Goal: Transaction & Acquisition: Subscribe to service/newsletter

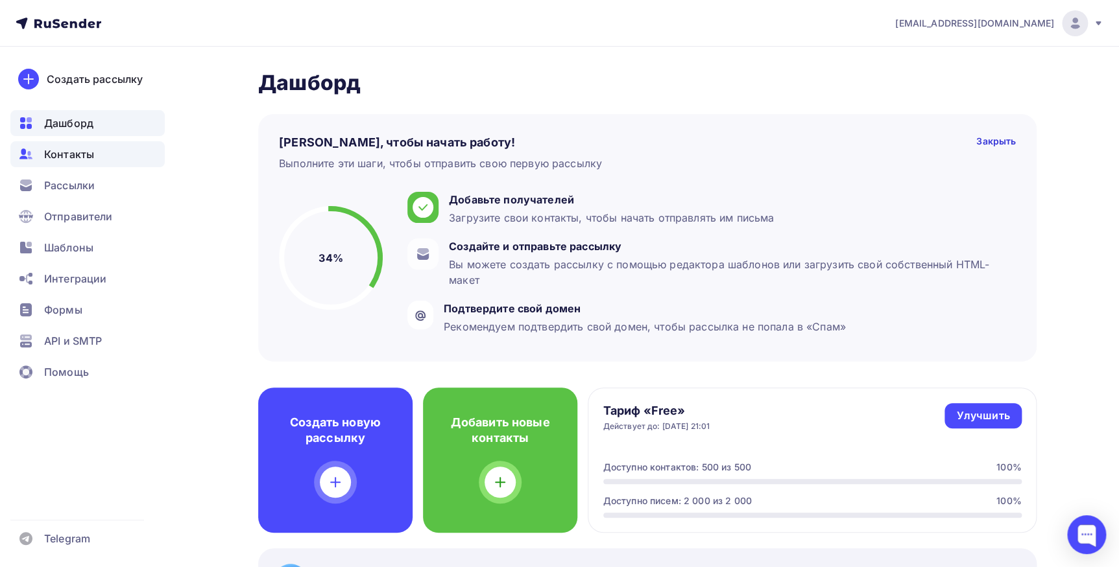
click at [71, 151] on span "Контакты" at bounding box center [69, 155] width 50 height 16
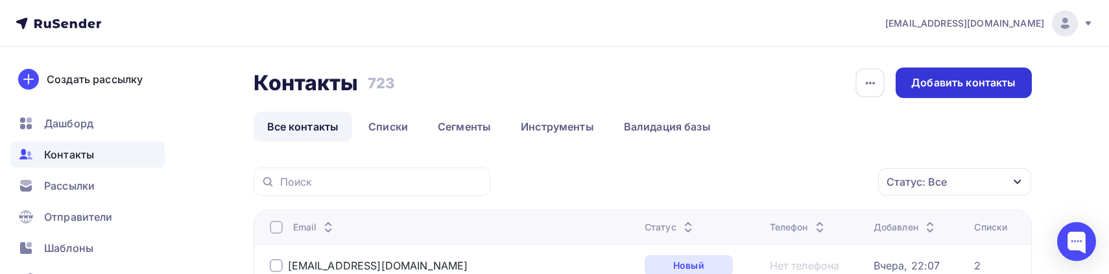
click at [916, 78] on div "Добавить контакты" at bounding box center [963, 82] width 104 height 15
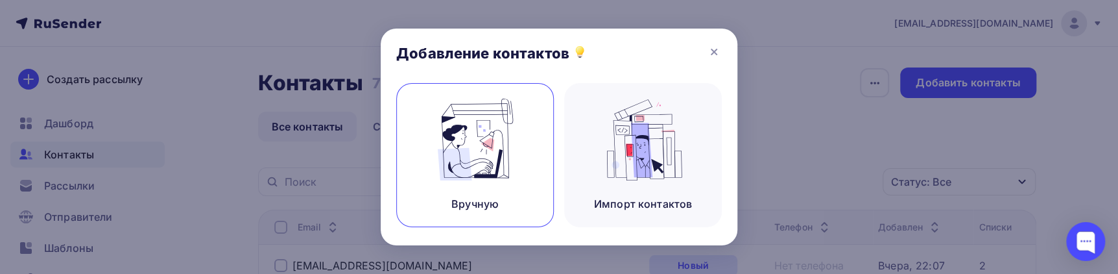
click at [477, 112] on img at bounding box center [475, 140] width 87 height 82
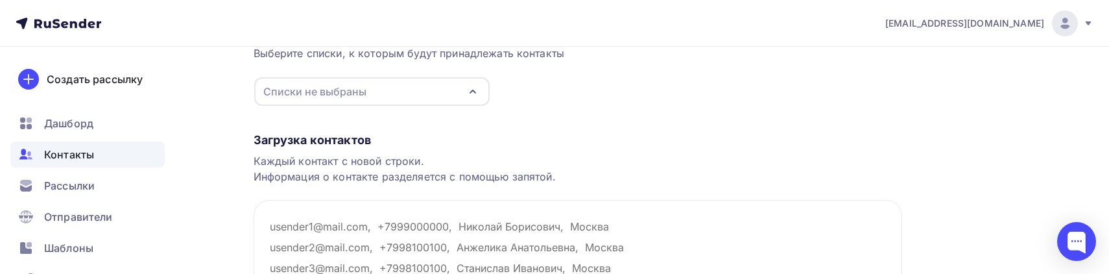
scroll to position [117, 0]
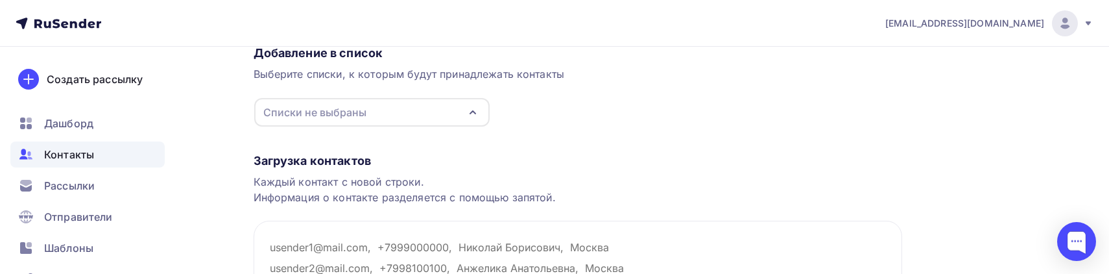
click at [473, 111] on icon "button" at bounding box center [472, 112] width 5 height 3
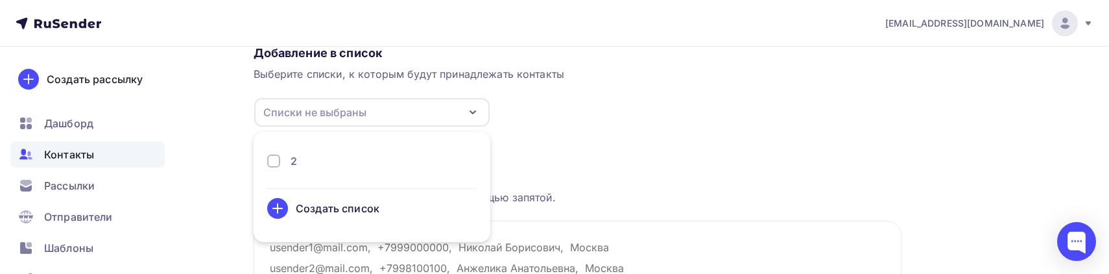
click at [332, 161] on div "2" at bounding box center [371, 161] width 209 height 16
click at [654, 161] on div "Загрузка контактов" at bounding box center [578, 161] width 648 height 16
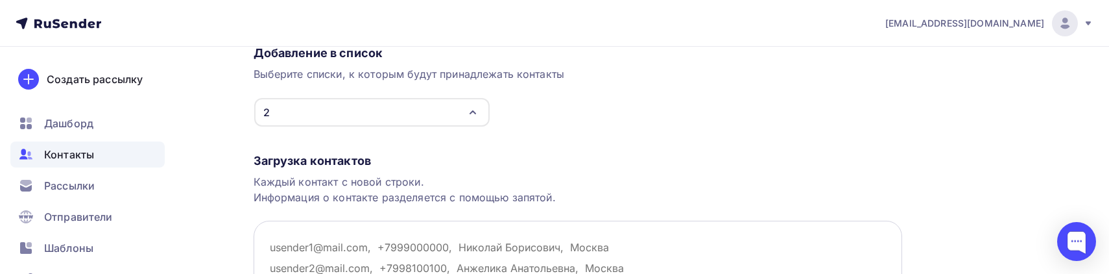
click at [525, 136] on div "Загрузка контактов Каждый контакт с новой строки. Информация о контакте разделя…" at bounding box center [578, 264] width 648 height 274
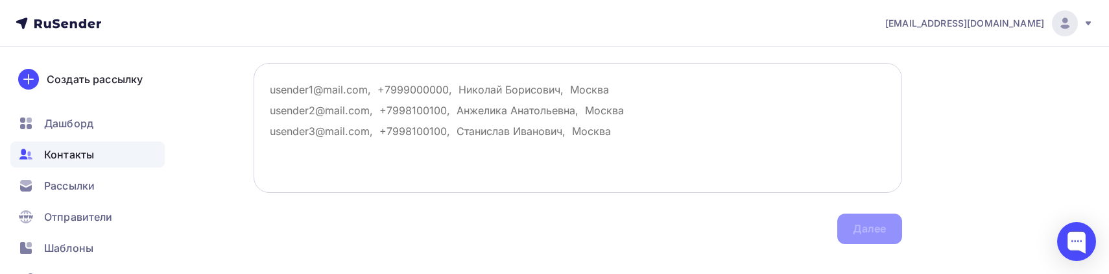
scroll to position [296, 0]
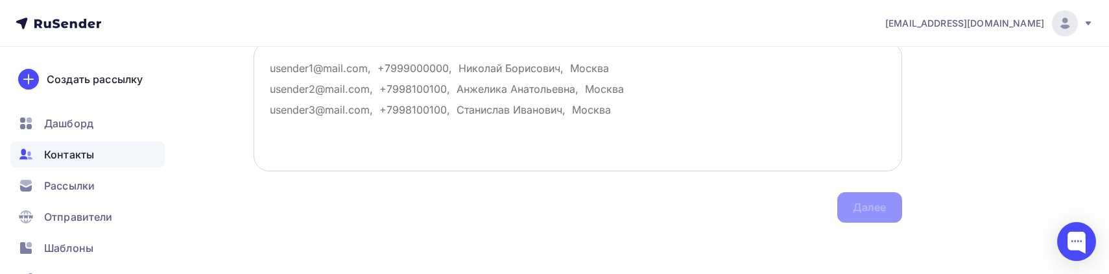
click at [386, 83] on textarea at bounding box center [578, 107] width 648 height 130
paste textarea "Airomanov@yandex.ru, sergeymartynov@mail.ru, kyv1972@gmail.com, a9298282@yandex…"
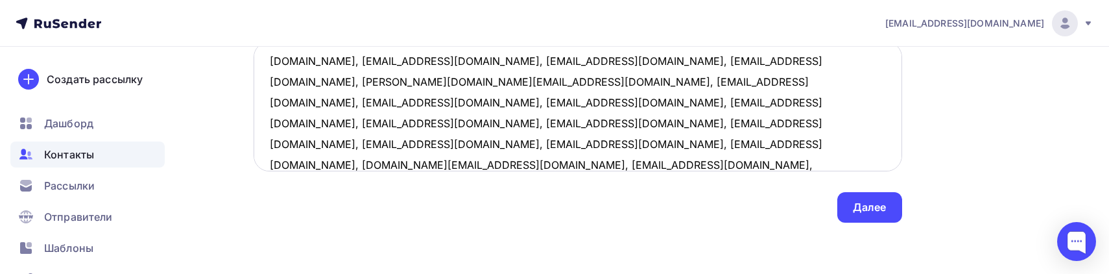
scroll to position [0, 0]
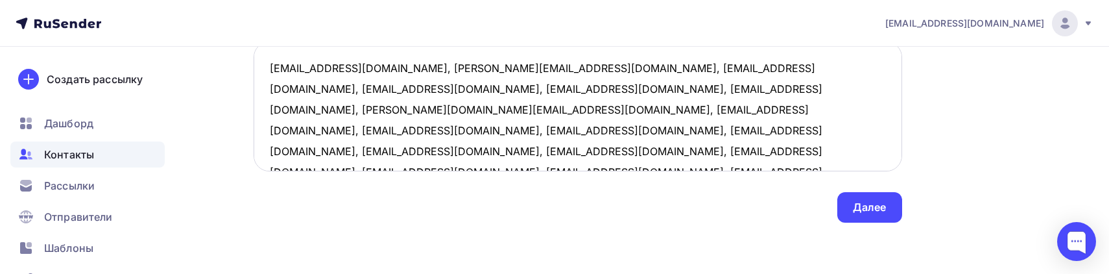
click at [386, 65] on textarea "Airomanov@yandex.ru, sergeymartynov@mail.ru, kyv1972@gmail.com, a9298282@yandex…" at bounding box center [578, 107] width 648 height 130
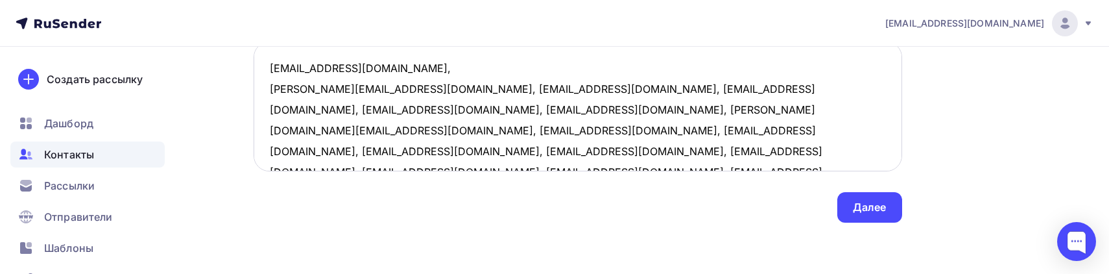
click at [395, 88] on textarea "Airomanov@yandex.ru, sergeymartynov@mail.ru, kyv1972@gmail.com, a9298282@yandex…" at bounding box center [578, 107] width 648 height 130
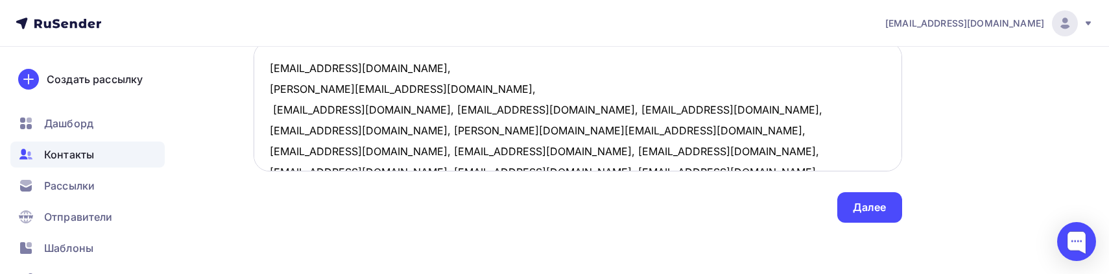
click at [379, 103] on textarea "Airomanov@yandex.ru, sergeymartynov@mail.ru, kyv1972@gmail.com, a9298282@yandex…" at bounding box center [578, 107] width 648 height 130
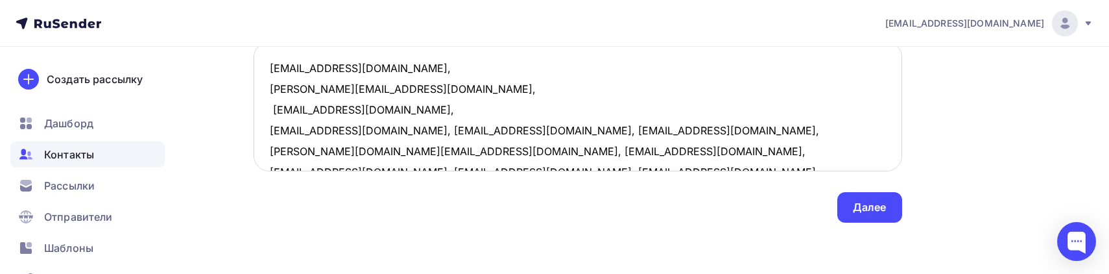
click at [384, 128] on textarea "Airomanov@yandex.ru, sergeymartynov@mail.ru, kyv1972@gmail.com, a9298282@yandex…" at bounding box center [578, 107] width 648 height 130
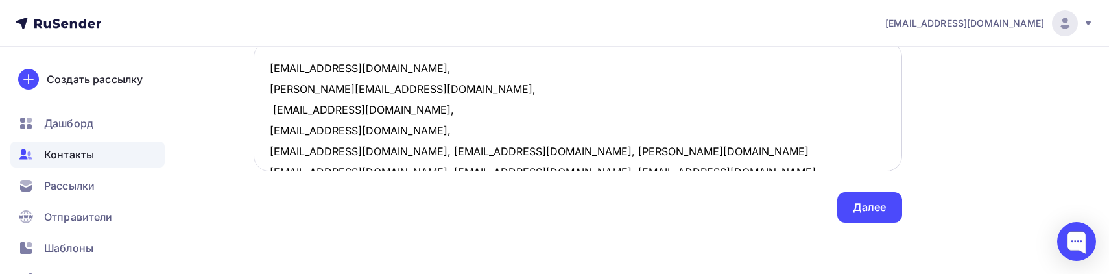
click at [386, 151] on textarea "Airomanov@yandex.ru, sergeymartynov@mail.ru, kyv1972@gmail.com, a9298282@yandex…" at bounding box center [578, 107] width 648 height 130
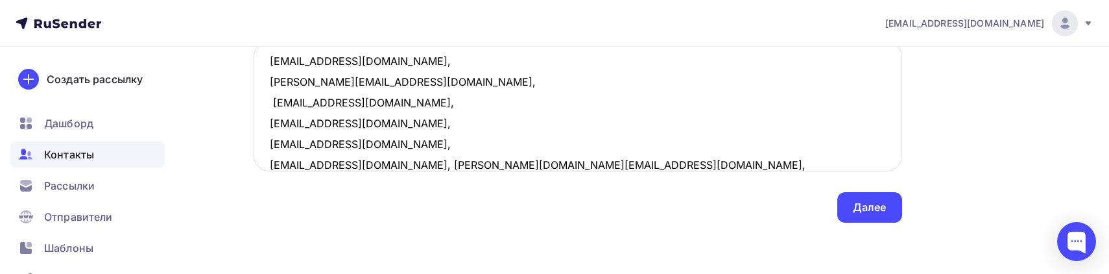
scroll to position [66, 0]
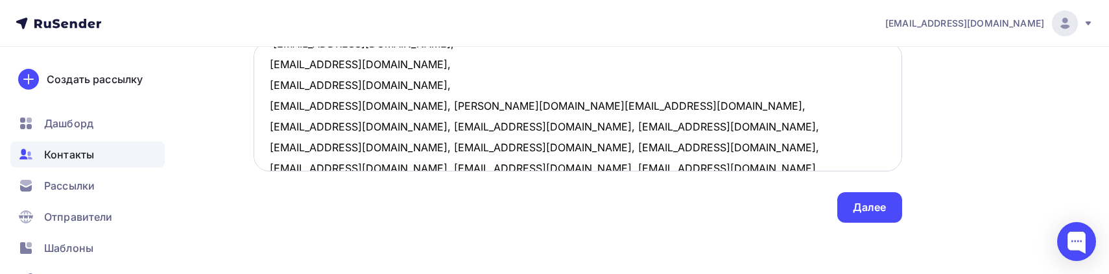
click at [368, 105] on textarea "Airomanov@yandex.ru, sergeymartynov@mail.ru, kyv1972@gmail.com, a9298282@yandex…" at bounding box center [578, 107] width 648 height 130
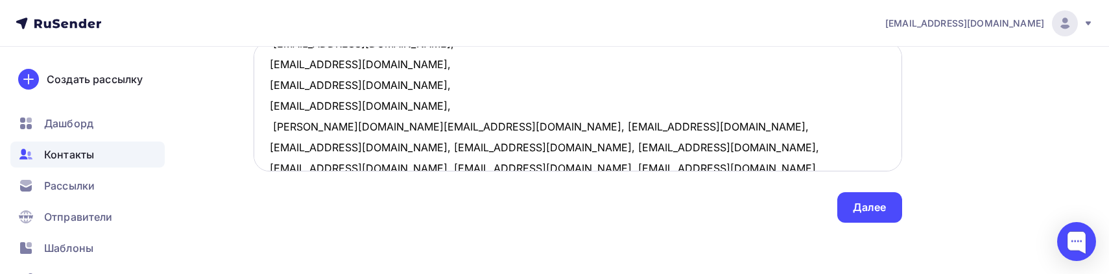
click at [388, 125] on textarea "Airomanov@yandex.ru, sergeymartynov@mail.ru, kyv1972@gmail.com, a9298282@yandex…" at bounding box center [578, 107] width 648 height 130
click at [432, 148] on textarea "Airomanov@yandex.ru, sergeymartynov@mail.ru, kyv1972@gmail.com, a9298282@yandex…" at bounding box center [578, 107] width 648 height 130
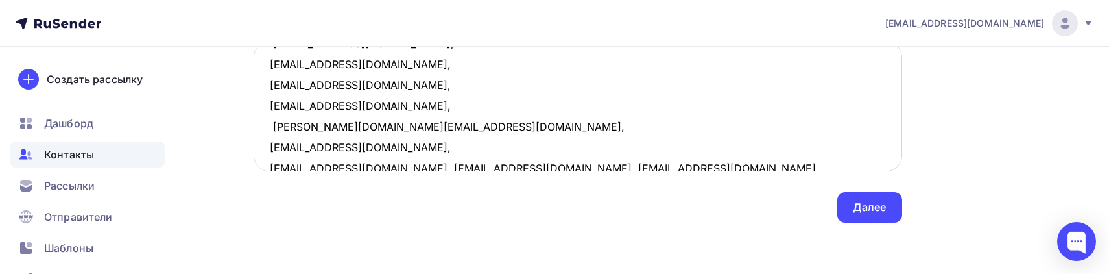
scroll to position [70, 0]
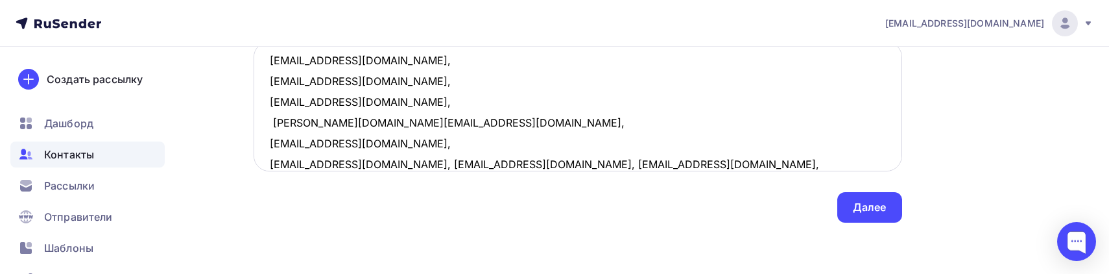
click at [371, 165] on textarea "Airomanov@yandex.ru, sergeymartynov@mail.ru, kyv1972@gmail.com, a9298282@yandex…" at bounding box center [578, 107] width 648 height 130
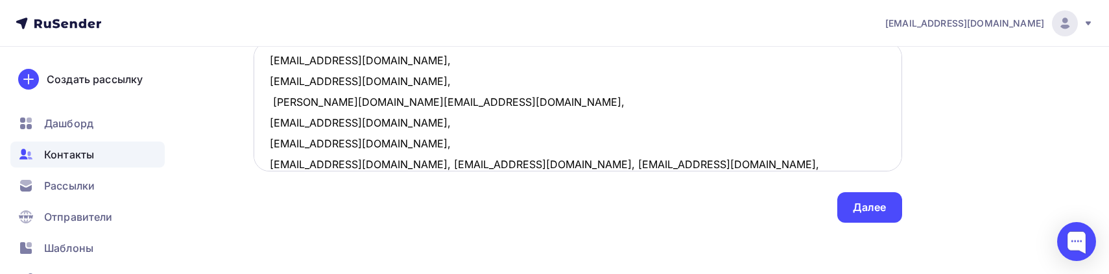
scroll to position [149, 0]
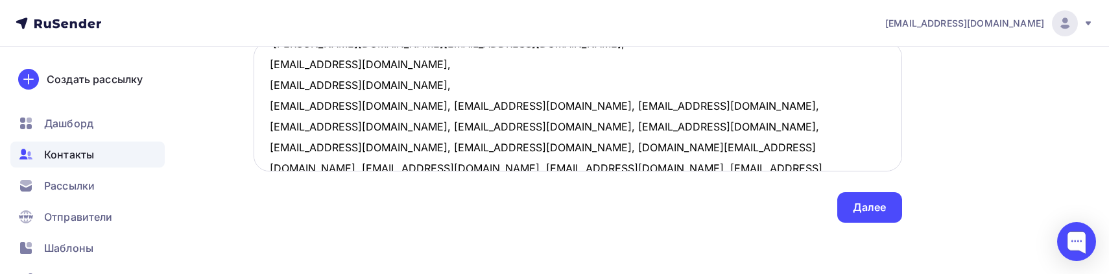
click at [391, 106] on textarea "Airomanov@yandex.ru, sergeymartynov@mail.ru, kyv1972@gmail.com, a9298282@yandex…" at bounding box center [578, 107] width 648 height 130
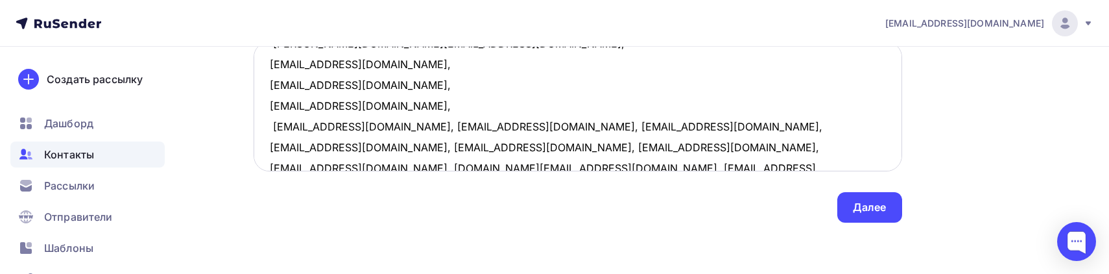
click at [389, 124] on textarea "Airomanov@yandex.ru, sergeymartynov@mail.ru, kyv1972@gmail.com, a9298282@yandex…" at bounding box center [578, 107] width 648 height 130
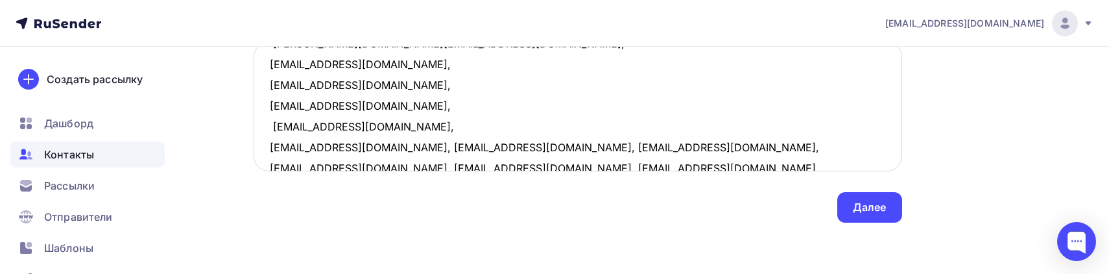
click at [344, 146] on textarea "Airomanov@yandex.ru, sergeymartynov@mail.ru, kyv1972@gmail.com, a9298282@yandex…" at bounding box center [578, 107] width 648 height 130
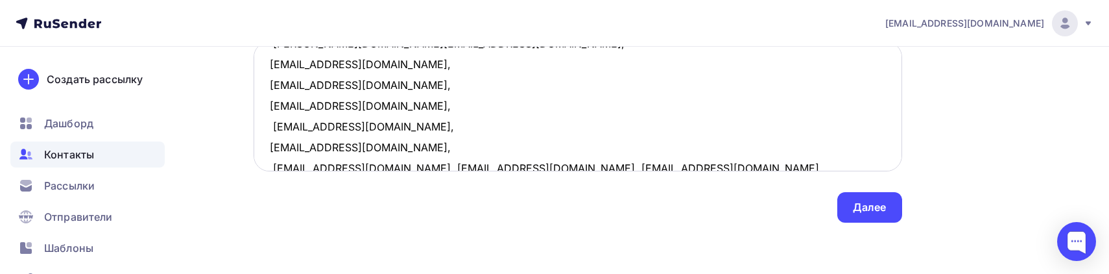
scroll to position [153, 0]
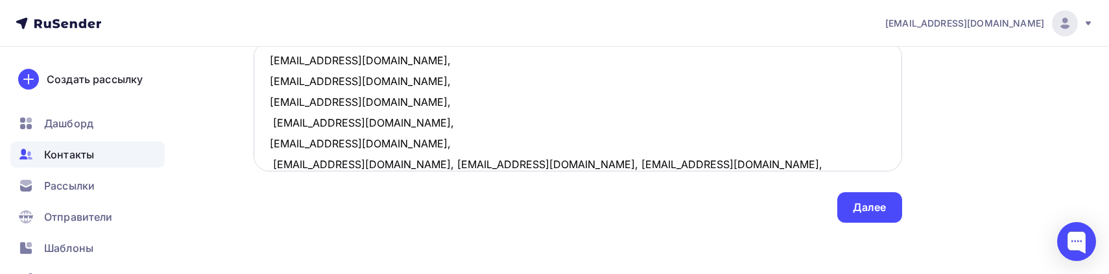
click at [389, 161] on textarea "Airomanov@yandex.ru, sergeymartynov@mail.ru, kyv1972@gmail.com, a9298282@yandex…" at bounding box center [578, 107] width 648 height 130
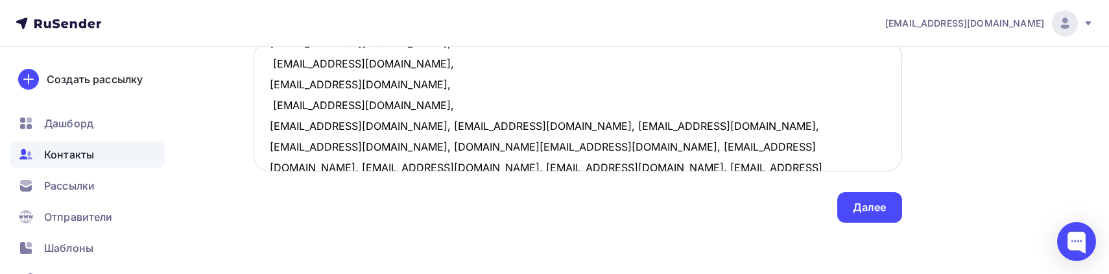
scroll to position [233, 0]
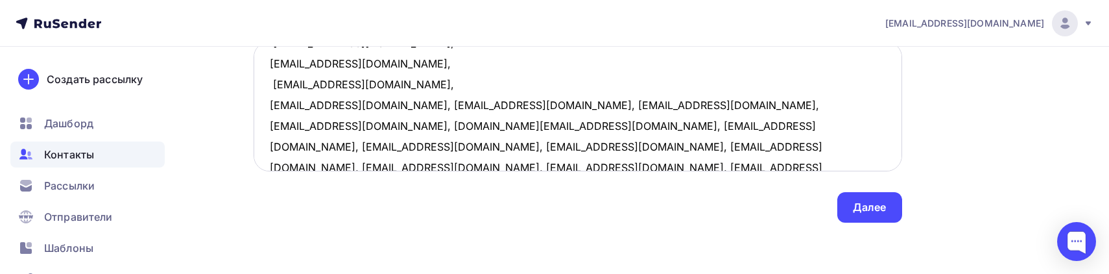
click at [370, 106] on textarea "Airomanov@yandex.ru, sergeymartynov@mail.ru, kyv1972@gmail.com, a9298282@yandex…" at bounding box center [578, 107] width 648 height 130
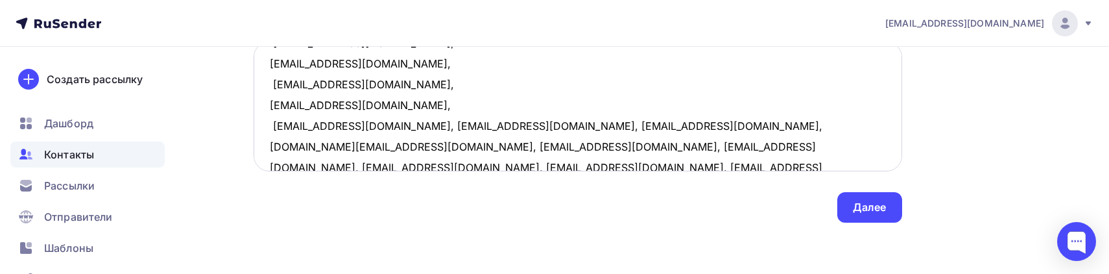
click at [356, 123] on textarea "Airomanov@yandex.ru, sergeymartynov@mail.ru, kyv1972@gmail.com, a9298282@yandex…" at bounding box center [578, 107] width 648 height 130
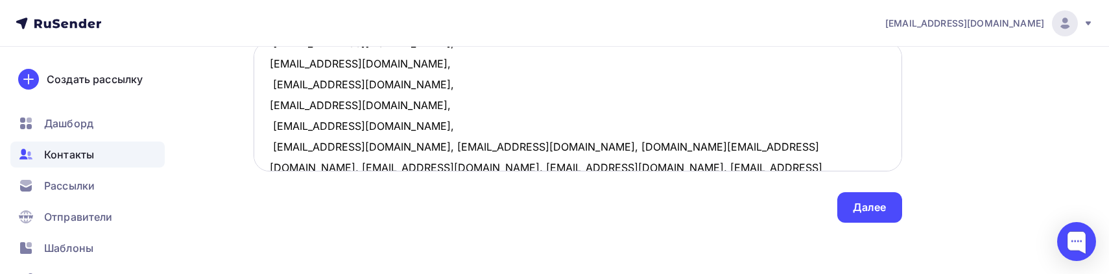
click at [362, 145] on textarea "Airomanov@yandex.ru, sergeymartynov@mail.ru, kyv1972@gmail.com, a9298282@yandex…" at bounding box center [578, 107] width 648 height 130
click at [364, 143] on textarea "Airomanov@yandex.ru, sergeymartynov@mail.ru, kyv1972@gmail.com, a9298282@yandex…" at bounding box center [578, 107] width 648 height 130
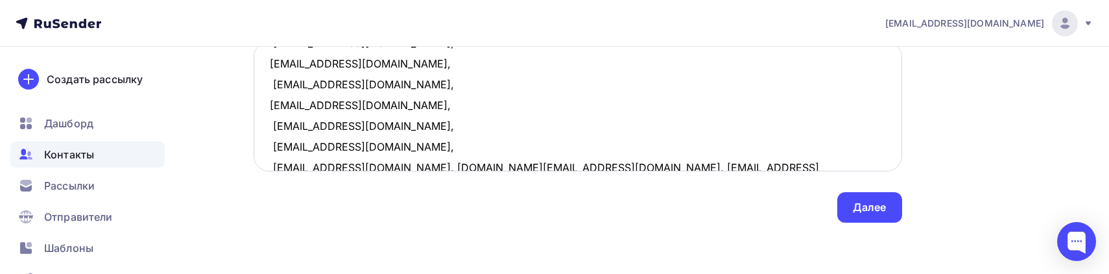
scroll to position [235, 0]
click at [392, 163] on textarea "Airomanov@yandex.ru, sergeymartynov@mail.ru, kyv1972@gmail.com, a9298282@yandex…" at bounding box center [578, 107] width 648 height 130
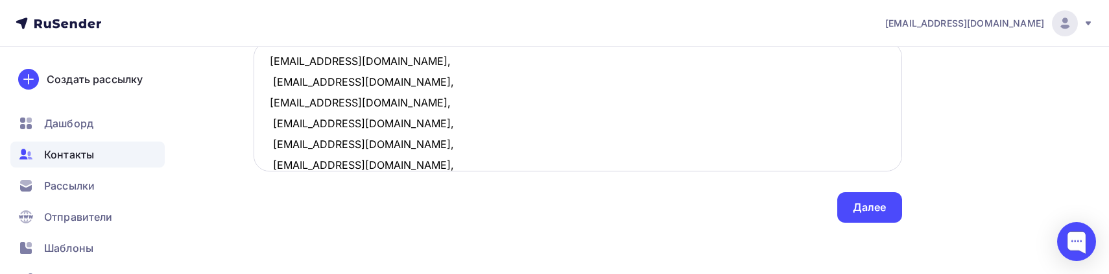
scroll to position [257, 0]
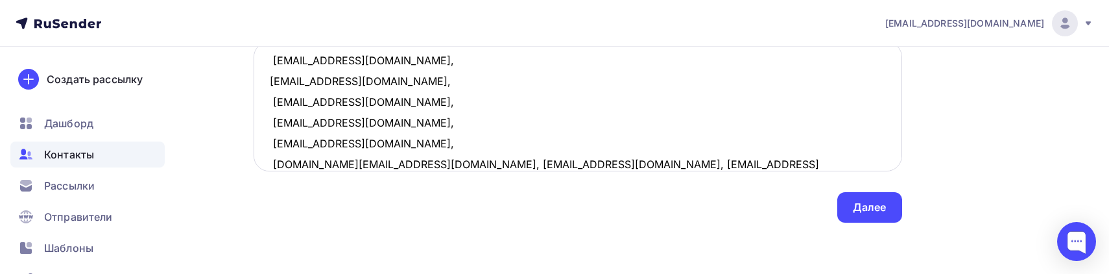
click at [374, 163] on textarea "Airomanov@yandex.ru, sergeymartynov@mail.ru, kyv1972@gmail.com, a9298282@yandex…" at bounding box center [578, 107] width 648 height 130
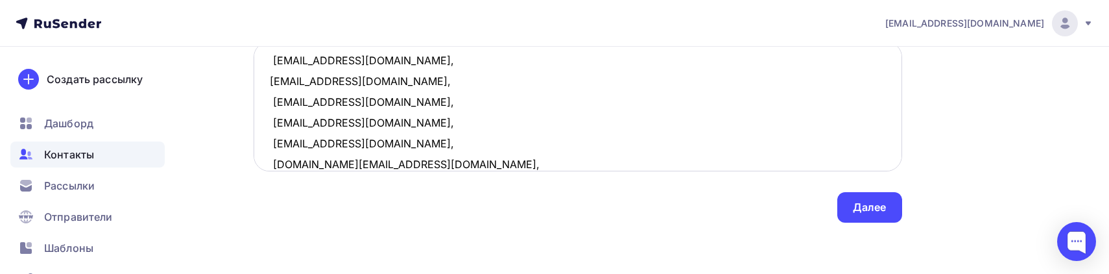
scroll to position [278, 0]
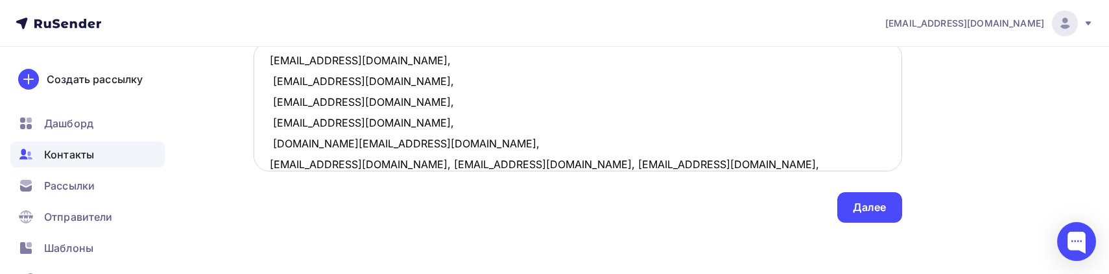
click at [359, 163] on textarea "Airomanov@yandex.ru, sergeymartynov@mail.ru, kyv1972@gmail.com, a9298282@yandex…" at bounding box center [578, 107] width 648 height 130
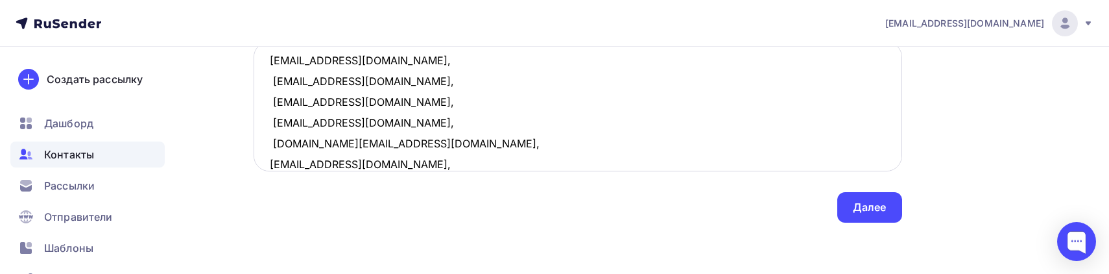
scroll to position [298, 0]
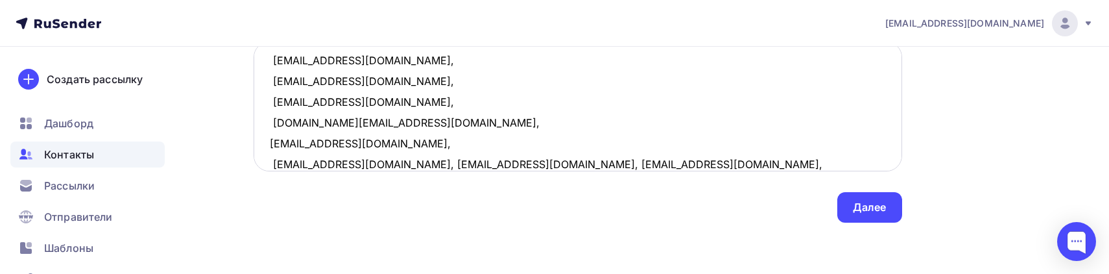
click at [376, 161] on textarea "Airomanov@yandex.ru, sergeymartynov@mail.ru, kyv1972@gmail.com, a9298282@yandex…" at bounding box center [578, 107] width 648 height 130
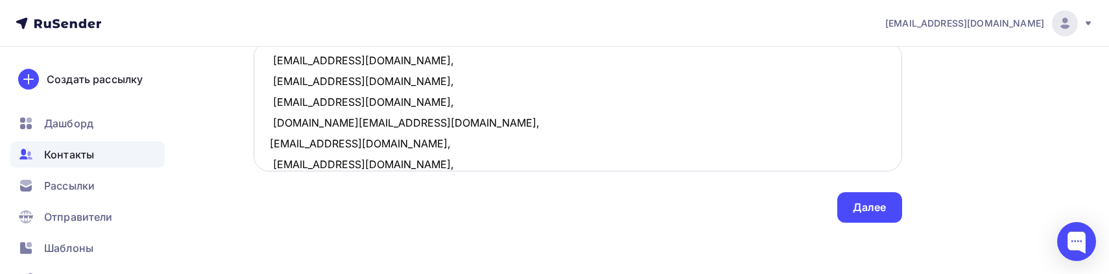
scroll to position [318, 0]
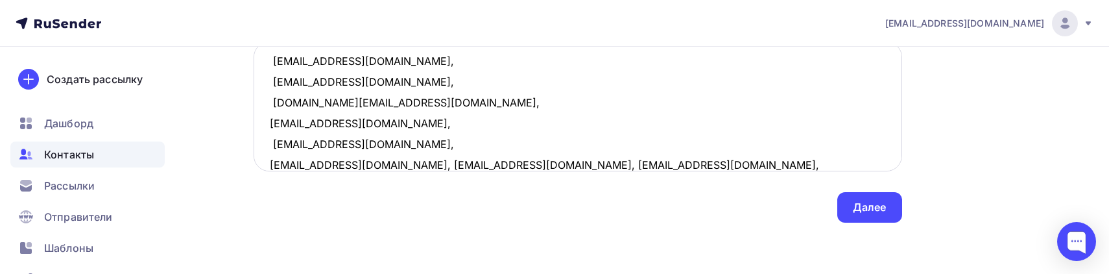
click at [364, 168] on textarea "Airomanov@yandex.ru, sergeymartynov@mail.ru, kyv1972@gmail.com, a9298282@yandex…" at bounding box center [578, 107] width 648 height 130
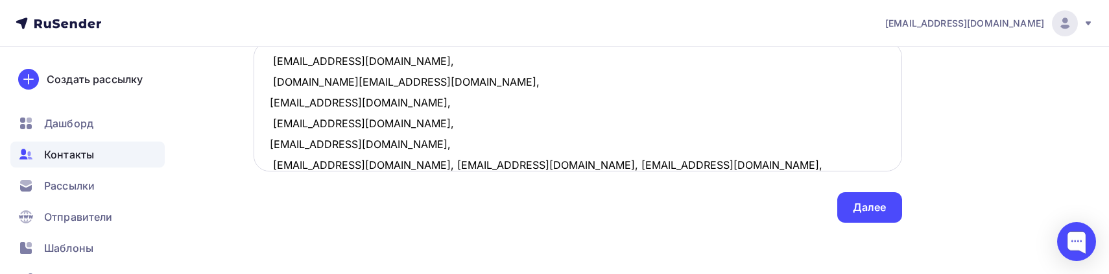
click at [383, 163] on textarea "Airomanov@yandex.ru, sergeymartynov@mail.ru, kyv1972@gmail.com, a9298282@yandex…" at bounding box center [578, 107] width 648 height 130
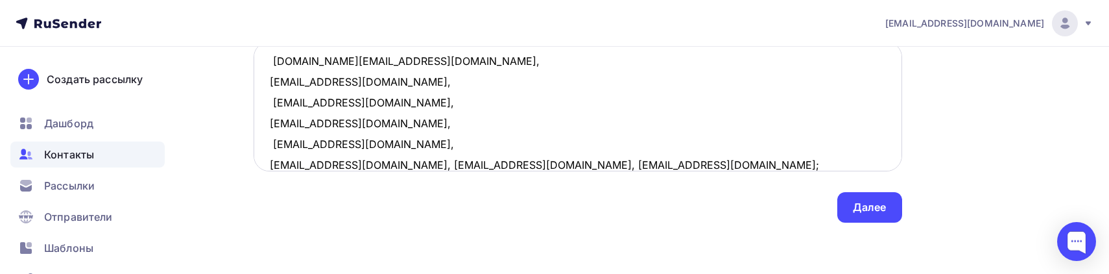
click at [383, 163] on textarea "Airomanov@yandex.ru, sergeymartynov@mail.ru, kyv1972@gmail.com, a9298282@yandex…" at bounding box center [578, 107] width 648 height 130
click at [374, 163] on textarea "Airomanov@yandex.ru, sergeymartynov@mail.ru, kyv1972@gmail.com, a9298282@yandex…" at bounding box center [578, 107] width 648 height 130
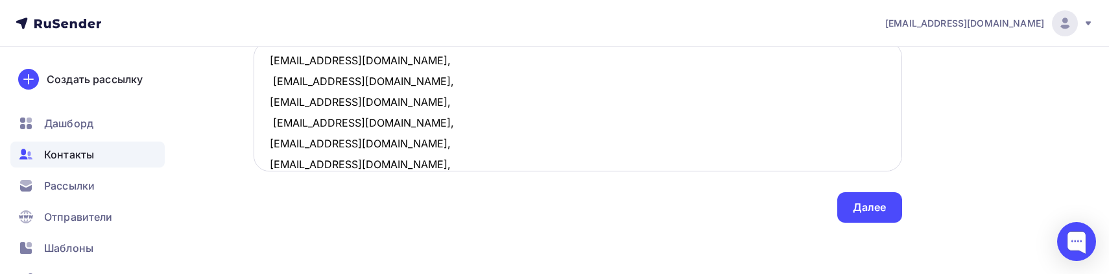
scroll to position [402, 0]
click at [372, 163] on textarea "Airomanov@yandex.ru, sergeymartynov@mail.ru, kyv1972@gmail.com, a9298282@yandex…" at bounding box center [578, 107] width 648 height 130
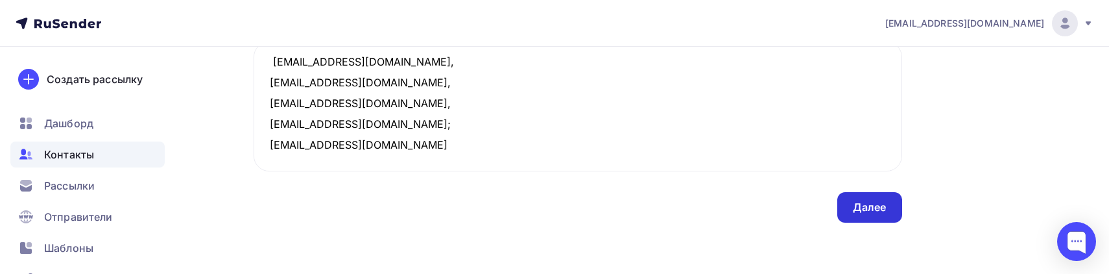
type textarea "Airomanov@yandex.ru, sergeymartynov@mail.ru, kyv1972@gmail.com, a9298282@yandex…"
click at [879, 209] on div "Далее" at bounding box center [870, 207] width 34 height 15
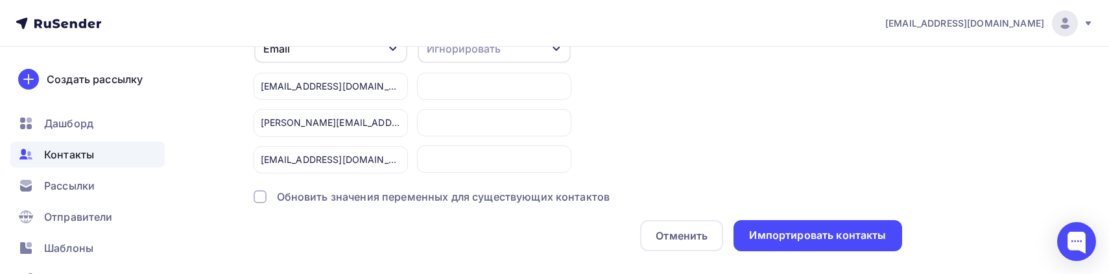
scroll to position [117, 0]
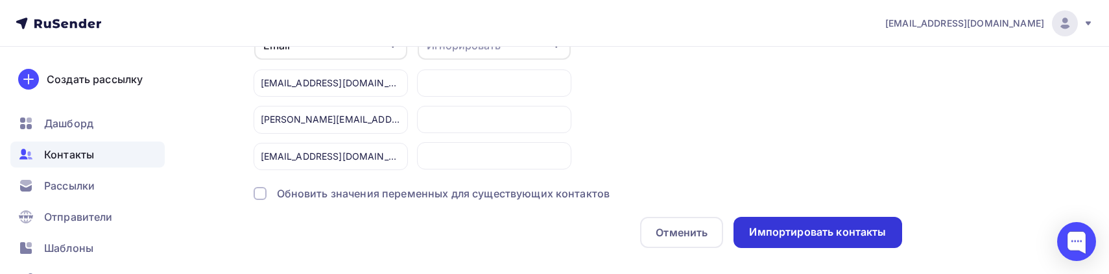
click at [818, 235] on div "Импортировать контакты" at bounding box center [817, 231] width 137 height 15
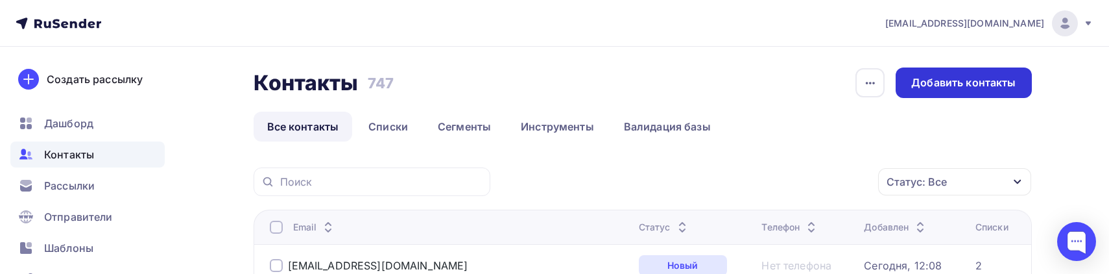
click at [931, 79] on div "Добавить контакты" at bounding box center [963, 82] width 104 height 15
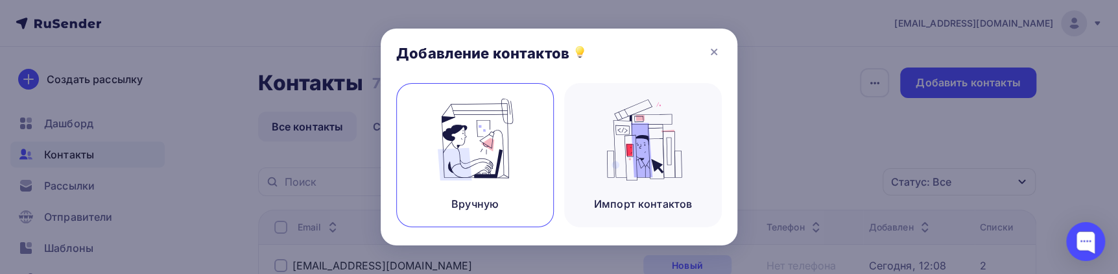
click at [527, 130] on div "Вручную" at bounding box center [475, 155] width 158 height 144
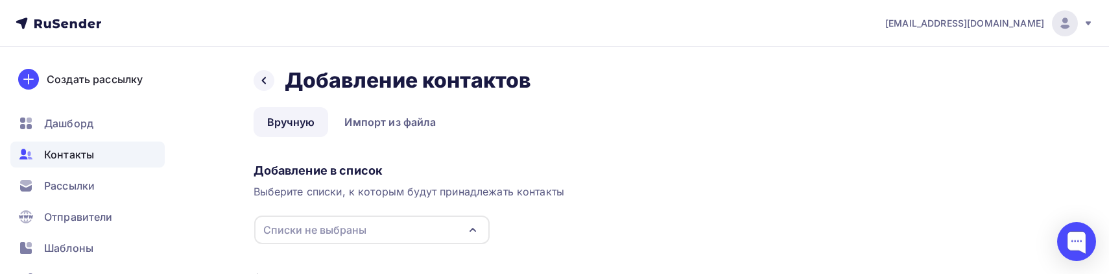
scroll to position [58, 0]
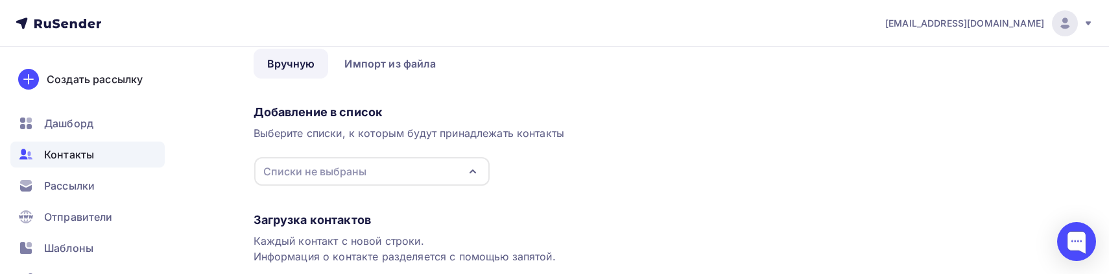
click at [467, 175] on icon "button" at bounding box center [473, 171] width 16 height 16
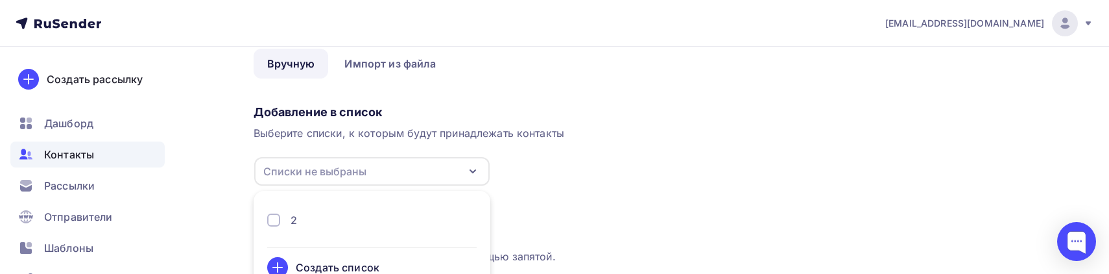
scroll to position [86, 0]
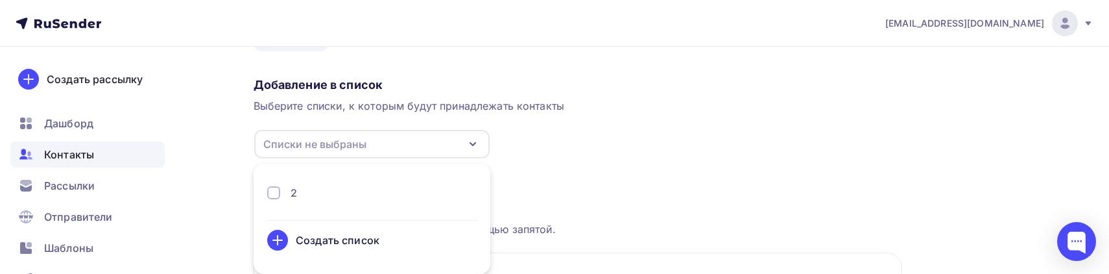
click at [360, 196] on div "2" at bounding box center [371, 193] width 209 height 16
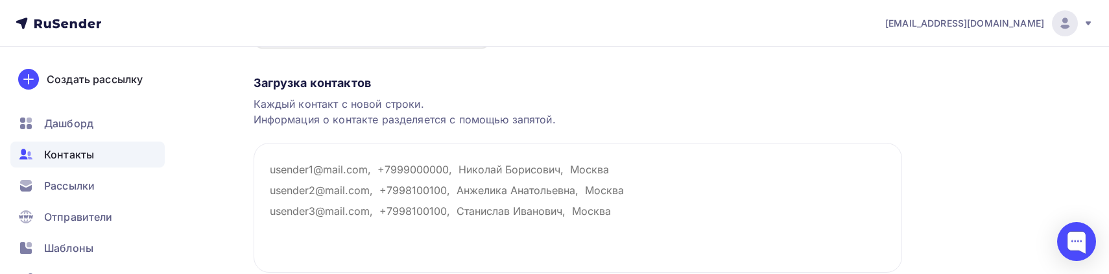
scroll to position [204, 0]
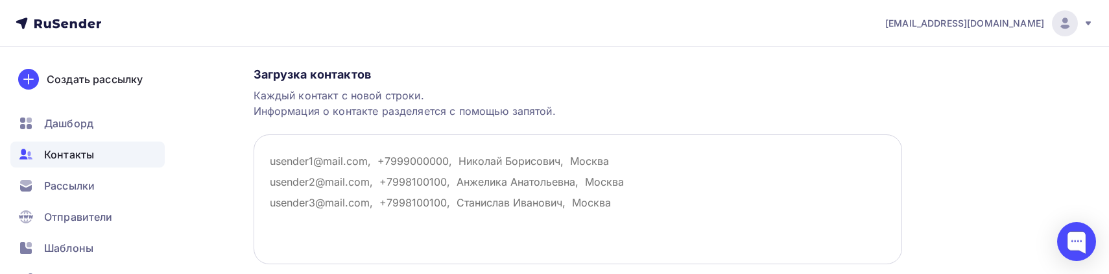
click at [348, 167] on textarea at bounding box center [578, 199] width 648 height 130
click at [331, 155] on textarea at bounding box center [578, 199] width 648 height 130
paste textarea "[EMAIL_ADDRESS][DOMAIN_NAME], [PERSON_NAME][EMAIL_ADDRESS][DOMAIN_NAME], [EMAIL…"
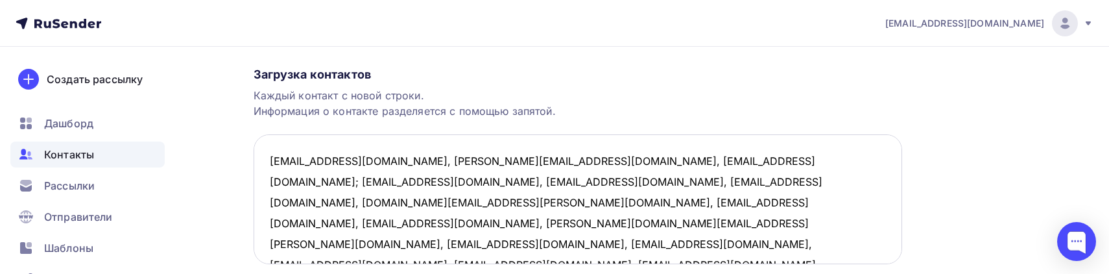
scroll to position [7, 0]
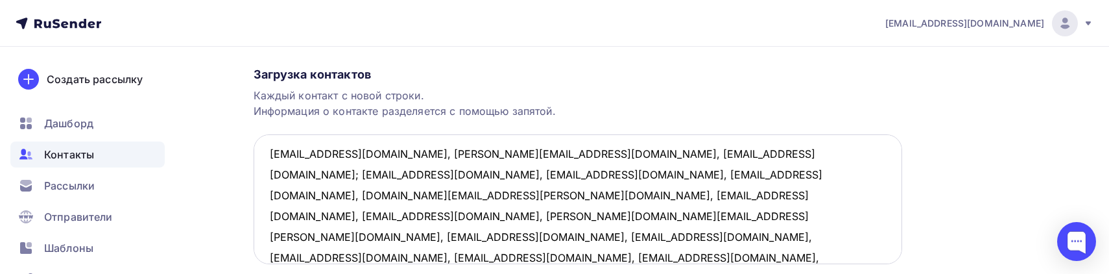
click at [384, 152] on textarea "[EMAIL_ADDRESS][DOMAIN_NAME], [PERSON_NAME][EMAIL_ADDRESS][DOMAIN_NAME], [EMAIL…" at bounding box center [578, 199] width 648 height 130
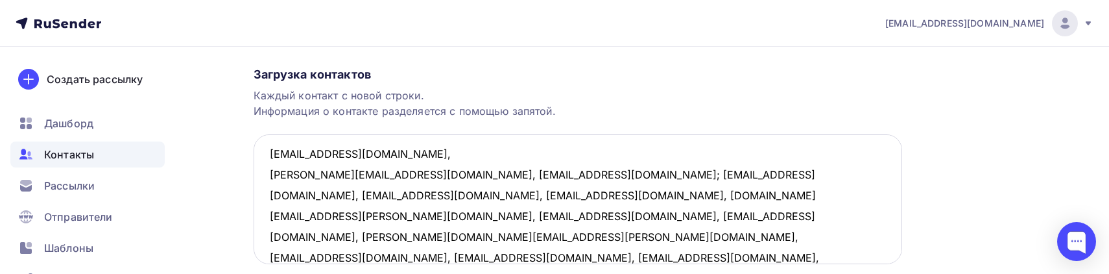
scroll to position [29, 0]
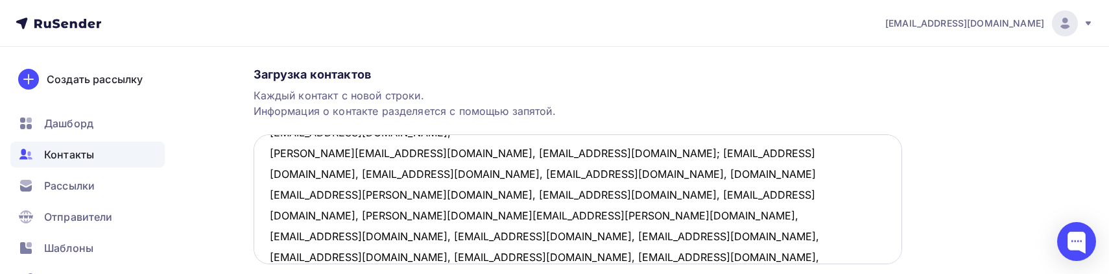
click at [407, 148] on textarea "[EMAIL_ADDRESS][DOMAIN_NAME], [PERSON_NAME][EMAIL_ADDRESS][DOMAIN_NAME], [EMAIL…" at bounding box center [578, 199] width 648 height 130
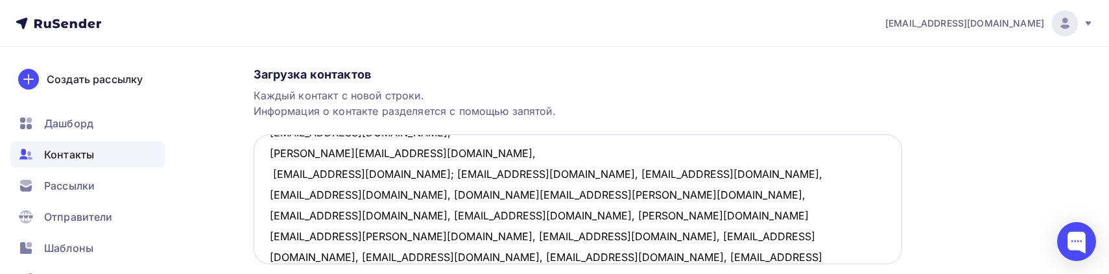
scroll to position [49, 0]
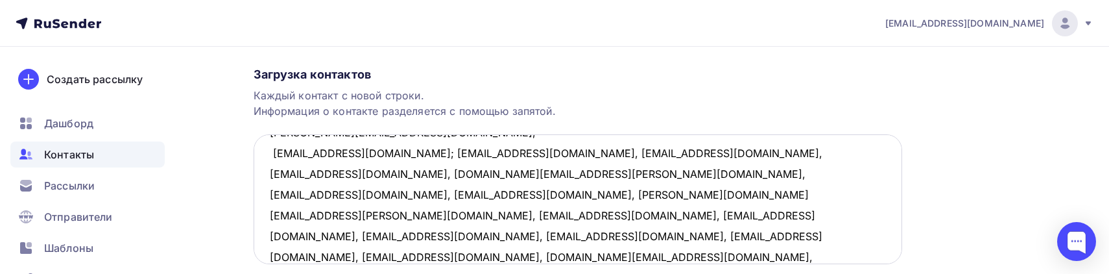
click at [355, 150] on textarea "[EMAIL_ADDRESS][DOMAIN_NAME], [PERSON_NAME][EMAIL_ADDRESS][DOMAIN_NAME], [EMAIL…" at bounding box center [578, 199] width 648 height 130
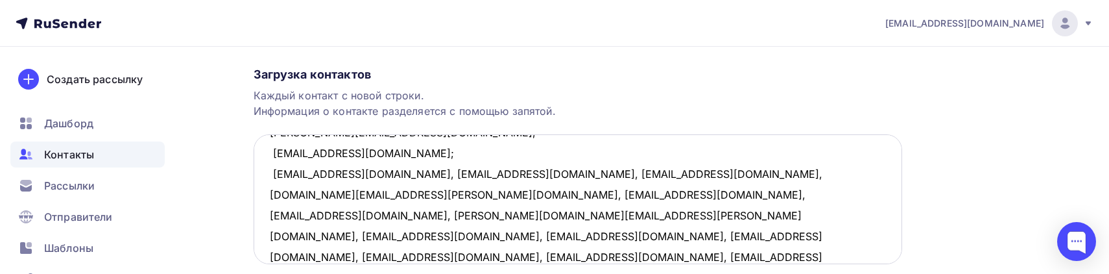
scroll to position [70, 0]
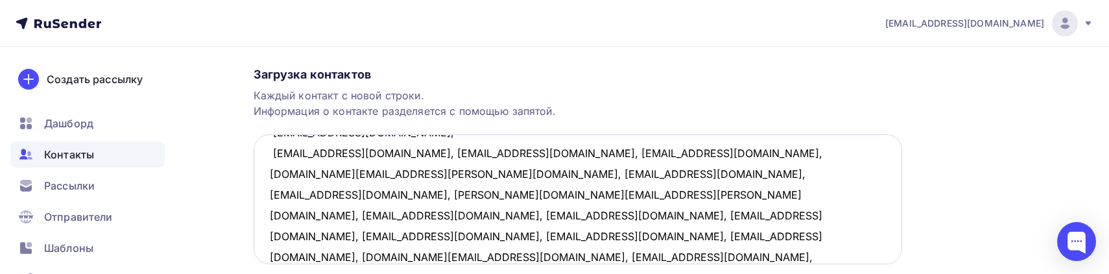
click at [422, 152] on textarea "[EMAIL_ADDRESS][DOMAIN_NAME], [PERSON_NAME][EMAIL_ADDRESS][DOMAIN_NAME], [EMAIL…" at bounding box center [578, 199] width 648 height 130
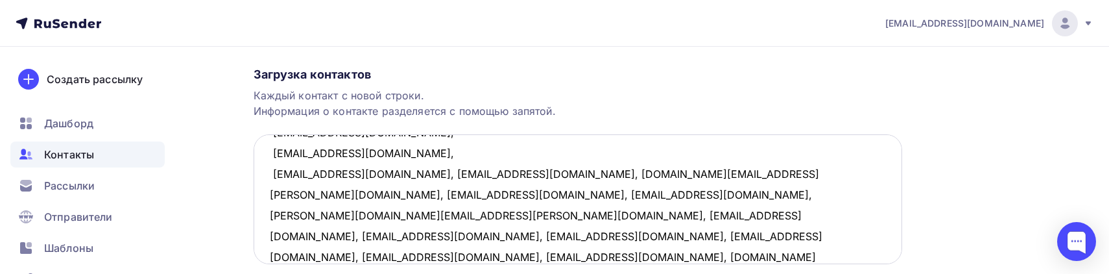
scroll to position [91, 0]
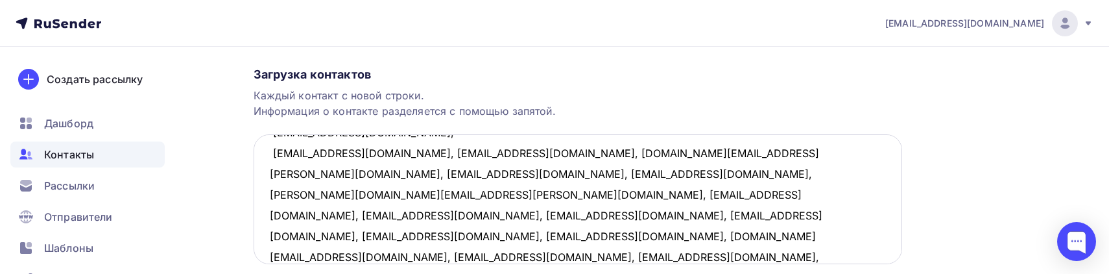
click at [370, 154] on textarea "[EMAIL_ADDRESS][DOMAIN_NAME], [PERSON_NAME][EMAIL_ADDRESS][DOMAIN_NAME], [EMAIL…" at bounding box center [578, 199] width 648 height 130
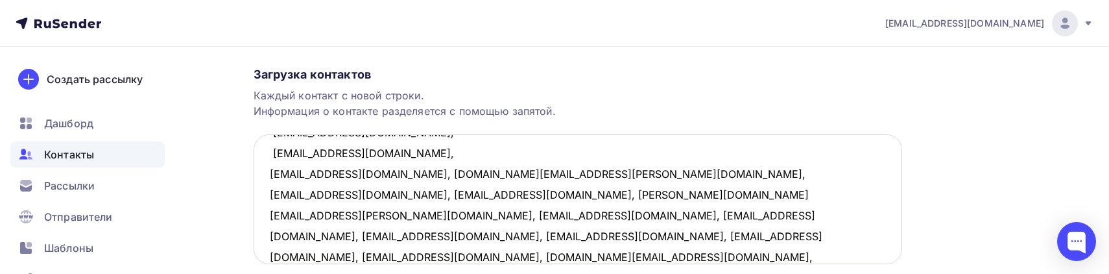
scroll to position [110, 0]
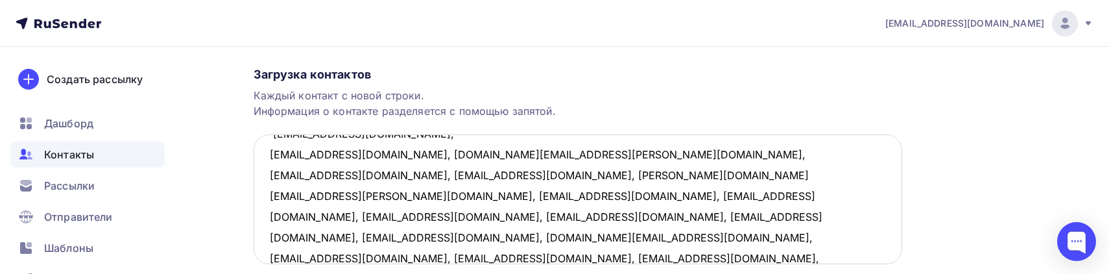
click at [365, 154] on textarea "[EMAIL_ADDRESS][DOMAIN_NAME], [PERSON_NAME][EMAIL_ADDRESS][DOMAIN_NAME], [EMAIL…" at bounding box center [578, 199] width 648 height 130
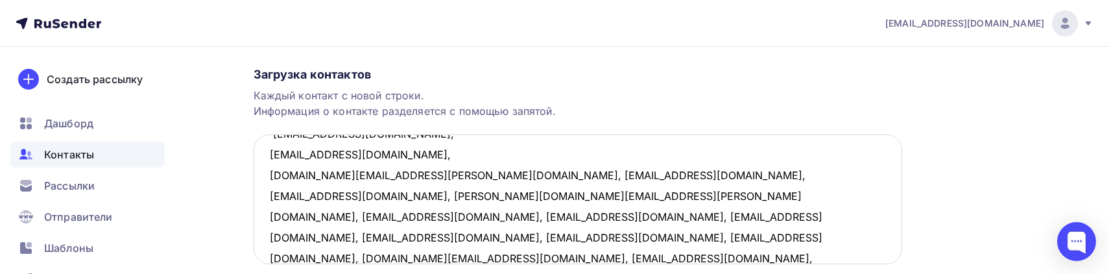
scroll to position [130, 0]
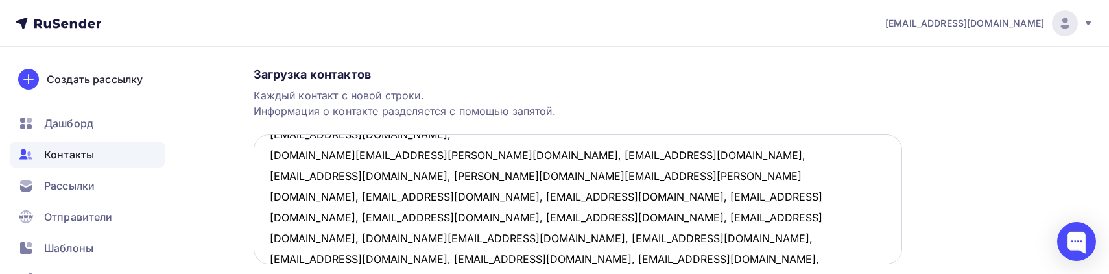
click at [389, 154] on textarea "[EMAIL_ADDRESS][DOMAIN_NAME], [PERSON_NAME][EMAIL_ADDRESS][DOMAIN_NAME], [EMAIL…" at bounding box center [578, 199] width 648 height 130
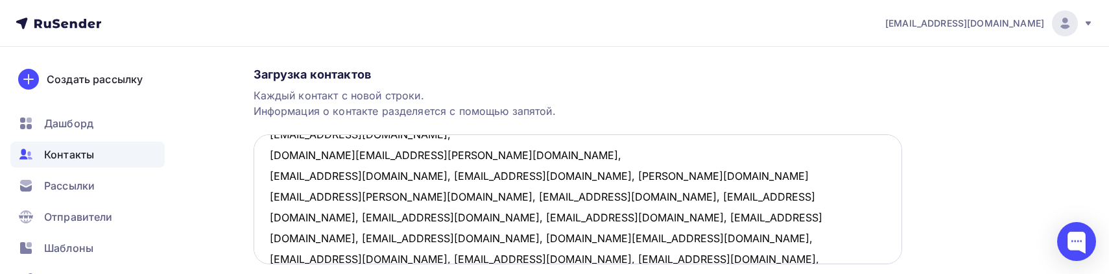
scroll to position [151, 0]
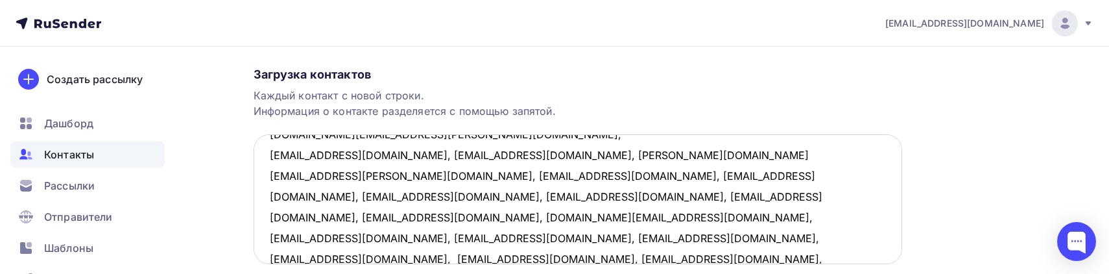
click at [383, 154] on textarea "[EMAIL_ADDRESS][DOMAIN_NAME], [PERSON_NAME][EMAIL_ADDRESS][DOMAIN_NAME], [EMAIL…" at bounding box center [578, 199] width 648 height 130
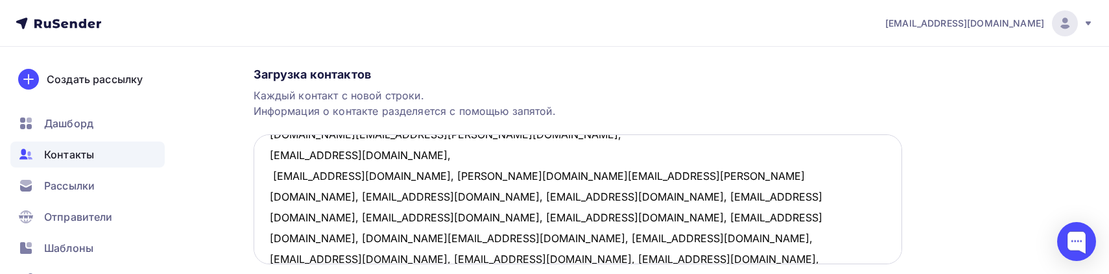
scroll to position [172, 0]
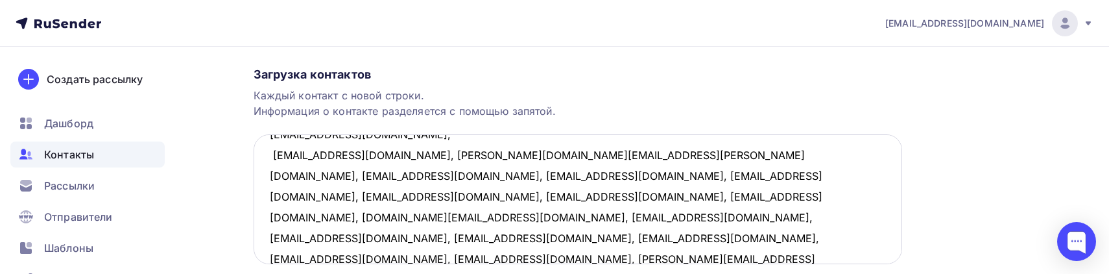
click at [351, 152] on textarea "[EMAIL_ADDRESS][DOMAIN_NAME], [PERSON_NAME][EMAIL_ADDRESS][DOMAIN_NAME], [EMAIL…" at bounding box center [578, 199] width 648 height 130
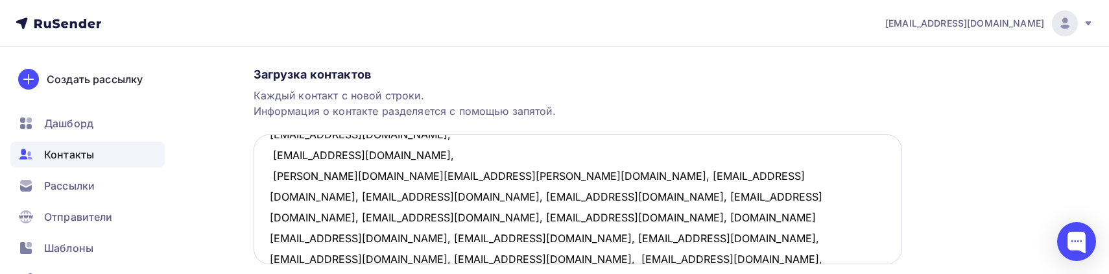
scroll to position [193, 0]
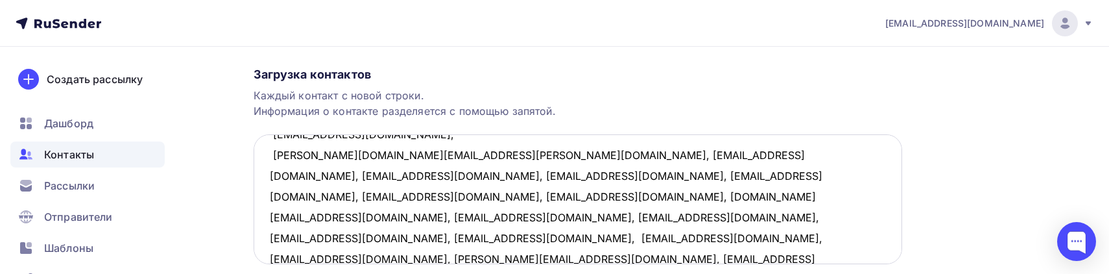
click at [422, 154] on textarea "[EMAIL_ADDRESS][DOMAIN_NAME], [PERSON_NAME][EMAIL_ADDRESS][DOMAIN_NAME], [EMAIL…" at bounding box center [578, 199] width 648 height 130
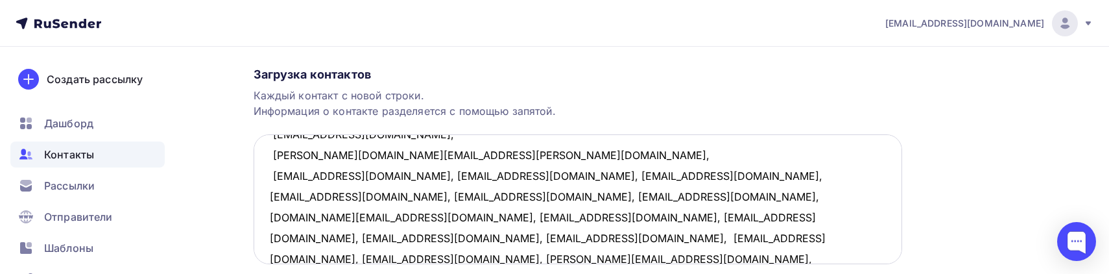
click at [374, 173] on textarea "[EMAIL_ADDRESS][DOMAIN_NAME], [PERSON_NAME][EMAIL_ADDRESS][DOMAIN_NAME], [EMAIL…" at bounding box center [578, 199] width 648 height 130
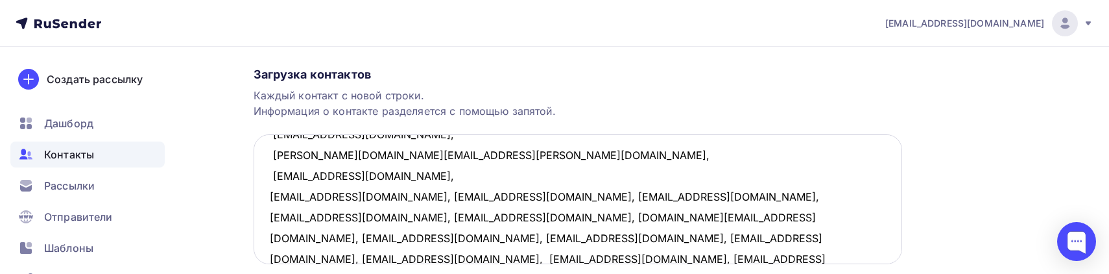
scroll to position [214, 0]
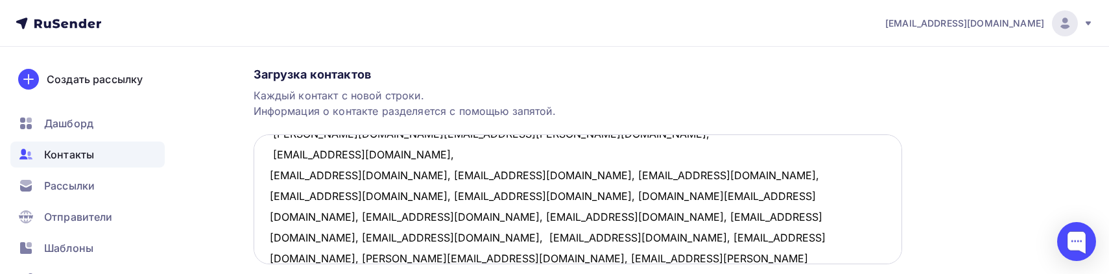
click at [379, 174] on textarea "[EMAIL_ADDRESS][DOMAIN_NAME], [PERSON_NAME][EMAIL_ADDRESS][DOMAIN_NAME], [EMAIL…" at bounding box center [578, 199] width 648 height 130
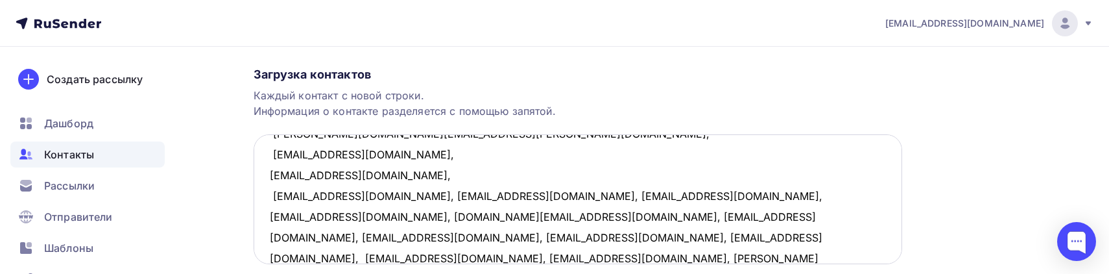
scroll to position [234, 0]
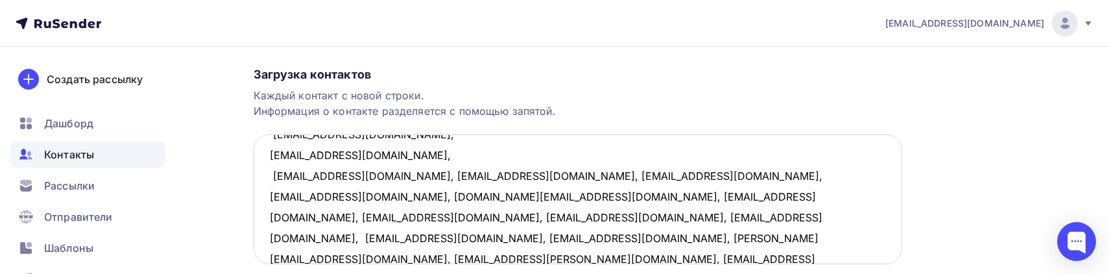
click at [369, 174] on textarea "[EMAIL_ADDRESS][DOMAIN_NAME], [PERSON_NAME][EMAIL_ADDRESS][DOMAIN_NAME], [EMAIL…" at bounding box center [578, 199] width 648 height 130
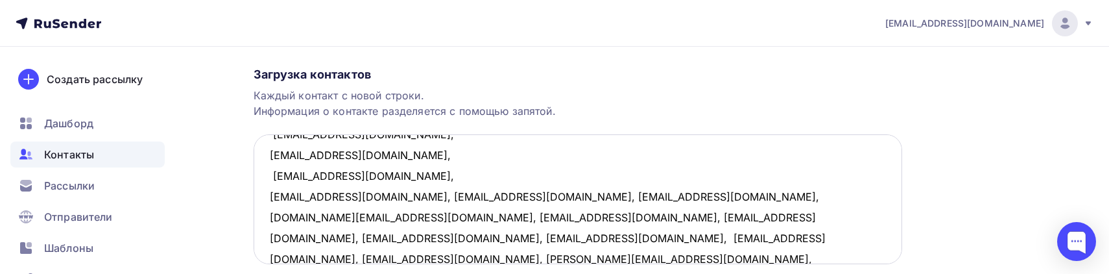
scroll to position [255, 0]
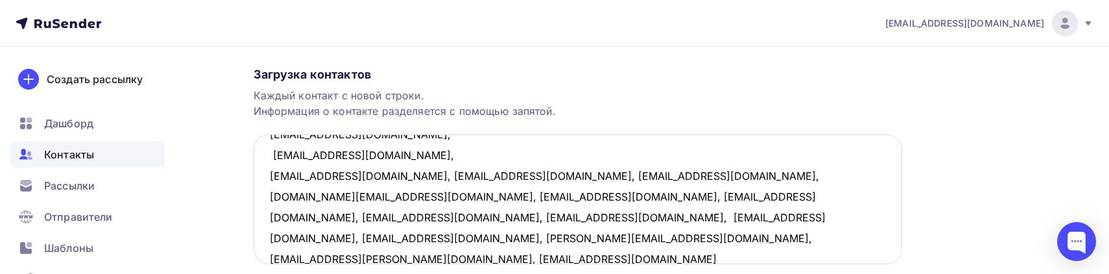
click at [359, 173] on textarea "[EMAIL_ADDRESS][DOMAIN_NAME], [PERSON_NAME][EMAIL_ADDRESS][DOMAIN_NAME], [EMAIL…" at bounding box center [578, 199] width 648 height 130
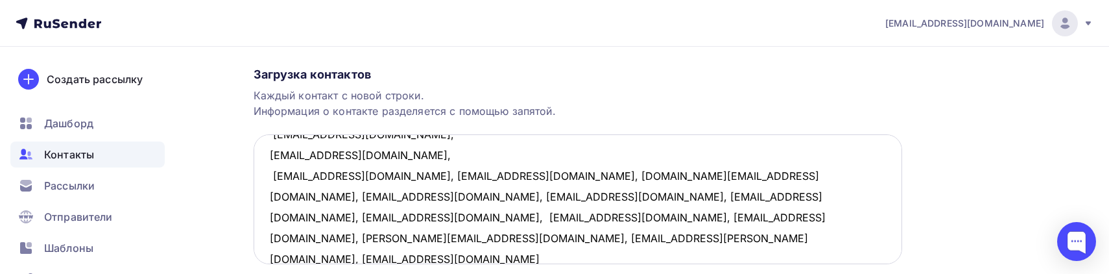
click at [359, 173] on textarea "[EMAIL_ADDRESS][DOMAIN_NAME], [PERSON_NAME][EMAIL_ADDRESS][DOMAIN_NAME], [EMAIL…" at bounding box center [578, 199] width 648 height 130
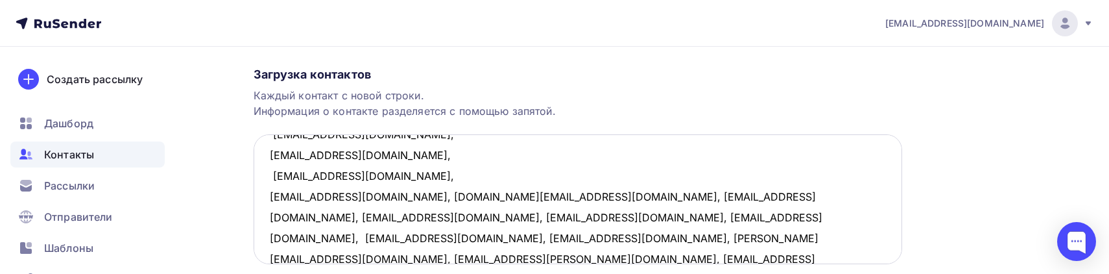
scroll to position [296, 0]
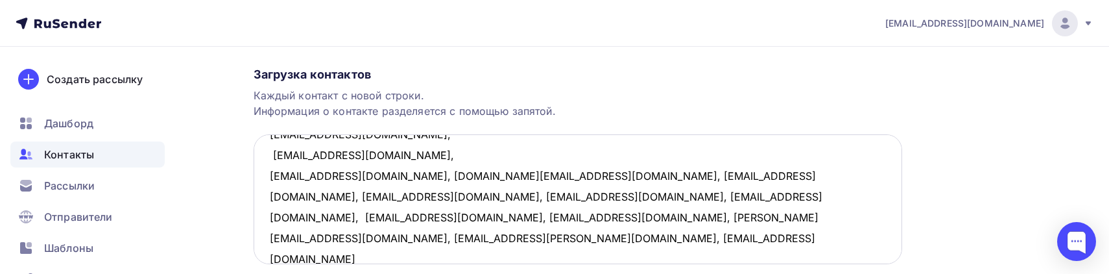
click at [344, 174] on textarea "[EMAIL_ADDRESS][DOMAIN_NAME], [PERSON_NAME][EMAIL_ADDRESS][DOMAIN_NAME], [EMAIL…" at bounding box center [578, 199] width 648 height 130
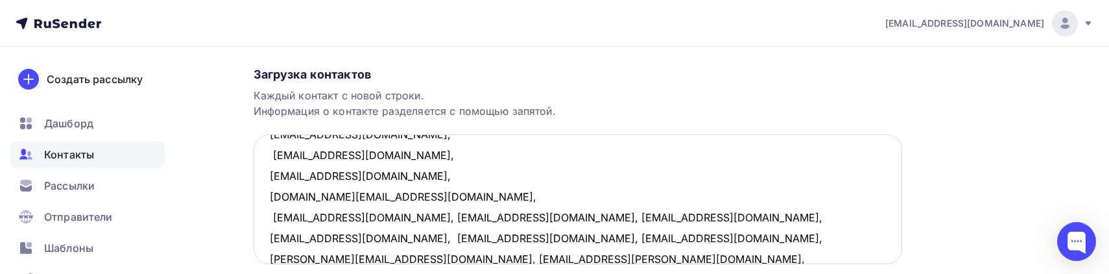
scroll to position [318, 0]
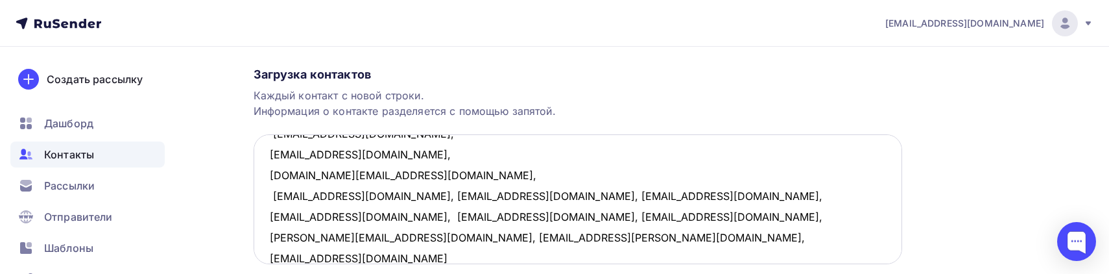
click at [423, 195] on textarea "[EMAIL_ADDRESS][DOMAIN_NAME], [PERSON_NAME][EMAIL_ADDRESS][DOMAIN_NAME], [EMAIL…" at bounding box center [578, 199] width 648 height 130
click at [370, 192] on textarea "[EMAIL_ADDRESS][DOMAIN_NAME], [PERSON_NAME][EMAIL_ADDRESS][DOMAIN_NAME], [EMAIL…" at bounding box center [578, 199] width 648 height 130
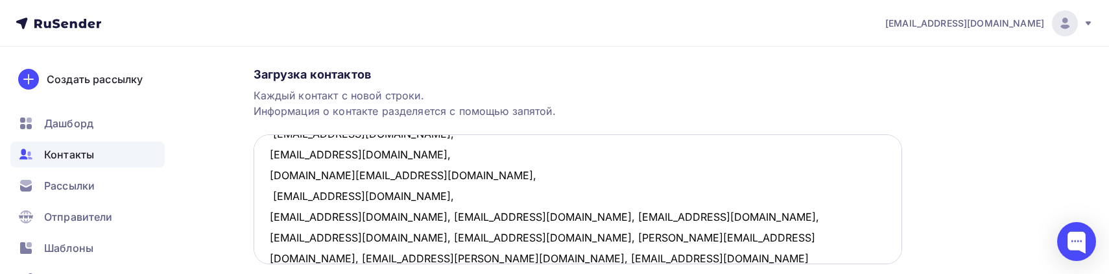
scroll to position [338, 0]
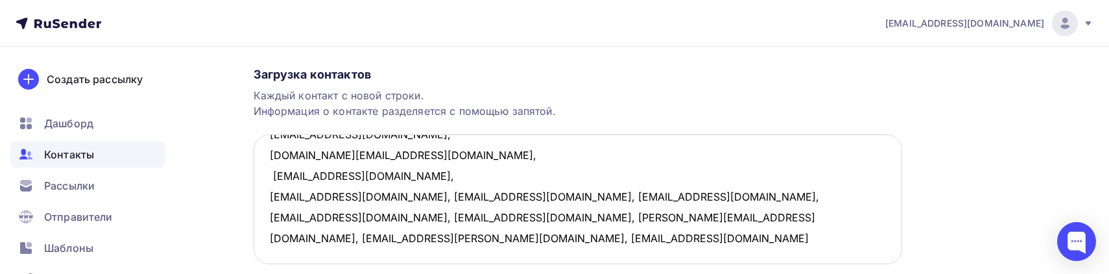
click at [372, 199] on textarea "[EMAIL_ADDRESS][DOMAIN_NAME], [PERSON_NAME][EMAIL_ADDRESS][DOMAIN_NAME], [EMAIL…" at bounding box center [578, 199] width 648 height 130
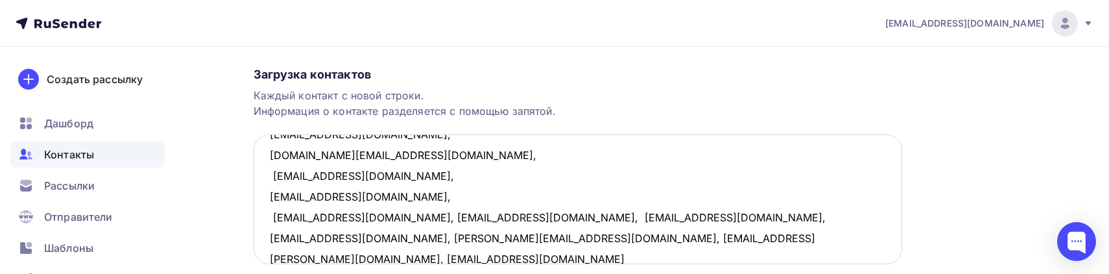
scroll to position [359, 0]
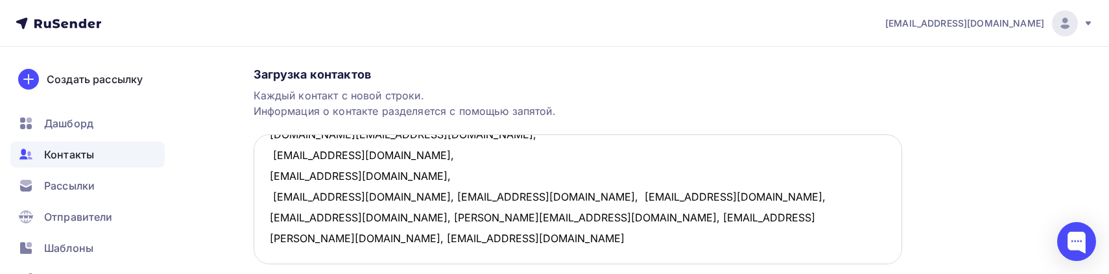
click at [362, 196] on textarea "[EMAIL_ADDRESS][DOMAIN_NAME], [PERSON_NAME][EMAIL_ADDRESS][DOMAIN_NAME], [EMAIL…" at bounding box center [578, 199] width 648 height 130
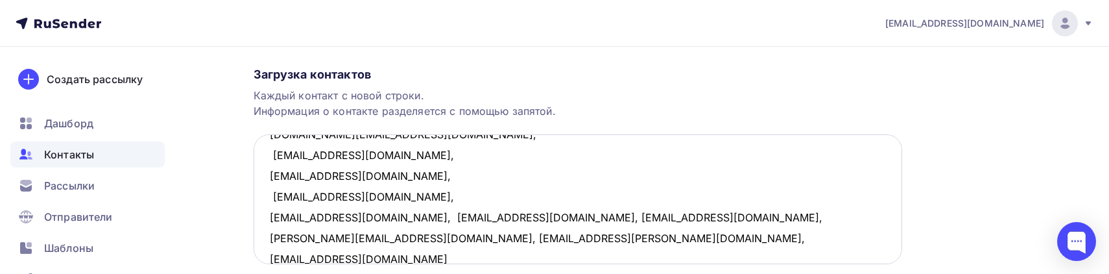
scroll to position [379, 0]
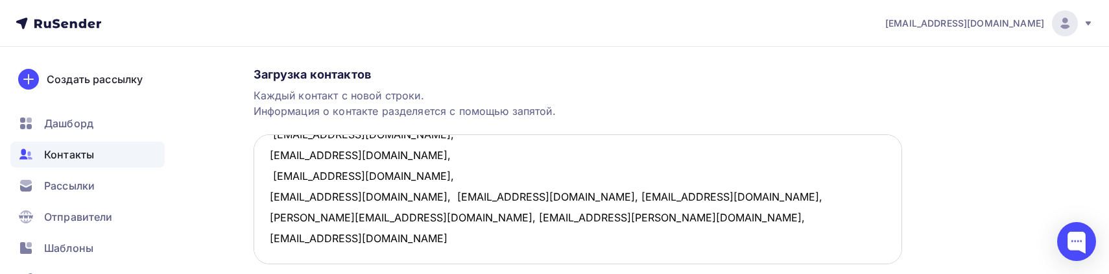
click at [375, 200] on textarea "[EMAIL_ADDRESS][DOMAIN_NAME], [PERSON_NAME][EMAIL_ADDRESS][DOMAIN_NAME], [EMAIL…" at bounding box center [578, 199] width 648 height 130
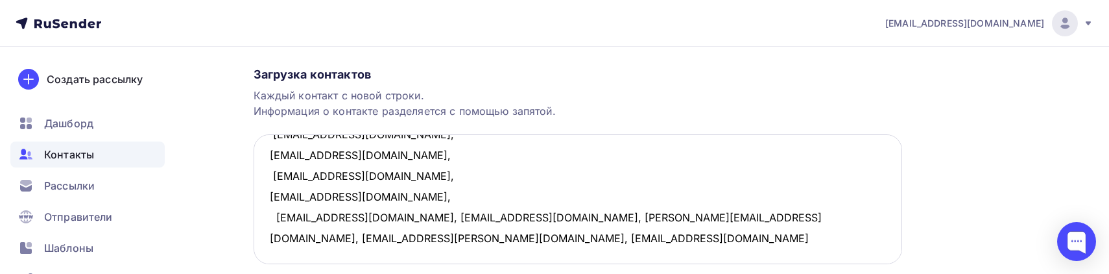
click at [399, 217] on textarea "[EMAIL_ADDRESS][DOMAIN_NAME], [PERSON_NAME][EMAIL_ADDRESS][DOMAIN_NAME], [EMAIL…" at bounding box center [578, 199] width 648 height 130
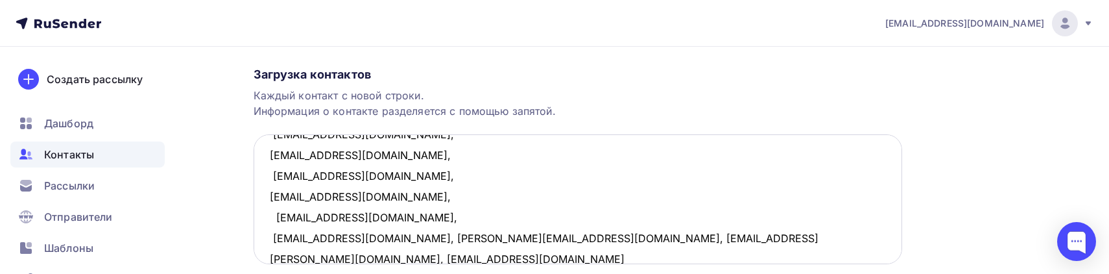
scroll to position [400, 0]
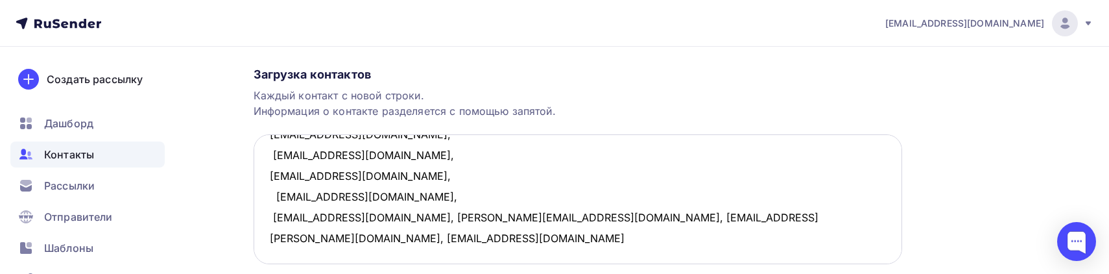
click at [377, 215] on textarea "[EMAIL_ADDRESS][DOMAIN_NAME], [PERSON_NAME][EMAIL_ADDRESS][DOMAIN_NAME], [EMAIL…" at bounding box center [578, 199] width 648 height 130
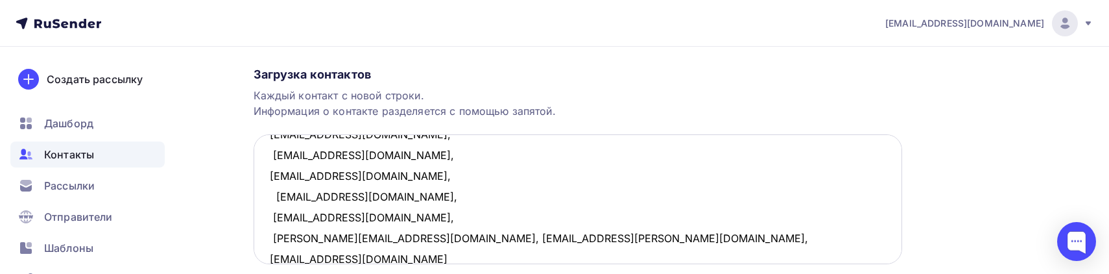
scroll to position [421, 0]
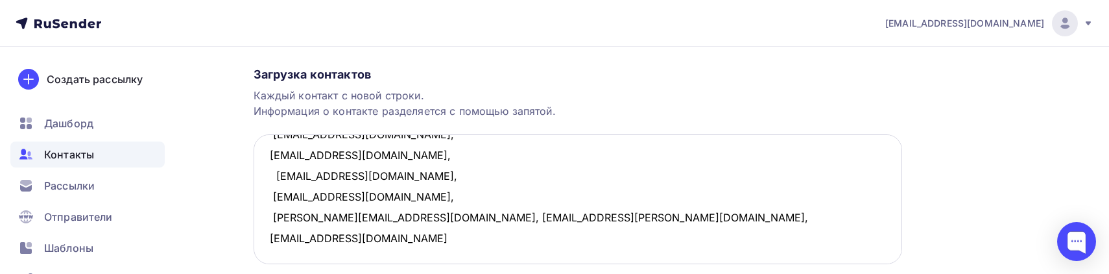
click at [423, 216] on textarea "[EMAIL_ADDRESS][DOMAIN_NAME], [PERSON_NAME][EMAIL_ADDRESS][DOMAIN_NAME], [EMAIL…" at bounding box center [578, 199] width 648 height 130
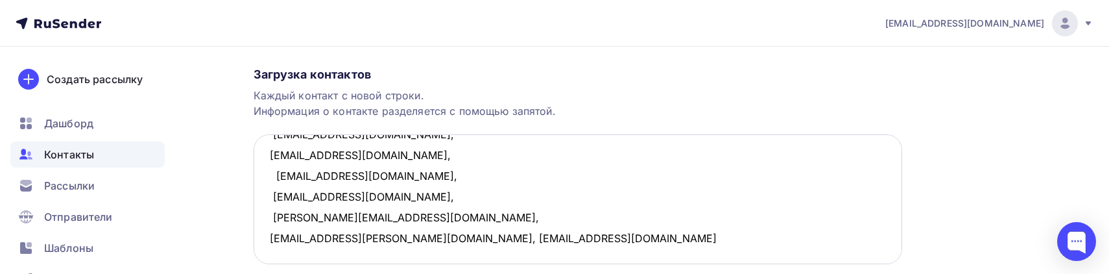
scroll to position [442, 0]
click at [375, 216] on textarea "[EMAIL_ADDRESS][DOMAIN_NAME], [PERSON_NAME][EMAIL_ADDRESS][DOMAIN_NAME], [EMAIL…" at bounding box center [578, 199] width 648 height 130
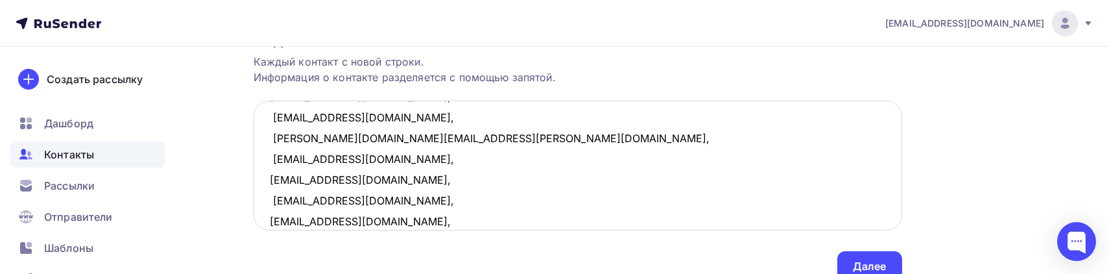
scroll to position [176, 0]
type textarea "[EMAIL_ADDRESS][DOMAIN_NAME], [PERSON_NAME][EMAIL_ADDRESS][DOMAIN_NAME], [EMAIL…"
click at [873, 255] on div "Далее" at bounding box center [869, 266] width 65 height 30
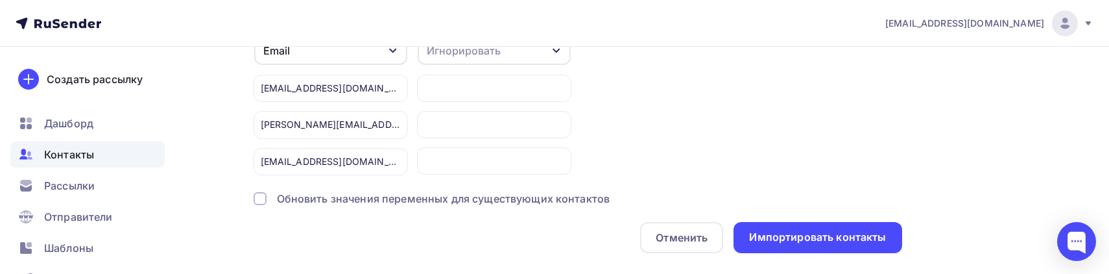
scroll to position [143, 0]
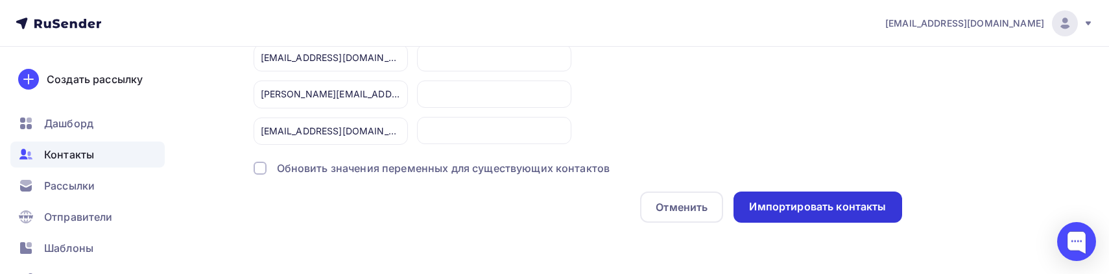
click at [805, 207] on div "Импортировать контакты" at bounding box center [817, 206] width 137 height 15
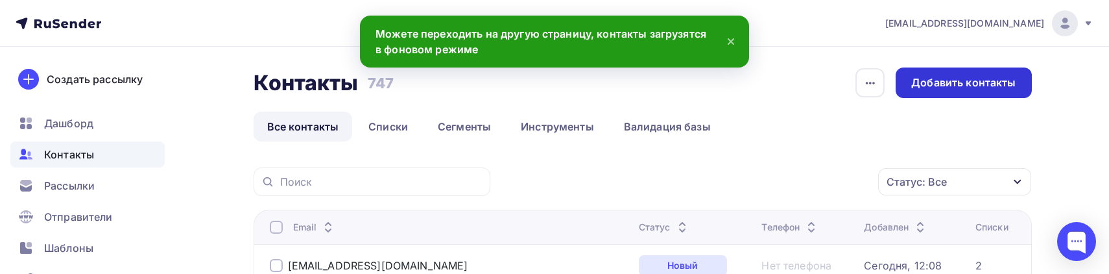
click at [953, 79] on div "Добавить контакты" at bounding box center [963, 82] width 104 height 15
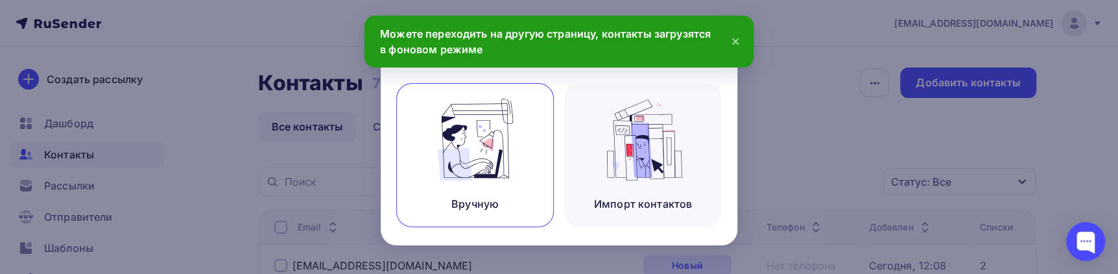
click at [496, 156] on img at bounding box center [475, 140] width 87 height 82
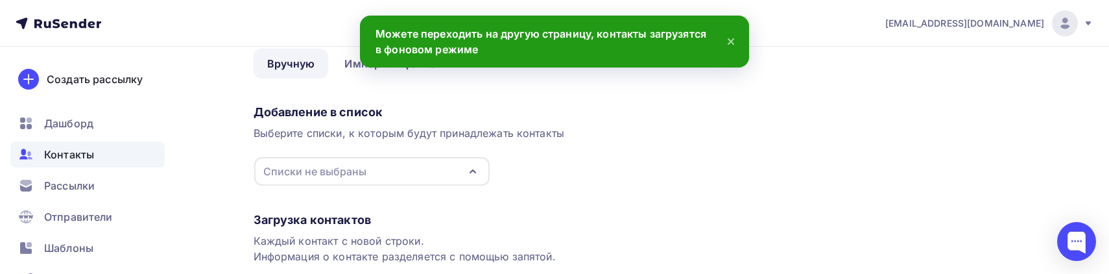
click at [474, 165] on icon "button" at bounding box center [473, 171] width 16 height 16
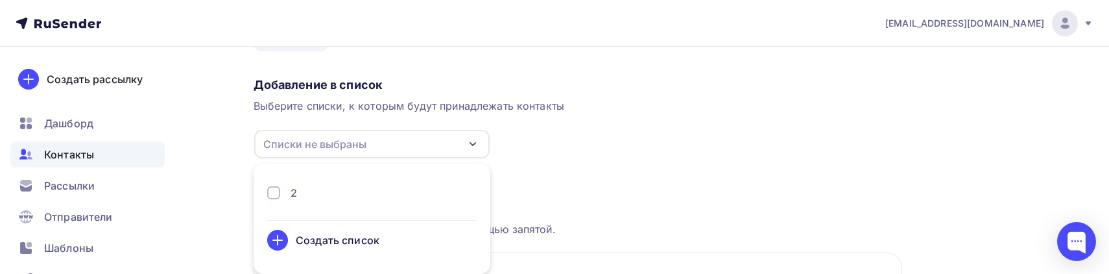
click at [381, 183] on li "2 Создать список" at bounding box center [372, 218] width 237 height 95
click at [340, 192] on div "2" at bounding box center [371, 193] width 209 height 16
drag, startPoint x: 585, startPoint y: 174, endPoint x: 593, endPoint y: 172, distance: 8.7
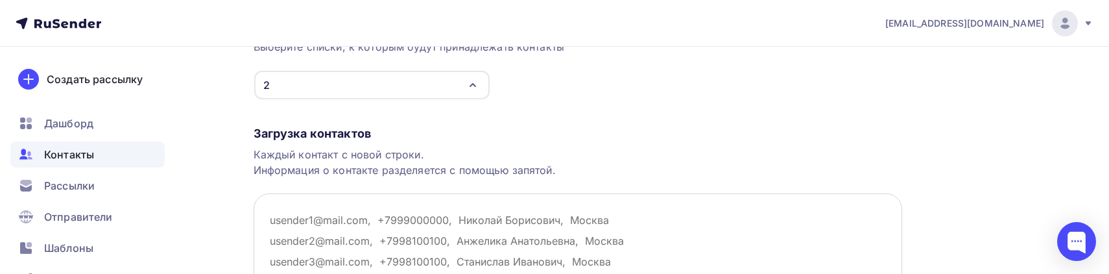
click at [535, 217] on textarea at bounding box center [578, 258] width 648 height 130
click at [309, 211] on textarea at bounding box center [578, 258] width 648 height 130
paste textarea "[EMAIL_ADDRESS][DOMAIN_NAME], [EMAIL_ADDRESS][DOMAIN_NAME], [EMAIL_ADDRESS][DOM…"
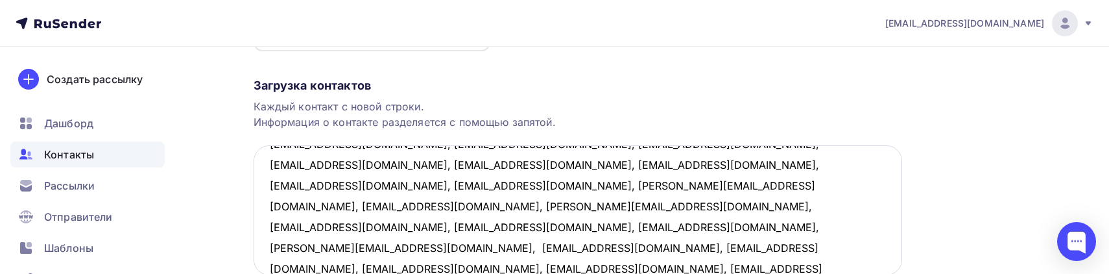
scroll to position [13, 0]
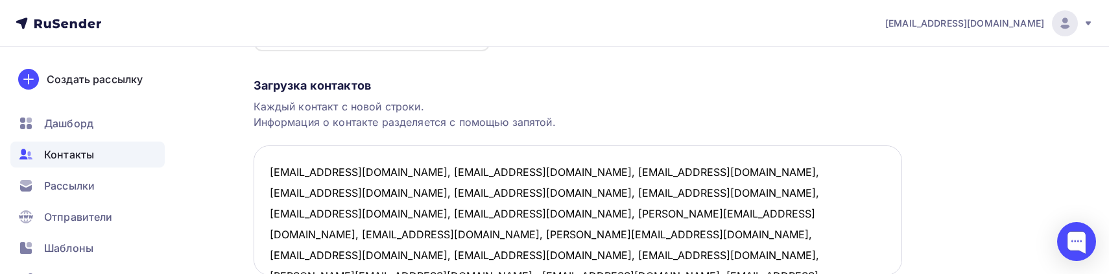
click at [411, 171] on textarea "[EMAIL_ADDRESS][DOMAIN_NAME], [EMAIL_ADDRESS][DOMAIN_NAME], [EMAIL_ADDRESS][DOM…" at bounding box center [578, 210] width 648 height 130
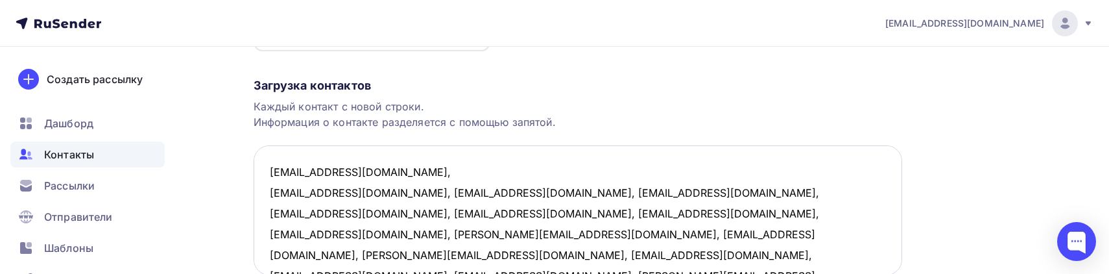
click at [344, 190] on textarea "[EMAIL_ADDRESS][DOMAIN_NAME], [EMAIL_ADDRESS][DOMAIN_NAME], [EMAIL_ADDRESS][DOM…" at bounding box center [578, 210] width 648 height 130
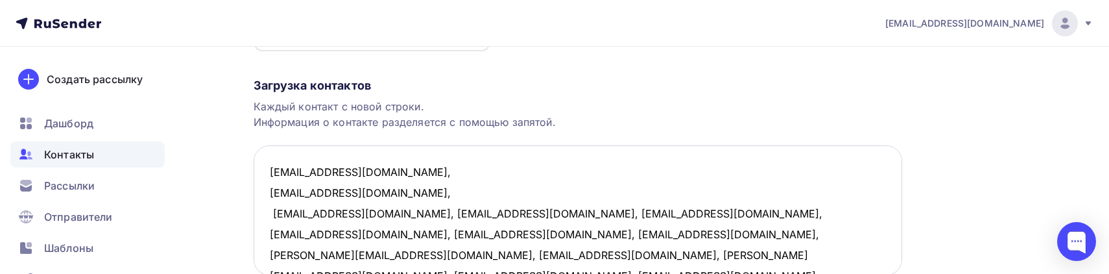
click at [361, 215] on textarea "[EMAIL_ADDRESS][DOMAIN_NAME], [EMAIL_ADDRESS][DOMAIN_NAME], [EMAIL_ADDRESS][DOM…" at bounding box center [578, 210] width 648 height 130
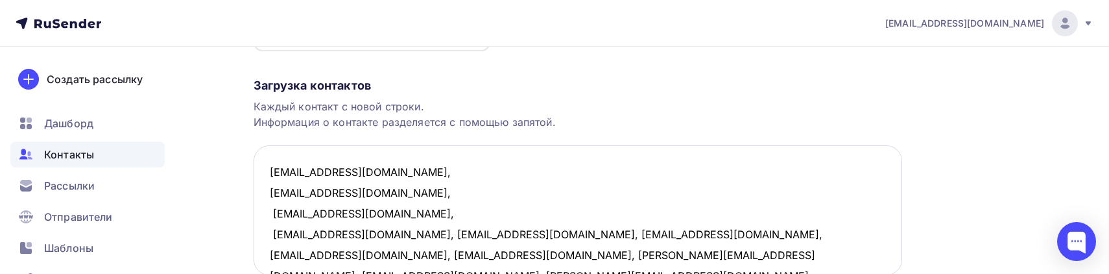
click at [378, 230] on textarea "[EMAIL_ADDRESS][DOMAIN_NAME], [EMAIL_ADDRESS][DOMAIN_NAME], [EMAIL_ADDRESS][DOM…" at bounding box center [578, 210] width 648 height 130
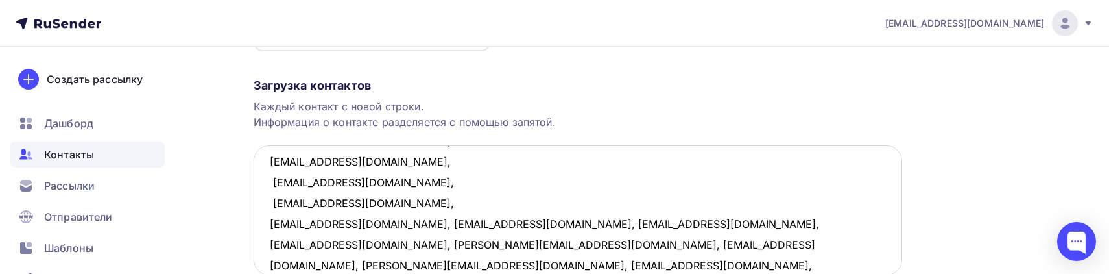
scroll to position [58, 0]
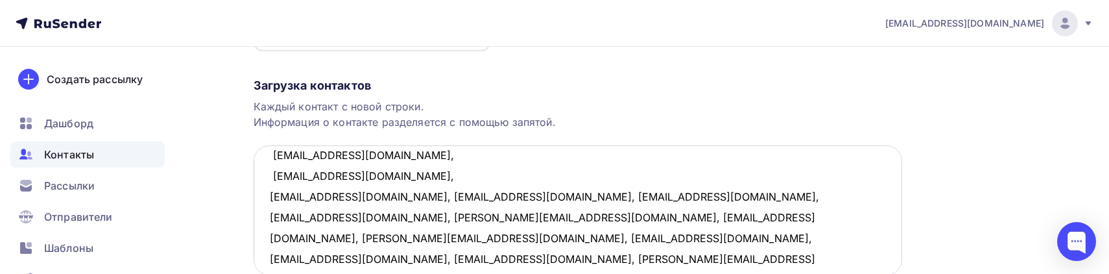
click at [375, 197] on textarea "[EMAIL_ADDRESS][DOMAIN_NAME], [EMAIL_ADDRESS][DOMAIN_NAME], [EMAIL_ADDRESS][DOM…" at bounding box center [578, 210] width 648 height 130
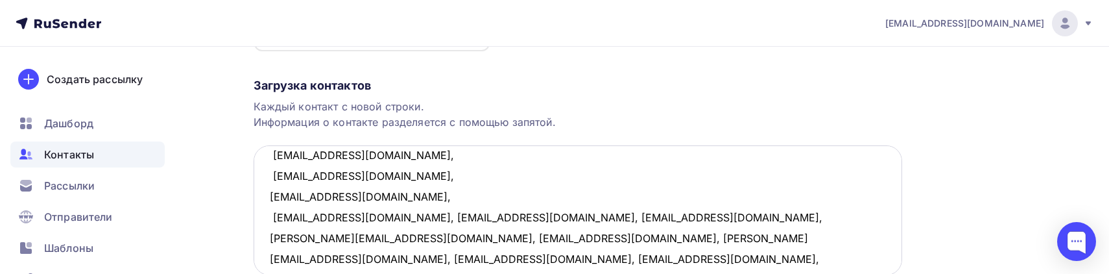
click at [374, 215] on textarea "[EMAIL_ADDRESS][DOMAIN_NAME], [EMAIL_ADDRESS][DOMAIN_NAME], [EMAIL_ADDRESS][DOM…" at bounding box center [578, 210] width 648 height 130
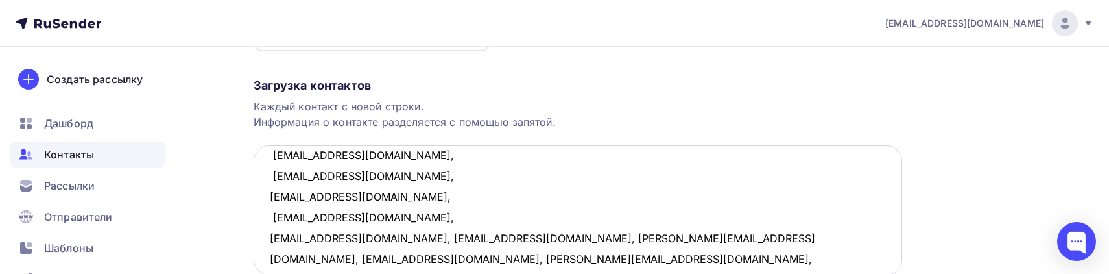
click at [361, 236] on textarea "[EMAIL_ADDRESS][DOMAIN_NAME], [EMAIL_ADDRESS][DOMAIN_NAME], [EMAIL_ADDRESS][DOM…" at bounding box center [578, 210] width 648 height 130
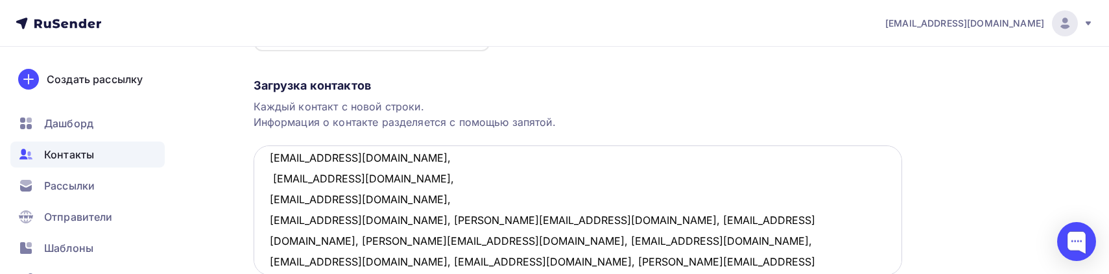
scroll to position [117, 0]
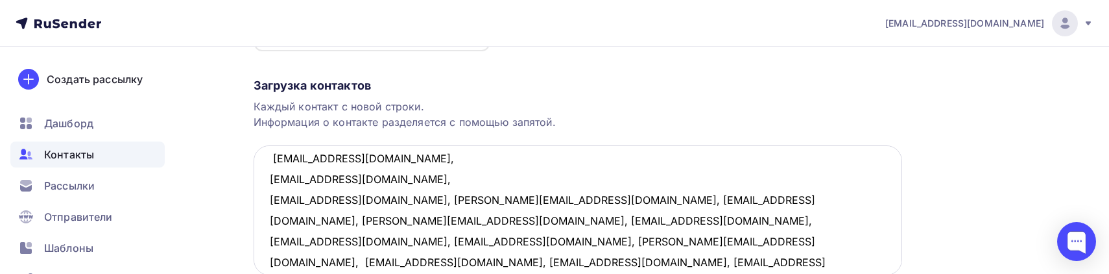
click at [359, 198] on textarea "[EMAIL_ADDRESS][DOMAIN_NAME], [EMAIL_ADDRESS][DOMAIN_NAME], [EMAIL_ADDRESS][DOM…" at bounding box center [578, 210] width 648 height 130
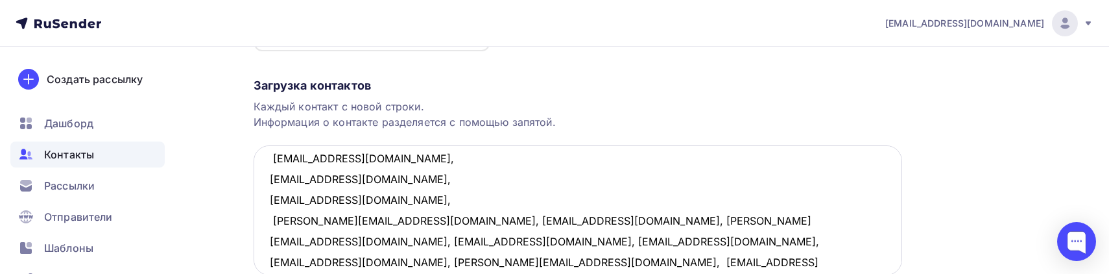
scroll to position [172, 0]
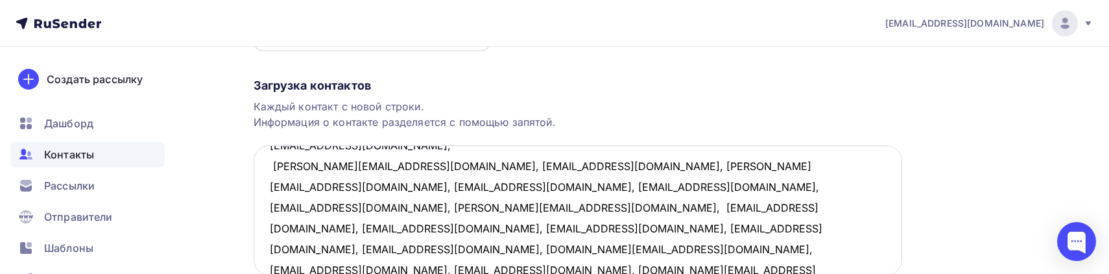
click at [372, 165] on textarea "[EMAIL_ADDRESS][DOMAIN_NAME], [EMAIL_ADDRESS][DOMAIN_NAME], [EMAIL_ADDRESS][DOM…" at bounding box center [578, 210] width 648 height 130
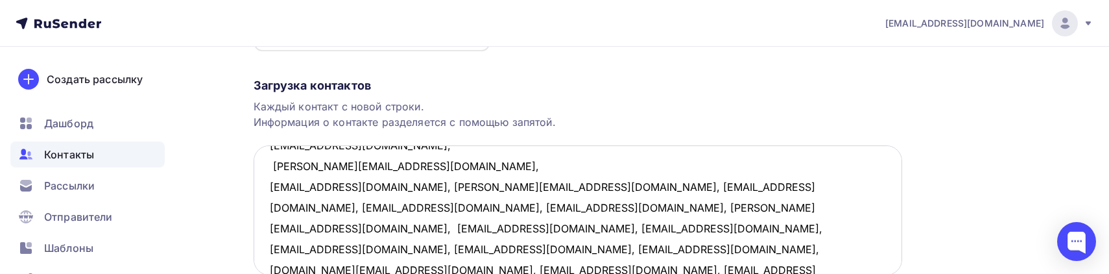
click at [372, 189] on textarea "[EMAIL_ADDRESS][DOMAIN_NAME], [EMAIL_ADDRESS][DOMAIN_NAME], [EMAIL_ADDRESS][DOM…" at bounding box center [578, 210] width 648 height 130
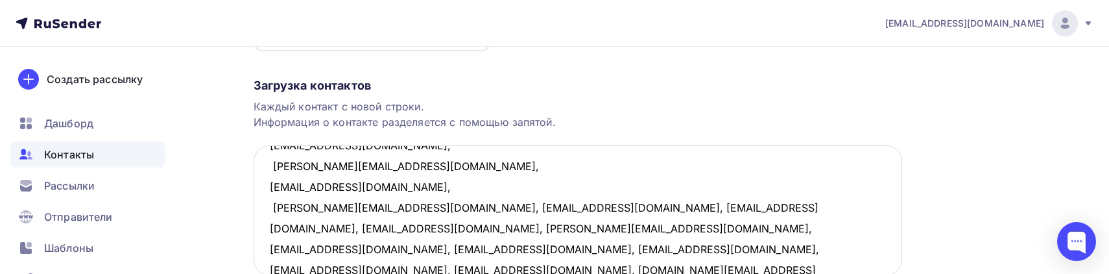
click at [377, 205] on textarea "[EMAIL_ADDRESS][DOMAIN_NAME], [EMAIL_ADDRESS][DOMAIN_NAME], [EMAIL_ADDRESS][DOM…" at bounding box center [578, 210] width 648 height 130
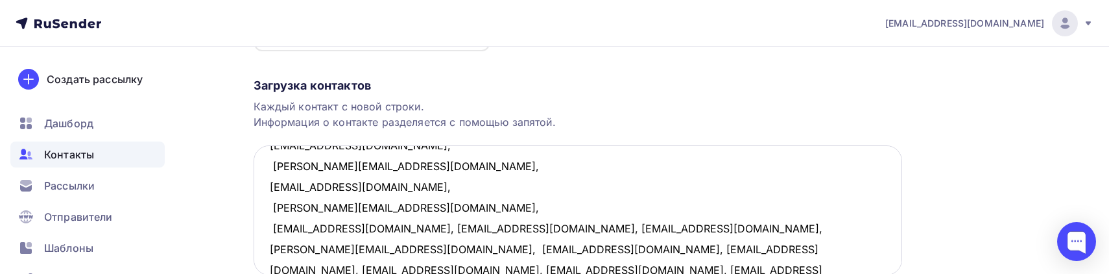
click at [427, 229] on textarea "[EMAIL_ADDRESS][DOMAIN_NAME], [EMAIL_ADDRESS][DOMAIN_NAME], [EMAIL_ADDRESS][DOM…" at bounding box center [578, 210] width 648 height 130
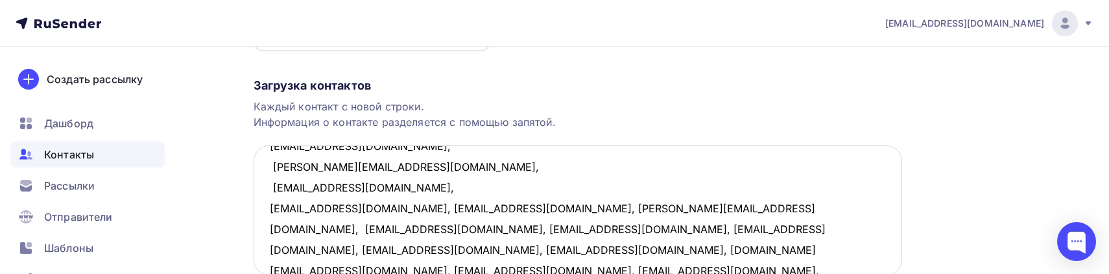
scroll to position [231, 0]
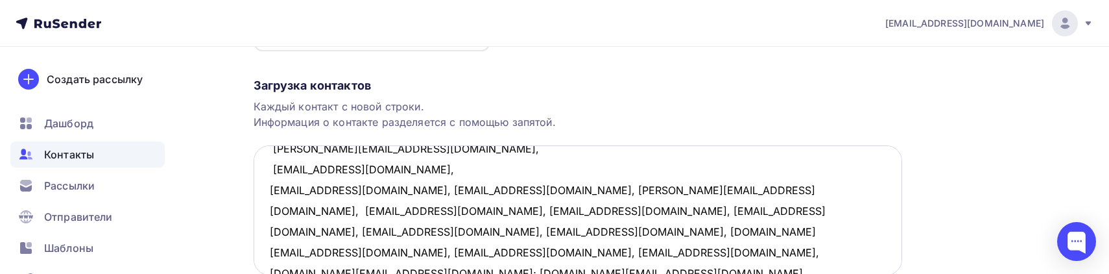
click at [378, 192] on textarea "[EMAIL_ADDRESS][DOMAIN_NAME], [EMAIL_ADDRESS][DOMAIN_NAME], [EMAIL_ADDRESS][DOM…" at bounding box center [578, 210] width 648 height 130
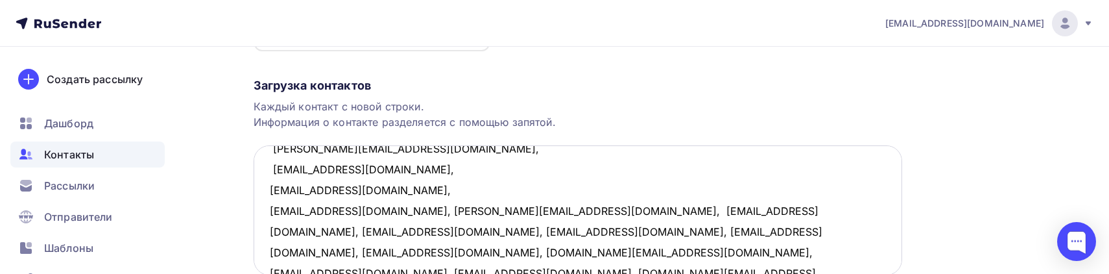
click at [359, 212] on textarea "[EMAIL_ADDRESS][DOMAIN_NAME], [EMAIL_ADDRESS][DOMAIN_NAME], [EMAIL_ADDRESS][DOM…" at bounding box center [578, 210] width 648 height 130
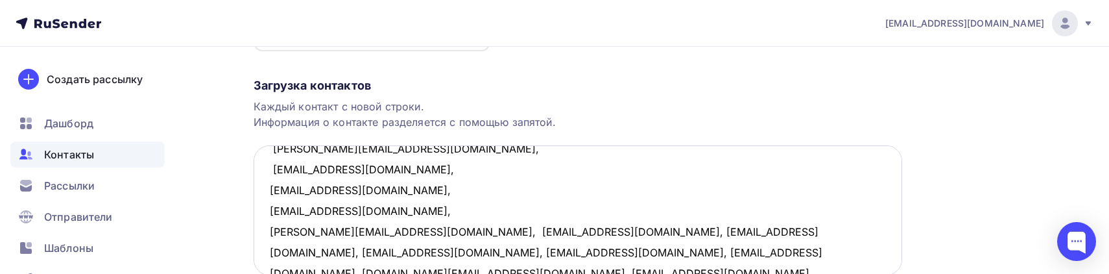
click at [361, 231] on textarea "[EMAIL_ADDRESS][DOMAIN_NAME], [EMAIL_ADDRESS][DOMAIN_NAME], [EMAIL_ADDRESS][DOM…" at bounding box center [578, 210] width 648 height 130
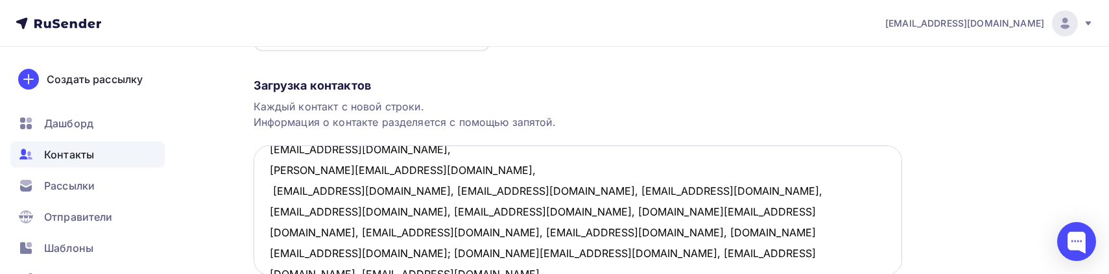
scroll to position [294, 0]
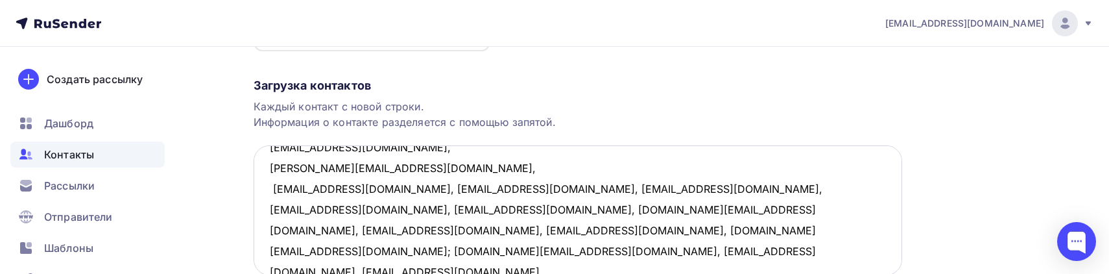
click at [359, 189] on textarea "[EMAIL_ADDRESS][DOMAIN_NAME], [EMAIL_ADDRESS][DOMAIN_NAME], [EMAIL_ADDRESS][DOM…" at bounding box center [578, 210] width 648 height 130
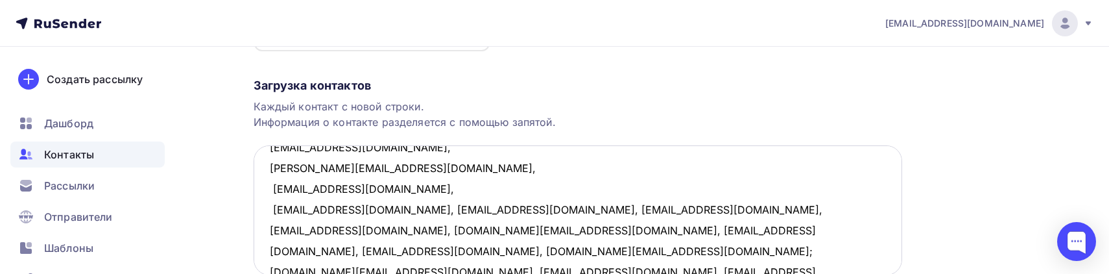
click at [396, 207] on textarea "[EMAIL_ADDRESS][DOMAIN_NAME], [EMAIL_ADDRESS][DOMAIN_NAME], [EMAIL_ADDRESS][DOM…" at bounding box center [578, 210] width 648 height 130
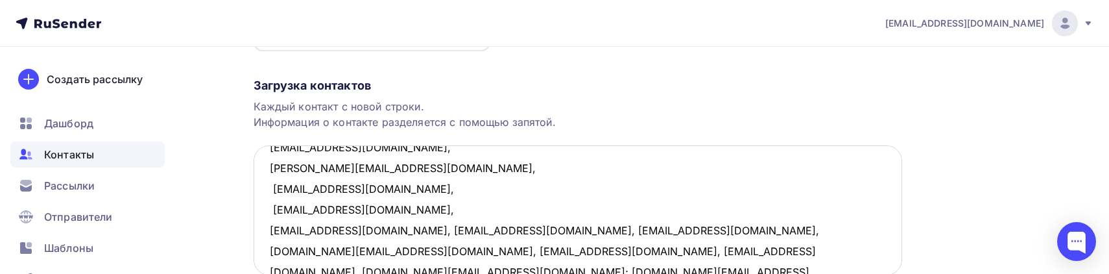
click at [361, 228] on textarea "[EMAIL_ADDRESS][DOMAIN_NAME], [EMAIL_ADDRESS][DOMAIN_NAME], [EMAIL_ADDRESS][DOM…" at bounding box center [578, 210] width 648 height 130
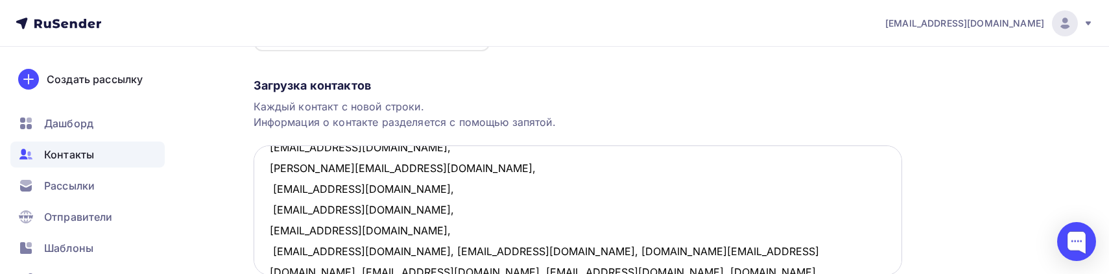
click at [423, 252] on textarea "[EMAIL_ADDRESS][DOMAIN_NAME], [EMAIL_ADDRESS][DOMAIN_NAME], [EMAIL_ADDRESS][DOM…" at bounding box center [578, 210] width 648 height 130
click at [427, 251] on textarea "[EMAIL_ADDRESS][DOMAIN_NAME], [EMAIL_ADDRESS][DOMAIN_NAME], [EMAIL_ADDRESS][DOM…" at bounding box center [578, 210] width 648 height 130
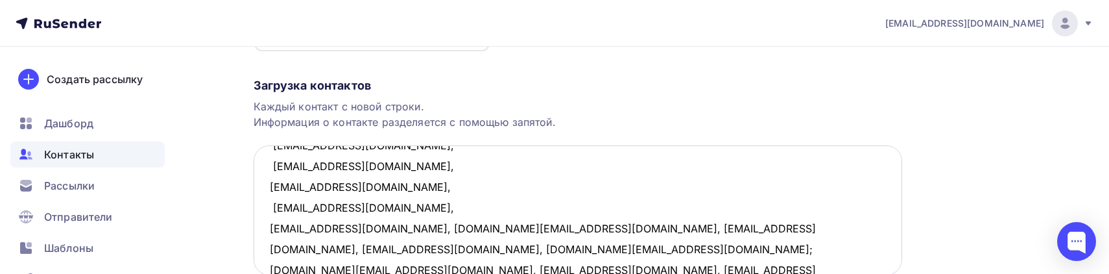
scroll to position [359, 0]
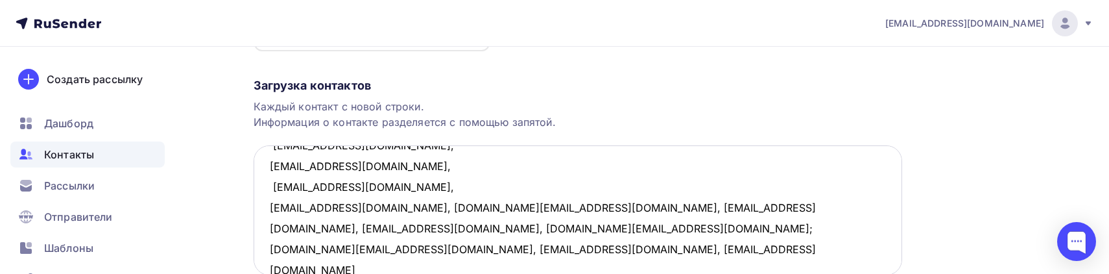
click at [365, 208] on textarea "[EMAIL_ADDRESS][DOMAIN_NAME], [EMAIL_ADDRESS][DOMAIN_NAME], [EMAIL_ADDRESS][DOM…" at bounding box center [578, 210] width 648 height 130
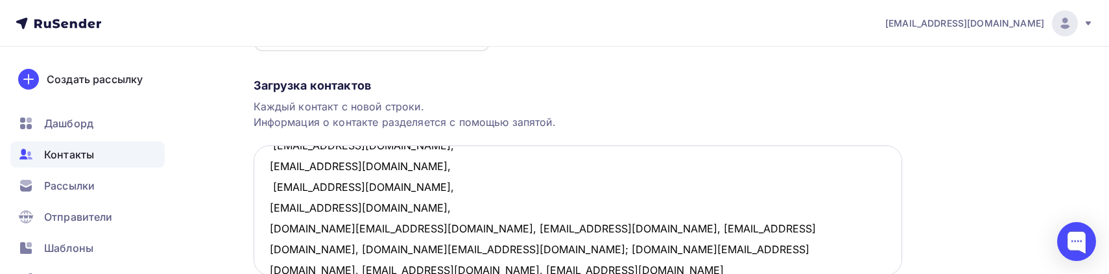
click at [399, 225] on textarea "[EMAIL_ADDRESS][DOMAIN_NAME], [EMAIL_ADDRESS][DOMAIN_NAME], [EMAIL_ADDRESS][DOM…" at bounding box center [578, 210] width 648 height 130
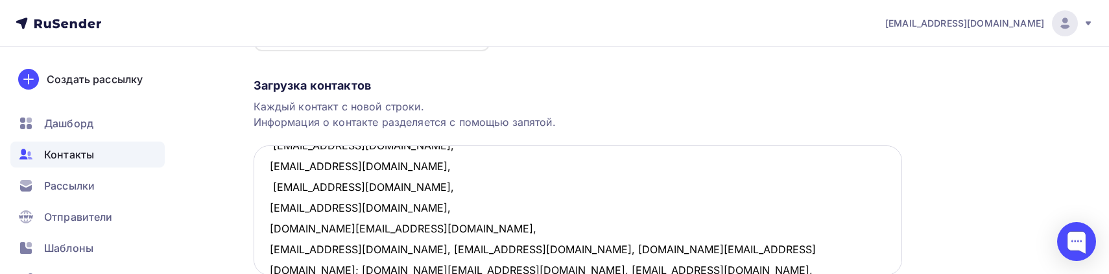
scroll to position [400, 0]
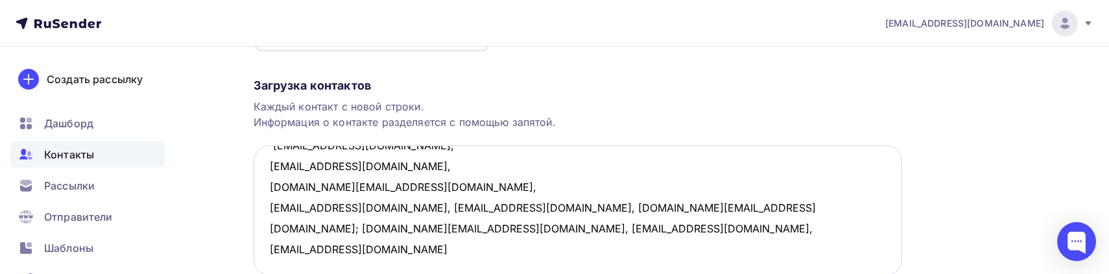
click at [359, 207] on textarea "[EMAIL_ADDRESS][DOMAIN_NAME], [EMAIL_ADDRESS][DOMAIN_NAME], [EMAIL_ADDRESS][DOM…" at bounding box center [578, 210] width 648 height 130
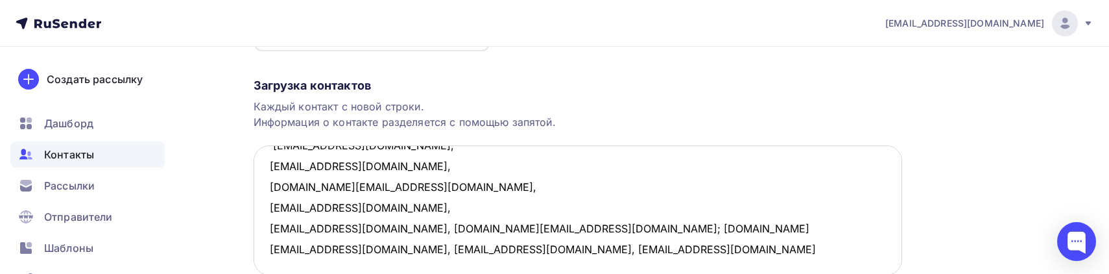
click at [409, 225] on textarea "[EMAIL_ADDRESS][DOMAIN_NAME], [EMAIL_ADDRESS][DOMAIN_NAME], [EMAIL_ADDRESS][DOM…" at bounding box center [578, 210] width 648 height 130
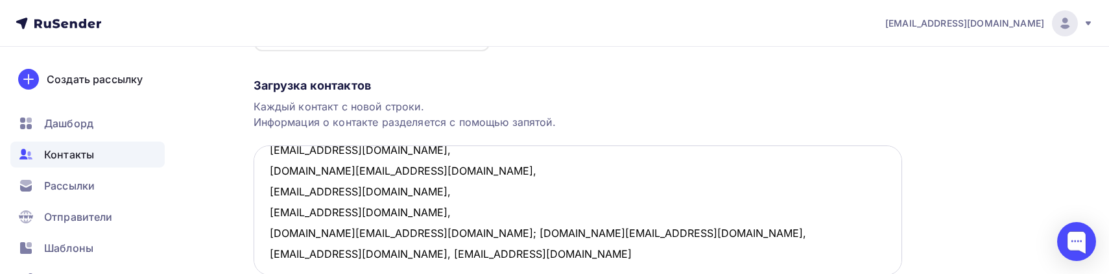
scroll to position [421, 0]
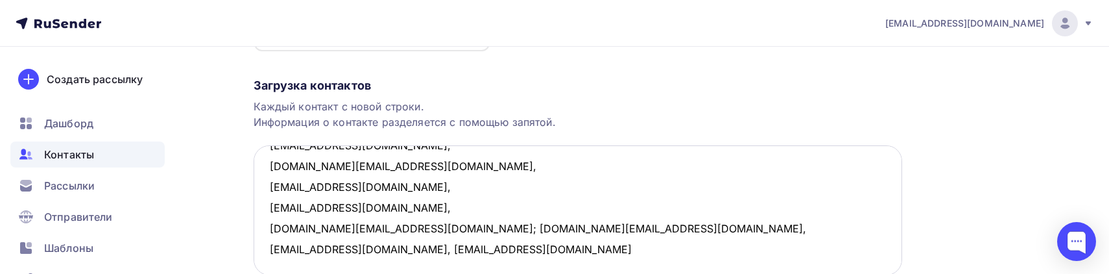
click at [374, 228] on textarea "[EMAIL_ADDRESS][DOMAIN_NAME], [EMAIL_ADDRESS][DOMAIN_NAME], [EMAIL_ADDRESS][DOM…" at bounding box center [578, 210] width 648 height 130
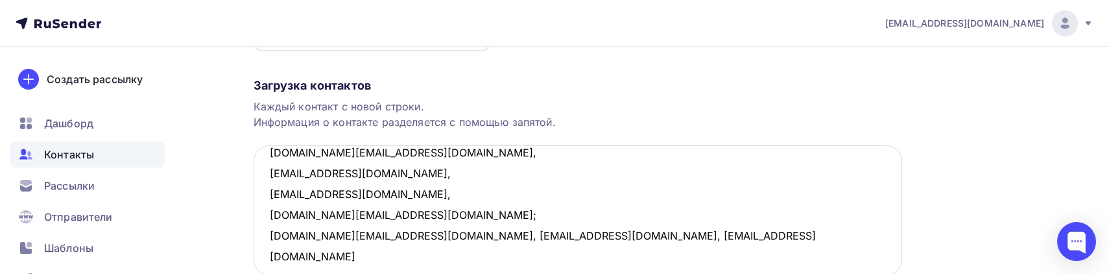
scroll to position [442, 0]
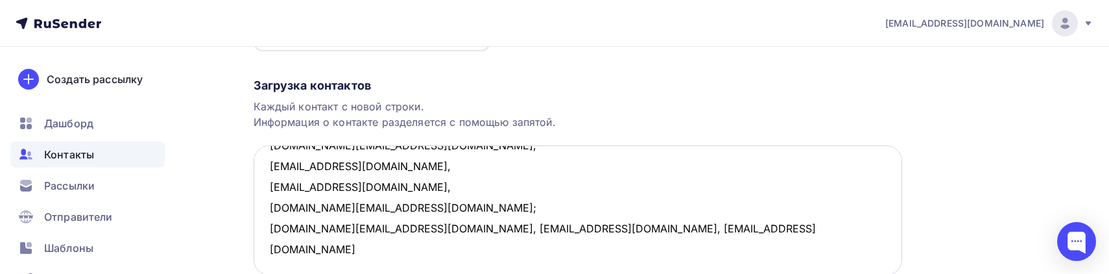
click at [383, 224] on textarea "[EMAIL_ADDRESS][DOMAIN_NAME], [EMAIL_ADDRESS][DOMAIN_NAME], [EMAIL_ADDRESS][DOM…" at bounding box center [578, 210] width 648 height 130
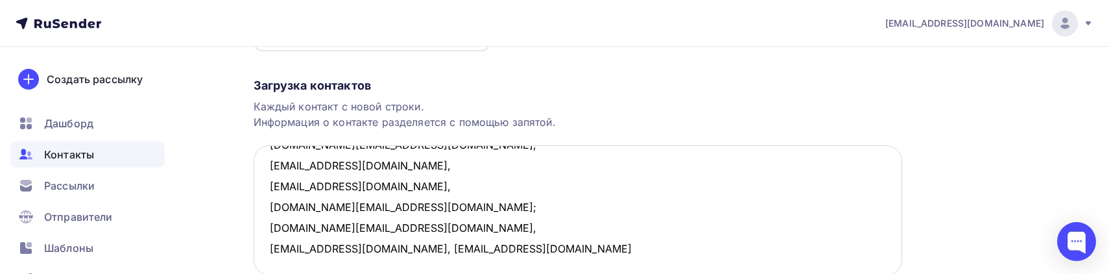
scroll to position [462, 0]
click at [377, 228] on textarea "[EMAIL_ADDRESS][DOMAIN_NAME], [EMAIL_ADDRESS][DOMAIN_NAME], [EMAIL_ADDRESS][DOM…" at bounding box center [578, 210] width 648 height 130
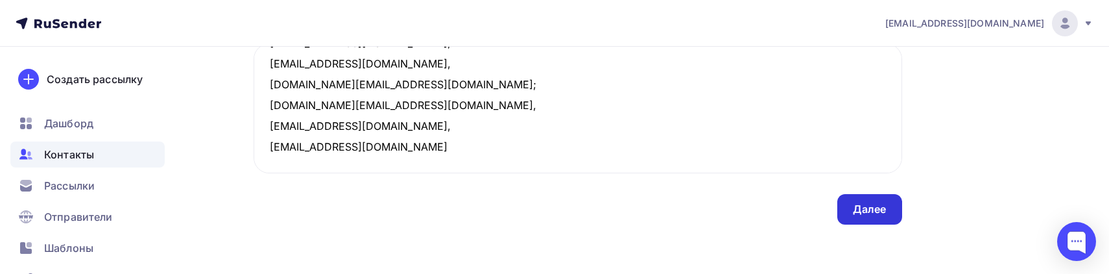
scroll to position [296, 0]
type textarea "[EMAIL_ADDRESS][DOMAIN_NAME], [EMAIL_ADDRESS][DOMAIN_NAME], [EMAIL_ADDRESS][DOM…"
click at [881, 201] on div "Далее" at bounding box center [870, 207] width 34 height 15
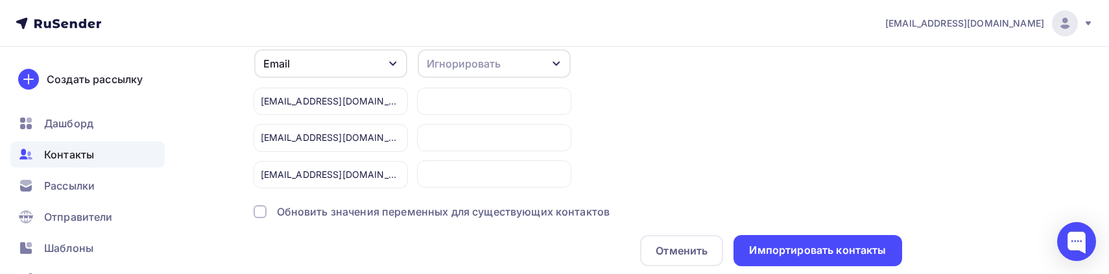
scroll to position [143, 0]
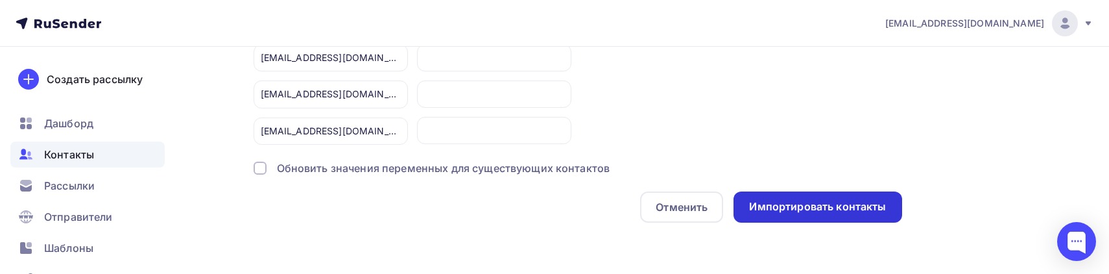
click at [802, 203] on div "Импортировать контакты" at bounding box center [817, 206] width 137 height 15
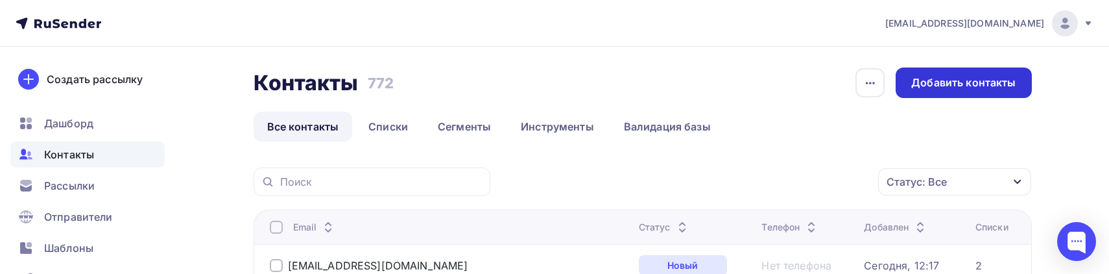
click at [975, 88] on div "Добавить контакты" at bounding box center [963, 82] width 104 height 15
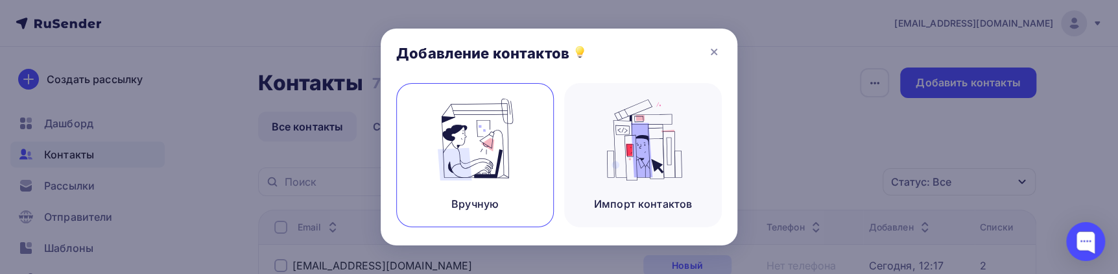
click at [467, 176] on img at bounding box center [475, 140] width 87 height 82
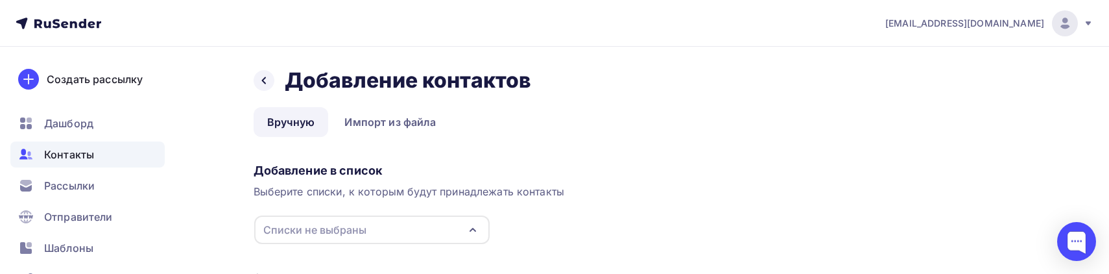
click at [410, 239] on div "Списки не выбраны" at bounding box center [371, 229] width 235 height 29
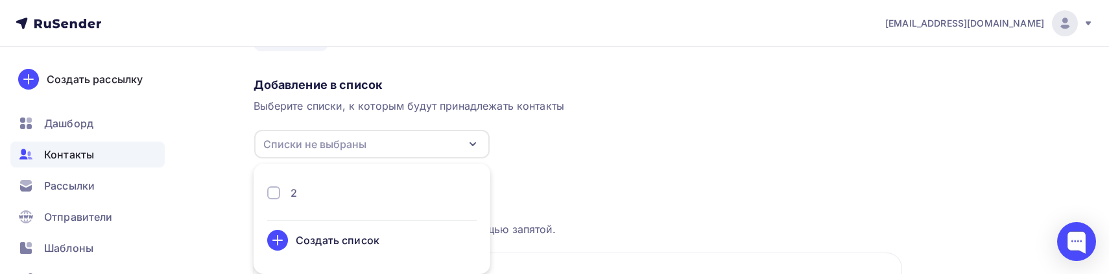
click at [367, 205] on div "2" at bounding box center [371, 198] width 209 height 26
click at [316, 195] on div "2" at bounding box center [371, 193] width 209 height 16
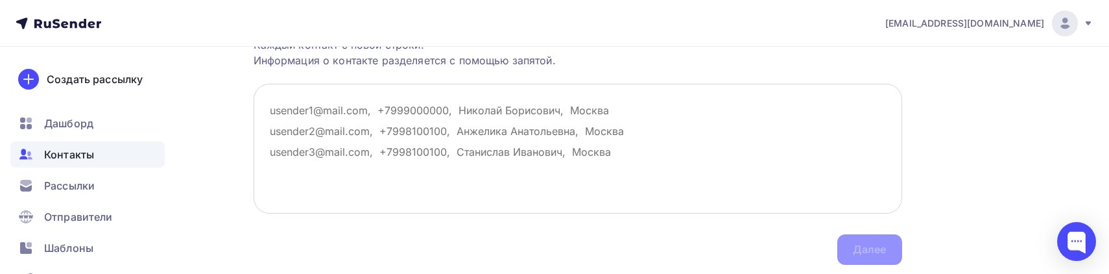
scroll to position [263, 0]
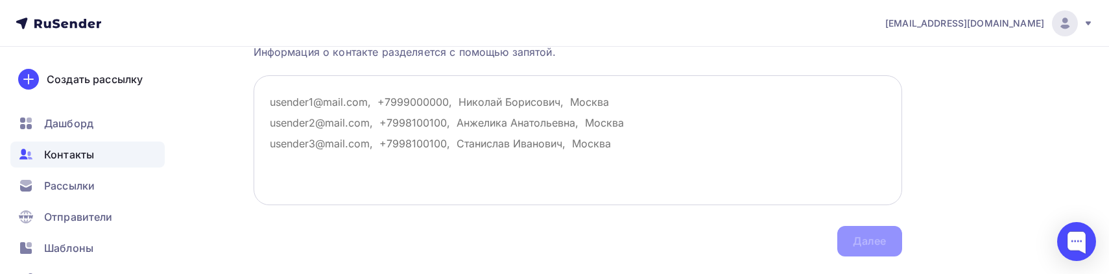
click at [606, 173] on textarea at bounding box center [578, 140] width 648 height 130
click at [278, 93] on textarea at bounding box center [578, 140] width 648 height 130
paste textarea "lavren1979@mail.ru, mazanovDV@gmail.com, Kmikhno@yandex.ru; Valeria.mikhno@yand…"
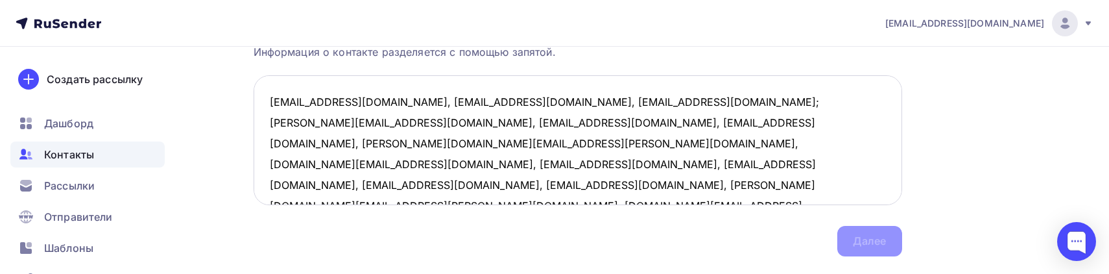
scroll to position [7, 0]
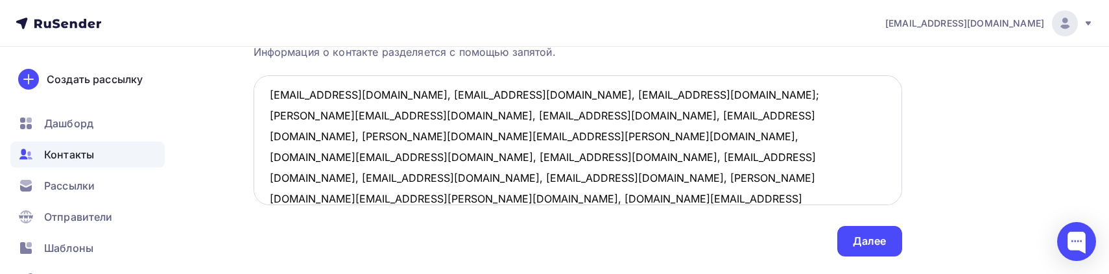
click at [369, 93] on textarea "lavren1979@mail.ru, mazanovDV@gmail.com, Kmikhno@yandex.ru; Valeria.mikhno@yand…" at bounding box center [578, 140] width 648 height 130
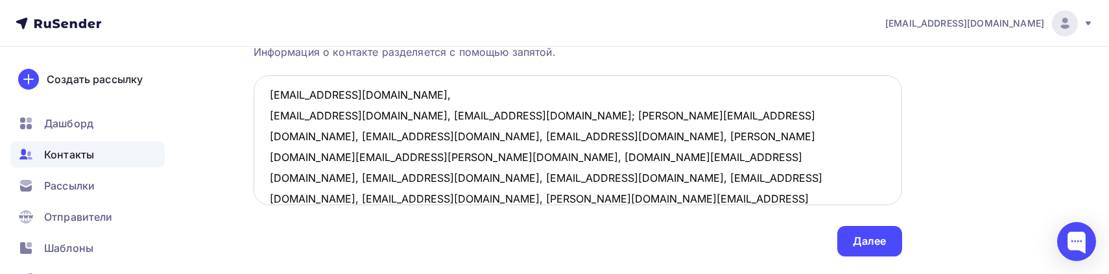
scroll to position [29, 0]
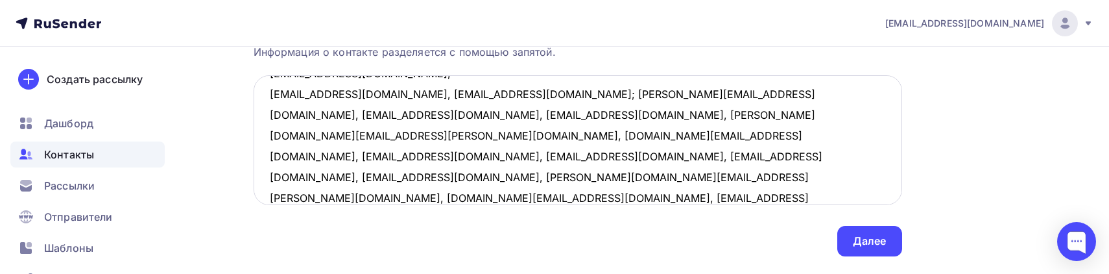
click at [391, 92] on textarea "lavren1979@mail.ru, mazanovDV@gmail.com, Kmikhno@yandex.ru; Valeria.mikhno@yand…" at bounding box center [578, 140] width 648 height 130
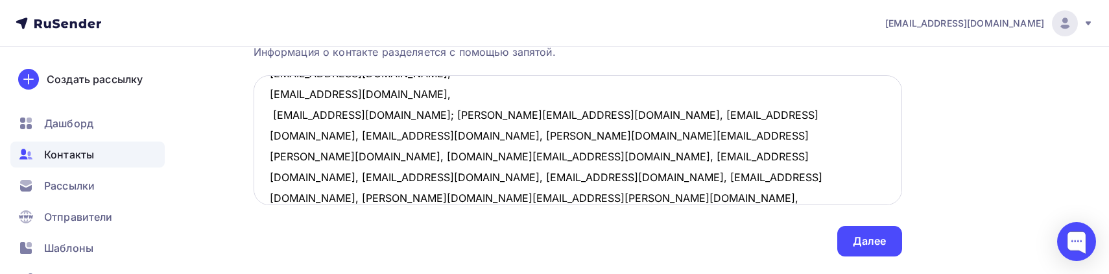
scroll to position [49, 0]
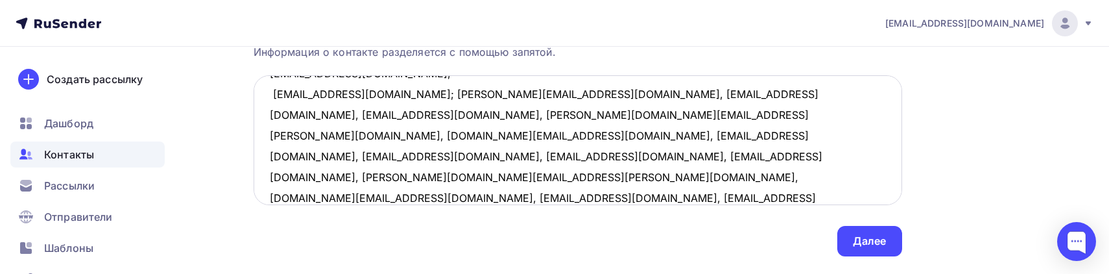
click at [377, 91] on textarea "lavren1979@mail.ru, mazanovDV@gmail.com, Kmikhno@yandex.ru; Valeria.mikhno@yand…" at bounding box center [578, 140] width 648 height 130
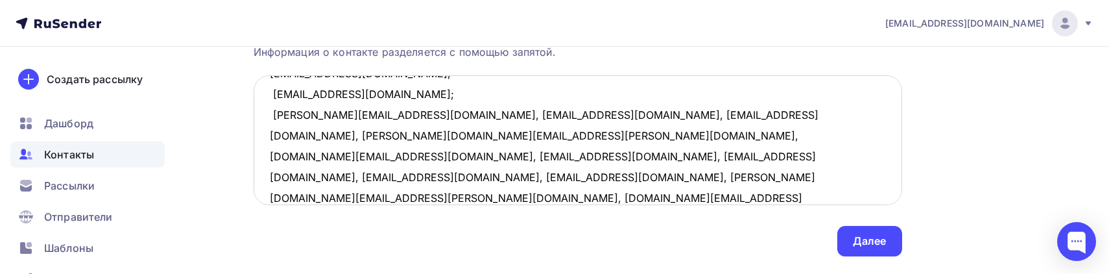
scroll to position [70, 0]
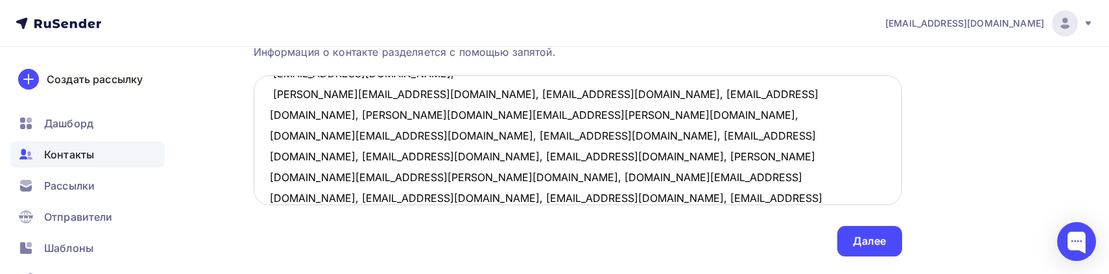
click at [409, 95] on textarea "lavren1979@mail.ru, mazanovDV@gmail.com, Kmikhno@yandex.ru; Valeria.mikhno@yand…" at bounding box center [578, 140] width 648 height 130
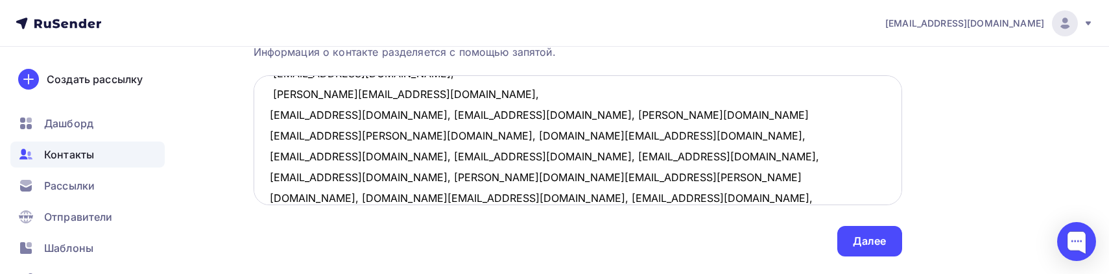
scroll to position [91, 0]
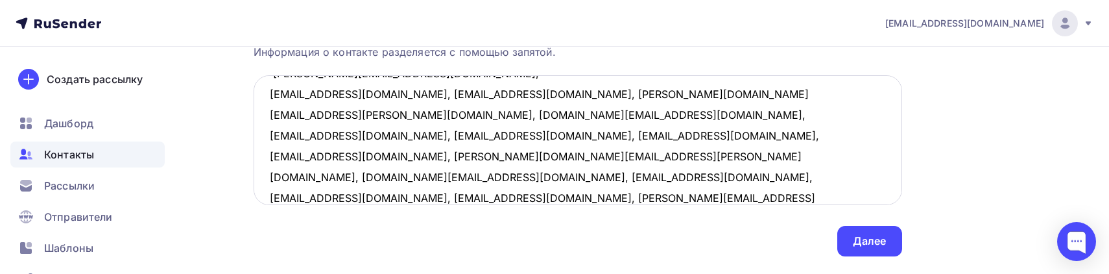
click at [361, 92] on textarea "lavren1979@mail.ru, mazanovDV@gmail.com, Kmikhno@yandex.ru; Valeria.mikhno@yand…" at bounding box center [578, 140] width 648 height 130
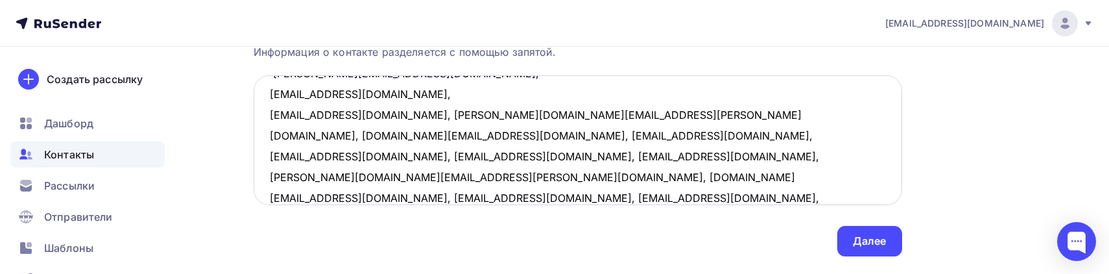
scroll to position [110, 0]
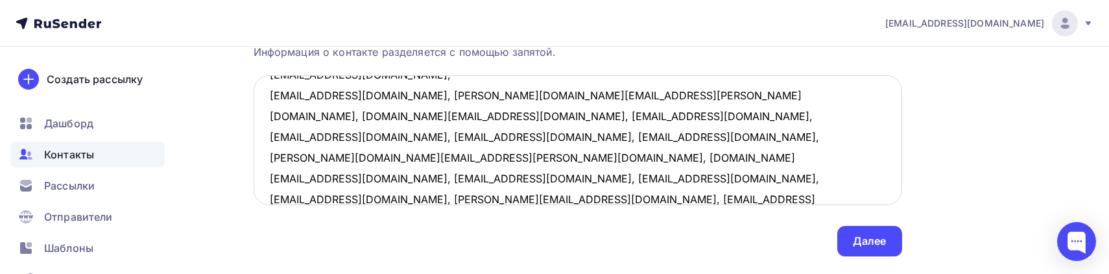
click at [389, 93] on textarea "lavren1979@mail.ru, mazanovDV@gmail.com, Kmikhno@yandex.ru; Valeria.mikhno@yand…" at bounding box center [578, 140] width 648 height 130
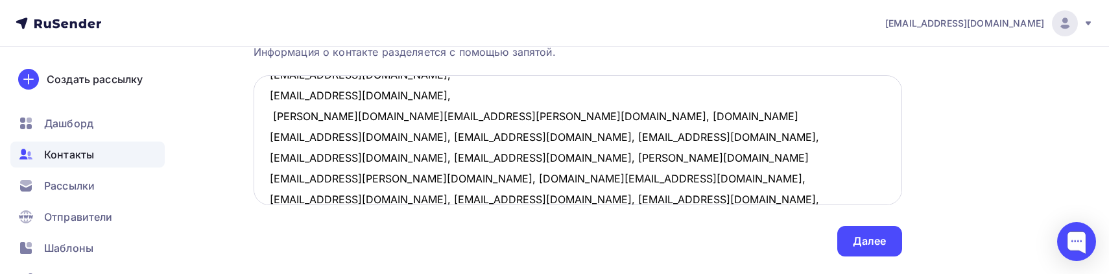
scroll to position [130, 0]
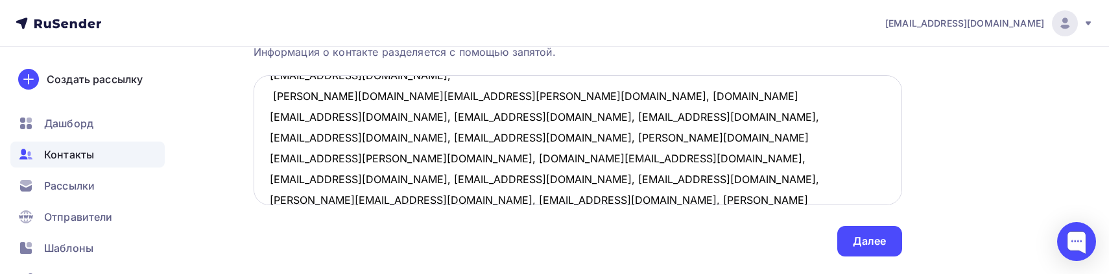
click at [380, 95] on textarea "lavren1979@mail.ru, mazanovDV@gmail.com, Kmikhno@yandex.ru; Valeria.mikhno@yand…" at bounding box center [578, 140] width 648 height 130
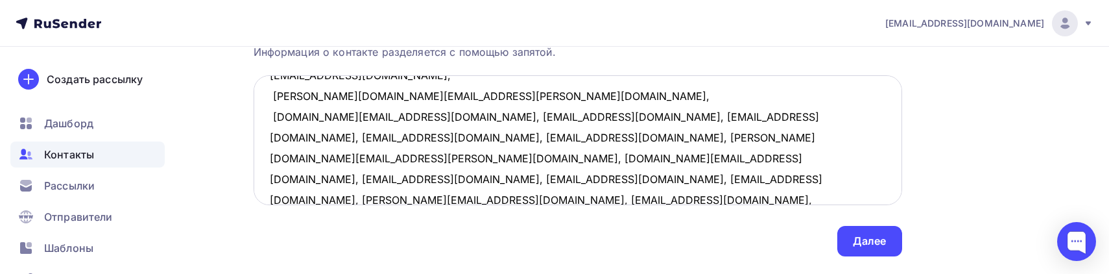
scroll to position [151, 0]
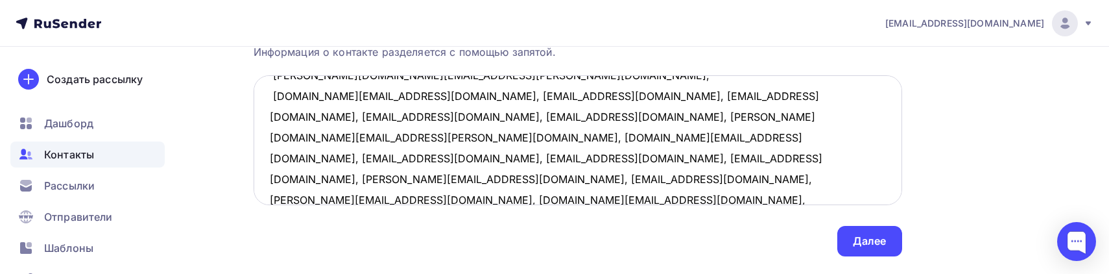
click at [388, 95] on textarea "lavren1979@mail.ru, mazanovDV@gmail.com, Kmikhno@yandex.ru; Valeria.mikhno@yand…" at bounding box center [578, 140] width 648 height 130
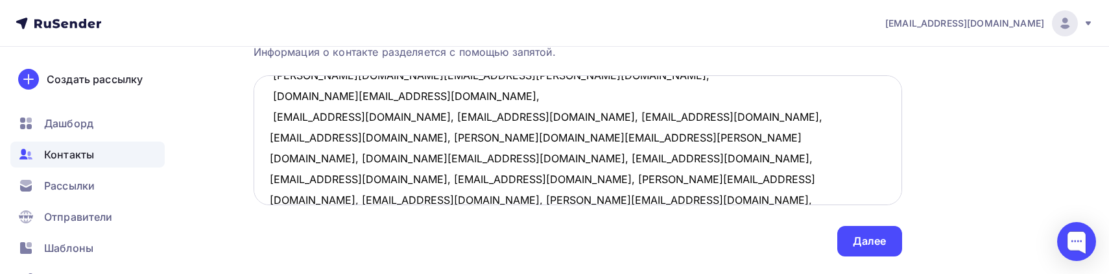
scroll to position [172, 0]
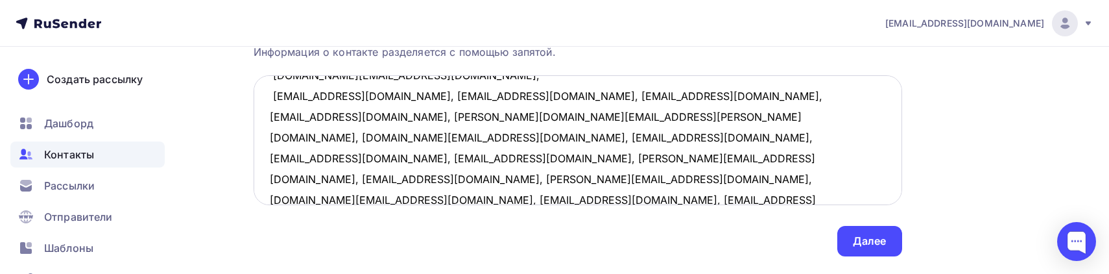
click at [375, 95] on textarea "lavren1979@mail.ru, mazanovDV@gmail.com, Kmikhno@yandex.ru; Valeria.mikhno@yand…" at bounding box center [578, 140] width 648 height 130
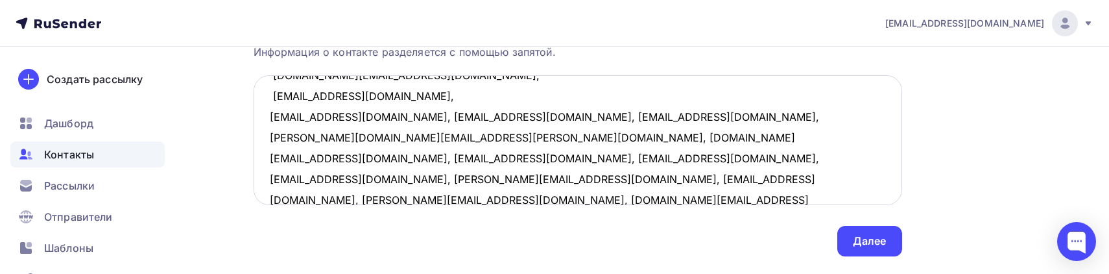
scroll to position [193, 0]
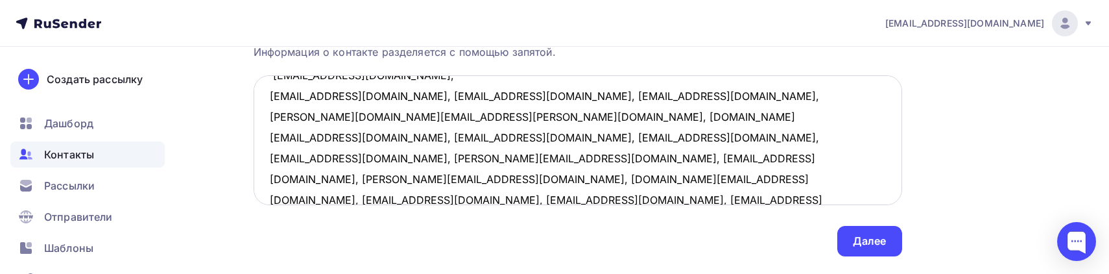
click at [338, 95] on textarea "lavren1979@mail.ru, mazanovDV@gmail.com, Kmikhno@yandex.ru; Valeria.mikhno@yand…" at bounding box center [578, 140] width 648 height 130
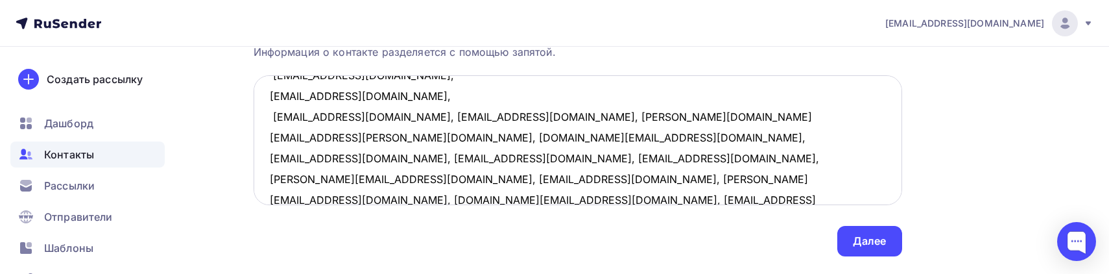
click at [389, 113] on textarea "lavren1979@mail.ru, mazanovDV@gmail.com, Kmikhno@yandex.ru; Valeria.mikhno@yand…" at bounding box center [578, 140] width 648 height 130
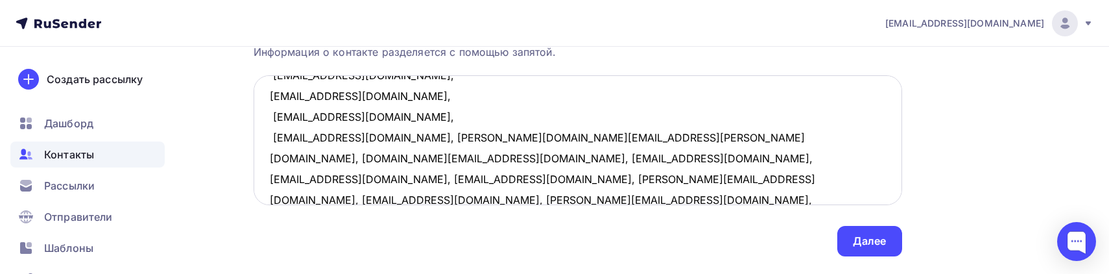
scroll to position [214, 0]
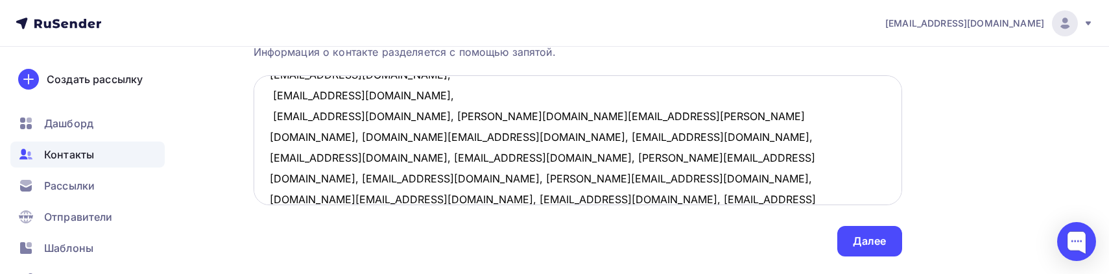
click at [373, 117] on textarea "lavren1979@mail.ru, mazanovDV@gmail.com, Kmikhno@yandex.ru; Valeria.mikhno@yand…" at bounding box center [578, 140] width 648 height 130
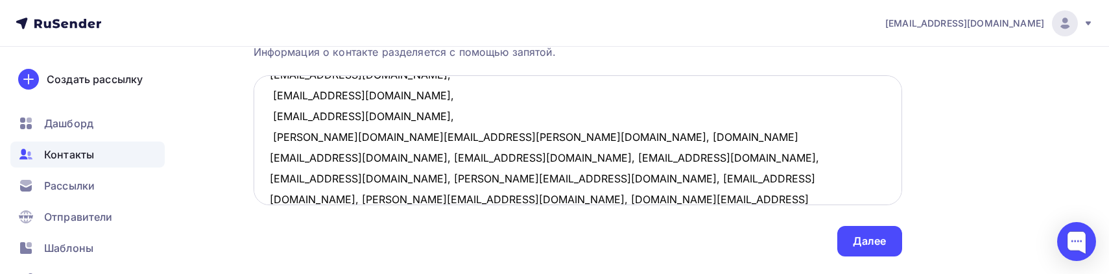
scroll to position [234, 0]
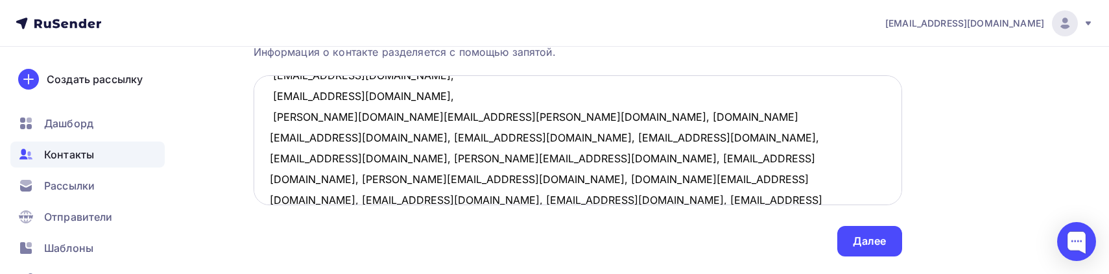
click at [409, 113] on textarea "lavren1979@mail.ru, mazanovDV@gmail.com, Kmikhno@yandex.ru; Valeria.mikhno@yand…" at bounding box center [578, 140] width 648 height 130
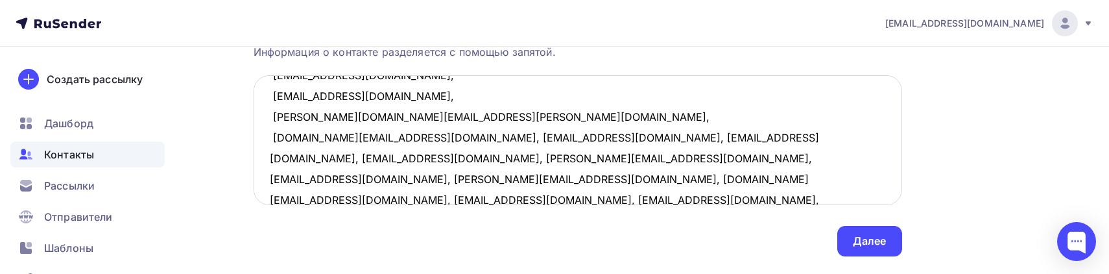
scroll to position [255, 0]
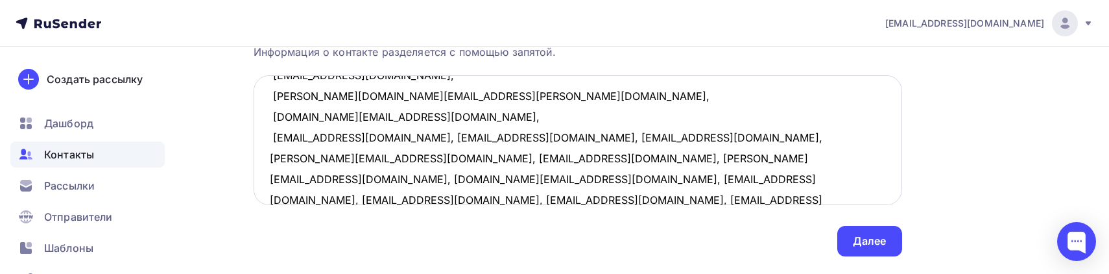
click at [396, 116] on textarea "lavren1979@mail.ru, mazanovDV@gmail.com, Kmikhno@yandex.ru; Valeria.mikhno@yand…" at bounding box center [578, 140] width 648 height 130
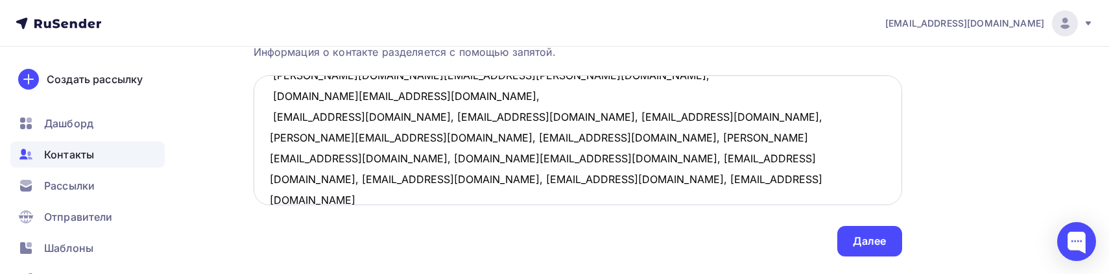
click at [386, 114] on textarea "lavren1979@mail.ru, mazanovDV@gmail.com, Kmikhno@yandex.ru; Valeria.mikhno@yand…" at bounding box center [578, 140] width 648 height 130
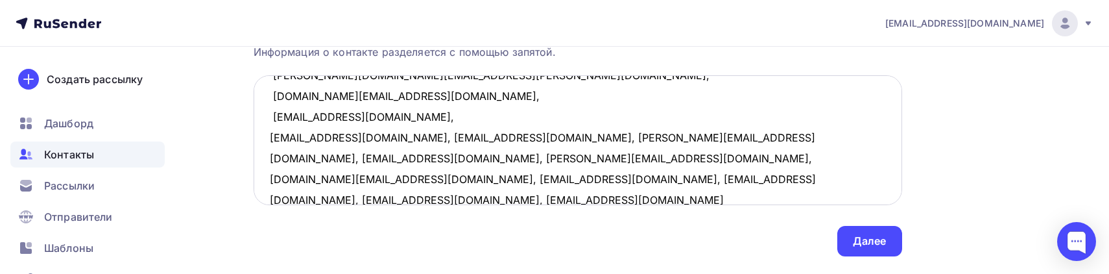
click at [368, 136] on textarea "lavren1979@mail.ru, mazanovDV@gmail.com, Kmikhno@yandex.ru; Valeria.mikhno@yand…" at bounding box center [578, 140] width 648 height 130
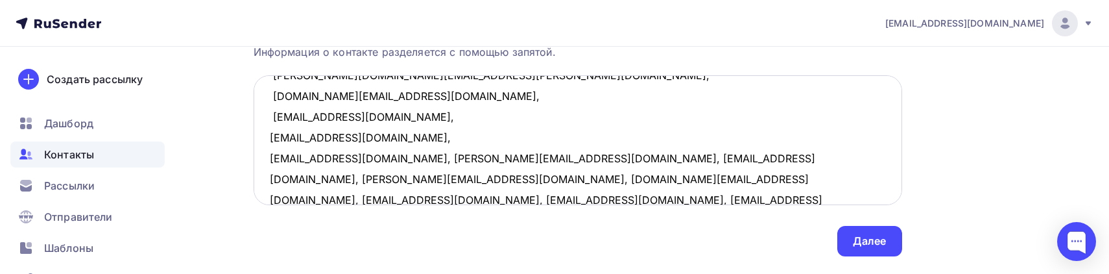
scroll to position [296, 0]
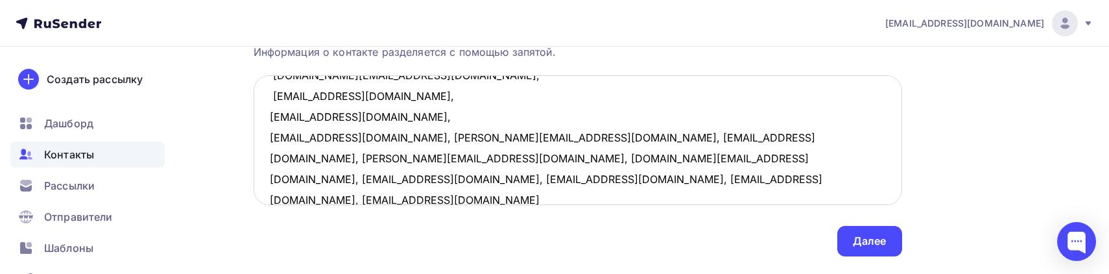
click at [353, 139] on textarea "lavren1979@mail.ru, mazanovDV@gmail.com, Kmikhno@yandex.ru; Valeria.mikhno@yand…" at bounding box center [578, 140] width 648 height 130
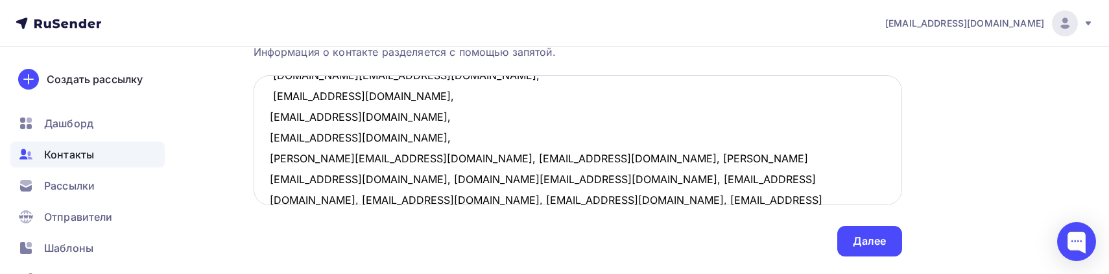
scroll to position [318, 0]
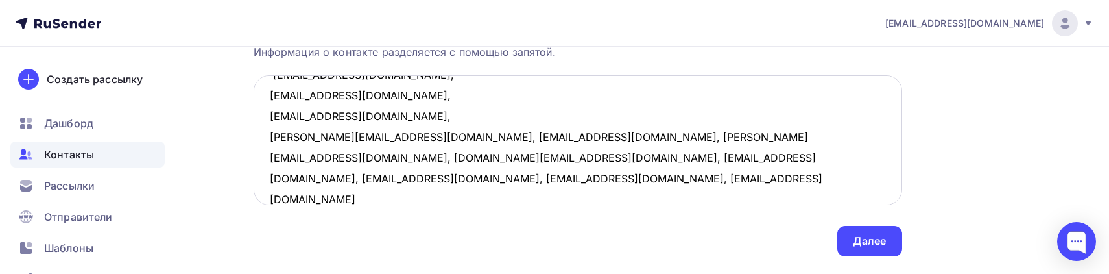
click at [454, 138] on textarea "lavren1979@mail.ru, mazanovDV@gmail.com, Kmikhno@yandex.ru; Valeria.mikhno@yand…" at bounding box center [578, 140] width 648 height 130
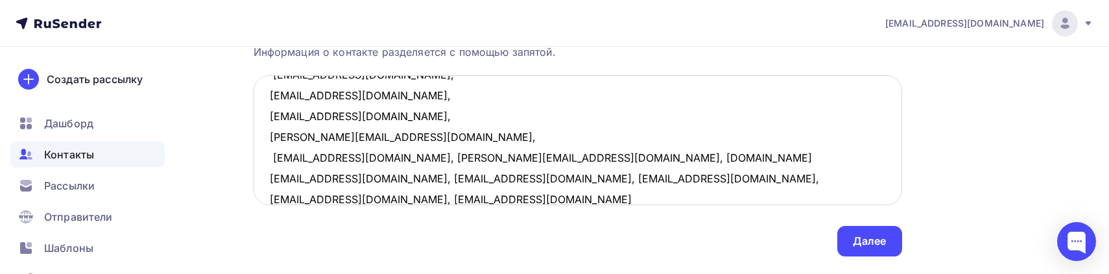
scroll to position [338, 0]
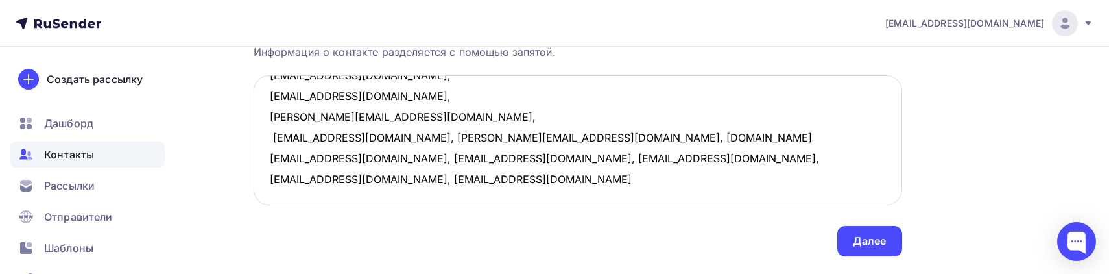
click at [384, 135] on textarea "lavren1979@mail.ru, mazanovDV@gmail.com, Kmikhno@yandex.ru; Valeria.mikhno@yand…" at bounding box center [578, 140] width 648 height 130
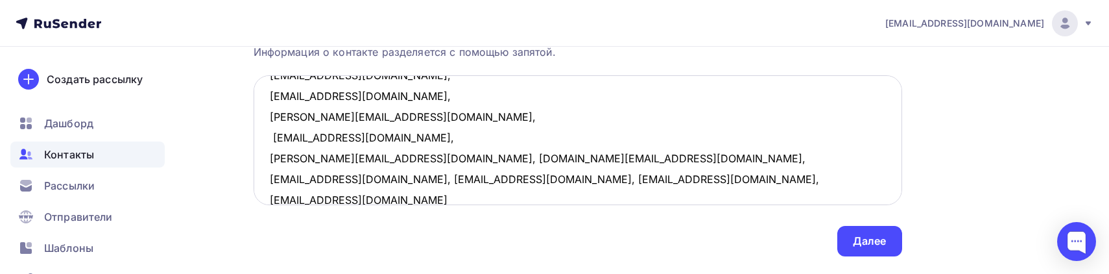
scroll to position [359, 0]
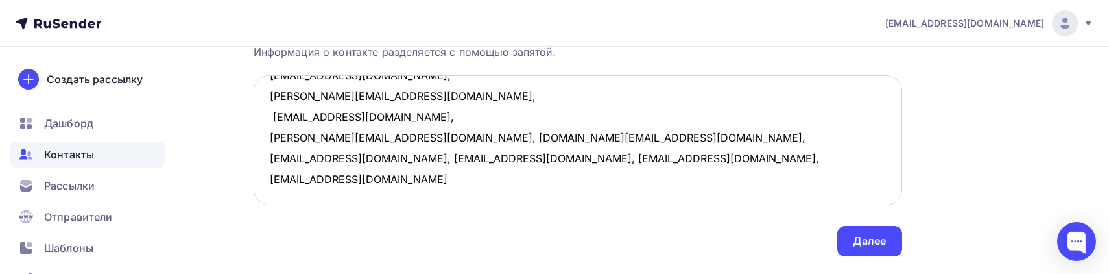
click at [352, 137] on textarea "lavren1979@mail.ru, mazanovDV@gmail.com, Kmikhno@yandex.ru; Valeria.mikhno@yand…" at bounding box center [578, 140] width 648 height 130
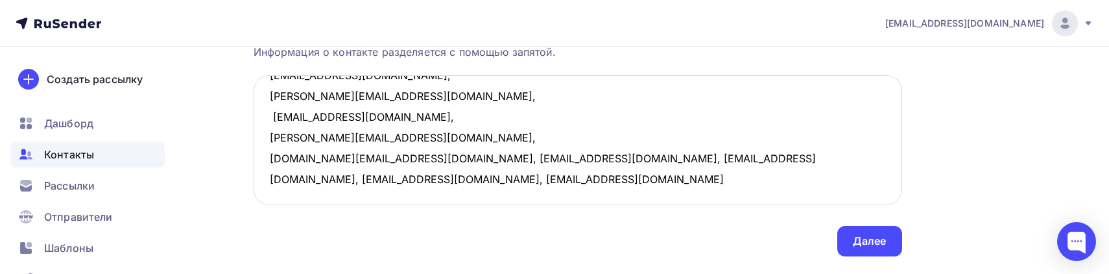
click at [405, 161] on textarea "lavren1979@mail.ru, mazanovDV@gmail.com, Kmikhno@yandex.ru; Valeria.mikhno@yand…" at bounding box center [578, 140] width 648 height 130
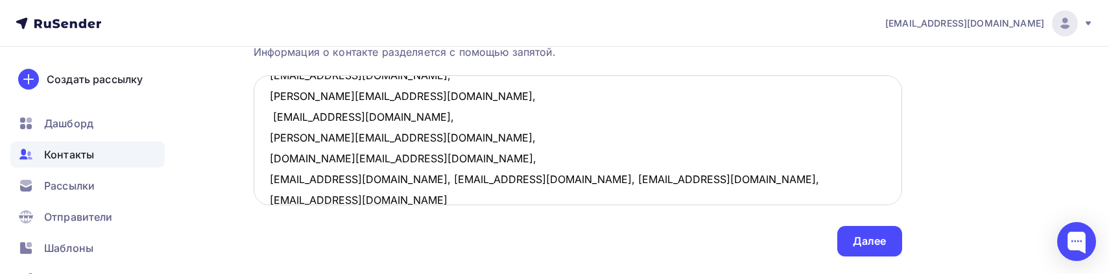
scroll to position [379, 0]
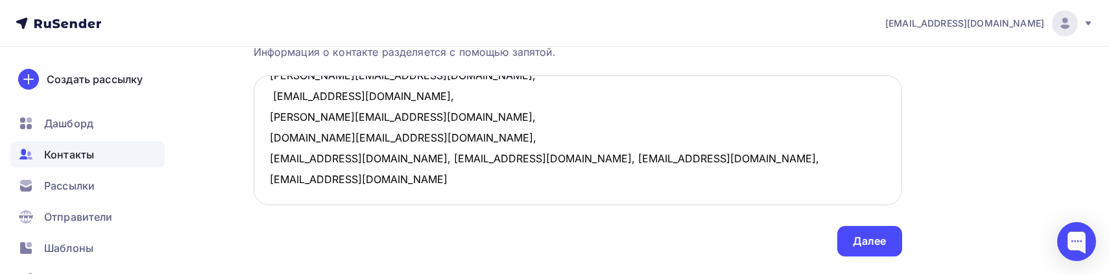
click at [378, 160] on textarea "lavren1979@mail.ru, mazanovDV@gmail.com, Kmikhno@yandex.ru; Valeria.mikhno@yand…" at bounding box center [578, 140] width 648 height 130
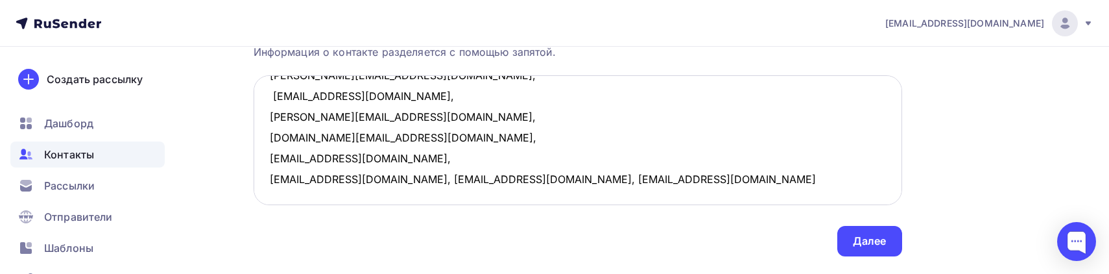
scroll to position [400, 0]
click at [353, 158] on textarea "lavren1979@mail.ru, mazanovDV@gmail.com, Kmikhno@yandex.ru; Valeria.mikhno@yand…" at bounding box center [578, 140] width 648 height 130
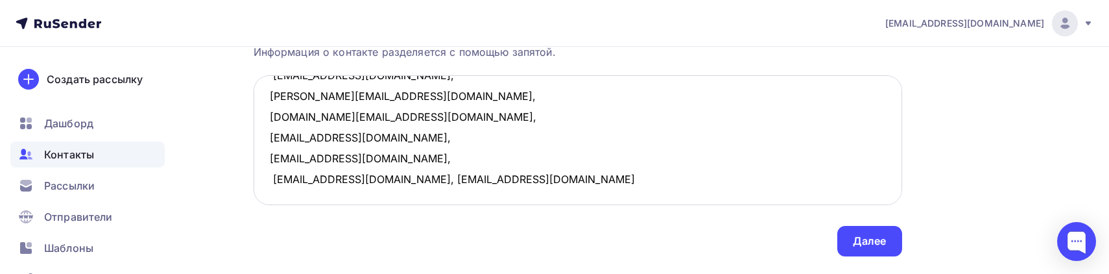
scroll to position [421, 0]
click at [409, 156] on textarea "lavren1979@mail.ru, mazanovDV@gmail.com, Kmikhno@yandex.ru; Valeria.mikhno@yand…" at bounding box center [578, 140] width 648 height 130
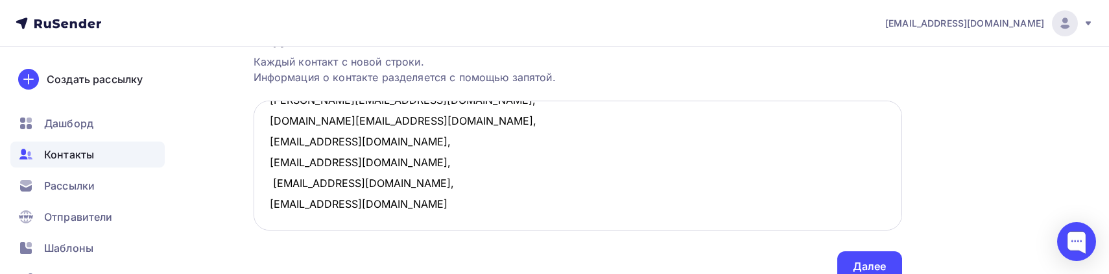
scroll to position [442, 0]
type textarea "lavren1979@mail.ru, mazanovDV@gmail.com, Kmikhno@yandex.ru; Valeria.mikhno@yand…"
click at [859, 262] on div "Далее" at bounding box center [870, 266] width 34 height 15
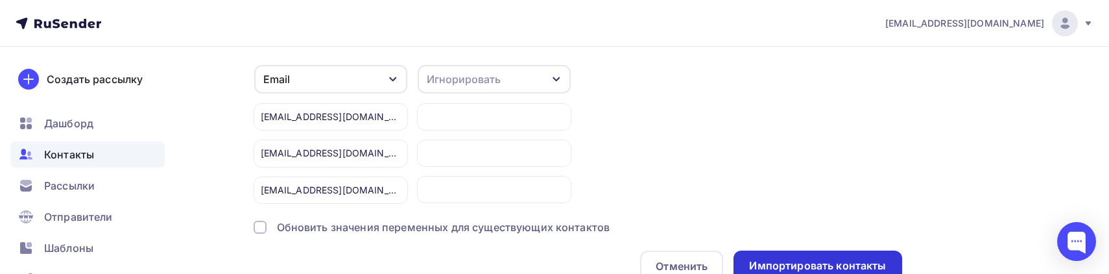
click at [793, 255] on div "Импортировать контакты" at bounding box center [817, 265] width 168 height 31
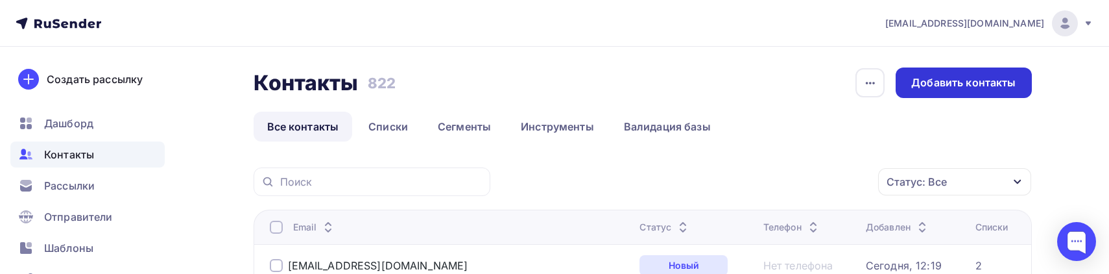
click at [929, 88] on div "Добавить контакты" at bounding box center [963, 82] width 104 height 15
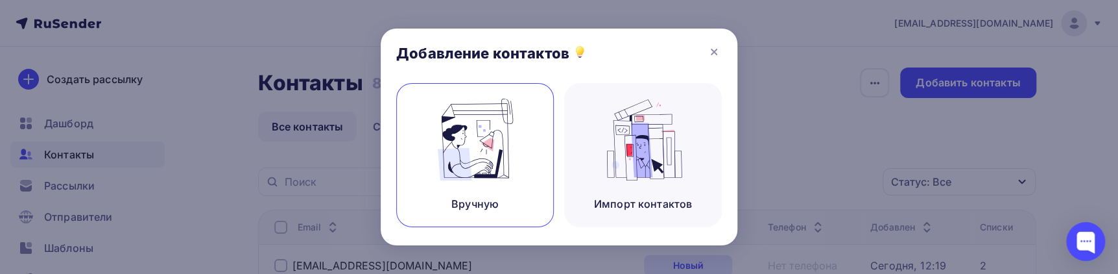
click at [489, 162] on img at bounding box center [475, 140] width 87 height 82
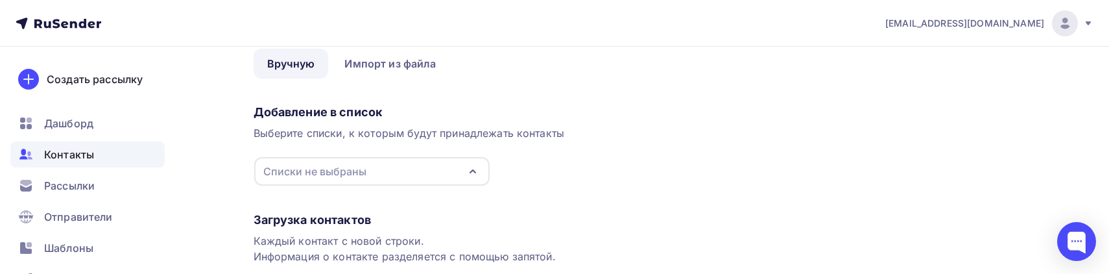
click at [473, 168] on icon "button" at bounding box center [473, 171] width 16 height 16
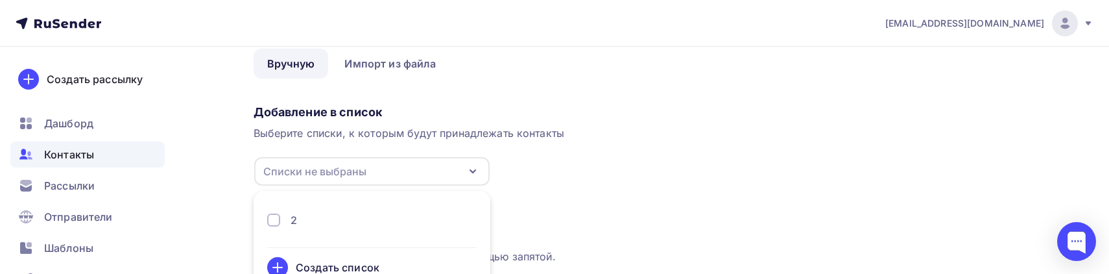
scroll to position [86, 0]
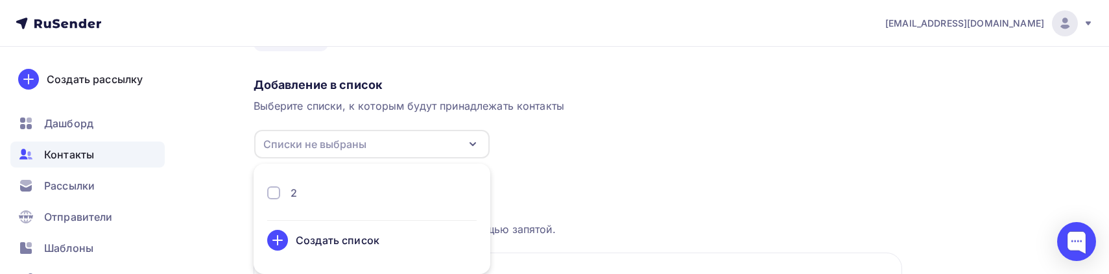
click at [280, 196] on div "2" at bounding box center [371, 193] width 209 height 16
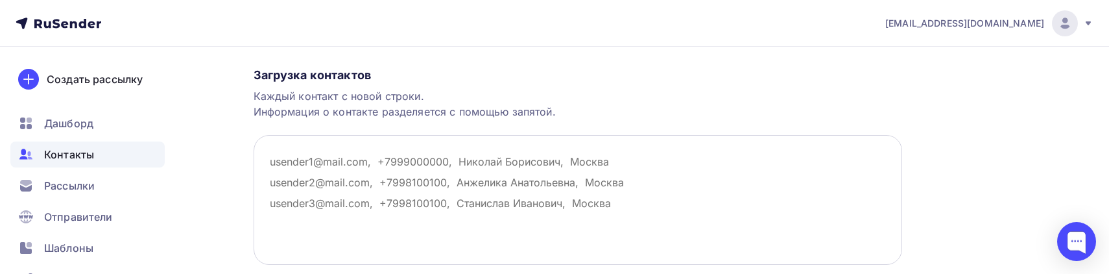
scroll to position [204, 0]
click at [568, 173] on textarea at bounding box center [578, 199] width 648 height 130
click at [326, 189] on textarea at bounding box center [578, 199] width 648 height 130
paste textarea "vlasovaap@sampo.ru, syg@yandex.ru, ev_visotskaya@mail.ru, inn21@yandex.ru, 9213…"
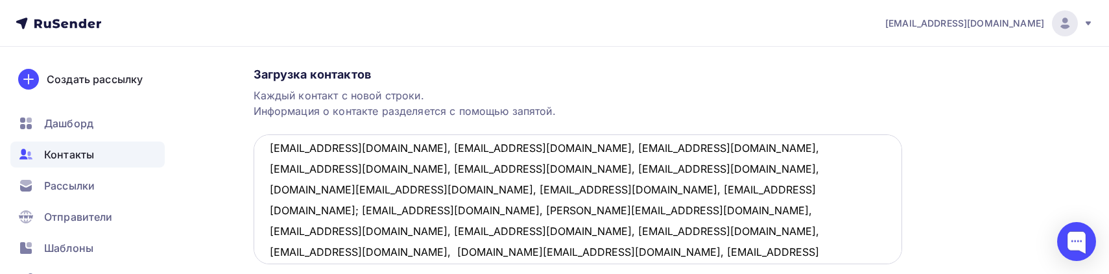
scroll to position [0, 0]
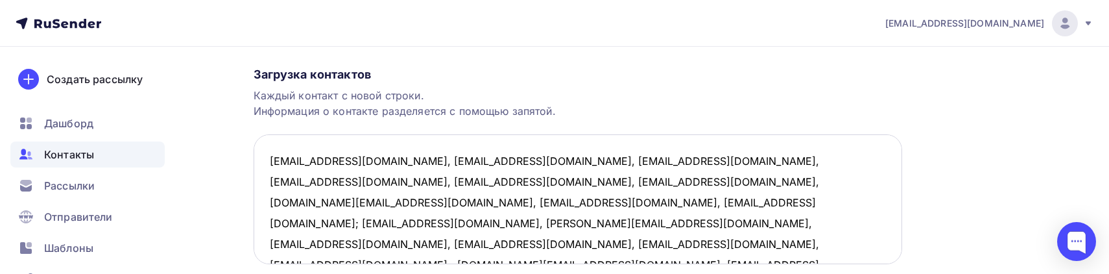
click at [379, 163] on textarea "vlasovaap@sampo.ru, syg@yandex.ru, ev_visotskaya@mail.ru, inn21@yandex.ru, 9213…" at bounding box center [578, 199] width 648 height 130
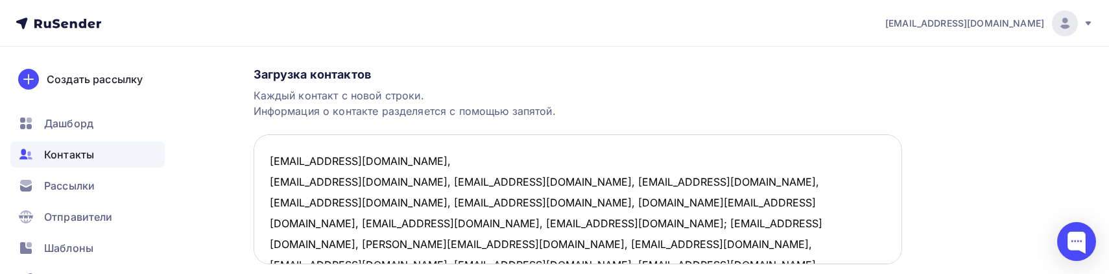
click at [351, 180] on textarea "vlasovaap@sampo.ru, syg@yandex.ru, ev_visotskaya@mail.ru, inn21@yandex.ru, 9213…" at bounding box center [578, 199] width 648 height 130
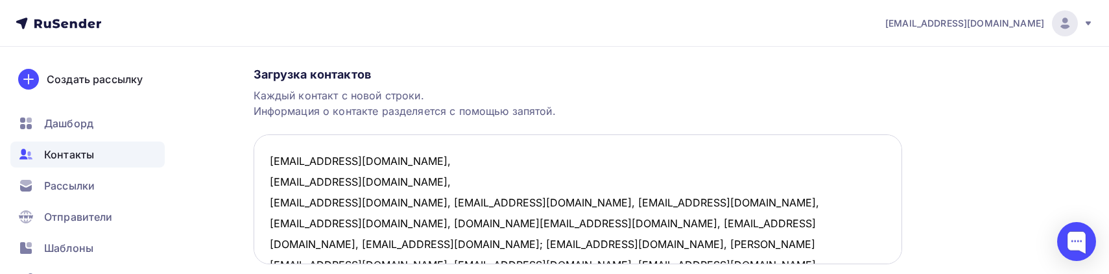
click at [385, 204] on textarea "vlasovaap@sampo.ru, syg@yandex.ru, ev_visotskaya@mail.ru, inn21@yandex.ru, 9213…" at bounding box center [578, 199] width 648 height 130
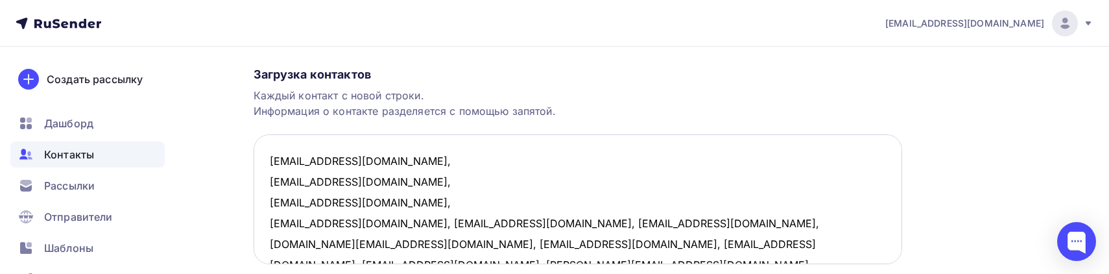
click at [358, 222] on textarea "vlasovaap@sampo.ru, syg@yandex.ru, ev_visotskaya@mail.ru, inn21@yandex.ru, 9213…" at bounding box center [578, 199] width 648 height 130
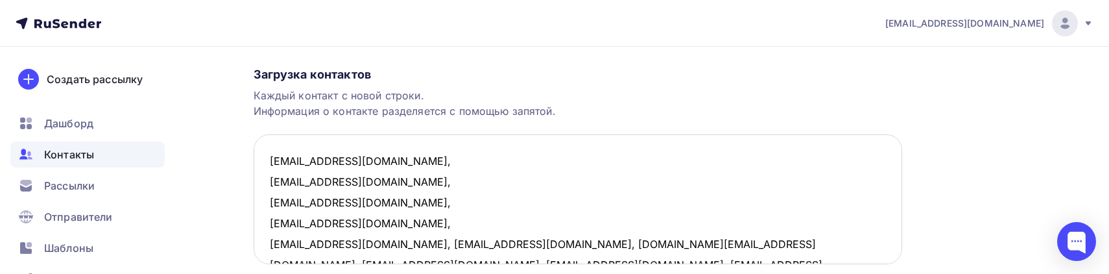
click at [400, 245] on textarea "vlasovaap@sampo.ru, syg@yandex.ru, ev_visotskaya@mail.ru, inn21@yandex.ru, 9213…" at bounding box center [578, 199] width 648 height 130
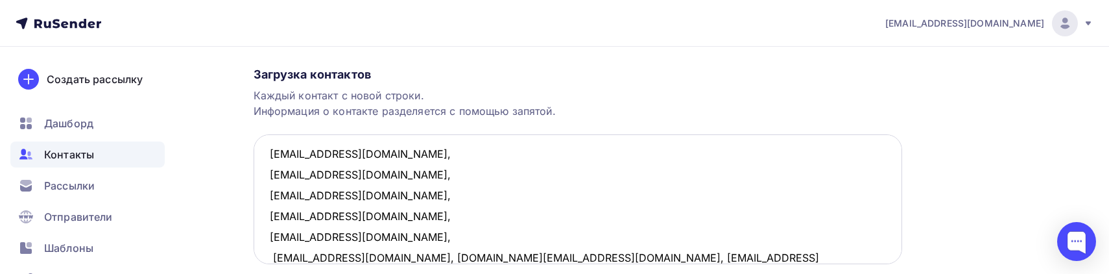
scroll to position [66, 0]
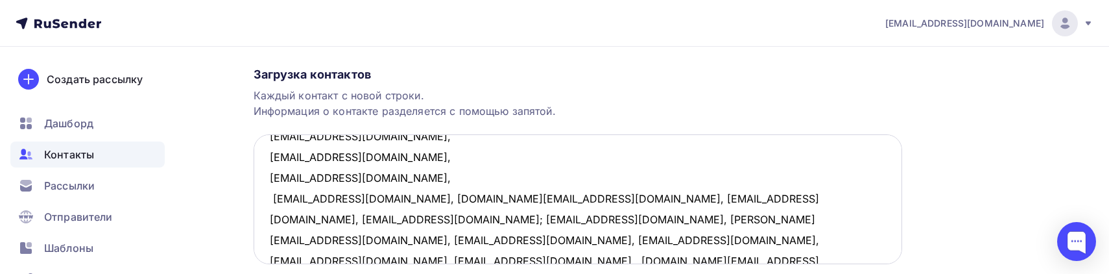
click at [361, 196] on textarea "vlasovaap@sampo.ru, syg@yandex.ru, ev_visotskaya@mail.ru, inn21@yandex.ru, 9213…" at bounding box center [578, 199] width 648 height 130
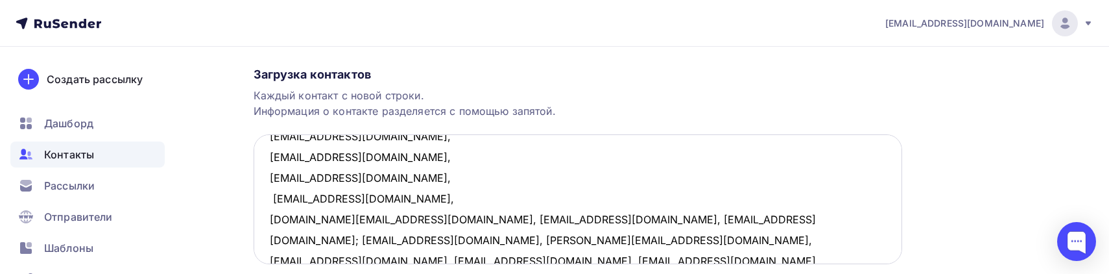
click at [394, 219] on textarea "vlasovaap@sampo.ru, syg@yandex.ru, ev_visotskaya@mail.ru, inn21@yandex.ru, 9213…" at bounding box center [578, 199] width 648 height 130
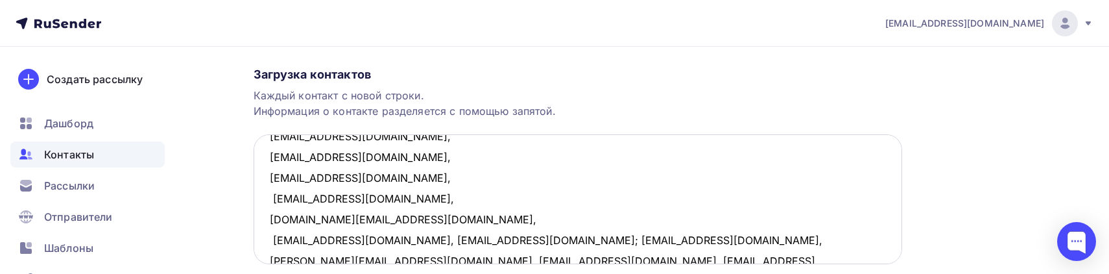
click at [393, 238] on textarea "vlasovaap@sampo.ru, syg@yandex.ru, ev_visotskaya@mail.ru, inn21@yandex.ru, 9213…" at bounding box center [578, 199] width 648 height 130
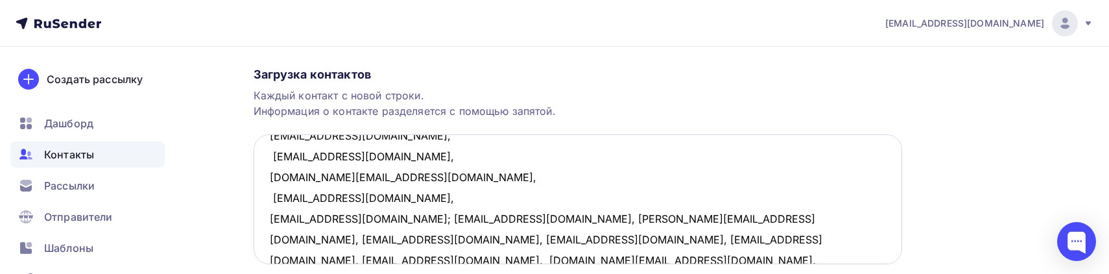
scroll to position [129, 0]
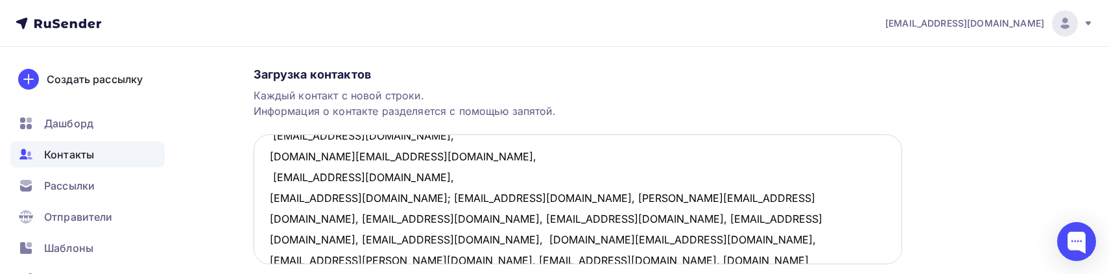
click at [380, 198] on textarea "vlasovaap@sampo.ru, syg@yandex.ru, ev_visotskaya@mail.ru, inn21@yandex.ru, 9213…" at bounding box center [578, 199] width 648 height 130
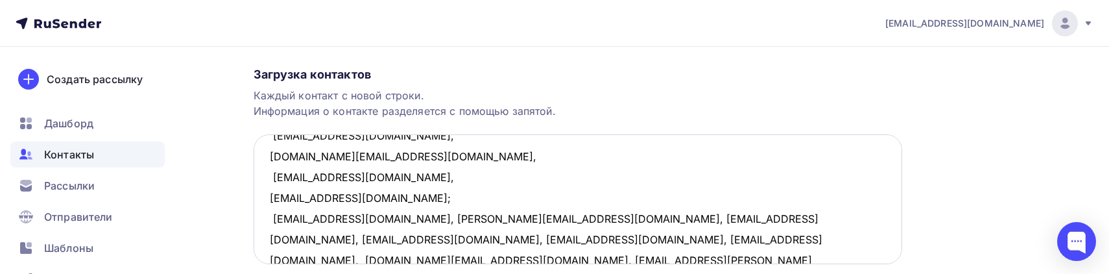
click at [352, 220] on textarea "vlasovaap@sampo.ru, syg@yandex.ru, ev_visotskaya@mail.ru, inn21@yandex.ru, 9213…" at bounding box center [578, 199] width 648 height 130
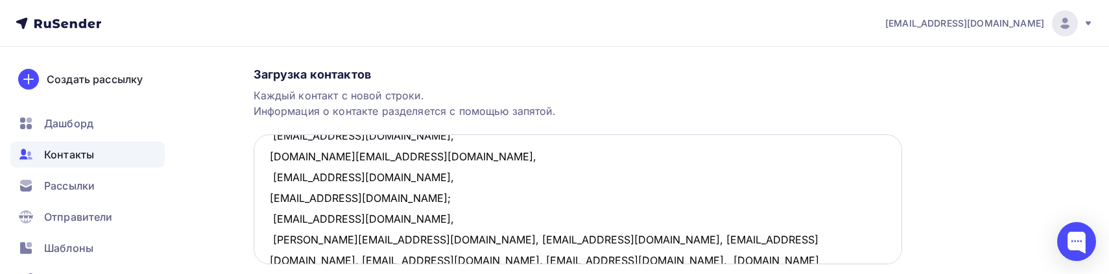
click at [382, 238] on textarea "vlasovaap@sampo.ru, syg@yandex.ru, ev_visotskaya@mail.ru, inn21@yandex.ru, 9213…" at bounding box center [578, 199] width 648 height 130
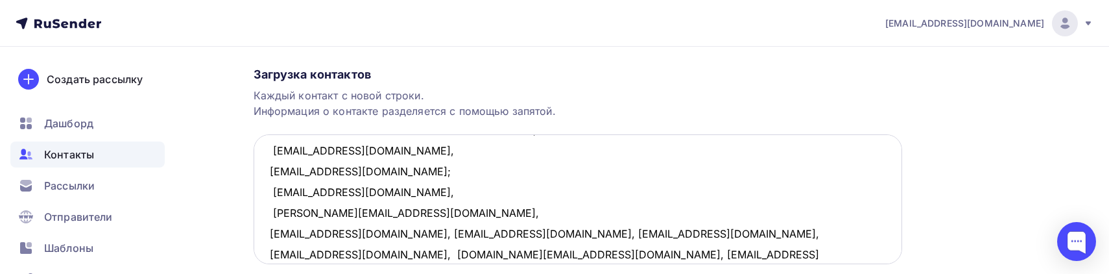
scroll to position [191, 0]
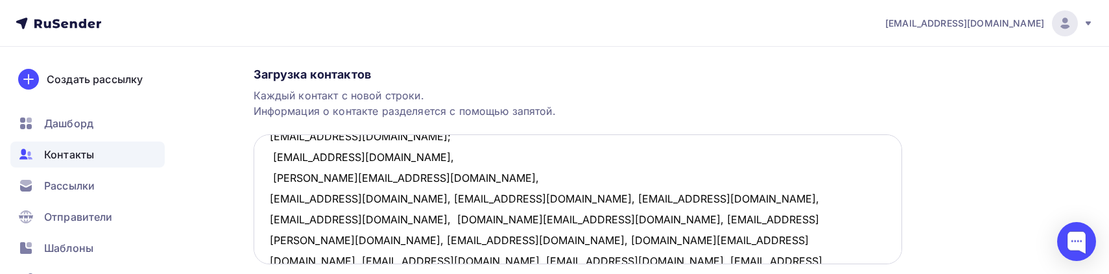
click at [355, 200] on textarea "vlasovaap@sampo.ru, syg@yandex.ru, ev_visotskaya@mail.ru, inn21@yandex.ru, 9213…" at bounding box center [578, 199] width 648 height 130
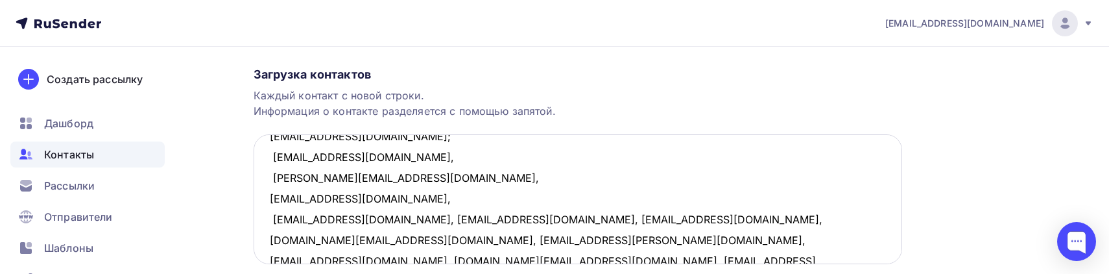
click at [365, 219] on textarea "vlasovaap@sampo.ru, syg@yandex.ru, ev_visotskaya@mail.ru, inn21@yandex.ru, 9213…" at bounding box center [578, 199] width 648 height 130
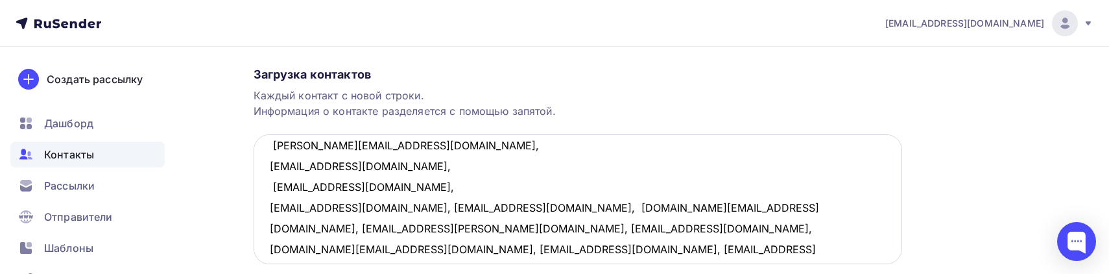
scroll to position [250, 0]
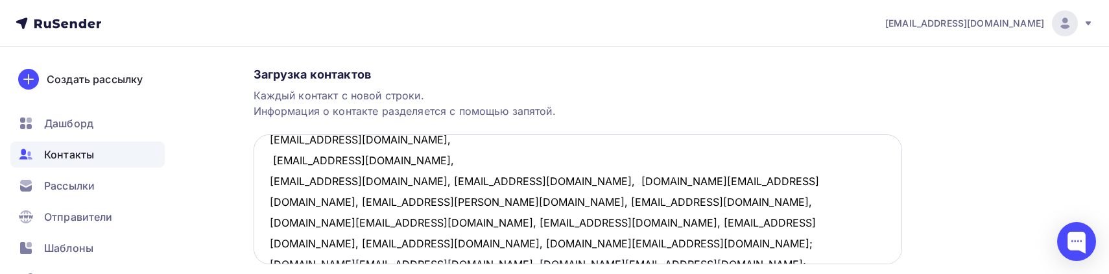
click at [357, 182] on textarea "vlasovaap@sampo.ru, syg@yandex.ru, ev_visotskaya@mail.ru, inn21@yandex.ru, 9213…" at bounding box center [578, 199] width 648 height 130
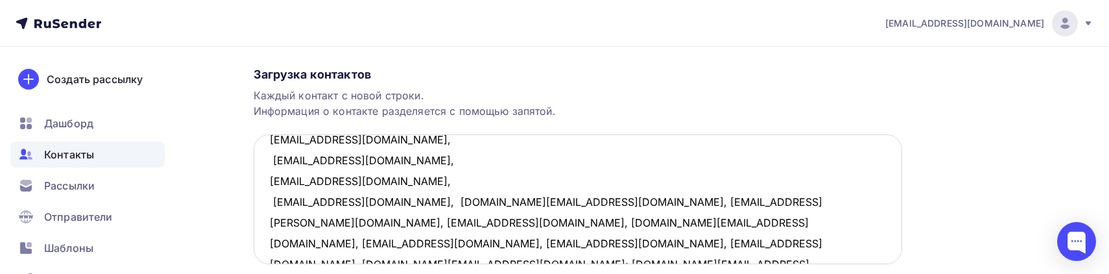
click at [401, 198] on textarea "vlasovaap@sampo.ru, syg@yandex.ru, ev_visotskaya@mail.ru, inn21@yandex.ru, 9213…" at bounding box center [578, 199] width 648 height 130
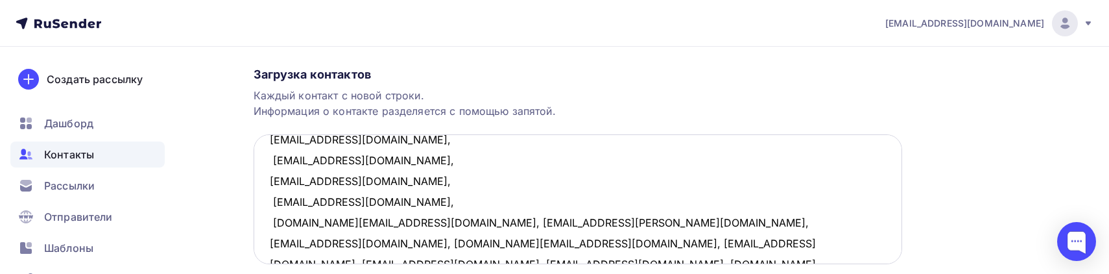
click at [393, 224] on textarea "vlasovaap@sampo.ru, syg@yandex.ru, ev_visotskaya@mail.ru, inn21@yandex.ru, 9213…" at bounding box center [578, 199] width 648 height 130
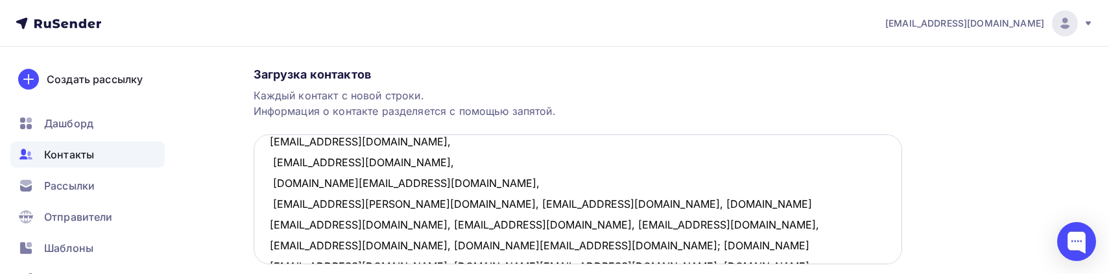
scroll to position [309, 0]
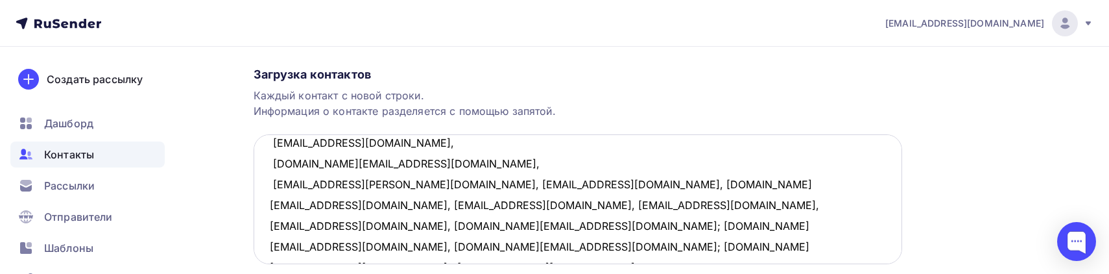
click at [434, 184] on textarea "vlasovaap@sampo.ru, syg@yandex.ru, ev_visotskaya@mail.ru, inn21@yandex.ru, 9213…" at bounding box center [578, 199] width 648 height 130
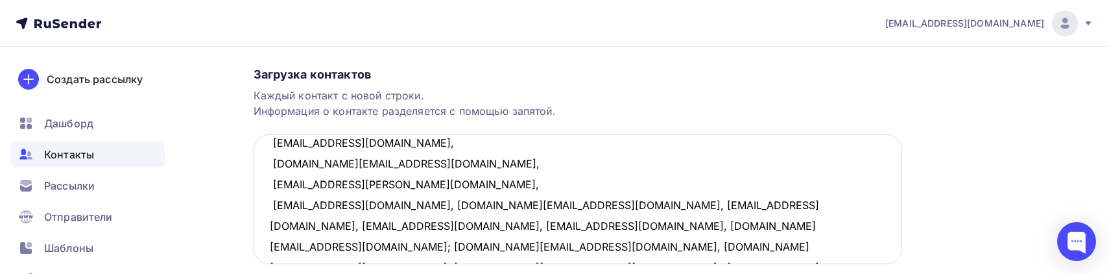
click at [379, 198] on textarea "vlasovaap@sampo.ru, syg@yandex.ru, ev_visotskaya@mail.ru, inn21@yandex.ru, 9213…" at bounding box center [578, 199] width 648 height 130
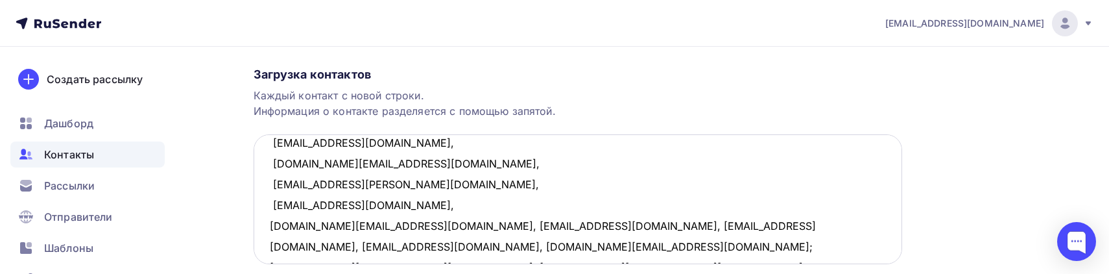
click at [386, 225] on textarea "vlasovaap@sampo.ru, syg@yandex.ru, ev_visotskaya@mail.ru, inn21@yandex.ru, 9213…" at bounding box center [578, 199] width 648 height 130
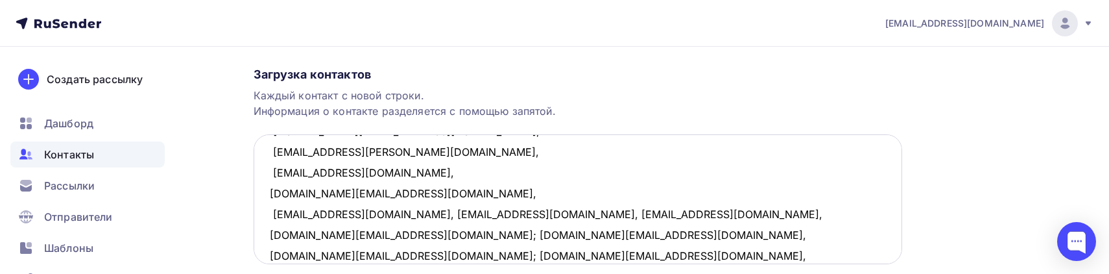
scroll to position [359, 0]
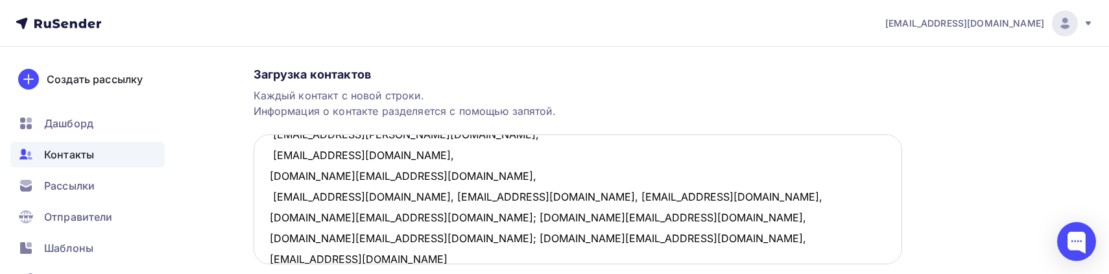
click at [407, 196] on textarea "vlasovaap@sampo.ru, syg@yandex.ru, ev_visotskaya@mail.ru, inn21@yandex.ru, 9213…" at bounding box center [578, 199] width 648 height 130
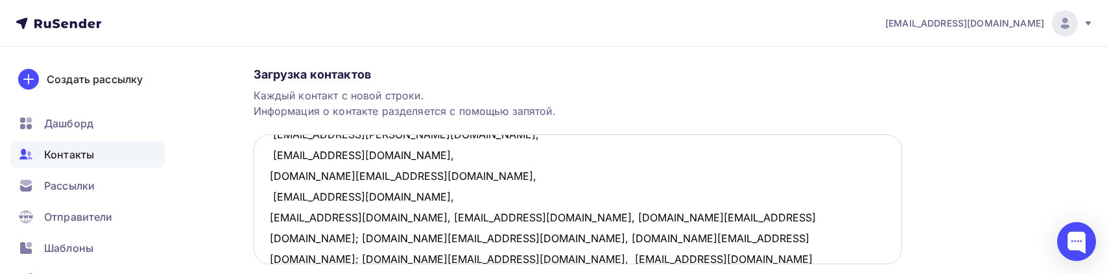
click at [362, 216] on textarea "vlasovaap@sampo.ru, syg@yandex.ru, ev_visotskaya@mail.ru, inn21@yandex.ru, 9213…" at bounding box center [578, 199] width 648 height 130
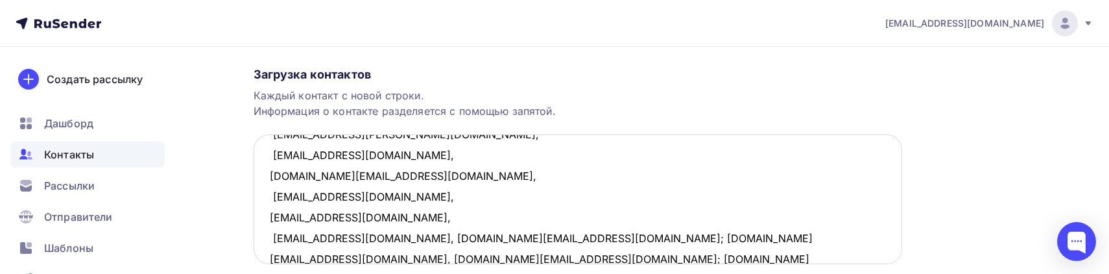
click at [390, 238] on textarea "vlasovaap@sampo.ru, syg@yandex.ru, ev_visotskaya@mail.ru, inn21@yandex.ru, 9213…" at bounding box center [578, 199] width 648 height 130
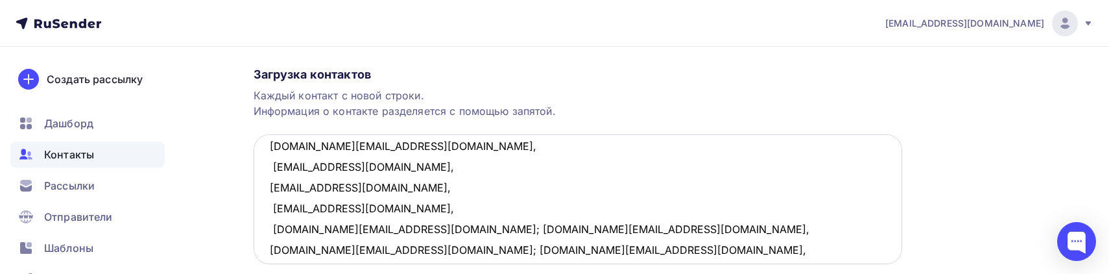
scroll to position [400, 0]
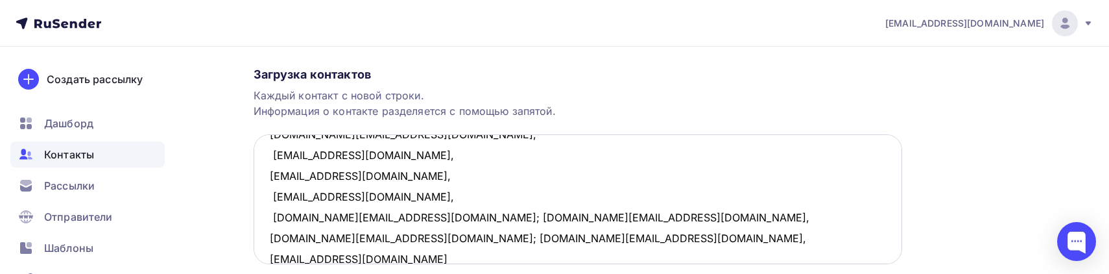
click at [367, 215] on textarea "vlasovaap@sampo.ru, syg@yandex.ru, ev_visotskaya@mail.ru, inn21@yandex.ru, 9213…" at bounding box center [578, 199] width 648 height 130
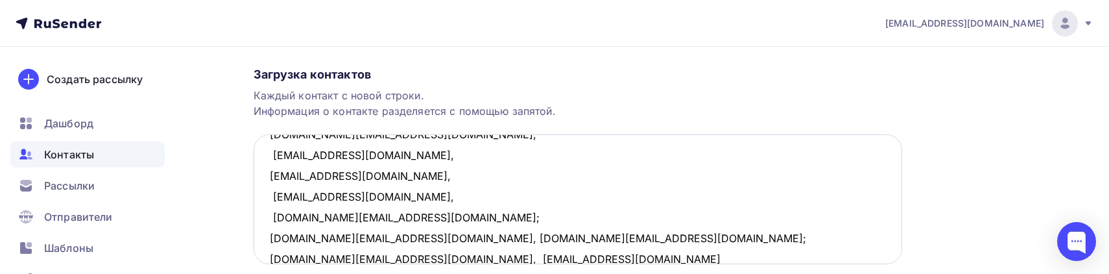
click at [360, 237] on textarea "vlasovaap@sampo.ru, syg@yandex.ru, ev_visotskaya@mail.ru, inn21@yandex.ru, 9213…" at bounding box center [578, 199] width 648 height 130
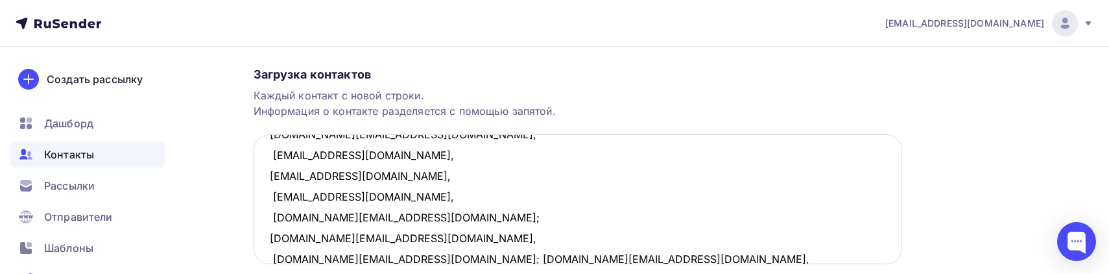
scroll to position [402, 0]
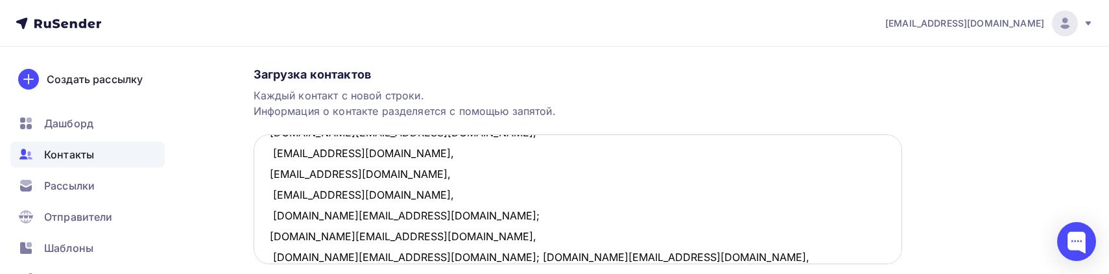
click at [366, 255] on textarea "vlasovaap@sampo.ru, syg@yandex.ru, ev_visotskaya@mail.ru, inn21@yandex.ru, 9213…" at bounding box center [578, 199] width 648 height 130
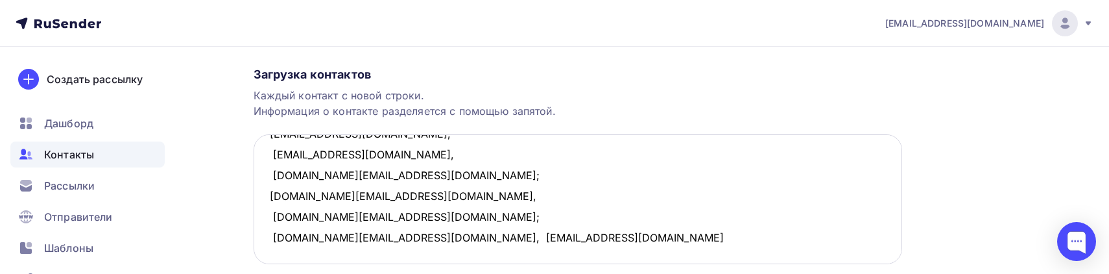
scroll to position [462, 0]
click at [363, 218] on textarea "vlasovaap@sampo.ru, syg@yandex.ru, ev_visotskaya@mail.ru, inn21@yandex.ru, 9213…" at bounding box center [578, 199] width 648 height 130
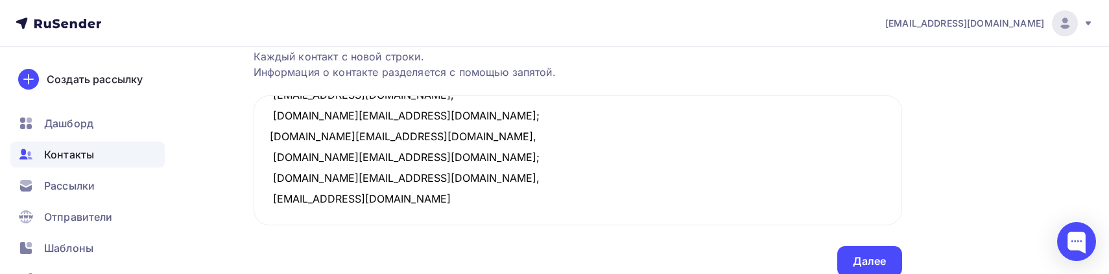
scroll to position [263, 0]
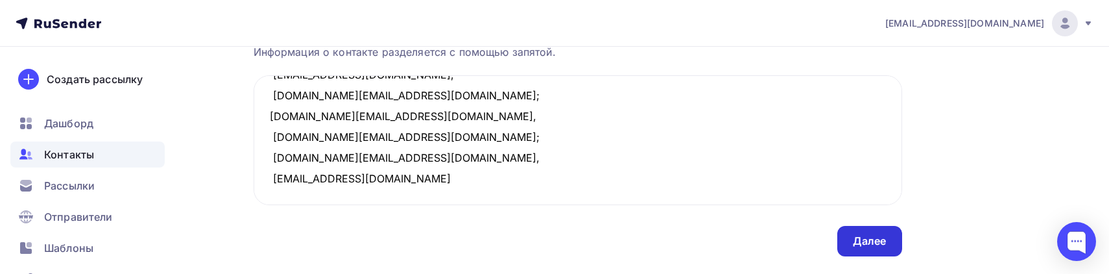
type textarea "vlasovaap@sampo.ru, syg@yandex.ru, ev_visotskaya@mail.ru, inn21@yandex.ru, 9213…"
click at [870, 238] on div "Далее" at bounding box center [870, 240] width 34 height 15
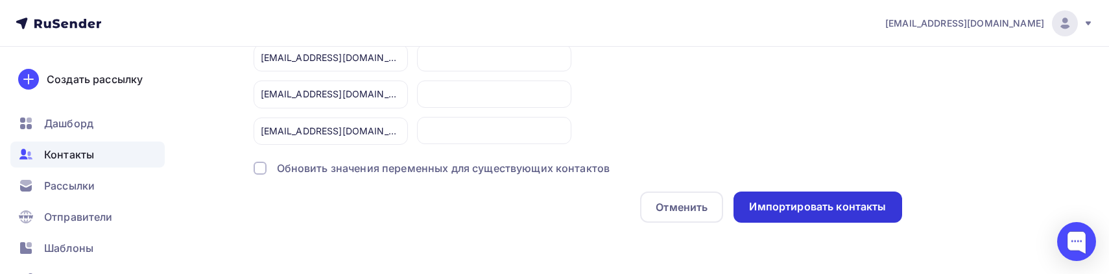
click at [784, 214] on div "Импортировать контакты" at bounding box center [817, 206] width 168 height 31
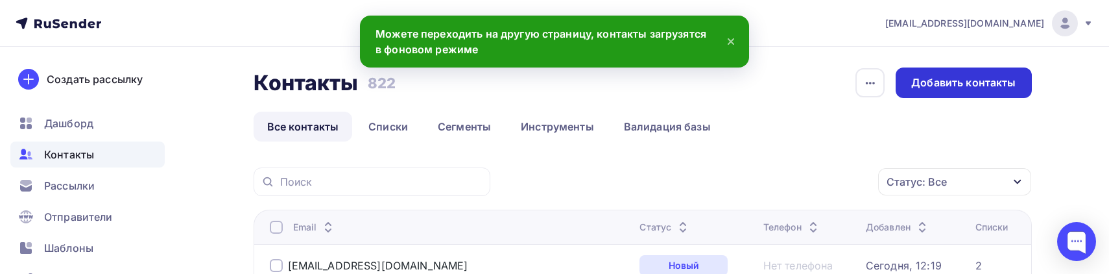
click at [911, 82] on div "Добавить контакты" at bounding box center [964, 82] width 136 height 30
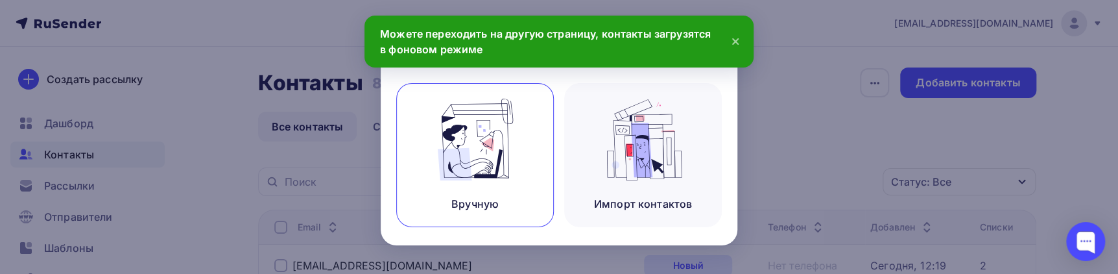
click at [439, 163] on img at bounding box center [475, 140] width 87 height 82
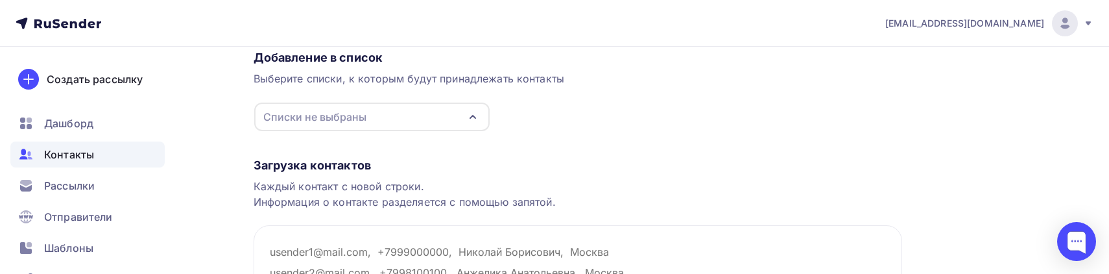
scroll to position [117, 0]
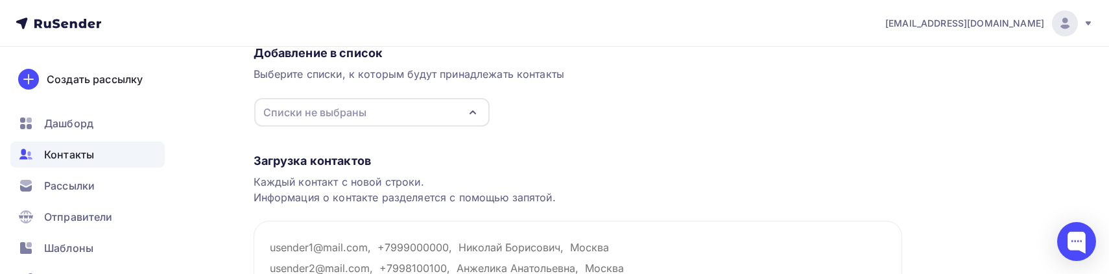
click at [470, 112] on icon "button" at bounding box center [472, 112] width 5 height 3
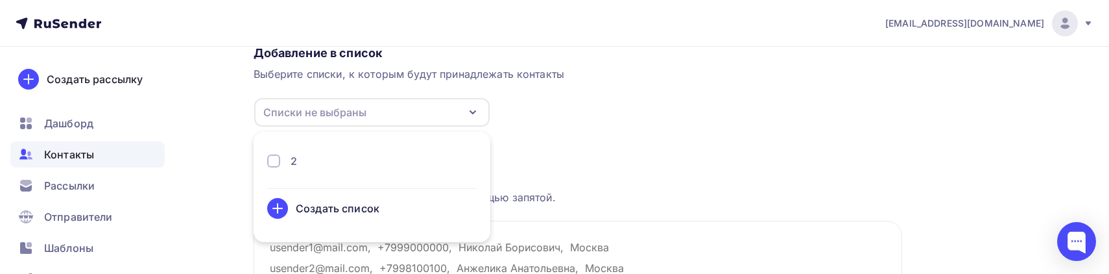
click at [272, 161] on div at bounding box center [273, 160] width 13 height 13
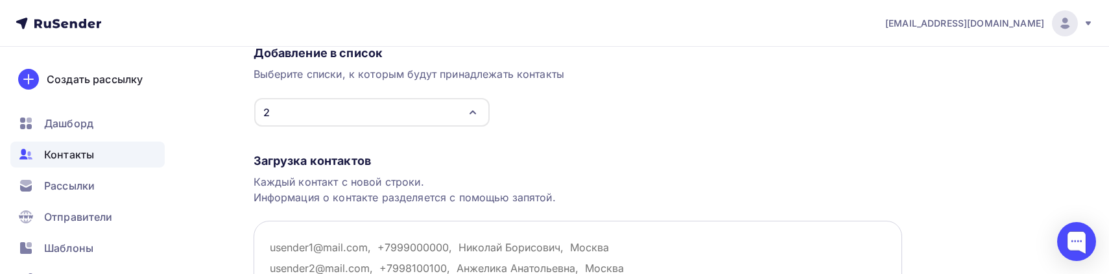
paste textarea "dobina111@mail.ru, ovtsvetova@yandex.ru, Ryzva66@yandex.ru, vialltd@yandex.ru, …"
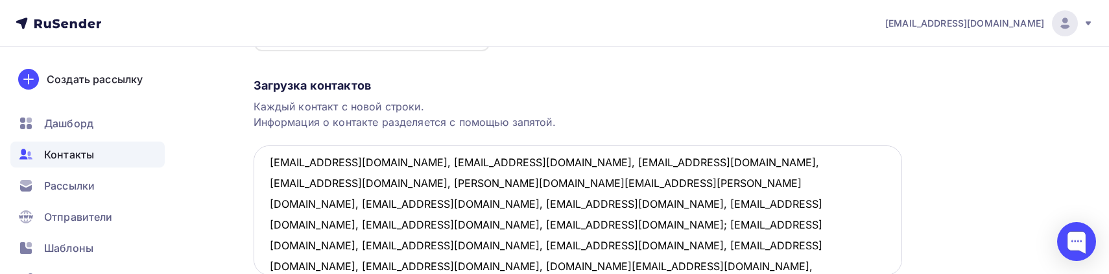
scroll to position [0, 0]
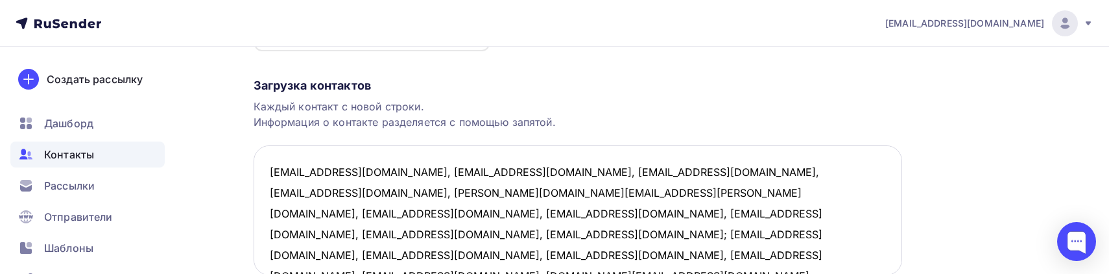
click at [364, 173] on textarea "dobina111@mail.ru, ovtsvetova@yandex.ru, Ryzva66@yandex.ru, vialltd@yandex.ru, …" at bounding box center [578, 210] width 648 height 130
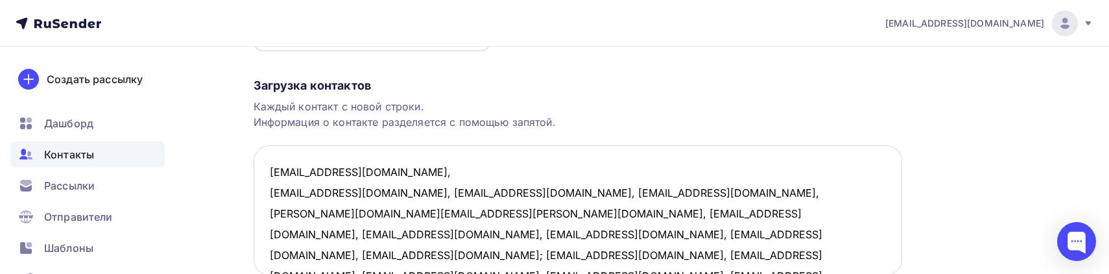
click at [387, 193] on textarea "dobina111@mail.ru, ovtsvetova@yandex.ru, Ryzva66@yandex.ru, vialltd@yandex.ru, …" at bounding box center [578, 210] width 648 height 130
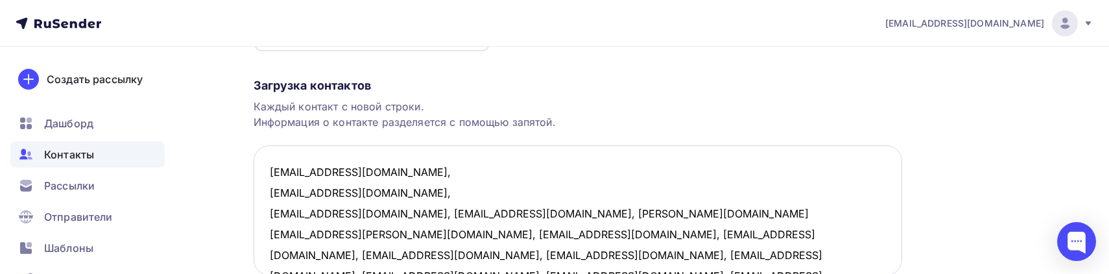
click at [375, 214] on textarea "dobina111@mail.ru, ovtsvetova@yandex.ru, Ryzva66@yandex.ru, vialltd@yandex.ru, …" at bounding box center [578, 210] width 648 height 130
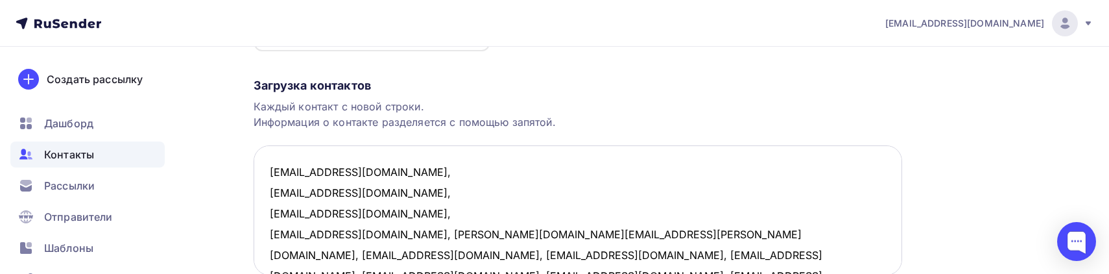
click at [361, 233] on textarea "dobina111@mail.ru, ovtsvetova@yandex.ru, Ryzva66@yandex.ru, vialltd@yandex.ru, …" at bounding box center [578, 210] width 648 height 130
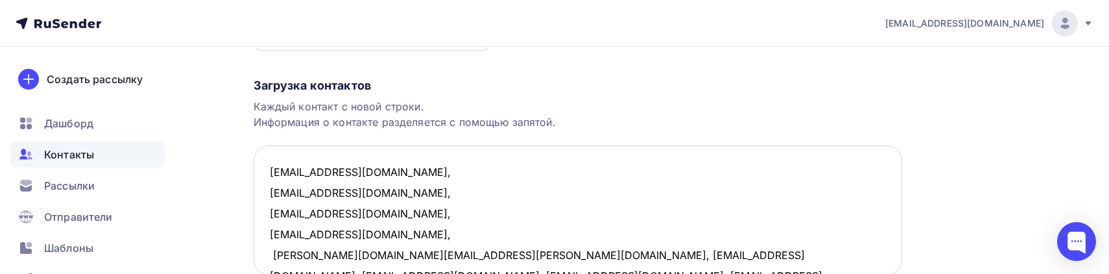
scroll to position [58, 0]
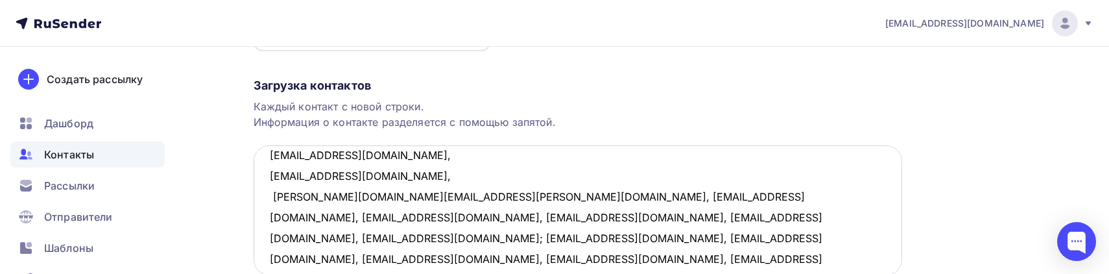
click at [403, 195] on textarea "dobina111@mail.ru, ovtsvetova@yandex.ru, Ryzva66@yandex.ru, vialltd@yandex.ru, …" at bounding box center [578, 210] width 648 height 130
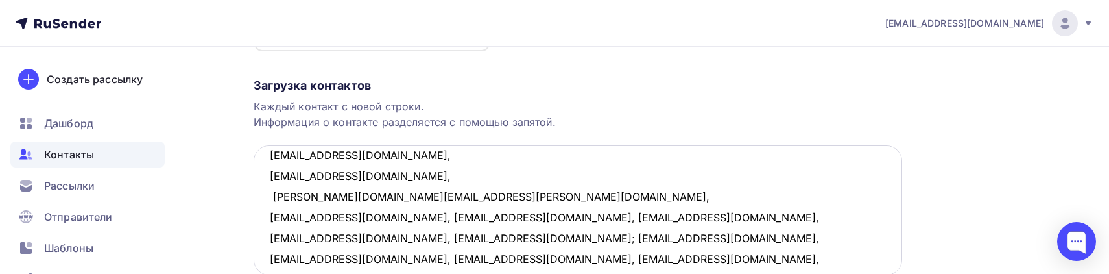
click at [377, 214] on textarea "dobina111@mail.ru, ovtsvetova@yandex.ru, Ryzva66@yandex.ru, vialltd@yandex.ru, …" at bounding box center [578, 210] width 648 height 130
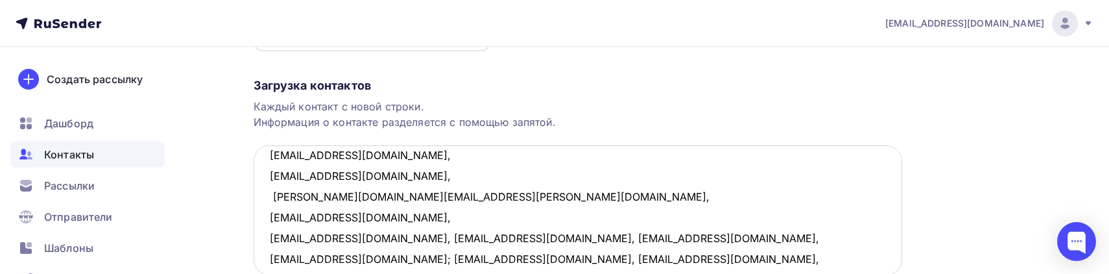
click at [339, 237] on textarea "dobina111@mail.ru, ovtsvetova@yandex.ru, Ryzva66@yandex.ru, vialltd@yandex.ru, …" at bounding box center [578, 210] width 648 height 130
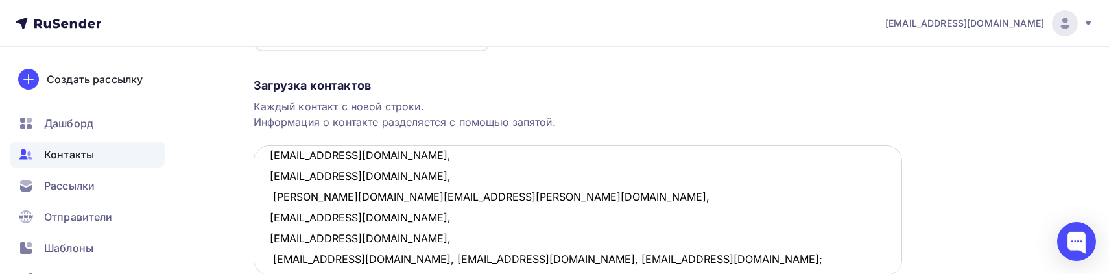
click at [377, 259] on textarea "dobina111@mail.ru, ovtsvetova@yandex.ru, Ryzva66@yandex.ru, vialltd@yandex.ru, …" at bounding box center [578, 210] width 648 height 130
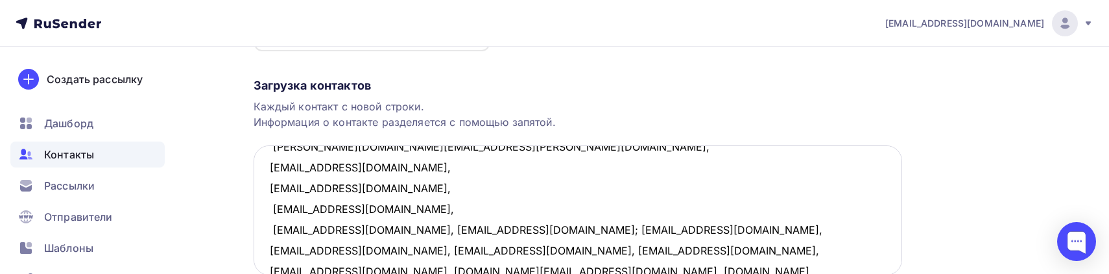
scroll to position [129, 0]
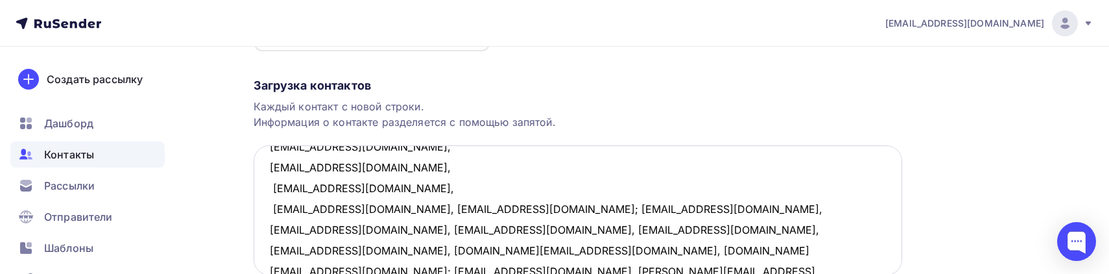
click at [362, 210] on textarea "dobina111@mail.ru, ovtsvetova@yandex.ru, Ryzva66@yandex.ru, vialltd@yandex.ru, …" at bounding box center [578, 210] width 648 height 130
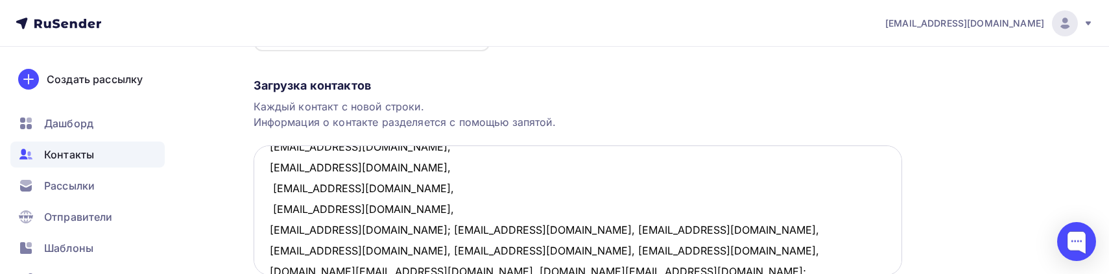
click at [389, 227] on textarea "dobina111@mail.ru, ovtsvetova@yandex.ru, Ryzva66@yandex.ru, vialltd@yandex.ru, …" at bounding box center [578, 210] width 648 height 130
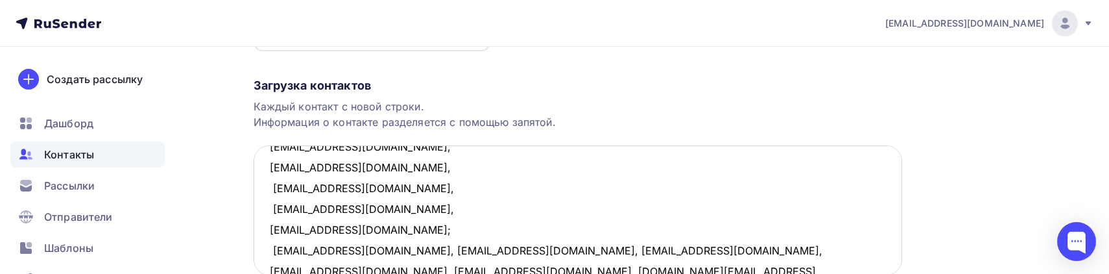
click at [424, 248] on textarea "dobina111@mail.ru, ovtsvetova@yandex.ru, Ryzva66@yandex.ru, vialltd@yandex.ru, …" at bounding box center [578, 210] width 648 height 130
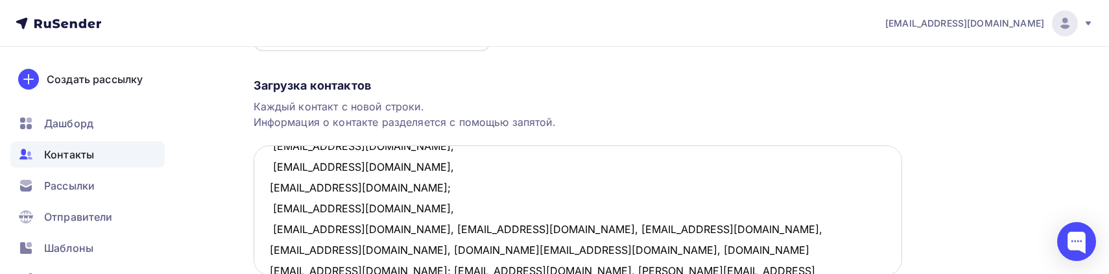
scroll to position [191, 0]
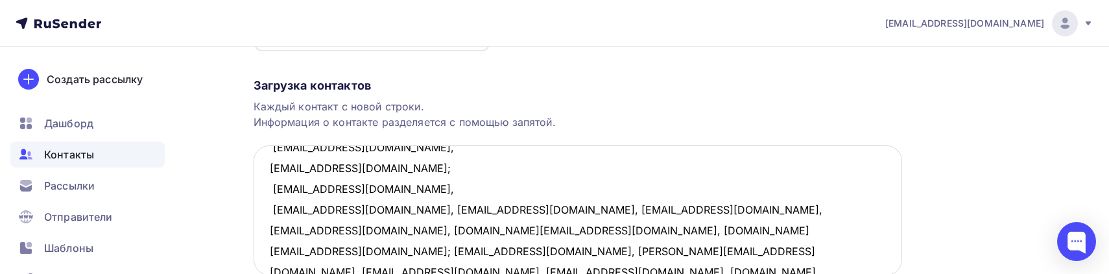
click at [373, 211] on textarea "dobina111@mail.ru, ovtsvetova@yandex.ru, Ryzva66@yandex.ru, vialltd@yandex.ru, …" at bounding box center [578, 210] width 648 height 130
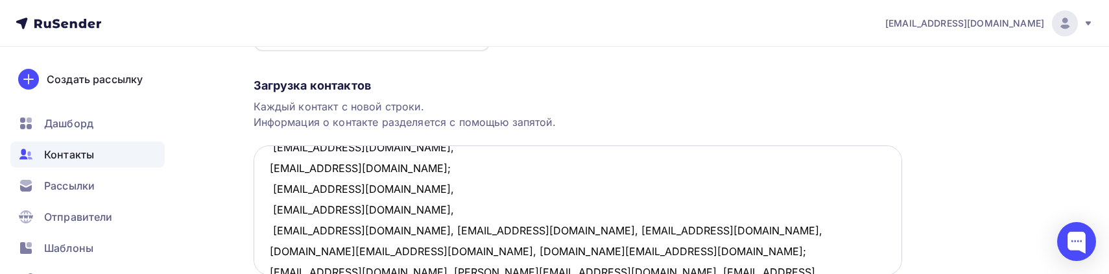
click at [372, 227] on textarea "dobina111@mail.ru, ovtsvetova@yandex.ru, Ryzva66@yandex.ru, vialltd@yandex.ru, …" at bounding box center [578, 210] width 648 height 130
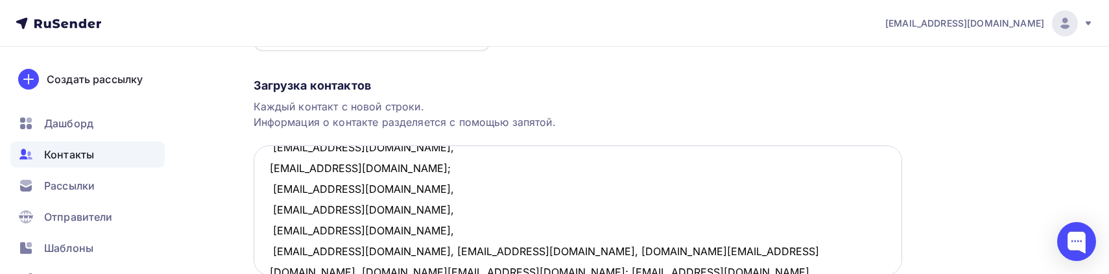
click at [413, 248] on textarea "dobina111@mail.ru, ovtsvetova@yandex.ru, Ryzva66@yandex.ru, vialltd@yandex.ru, …" at bounding box center [578, 210] width 648 height 130
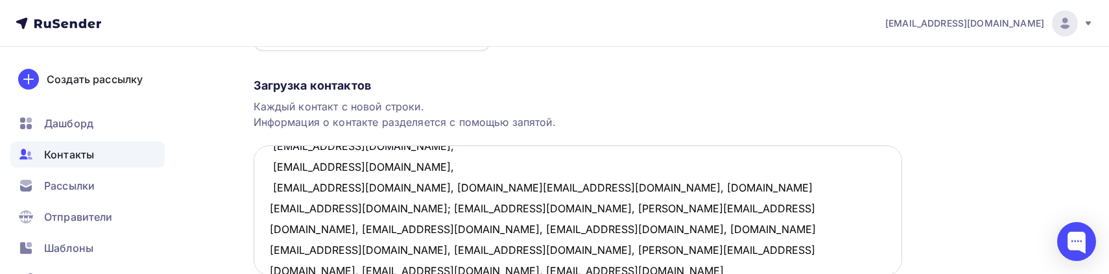
scroll to position [276, 0]
click at [385, 187] on textarea "dobina111@mail.ru, ovtsvetova@yandex.ru, Ryzva66@yandex.ru, vialltd@yandex.ru, …" at bounding box center [578, 210] width 648 height 130
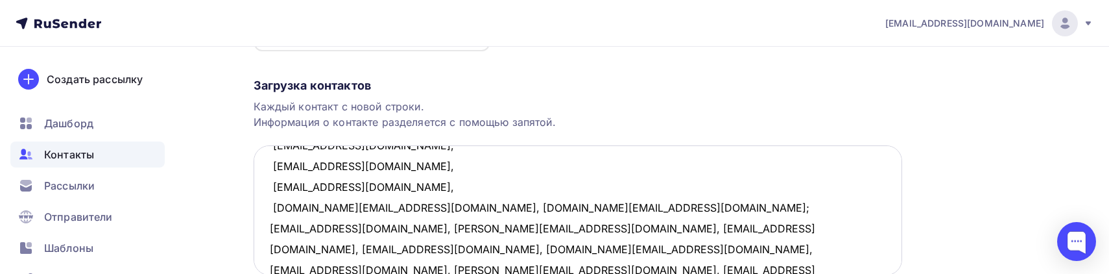
click at [398, 206] on textarea "dobina111@mail.ru, ovtsvetova@yandex.ru, Ryzva66@yandex.ru, vialltd@yandex.ru, …" at bounding box center [578, 210] width 648 height 130
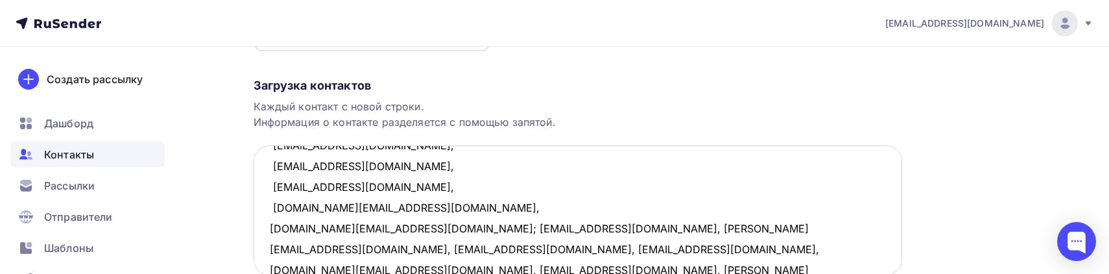
click at [394, 228] on textarea "dobina111@mail.ru, ovtsvetova@yandex.ru, Ryzva66@yandex.ru, vialltd@yandex.ru, …" at bounding box center [578, 210] width 648 height 130
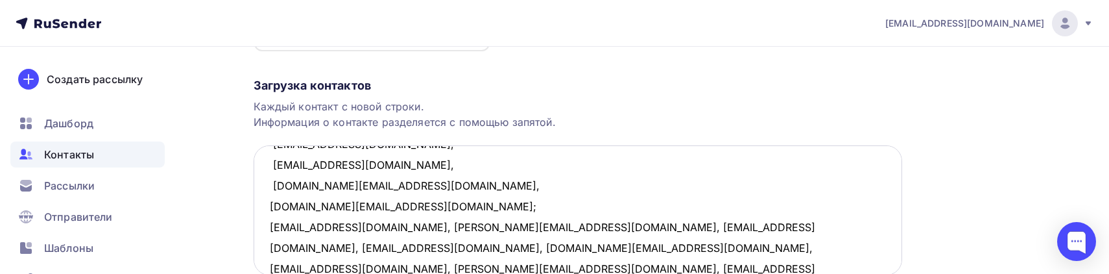
scroll to position [318, 0]
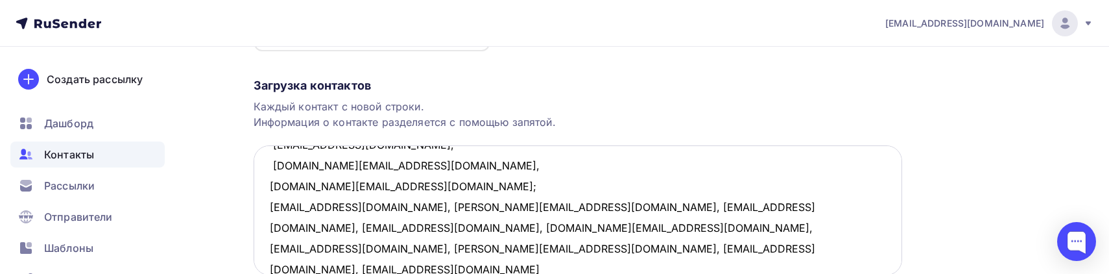
click at [377, 205] on textarea "dobina111@mail.ru, ovtsvetova@yandex.ru, Ryzva66@yandex.ru, vialltd@yandex.ru, …" at bounding box center [578, 210] width 648 height 130
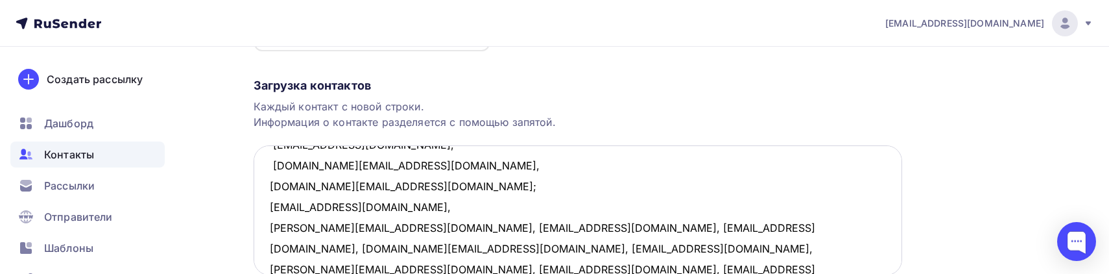
click at [366, 228] on textarea "dobina111@mail.ru, ovtsvetova@yandex.ru, Ryzva66@yandex.ru, vialltd@yandex.ru, …" at bounding box center [578, 210] width 648 height 130
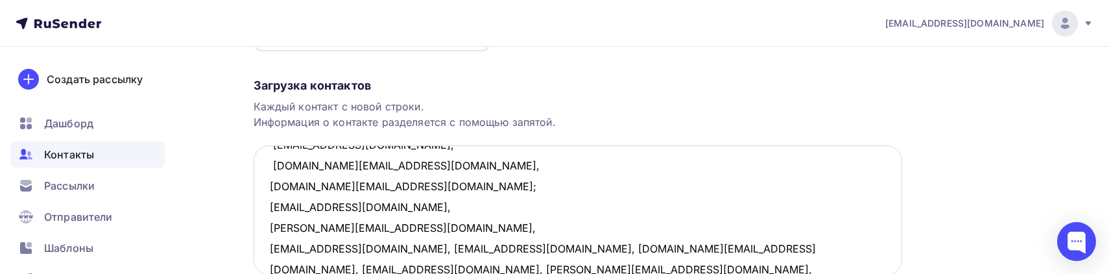
click at [363, 246] on textarea "dobina111@mail.ru, ovtsvetova@yandex.ru, Ryzva66@yandex.ru, vialltd@yandex.ru, …" at bounding box center [578, 210] width 648 height 130
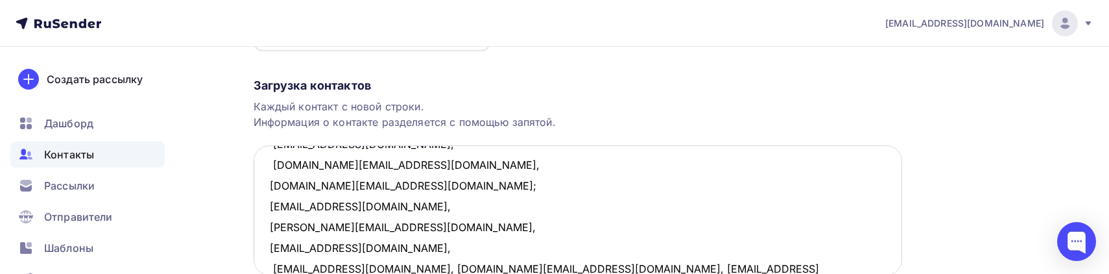
scroll to position [377, 0]
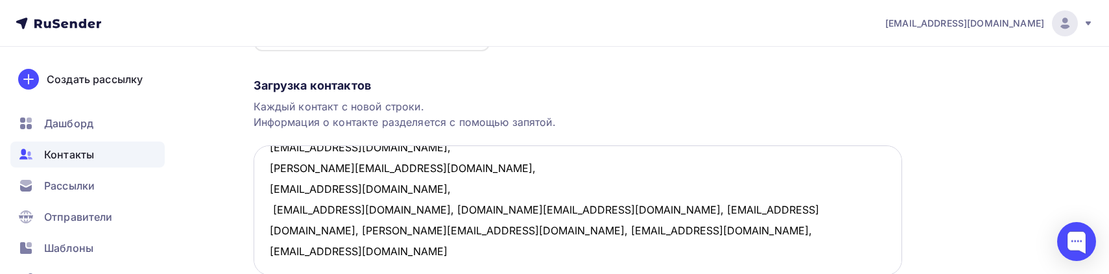
click at [386, 208] on textarea "dobina111@mail.ru, ovtsvetova@yandex.ru, Ryzva66@yandex.ru, vialltd@yandex.ru, …" at bounding box center [578, 210] width 648 height 130
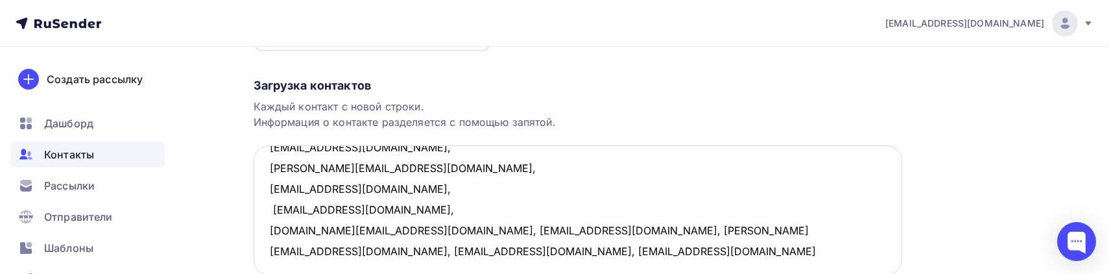
click at [405, 228] on textarea "dobina111@mail.ru, ovtsvetova@yandex.ru, Ryzva66@yandex.ru, vialltd@yandex.ru, …" at bounding box center [578, 210] width 648 height 130
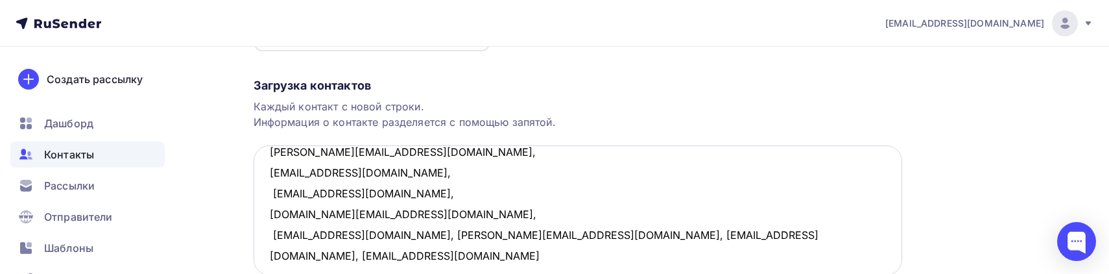
scroll to position [400, 0]
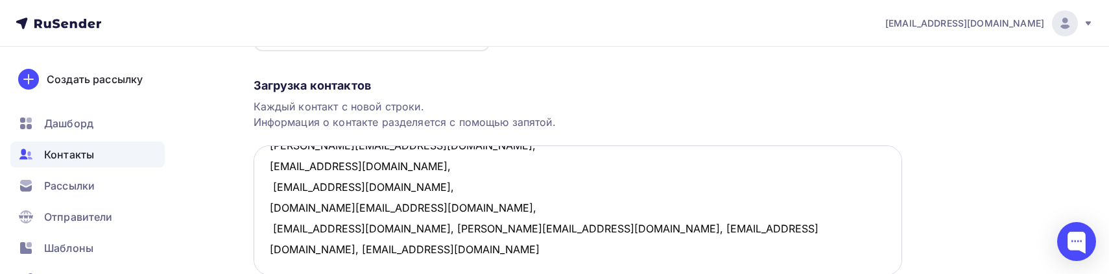
click at [374, 227] on textarea "dobina111@mail.ru, ovtsvetova@yandex.ru, Ryzva66@yandex.ru, vialltd@yandex.ru, …" at bounding box center [578, 210] width 648 height 130
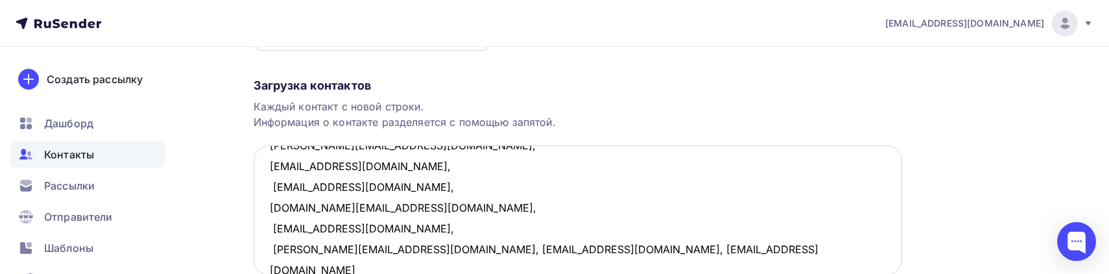
click at [363, 252] on textarea "dobina111@mail.ru, ovtsvetova@yandex.ru, Ryzva66@yandex.ru, vialltd@yandex.ru, …" at bounding box center [578, 210] width 648 height 130
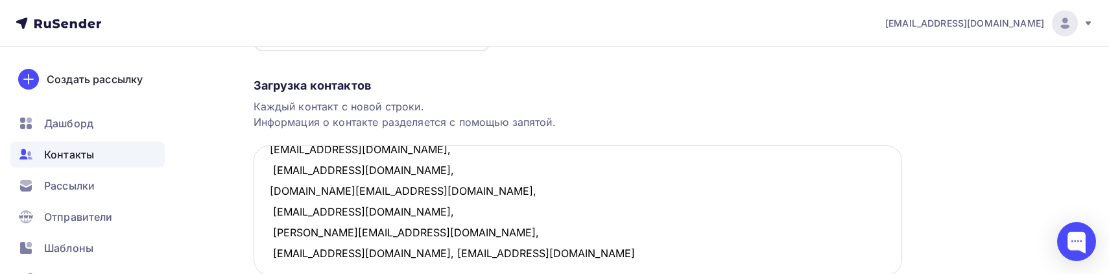
scroll to position [442, 0]
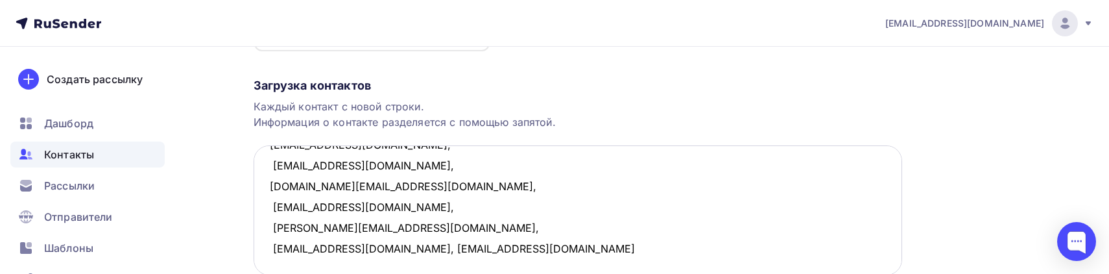
click at [361, 230] on textarea "dobina111@mail.ru, ovtsvetova@yandex.ru, Ryzva66@yandex.ru, vialltd@yandex.ru, …" at bounding box center [578, 210] width 648 height 130
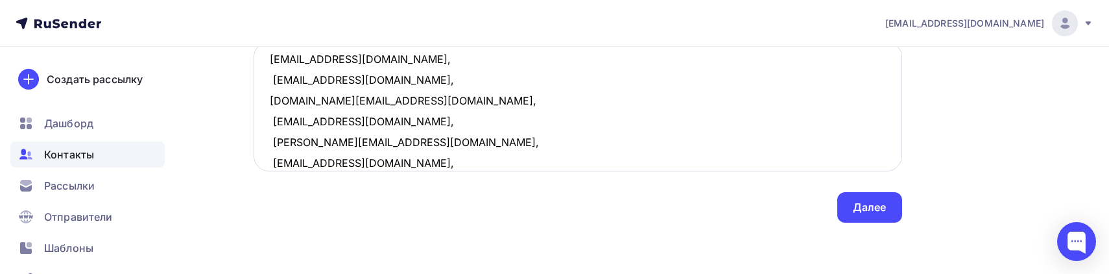
scroll to position [462, 0]
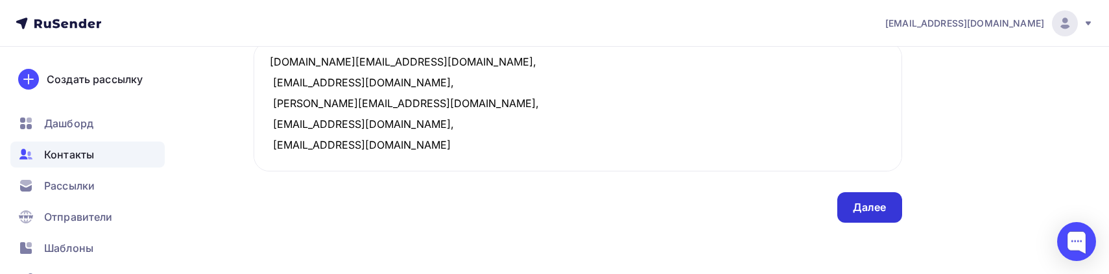
type textarea "dobina111@mail.ru, ovtsvetova@yandex.ru, Ryzva66@yandex.ru, vialltd@yandex.ru, …"
click at [878, 209] on div "Далее" at bounding box center [870, 207] width 34 height 15
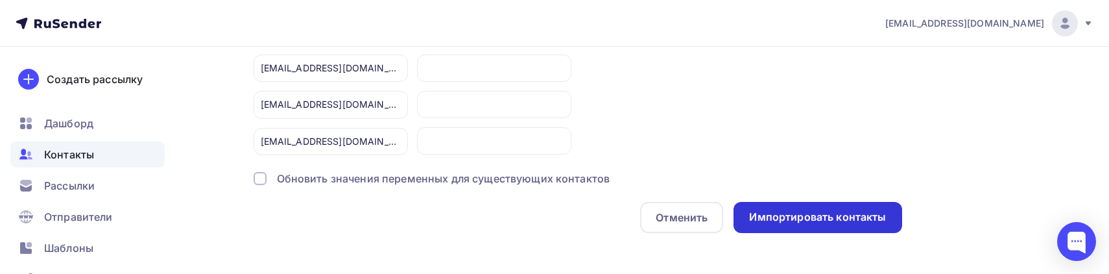
scroll to position [143, 0]
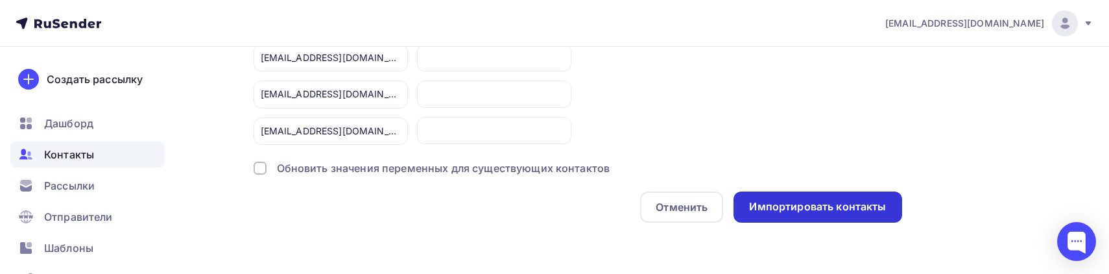
click at [842, 206] on div "Импортировать контакты" at bounding box center [817, 206] width 137 height 15
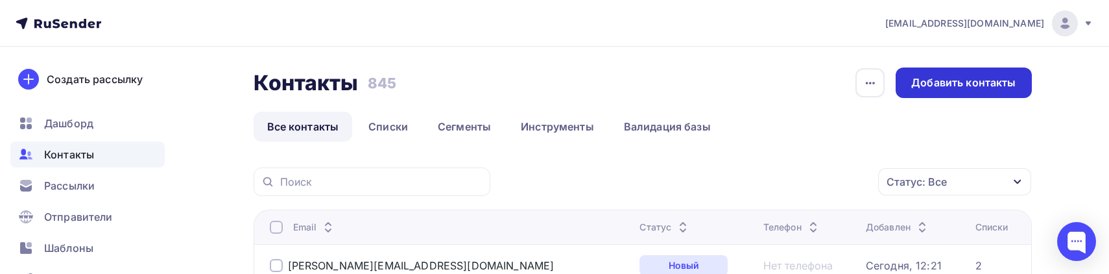
click at [947, 80] on div "Добавить контакты" at bounding box center [963, 82] width 104 height 15
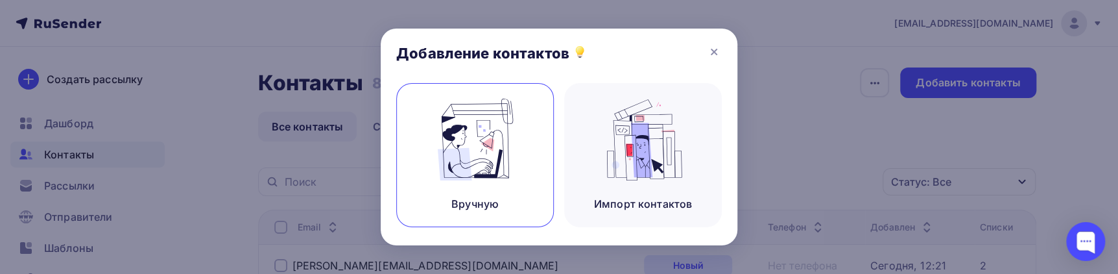
click at [480, 169] on img at bounding box center [475, 140] width 87 height 82
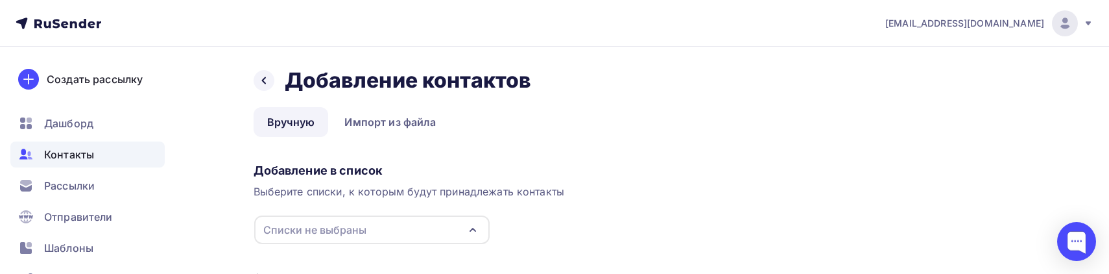
click at [377, 220] on div "Списки не выбраны" at bounding box center [371, 229] width 235 height 29
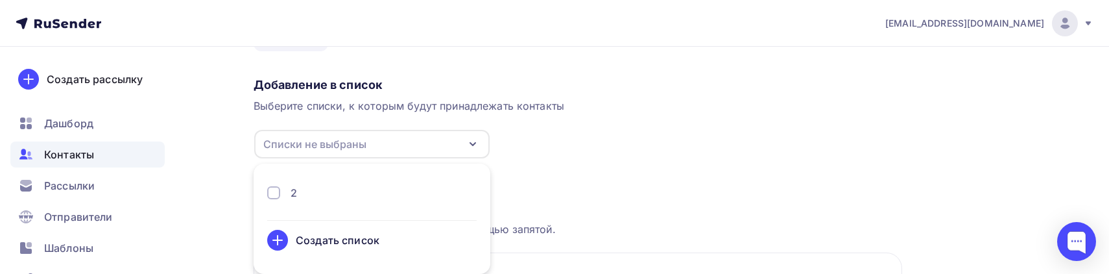
click at [347, 201] on div "2" at bounding box center [371, 198] width 209 height 26
click at [272, 190] on div at bounding box center [273, 192] width 13 height 13
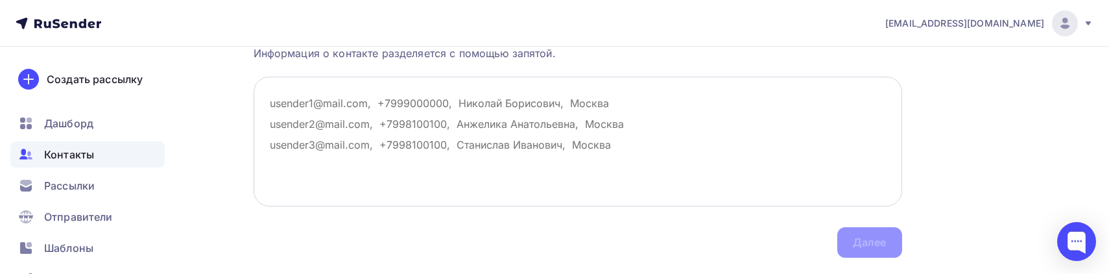
scroll to position [263, 0]
click at [556, 141] on textarea at bounding box center [578, 140] width 648 height 130
click at [441, 116] on textarea at bounding box center [578, 140] width 648 height 130
paste textarea "letomsneg@yandex.ru, lidia-prepod@mail.ru, 89216861683@mail.ru, mariya111328@in…"
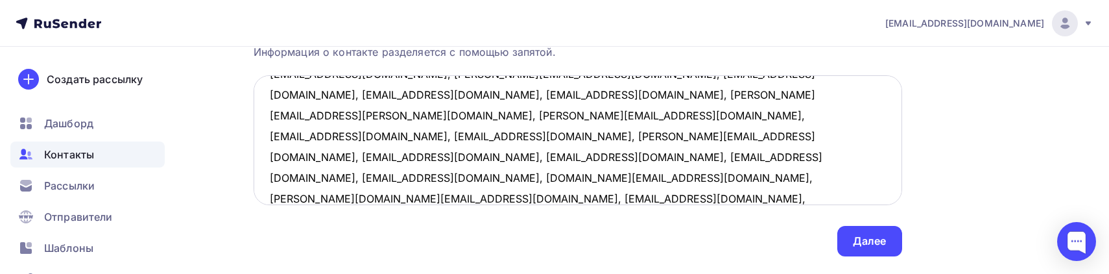
scroll to position [47, 0]
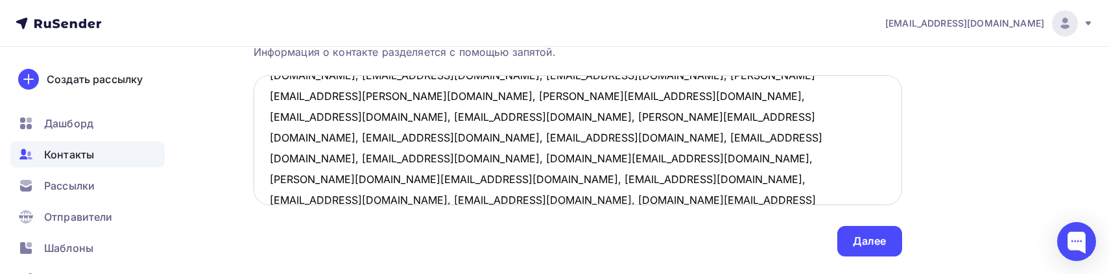
click at [537, 167] on textarea "letomsneg@yandex.ru, lidia-prepod@mail.ru, 89216861683@mail.ru, mariya111328@in…" at bounding box center [578, 140] width 648 height 130
paste textarea "pashaevpe@yandex.ru, pasajeva@gmail.com; m_pashaev@list.ru, 9033209@mail.ru, gr…"
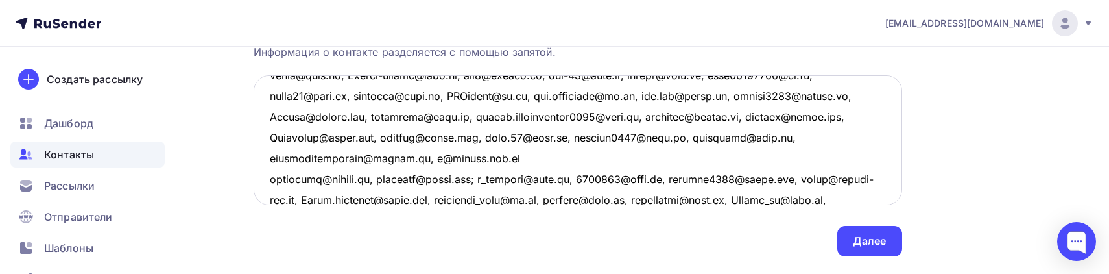
scroll to position [132, 0]
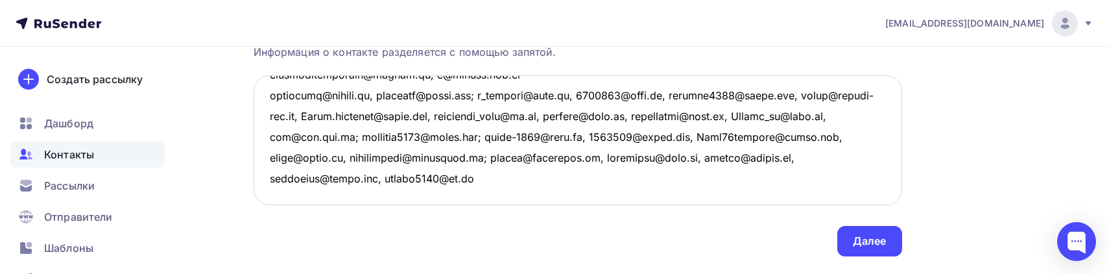
click at [402, 169] on textarea at bounding box center [578, 140] width 648 height 130
click at [610, 178] on textarea at bounding box center [578, 140] width 648 height 130
paste textarea "Romansin@mail.ru, kaptyugov@yandex.ru, fomin.vladimir.54@mail.ru, iconist@iconi…"
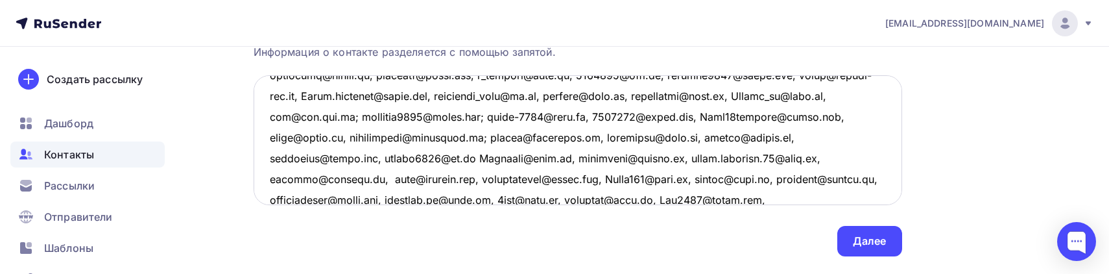
scroll to position [235, 0]
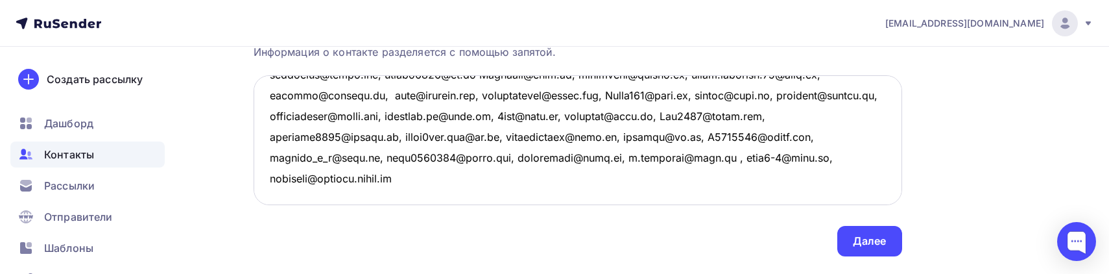
click at [453, 155] on textarea at bounding box center [578, 140] width 648 height 130
click at [460, 176] on textarea at bounding box center [578, 140] width 648 height 130
paste textarea "Piter_2005@mail.ru, tt1304@yandex.ru, natal-6@yandex.ru, valeri.hotel@yandex.ru…"
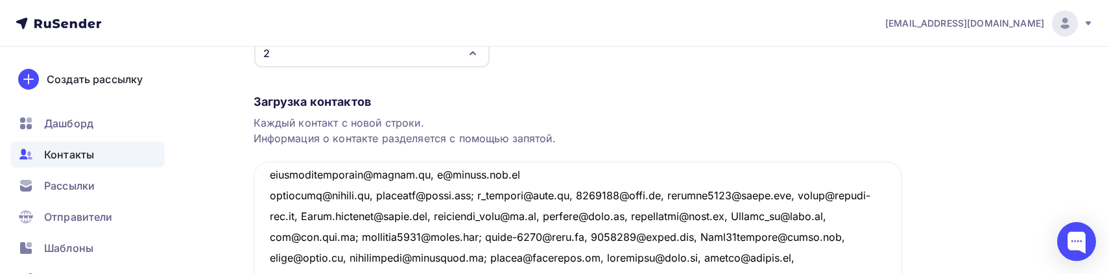
scroll to position [0, 0]
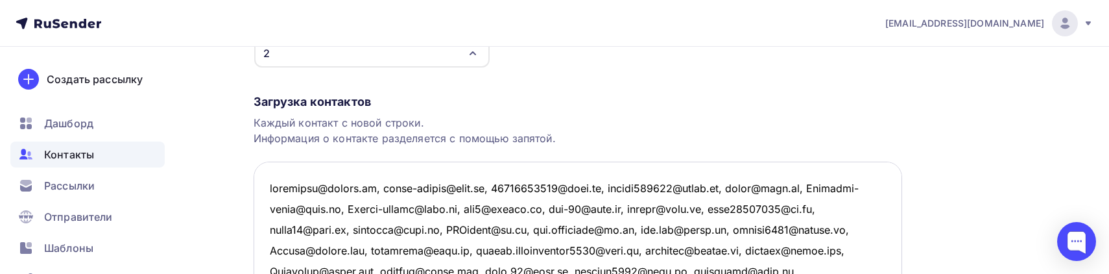
click at [383, 188] on textarea at bounding box center [578, 226] width 648 height 130
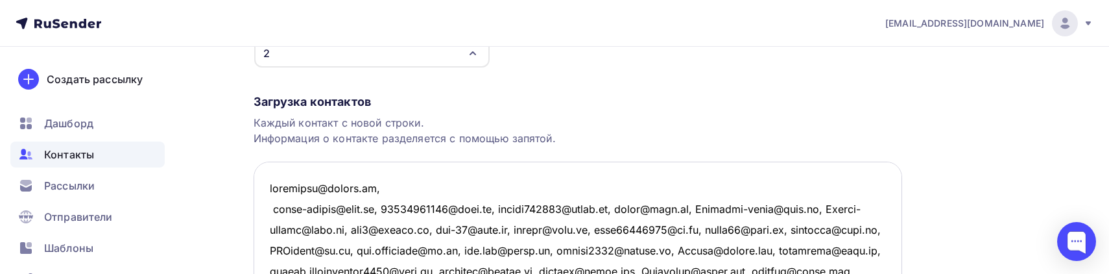
click at [378, 208] on textarea at bounding box center [578, 226] width 648 height 130
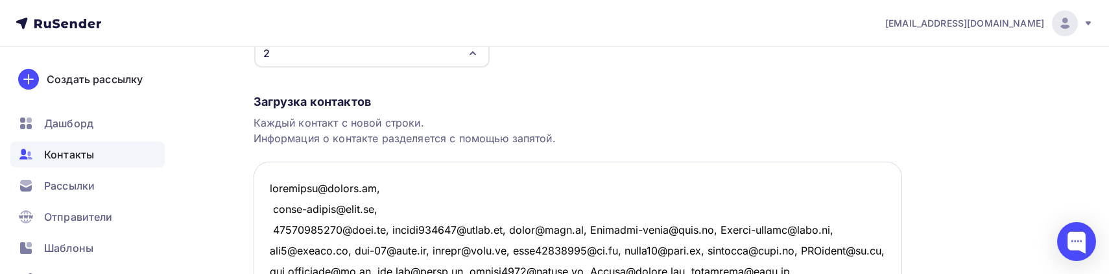
click at [385, 230] on textarea at bounding box center [578, 226] width 648 height 130
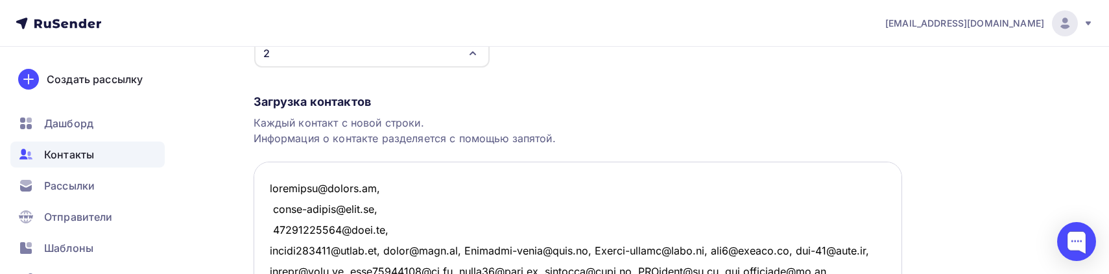
click at [386, 248] on textarea at bounding box center [578, 226] width 648 height 130
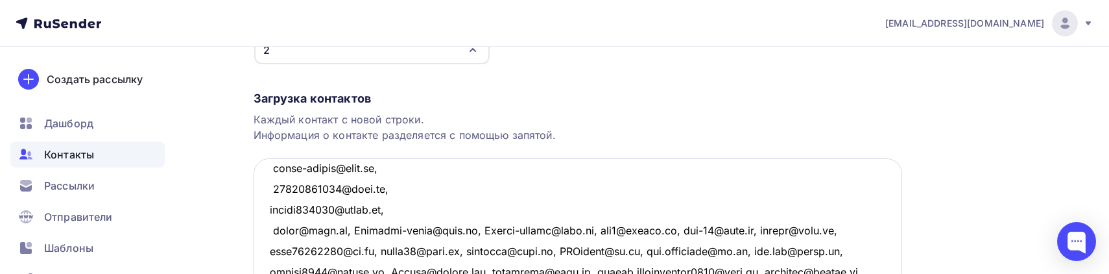
scroll to position [58, 0]
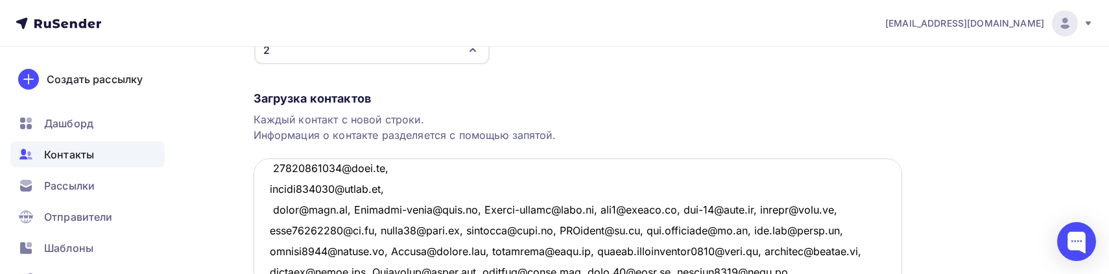
click at [344, 208] on textarea at bounding box center [578, 223] width 648 height 130
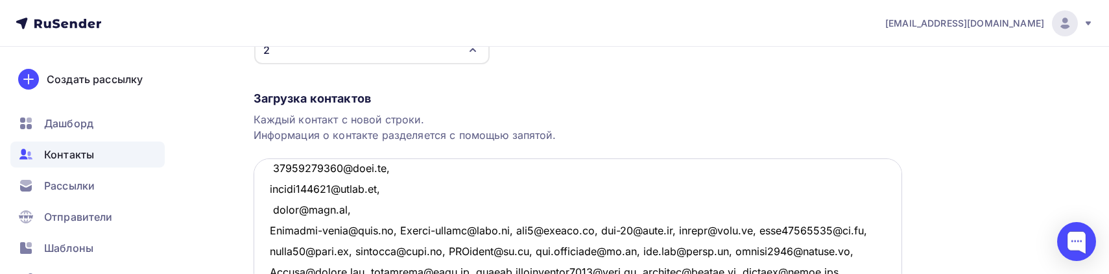
click at [387, 230] on textarea at bounding box center [578, 223] width 648 height 130
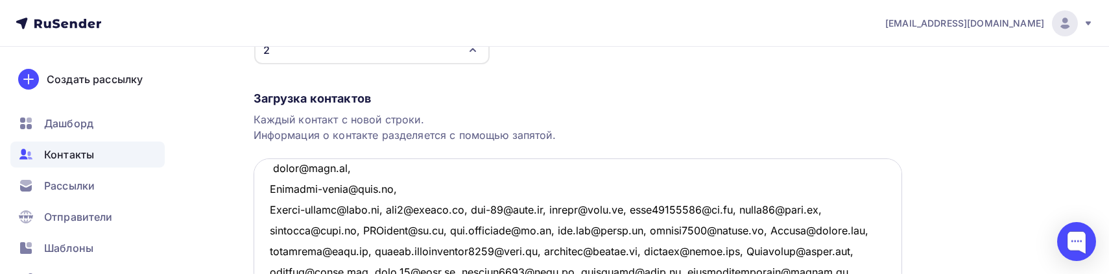
scroll to position [117, 0]
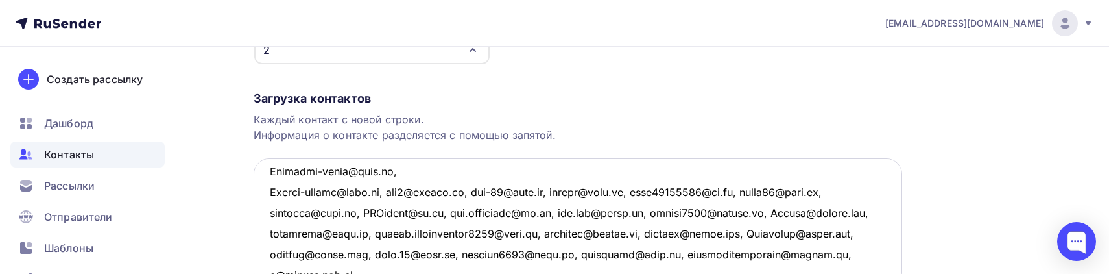
click at [385, 195] on textarea at bounding box center [578, 223] width 648 height 130
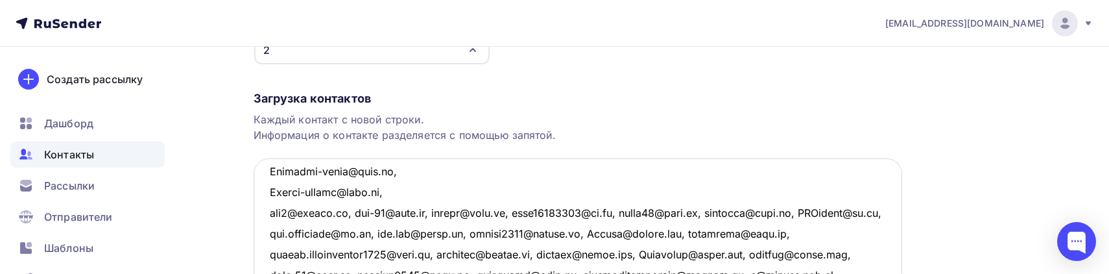
click at [353, 208] on textarea at bounding box center [578, 223] width 648 height 130
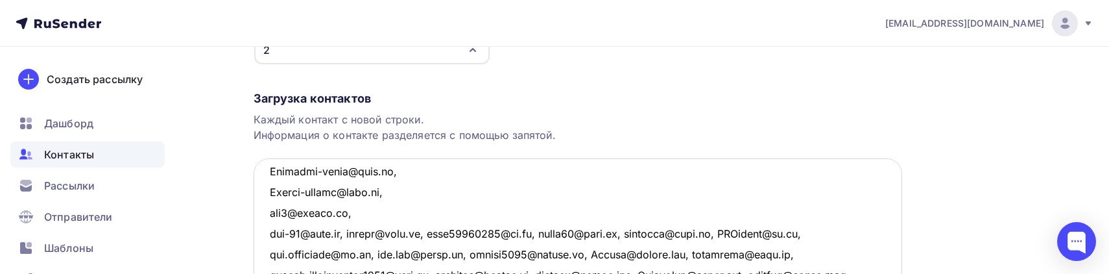
click at [354, 231] on textarea at bounding box center [578, 223] width 648 height 130
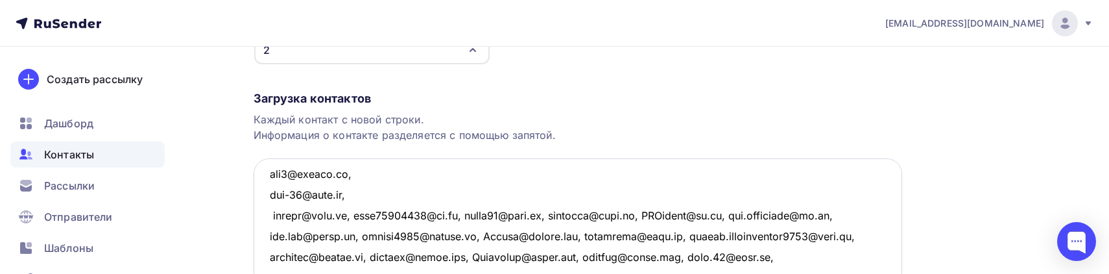
scroll to position [176, 0]
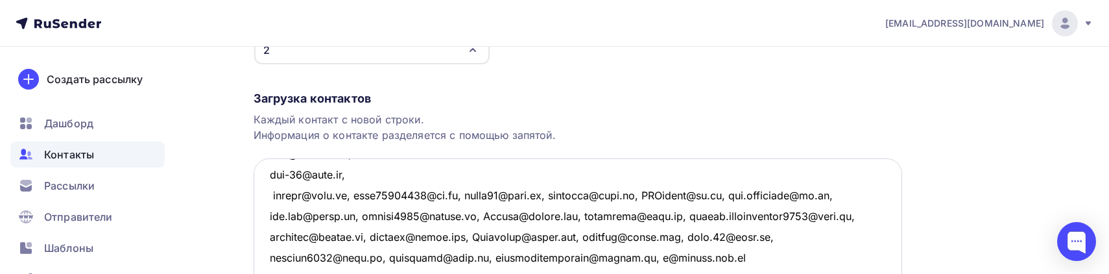
click at [348, 198] on textarea at bounding box center [578, 223] width 648 height 130
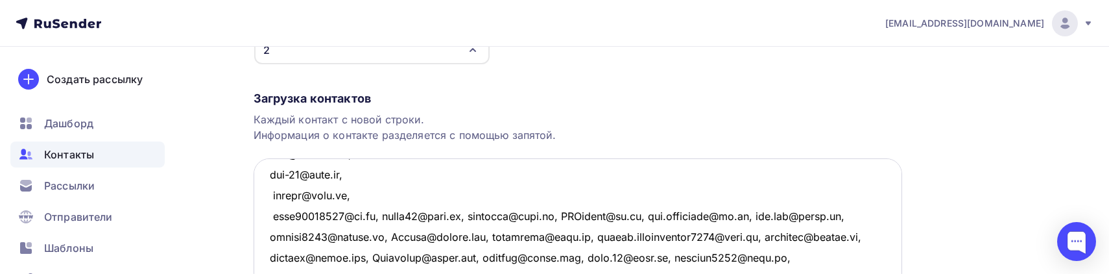
click at [379, 213] on textarea at bounding box center [578, 223] width 648 height 130
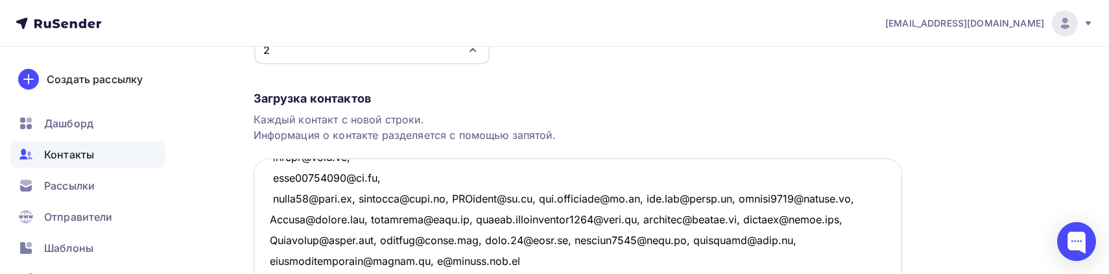
scroll to position [235, 0]
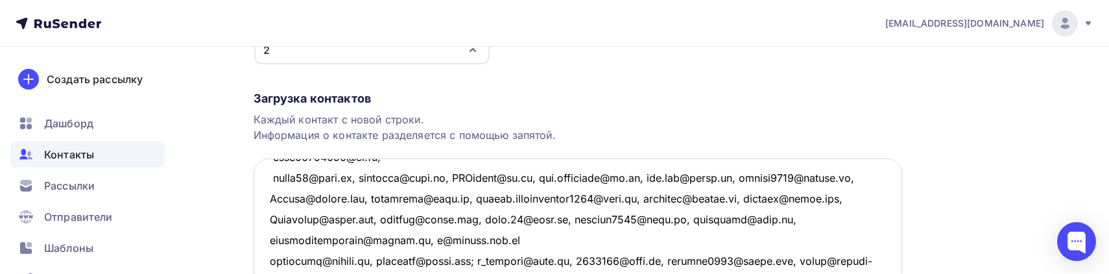
click at [357, 179] on textarea at bounding box center [578, 223] width 648 height 130
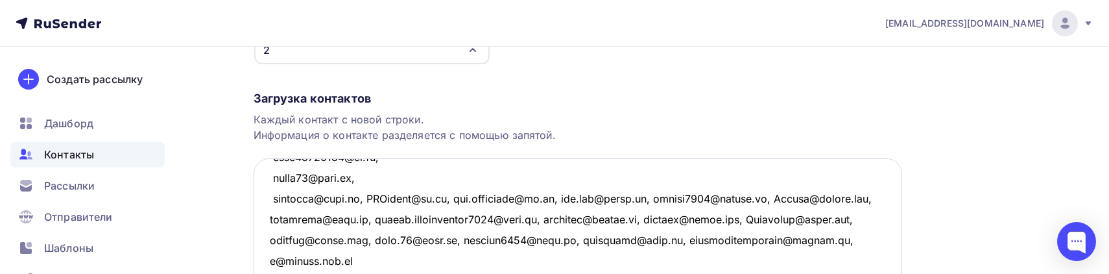
click at [364, 197] on textarea at bounding box center [578, 223] width 648 height 130
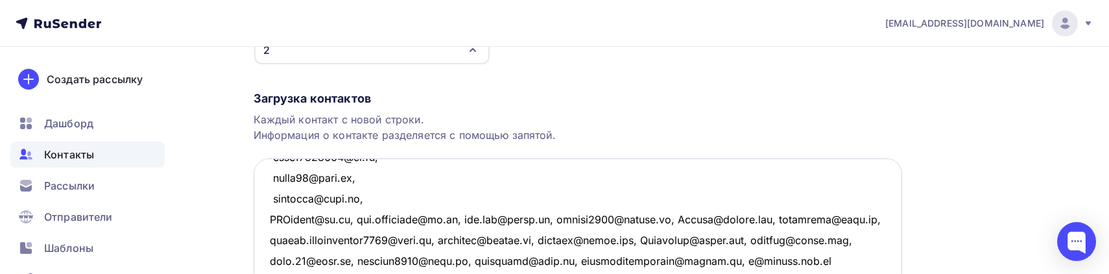
click at [354, 219] on textarea at bounding box center [578, 223] width 648 height 130
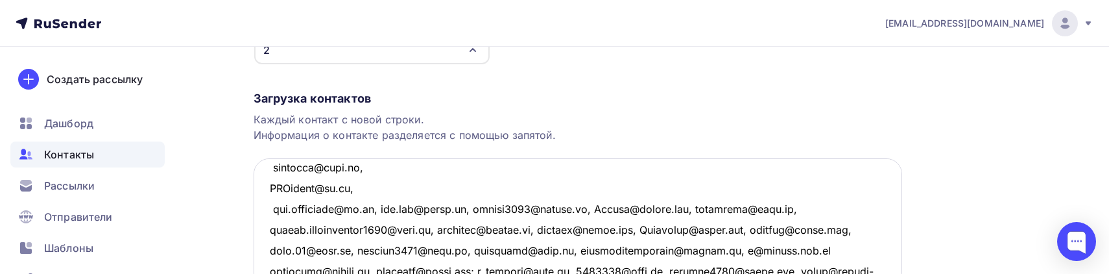
scroll to position [294, 0]
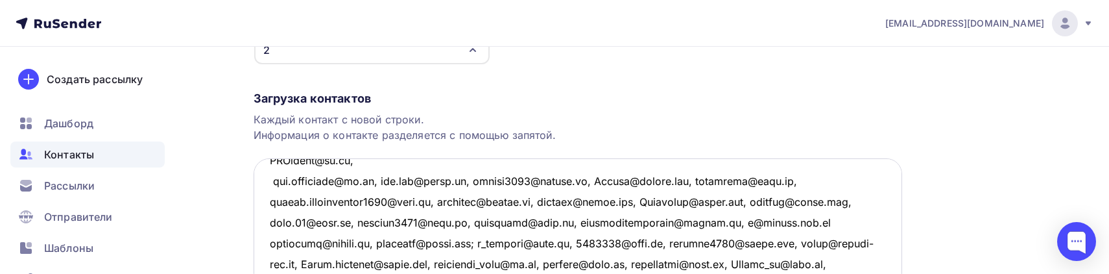
click at [383, 182] on textarea at bounding box center [578, 223] width 648 height 130
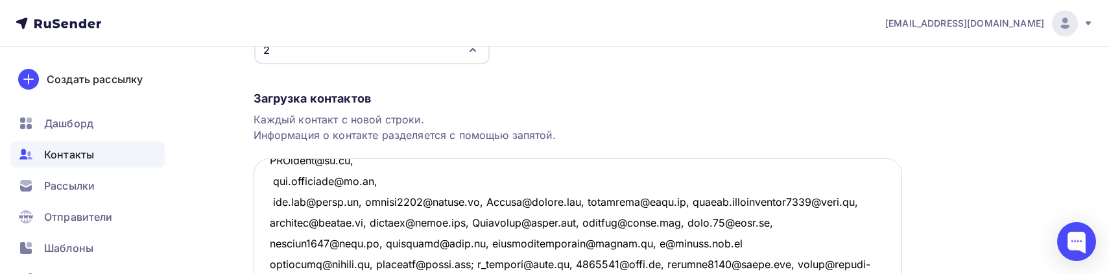
click at [364, 200] on textarea at bounding box center [578, 223] width 648 height 130
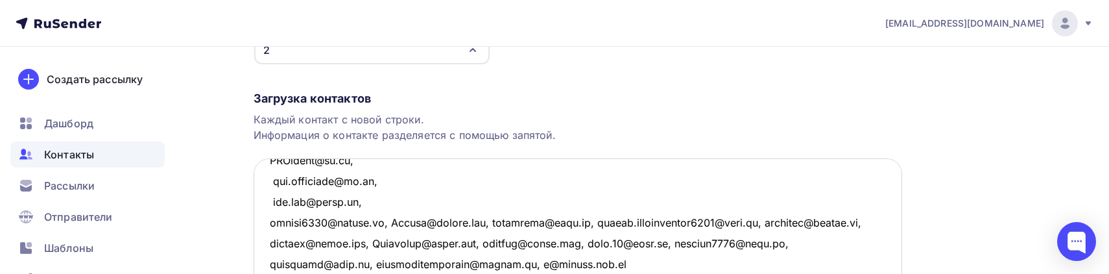
click at [392, 220] on textarea at bounding box center [578, 223] width 648 height 130
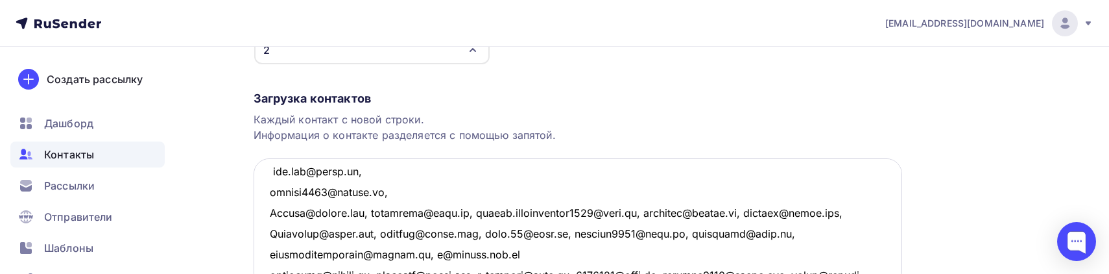
scroll to position [353, 0]
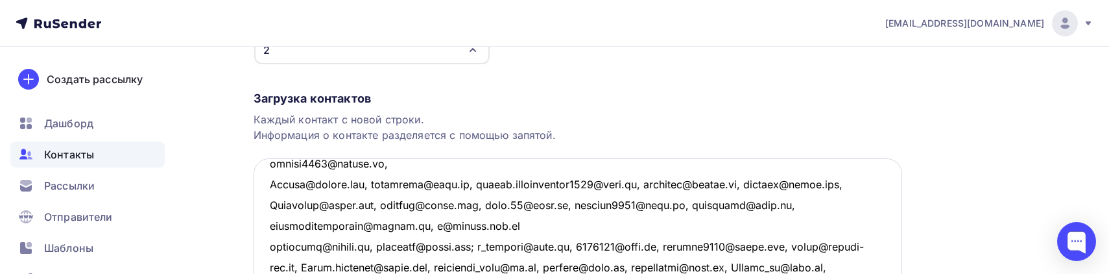
click at [370, 188] on textarea at bounding box center [578, 223] width 648 height 130
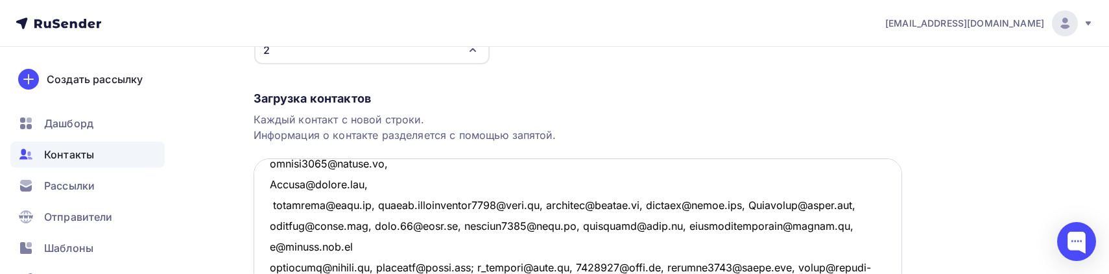
click at [361, 204] on textarea at bounding box center [578, 223] width 648 height 130
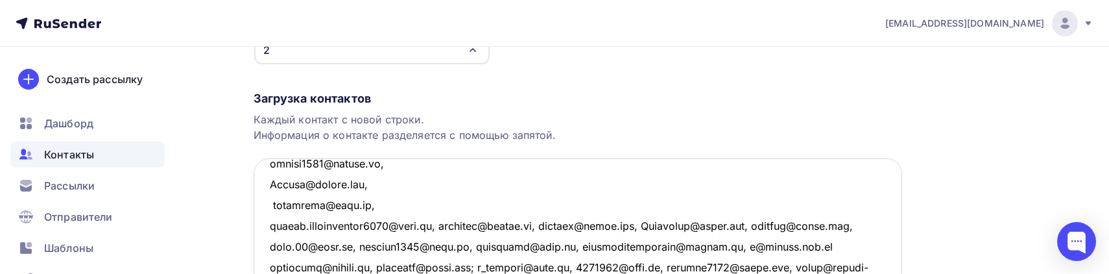
click at [441, 225] on textarea at bounding box center [578, 223] width 648 height 130
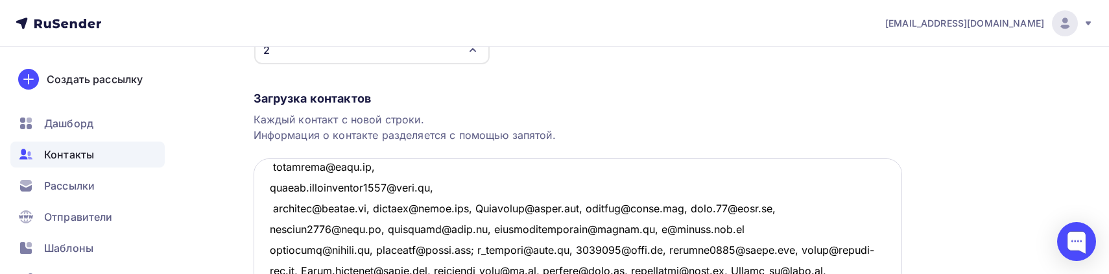
scroll to position [412, 0]
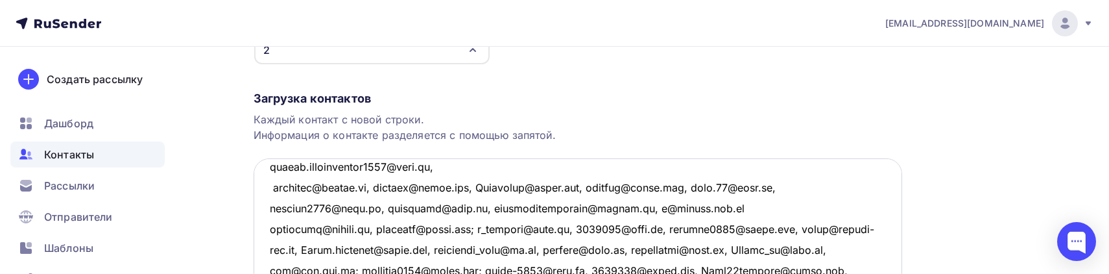
click at [377, 190] on textarea at bounding box center [578, 223] width 648 height 130
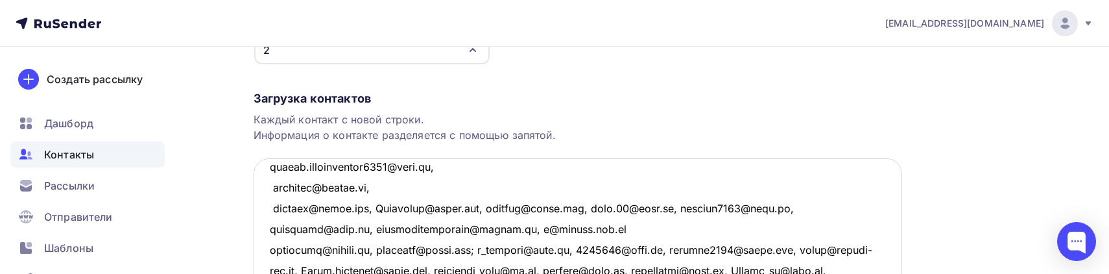
click at [368, 208] on textarea at bounding box center [578, 223] width 648 height 130
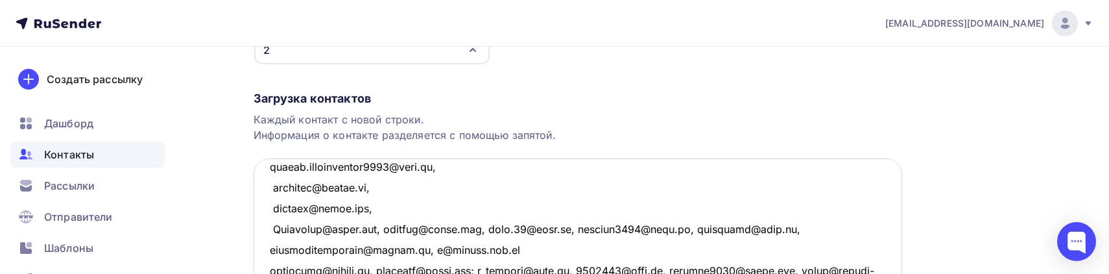
click at [386, 228] on textarea at bounding box center [578, 223] width 648 height 130
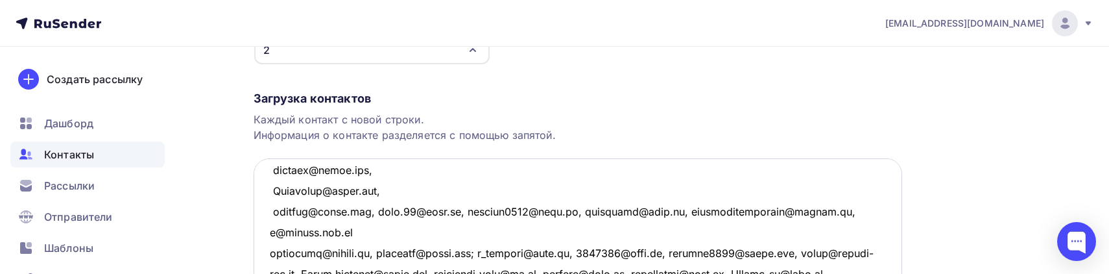
scroll to position [471, 0]
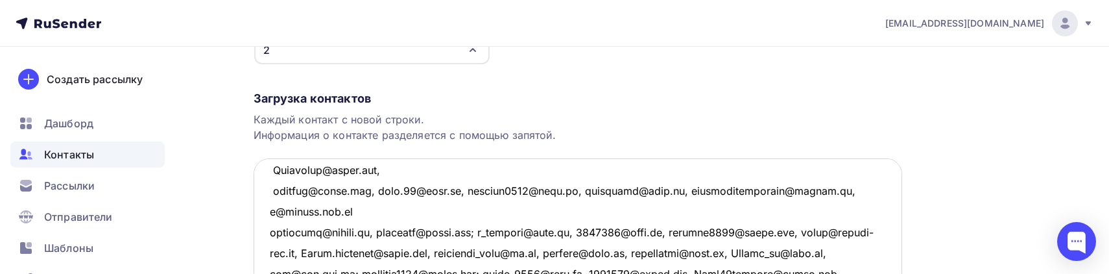
click at [370, 191] on textarea at bounding box center [578, 223] width 648 height 130
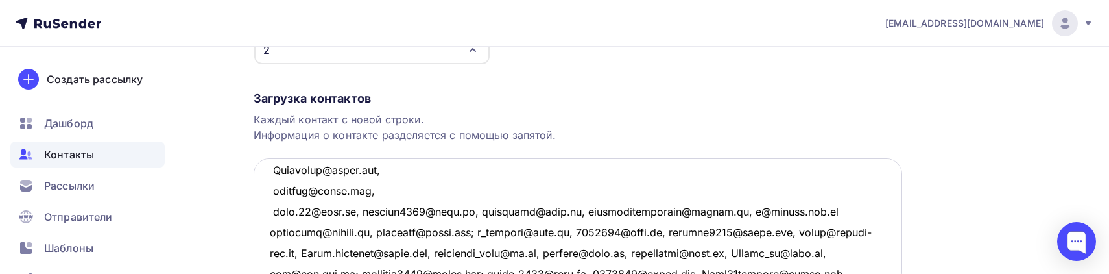
click at [359, 211] on textarea at bounding box center [578, 223] width 648 height 130
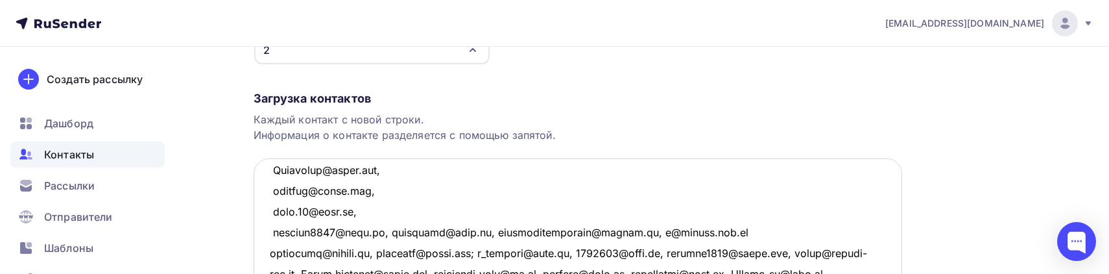
click at [383, 230] on textarea at bounding box center [578, 223] width 648 height 130
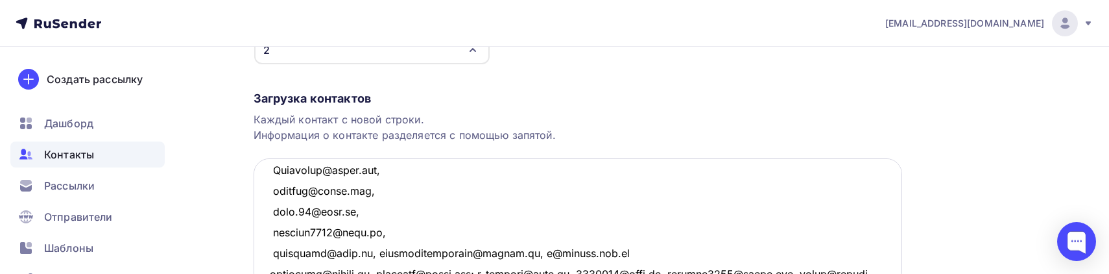
scroll to position [530, 0]
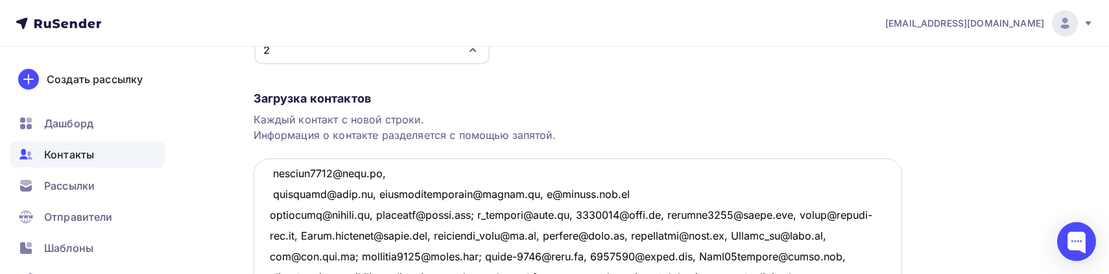
click at [370, 196] on textarea at bounding box center [578, 223] width 648 height 130
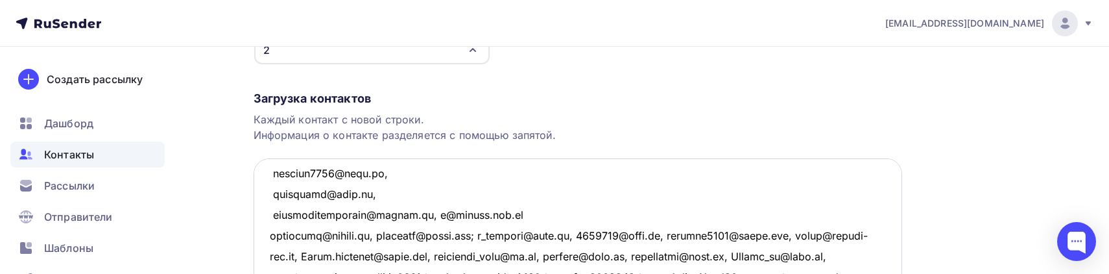
click at [429, 213] on textarea at bounding box center [578, 223] width 648 height 130
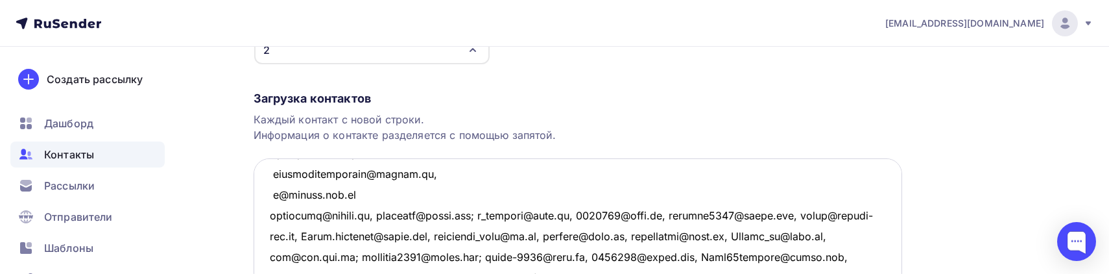
scroll to position [589, 0]
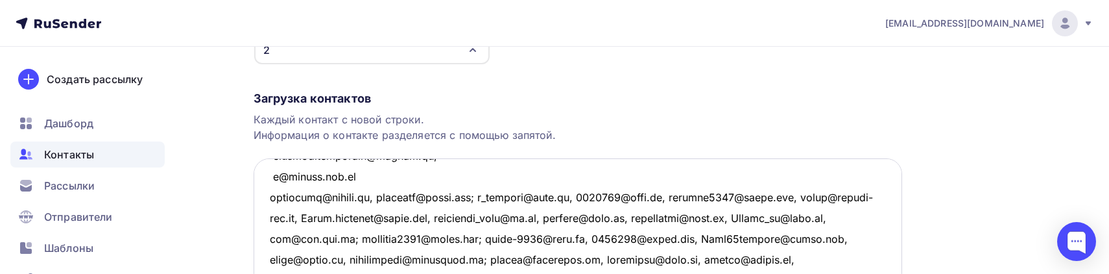
click at [358, 182] on textarea at bounding box center [578, 223] width 648 height 130
click at [388, 198] on textarea at bounding box center [578, 223] width 648 height 130
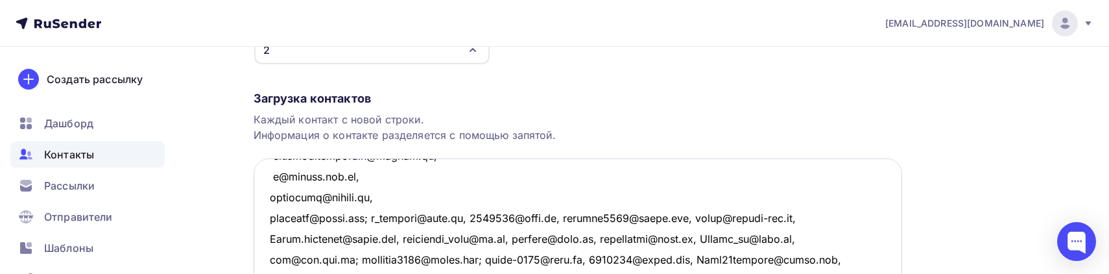
click at [381, 215] on textarea at bounding box center [578, 223] width 648 height 130
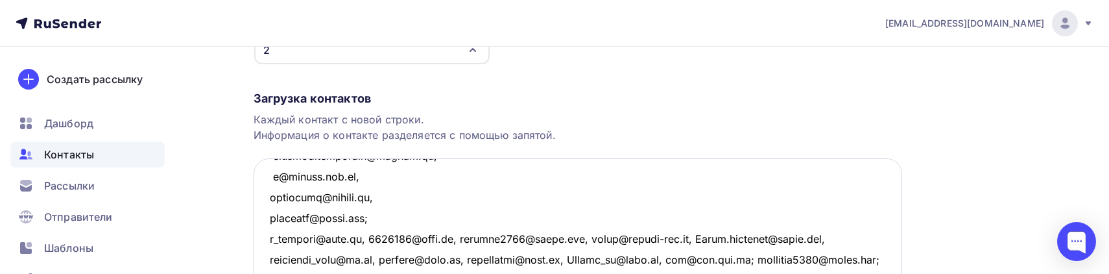
click at [366, 236] on textarea at bounding box center [578, 223] width 648 height 130
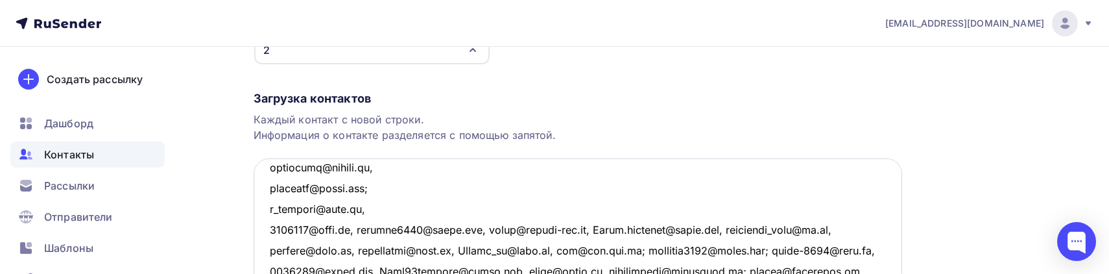
scroll to position [648, 0]
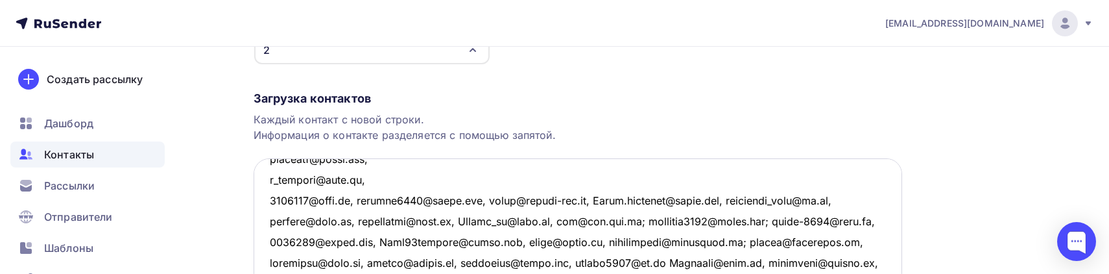
click at [363, 202] on textarea at bounding box center [578, 223] width 648 height 130
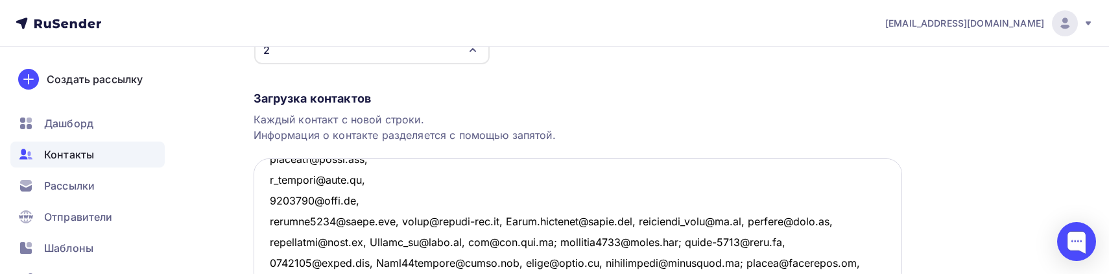
click at [396, 220] on textarea at bounding box center [578, 223] width 648 height 130
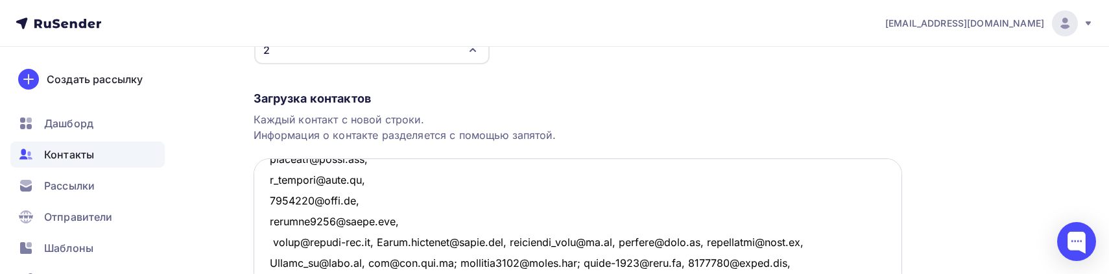
click at [380, 238] on textarea at bounding box center [578, 223] width 648 height 130
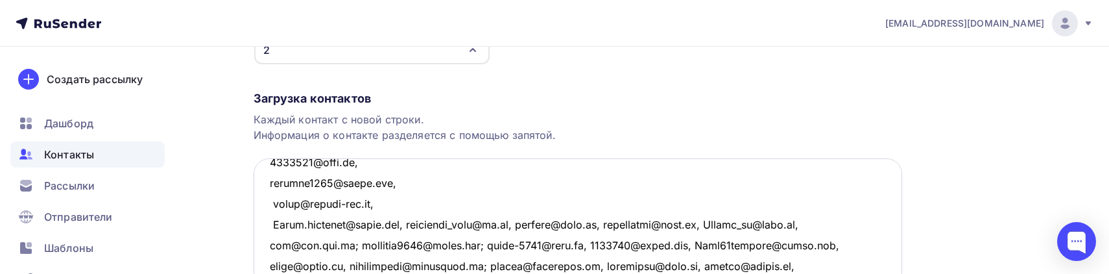
scroll to position [707, 0]
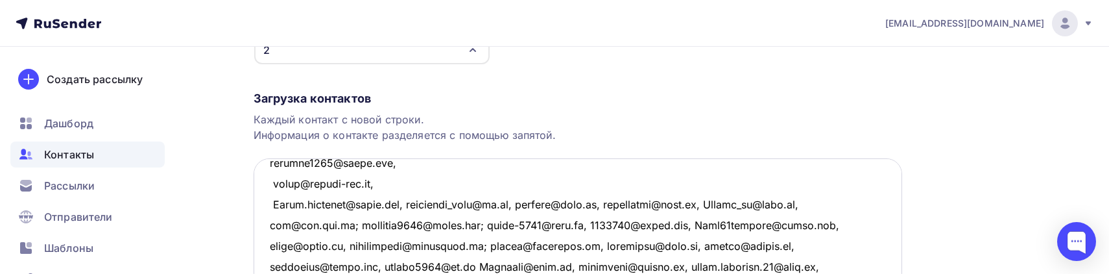
click at [408, 202] on textarea at bounding box center [578, 223] width 648 height 130
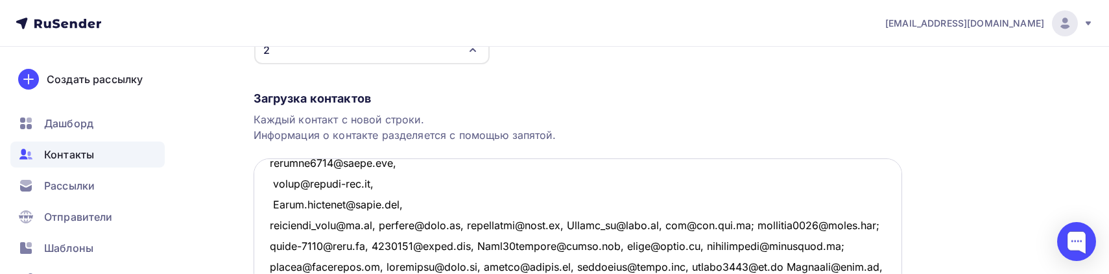
click at [380, 225] on textarea at bounding box center [578, 223] width 648 height 130
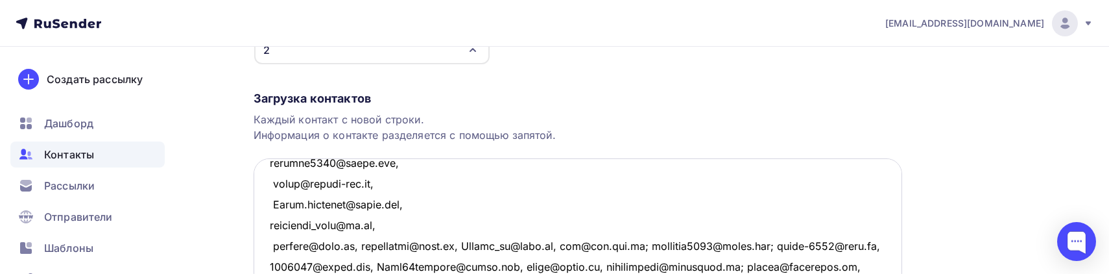
click at [358, 241] on textarea at bounding box center [578, 223] width 648 height 130
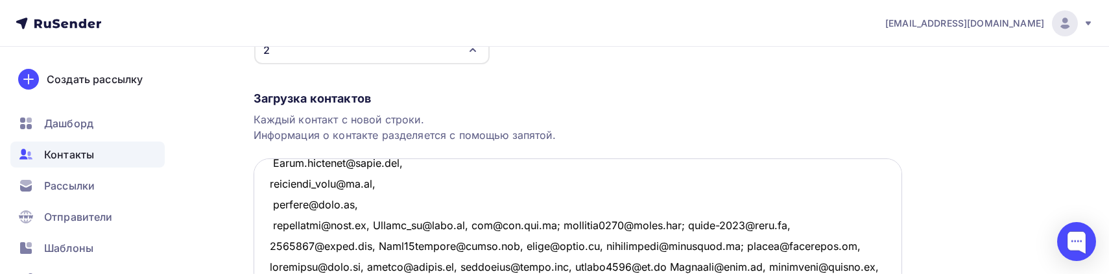
scroll to position [766, 0]
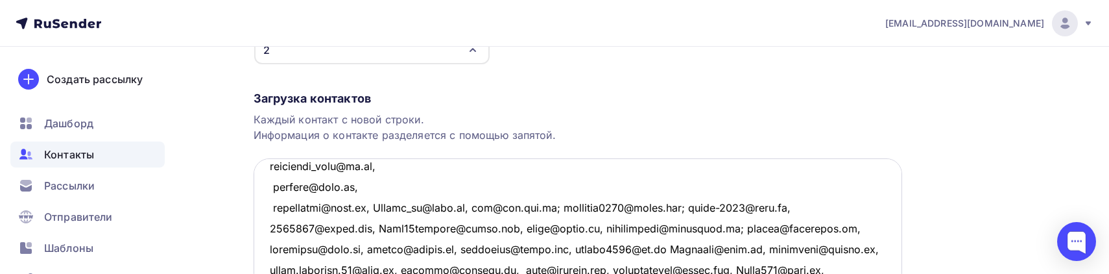
click at [377, 206] on textarea at bounding box center [578, 223] width 648 height 130
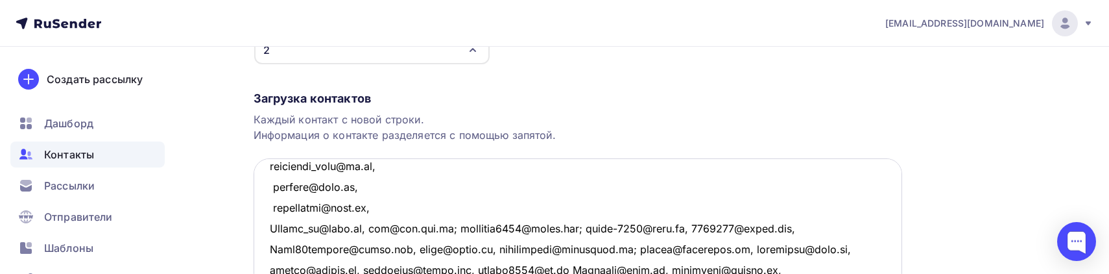
click at [353, 228] on textarea at bounding box center [578, 223] width 648 height 130
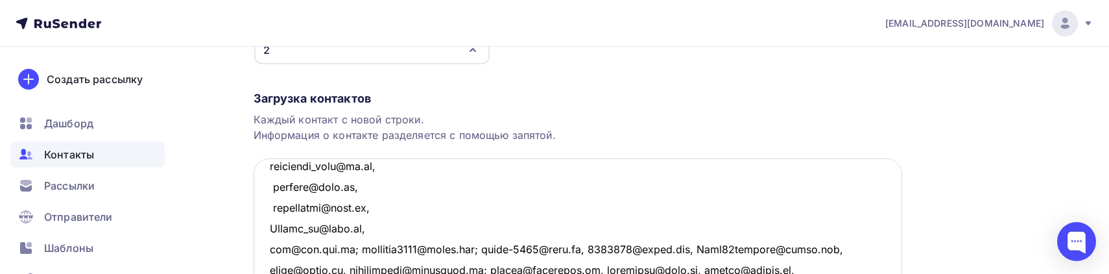
click at [357, 247] on textarea at bounding box center [578, 223] width 648 height 130
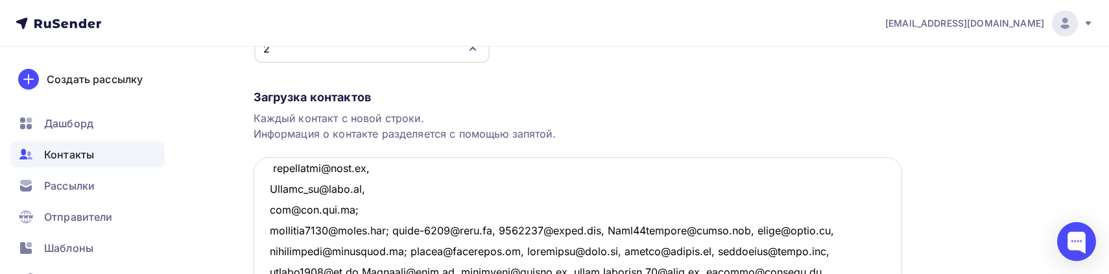
scroll to position [825, 0]
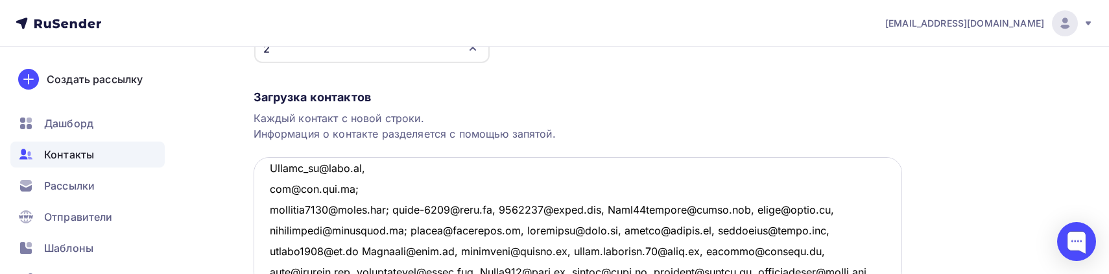
click at [397, 209] on textarea at bounding box center [578, 222] width 648 height 130
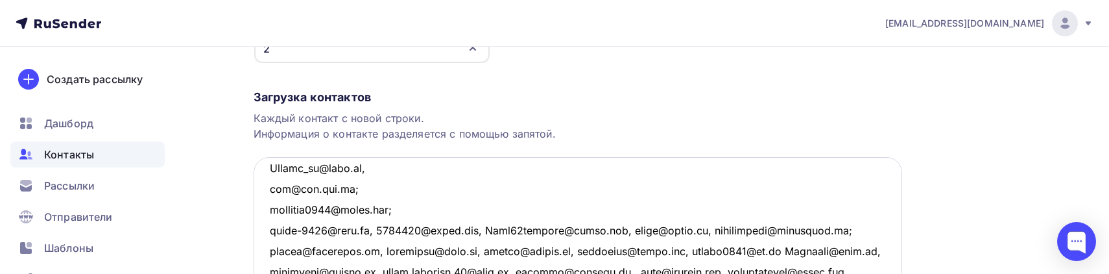
click at [366, 227] on textarea at bounding box center [578, 222] width 648 height 130
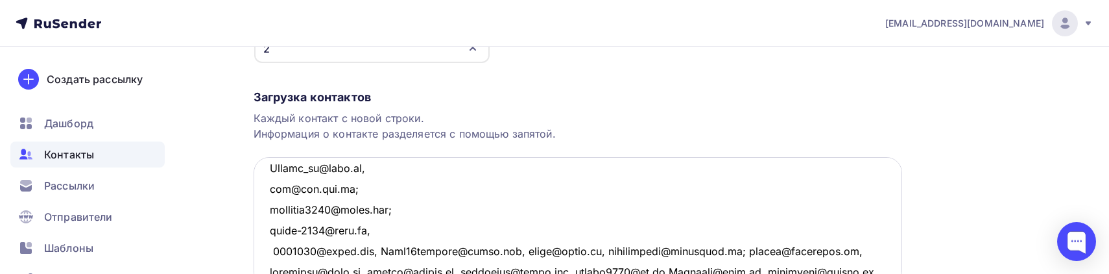
scroll to position [884, 0]
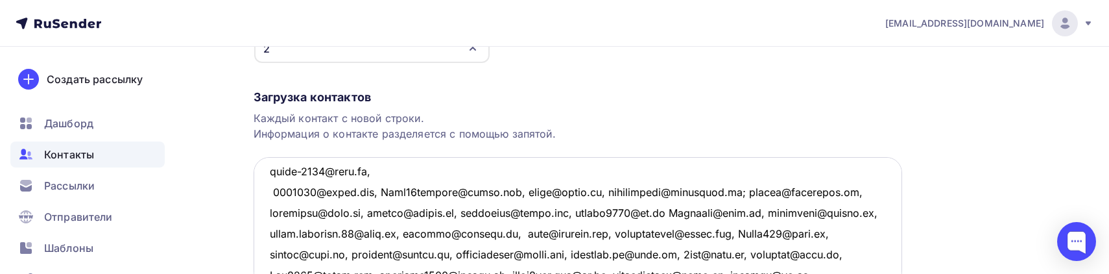
click at [378, 189] on textarea at bounding box center [578, 222] width 648 height 130
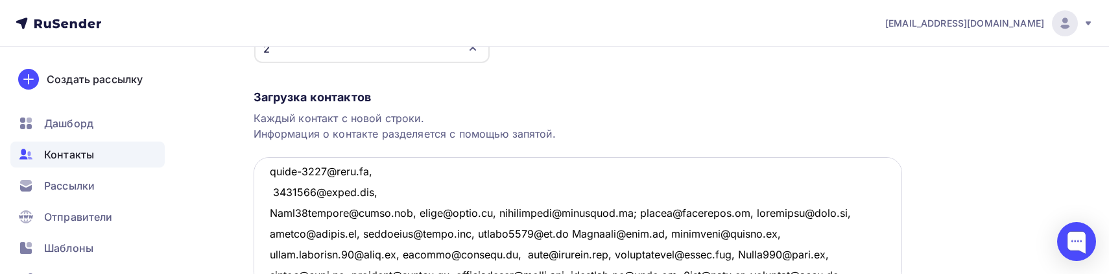
click at [405, 210] on textarea at bounding box center [578, 222] width 648 height 130
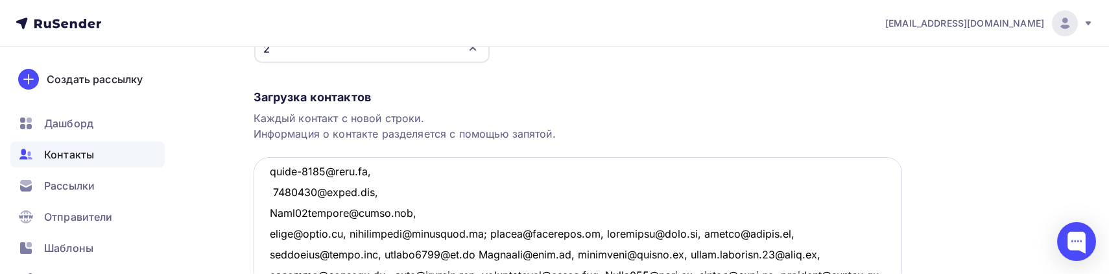
click at [350, 233] on textarea at bounding box center [578, 222] width 648 height 130
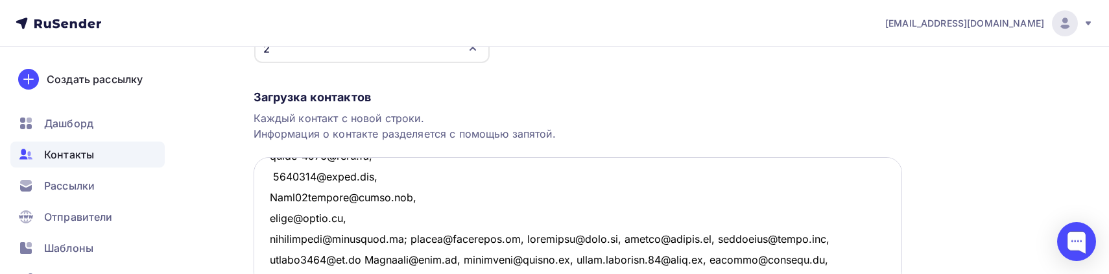
scroll to position [943, 0]
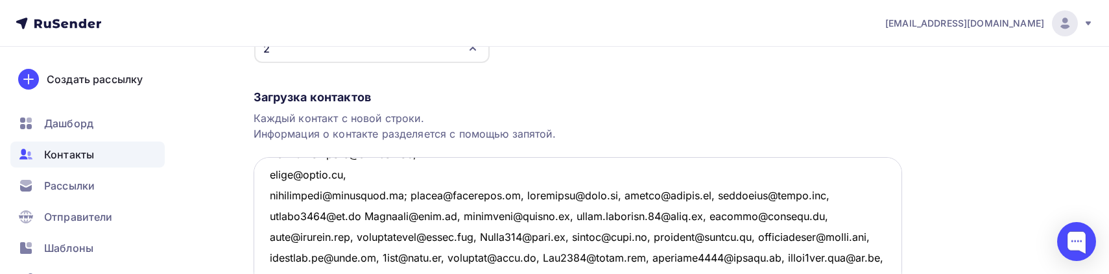
click at [399, 193] on textarea at bounding box center [578, 222] width 648 height 130
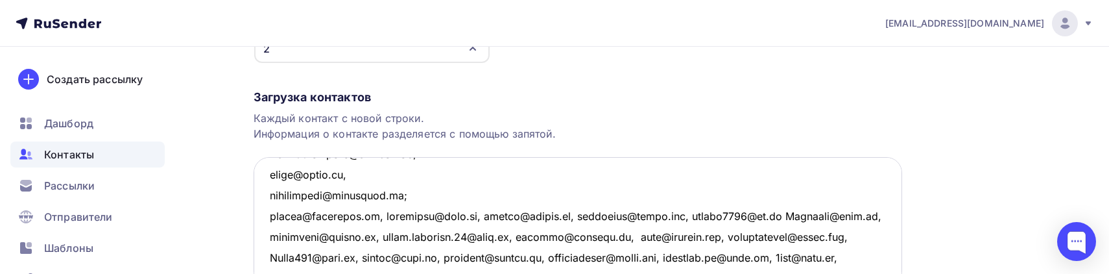
click at [363, 216] on textarea at bounding box center [578, 222] width 648 height 130
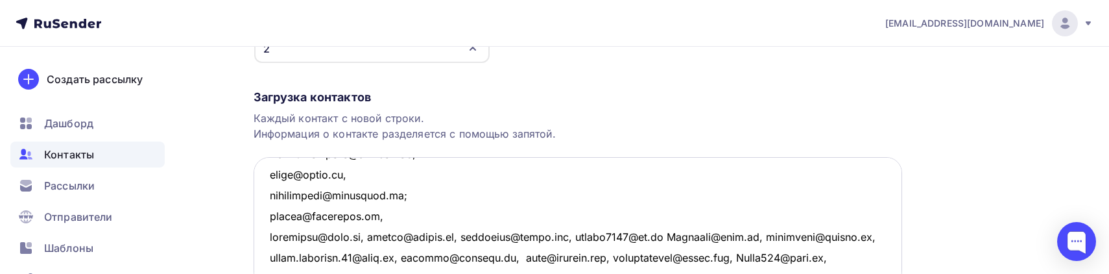
click at [370, 235] on textarea at bounding box center [578, 222] width 648 height 130
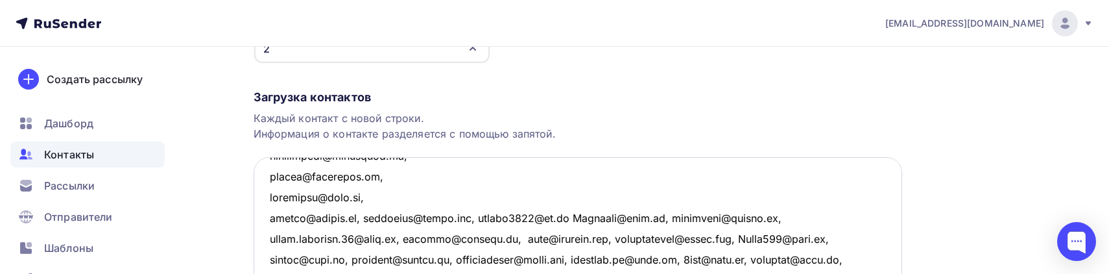
scroll to position [1002, 0]
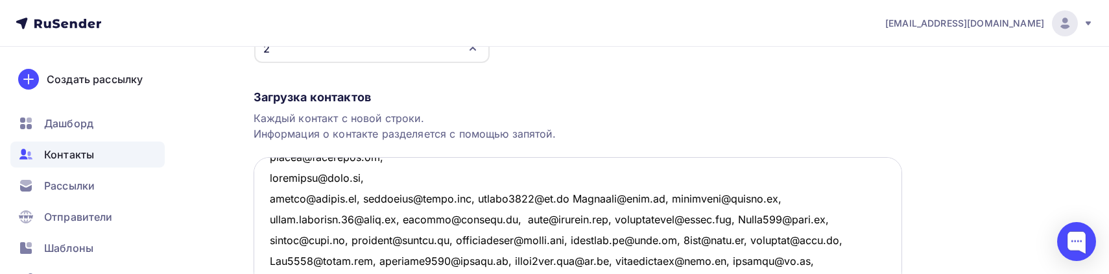
click at [369, 200] on textarea at bounding box center [578, 222] width 648 height 130
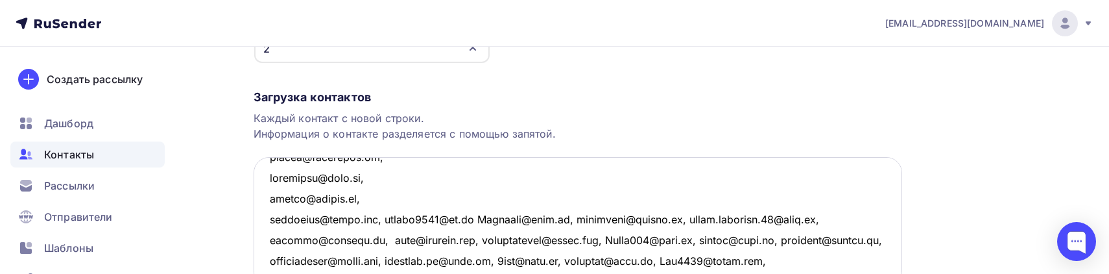
click at [389, 217] on textarea at bounding box center [578, 222] width 648 height 130
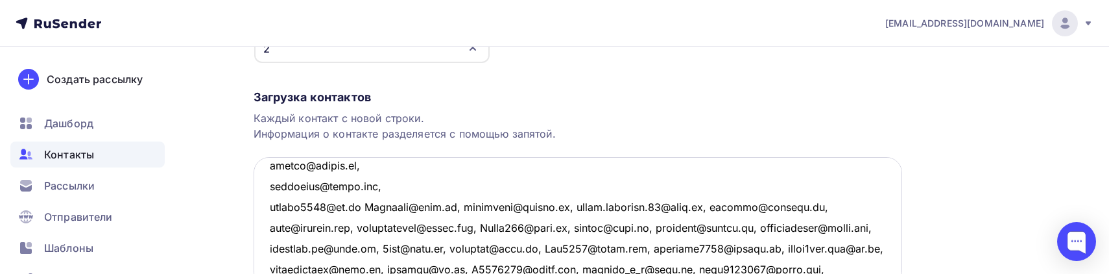
scroll to position [1061, 0]
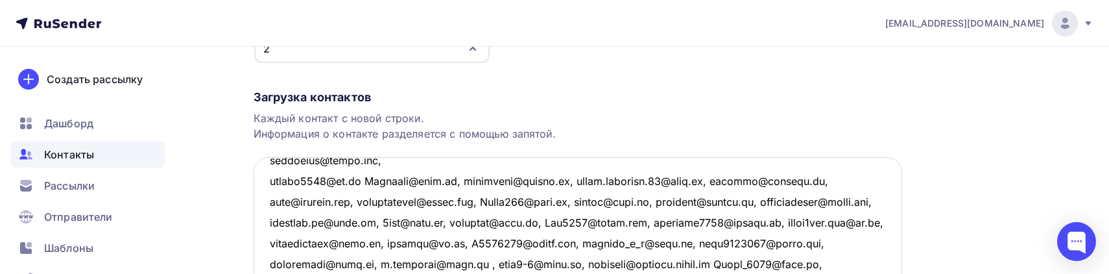
click at [358, 184] on textarea at bounding box center [578, 222] width 648 height 130
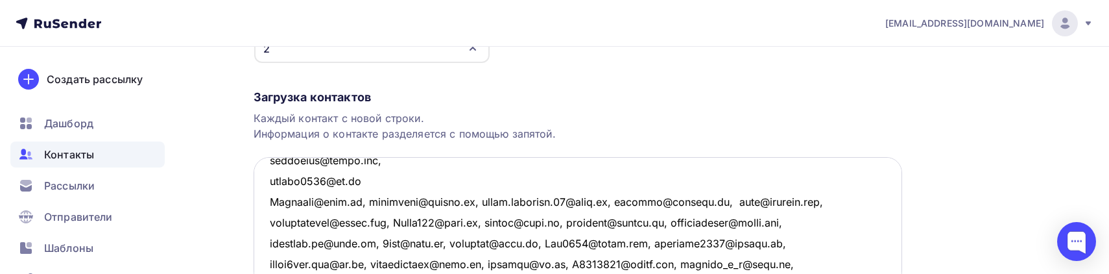
click at [356, 180] on textarea at bounding box center [578, 222] width 648 height 130
click at [367, 199] on textarea at bounding box center [578, 222] width 648 height 130
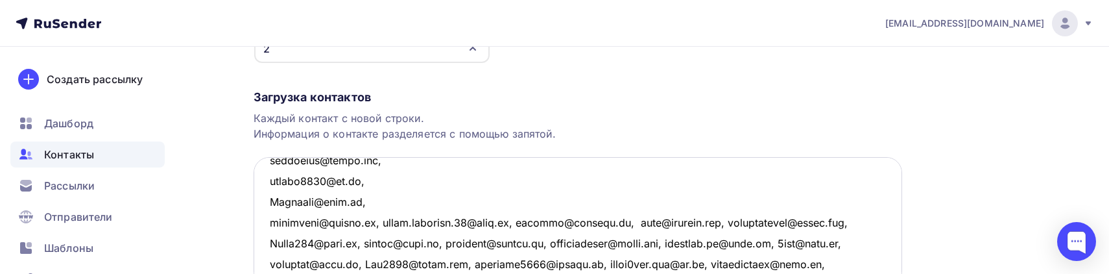
click at [384, 220] on textarea at bounding box center [578, 222] width 648 height 130
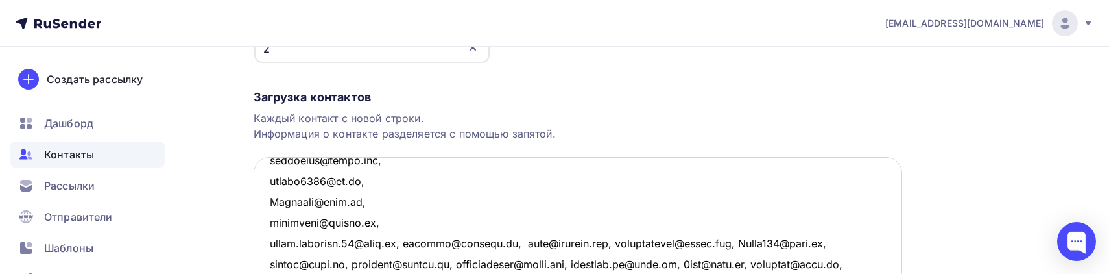
click at [400, 245] on textarea at bounding box center [578, 222] width 648 height 130
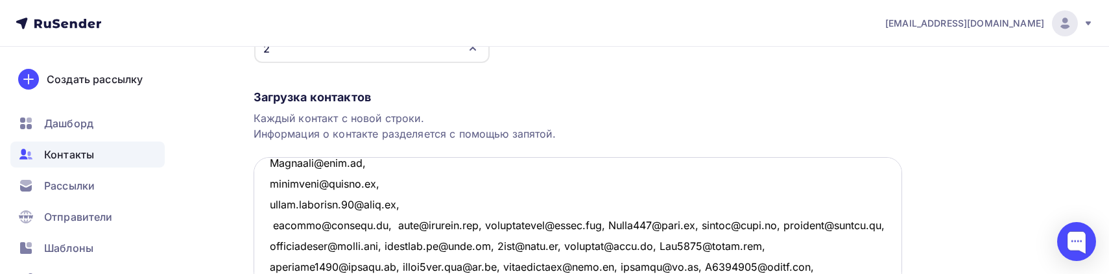
scroll to position [1120, 0]
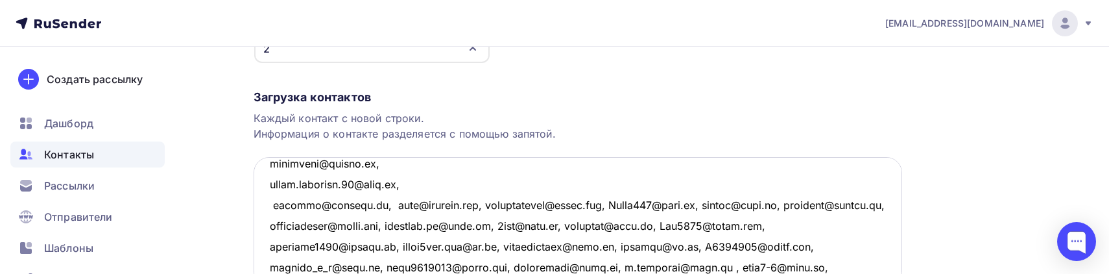
click at [364, 202] on textarea at bounding box center [578, 222] width 648 height 130
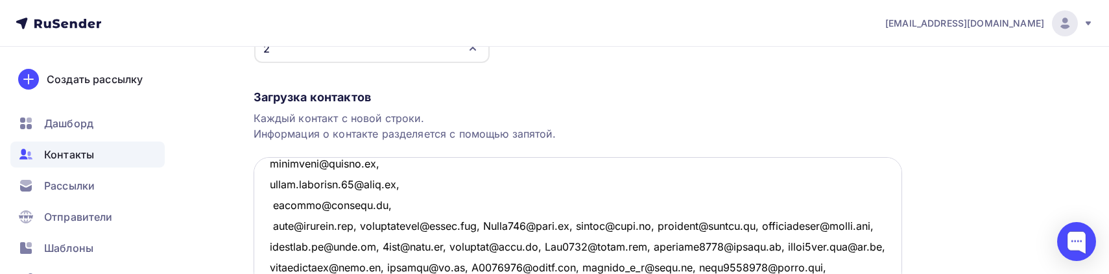
click at [366, 224] on textarea at bounding box center [578, 222] width 648 height 130
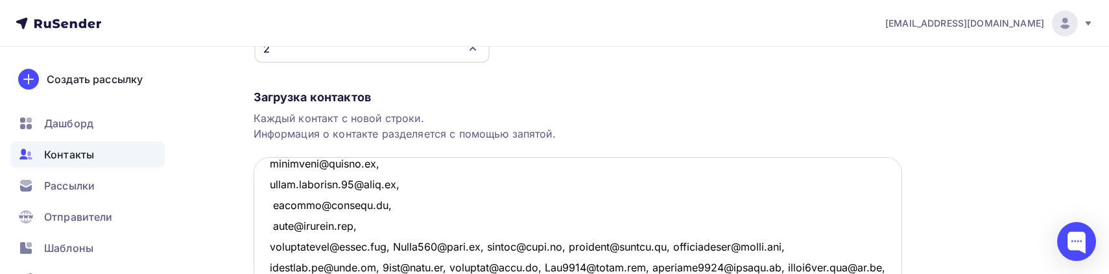
click at [400, 246] on textarea at bounding box center [578, 222] width 648 height 130
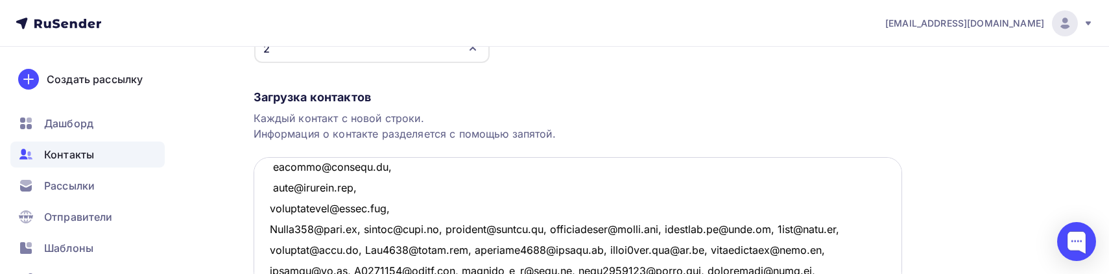
scroll to position [1179, 0]
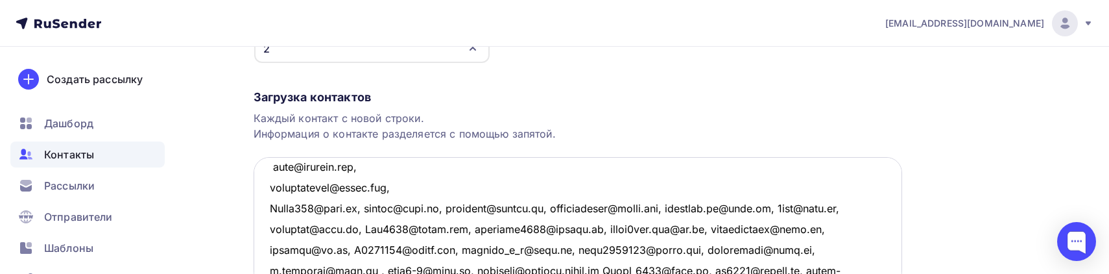
click at [357, 209] on textarea at bounding box center [578, 222] width 648 height 130
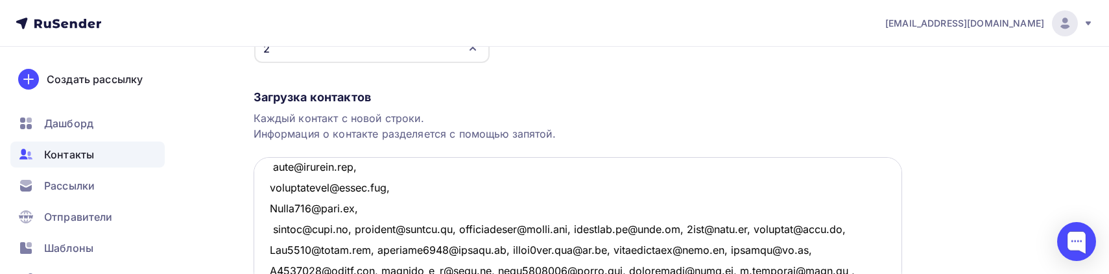
click at [350, 228] on textarea at bounding box center [578, 222] width 648 height 130
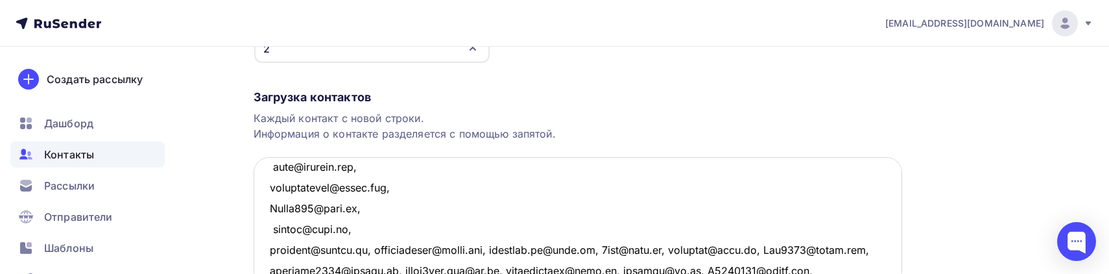
click at [363, 248] on textarea at bounding box center [578, 222] width 648 height 130
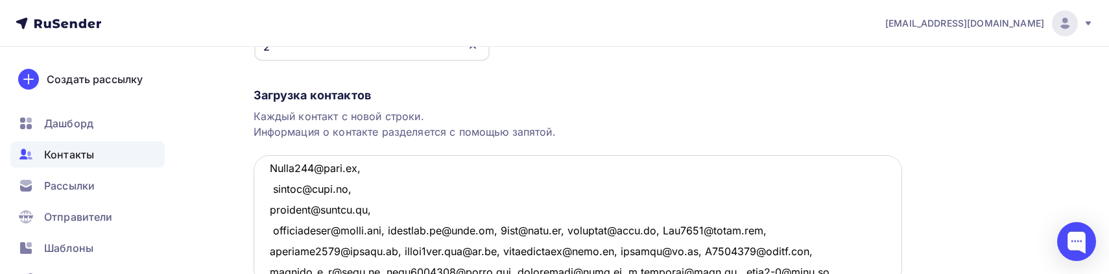
scroll to position [1238, 0]
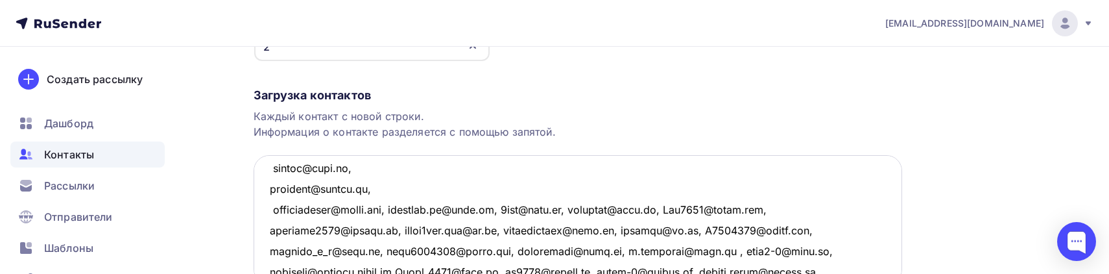
click at [401, 206] on textarea at bounding box center [578, 220] width 648 height 130
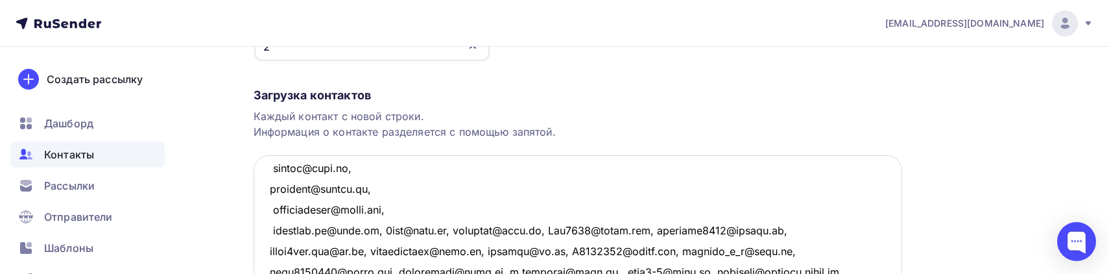
click at [378, 231] on textarea at bounding box center [578, 220] width 648 height 130
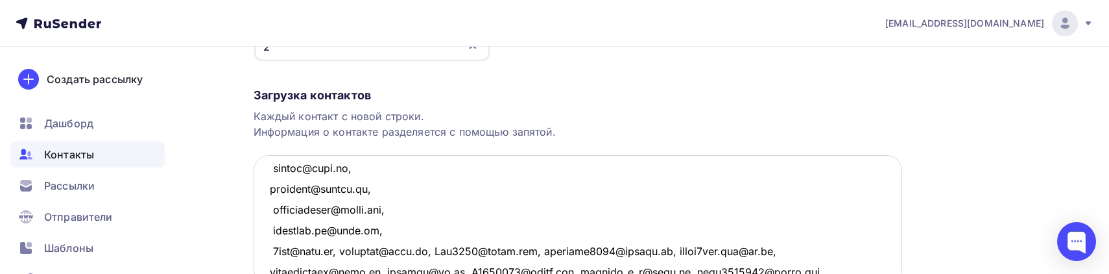
scroll to position [1297, 0]
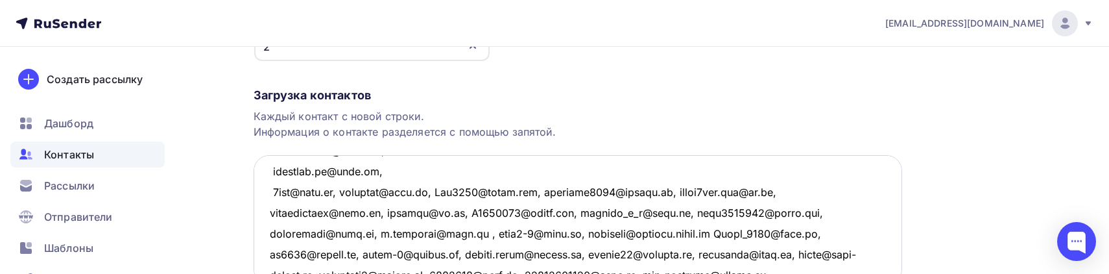
click at [341, 191] on textarea at bounding box center [578, 220] width 648 height 130
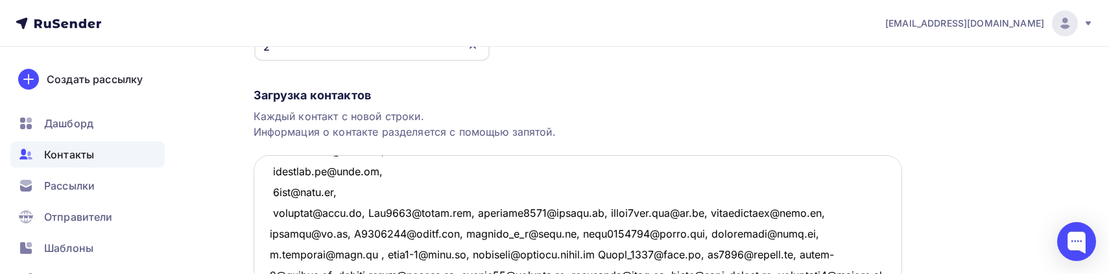
click at [364, 211] on textarea at bounding box center [578, 220] width 648 height 130
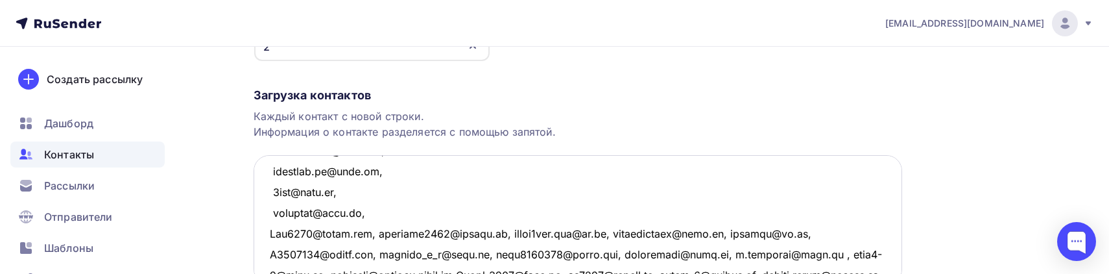
scroll to position [1355, 0]
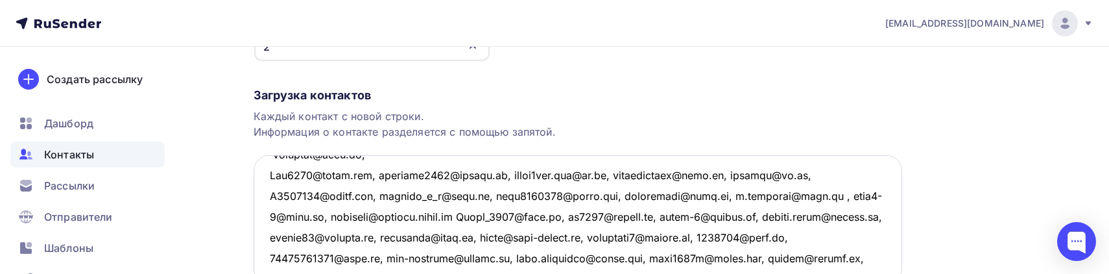
click at [375, 178] on textarea at bounding box center [578, 220] width 648 height 130
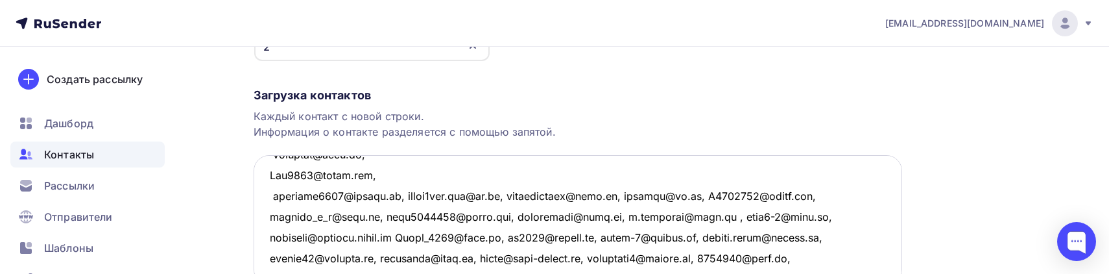
click at [399, 191] on textarea at bounding box center [578, 220] width 648 height 130
click at [404, 195] on textarea at bounding box center [578, 220] width 648 height 130
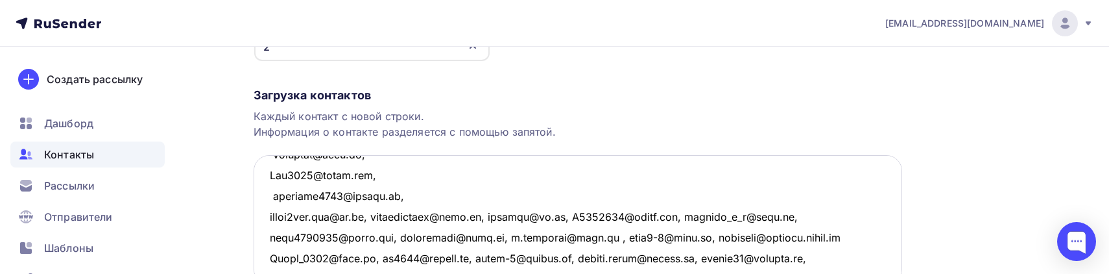
click at [377, 215] on textarea at bounding box center [578, 220] width 648 height 130
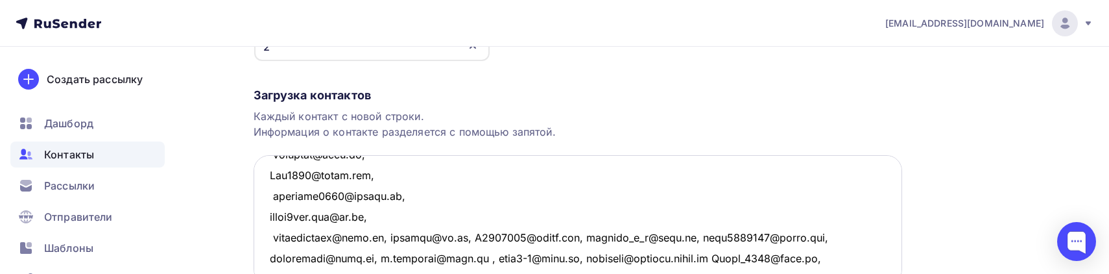
click at [386, 239] on textarea at bounding box center [578, 220] width 648 height 130
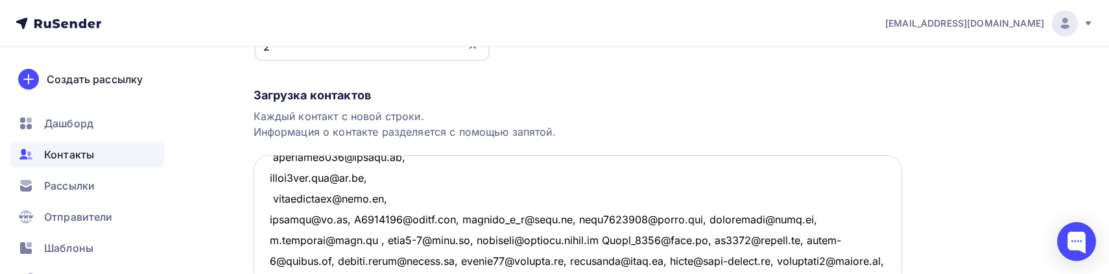
scroll to position [1414, 0]
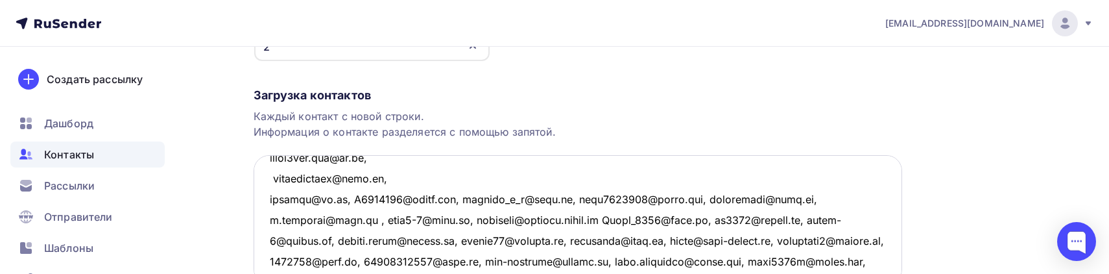
click at [346, 198] on textarea at bounding box center [578, 220] width 648 height 130
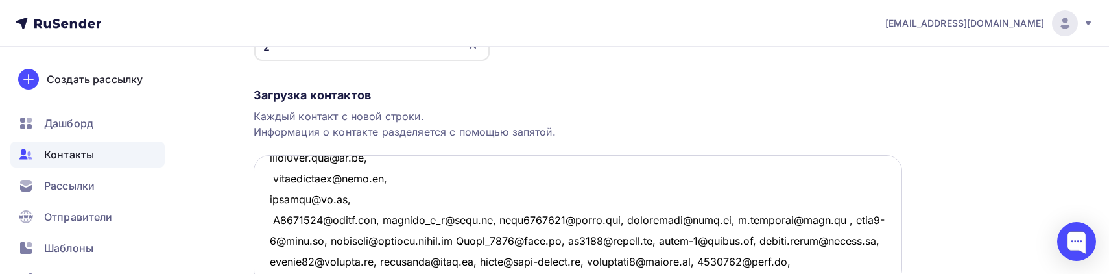
click at [388, 219] on textarea at bounding box center [578, 220] width 648 height 130
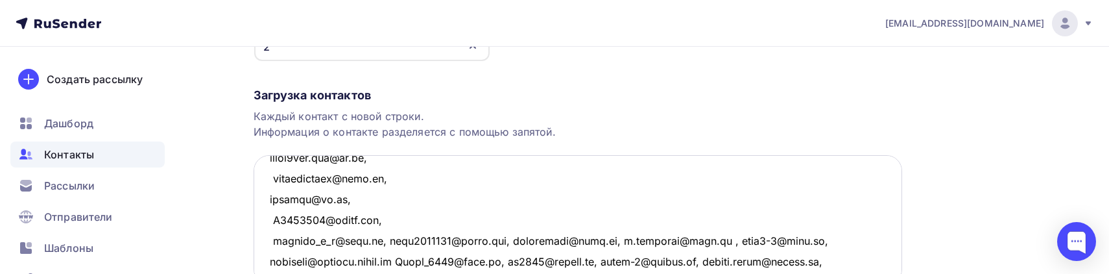
click at [380, 239] on textarea at bounding box center [578, 220] width 648 height 130
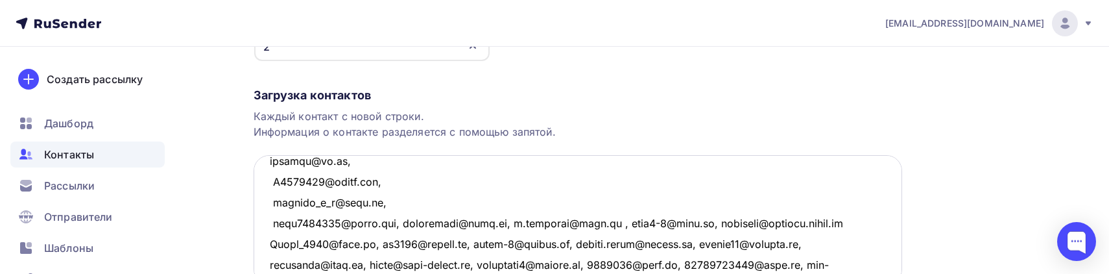
scroll to position [1473, 0]
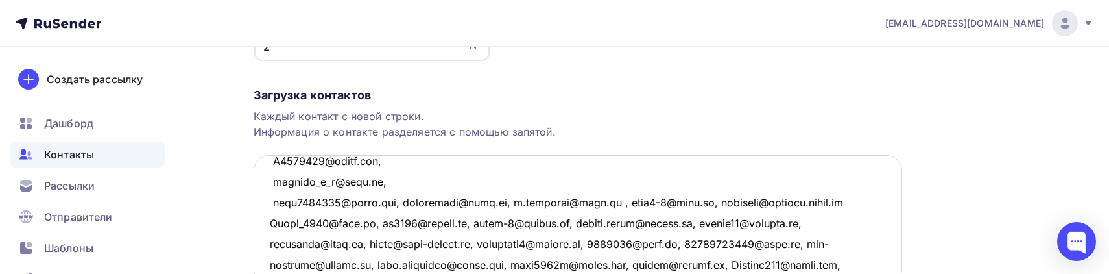
click at [403, 201] on textarea at bounding box center [578, 220] width 648 height 130
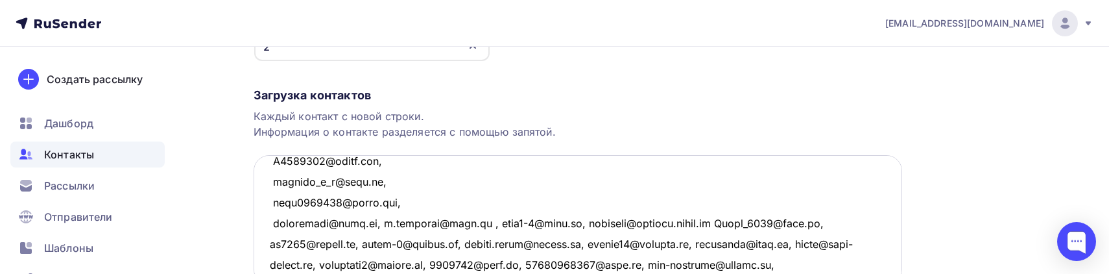
click at [377, 220] on textarea at bounding box center [578, 220] width 648 height 130
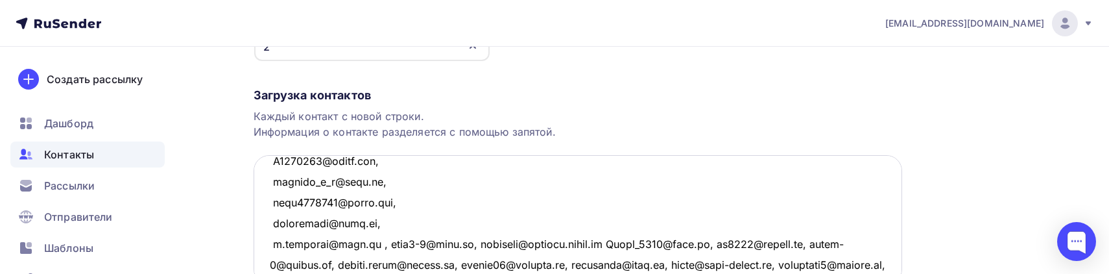
click at [377, 243] on textarea at bounding box center [578, 220] width 648 height 130
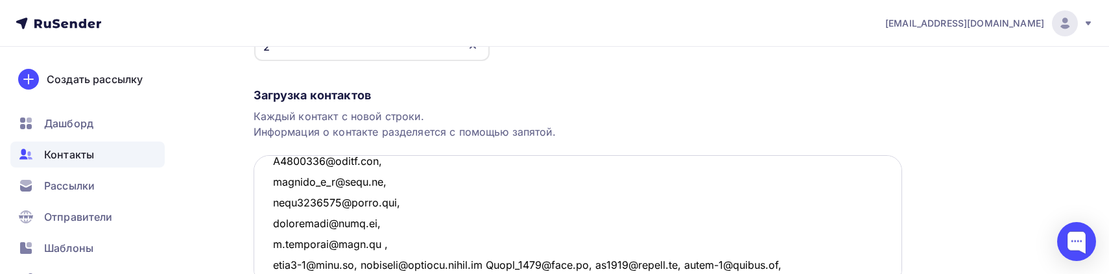
scroll to position [1532, 0]
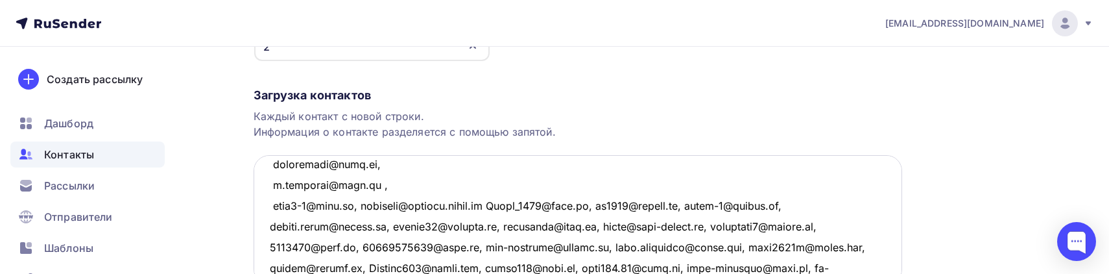
click at [359, 206] on textarea at bounding box center [578, 220] width 648 height 130
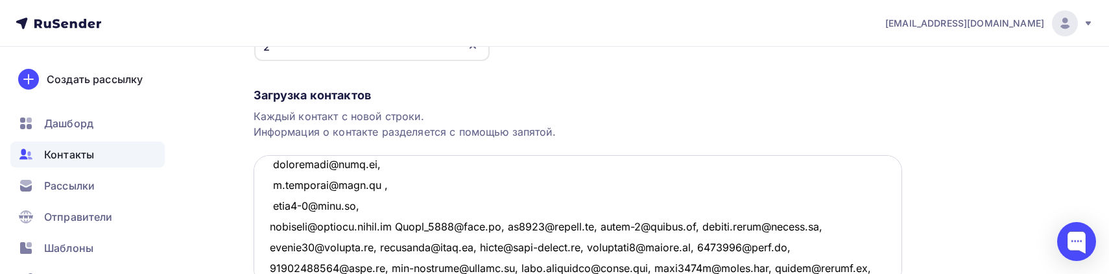
click at [394, 226] on textarea at bounding box center [578, 220] width 648 height 130
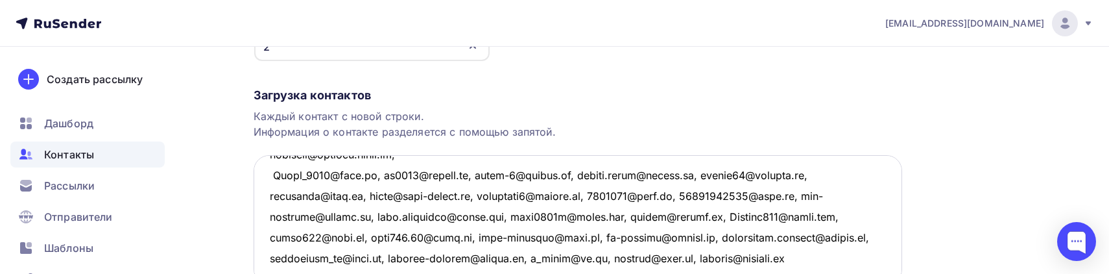
scroll to position [1591, 0]
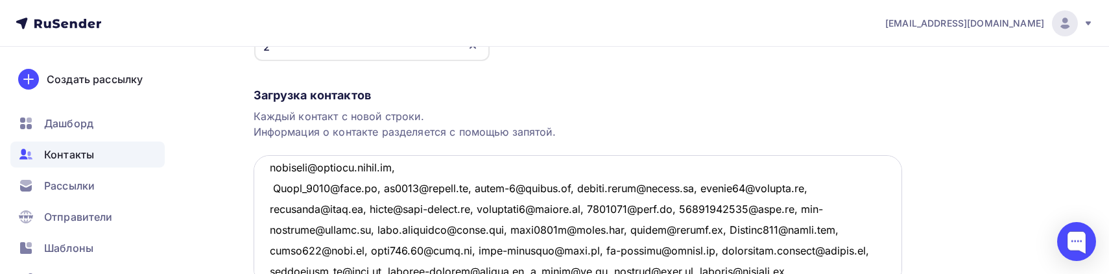
click at [370, 188] on textarea at bounding box center [578, 220] width 648 height 130
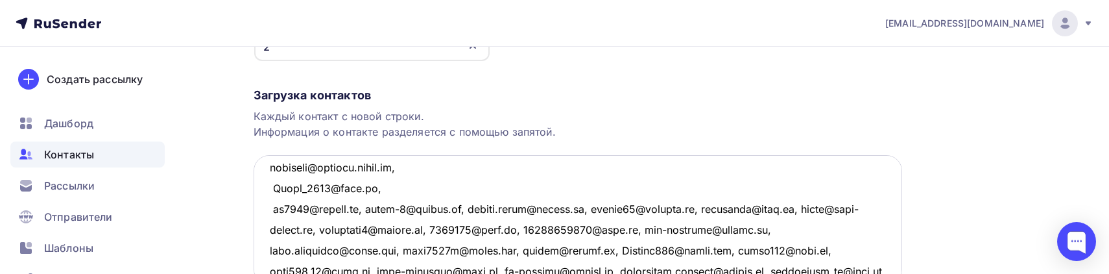
click at [370, 206] on textarea at bounding box center [578, 220] width 648 height 130
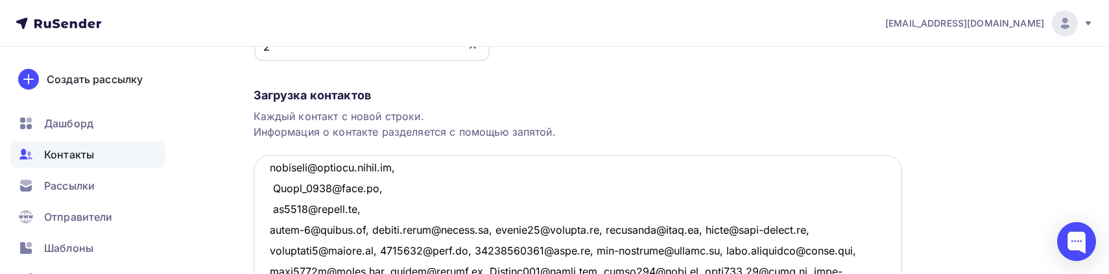
click at [364, 229] on textarea at bounding box center [578, 220] width 648 height 130
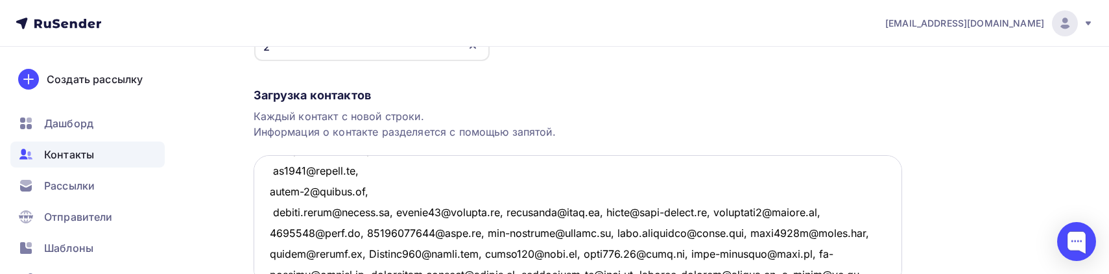
scroll to position [1650, 0]
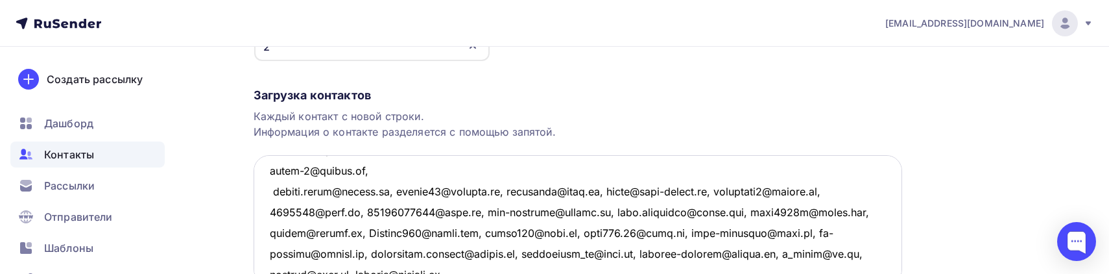
click at [389, 191] on textarea at bounding box center [578, 220] width 648 height 130
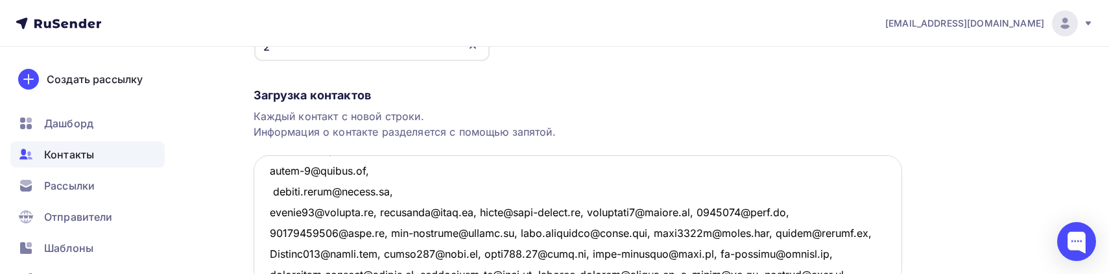
click at [376, 211] on textarea at bounding box center [578, 220] width 648 height 130
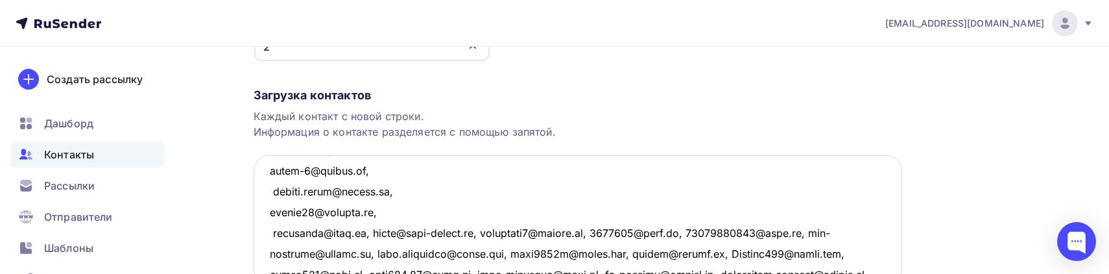
click at [368, 233] on textarea at bounding box center [578, 220] width 648 height 130
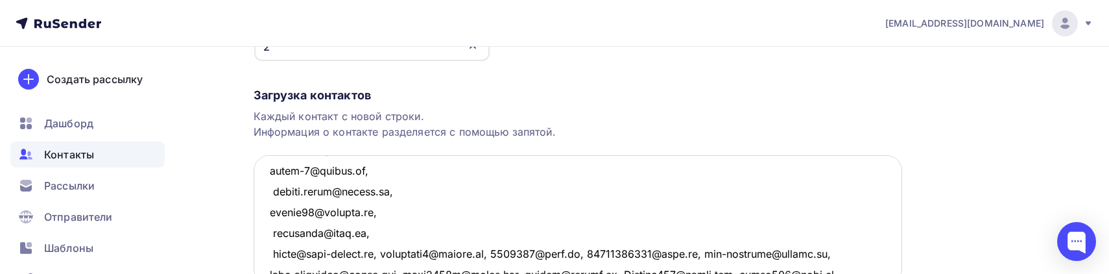
click at [390, 253] on textarea at bounding box center [578, 220] width 648 height 130
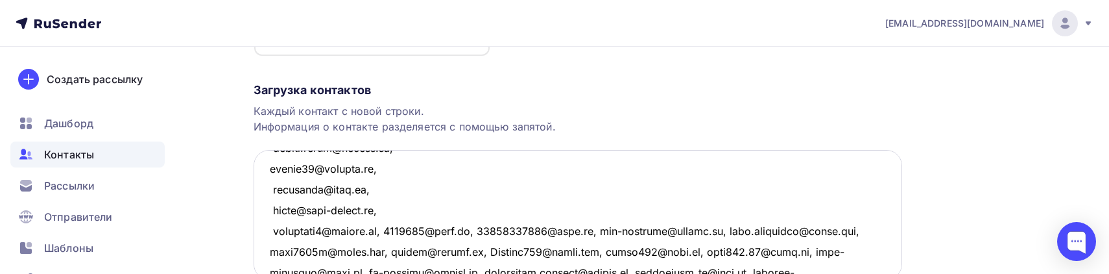
scroll to position [1709, 0]
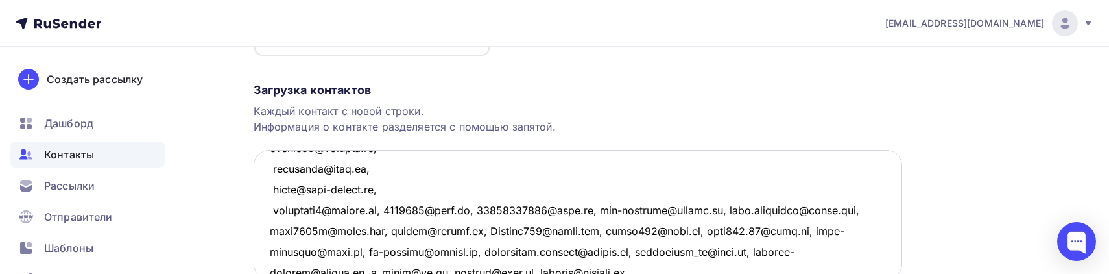
click at [389, 214] on textarea at bounding box center [578, 215] width 648 height 130
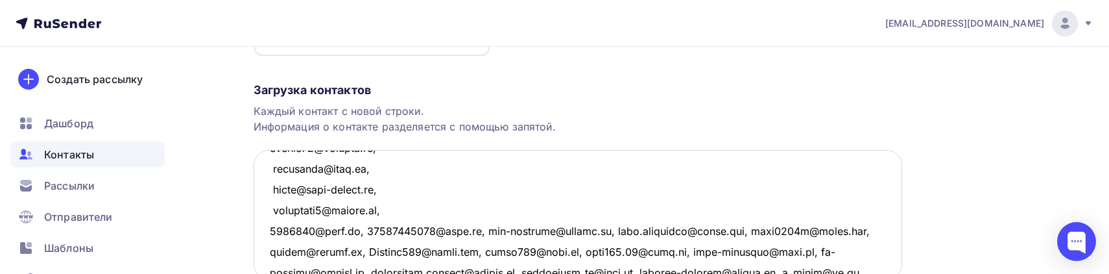
click at [363, 230] on textarea at bounding box center [578, 215] width 648 height 130
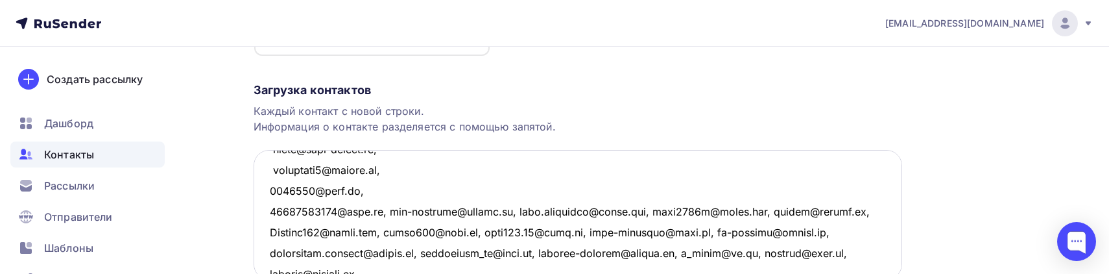
scroll to position [1768, 0]
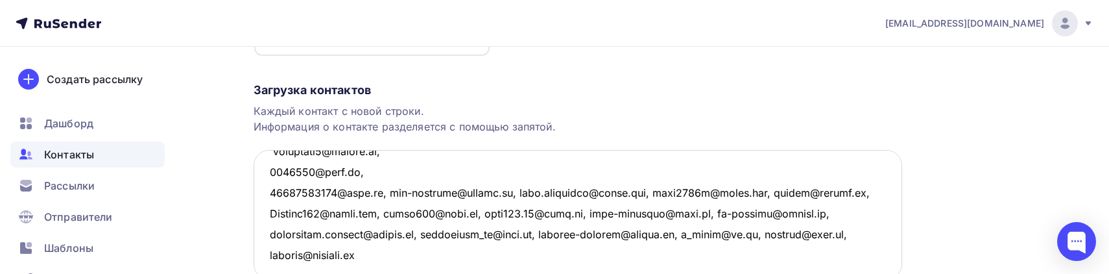
click at [382, 192] on textarea at bounding box center [578, 215] width 648 height 130
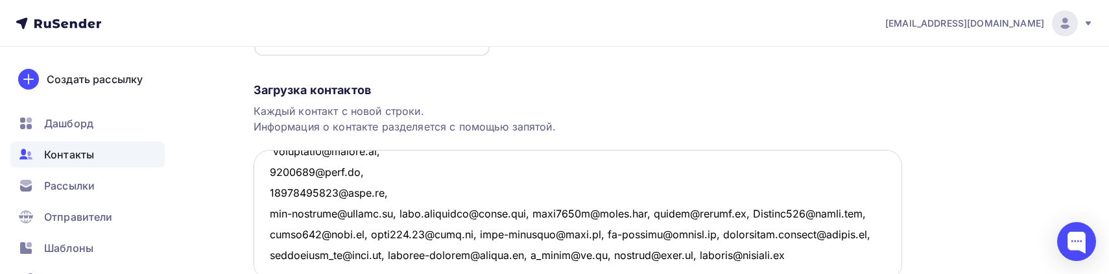
click at [390, 213] on textarea at bounding box center [578, 215] width 648 height 130
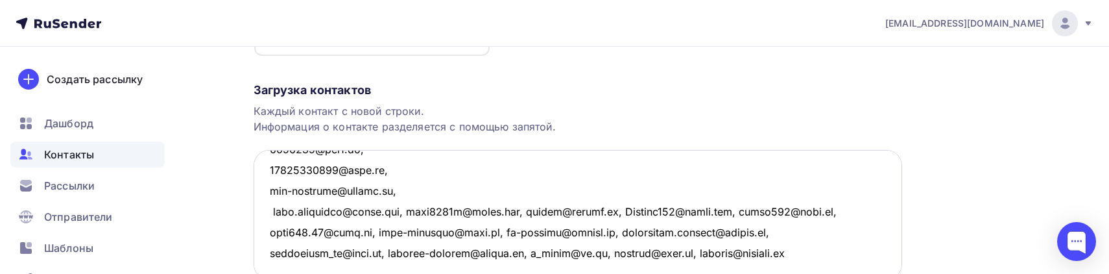
scroll to position [1827, 0]
click at [409, 172] on textarea at bounding box center [578, 215] width 648 height 130
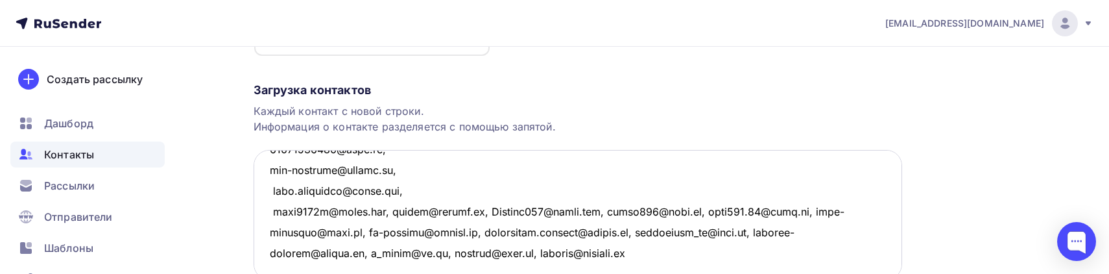
click at [391, 196] on textarea at bounding box center [578, 215] width 648 height 130
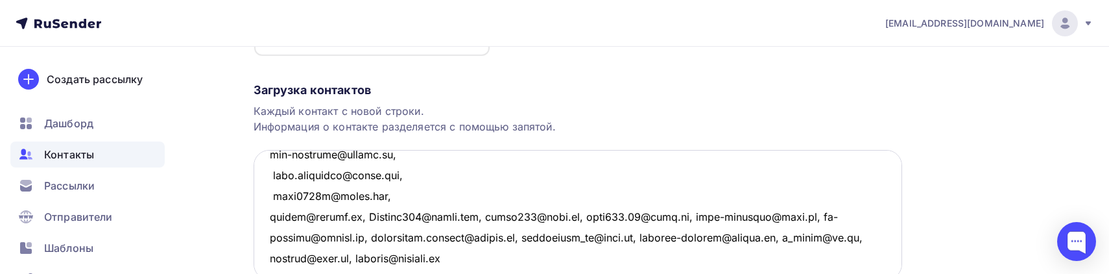
click at [370, 217] on textarea at bounding box center [578, 215] width 648 height 130
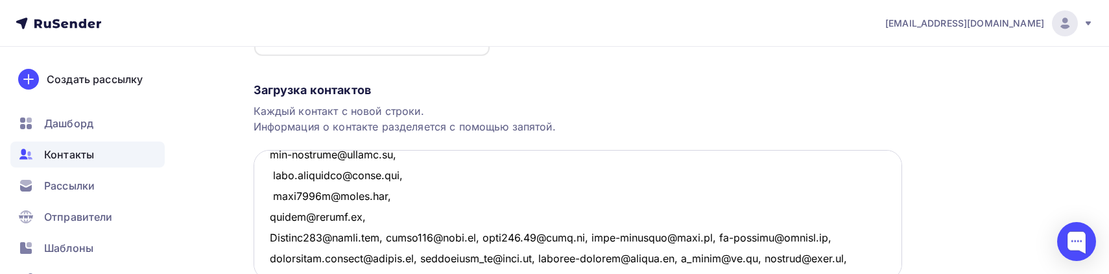
click at [395, 233] on textarea at bounding box center [578, 215] width 648 height 130
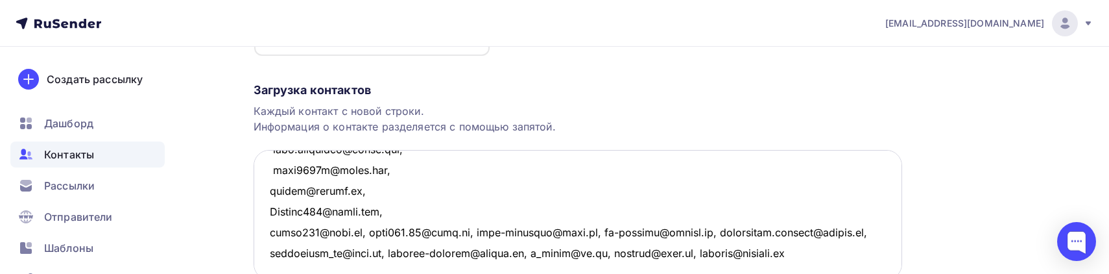
scroll to position [1914, 0]
click at [363, 170] on textarea at bounding box center [578, 215] width 648 height 130
click at [370, 191] on textarea at bounding box center [578, 215] width 648 height 130
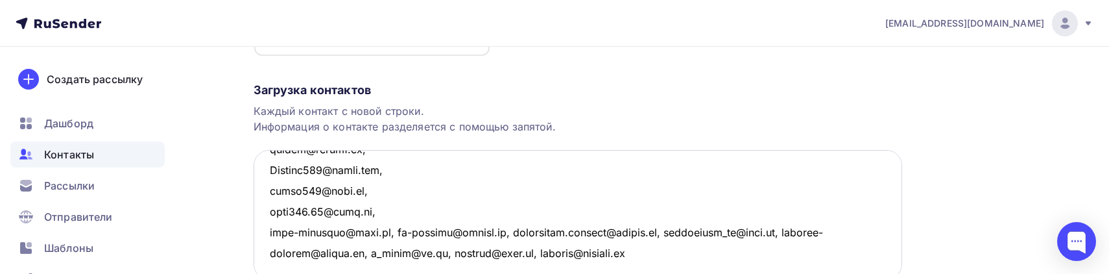
click at [388, 213] on textarea at bounding box center [578, 215] width 648 height 130
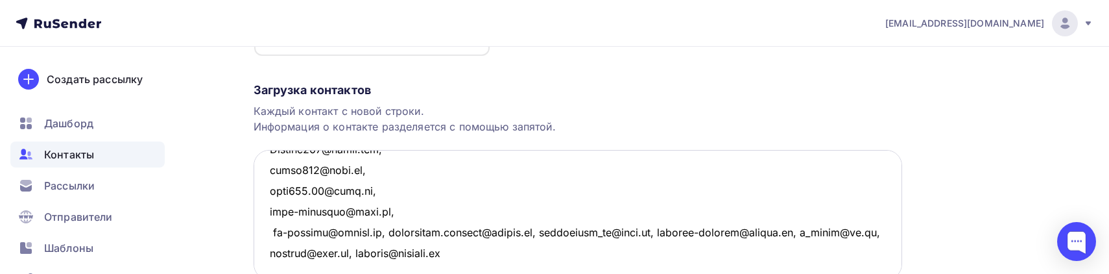
scroll to position [1973, 0]
click at [388, 174] on textarea at bounding box center [578, 215] width 648 height 130
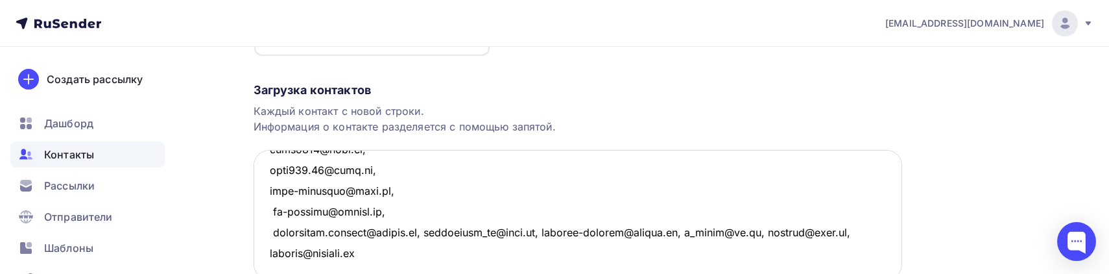
click at [425, 189] on textarea at bounding box center [578, 215] width 648 height 130
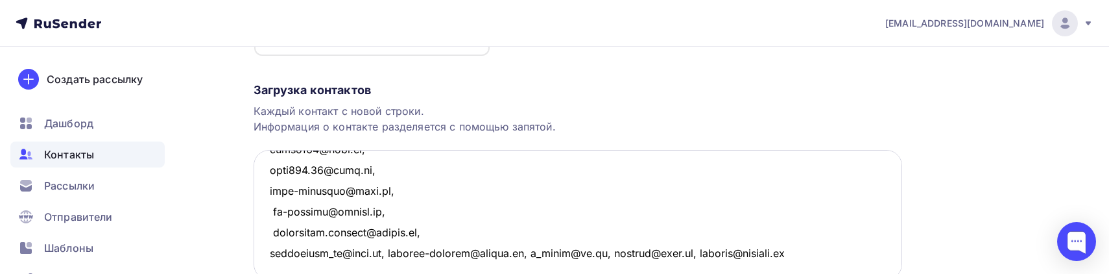
click at [388, 215] on textarea at bounding box center [578, 215] width 648 height 130
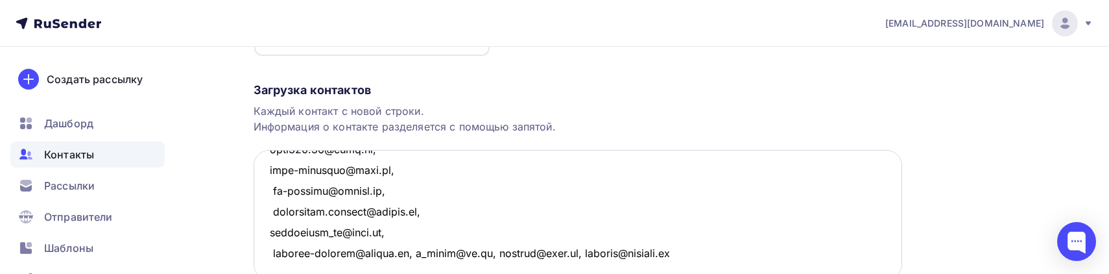
click at [412, 232] on textarea at bounding box center [578, 215] width 648 height 130
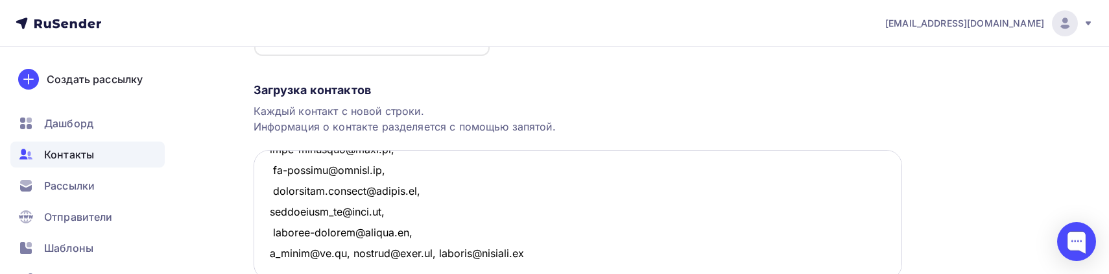
scroll to position [2032, 0]
click at [346, 198] on textarea at bounding box center [578, 215] width 648 height 130
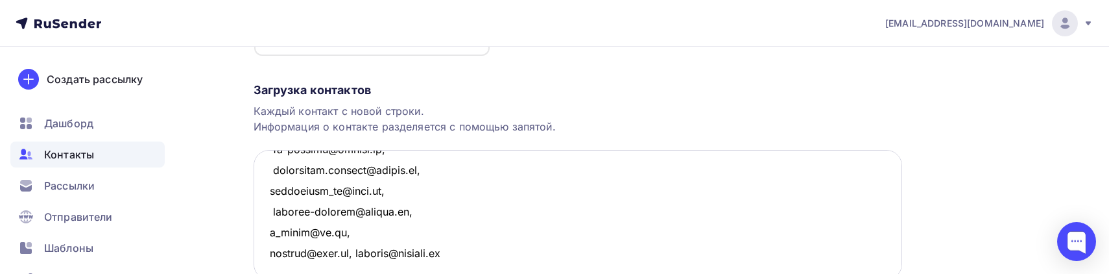
click at [350, 216] on textarea at bounding box center [578, 215] width 648 height 130
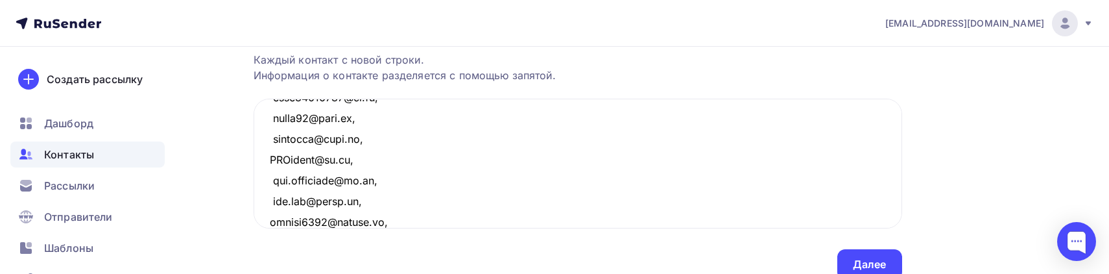
scroll to position [296, 0]
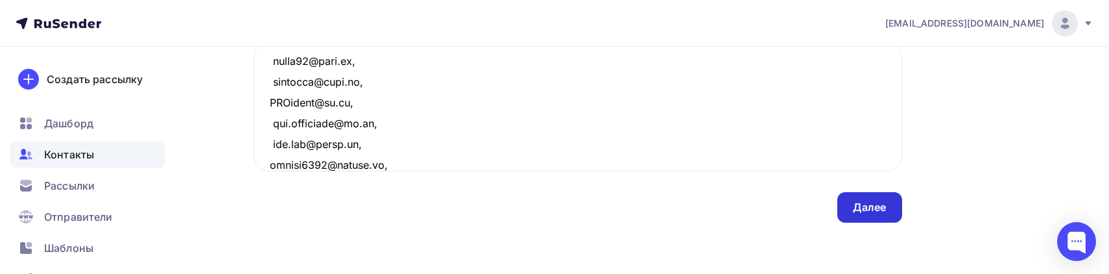
type textarea "letomsneg@yandex.ru, lidia-prepod@mail.ru, 89216861683@mail.ru, mariya111328@in…"
click at [870, 210] on div "Далее" at bounding box center [870, 207] width 34 height 15
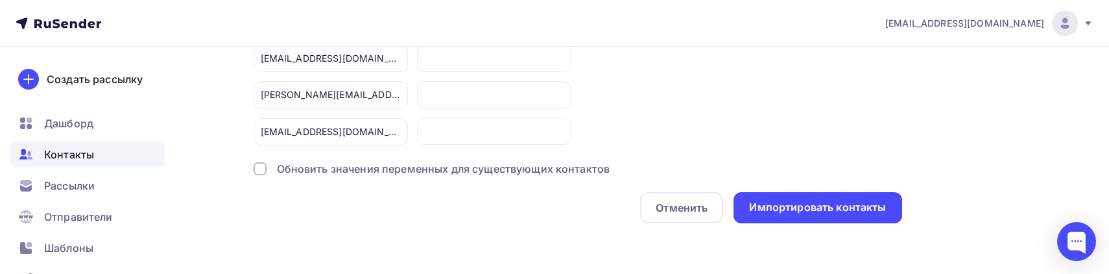
scroll to position [143, 0]
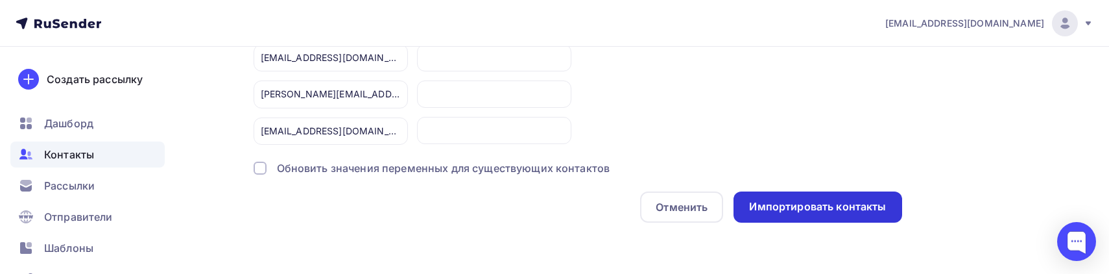
click at [783, 214] on div "Импортировать контакты" at bounding box center [817, 206] width 168 height 31
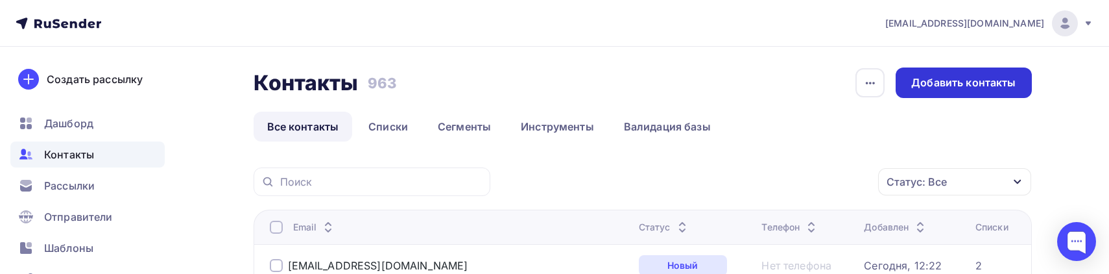
click at [923, 84] on div "Добавить контакты" at bounding box center [963, 82] width 104 height 15
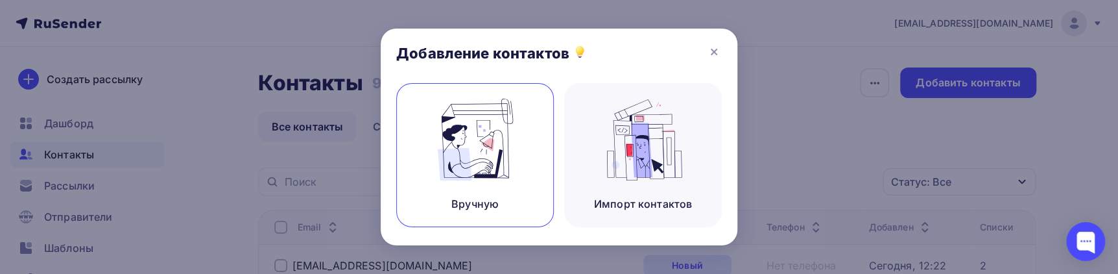
click at [433, 174] on img at bounding box center [475, 140] width 87 height 82
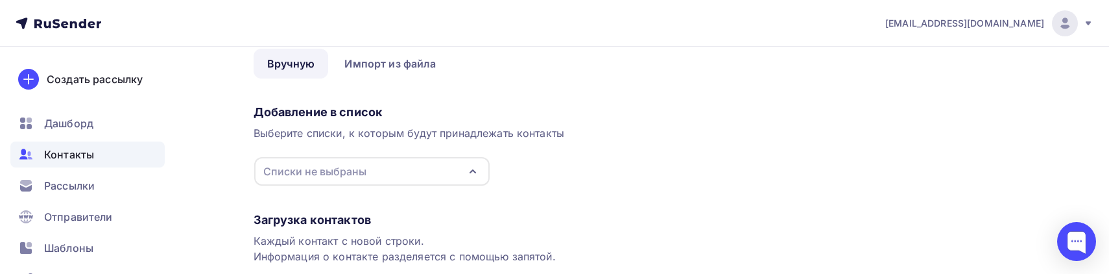
click at [477, 166] on icon "button" at bounding box center [473, 171] width 16 height 16
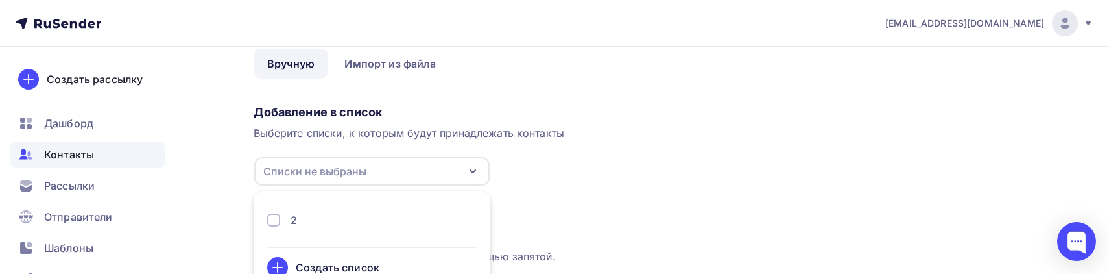
scroll to position [86, 0]
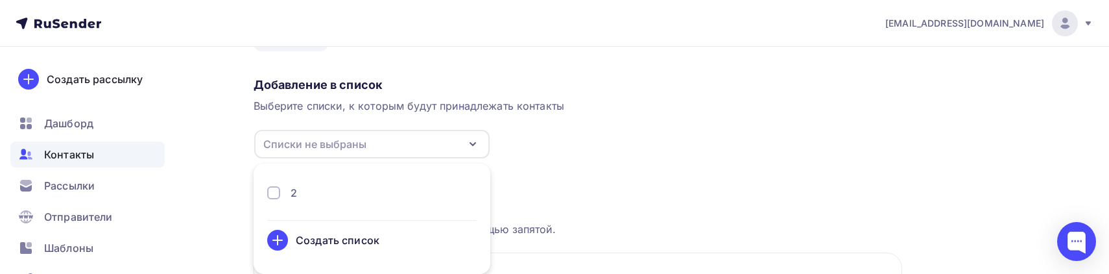
click at [345, 183] on li "2 Создать список" at bounding box center [372, 218] width 237 height 95
click at [293, 196] on div "2" at bounding box center [294, 193] width 6 height 16
click at [579, 196] on div "Загрузка контактов" at bounding box center [578, 193] width 648 height 16
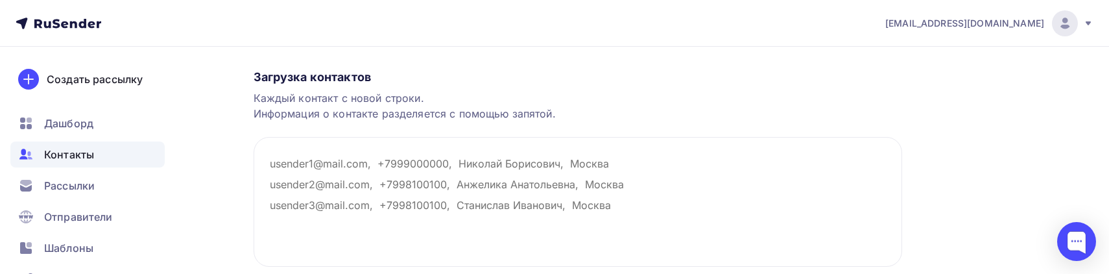
scroll to position [204, 0]
click at [505, 220] on textarea at bounding box center [578, 199] width 648 height 130
click at [448, 155] on textarea at bounding box center [578, 199] width 648 height 130
paste textarea "rodionigor@gmail.com, PolovnikovAY@mail.ru, alla.eshtokina@mail.ru, rudich-as@y…"
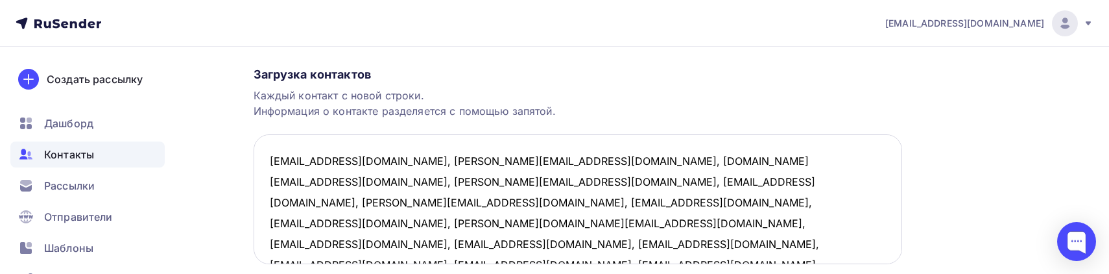
scroll to position [28, 0]
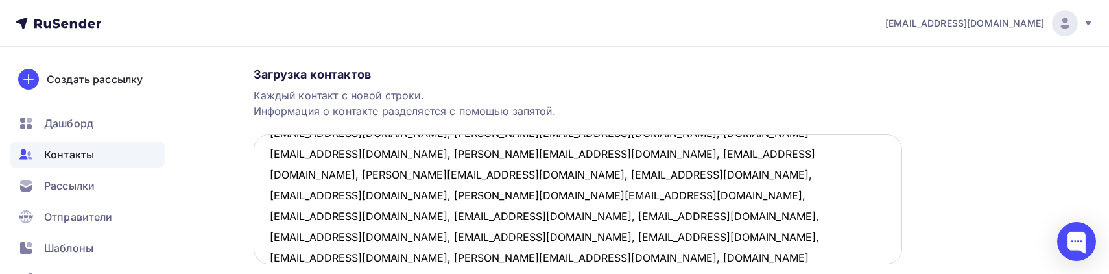
click at [345, 232] on textarea "rodionigor@gmail.com, PolovnikovAY@mail.ru, alla.eshtokina@mail.ru, rudich-as@y…" at bounding box center [578, 199] width 648 height 130
click at [386, 240] on textarea "rodionigor@gmail.com, PolovnikovAY@mail.ru, alla.eshtokina@mail.ru, rudich-as@y…" at bounding box center [578, 199] width 648 height 130
paste textarea "imdenis@yandex.ru, nhg.nhg@mail.ru, yulia.veresova@gmail.com, stasia031999@gmai…"
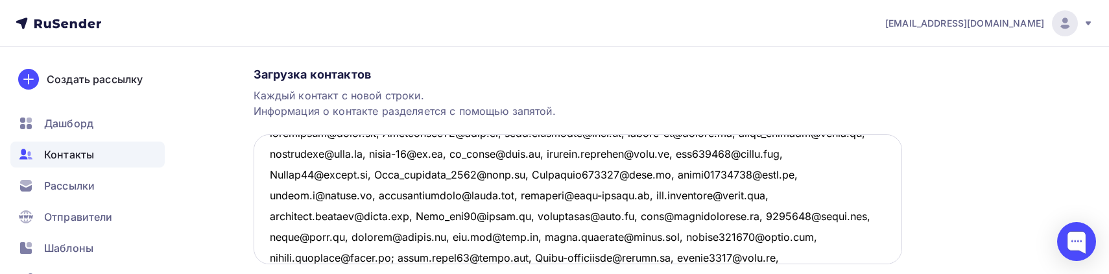
scroll to position [132, 0]
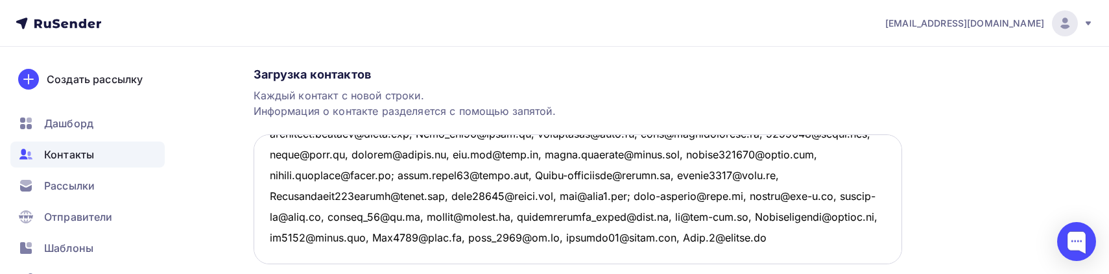
click at [375, 235] on textarea at bounding box center [578, 199] width 648 height 130
click at [401, 244] on textarea at bounding box center [578, 199] width 648 height 130
paste textarea "xava87@mail.ru, lentara@bk.ru, iv.kathrin@gmail.com, nikdomingo@mail.ru, kamark…"
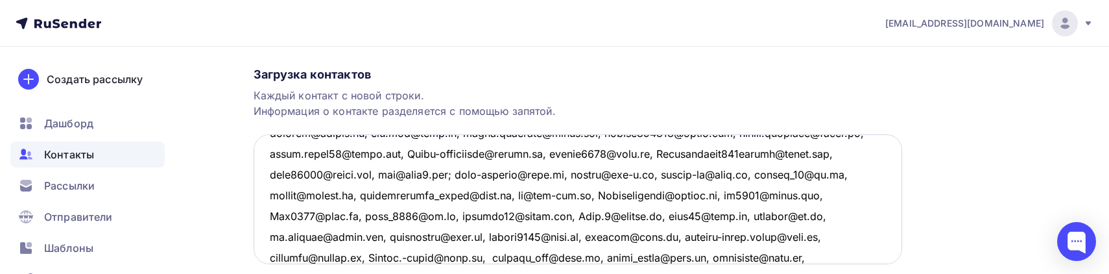
scroll to position [235, 0]
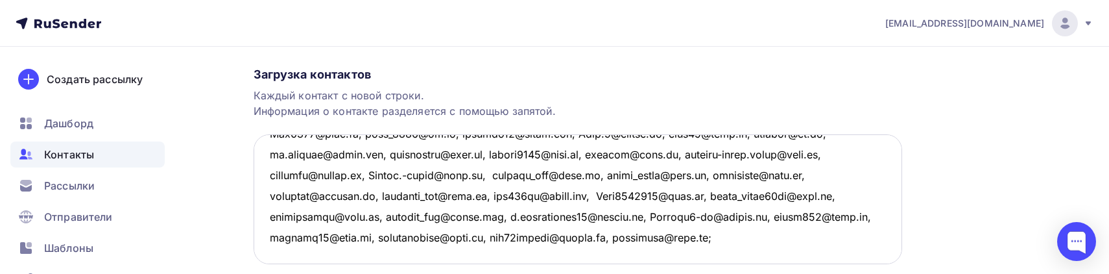
click at [375, 228] on textarea at bounding box center [578, 199] width 648 height 130
click at [516, 230] on textarea at bounding box center [578, 199] width 648 height 130
paste textarea "bikm-nail@yandex.ru,aqvamatika@ya.ru, dir.tandem@mail.ru, elenapozd2014@gmail.c…"
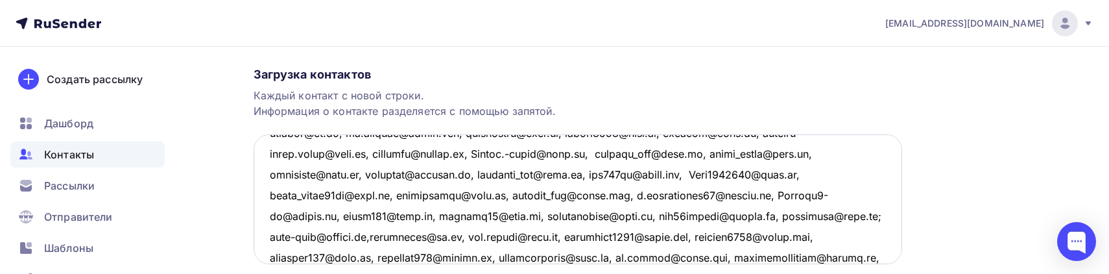
scroll to position [339, 0]
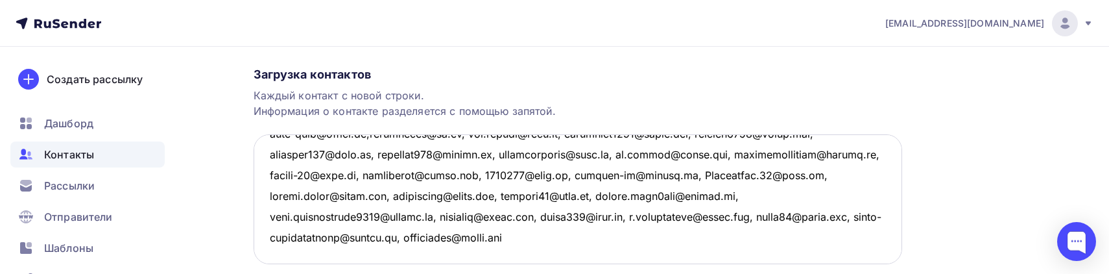
click at [813, 241] on textarea at bounding box center [578, 199] width 648 height 130
click at [507, 203] on textarea at bounding box center [578, 199] width 648 height 130
click at [837, 242] on textarea at bounding box center [578, 199] width 648 height 130
paste textarea "malevanyy@gmail.com, oksasha2@mail.ru, oowoo78@mail.ru, aydan-luna.90@mail.ru ,…"
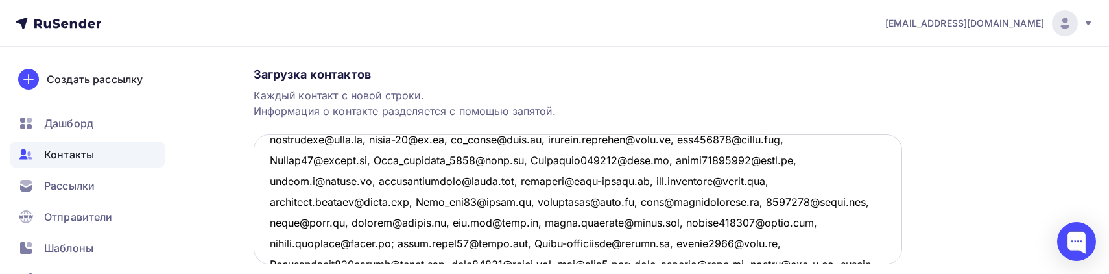
scroll to position [0, 0]
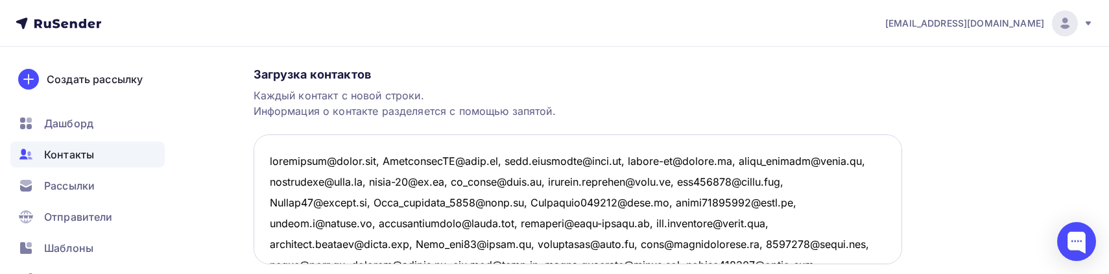
click at [384, 162] on textarea at bounding box center [578, 199] width 648 height 130
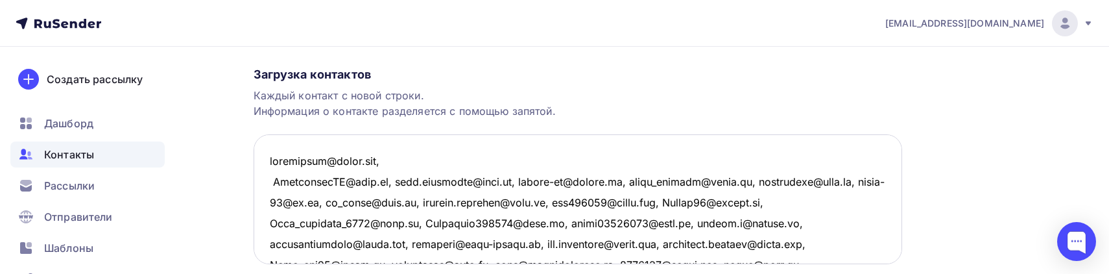
click at [384, 185] on textarea at bounding box center [578, 199] width 648 height 130
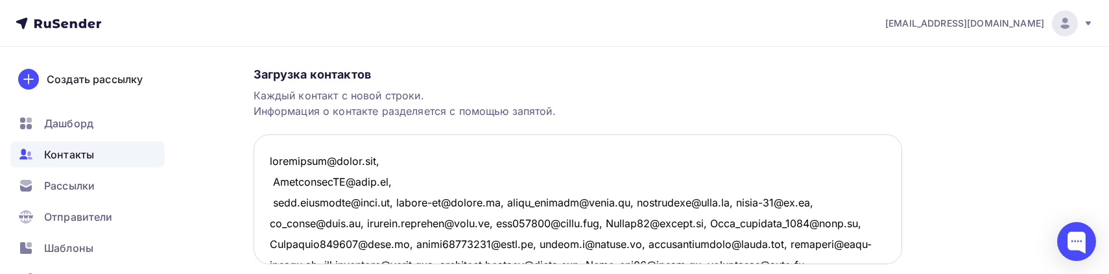
click at [385, 198] on textarea at bounding box center [578, 199] width 648 height 130
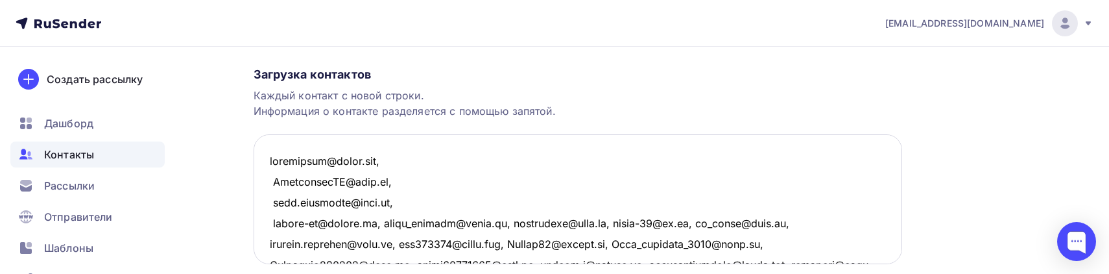
click at [381, 226] on textarea at bounding box center [578, 199] width 648 height 130
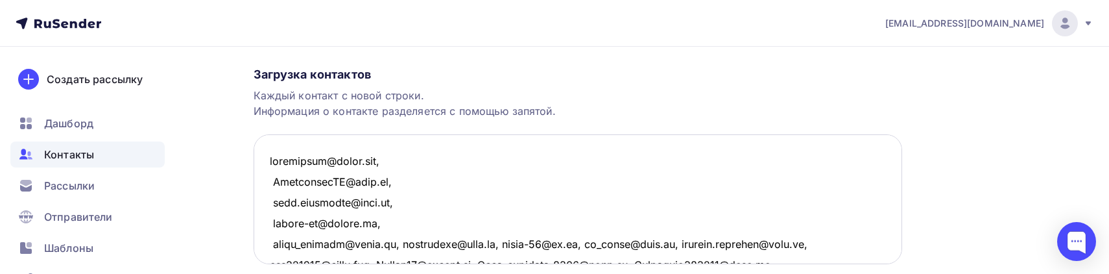
click at [394, 246] on textarea at bounding box center [578, 199] width 648 height 130
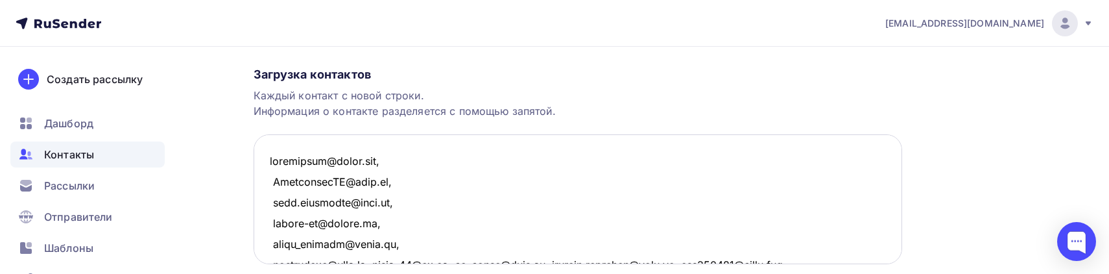
scroll to position [7, 0]
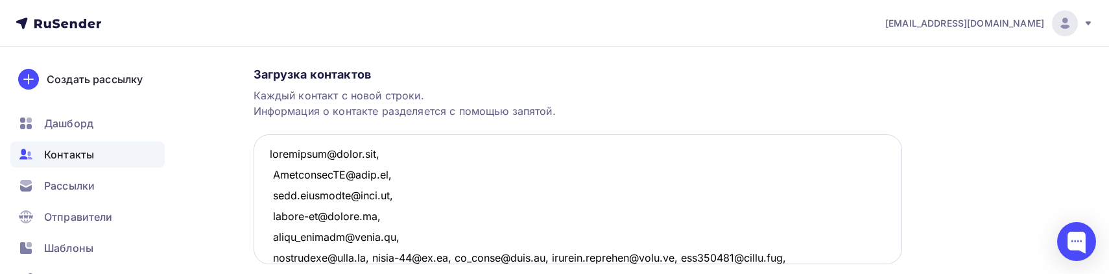
click at [371, 254] on textarea at bounding box center [578, 199] width 648 height 130
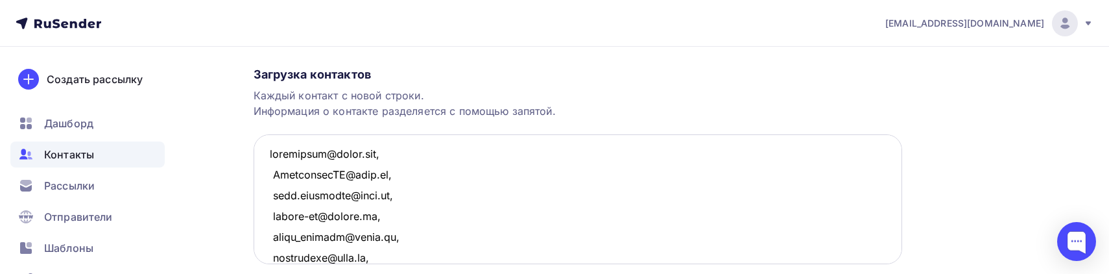
scroll to position [28, 0]
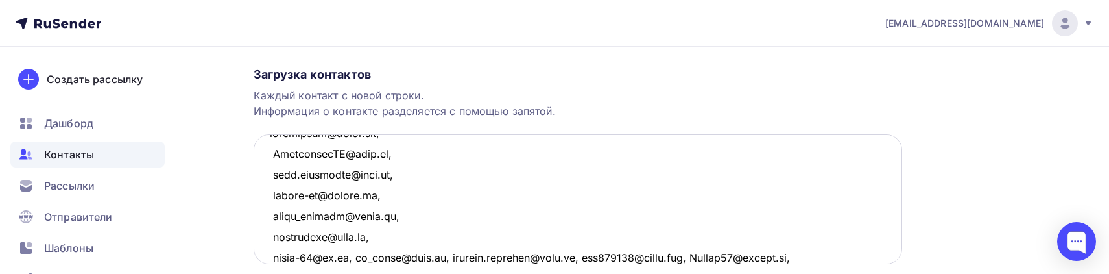
click at [357, 254] on textarea at bounding box center [578, 199] width 648 height 130
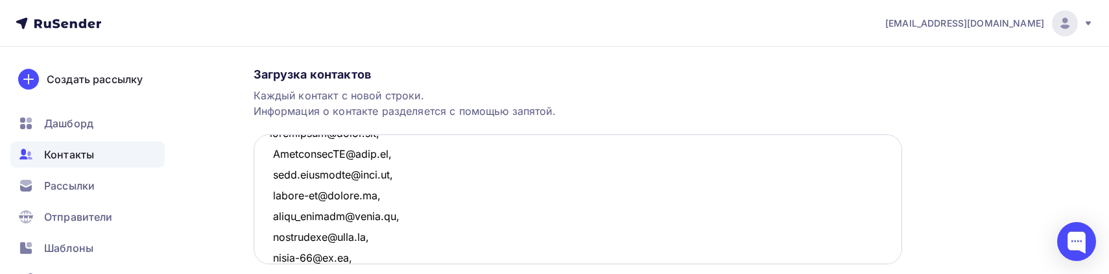
scroll to position [49, 0]
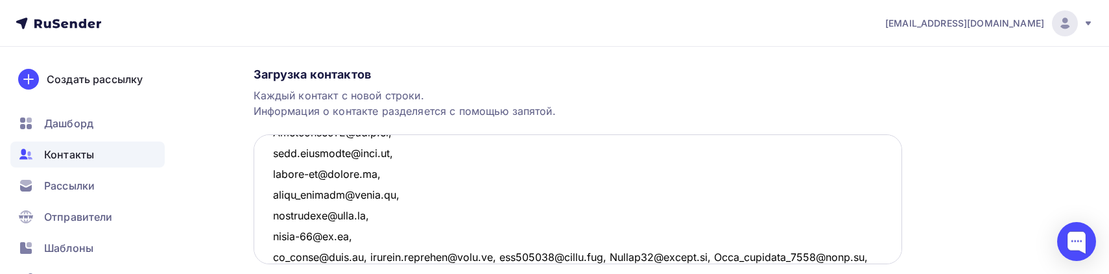
click at [353, 253] on textarea at bounding box center [578, 199] width 648 height 130
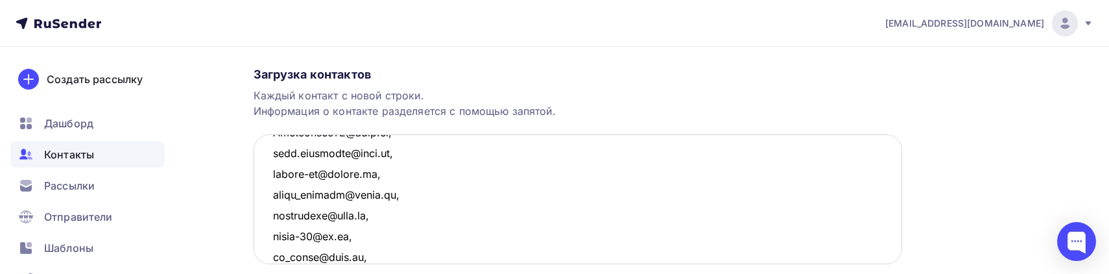
scroll to position [70, 0]
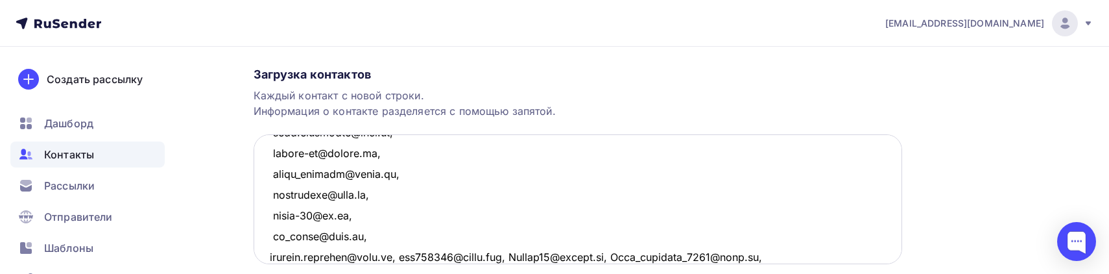
click at [398, 256] on textarea at bounding box center [578, 199] width 648 height 130
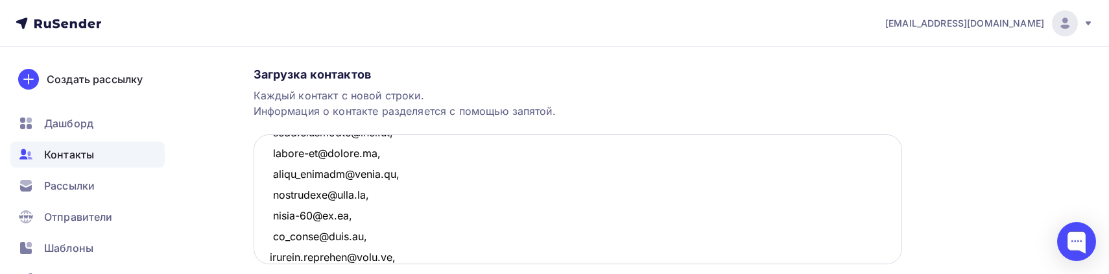
scroll to position [91, 0]
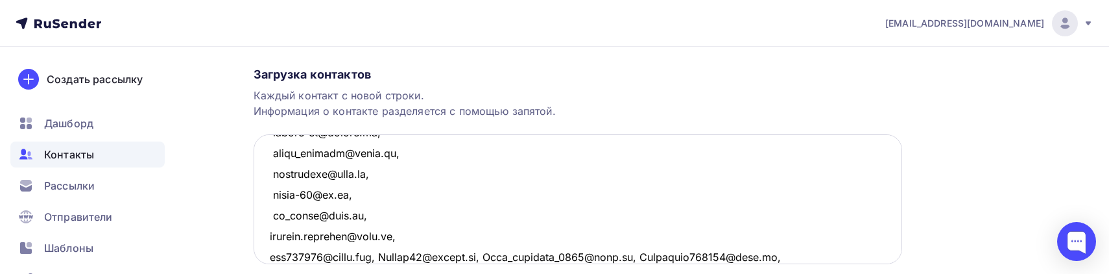
click at [385, 254] on textarea at bounding box center [578, 199] width 648 height 130
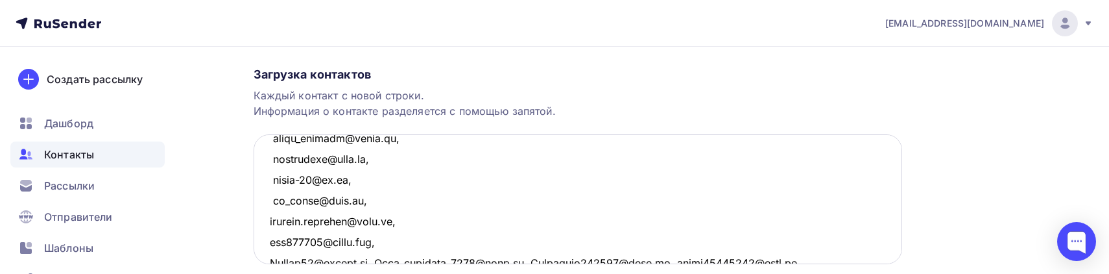
scroll to position [111, 0]
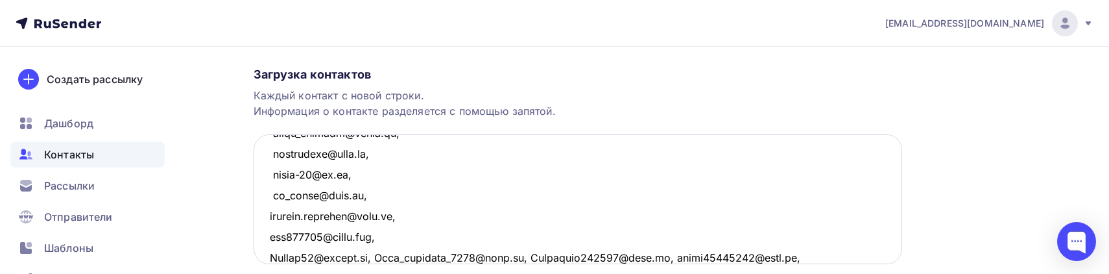
click at [377, 259] on textarea at bounding box center [578, 199] width 648 height 130
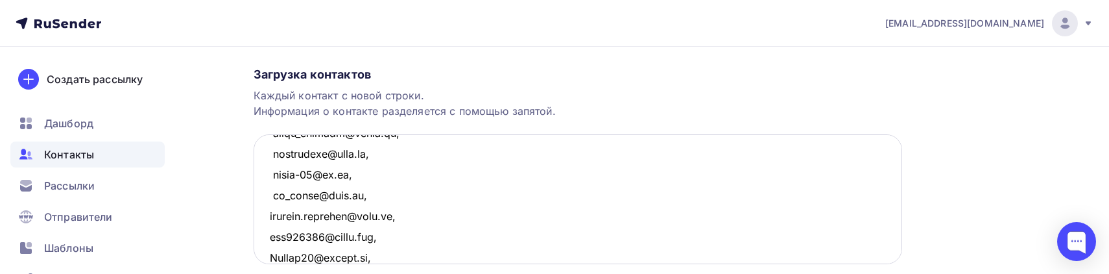
scroll to position [132, 0]
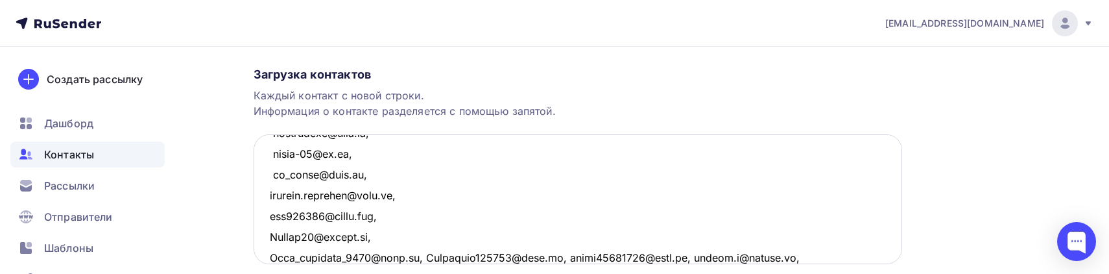
click at [420, 259] on textarea at bounding box center [578, 199] width 648 height 130
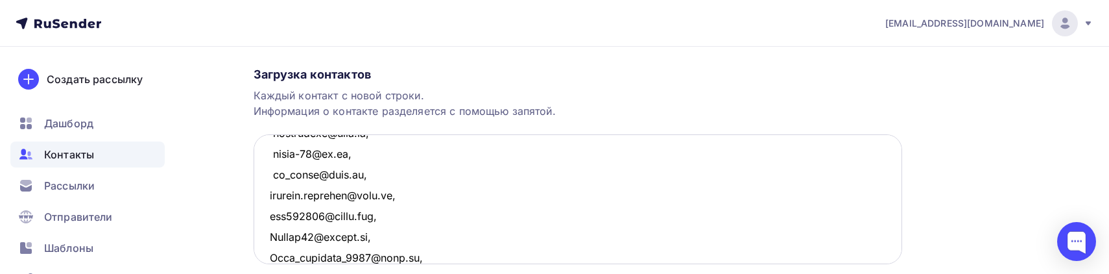
scroll to position [153, 0]
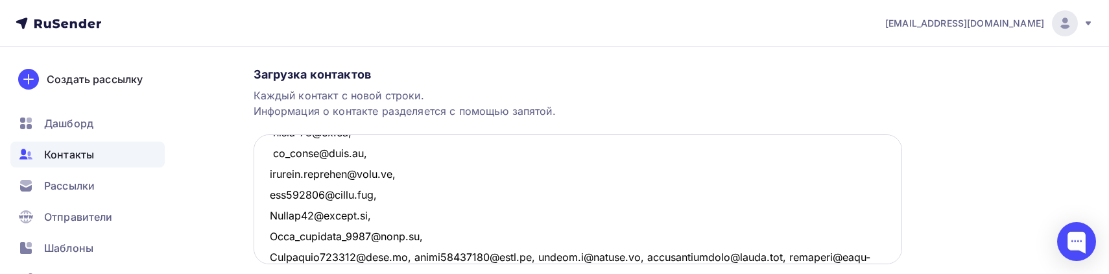
click at [405, 258] on textarea at bounding box center [578, 199] width 648 height 130
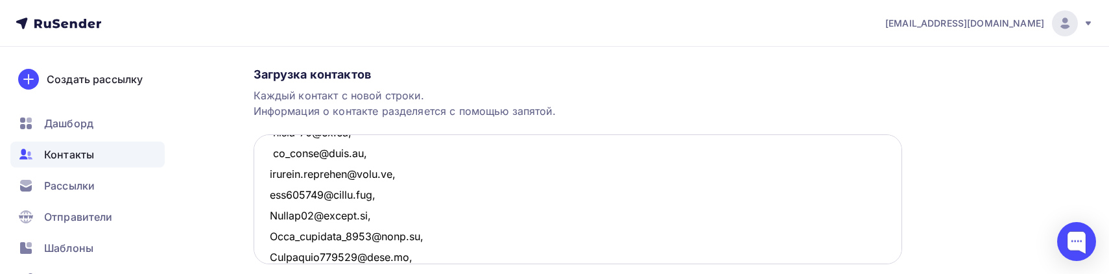
scroll to position [174, 0]
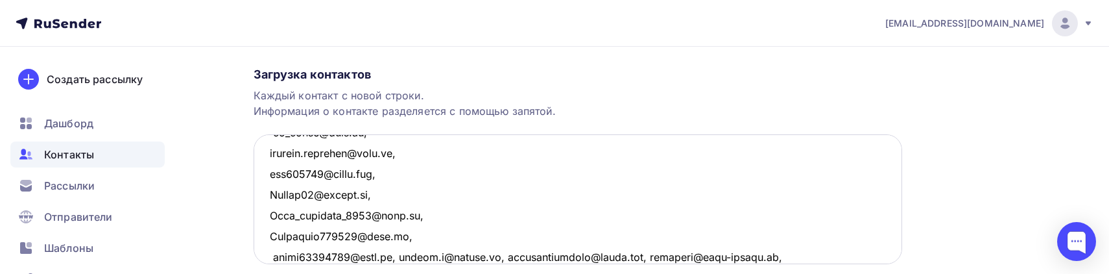
click at [391, 254] on textarea at bounding box center [578, 199] width 648 height 130
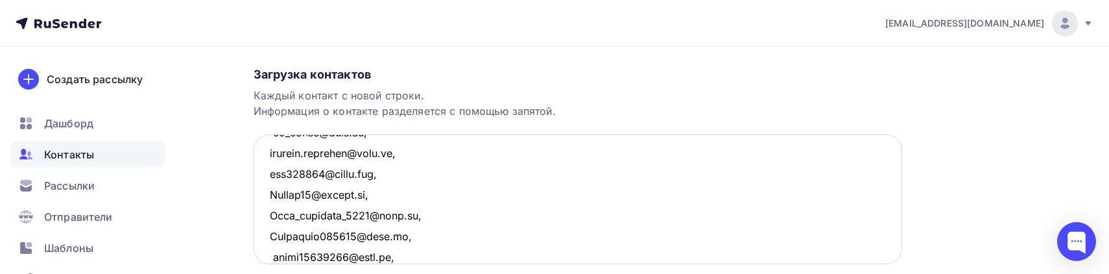
scroll to position [195, 0]
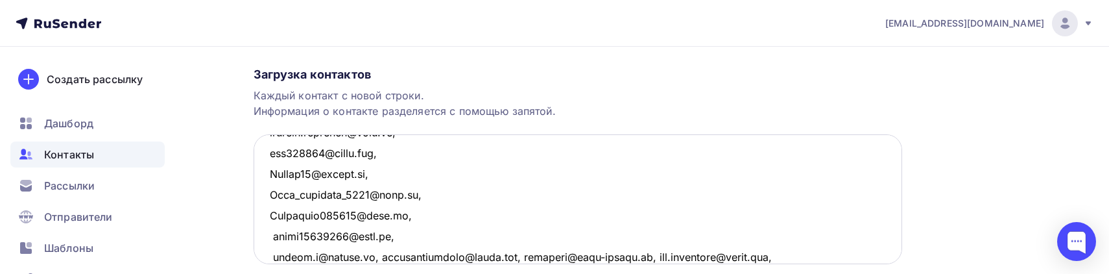
click at [382, 255] on textarea at bounding box center [578, 199] width 648 height 130
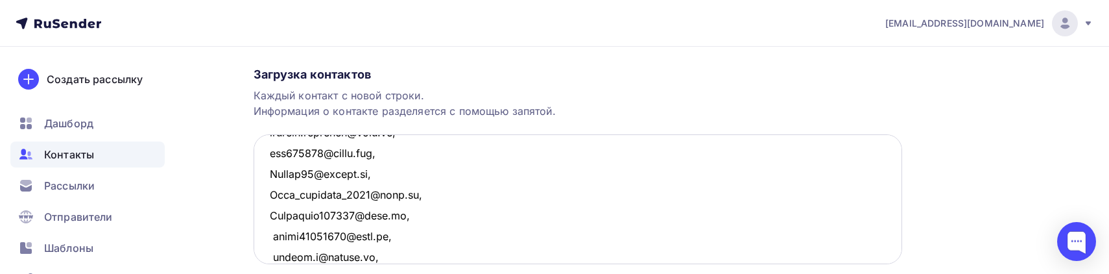
scroll to position [215, 0]
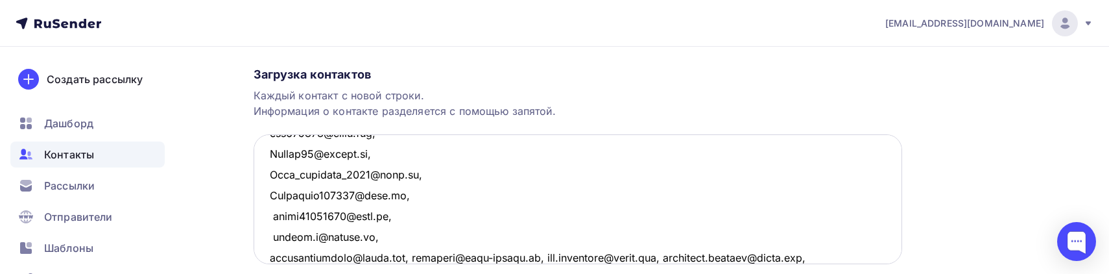
click at [410, 258] on textarea at bounding box center [578, 199] width 648 height 130
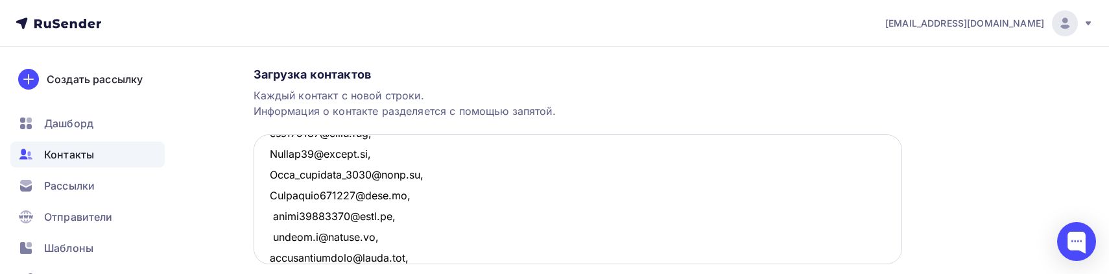
scroll to position [235, 0]
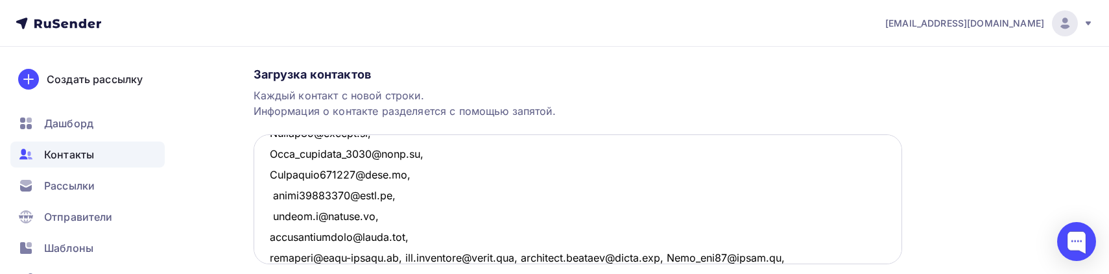
click at [391, 254] on textarea at bounding box center [578, 199] width 648 height 130
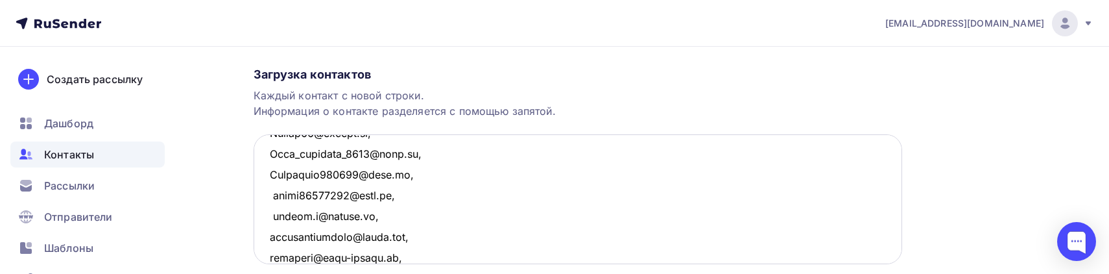
scroll to position [257, 0]
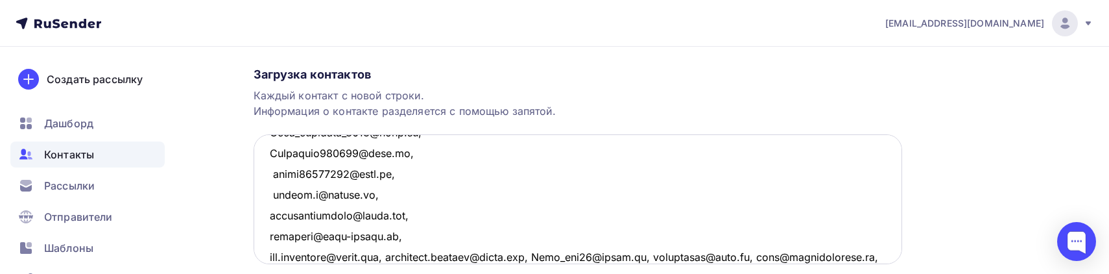
click at [396, 255] on textarea at bounding box center [578, 199] width 648 height 130
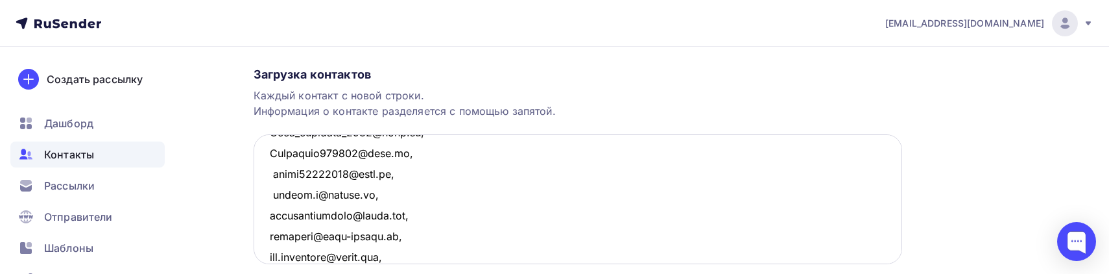
scroll to position [278, 0]
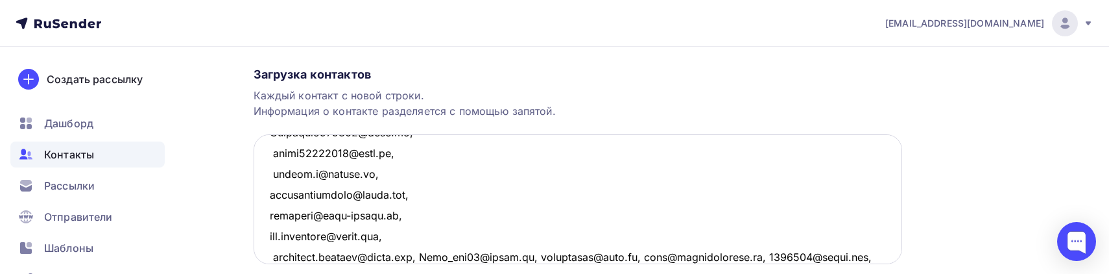
click at [417, 259] on textarea at bounding box center [578, 199] width 648 height 130
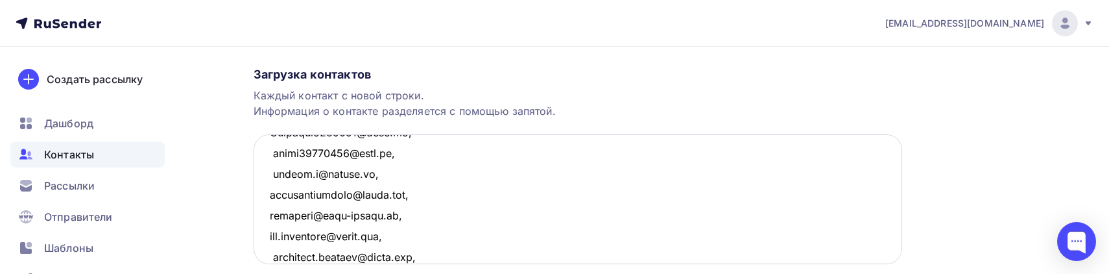
scroll to position [298, 0]
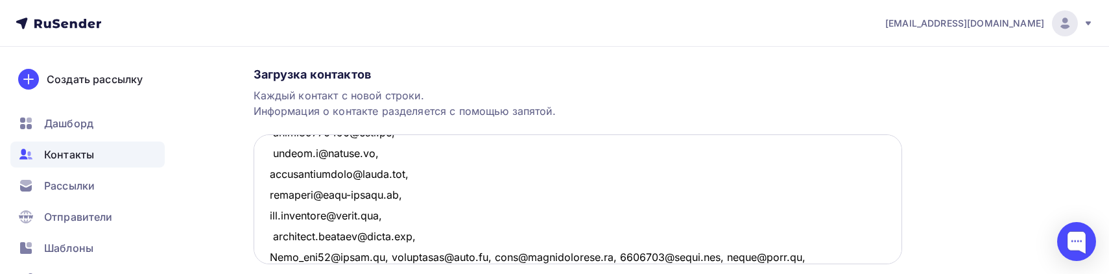
click at [383, 252] on textarea at bounding box center [578, 199] width 648 height 130
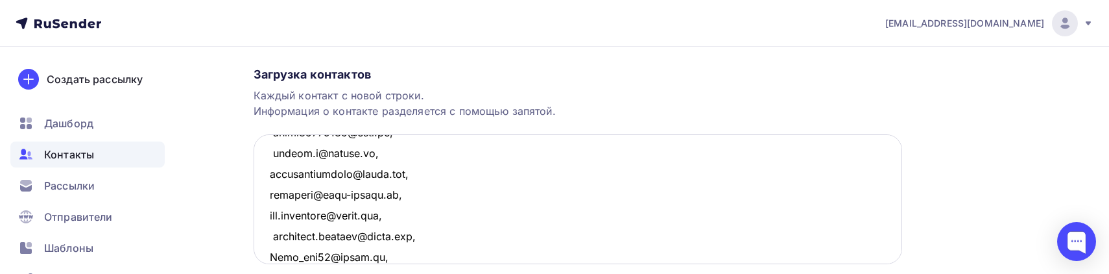
scroll to position [318, 0]
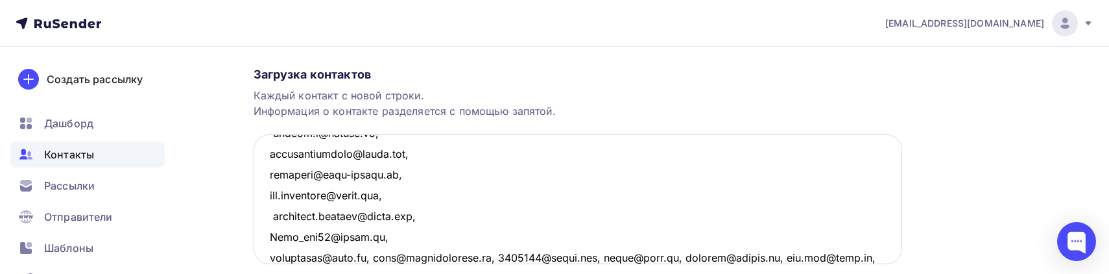
click at [377, 257] on textarea at bounding box center [578, 199] width 648 height 130
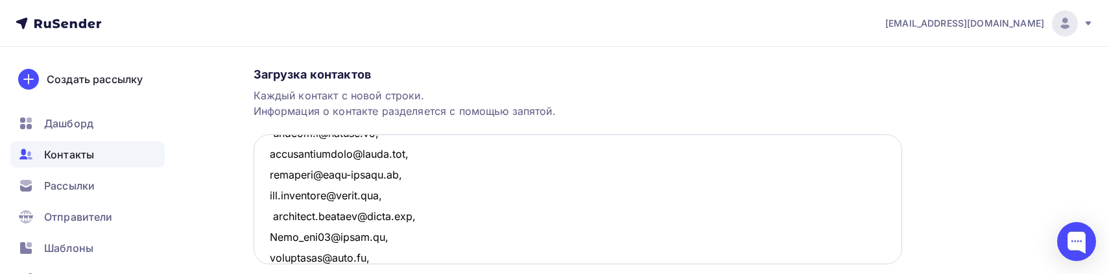
scroll to position [339, 0]
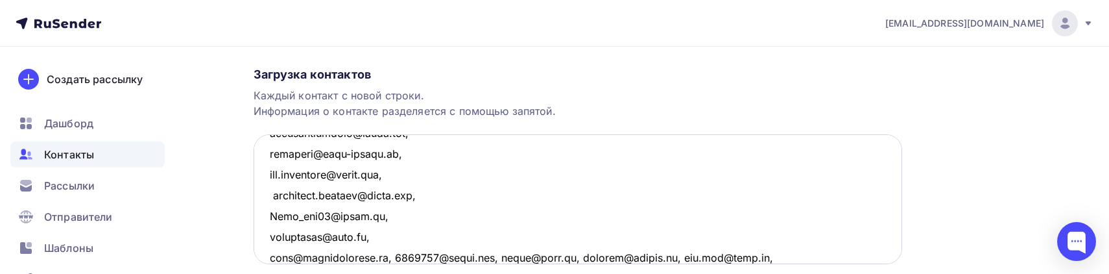
click at [373, 255] on textarea at bounding box center [578, 199] width 648 height 130
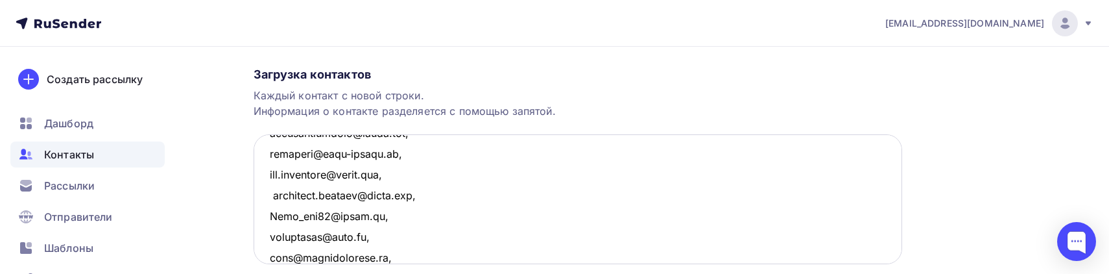
scroll to position [360, 0]
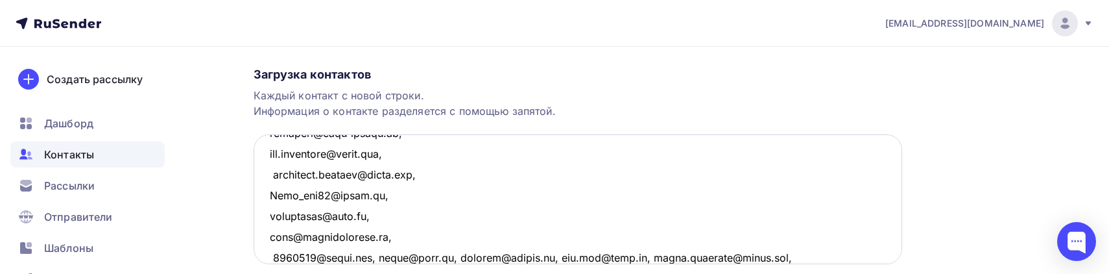
click at [383, 257] on textarea at bounding box center [578, 199] width 648 height 130
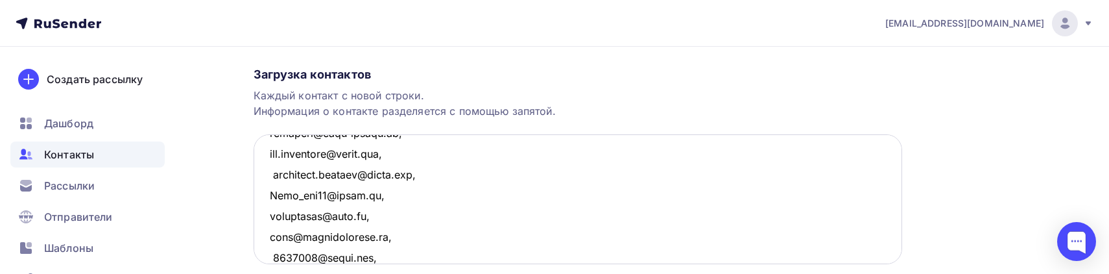
scroll to position [381, 0]
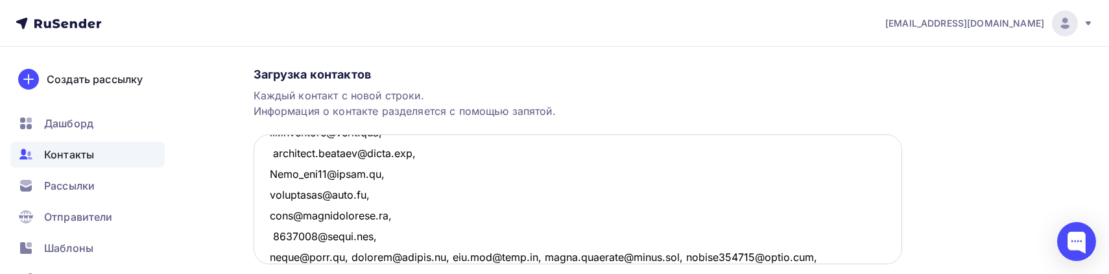
click at [346, 255] on textarea at bounding box center [578, 199] width 648 height 130
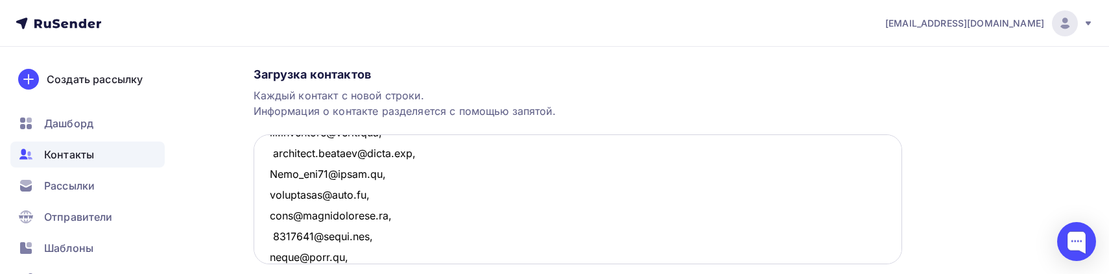
scroll to position [402, 0]
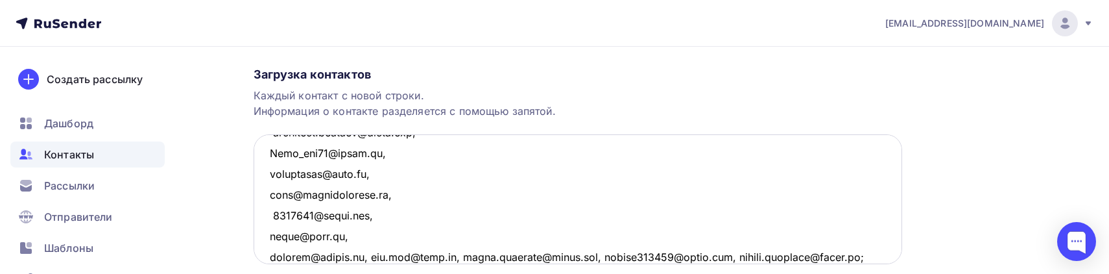
click at [372, 257] on textarea at bounding box center [578, 199] width 648 height 130
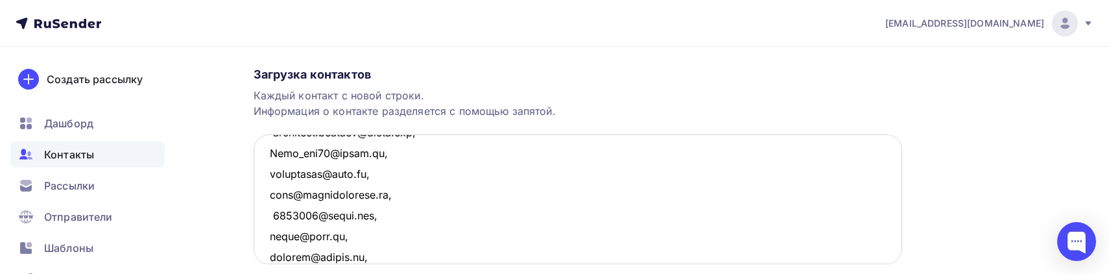
scroll to position [422, 0]
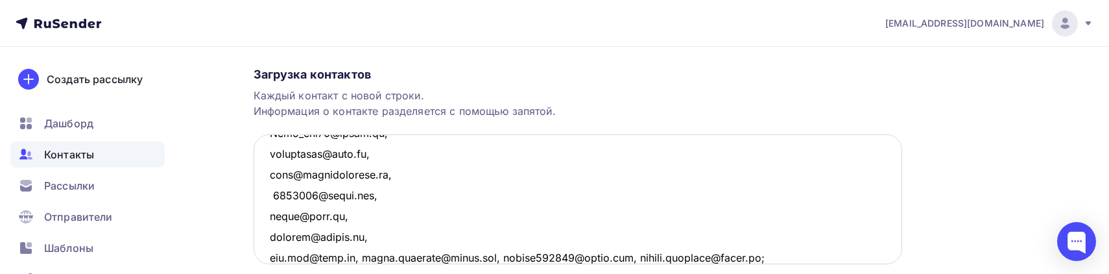
click at [358, 257] on textarea at bounding box center [578, 199] width 648 height 130
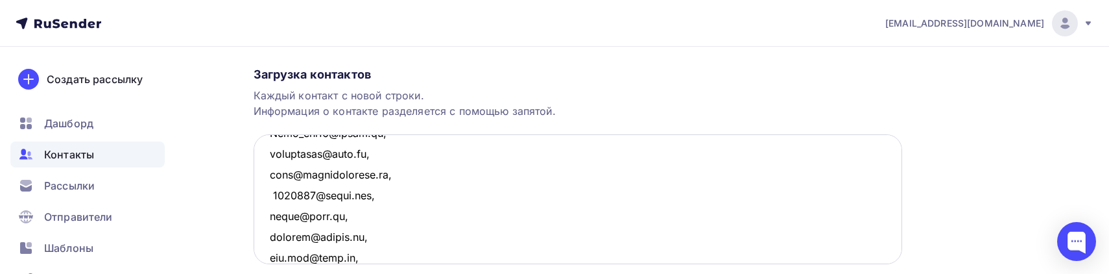
scroll to position [443, 0]
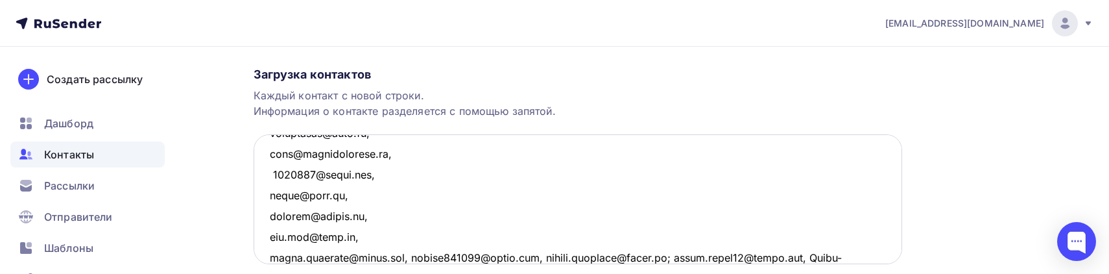
click at [406, 255] on textarea at bounding box center [578, 199] width 648 height 130
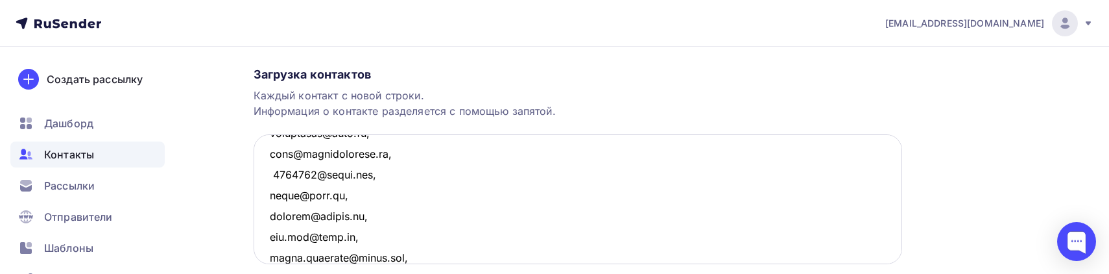
scroll to position [464, 0]
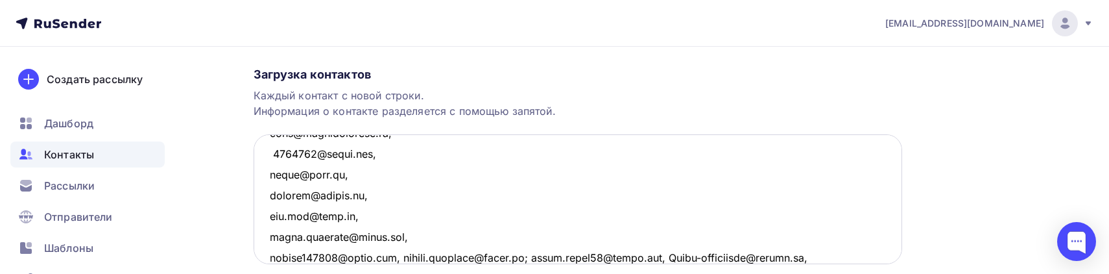
click at [398, 257] on textarea at bounding box center [578, 199] width 648 height 130
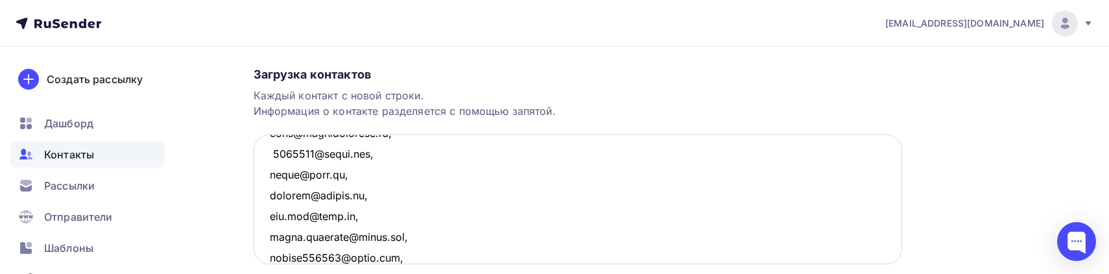
scroll to position [485, 0]
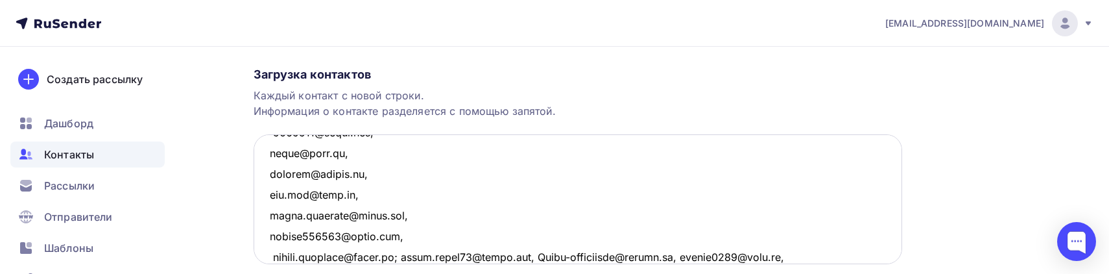
click at [405, 257] on textarea at bounding box center [578, 199] width 648 height 130
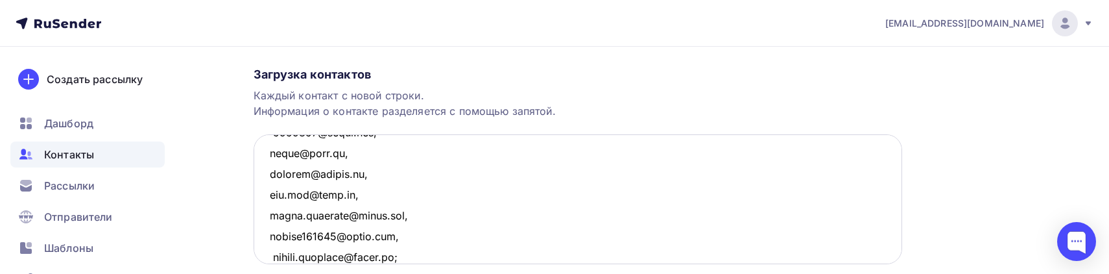
scroll to position [506, 0]
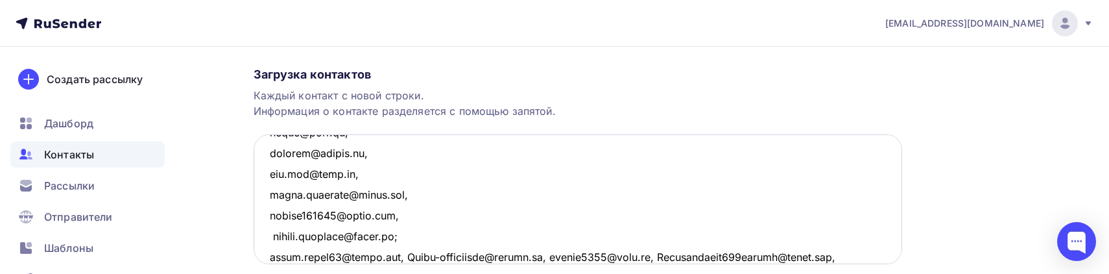
click at [401, 256] on textarea at bounding box center [578, 199] width 648 height 130
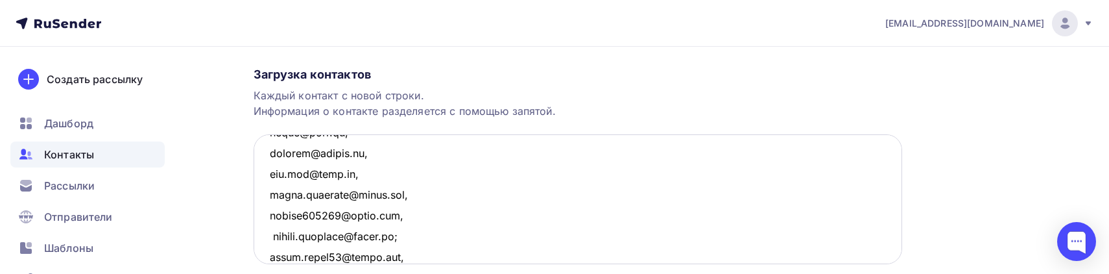
scroll to position [526, 0]
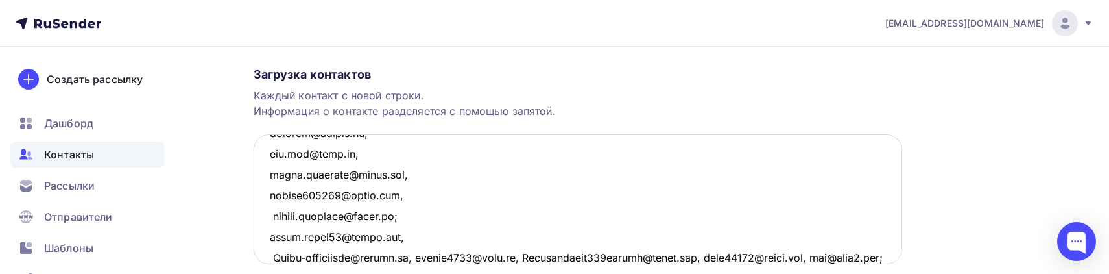
click at [424, 259] on textarea at bounding box center [578, 199] width 648 height 130
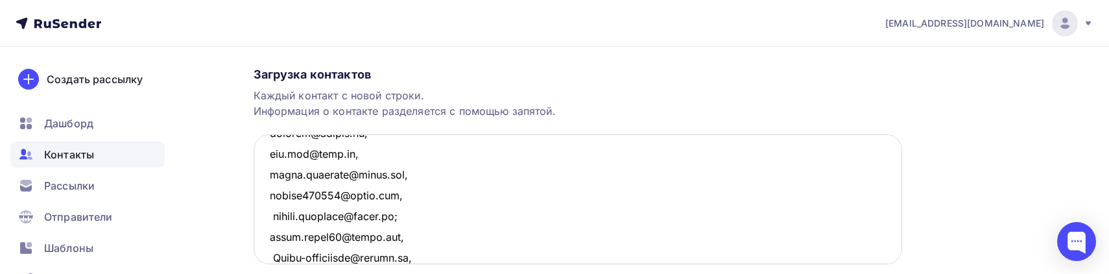
scroll to position [547, 0]
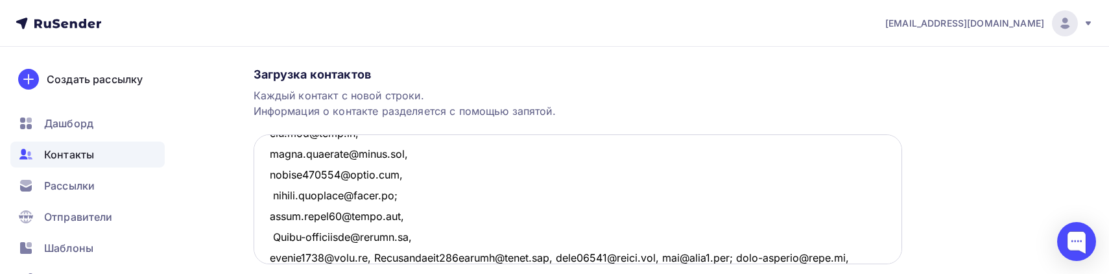
click at [371, 258] on textarea at bounding box center [578, 199] width 648 height 130
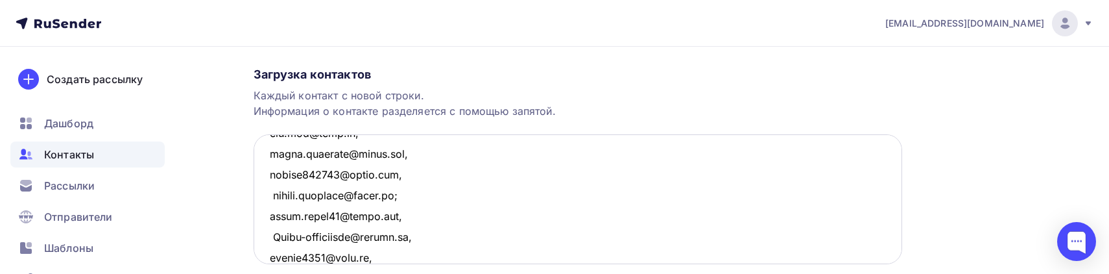
scroll to position [567, 0]
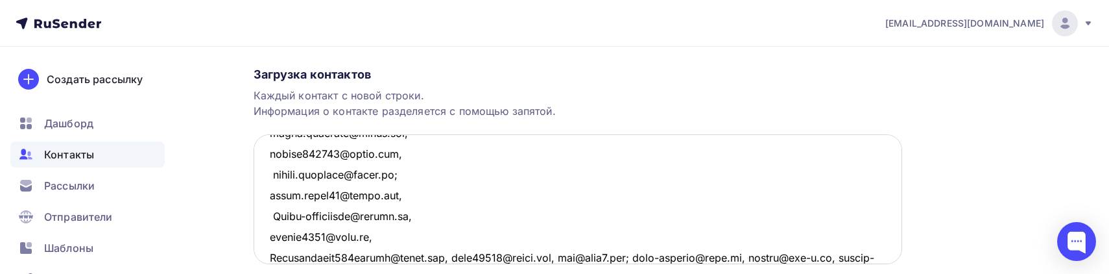
click at [451, 254] on textarea at bounding box center [578, 199] width 648 height 130
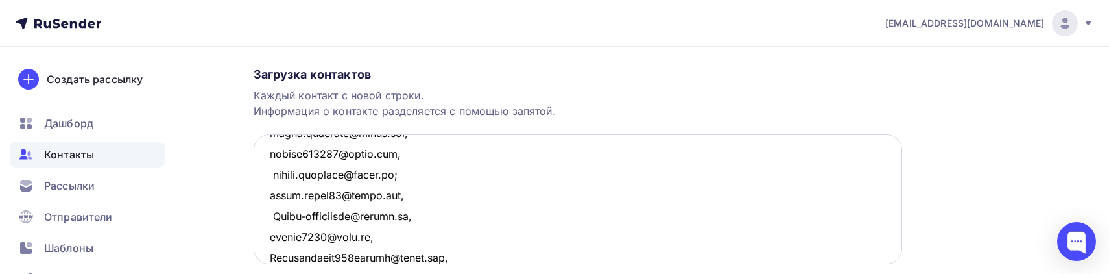
scroll to position [0, 0]
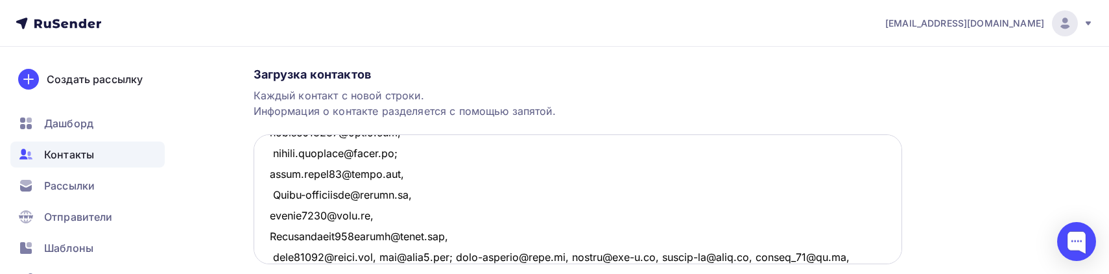
click at [390, 256] on textarea at bounding box center [578, 199] width 648 height 130
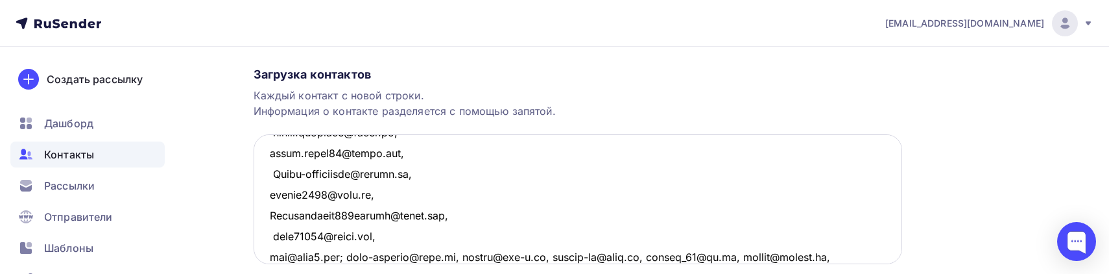
click at [347, 259] on textarea at bounding box center [578, 199] width 648 height 130
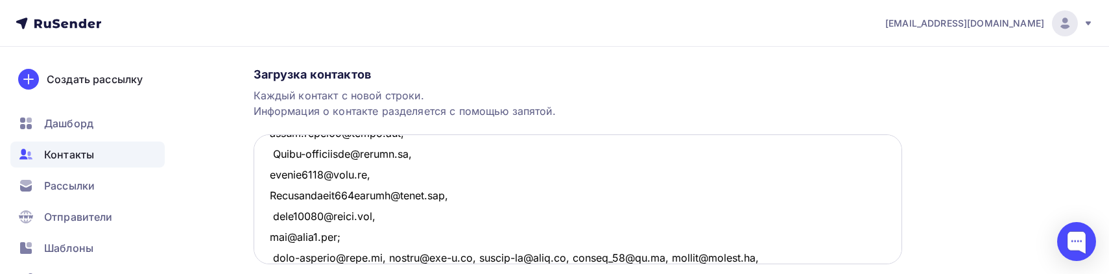
click at [380, 259] on textarea at bounding box center [578, 199] width 648 height 130
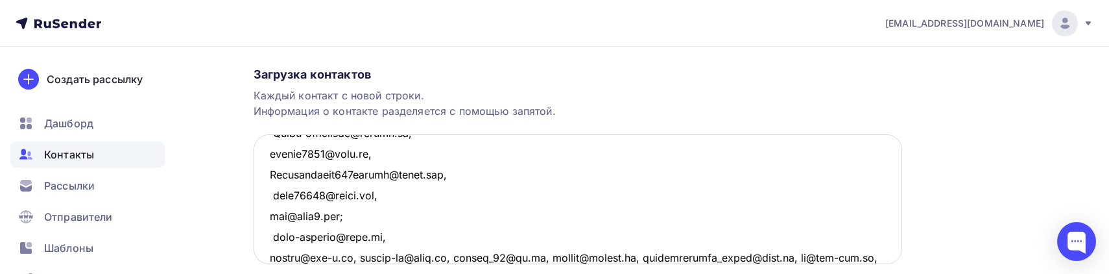
click at [358, 255] on textarea at bounding box center [578, 199] width 648 height 130
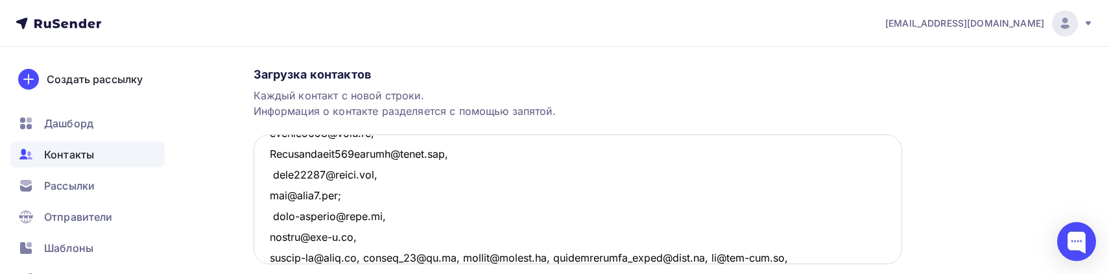
click at [359, 255] on textarea at bounding box center [578, 199] width 648 height 130
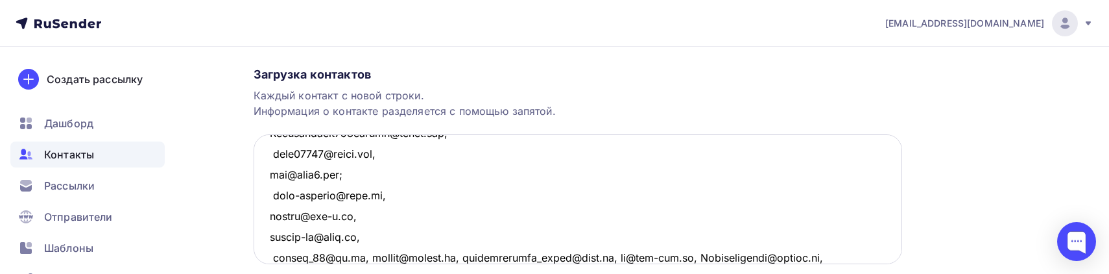
click at [360, 254] on textarea at bounding box center [578, 199] width 648 height 130
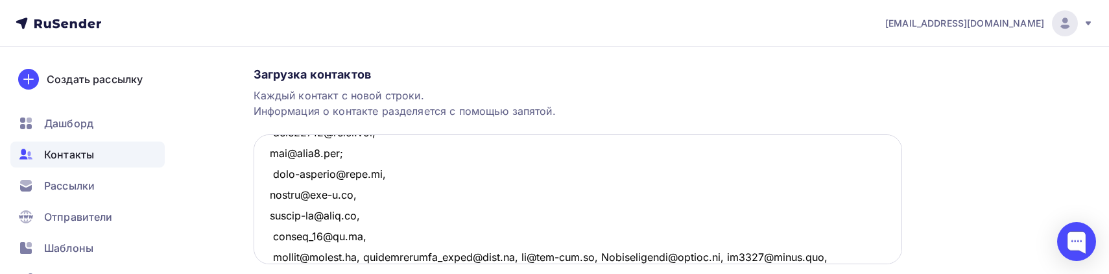
click at [369, 257] on textarea at bounding box center [578, 199] width 648 height 130
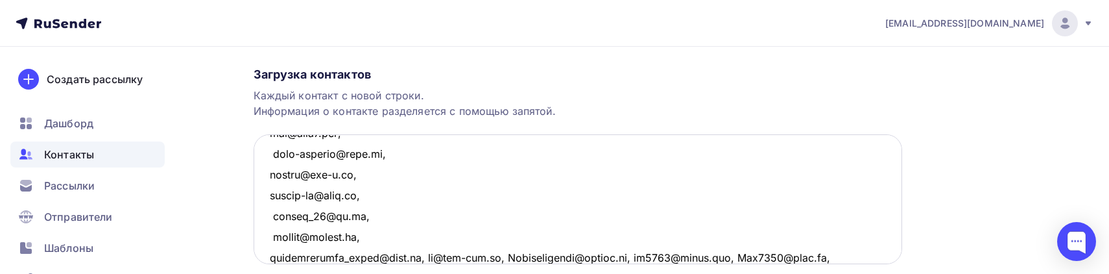
click at [416, 257] on textarea at bounding box center [578, 199] width 648 height 130
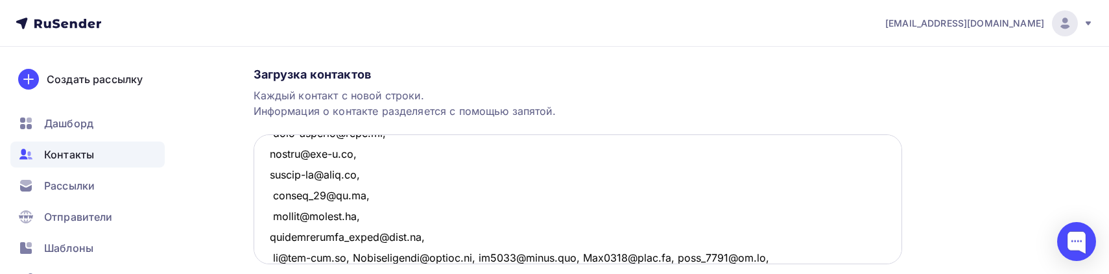
click at [354, 257] on textarea at bounding box center [578, 199] width 648 height 130
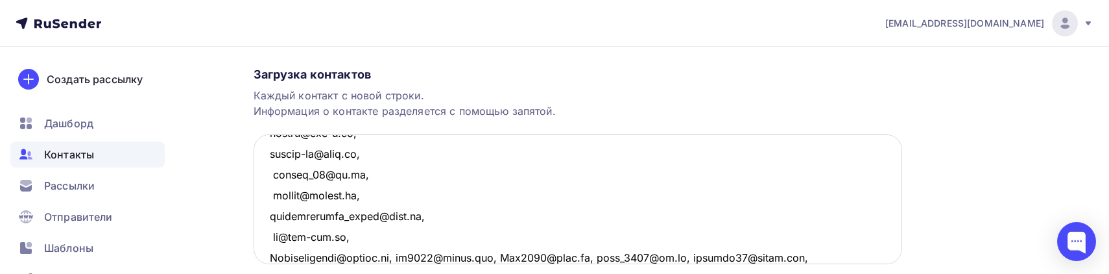
click at [395, 257] on textarea at bounding box center [578, 199] width 648 height 130
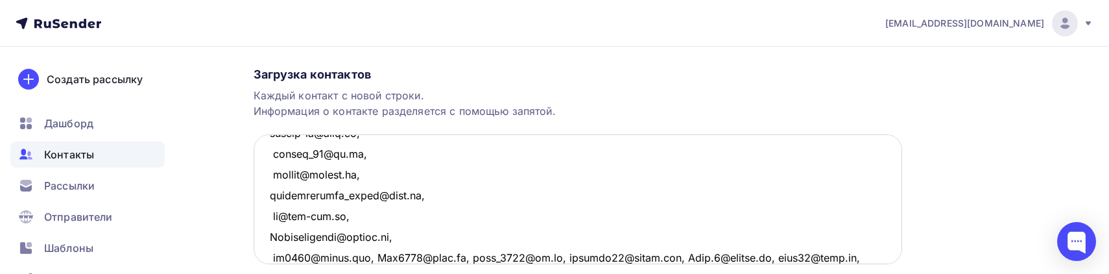
click at [375, 259] on textarea at bounding box center [578, 199] width 648 height 130
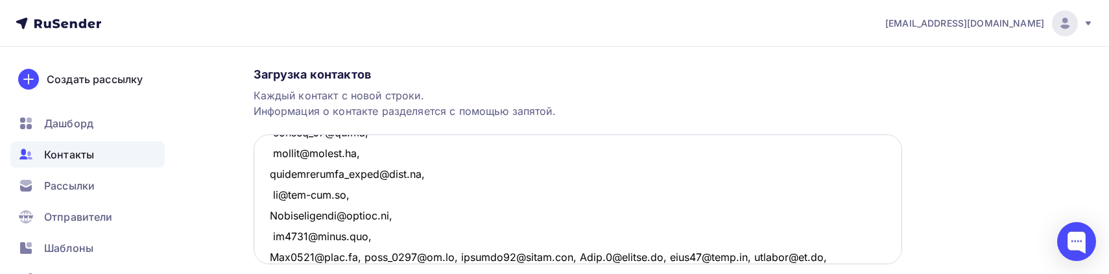
click at [362, 255] on textarea at bounding box center [578, 199] width 648 height 130
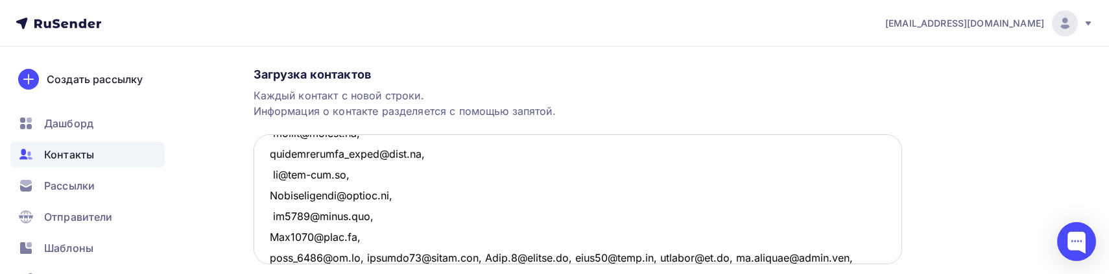
click at [357, 255] on textarea at bounding box center [578, 199] width 648 height 130
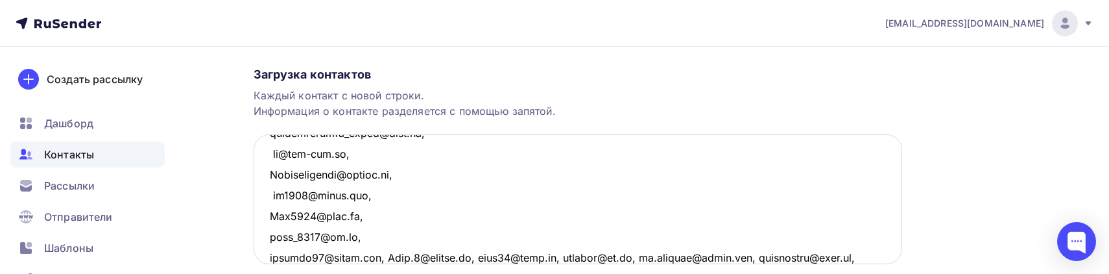
click at [385, 257] on textarea at bounding box center [578, 199] width 648 height 130
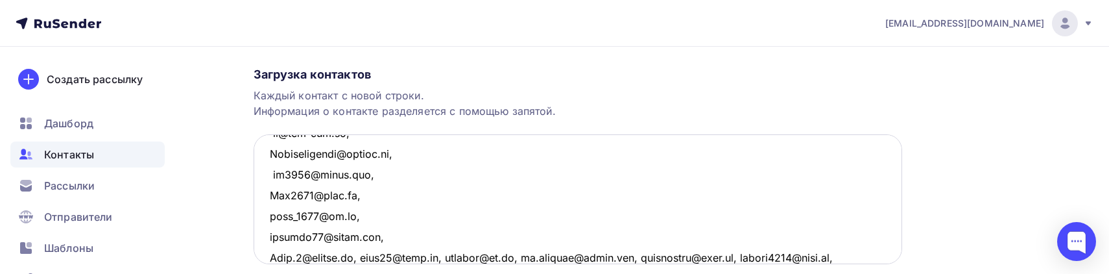
click at [364, 255] on textarea at bounding box center [578, 199] width 648 height 130
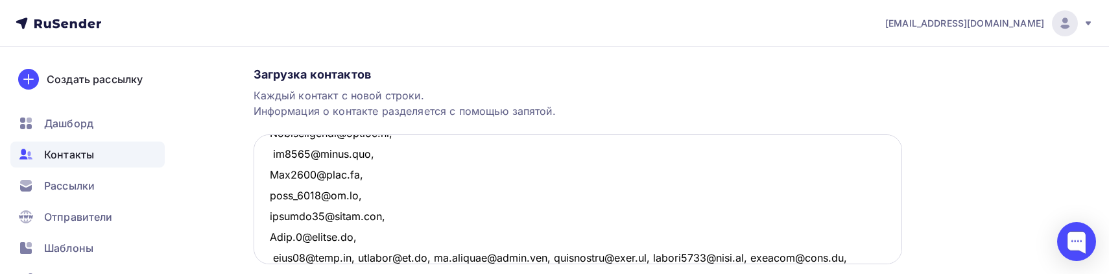
click at [355, 255] on textarea at bounding box center [578, 199] width 648 height 130
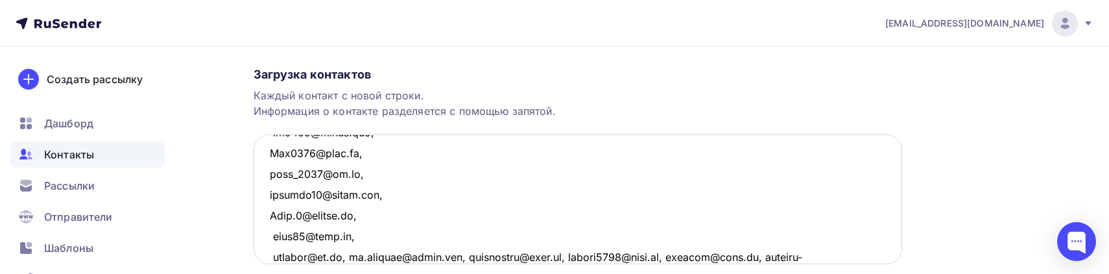
click at [349, 257] on textarea at bounding box center [578, 199] width 648 height 130
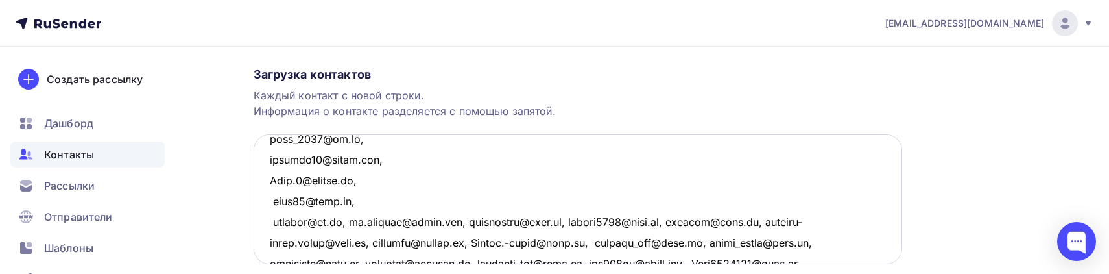
type textarea "rodionigor@gmail.com, PolovnikovAY@mail.ru, alla.eshtokina@mail.ru, rudich-as@y…"
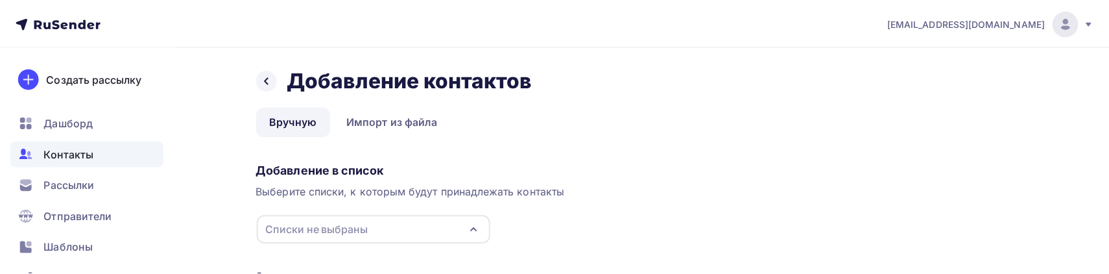
scroll to position [245, 0]
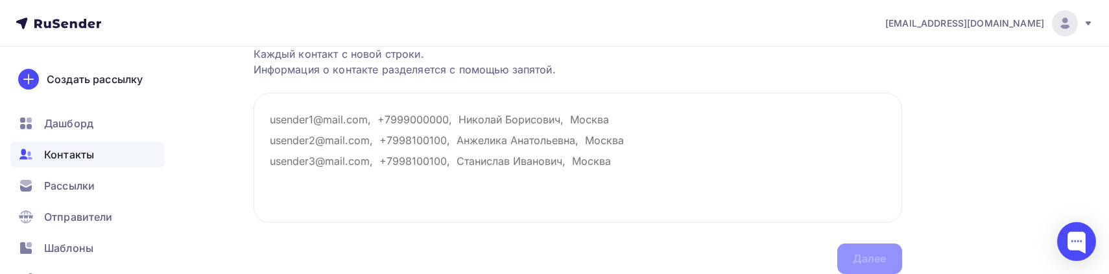
click at [990, 78] on div "Назад Добавление контактов Добавление контактов Вручную Импорт из файла Вручную…" at bounding box center [554, 64] width 1063 height 524
click at [90, 154] on span "Контакты" at bounding box center [69, 155] width 50 height 16
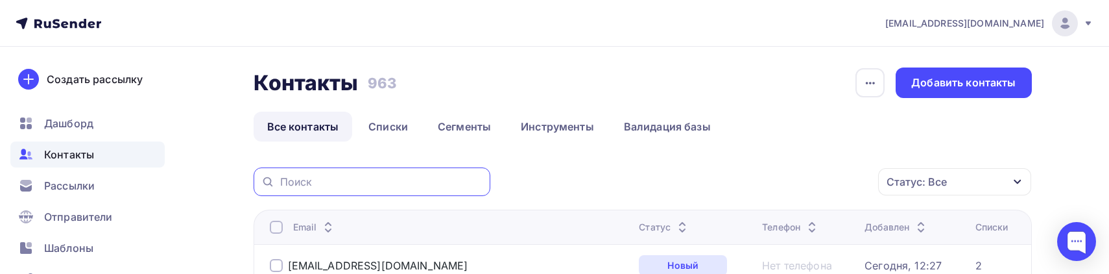
click at [374, 182] on input "text" at bounding box center [381, 181] width 202 height 14
paste input "rodionigor@gmail.com"
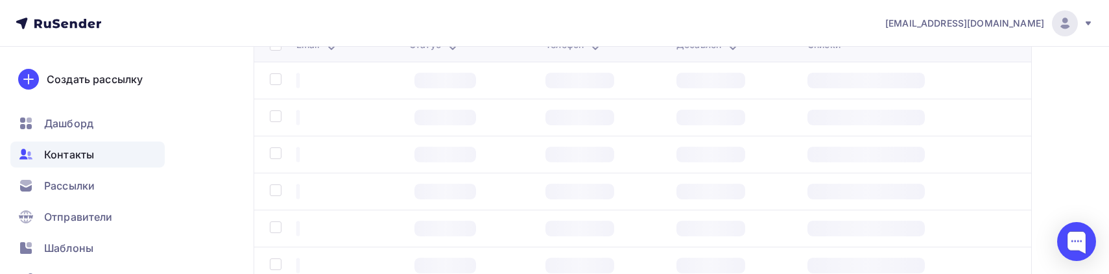
scroll to position [176, 0]
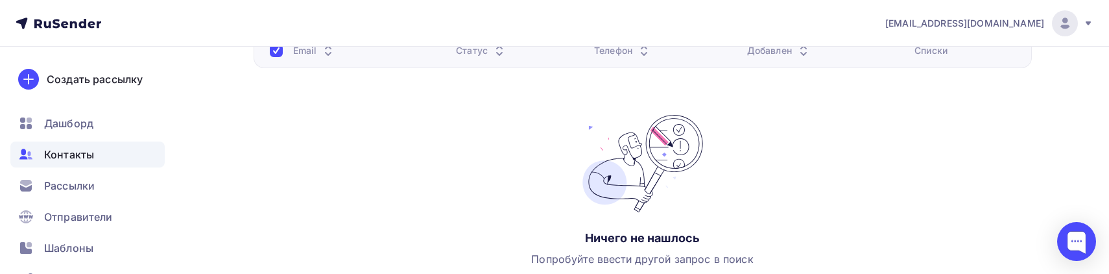
click at [412, 174] on div "Email Статус Телефон Добавлен Списки Ничего не нашлось Попробуйте ввести другой…" at bounding box center [643, 162] width 778 height 259
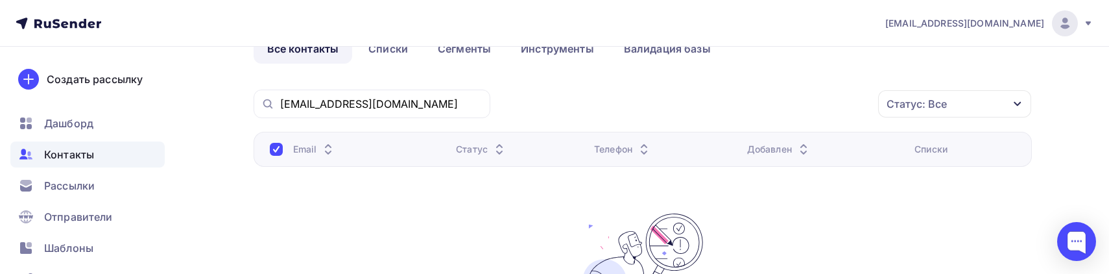
scroll to position [0, 0]
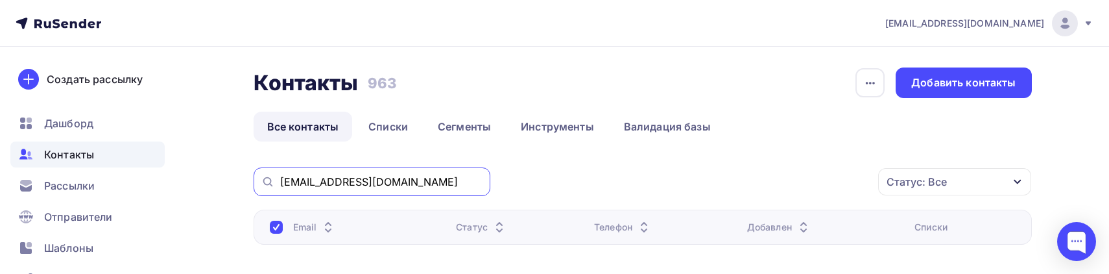
drag, startPoint x: 407, startPoint y: 185, endPoint x: 285, endPoint y: 189, distance: 122.6
click at [285, 189] on div "rodionigor@gmail.com" at bounding box center [372, 181] width 237 height 29
click at [324, 172] on div "rodionigor@gmail.com" at bounding box center [372, 181] width 237 height 29
drag, startPoint x: 404, startPoint y: 185, endPoint x: 237, endPoint y: 185, distance: 167.3
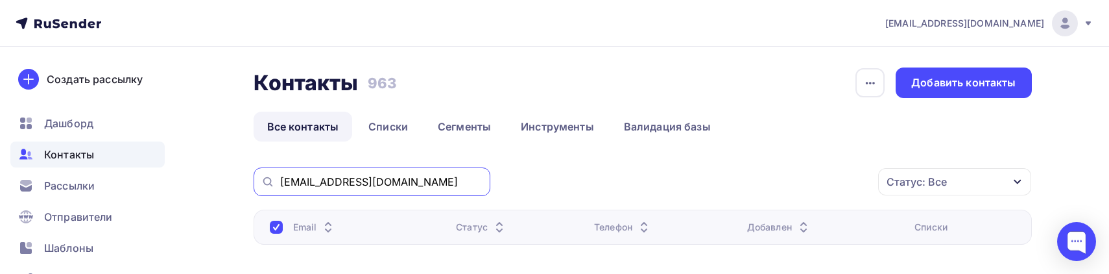
paste input "Piter_2005@mail.ru"
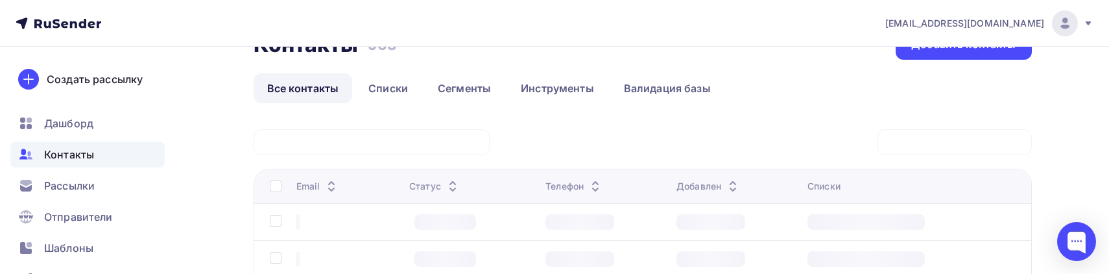
scroll to position [117, 0]
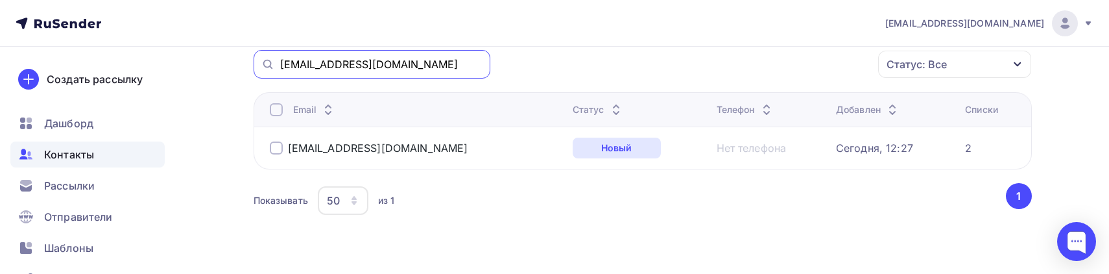
drag, startPoint x: 401, startPoint y: 67, endPoint x: 252, endPoint y: 91, distance: 151.2
click at [252, 91] on div "Контакты Контакты 963 963 История импорта Добавить контакты Все контакты Списки…" at bounding box center [554, 115] width 1063 height 372
paste input "tt1304@yandex"
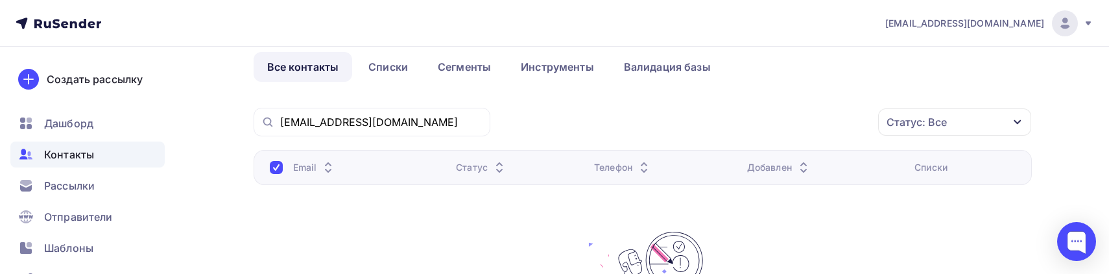
scroll to position [58, 0]
drag, startPoint x: 385, startPoint y: 117, endPoint x: 235, endPoint y: 109, distance: 150.0
click at [235, 109] on div "Контакты Контакты 963 963 История импорта Добавить контакты Все контакты Списки…" at bounding box center [554, 241] width 1063 height 506
paste input "natal-6"
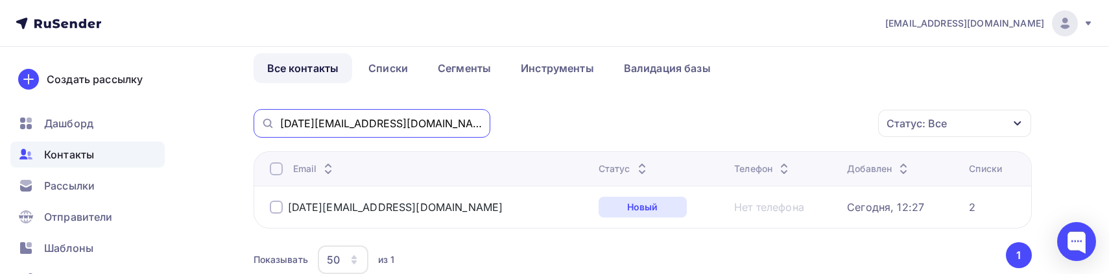
drag, startPoint x: 377, startPoint y: 118, endPoint x: 252, endPoint y: 132, distance: 125.9
click at [252, 132] on div "Контакты Контакты 963 963 История импорта Добавить контакты Все контакты Списки…" at bounding box center [554, 174] width 1063 height 372
paste input "valeri.hotel"
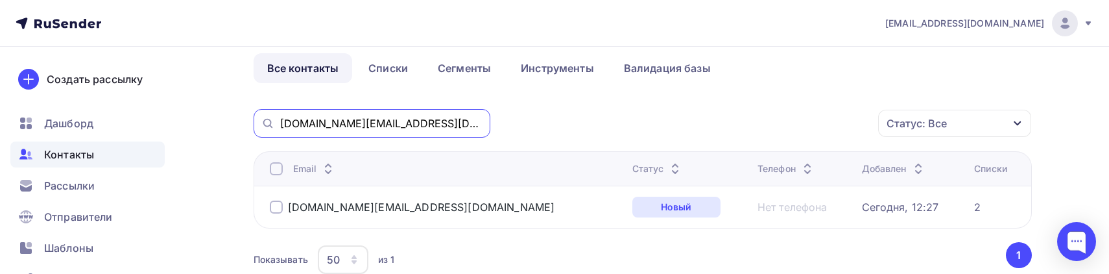
drag, startPoint x: 399, startPoint y: 127, endPoint x: 259, endPoint y: 126, distance: 139.4
click at [259, 126] on div "valeri.hotel@yandex.ru" at bounding box center [372, 123] width 237 height 29
paste input "sssten07@rambler"
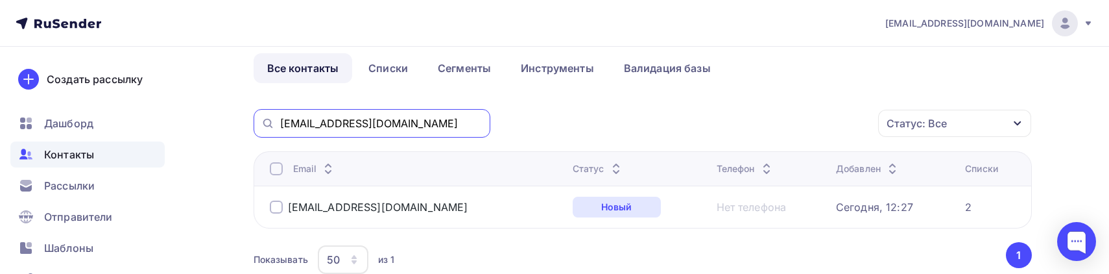
drag, startPoint x: 392, startPoint y: 124, endPoint x: 254, endPoint y: 132, distance: 139.0
click at [254, 132] on div "sssten07@rambler.ru" at bounding box center [372, 123] width 237 height 29
paste input "post-avangard@mail"
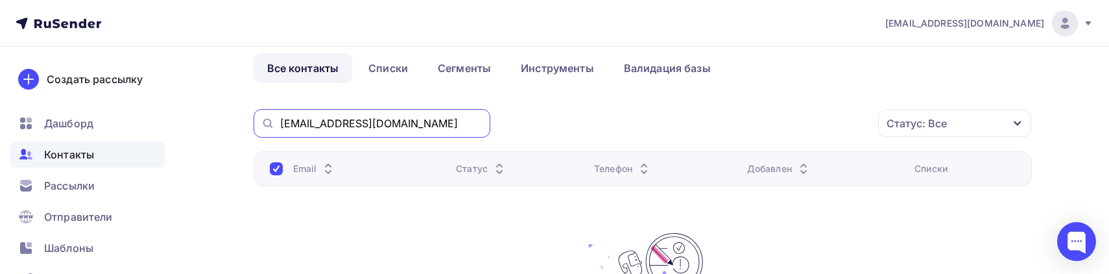
click at [285, 123] on input "post-avangard@mail.ru" at bounding box center [381, 123] width 202 height 14
type input "post-avangard@mail.ru"
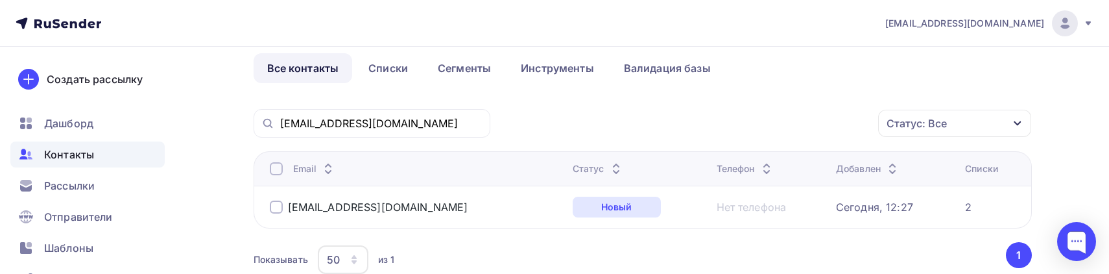
click at [582, 114] on div "Статус: Все Статус Новый Активный Не существует Переполнен Недоступен Отписан О…" at bounding box center [765, 123] width 532 height 29
click at [84, 150] on span "Контакты" at bounding box center [69, 155] width 50 height 16
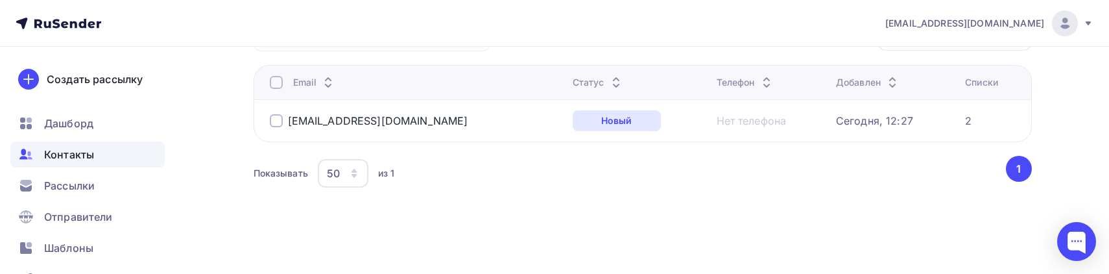
scroll to position [0, 0]
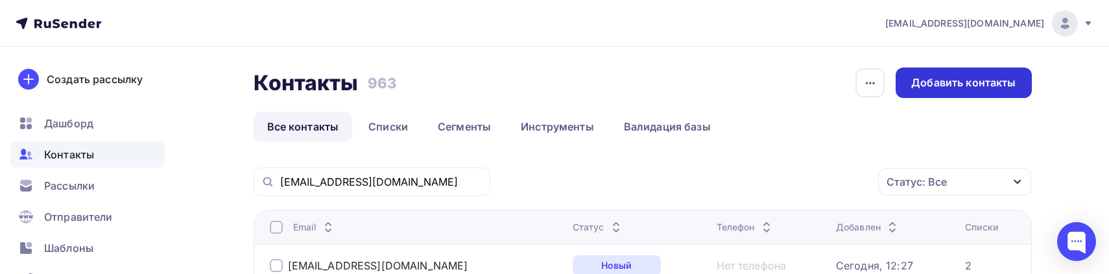
click at [916, 77] on div "Добавить контакты" at bounding box center [963, 82] width 104 height 15
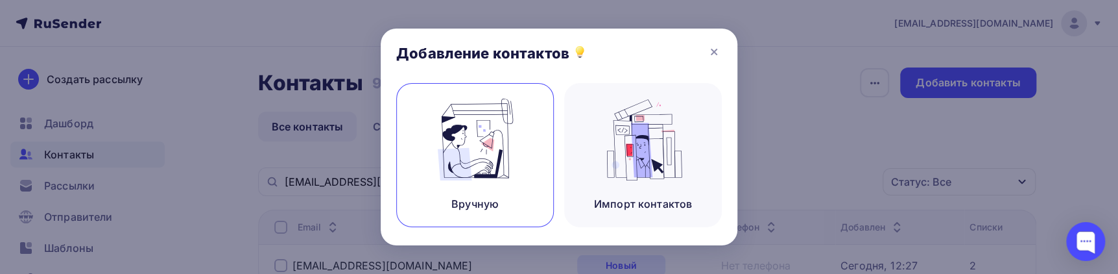
click at [455, 169] on img at bounding box center [475, 140] width 87 height 82
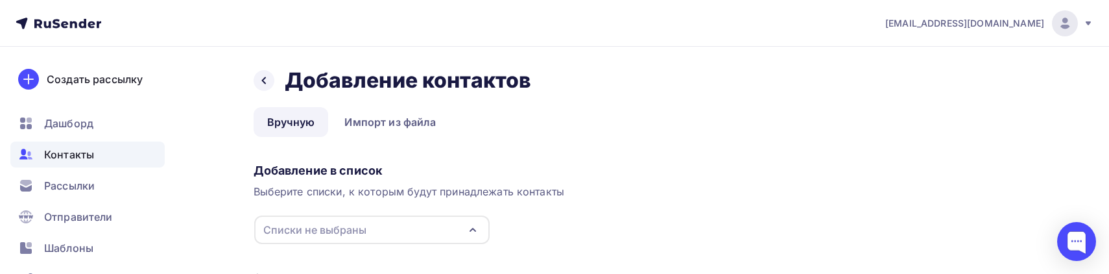
click at [479, 235] on icon "button" at bounding box center [473, 230] width 16 height 16
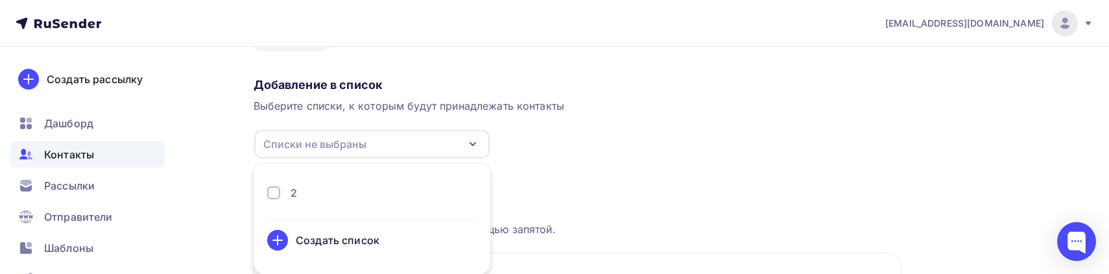
click at [298, 196] on div "2" at bounding box center [371, 193] width 209 height 16
click at [634, 185] on div "Загрузка контактов" at bounding box center [578, 193] width 648 height 16
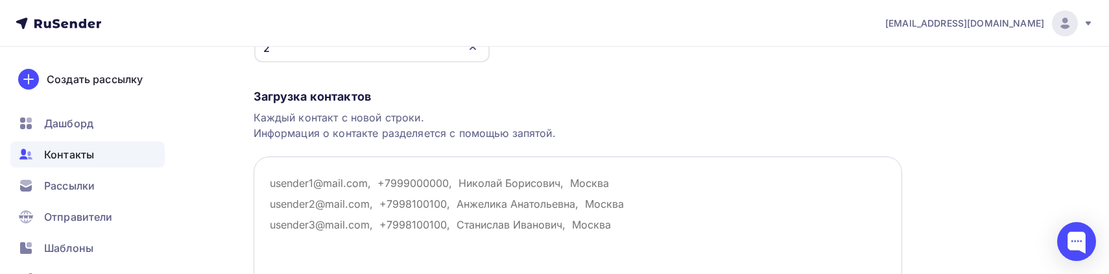
scroll to position [204, 0]
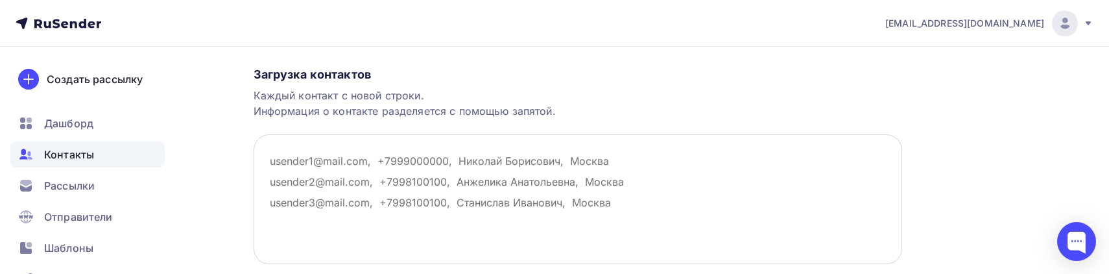
click at [396, 182] on textarea at bounding box center [578, 199] width 648 height 130
paste textarea "rodionigor@gmail.com, PolovnikovAY@mail.ru, alla.eshtokina@mail.ru, rudich-as@y…"
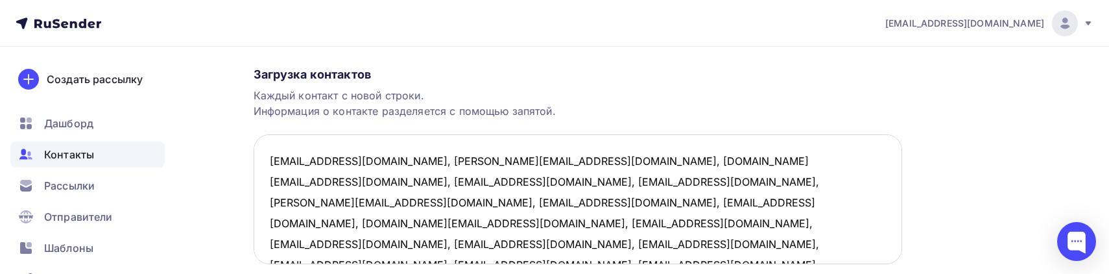
scroll to position [28, 0]
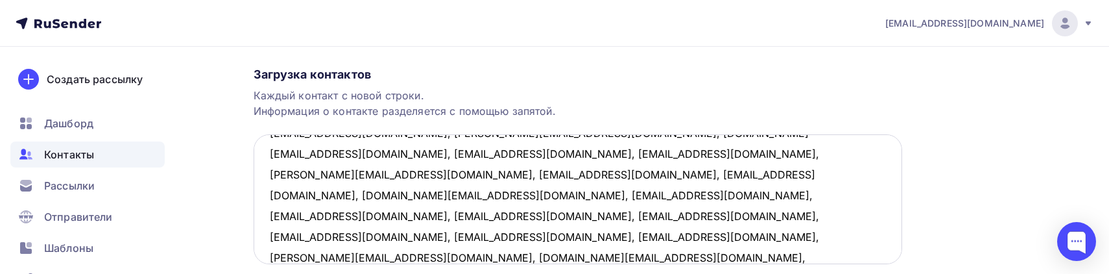
click at [344, 240] on textarea "rodionigor@gmail.com, PolovnikovAY@mail.ru, alla.eshtokina@mail.ru, rudich-as@y…" at bounding box center [578, 199] width 648 height 130
click at [355, 235] on textarea "rodionigor@gmail.com, PolovnikovAY@mail.ru, alla.eshtokina@mail.ru, rudich-as@y…" at bounding box center [578, 199] width 648 height 130
paste textarea "imdenis@yandex.ru, nhg.nhg@mail.ru, yulia.veresova@gmail.com, stasia031999@gmai…"
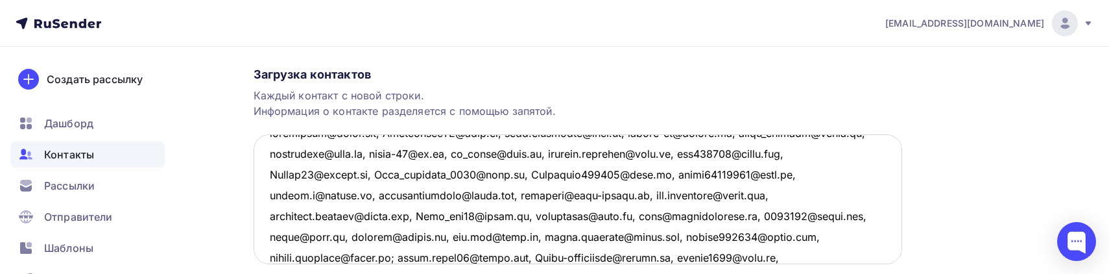
scroll to position [132, 0]
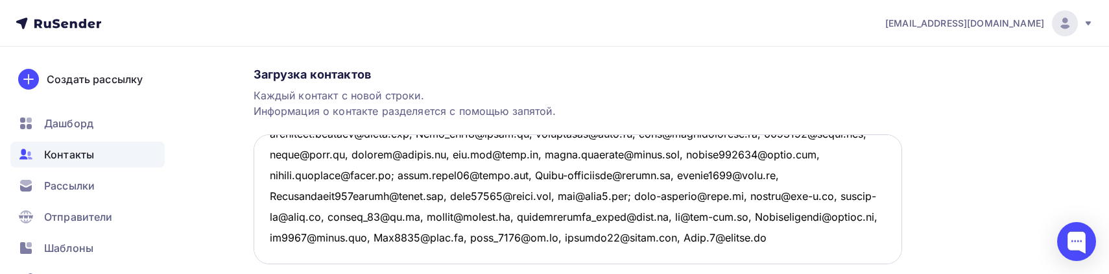
click at [366, 241] on textarea at bounding box center [578, 199] width 648 height 130
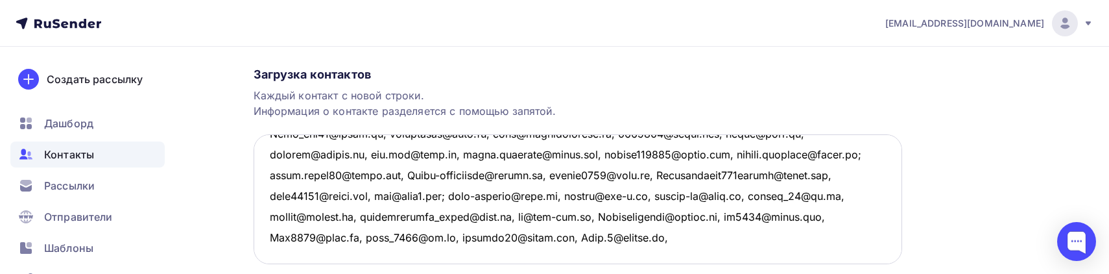
click at [439, 227] on textarea at bounding box center [578, 199] width 648 height 130
paste textarea "xava87@mail.ru, lentara@bk.ru, iv.kathrin@gmail.com, nikdomingo@mail.ru, kamark…"
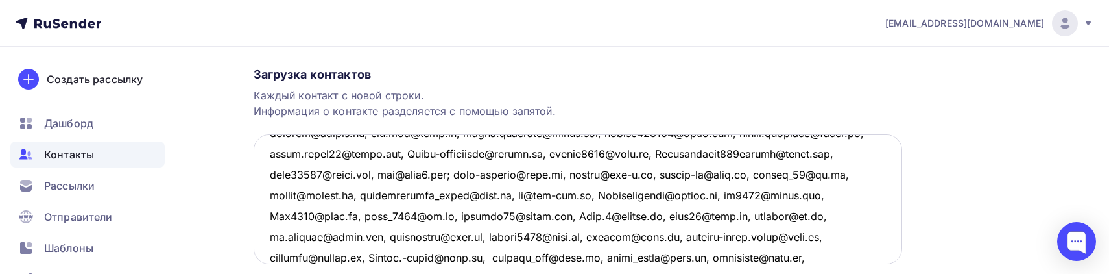
scroll to position [235, 0]
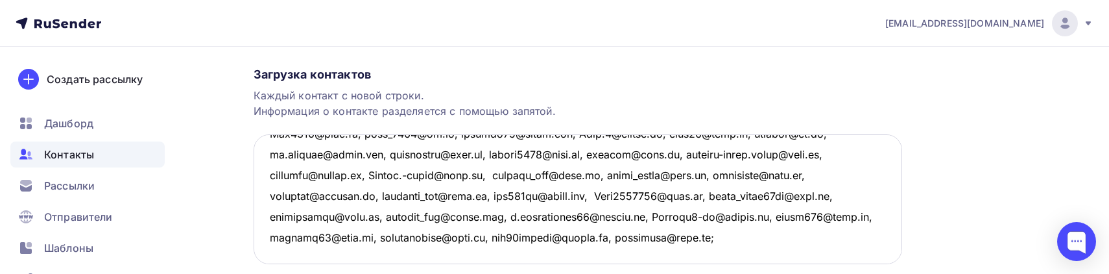
click at [547, 246] on textarea at bounding box center [578, 199] width 648 height 130
click at [532, 240] on textarea at bounding box center [578, 199] width 648 height 130
paste textarea "bikm-nail@yandex.ru,aqvamatika@ya.ru, dir.tandem@mail.ru, elenapozd2014@gmail.c…"
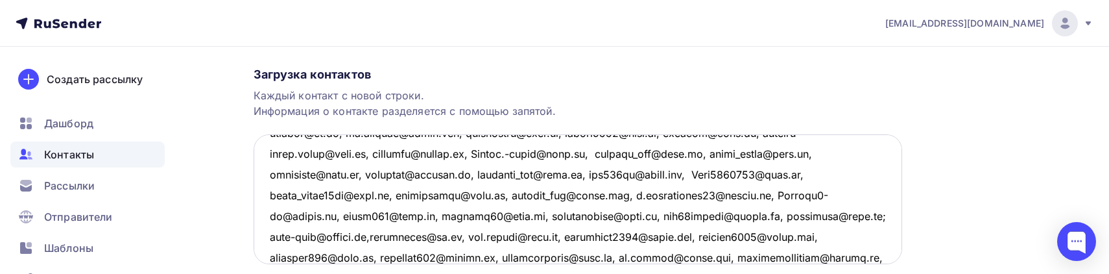
scroll to position [339, 0]
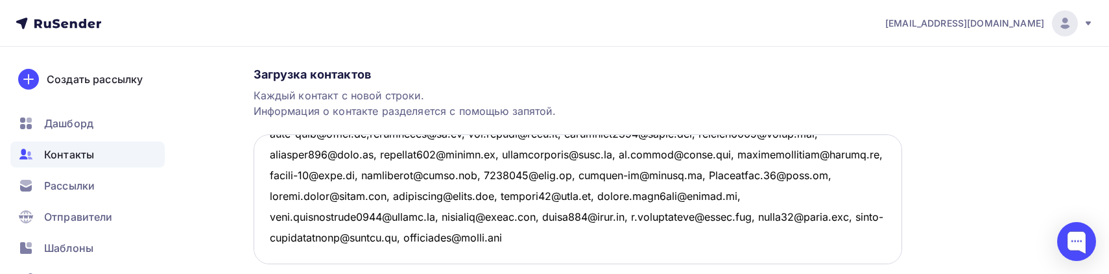
click at [814, 235] on textarea at bounding box center [578, 199] width 648 height 130
click at [820, 241] on textarea at bounding box center [578, 199] width 648 height 130
paste textarea "malevanyy@gmail.com, oksasha2@mail.ru, oowoo78@mail.ru, aydan-luna.90@mail.ru ,…"
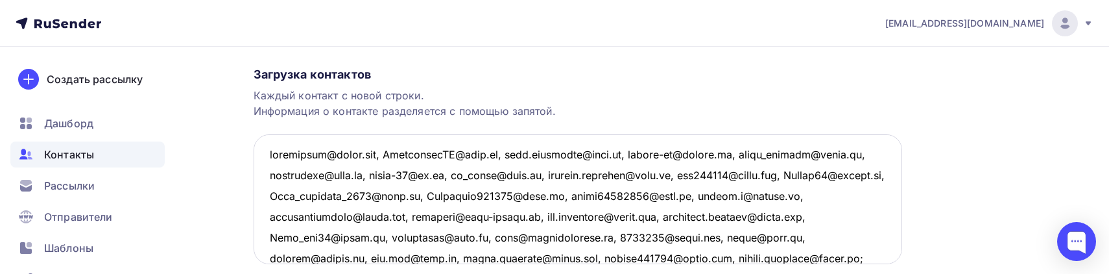
scroll to position [0, 0]
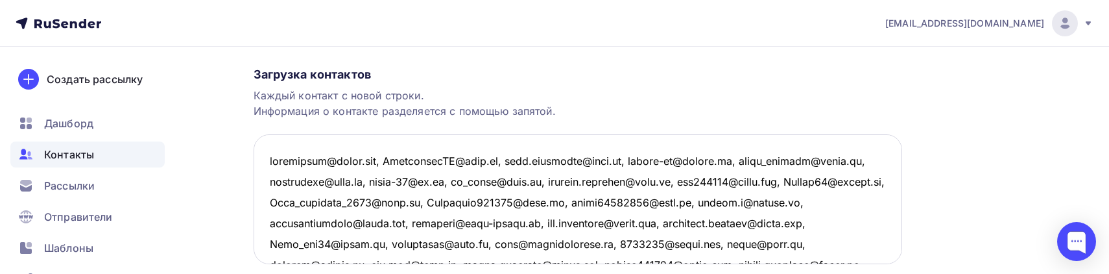
click at [383, 165] on textarea at bounding box center [578, 199] width 648 height 130
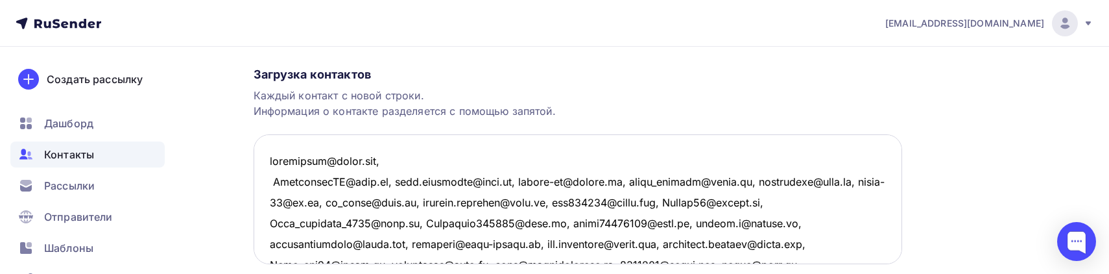
click at [384, 187] on textarea at bounding box center [578, 199] width 648 height 130
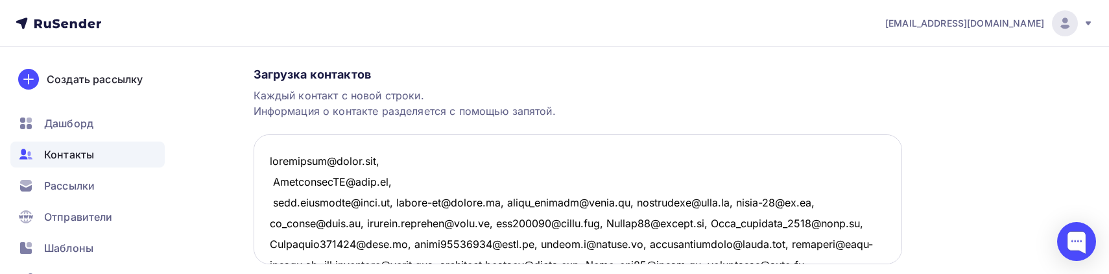
click at [386, 201] on textarea at bounding box center [578, 199] width 648 height 130
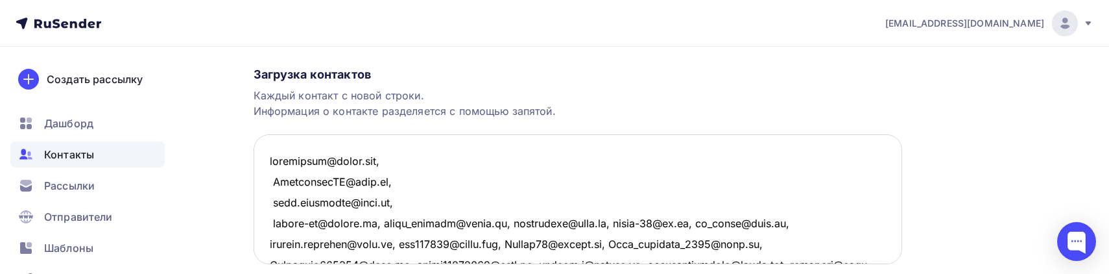
click at [381, 220] on textarea at bounding box center [578, 199] width 648 height 130
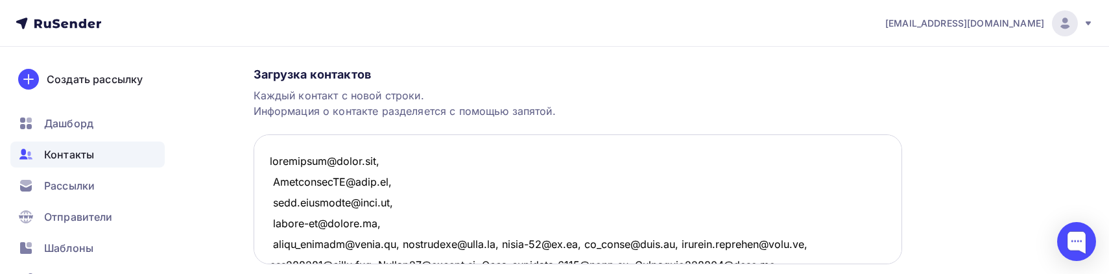
click at [394, 246] on textarea at bounding box center [578, 199] width 648 height 130
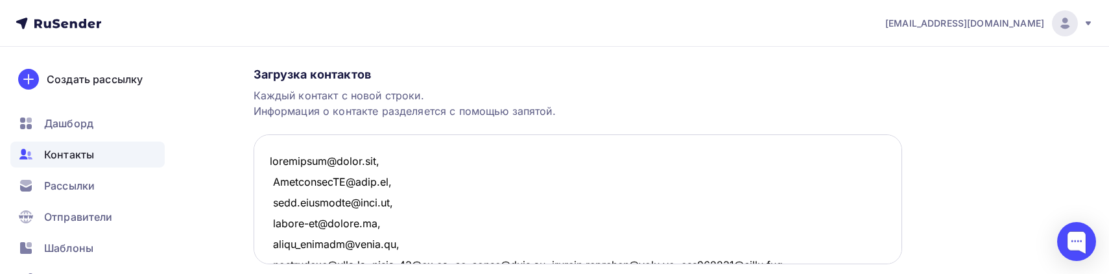
scroll to position [7, 0]
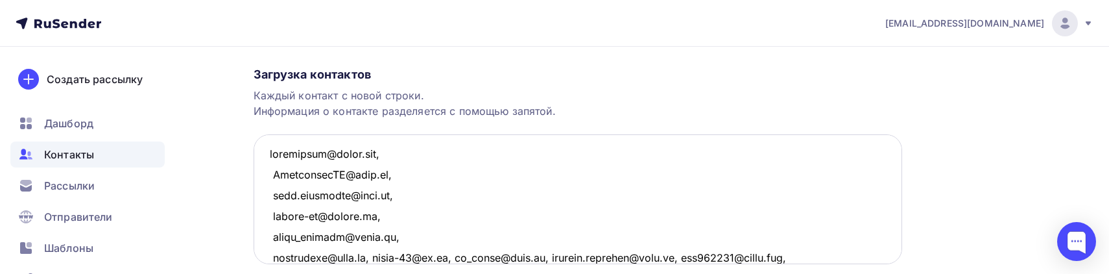
click at [370, 255] on textarea at bounding box center [578, 199] width 648 height 130
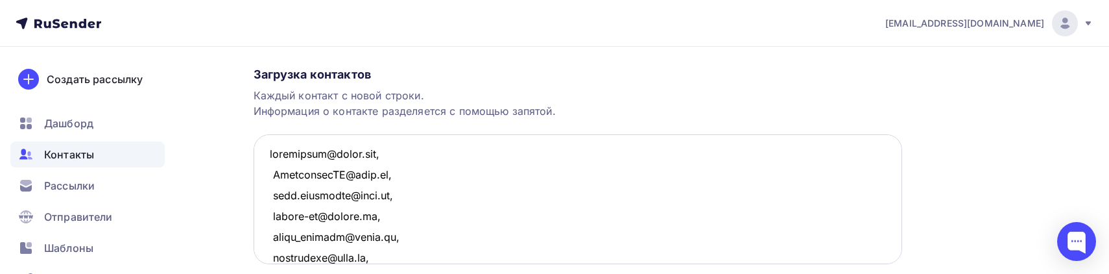
scroll to position [28, 0]
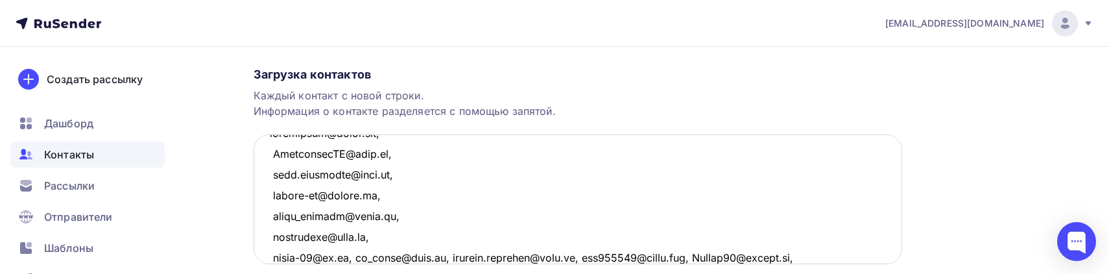
click at [358, 254] on textarea at bounding box center [578, 199] width 648 height 130
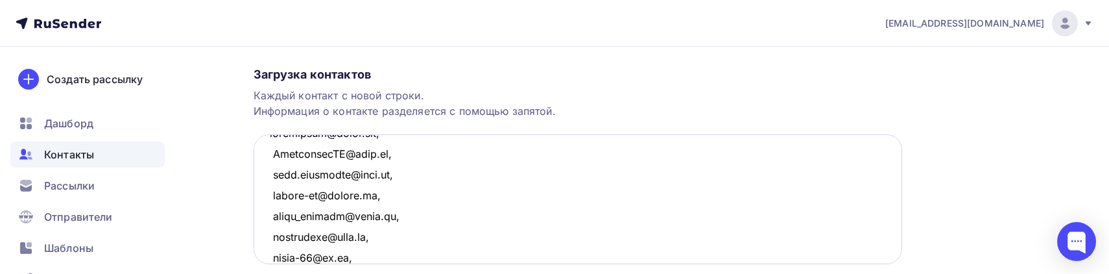
scroll to position [49, 0]
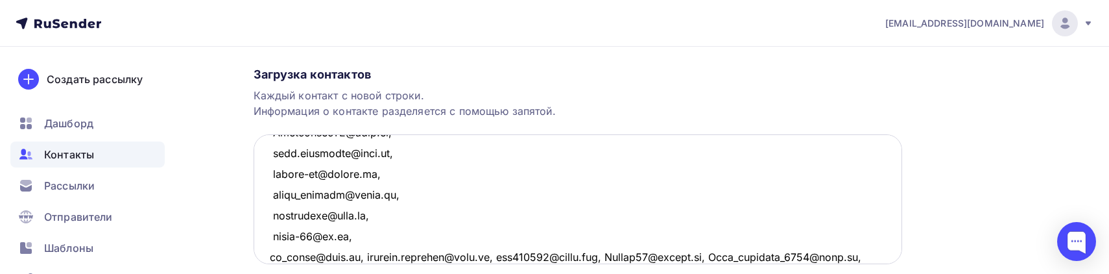
click at [350, 255] on textarea at bounding box center [578, 199] width 648 height 130
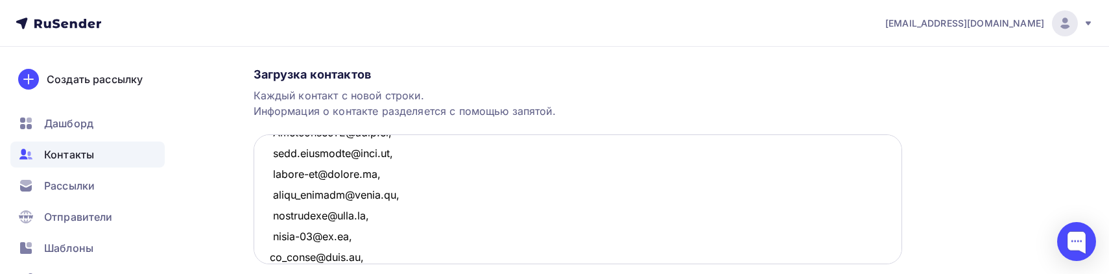
scroll to position [70, 0]
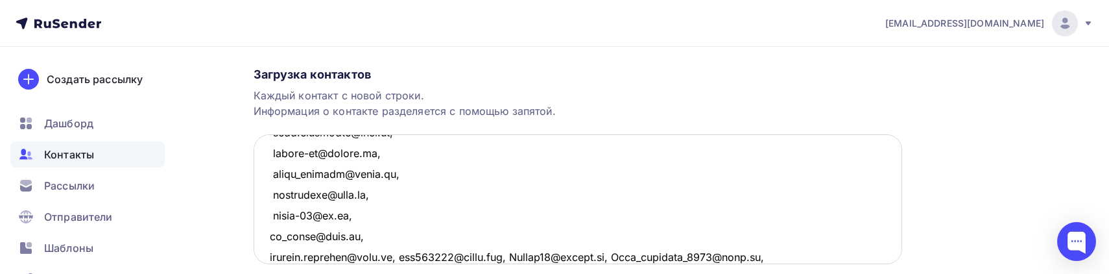
click at [399, 255] on textarea at bounding box center [578, 199] width 648 height 130
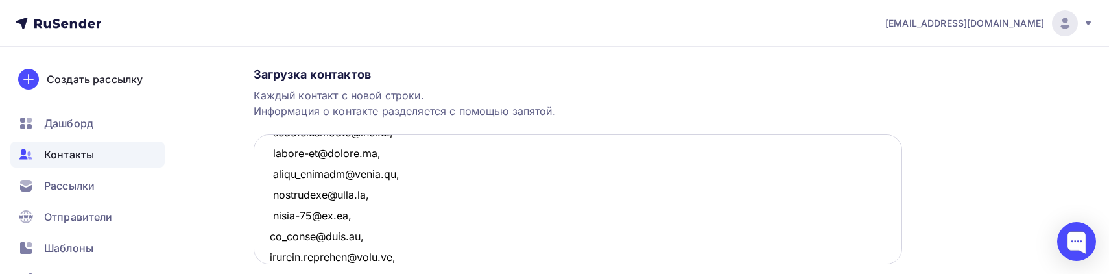
scroll to position [91, 0]
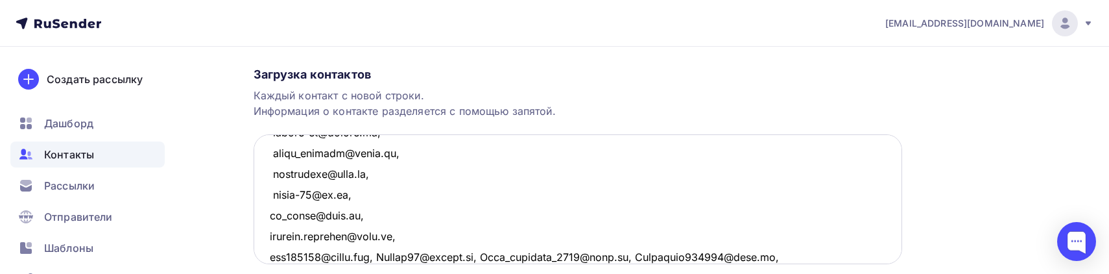
click at [383, 259] on textarea at bounding box center [578, 199] width 648 height 130
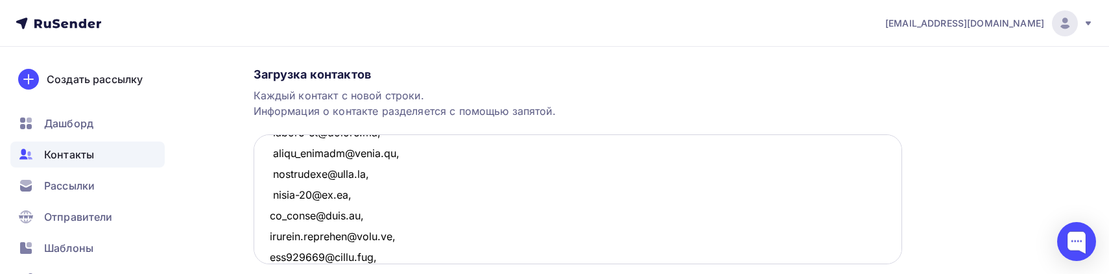
scroll to position [111, 0]
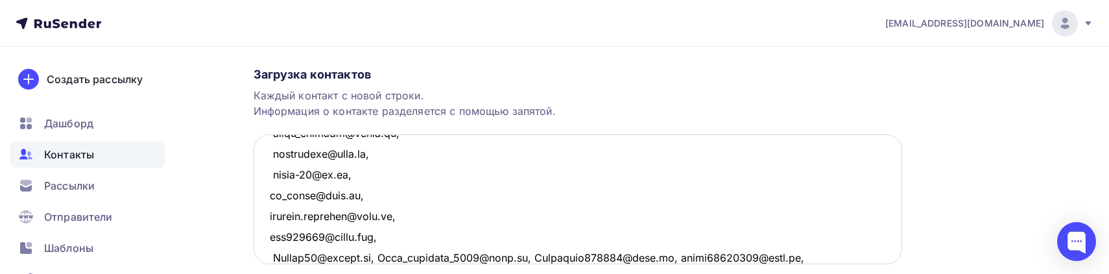
click at [380, 255] on textarea at bounding box center [578, 199] width 648 height 130
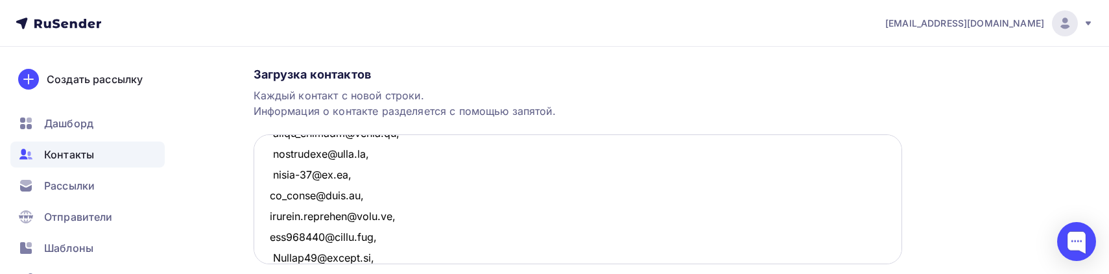
scroll to position [132, 0]
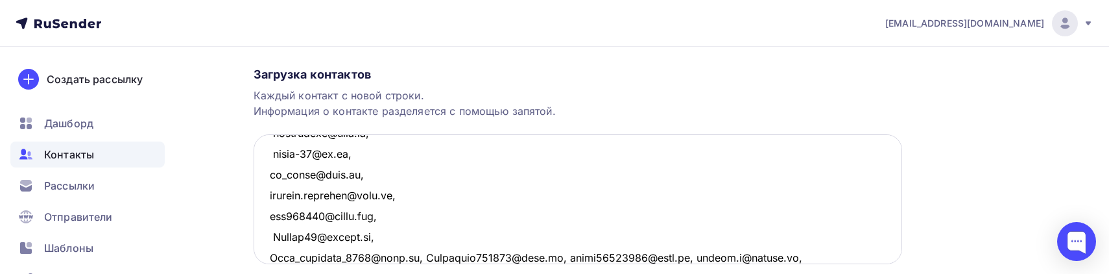
click at [419, 256] on textarea at bounding box center [578, 199] width 648 height 130
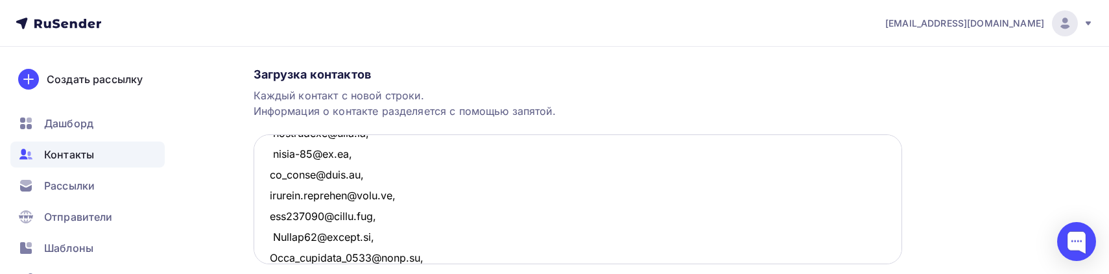
scroll to position [153, 0]
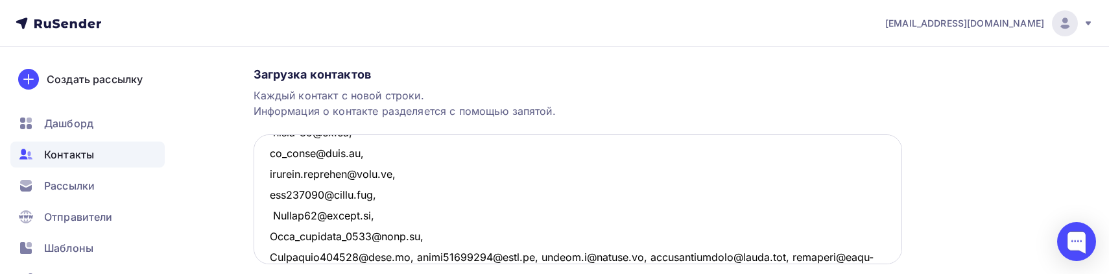
click at [402, 253] on textarea at bounding box center [578, 199] width 648 height 130
click at [403, 253] on textarea at bounding box center [578, 199] width 648 height 130
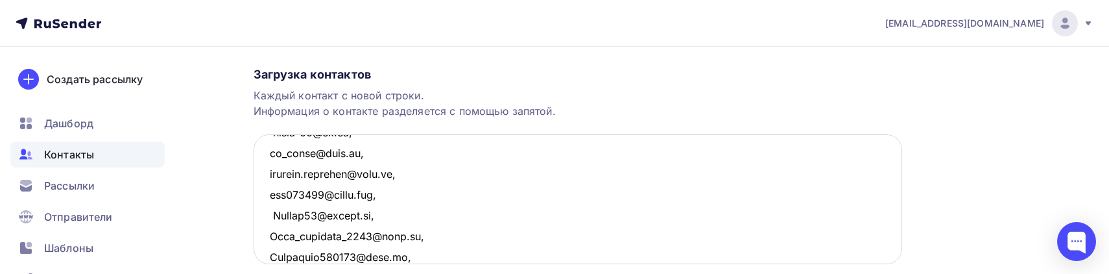
scroll to position [174, 0]
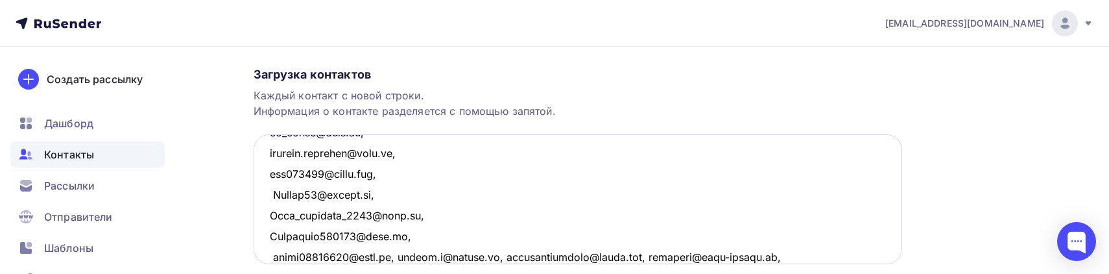
click at [390, 259] on textarea at bounding box center [578, 199] width 648 height 130
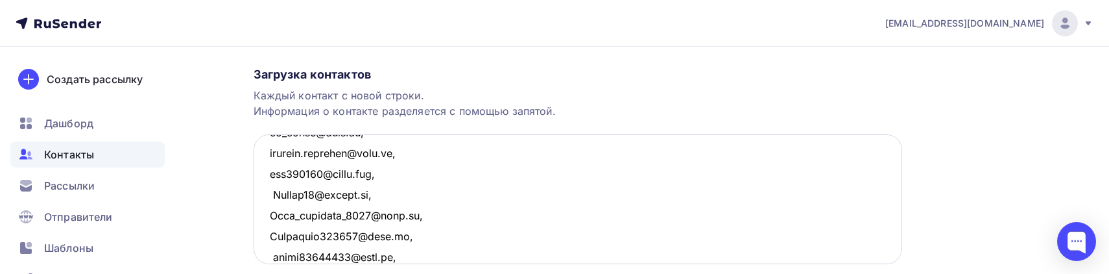
scroll to position [195, 0]
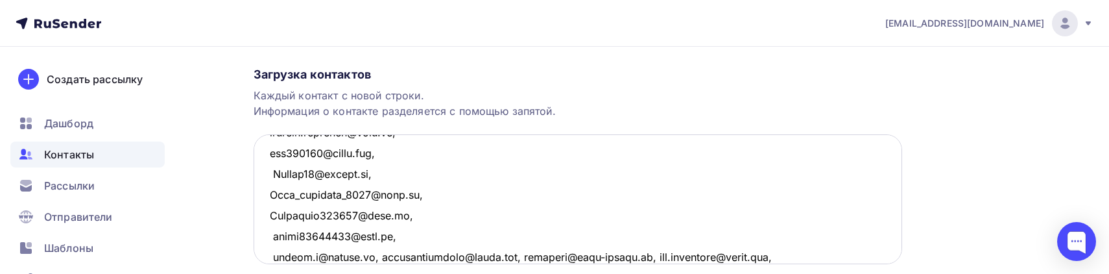
click at [381, 257] on textarea at bounding box center [578, 199] width 648 height 130
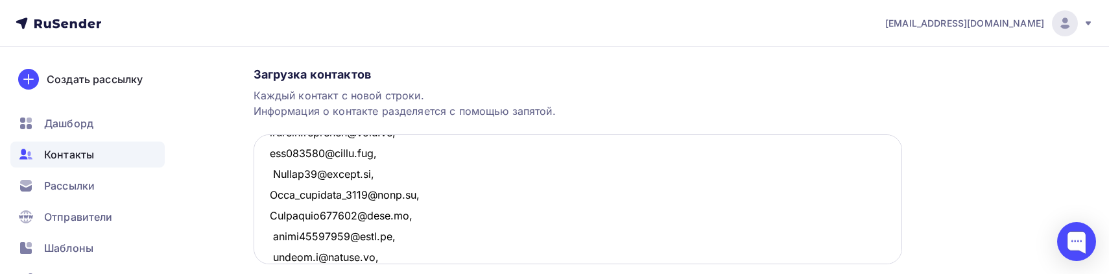
scroll to position [215, 0]
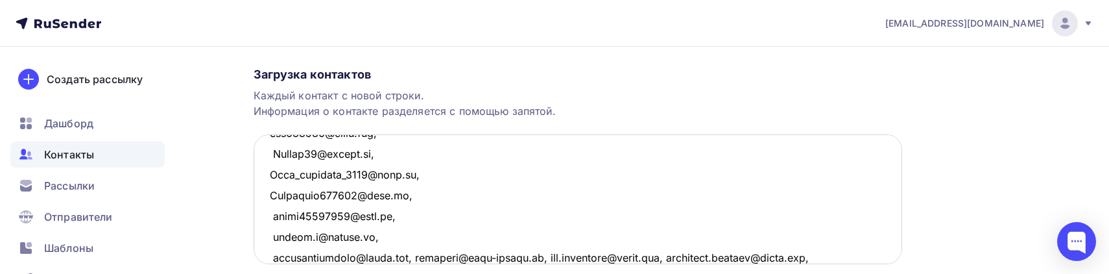
click at [416, 258] on textarea at bounding box center [578, 199] width 648 height 130
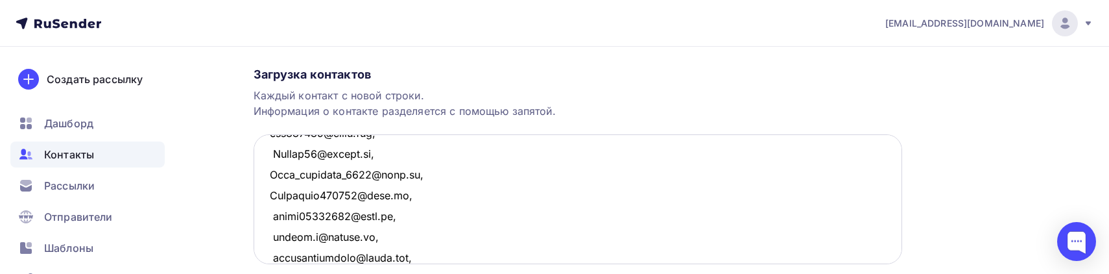
scroll to position [235, 0]
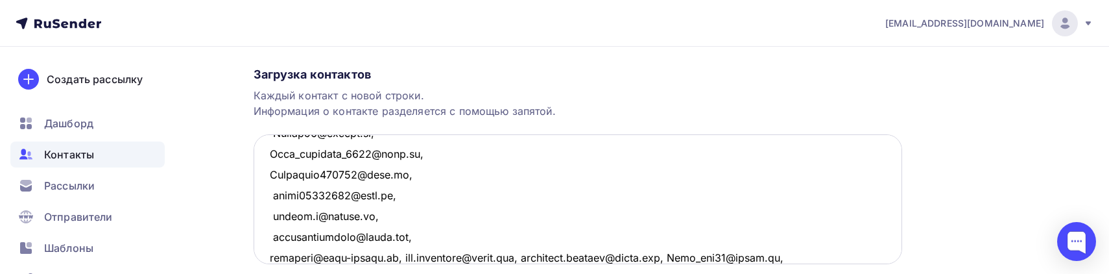
click at [392, 254] on textarea at bounding box center [578, 199] width 648 height 130
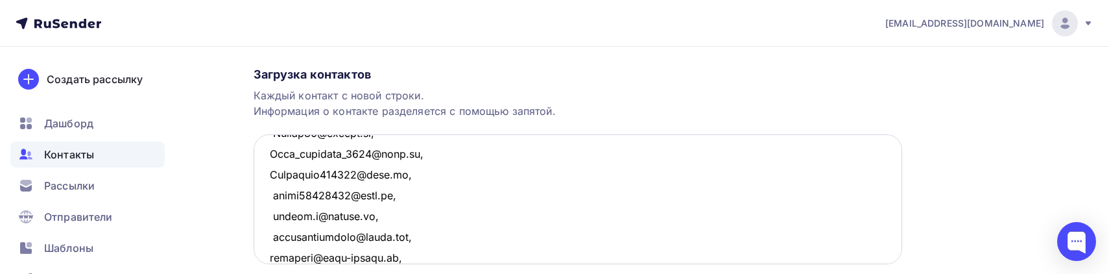
scroll to position [257, 0]
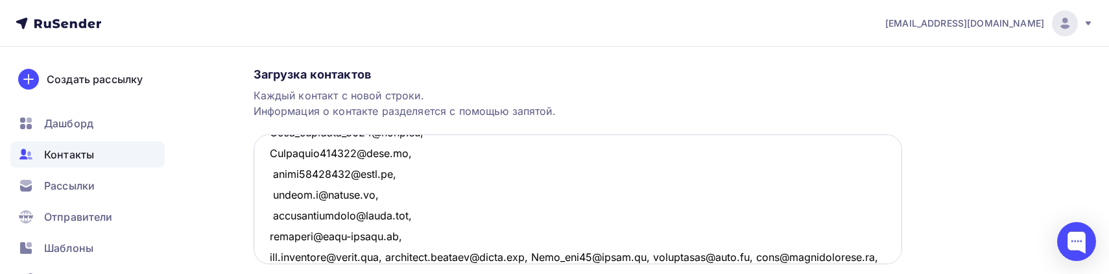
click at [399, 257] on textarea at bounding box center [578, 199] width 648 height 130
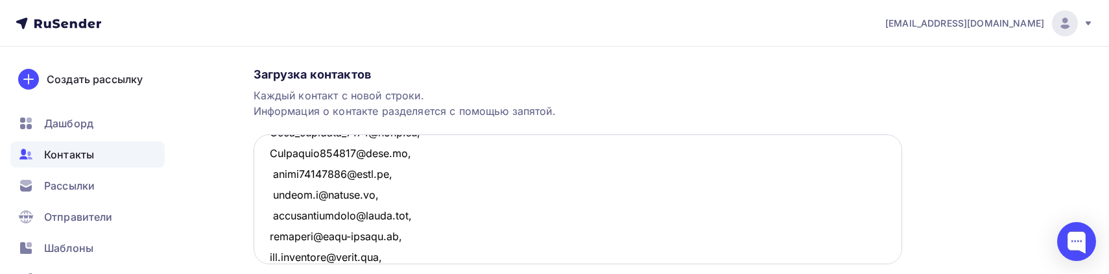
scroll to position [278, 0]
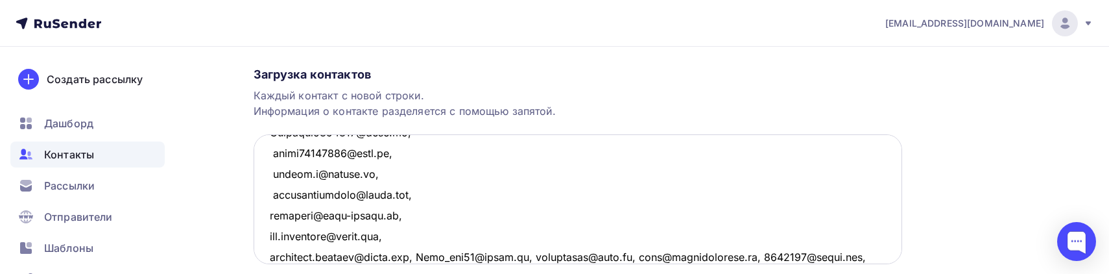
click at [416, 255] on textarea at bounding box center [578, 199] width 648 height 130
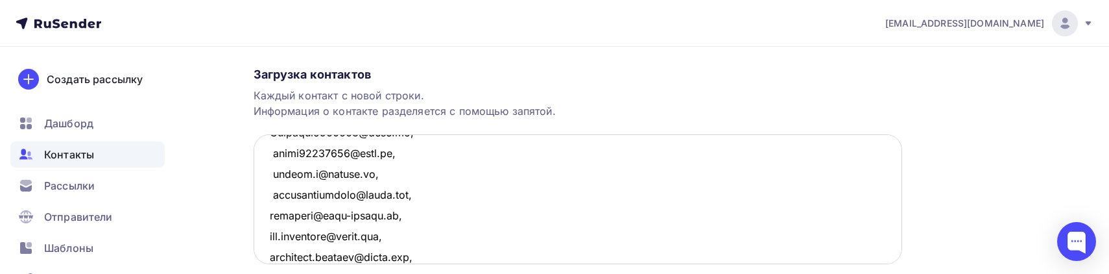
scroll to position [298, 0]
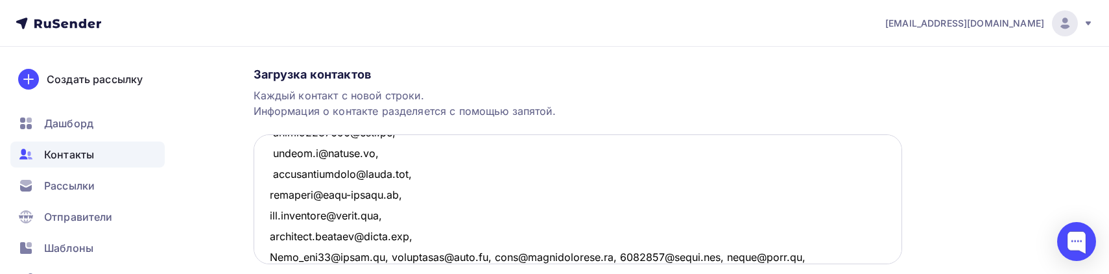
click at [383, 254] on textarea at bounding box center [578, 199] width 648 height 130
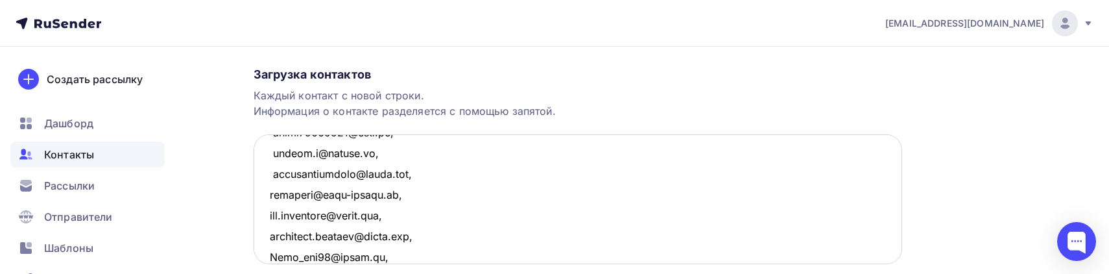
scroll to position [318, 0]
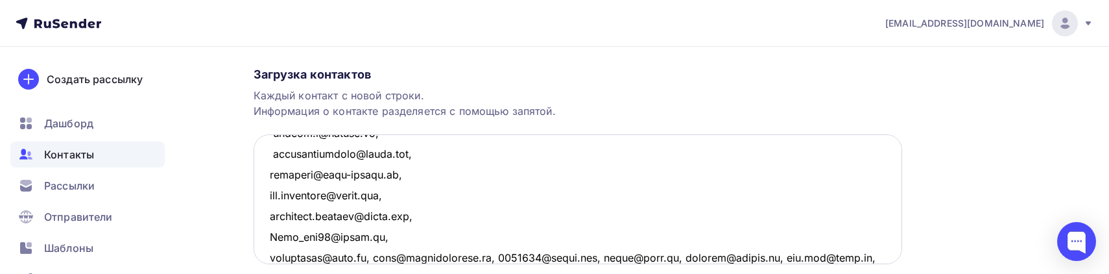
click at [376, 257] on textarea at bounding box center [578, 199] width 648 height 130
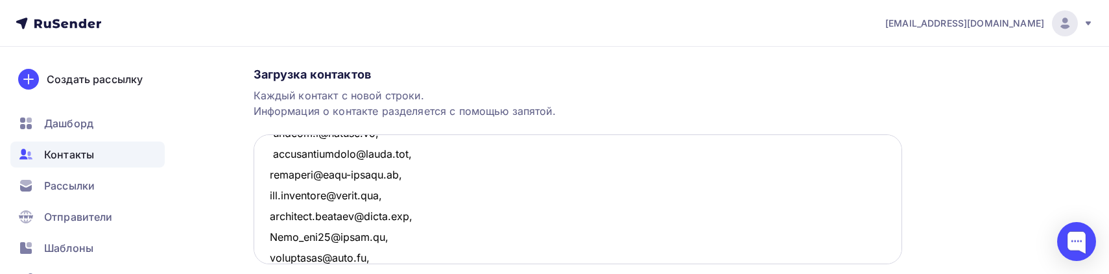
scroll to position [339, 0]
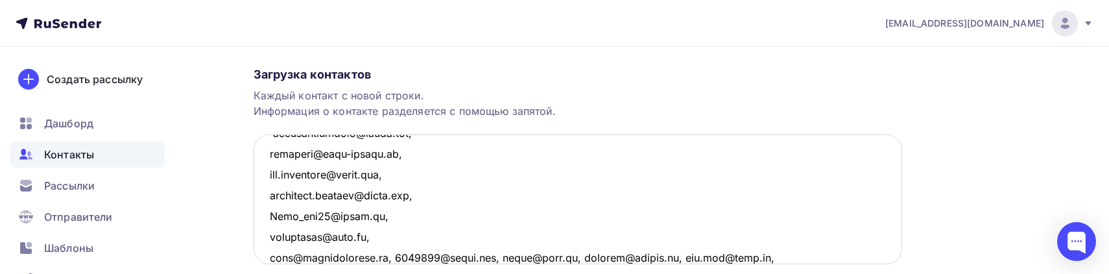
click at [374, 255] on textarea at bounding box center [578, 199] width 648 height 130
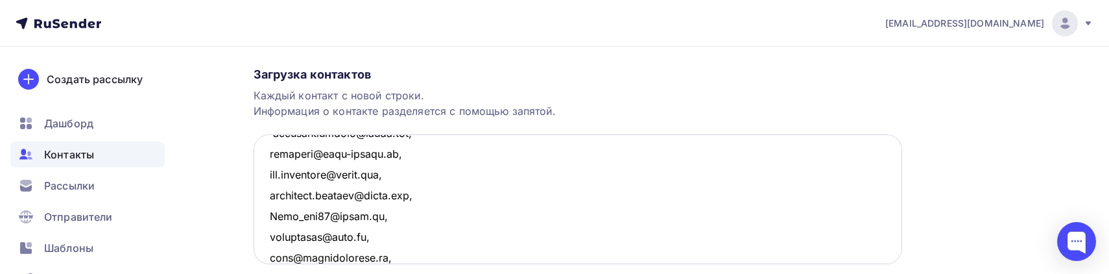
scroll to position [360, 0]
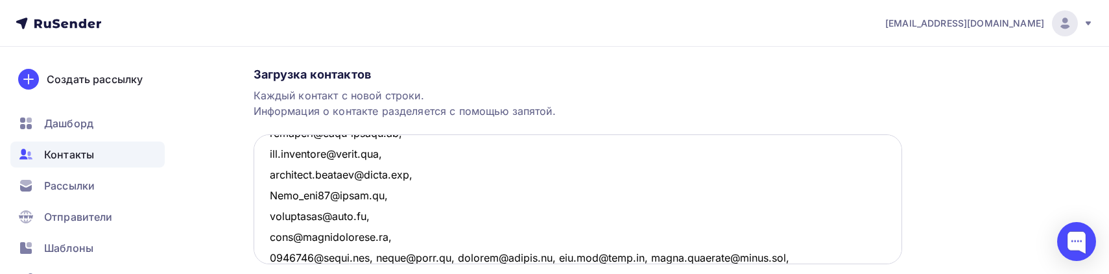
click at [378, 257] on textarea at bounding box center [578, 199] width 648 height 130
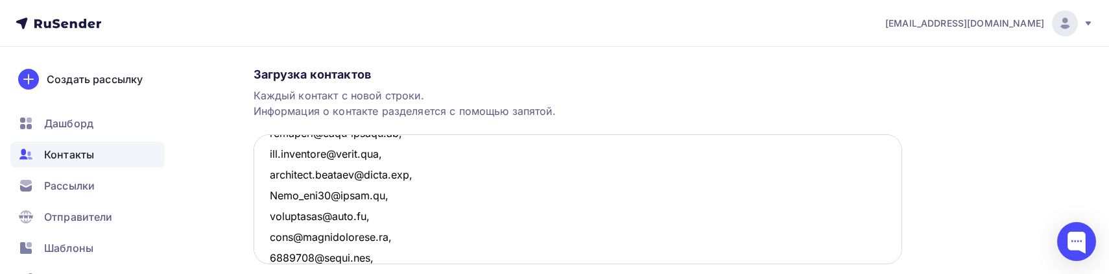
scroll to position [381, 0]
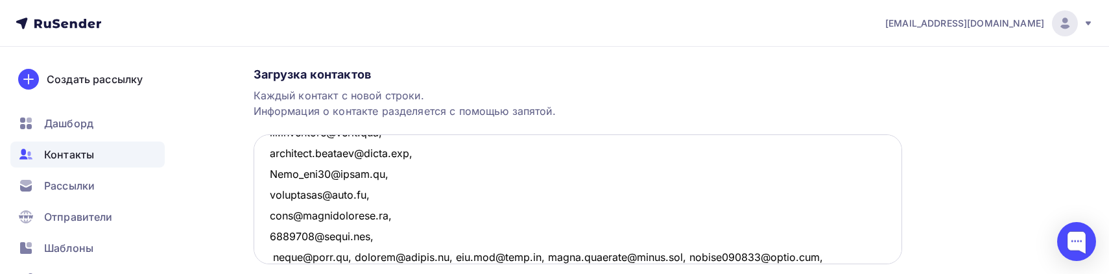
click at [350, 253] on textarea at bounding box center [578, 199] width 648 height 130
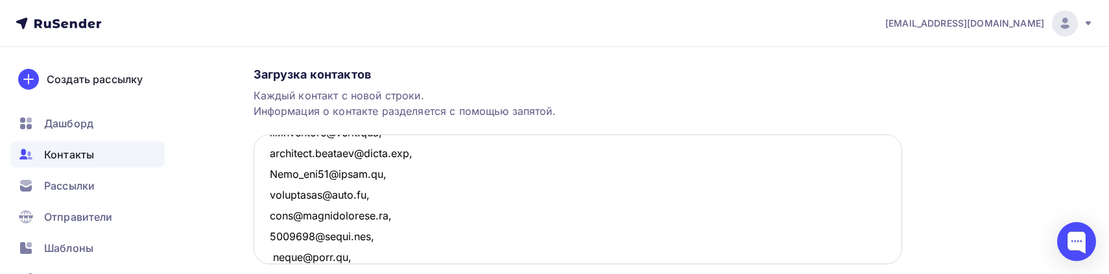
scroll to position [402, 0]
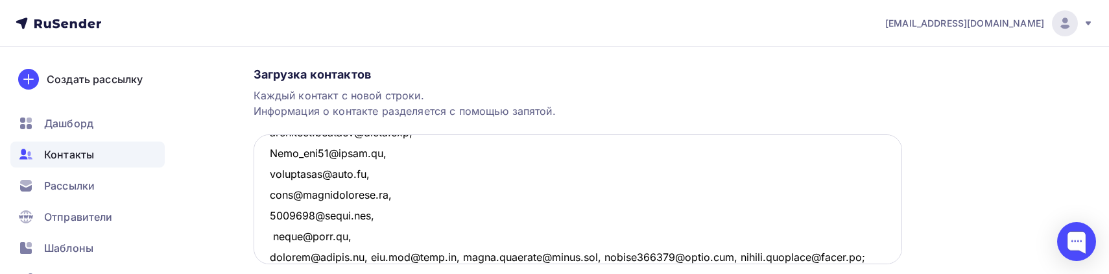
click at [373, 259] on textarea at bounding box center [578, 199] width 648 height 130
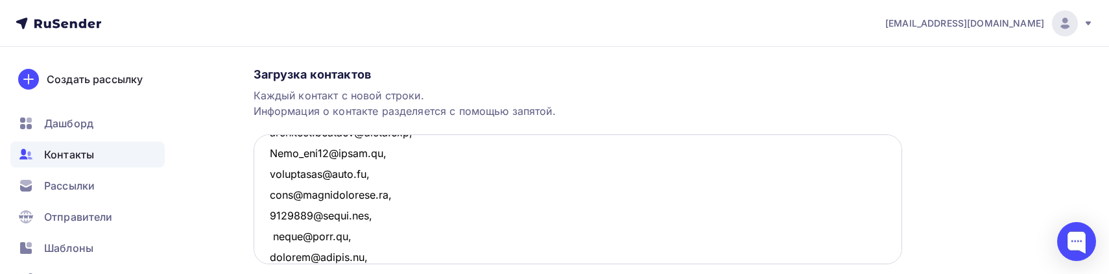
scroll to position [422, 0]
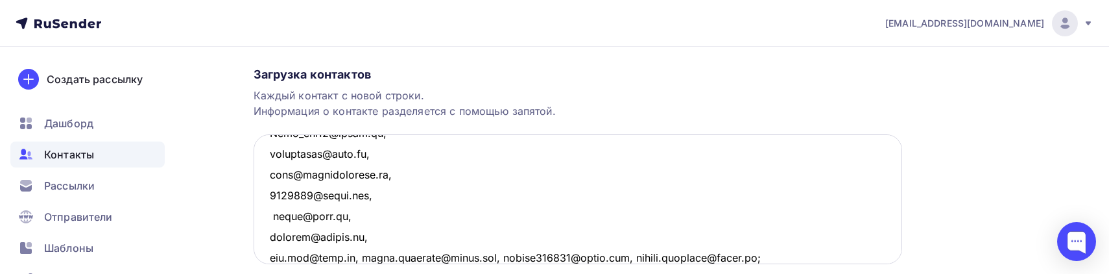
click at [355, 253] on textarea at bounding box center [578, 199] width 648 height 130
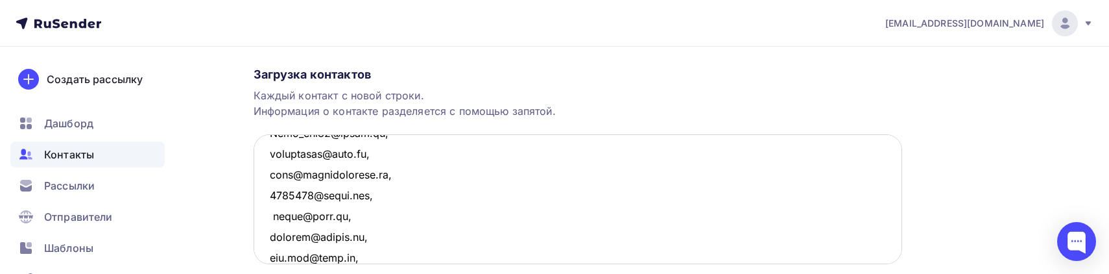
scroll to position [443, 0]
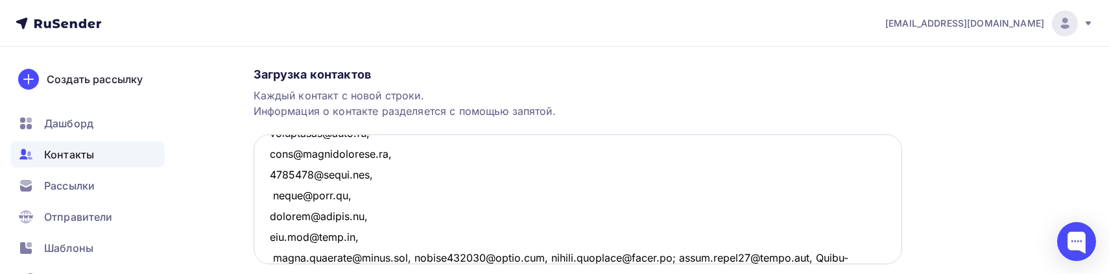
click at [409, 257] on textarea at bounding box center [578, 199] width 648 height 130
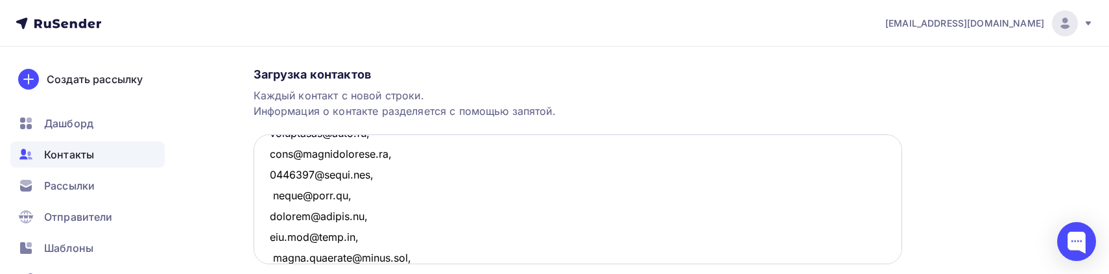
scroll to position [464, 0]
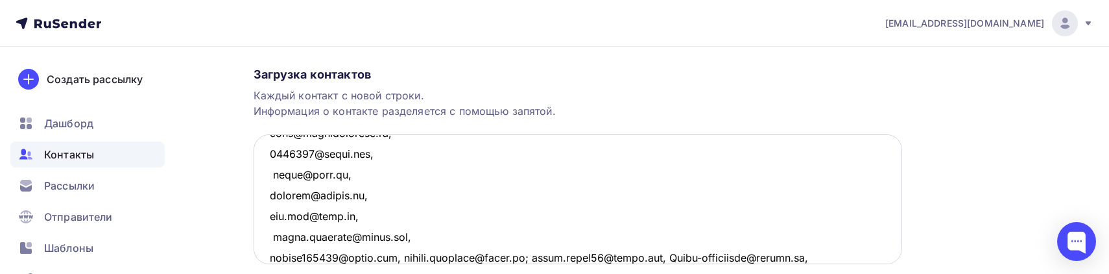
click at [401, 256] on textarea at bounding box center [578, 199] width 648 height 130
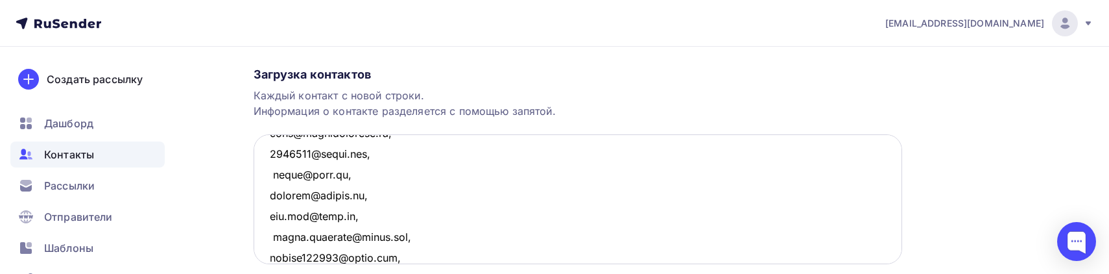
scroll to position [485, 0]
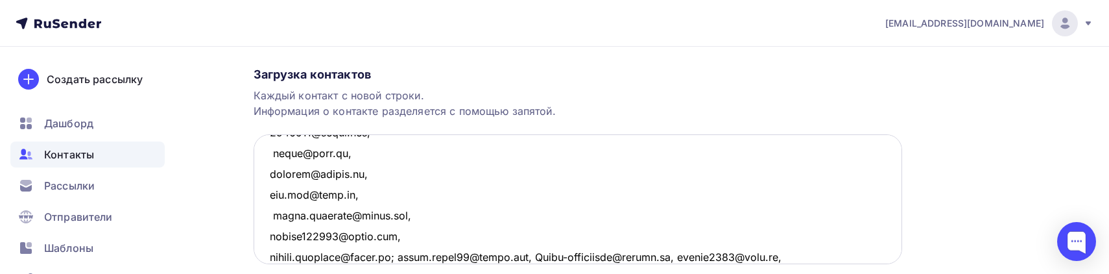
click at [401, 256] on textarea at bounding box center [578, 199] width 648 height 130
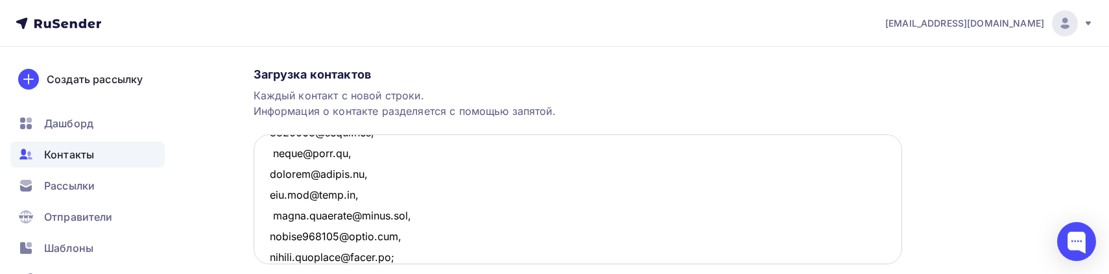
scroll to position [506, 0]
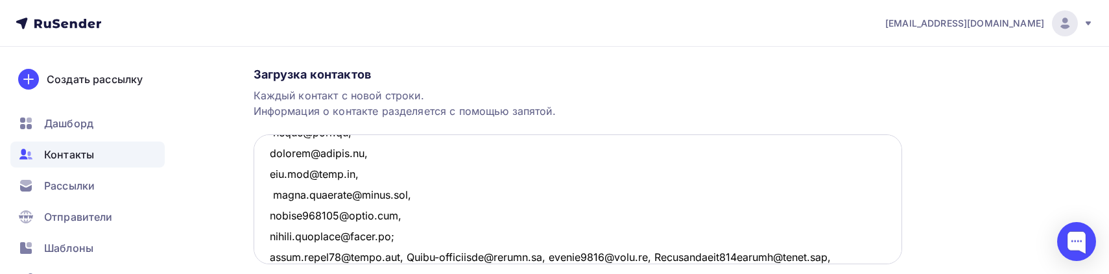
click at [401, 256] on textarea at bounding box center [578, 199] width 648 height 130
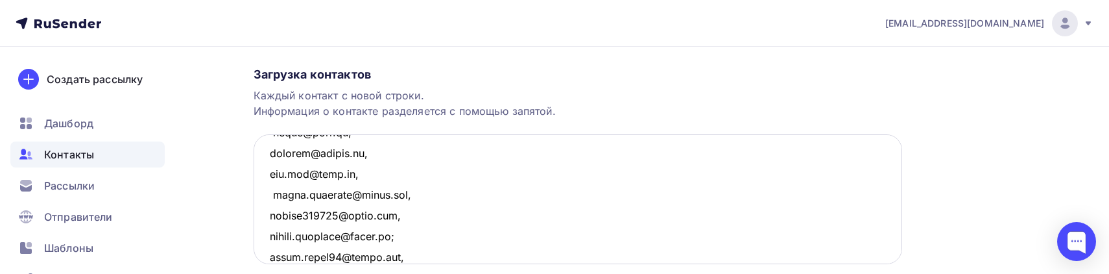
scroll to position [526, 0]
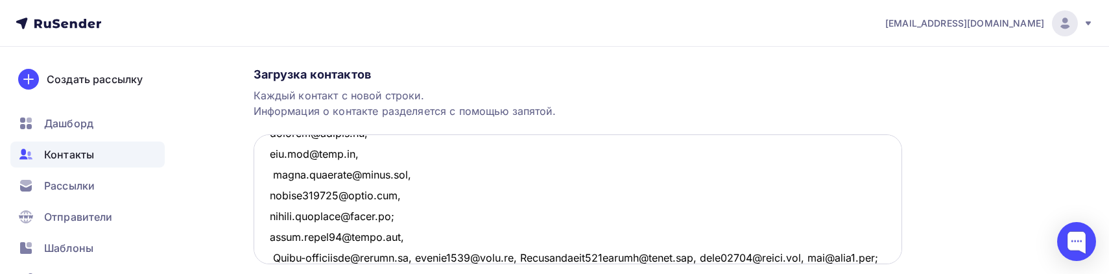
click at [422, 258] on textarea at bounding box center [578, 199] width 648 height 130
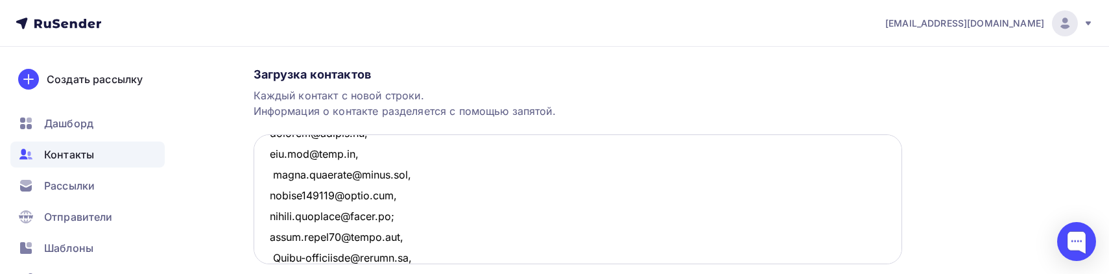
scroll to position [547, 0]
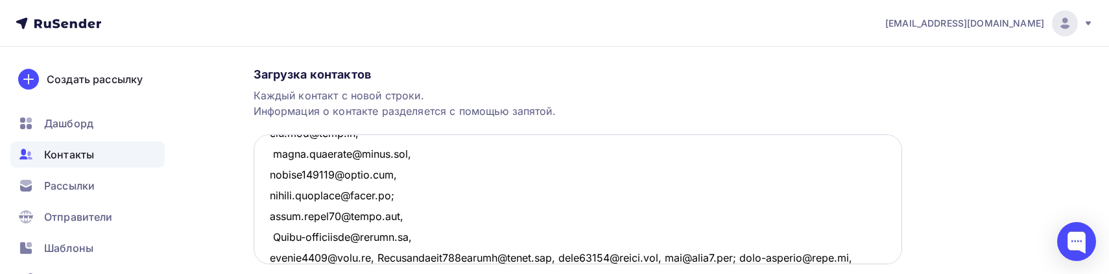
click at [371, 258] on textarea at bounding box center [578, 199] width 648 height 130
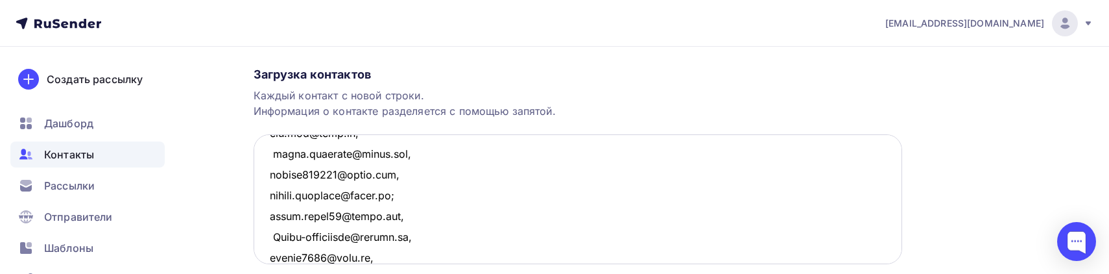
scroll to position [567, 0]
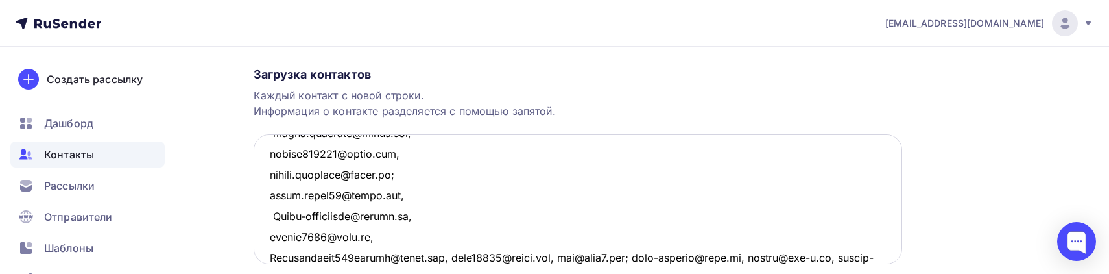
click at [453, 255] on textarea at bounding box center [578, 199] width 648 height 130
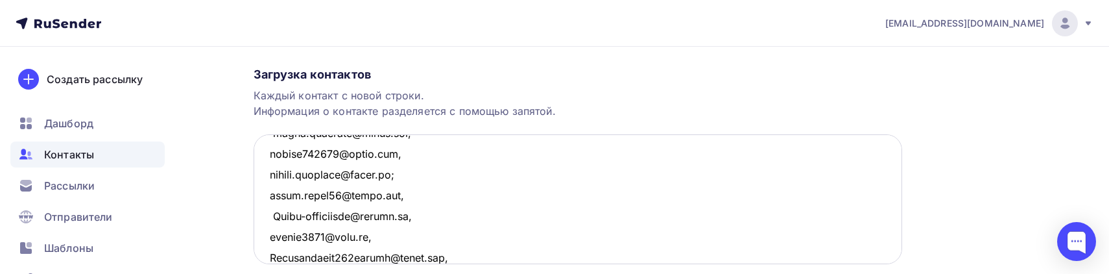
scroll to position [0, 0]
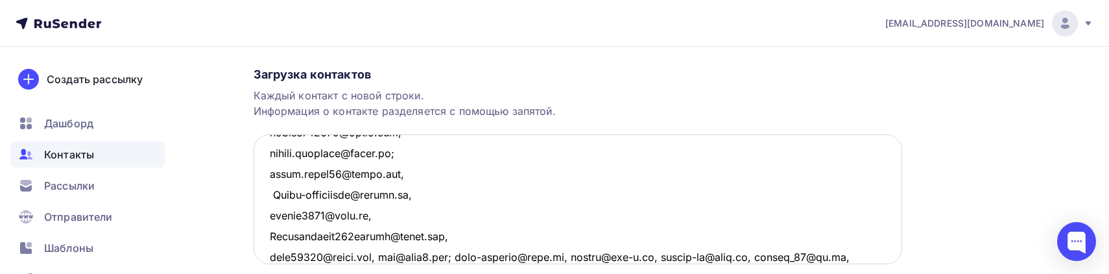
click at [389, 254] on textarea at bounding box center [578, 199] width 648 height 130
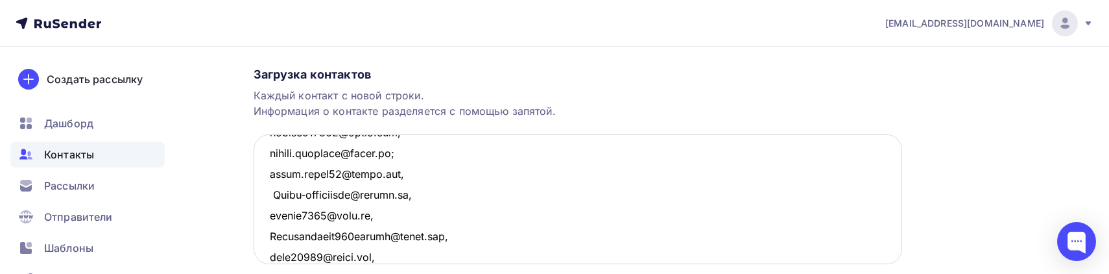
scroll to position [610, 0]
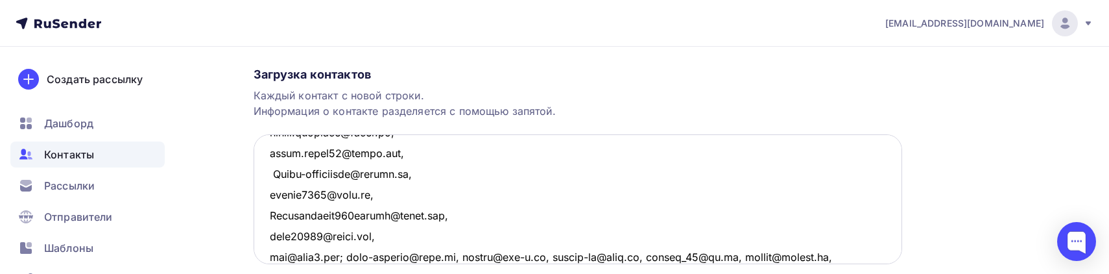
click at [348, 257] on textarea at bounding box center [578, 199] width 648 height 130
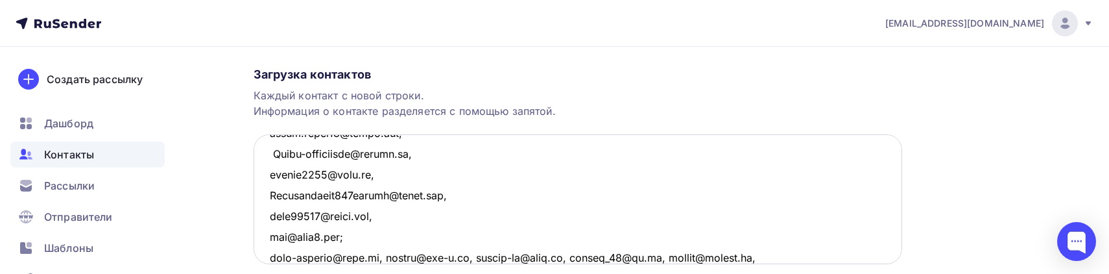
click at [376, 254] on textarea at bounding box center [578, 199] width 648 height 130
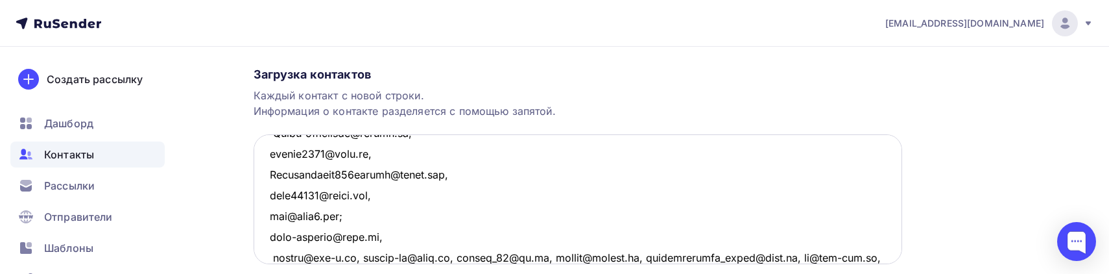
click at [359, 259] on textarea at bounding box center [578, 199] width 648 height 130
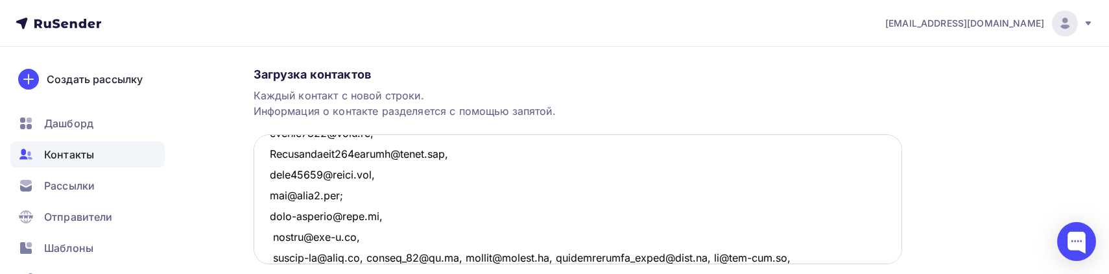
click at [361, 257] on textarea at bounding box center [578, 199] width 648 height 130
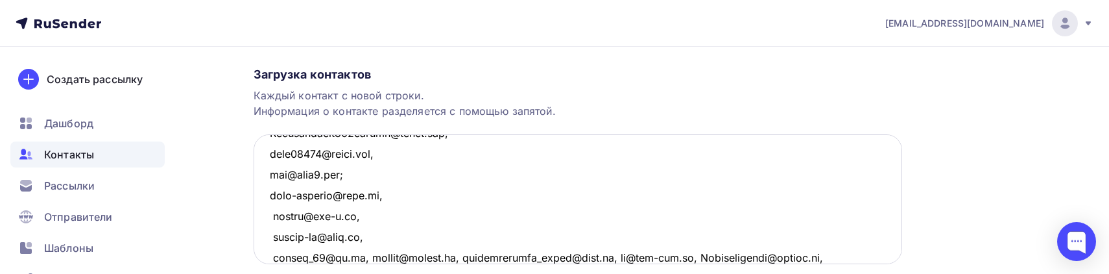
click at [361, 257] on textarea at bounding box center [578, 199] width 648 height 130
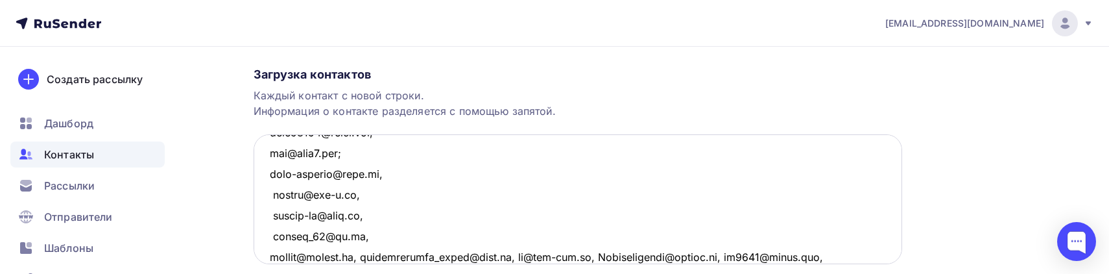
click at [364, 257] on textarea at bounding box center [578, 199] width 648 height 130
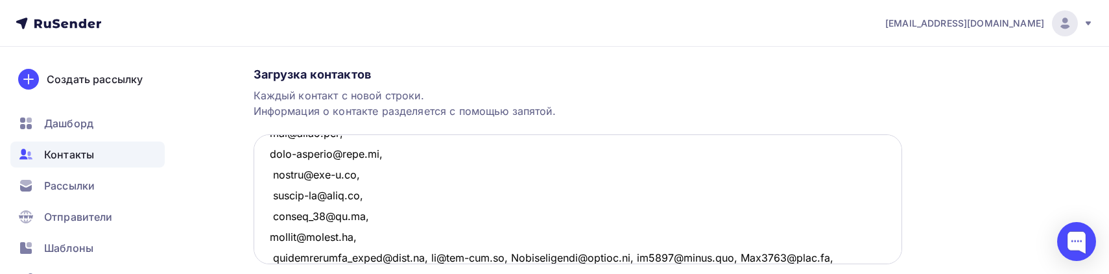
click at [420, 256] on textarea at bounding box center [578, 199] width 648 height 130
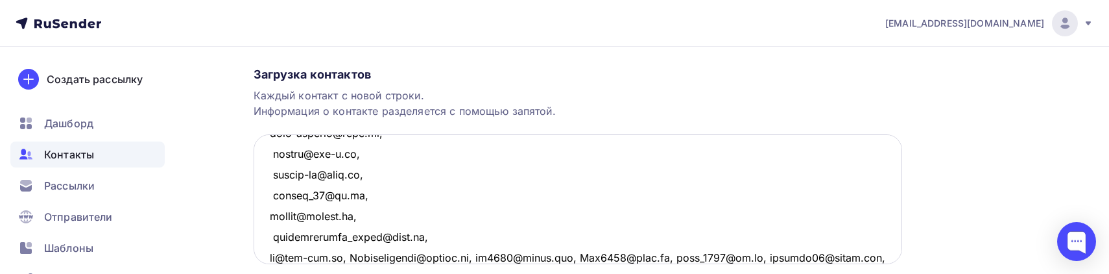
click at [349, 255] on textarea at bounding box center [578, 199] width 648 height 130
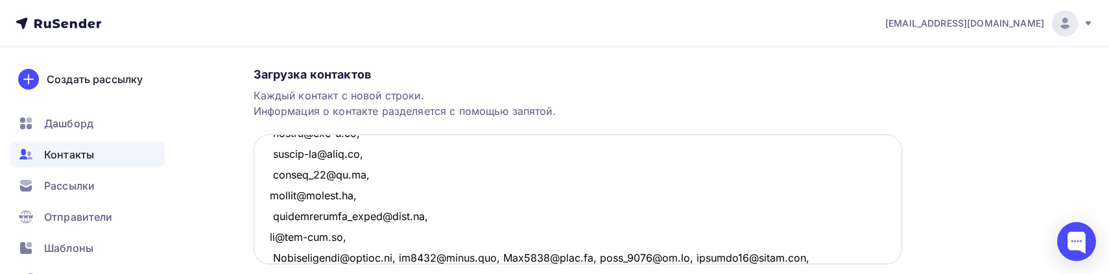
click at [401, 259] on textarea at bounding box center [578, 199] width 648 height 130
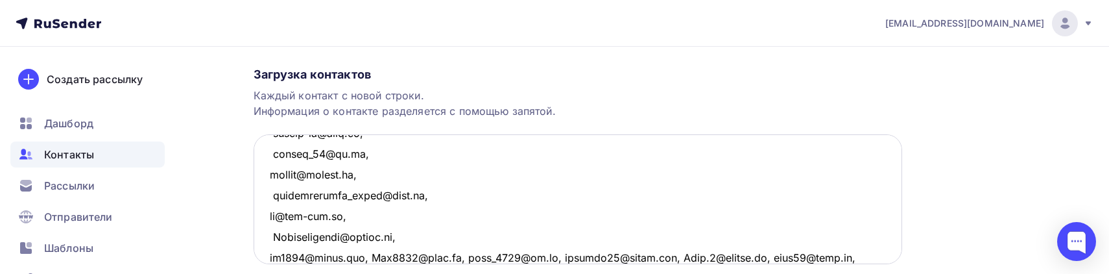
click at [370, 254] on textarea at bounding box center [578, 199] width 648 height 130
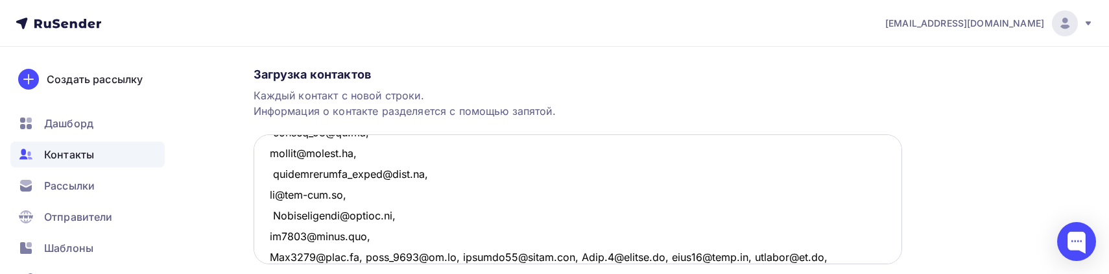
click at [361, 257] on textarea at bounding box center [578, 199] width 648 height 130
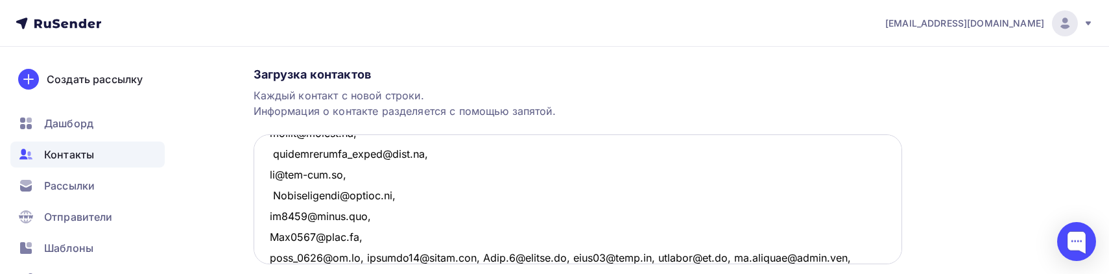
click at [357, 257] on textarea at bounding box center [578, 199] width 648 height 130
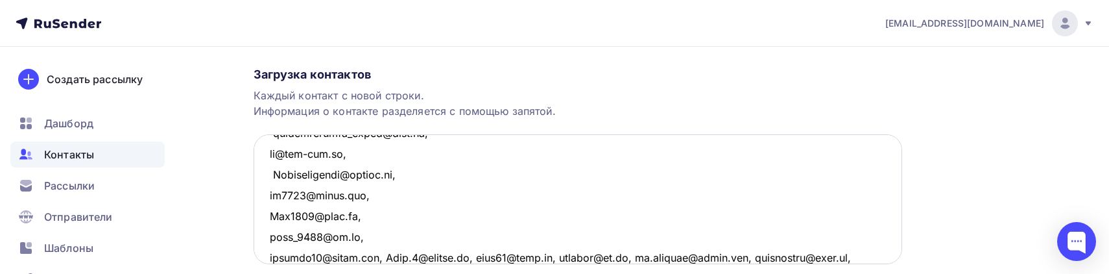
click at [384, 257] on textarea at bounding box center [578, 199] width 648 height 130
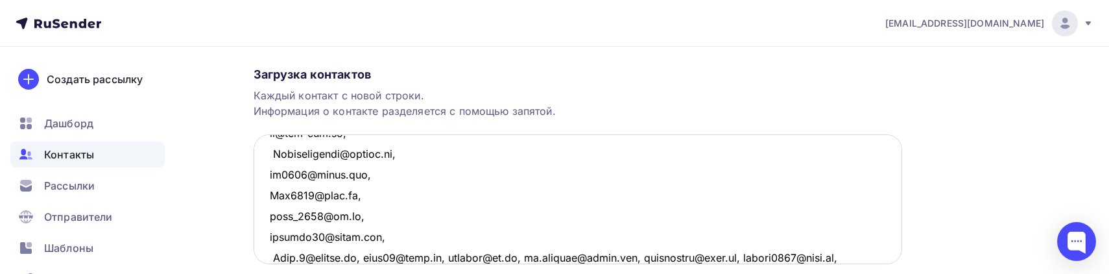
click at [368, 257] on textarea at bounding box center [578, 199] width 648 height 130
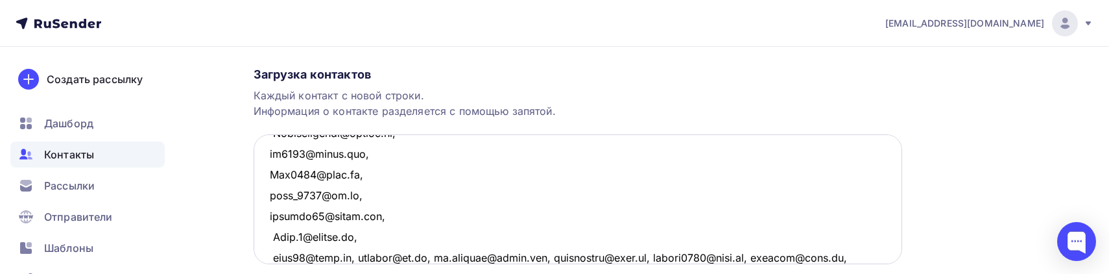
click at [354, 256] on textarea at bounding box center [578, 199] width 648 height 130
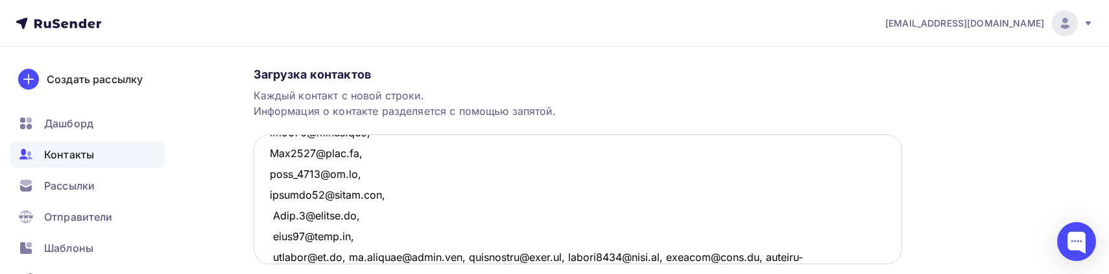
click at [346, 256] on textarea at bounding box center [578, 199] width 648 height 130
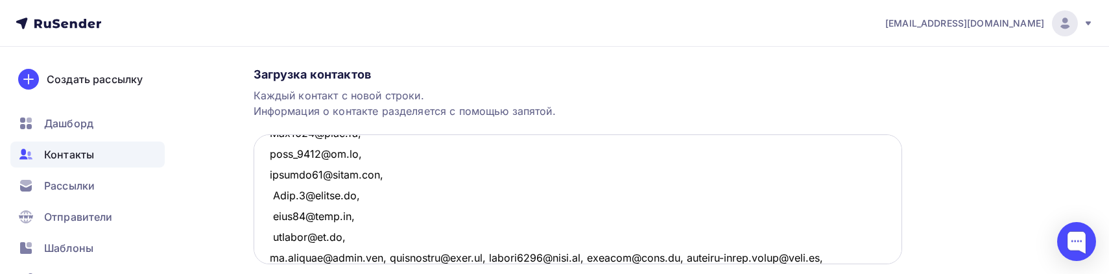
click at [380, 257] on textarea at bounding box center [578, 199] width 648 height 130
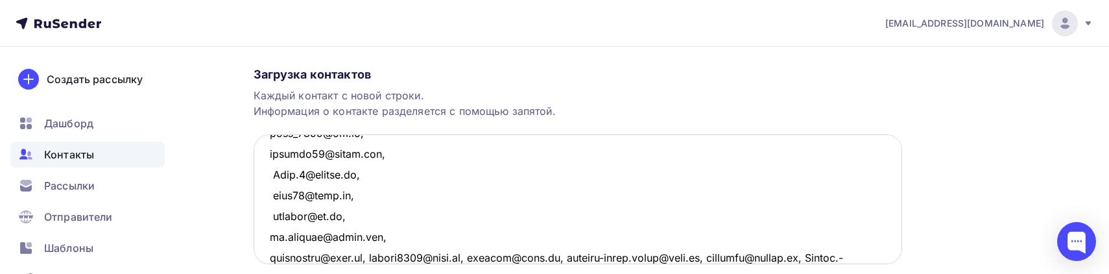
click at [373, 256] on textarea at bounding box center [578, 199] width 648 height 130
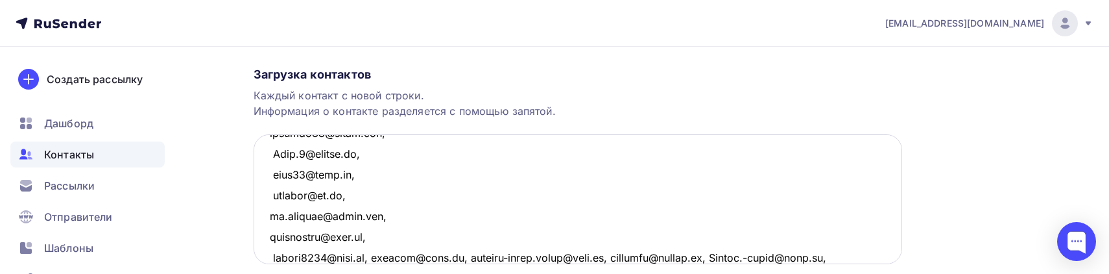
click at [378, 257] on textarea at bounding box center [578, 199] width 648 height 130
click at [358, 258] on textarea at bounding box center [578, 199] width 648 height 130
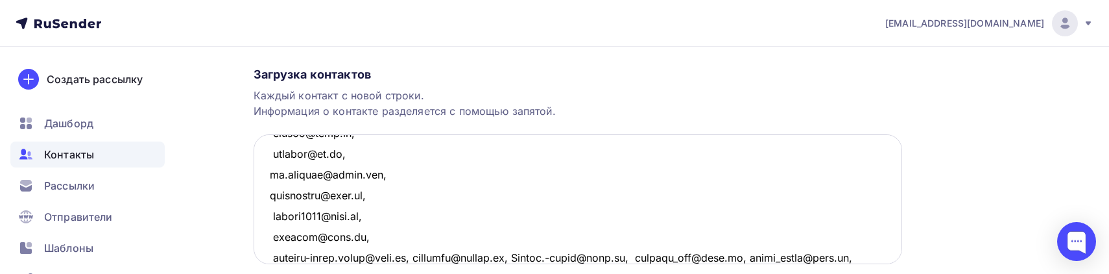
click at [423, 258] on textarea at bounding box center [578, 199] width 648 height 130
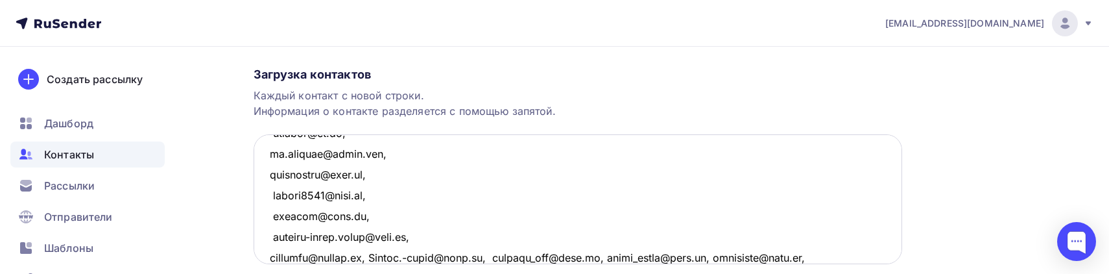
click at [369, 255] on textarea at bounding box center [578, 199] width 648 height 130
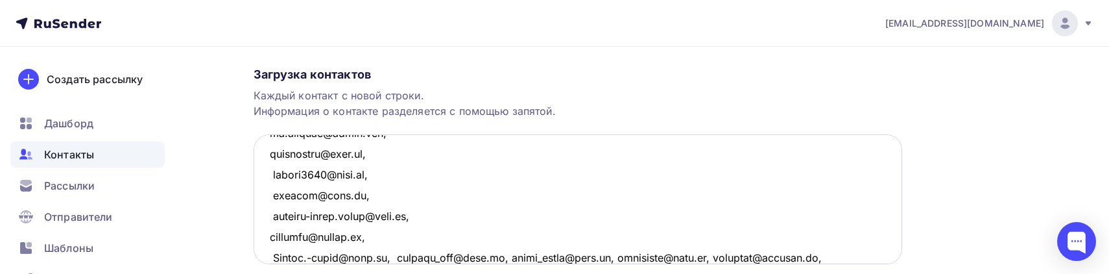
click at [387, 257] on textarea at bounding box center [578, 199] width 648 height 130
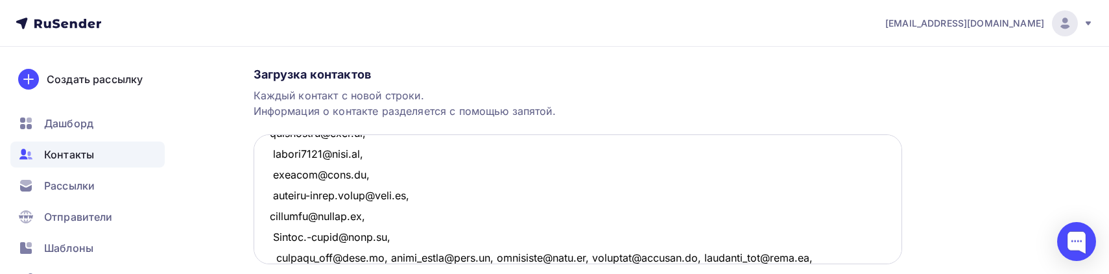
click at [390, 258] on textarea at bounding box center [578, 199] width 648 height 130
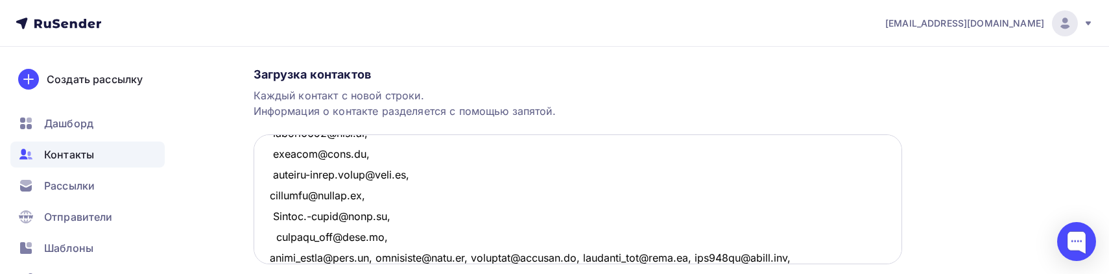
click at [375, 256] on textarea at bounding box center [578, 199] width 648 height 130
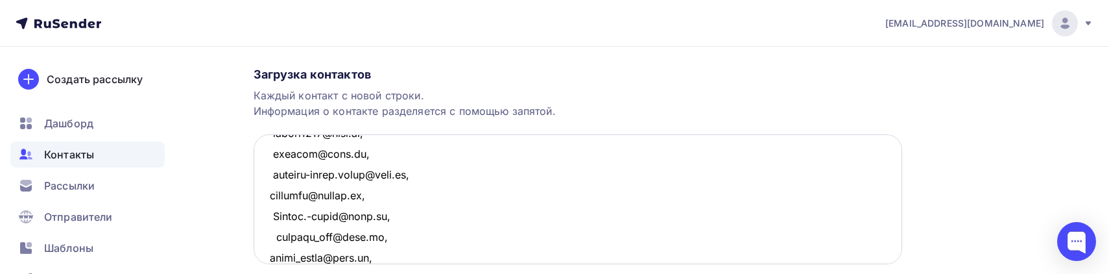
scroll to position [1128, 0]
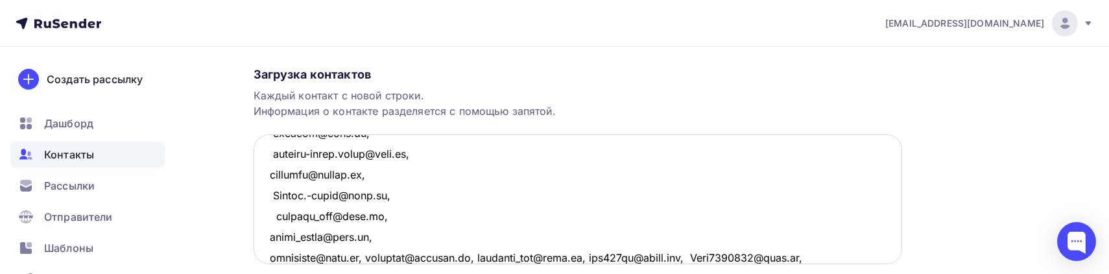
click at [375, 256] on textarea at bounding box center [578, 199] width 648 height 130
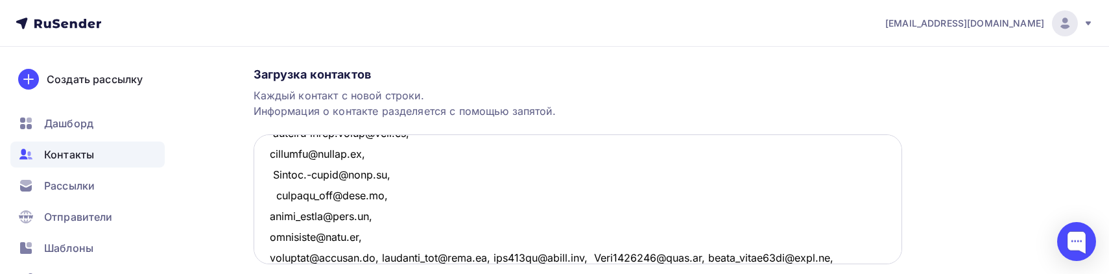
click at [375, 256] on textarea at bounding box center [578, 199] width 648 height 130
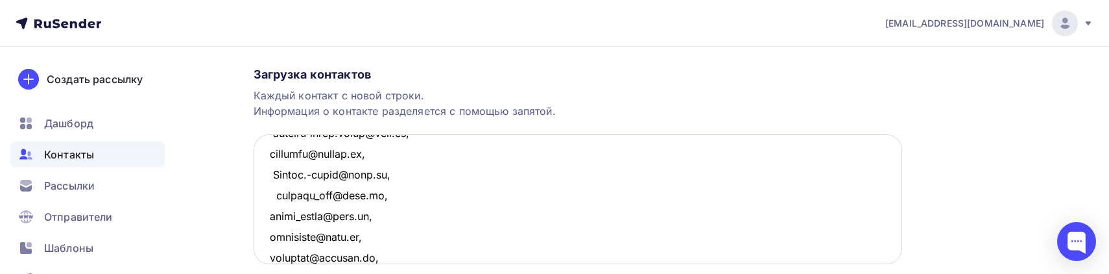
scroll to position [1169, 0]
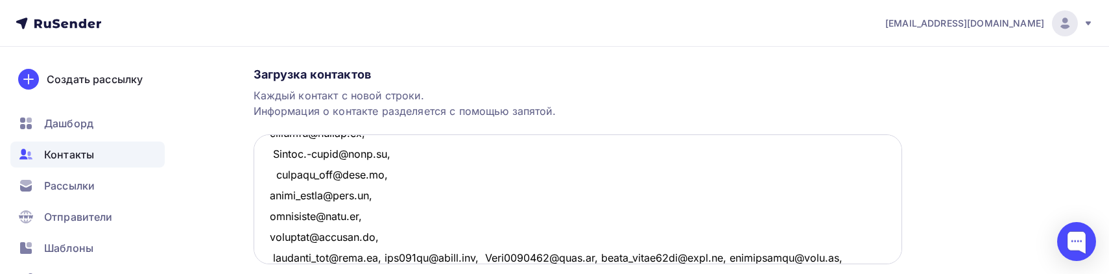
click at [394, 257] on textarea at bounding box center [578, 199] width 648 height 130
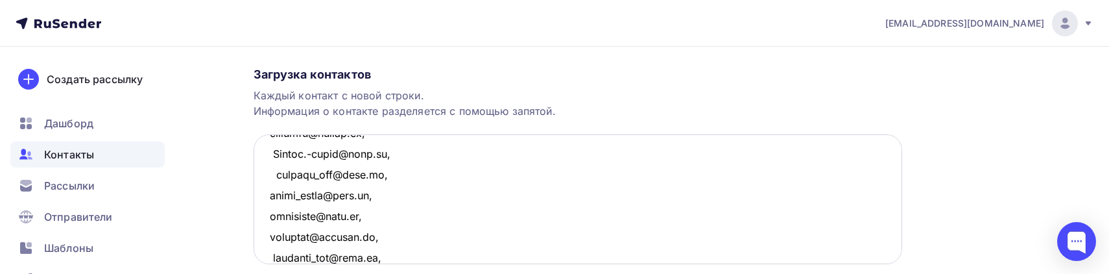
scroll to position [1190, 0]
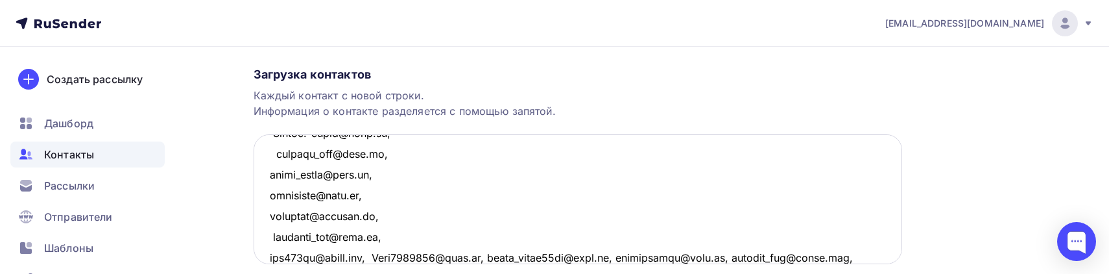
click at [393, 257] on textarea at bounding box center [578, 199] width 648 height 130
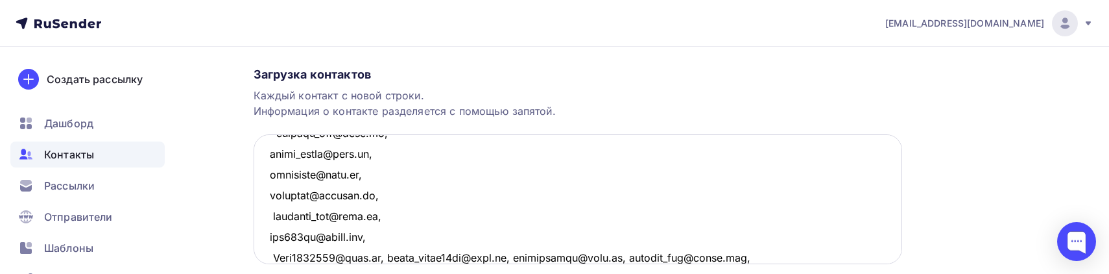
click at [383, 257] on textarea at bounding box center [578, 199] width 648 height 130
click at [384, 257] on textarea at bounding box center [578, 199] width 648 height 130
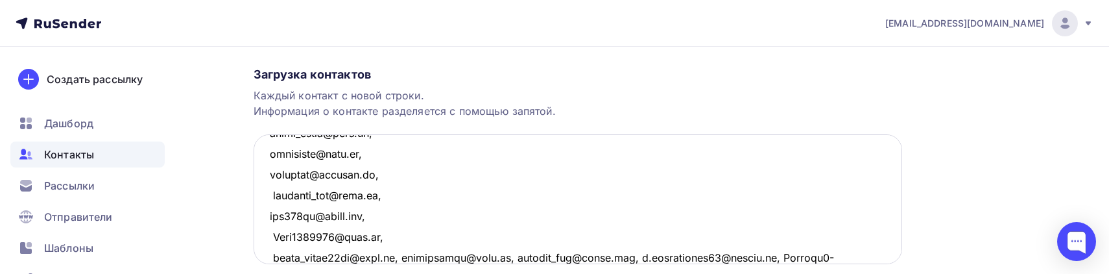
click at [392, 259] on textarea at bounding box center [578, 199] width 648 height 130
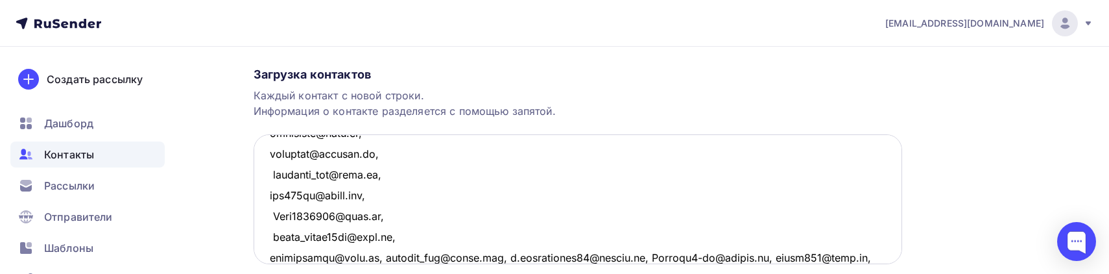
click at [380, 257] on textarea at bounding box center [578, 199] width 648 height 130
click at [395, 259] on textarea at bounding box center [578, 199] width 648 height 130
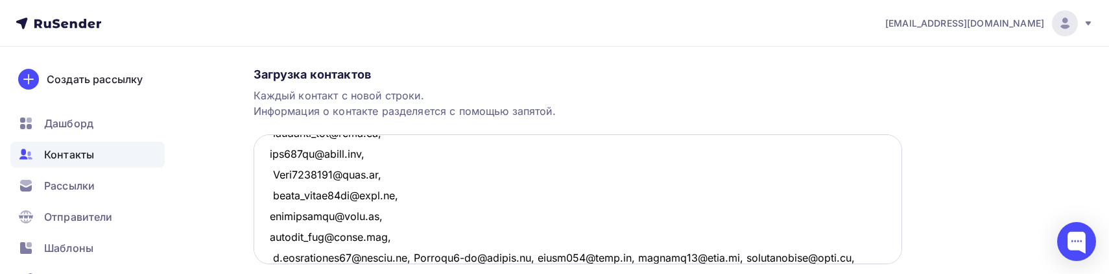
click at [418, 254] on textarea at bounding box center [578, 199] width 648 height 130
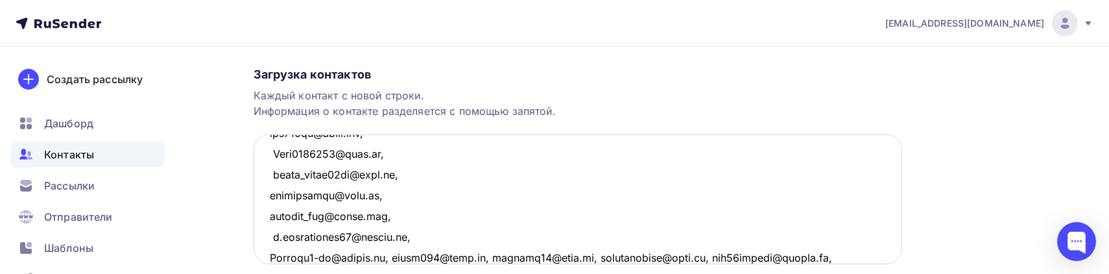
click at [382, 256] on textarea at bounding box center [578, 199] width 648 height 130
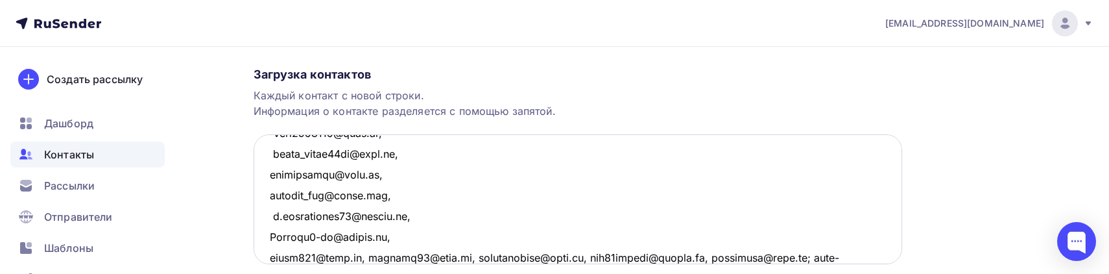
click at [361, 259] on textarea at bounding box center [578, 199] width 648 height 130
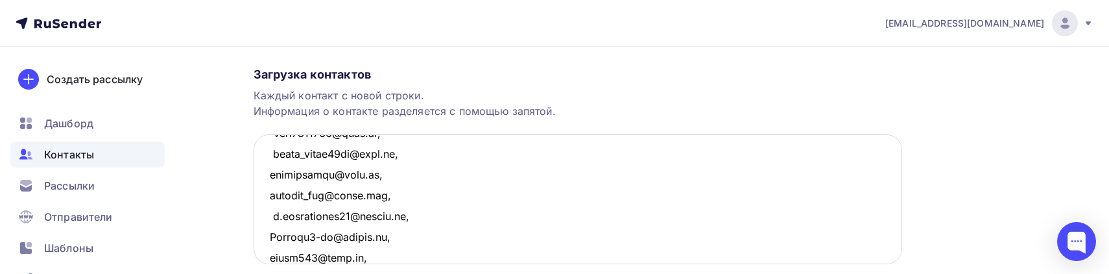
scroll to position [1355, 0]
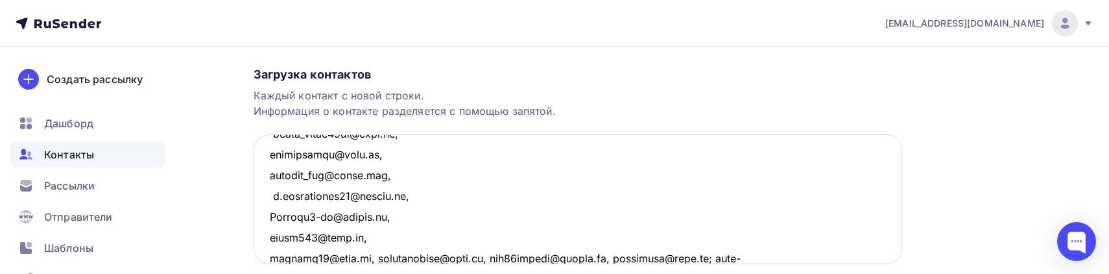
click at [366, 257] on textarea at bounding box center [578, 199] width 648 height 130
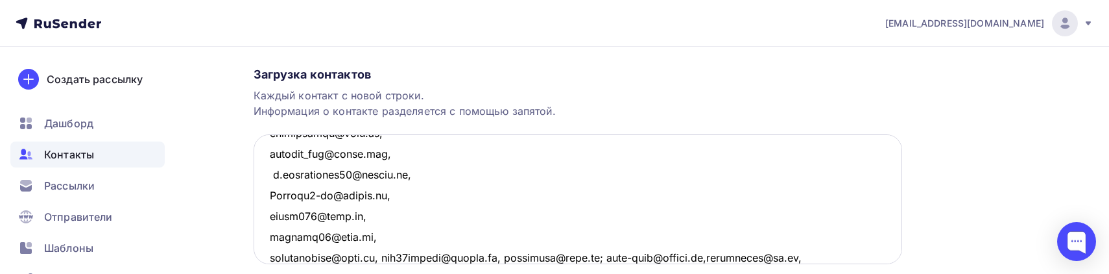
click at [385, 254] on textarea at bounding box center [578, 199] width 648 height 130
click at [390, 257] on textarea at bounding box center [578, 199] width 648 height 130
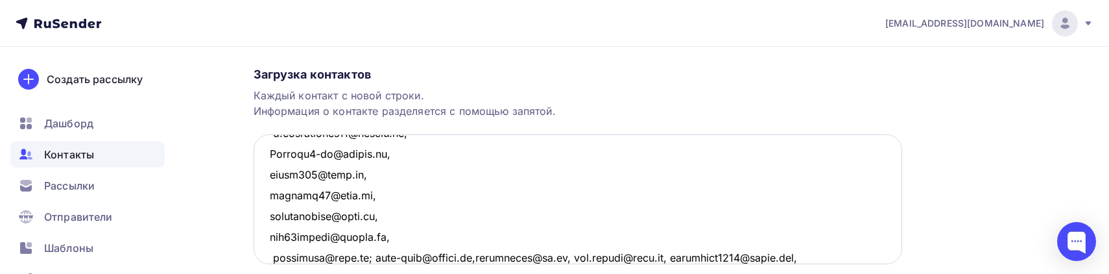
click at [370, 255] on textarea at bounding box center [578, 199] width 648 height 130
click at [379, 259] on textarea at bounding box center [578, 199] width 648 height 130
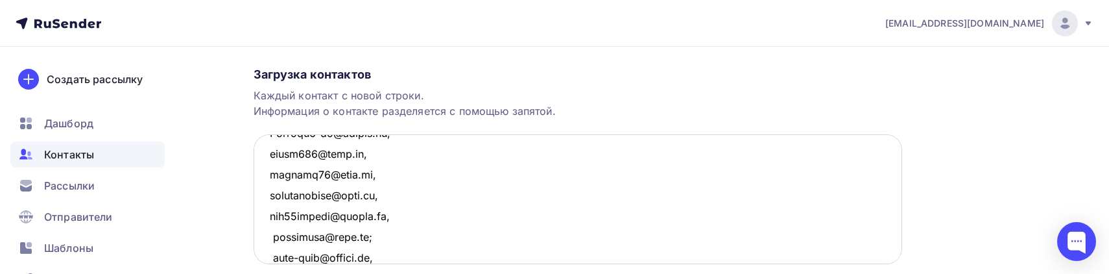
scroll to position [1459, 0]
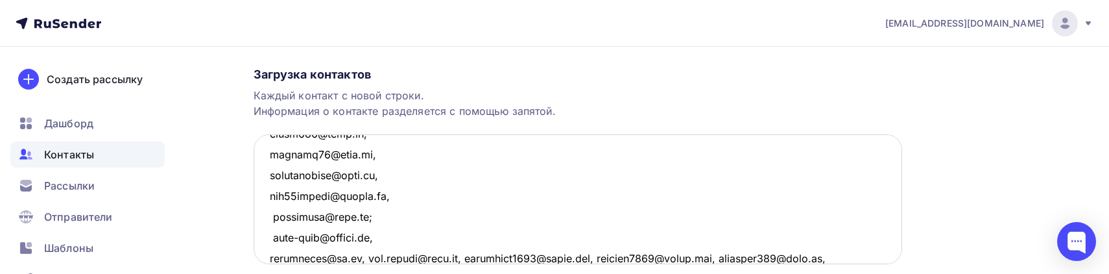
click at [366, 257] on textarea at bounding box center [578, 199] width 648 height 130
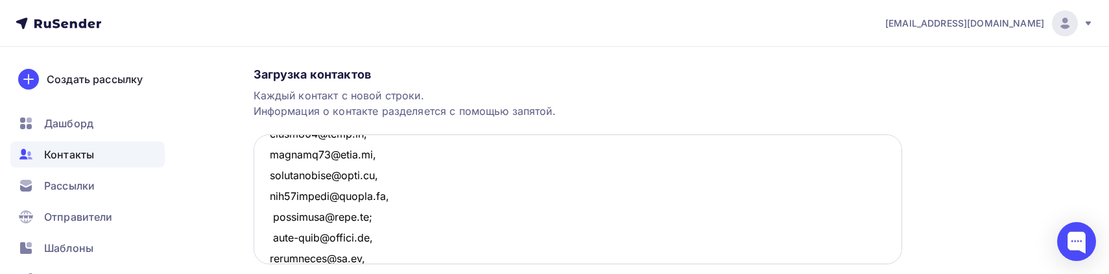
scroll to position [1480, 0]
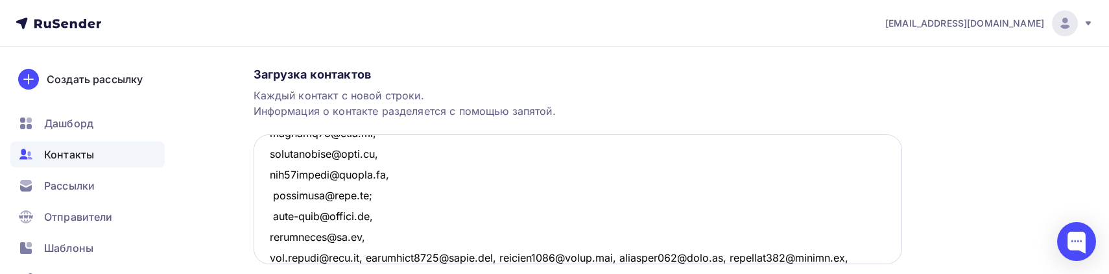
click at [366, 257] on textarea at bounding box center [578, 199] width 648 height 130
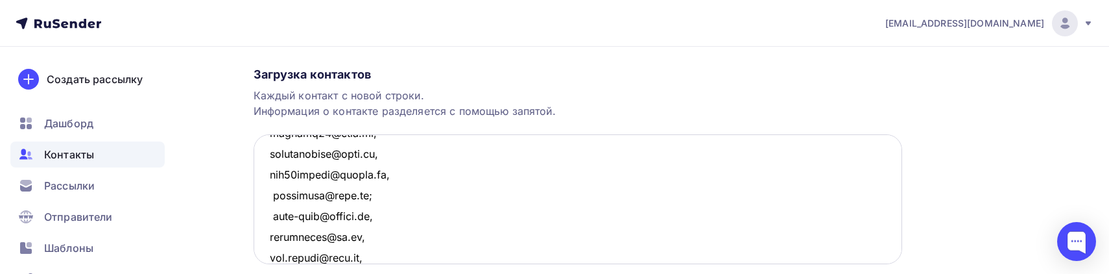
scroll to position [1501, 0]
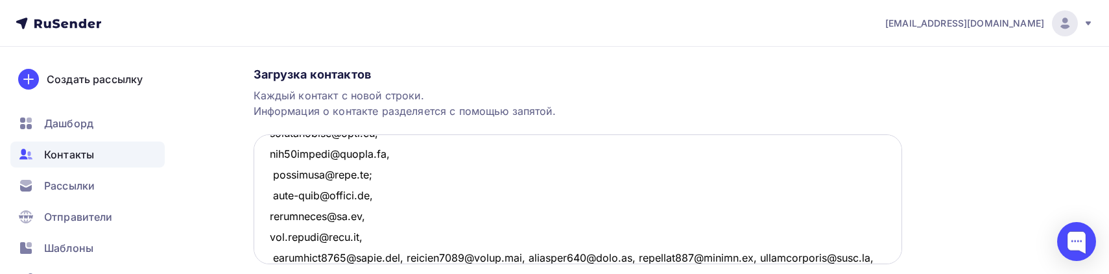
click at [412, 256] on textarea at bounding box center [578, 199] width 648 height 130
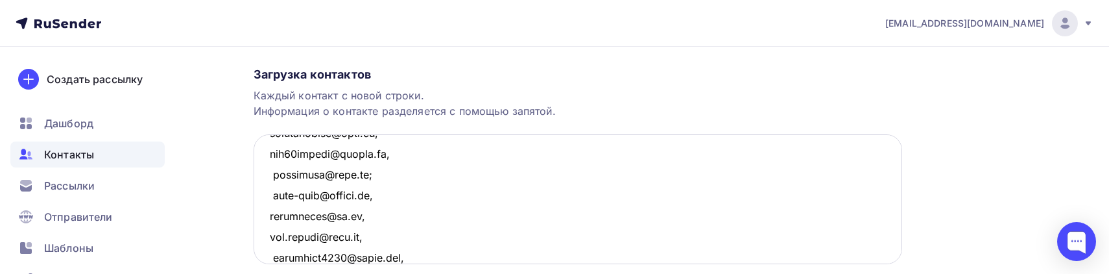
scroll to position [1522, 0]
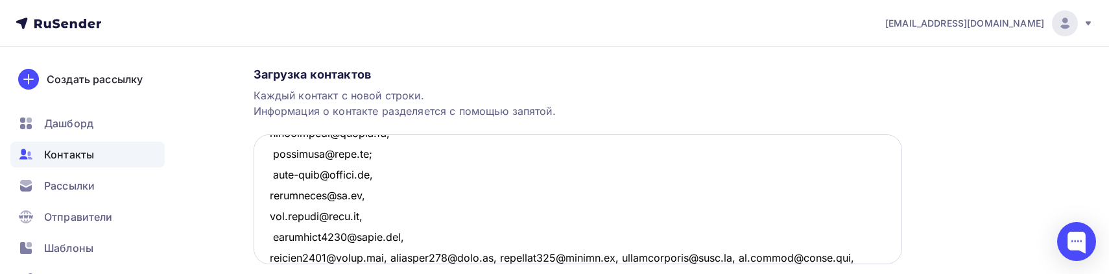
click at [398, 257] on textarea at bounding box center [578, 199] width 648 height 130
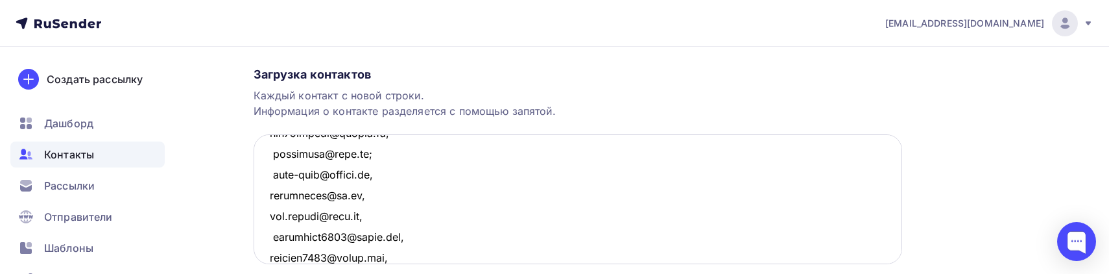
scroll to position [1543, 0]
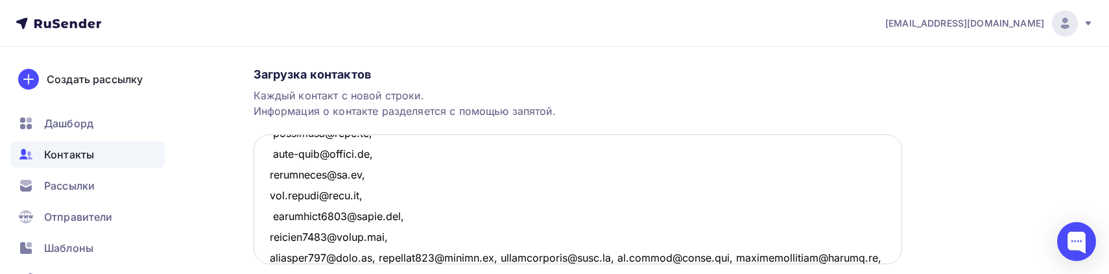
click at [377, 257] on textarea at bounding box center [578, 199] width 648 height 130
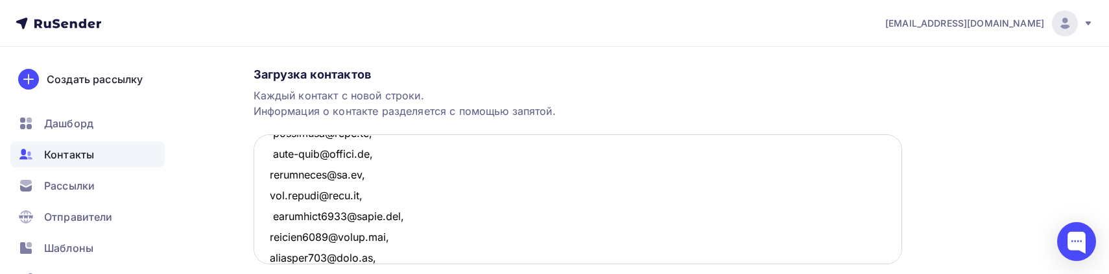
scroll to position [1563, 0]
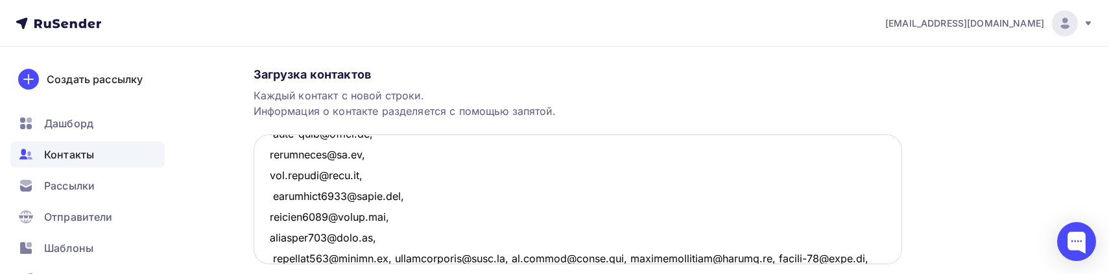
click at [396, 257] on textarea at bounding box center [578, 199] width 648 height 130
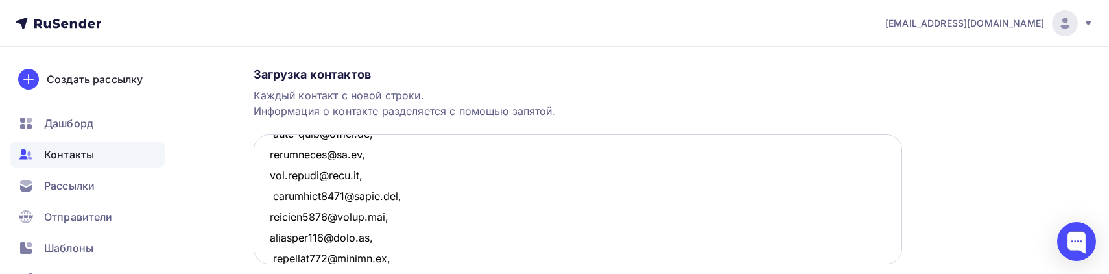
scroll to position [1584, 0]
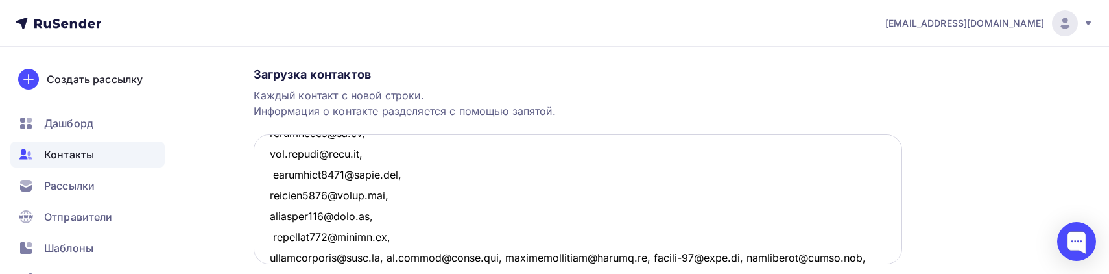
click at [383, 256] on textarea at bounding box center [578, 199] width 648 height 130
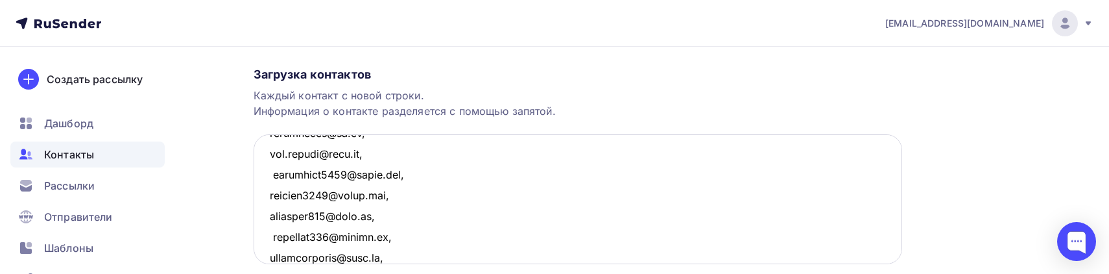
scroll to position [1605, 0]
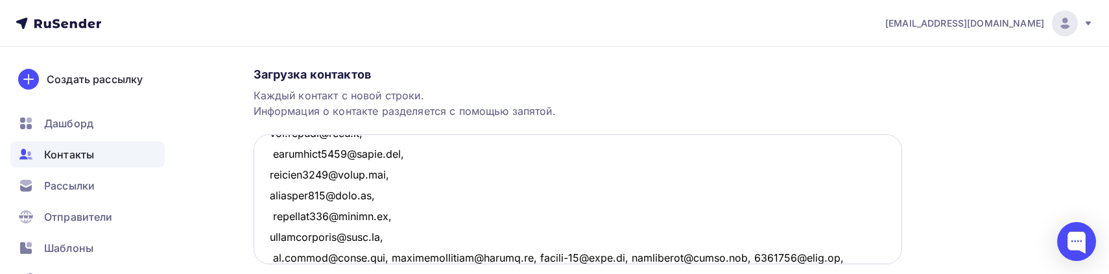
click at [383, 256] on textarea at bounding box center [578, 199] width 648 height 130
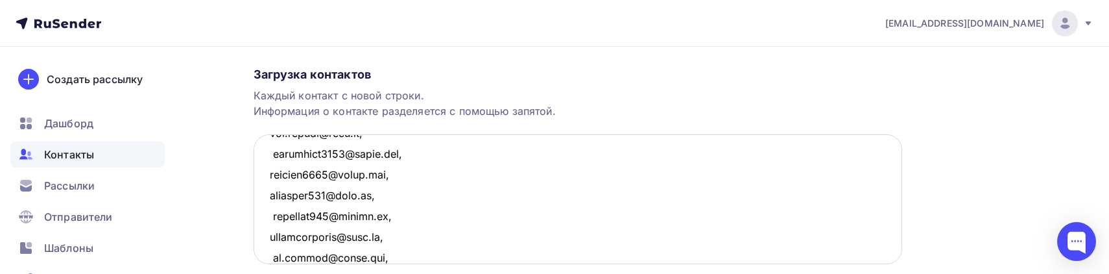
scroll to position [1626, 0]
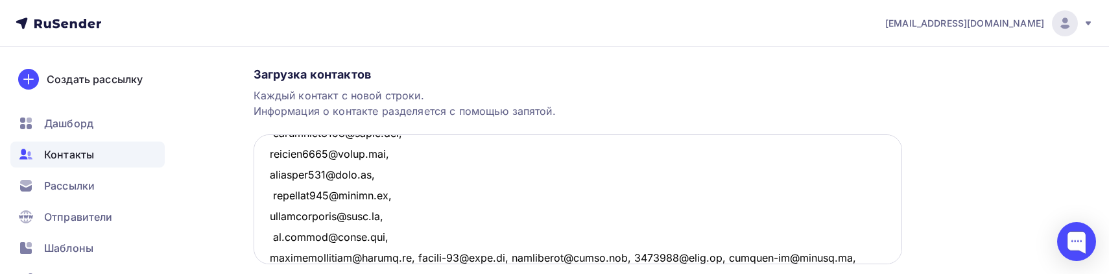
click at [415, 256] on textarea at bounding box center [578, 199] width 648 height 130
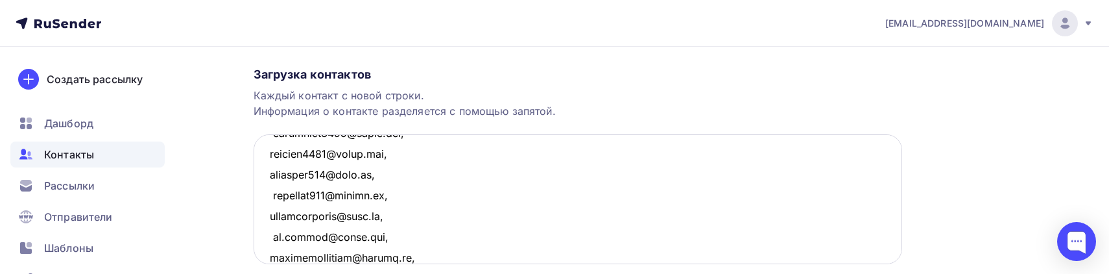
scroll to position [1646, 0]
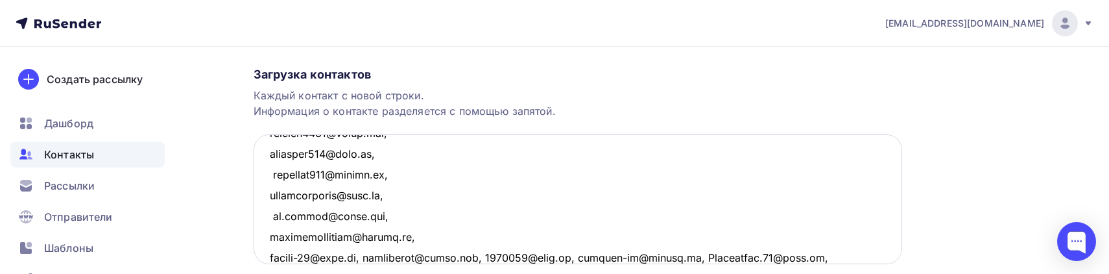
click at [368, 259] on textarea at bounding box center [578, 199] width 648 height 130
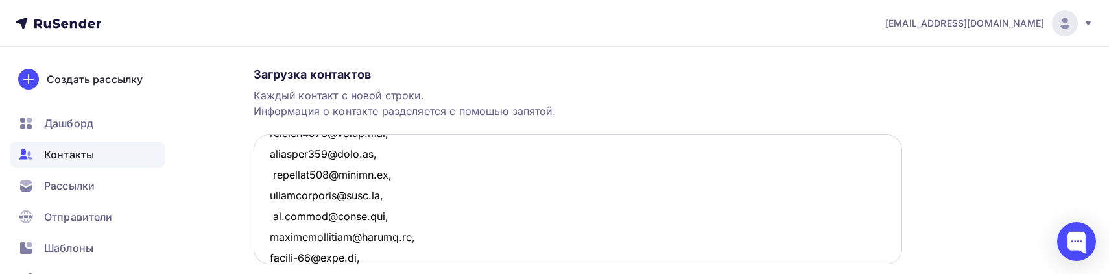
scroll to position [1667, 0]
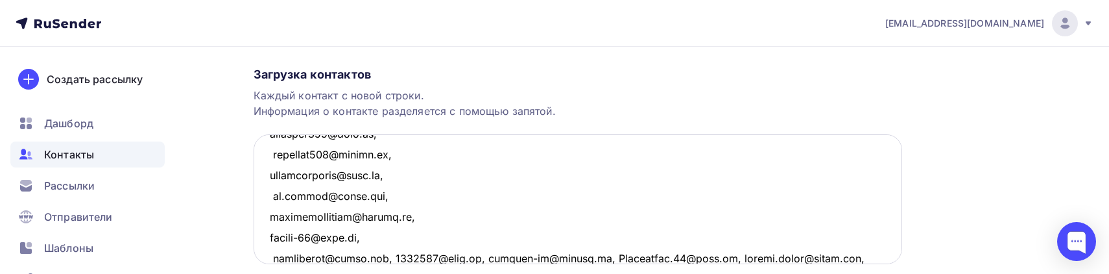
click at [402, 256] on textarea at bounding box center [578, 199] width 648 height 130
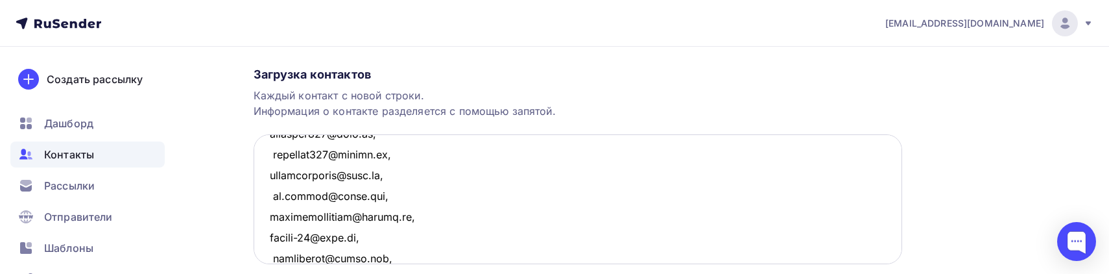
scroll to position [1687, 0]
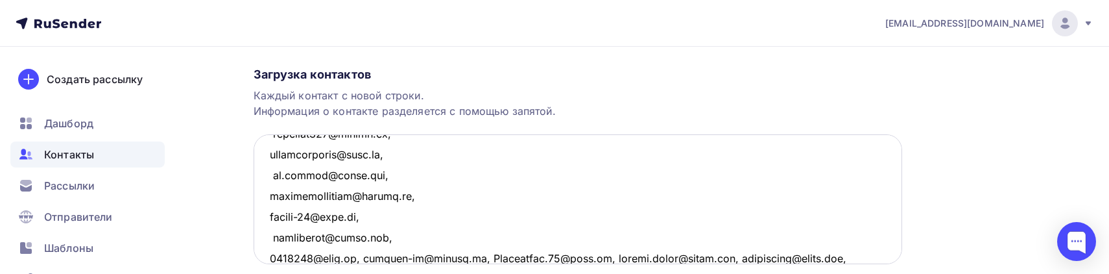
click at [359, 257] on textarea at bounding box center [578, 199] width 648 height 130
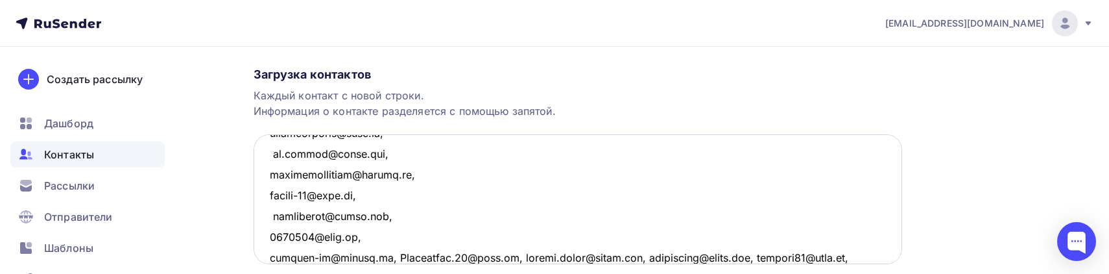
click at [381, 257] on textarea at bounding box center [578, 199] width 648 height 130
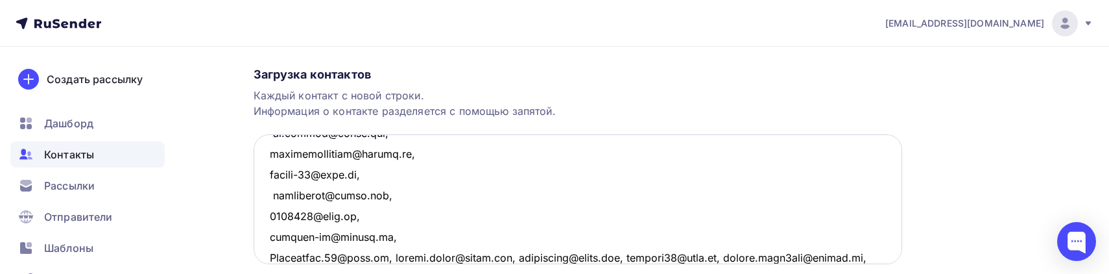
click at [394, 255] on textarea at bounding box center [578, 199] width 648 height 130
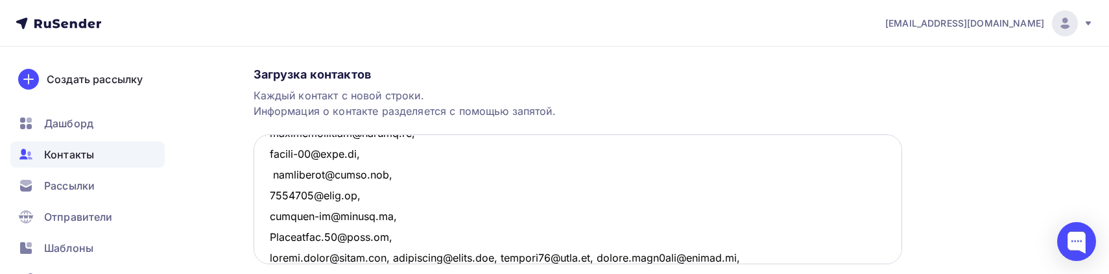
click at [398, 255] on textarea at bounding box center [578, 199] width 648 height 130
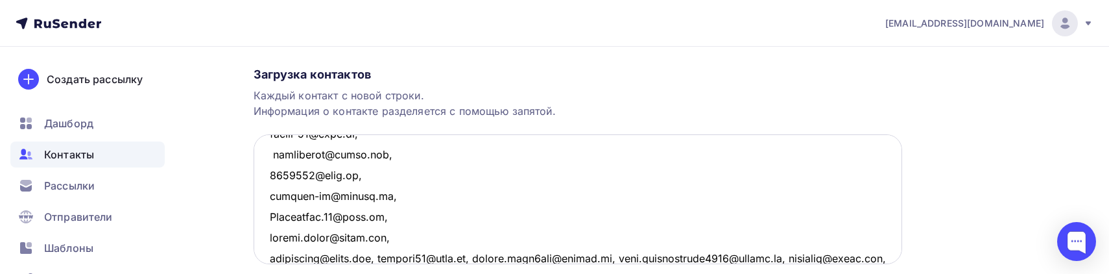
click at [390, 258] on textarea at bounding box center [578, 199] width 648 height 130
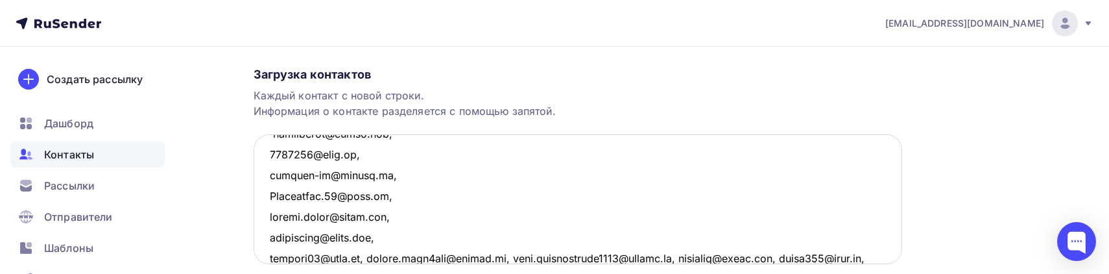
click at [357, 255] on textarea at bounding box center [578, 199] width 648 height 130
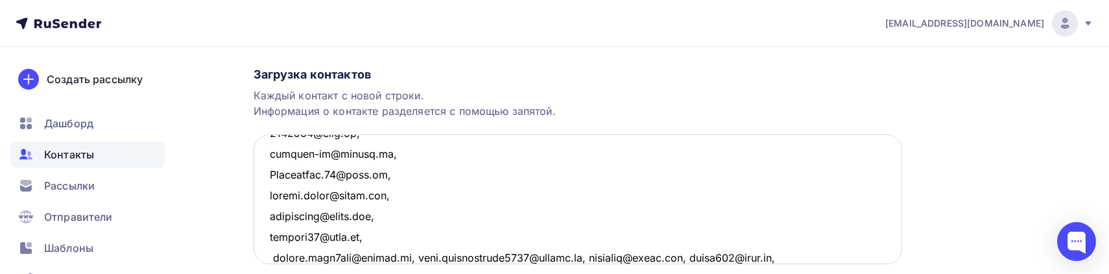
click at [422, 254] on textarea at bounding box center [578, 199] width 648 height 130
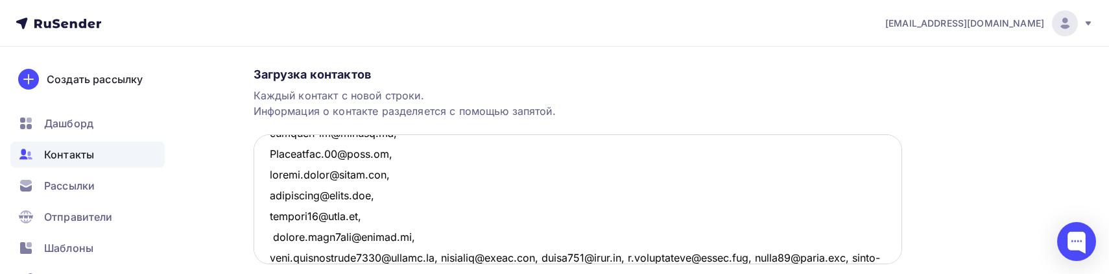
click at [444, 254] on textarea at bounding box center [578, 199] width 648 height 130
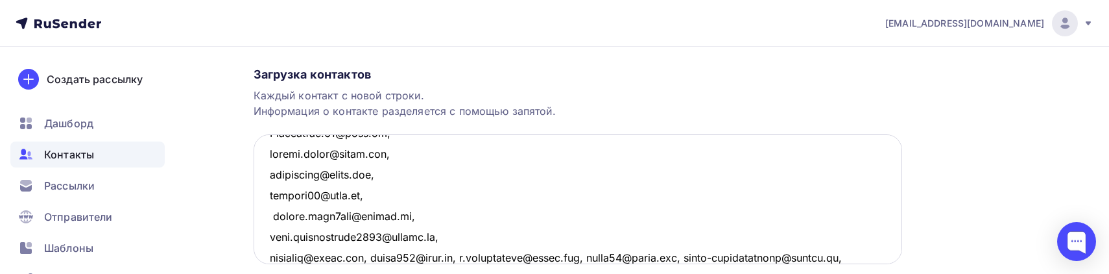
click at [370, 259] on textarea at bounding box center [578, 199] width 648 height 130
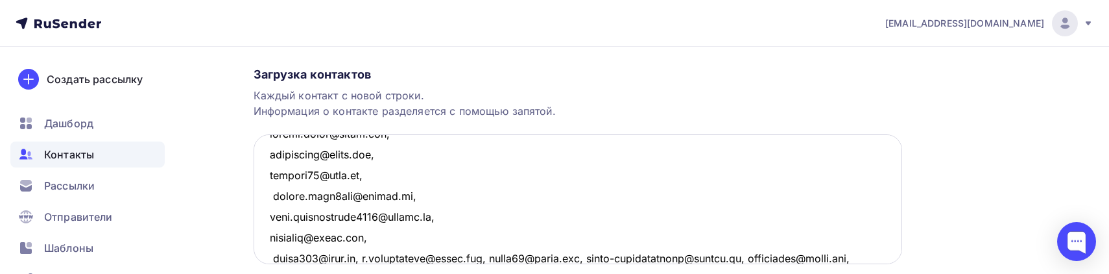
click at [362, 257] on textarea at bounding box center [578, 199] width 648 height 130
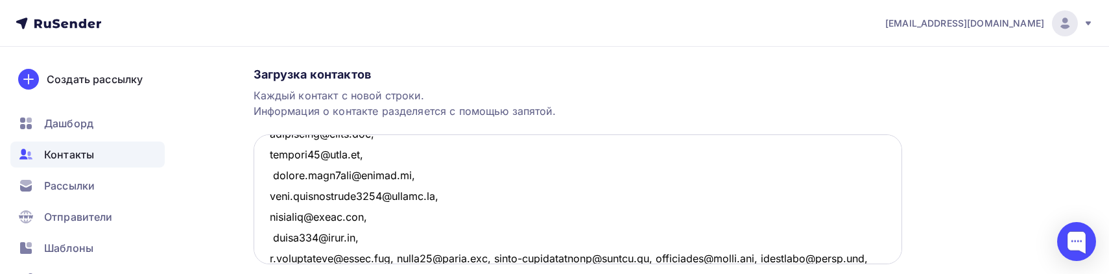
click at [413, 257] on textarea at bounding box center [578, 199] width 648 height 130
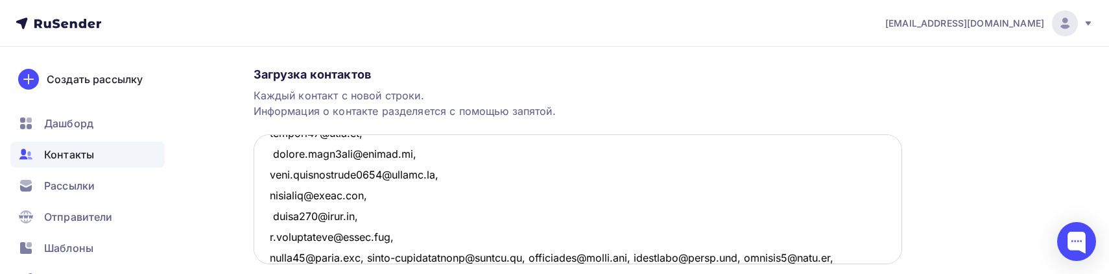
click at [376, 253] on textarea at bounding box center [578, 199] width 648 height 130
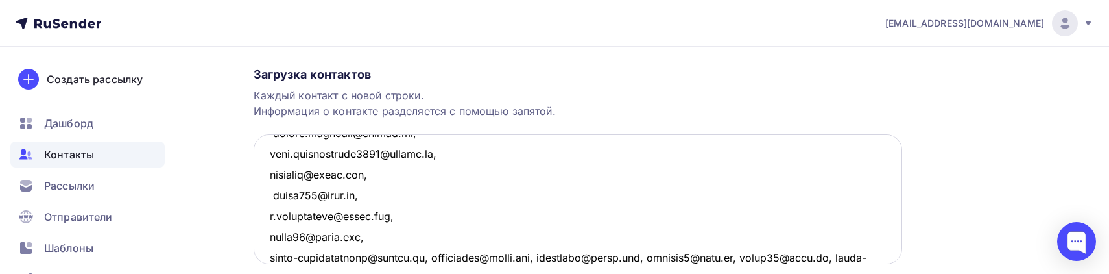
click at [428, 254] on textarea at bounding box center [578, 199] width 648 height 130
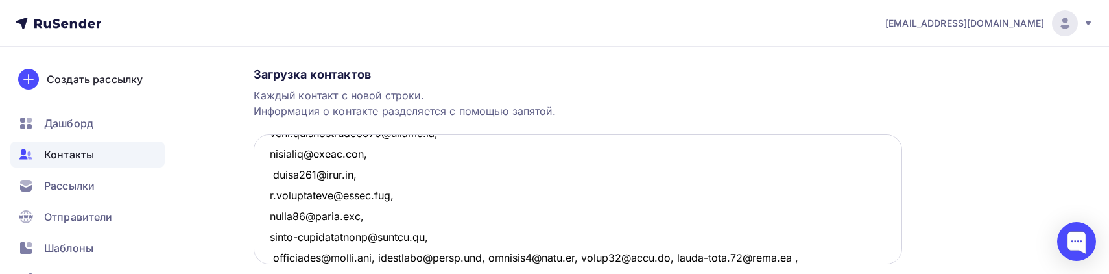
click at [399, 256] on textarea at bounding box center [578, 199] width 648 height 130
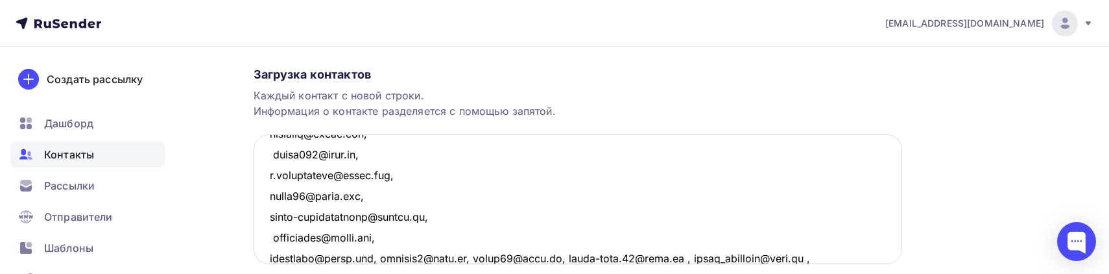
click at [388, 253] on textarea at bounding box center [578, 199] width 648 height 130
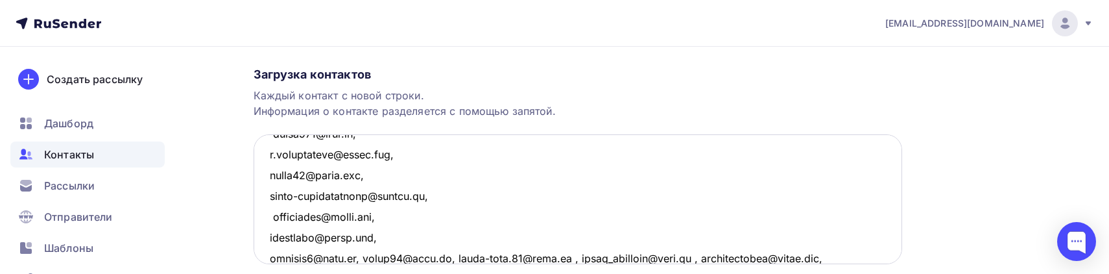
click at [364, 259] on textarea at bounding box center [578, 199] width 648 height 130
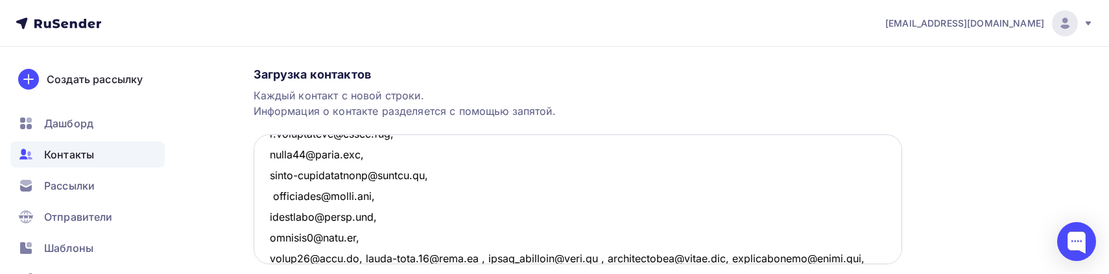
click at [363, 259] on textarea at bounding box center [578, 199] width 648 height 130
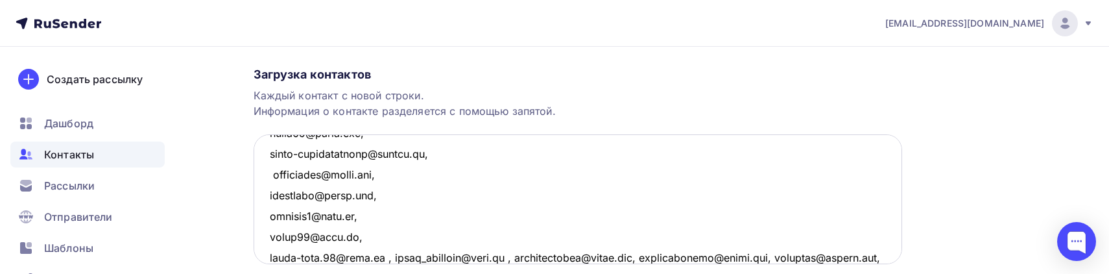
click at [390, 254] on textarea at bounding box center [578, 199] width 648 height 130
click at [399, 254] on textarea at bounding box center [578, 199] width 648 height 130
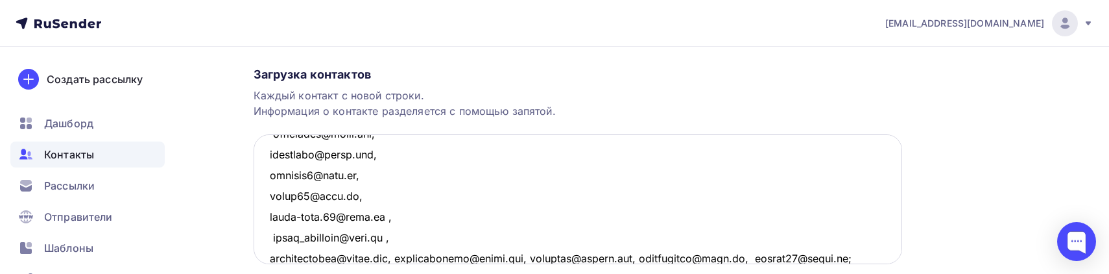
click at [397, 254] on textarea at bounding box center [578, 199] width 648 height 130
click at [399, 255] on textarea at bounding box center [578, 199] width 648 height 130
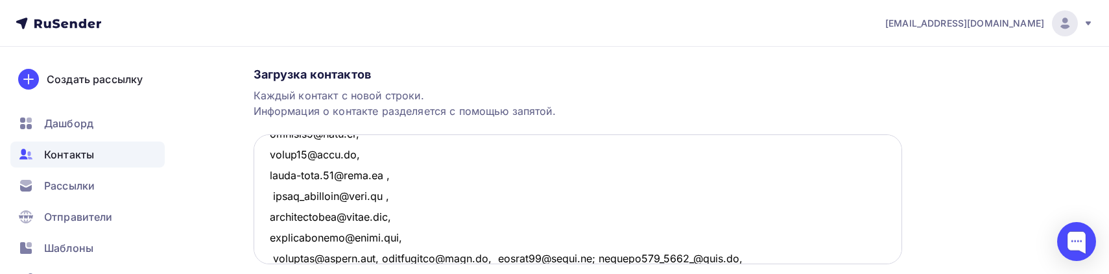
click at [390, 257] on textarea at bounding box center [578, 199] width 648 height 130
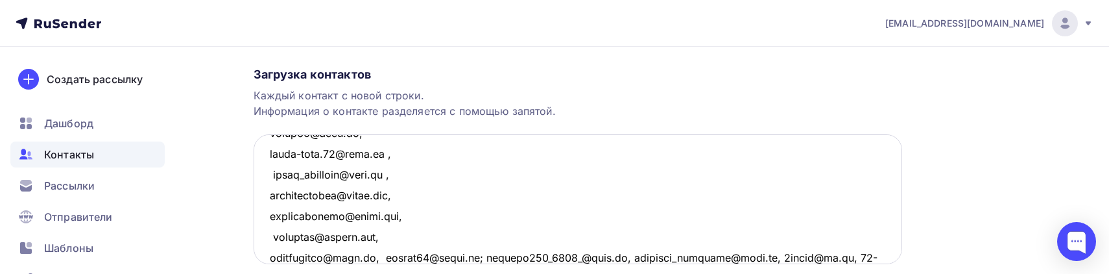
click at [383, 257] on textarea at bounding box center [578, 199] width 648 height 130
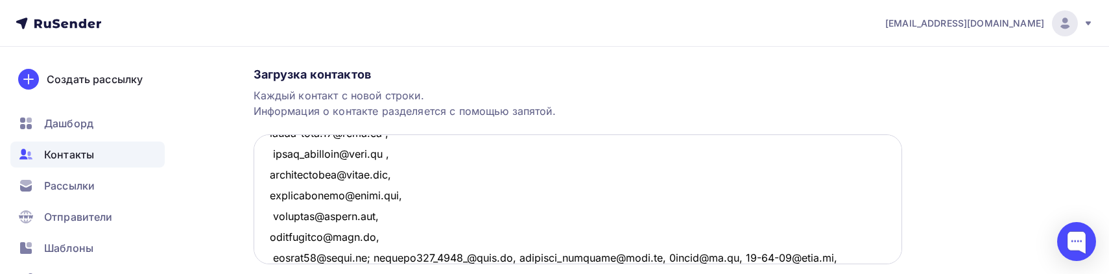
click at [373, 255] on textarea at bounding box center [578, 199] width 648 height 130
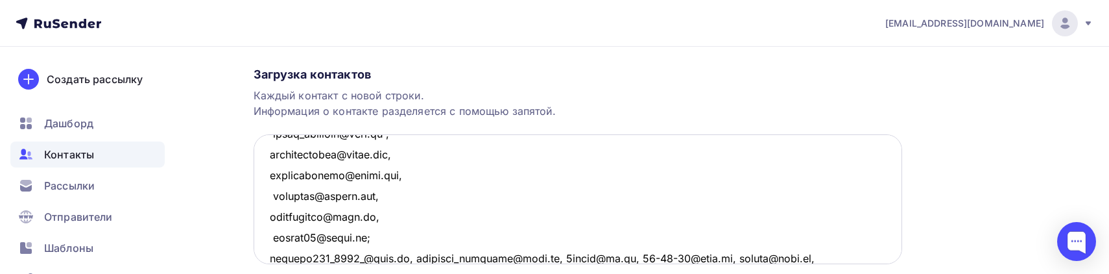
click at [405, 259] on textarea at bounding box center [578, 199] width 648 height 130
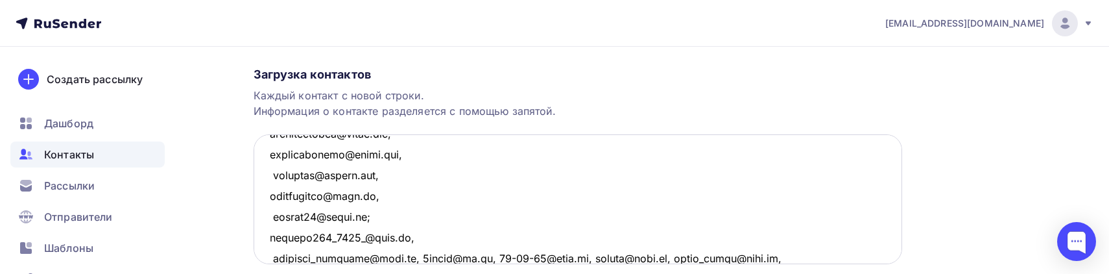
click at [412, 259] on textarea at bounding box center [578, 199] width 648 height 130
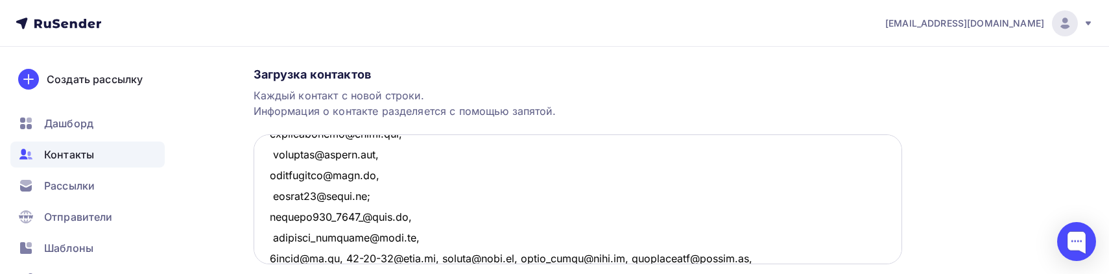
click at [344, 255] on textarea at bounding box center [578, 199] width 648 height 130
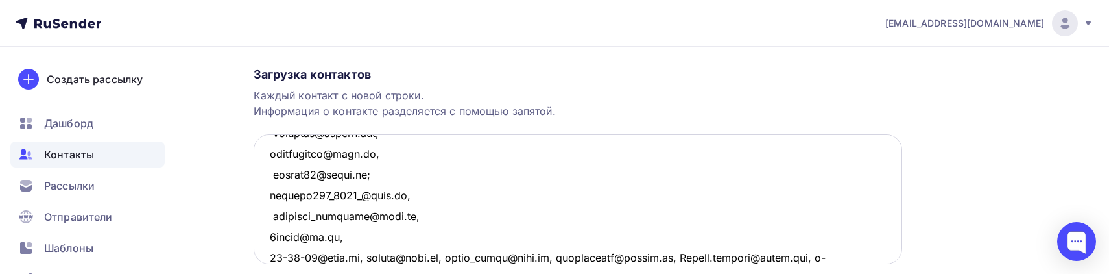
click at [364, 258] on textarea at bounding box center [578, 199] width 648 height 130
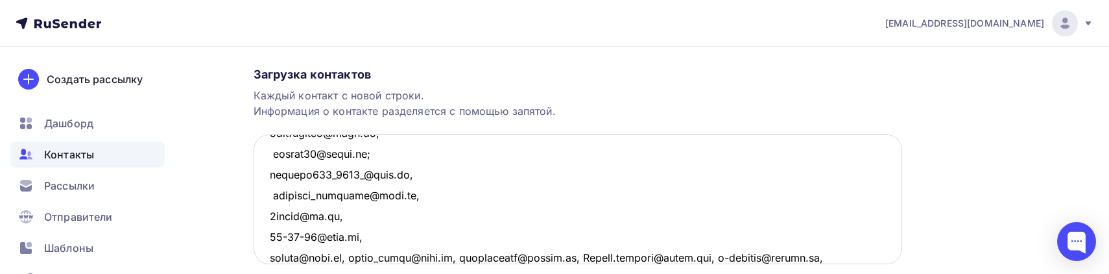
click at [351, 256] on textarea at bounding box center [578, 199] width 648 height 130
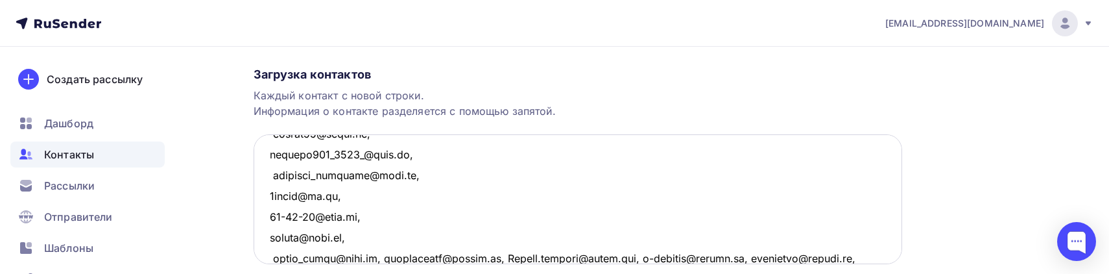
click at [380, 257] on textarea at bounding box center [578, 199] width 648 height 130
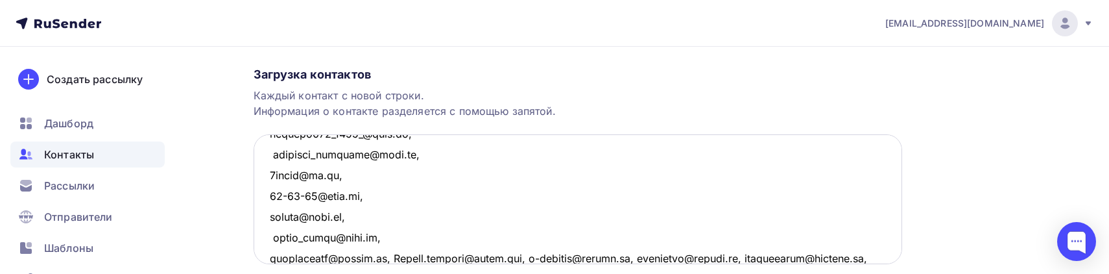
click at [383, 257] on textarea at bounding box center [578, 199] width 648 height 130
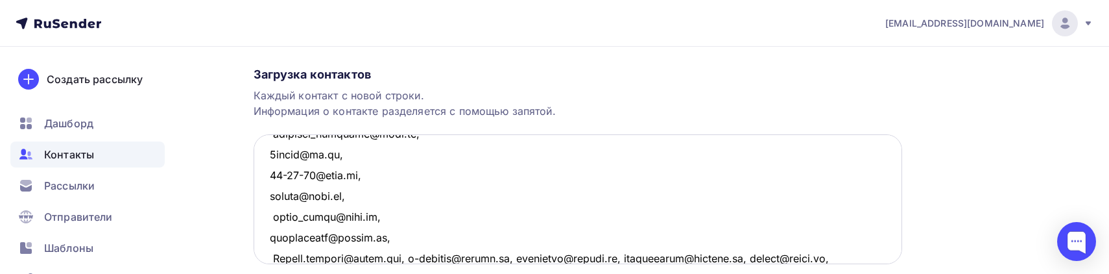
click at [403, 259] on textarea at bounding box center [578, 199] width 648 height 130
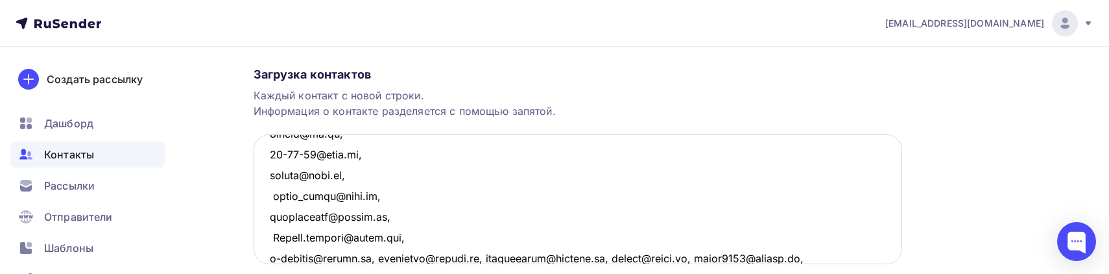
click at [378, 255] on textarea at bounding box center [578, 199] width 648 height 130
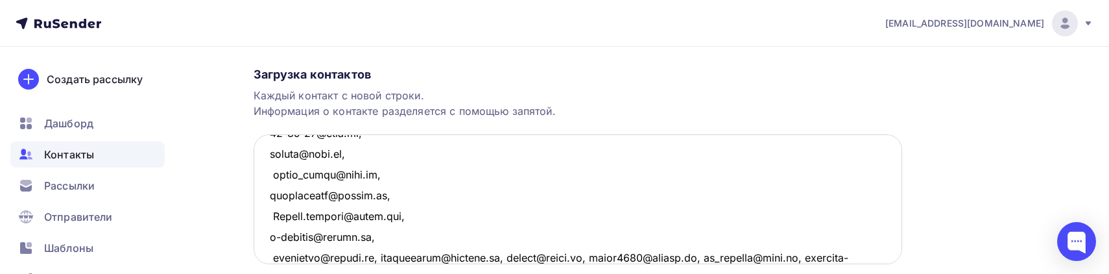
click at [378, 255] on textarea at bounding box center [578, 199] width 648 height 130
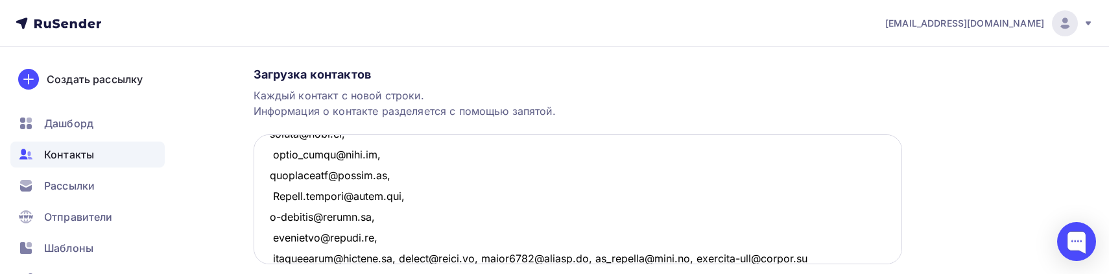
click at [396, 257] on textarea at bounding box center [578, 199] width 648 height 130
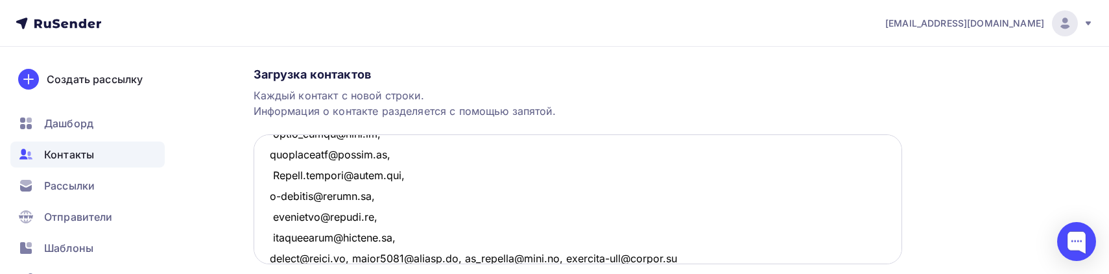
click at [356, 257] on textarea at bounding box center [578, 199] width 648 height 130
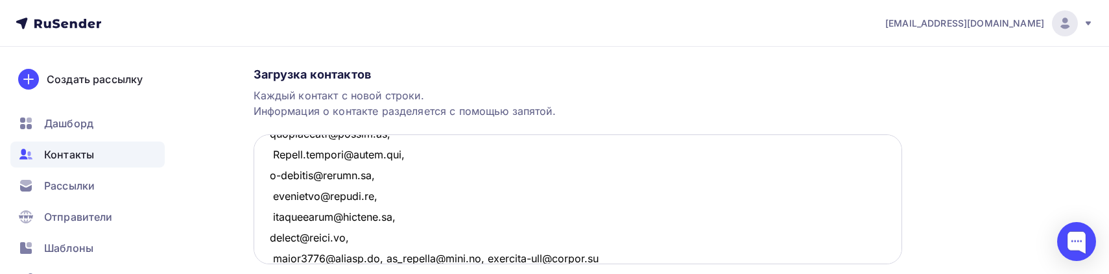
click at [384, 255] on textarea at bounding box center [578, 199] width 648 height 130
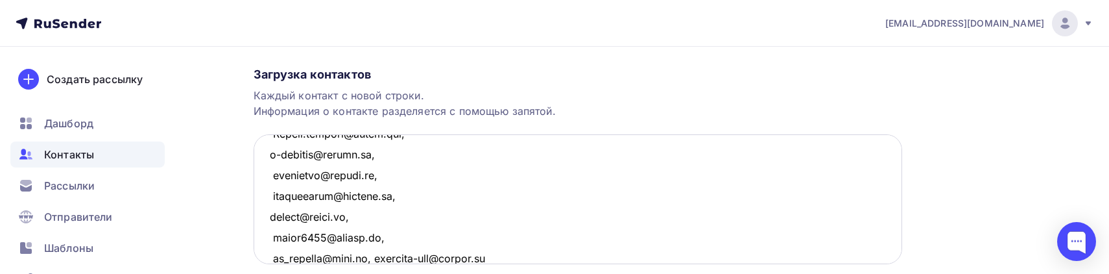
click at [364, 257] on textarea at bounding box center [578, 199] width 648 height 130
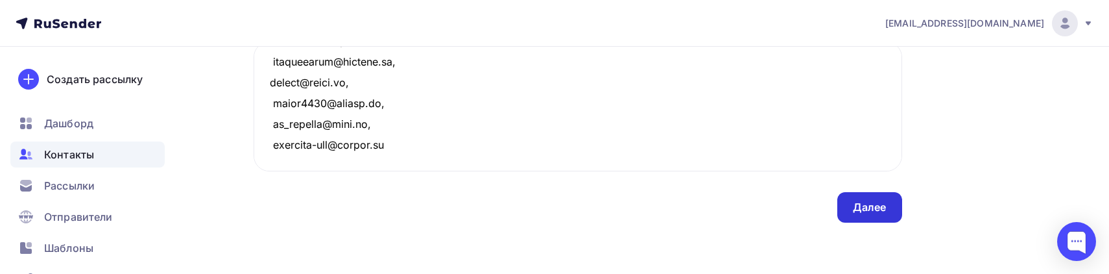
type textarea "rodionigor@gmail.com, PolovnikovAY@mail.ru, alla.eshtokina@mail.ru, rudich-as@y…"
click at [867, 204] on div "Далее" at bounding box center [870, 207] width 34 height 15
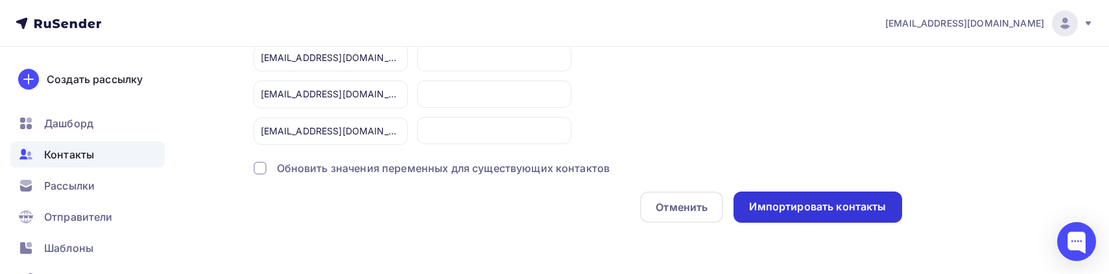
click at [779, 209] on div "Импортировать контакты" at bounding box center [817, 206] width 137 height 15
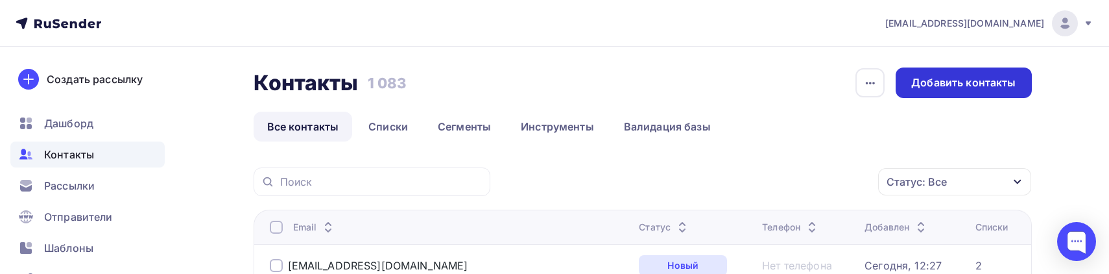
click at [938, 82] on div "Добавить контакты" at bounding box center [963, 82] width 104 height 15
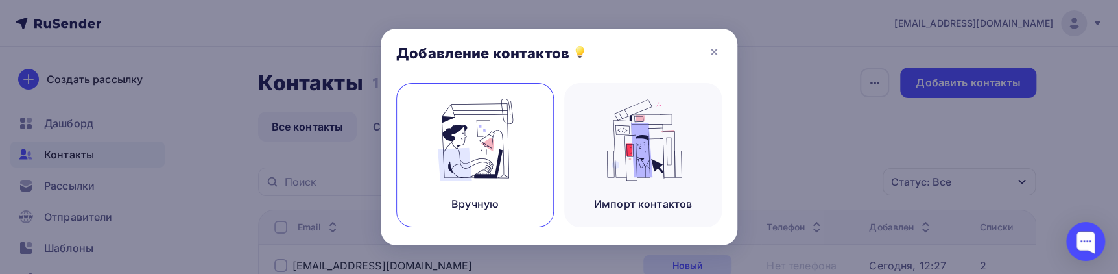
drag, startPoint x: 544, startPoint y: 163, endPoint x: 525, endPoint y: 161, distance: 19.5
click at [527, 161] on div "Вручную" at bounding box center [475, 155] width 158 height 144
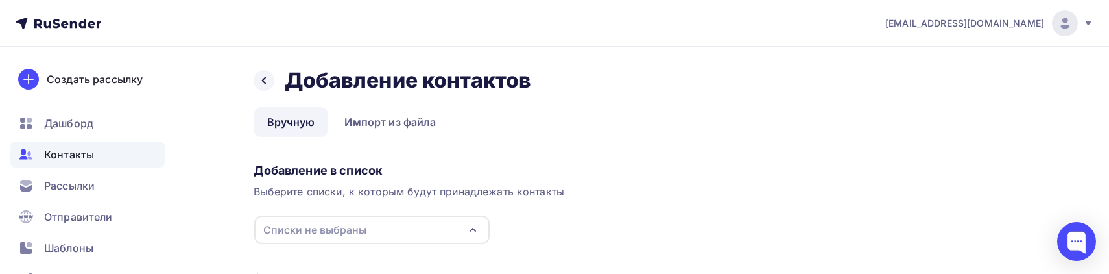
click at [375, 227] on div "Списки не выбраны" at bounding box center [371, 229] width 235 height 29
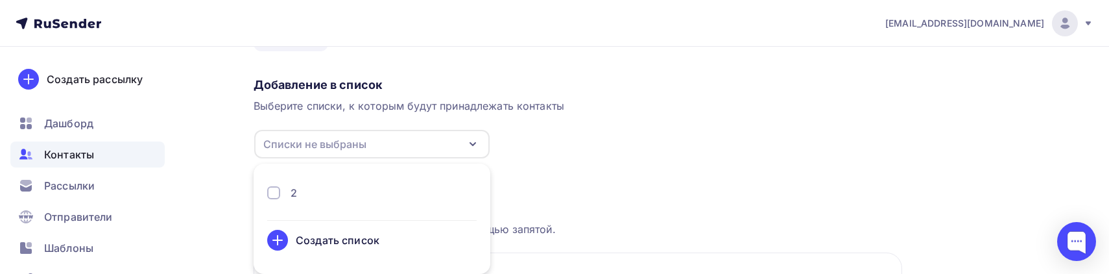
click at [357, 208] on div "2" at bounding box center [371, 198] width 209 height 26
click at [279, 192] on div at bounding box center [273, 192] width 13 height 13
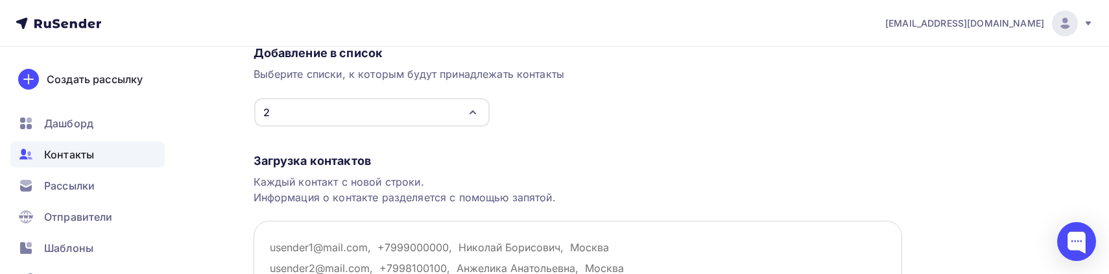
scroll to position [204, 0]
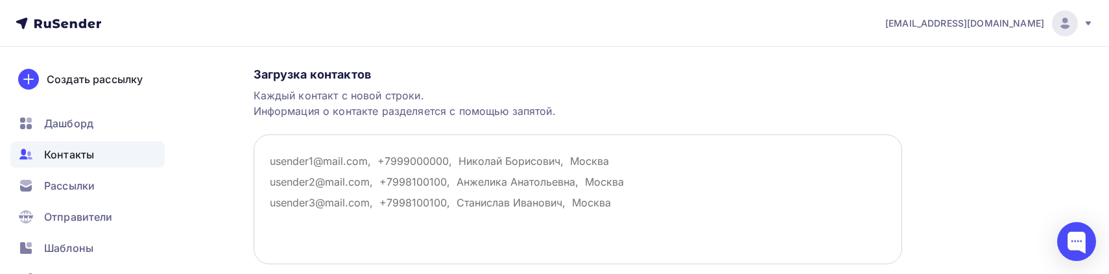
click at [263, 164] on textarea at bounding box center [578, 199] width 648 height 130
click at [308, 172] on textarea at bounding box center [578, 199] width 648 height 130
paste textarea "Sabadash-alena@yandex.ru, CherezovaYA@mail.ru, kalmykov_lesha@mail.ru, girl25@b…"
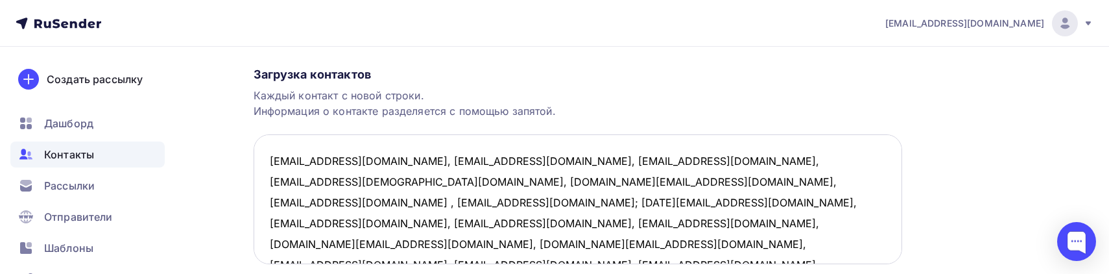
scroll to position [28, 0]
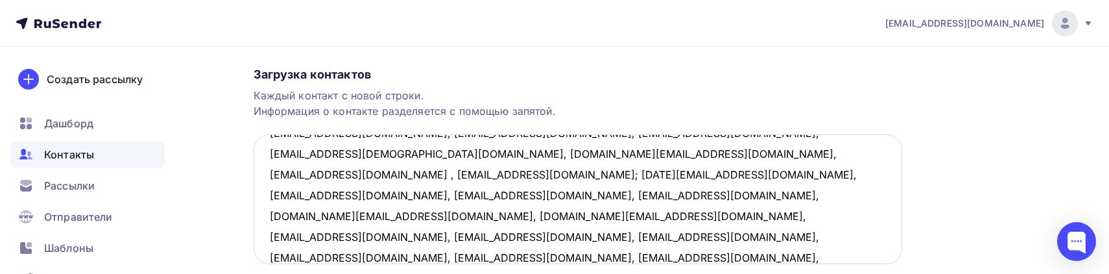
click at [366, 235] on textarea "Sabadash-alena@yandex.ru, CherezovaYA@mail.ru, kalmykov_lesha@mail.ru, girl25@b…" at bounding box center [578, 199] width 648 height 130
click at [381, 222] on textarea "Sabadash-alena@yandex.ru, CherezovaYA@mail.ru, kalmykov_lesha@mail.ru, girl25@b…" at bounding box center [578, 199] width 648 height 130
click at [380, 233] on textarea "Sabadash-alena@yandex.ru, CherezovaYA@mail.ru, kalmykov_lesha@mail.ru, girl25@b…" at bounding box center [578, 199] width 648 height 130
paste textarea "anton_vakhtin@hotmail.com, Ylisovoy@mail.ru, victor.voitenko@yandex.ru, rnazare…"
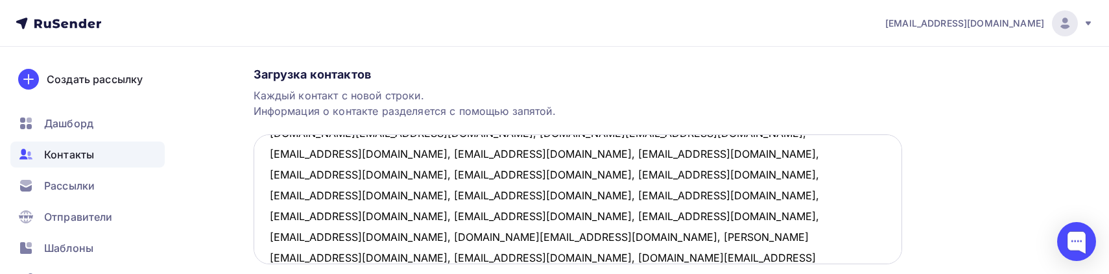
click at [665, 233] on textarea "Sabadash-alena@yandex.ru, CherezovaYA@mail.ru, kalmykov_lesha@mail.ru, girl25@b…" at bounding box center [578, 199] width 648 height 130
click at [684, 243] on textarea "Sabadash-alena@yandex.ru, CherezovaYA@mail.ru, kalmykov_lesha@mail.ru, girl25@b…" at bounding box center [578, 199] width 648 height 130
paste textarea "kuresia@mail.ru, Alixpis7953@gmail.com, spb71491@ya.ru, shirokoff_spb@mail.ru, …"
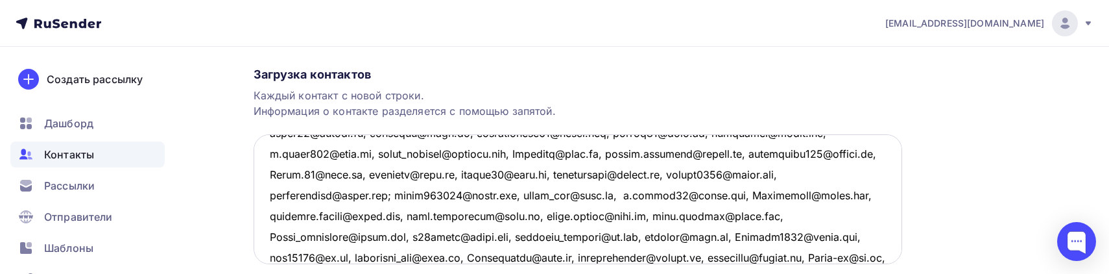
scroll to position [215, 0]
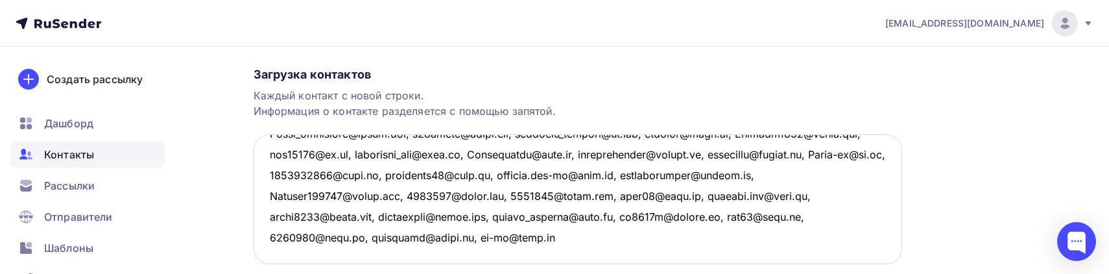
click at [544, 244] on textarea at bounding box center [578, 199] width 648 height 130
click at [558, 238] on textarea at bounding box center [578, 199] width 648 height 130
paste textarea "bril.realty@gmail.com, gold-dim@mail.ru, verkop@inbox.ru, perekin2010@yandex.ru…"
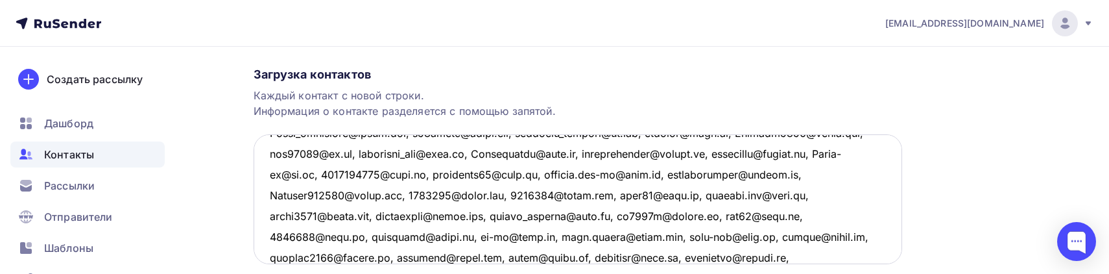
scroll to position [318, 0]
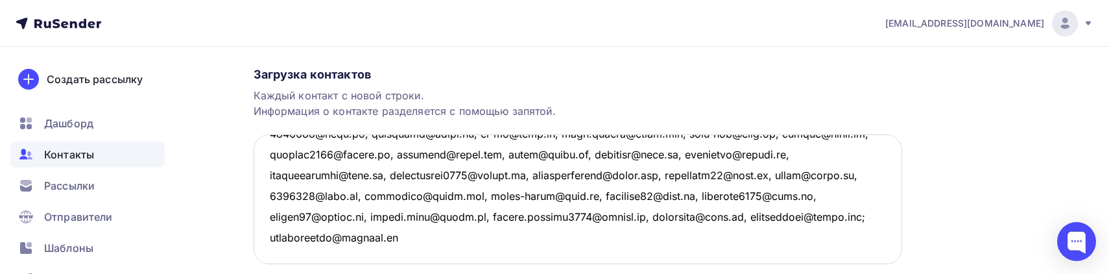
click at [456, 244] on textarea at bounding box center [578, 199] width 648 height 130
click at [422, 243] on textarea at bounding box center [578, 199] width 648 height 130
paste textarea "olgor1967@yandex.ru, naynta@yandex.ru, 9311446@mail.ru, mari-fox-masha@mail.ru,…"
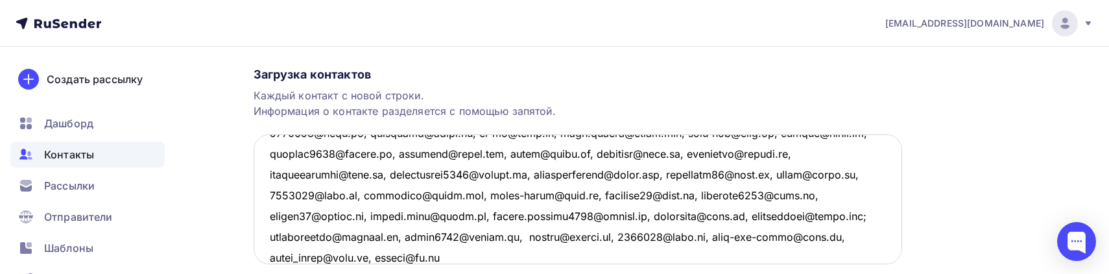
scroll to position [339, 0]
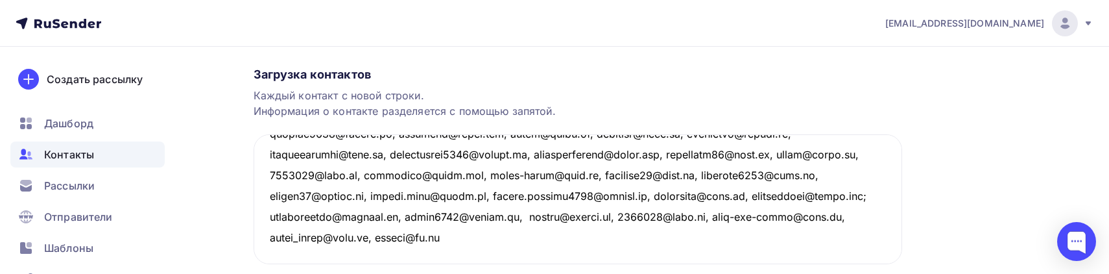
type textarea "Sabadash-alena@yandex.ru, CherezovaYA@mail.ru, kalmykov_lesha@mail.ru, girl25@b…"
click at [938, 168] on div "Назад Добавление контактов Добавление контактов Вручную Импорт из файла Вручную…" at bounding box center [554, 105] width 1063 height 524
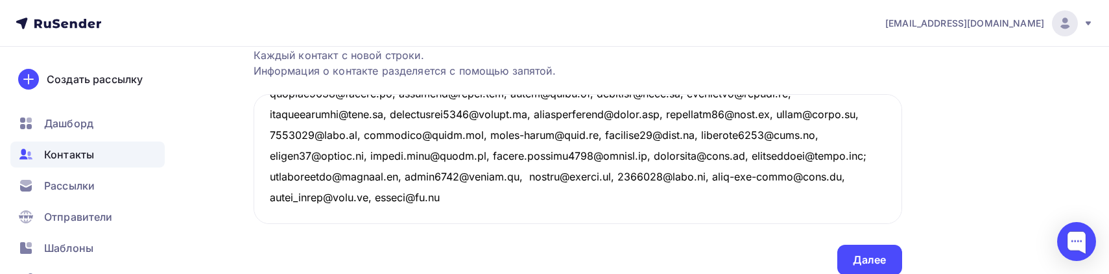
scroll to position [296, 0]
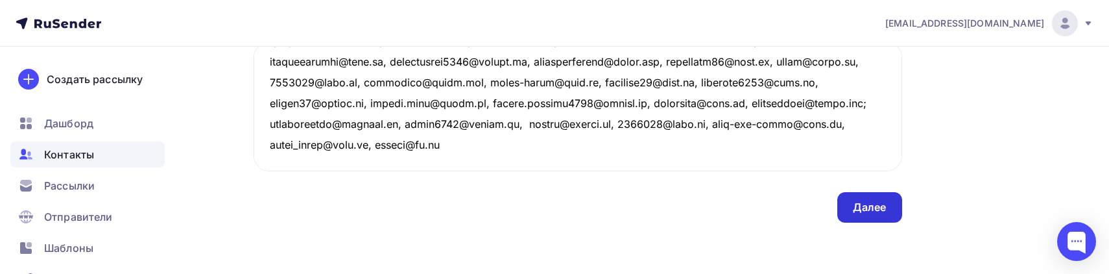
click at [864, 205] on div "Далее" at bounding box center [870, 207] width 34 height 15
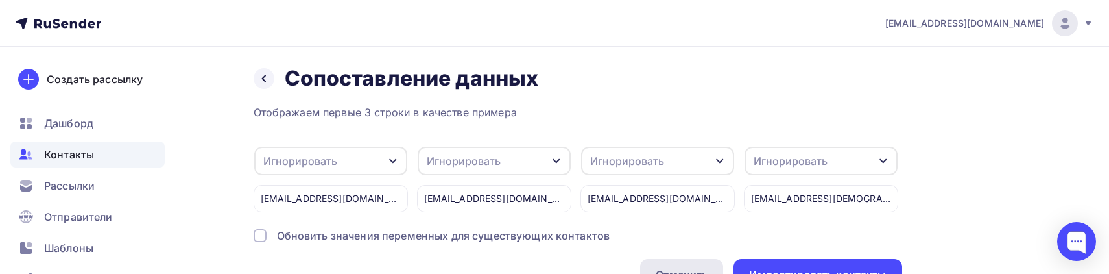
scroll to position [0, 0]
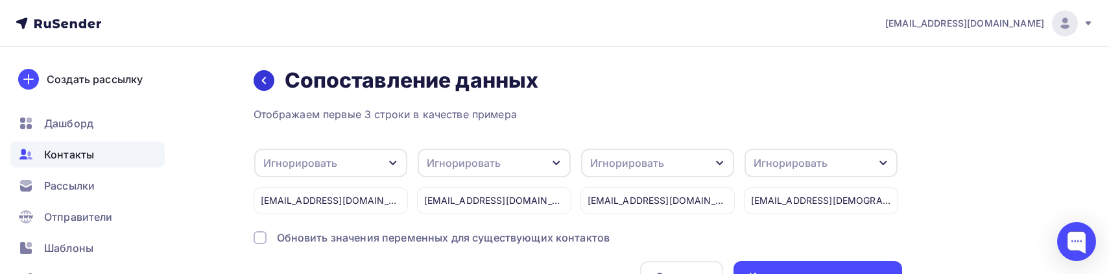
click at [259, 83] on icon at bounding box center [264, 80] width 10 height 10
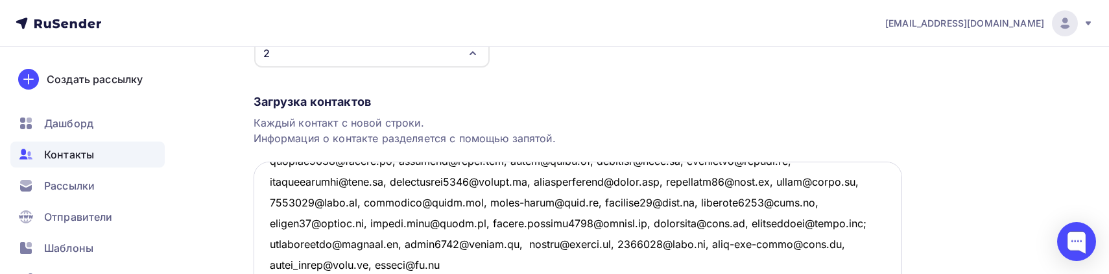
scroll to position [383, 0]
click at [787, 242] on textarea at bounding box center [578, 226] width 648 height 130
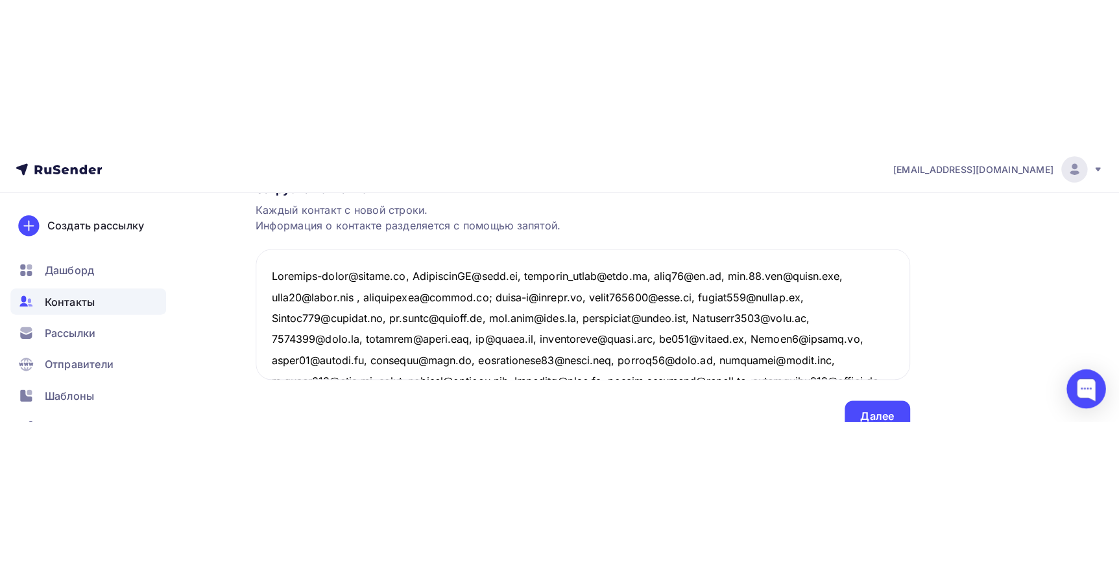
scroll to position [3, 0]
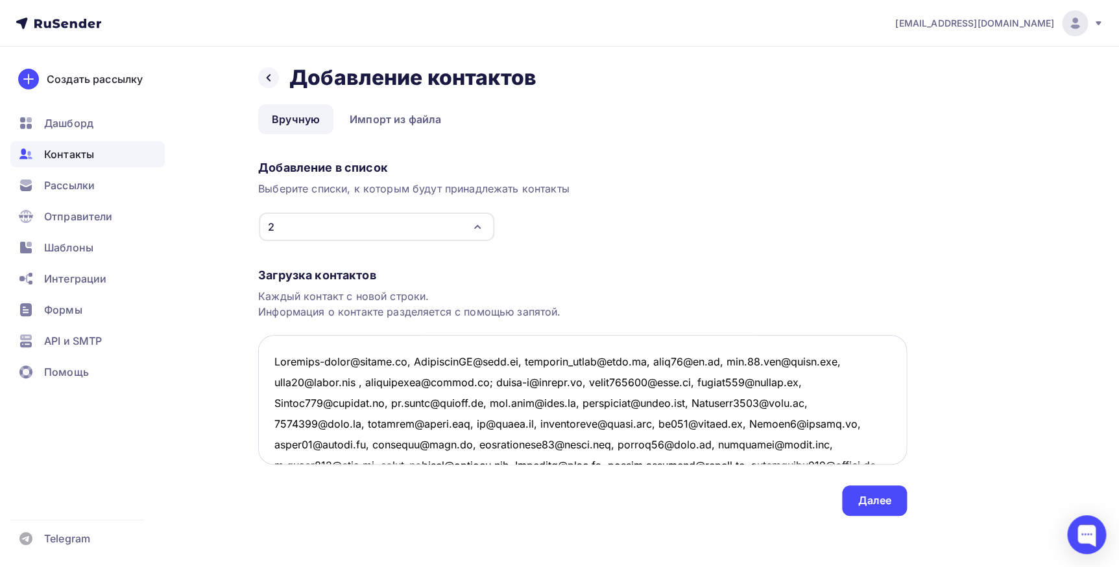
click at [419, 273] on textarea at bounding box center [582, 400] width 648 height 130
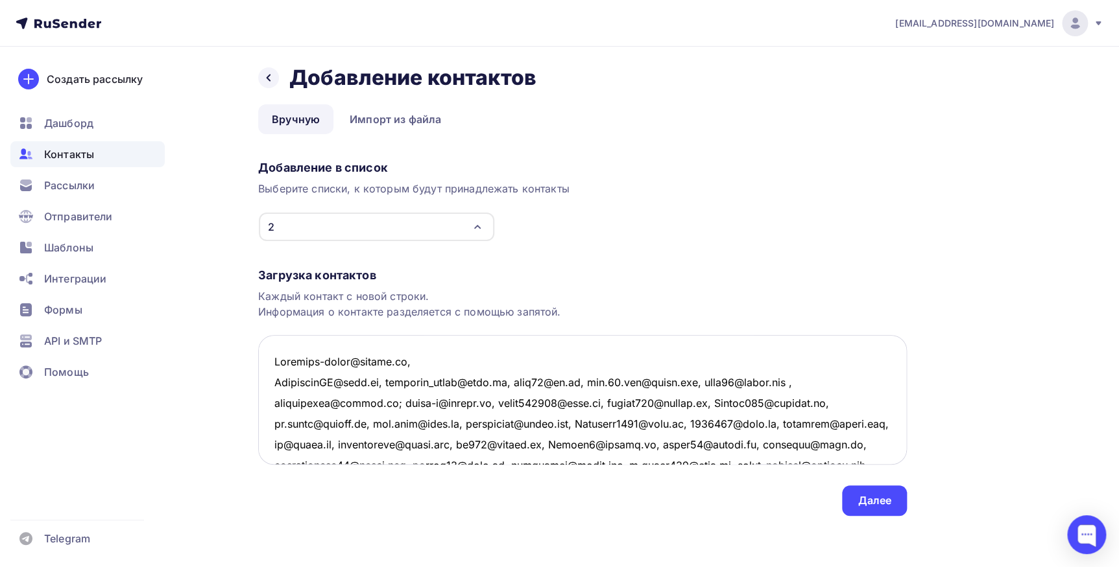
click at [385, 273] on textarea at bounding box center [582, 400] width 648 height 130
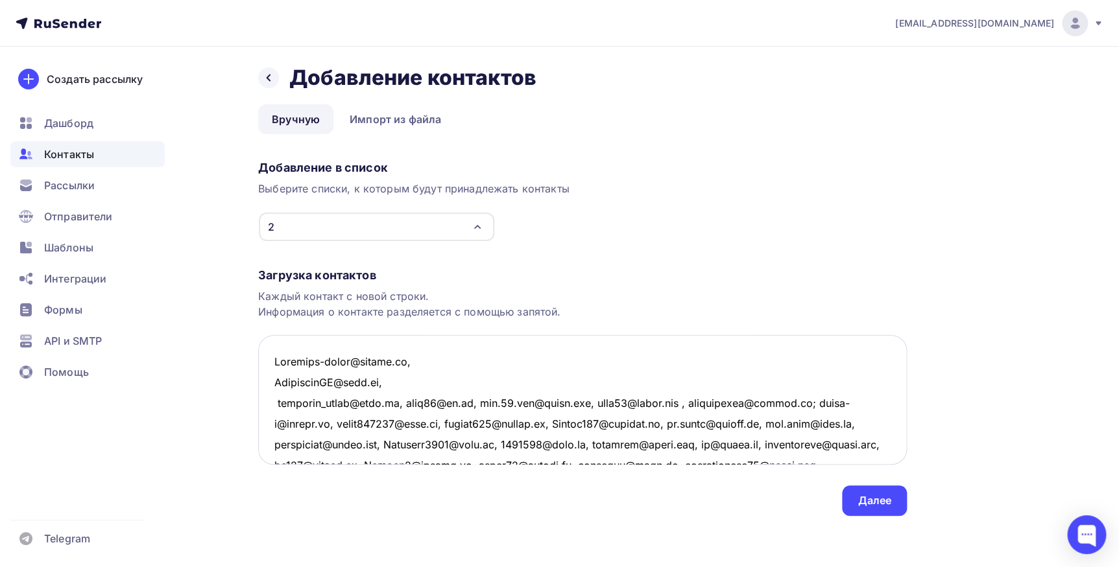
click at [399, 273] on textarea at bounding box center [582, 400] width 648 height 130
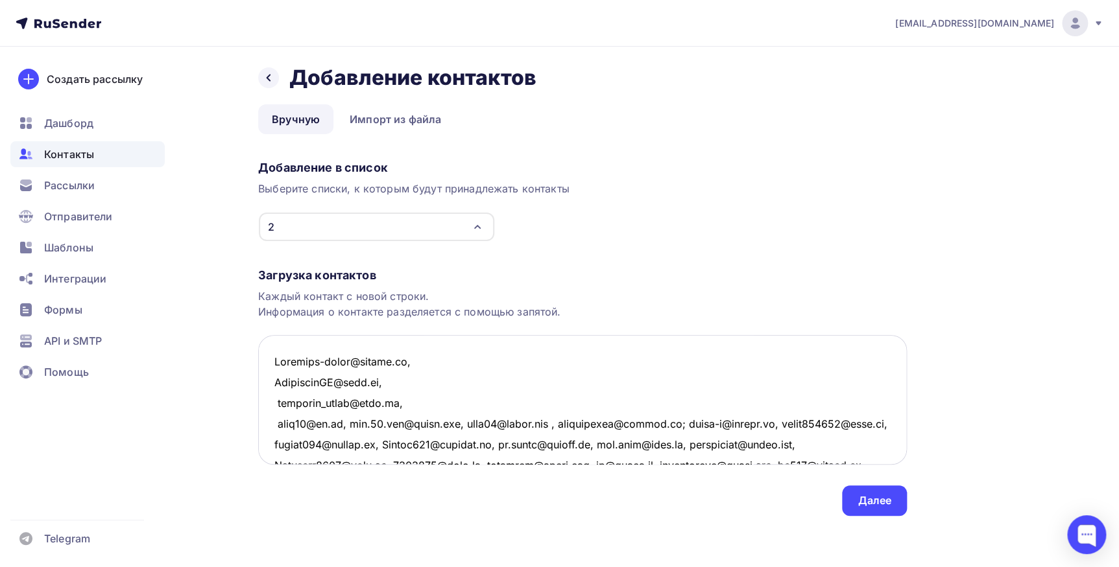
click at [344, 273] on textarea at bounding box center [582, 400] width 648 height 130
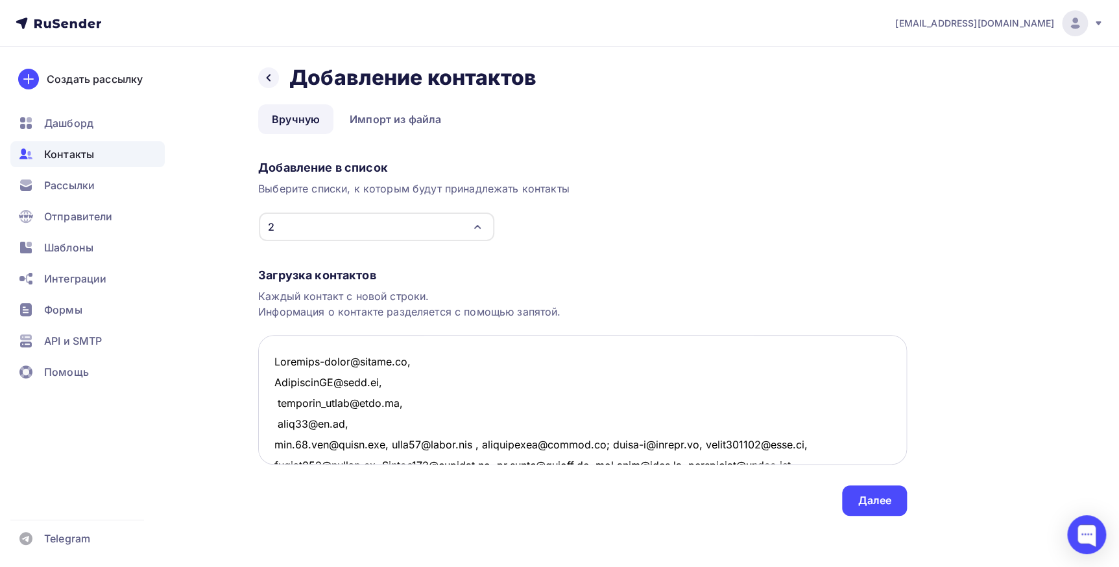
click at [385, 273] on textarea at bounding box center [582, 400] width 648 height 130
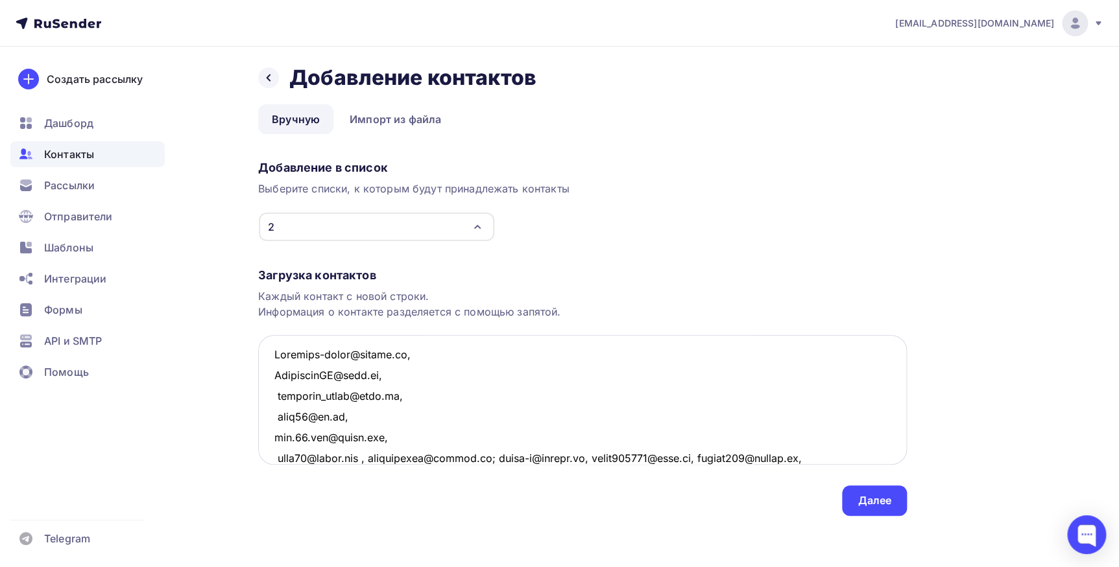
click at [377, 273] on textarea at bounding box center [582, 400] width 648 height 130
click at [398, 273] on textarea at bounding box center [582, 400] width 648 height 130
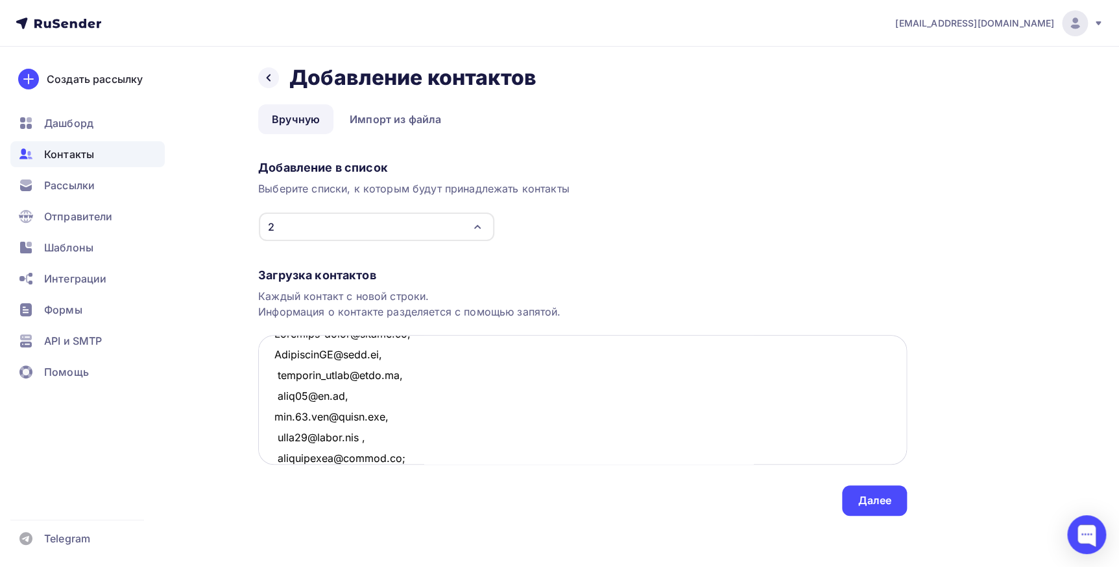
scroll to position [49, 0]
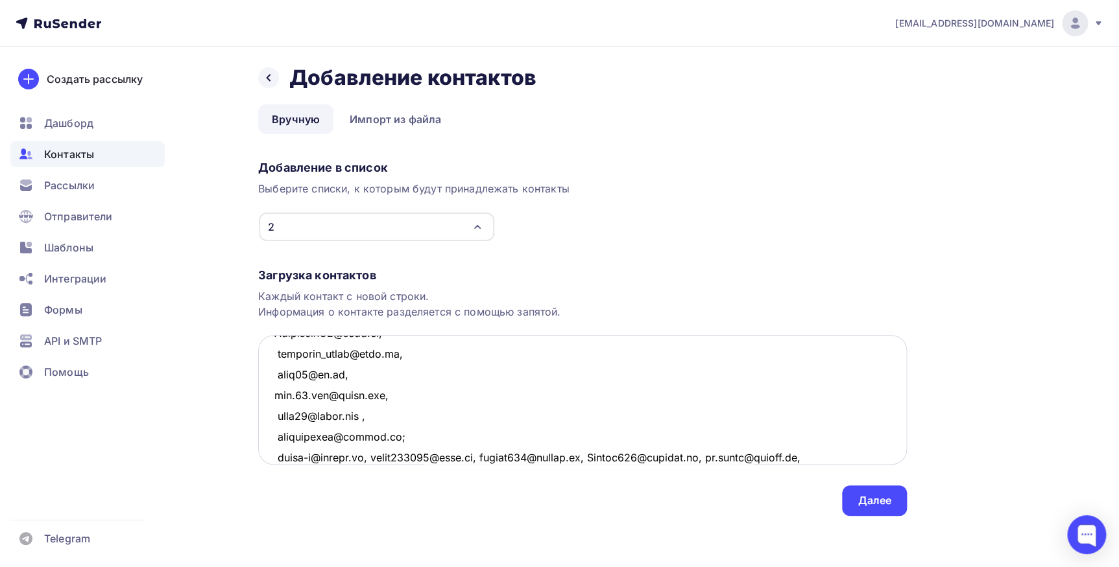
click at [379, 273] on textarea at bounding box center [582, 400] width 648 height 130
click at [377, 273] on textarea at bounding box center [582, 400] width 648 height 130
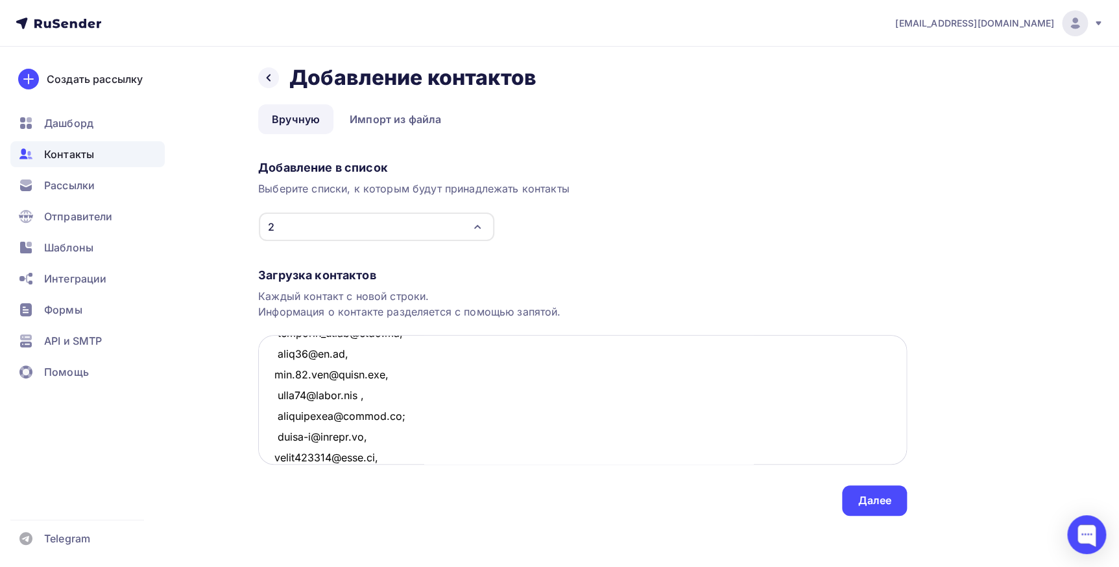
scroll to position [91, 0]
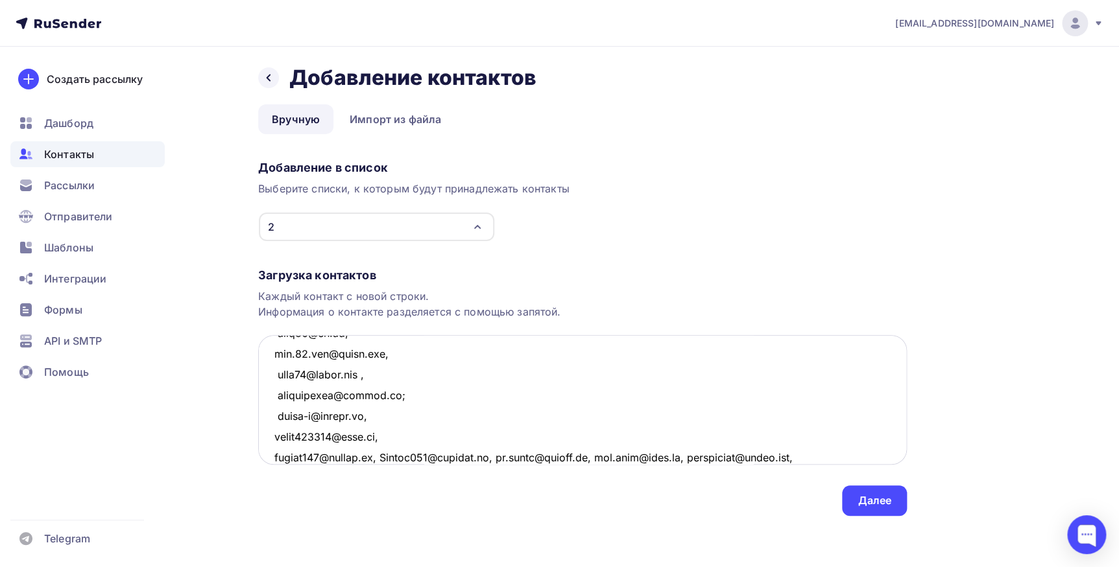
click at [379, 273] on textarea at bounding box center [582, 400] width 648 height 130
click at [390, 273] on textarea at bounding box center [582, 400] width 648 height 130
click at [381, 273] on textarea at bounding box center [582, 400] width 648 height 130
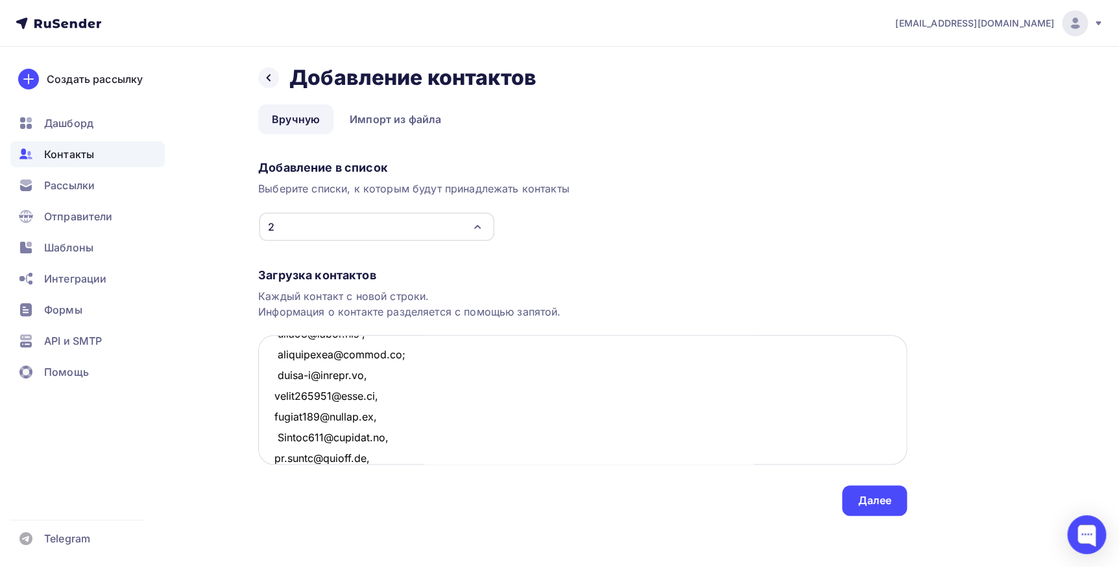
scroll to position [153, 0]
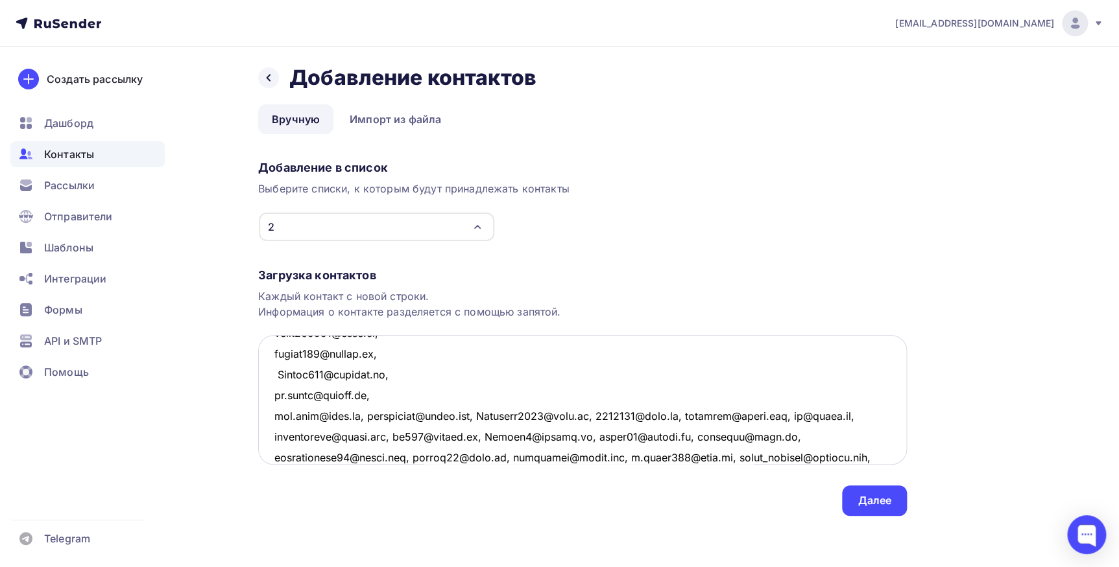
click at [364, 273] on textarea at bounding box center [582, 400] width 648 height 130
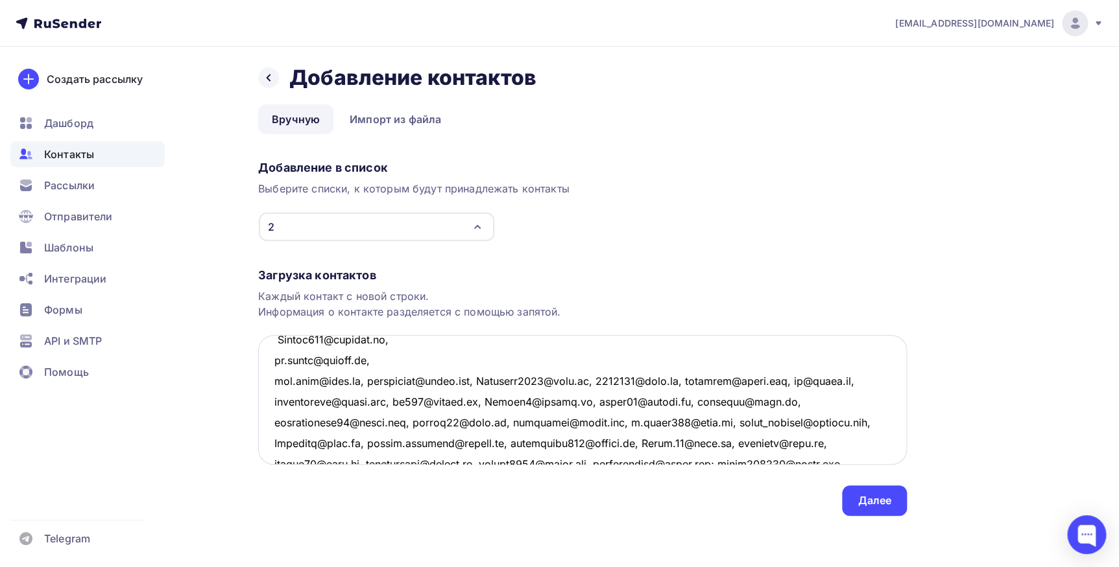
click at [379, 273] on textarea at bounding box center [582, 400] width 648 height 130
click at [362, 273] on textarea at bounding box center [582, 400] width 648 height 130
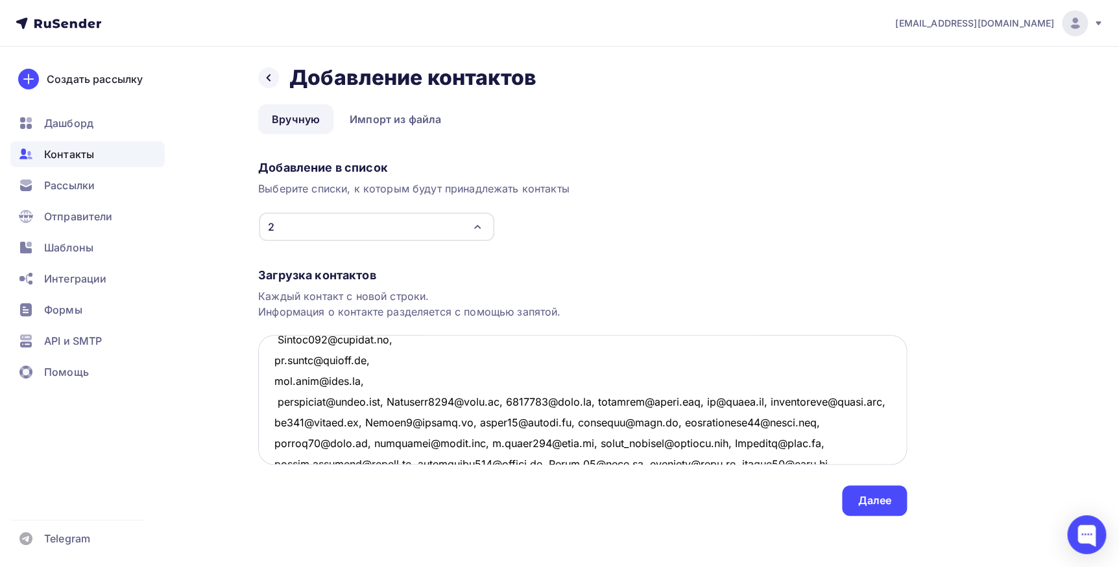
click at [392, 273] on textarea at bounding box center [582, 400] width 648 height 130
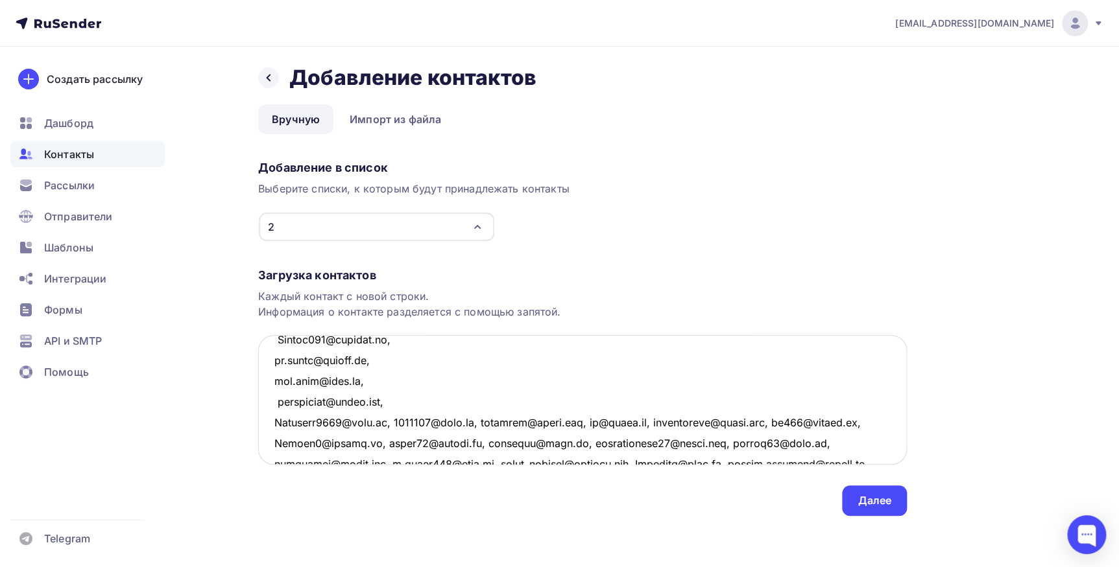
click at [384, 273] on textarea at bounding box center [582, 400] width 648 height 130
click at [388, 273] on textarea at bounding box center [582, 400] width 648 height 130
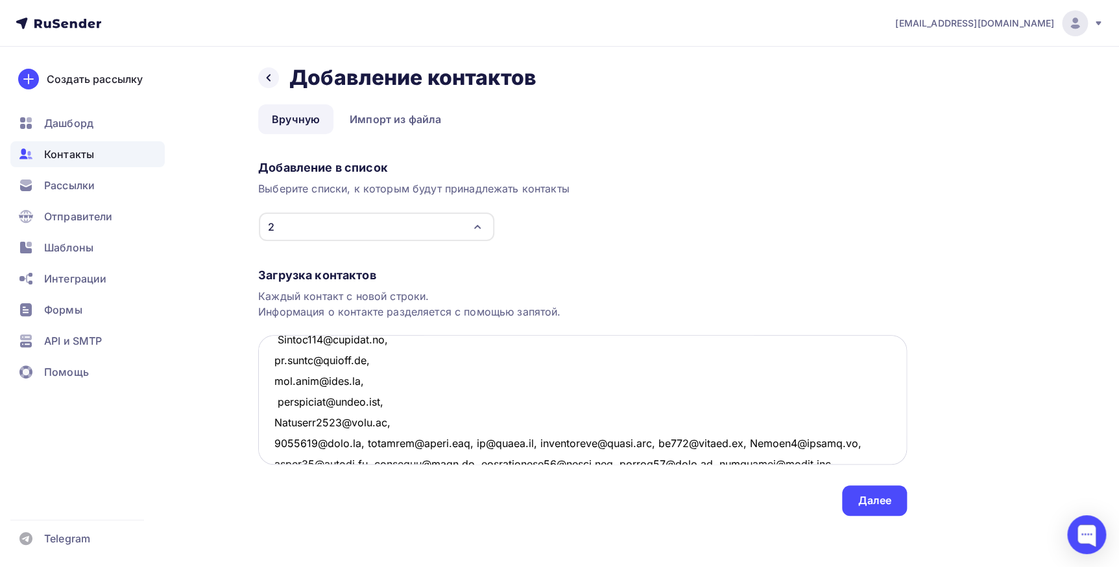
click at [363, 273] on textarea at bounding box center [582, 400] width 648 height 130
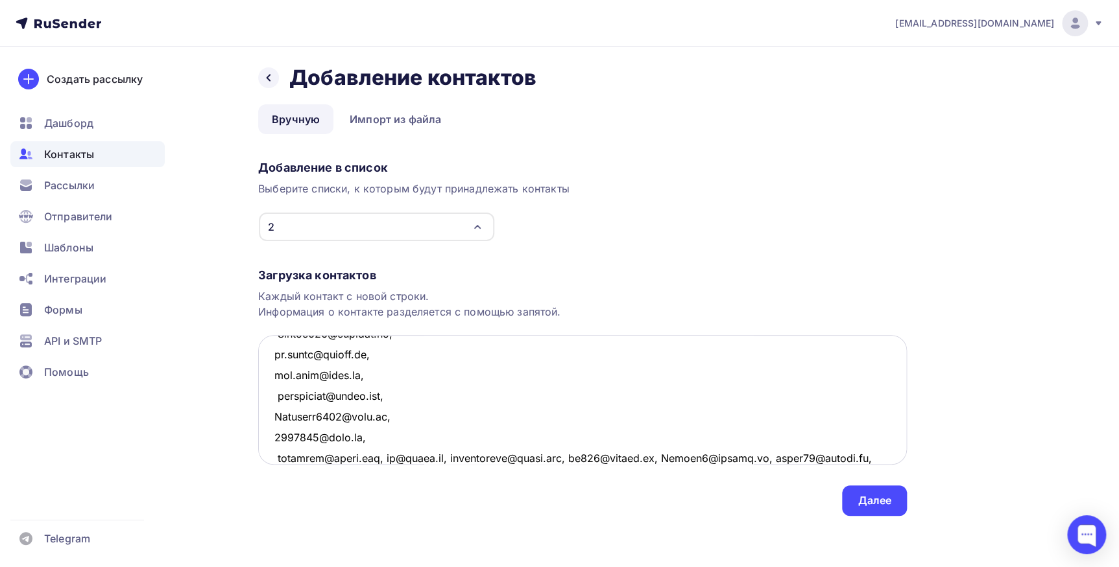
click at [379, 273] on textarea at bounding box center [582, 400] width 648 height 130
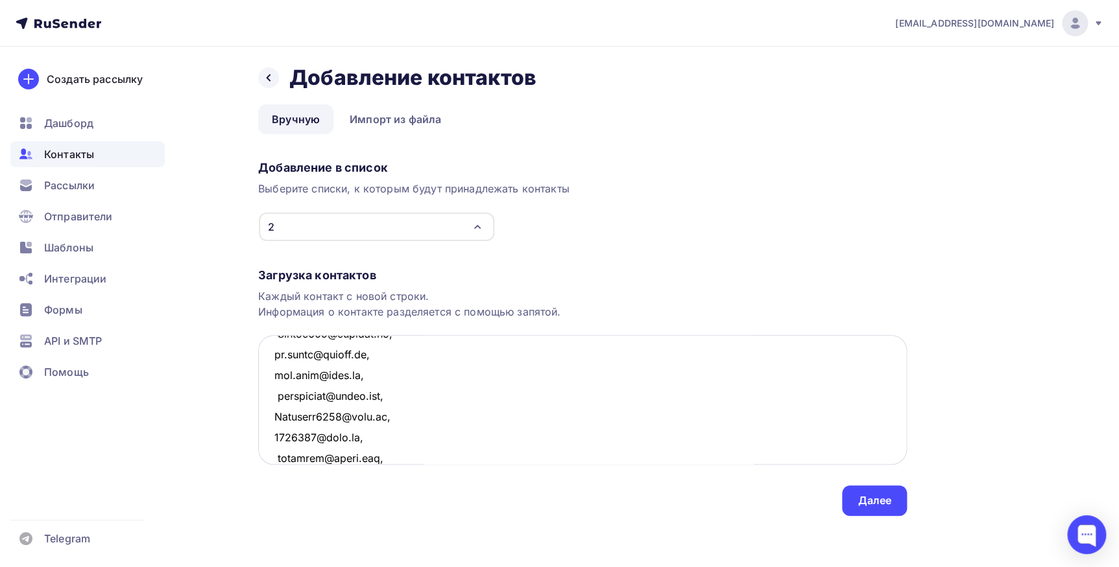
scroll to position [257, 0]
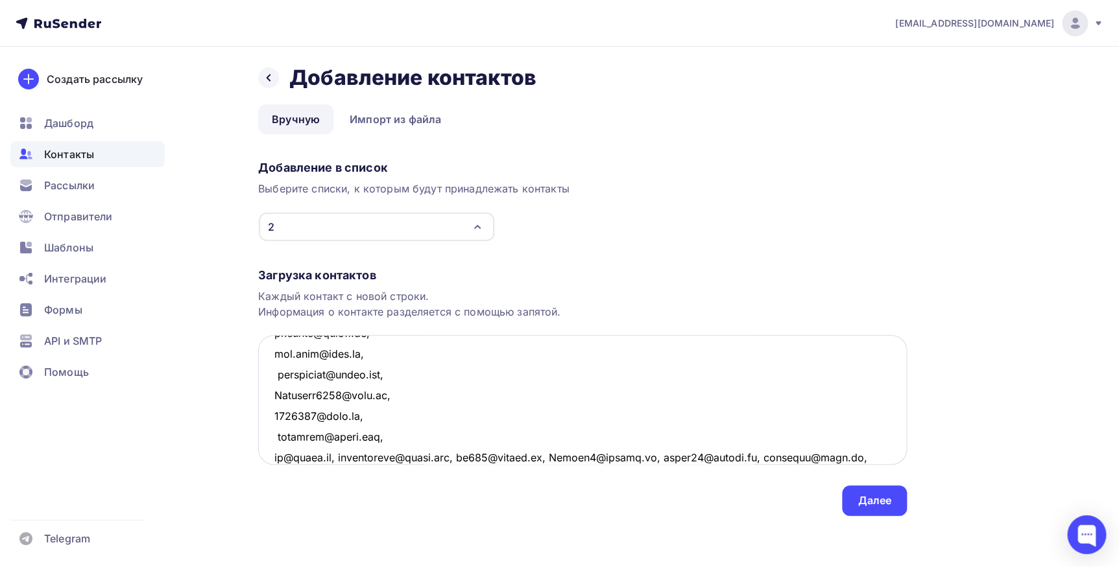
click at [348, 273] on textarea at bounding box center [582, 400] width 648 height 130
click at [394, 273] on textarea at bounding box center [582, 400] width 648 height 130
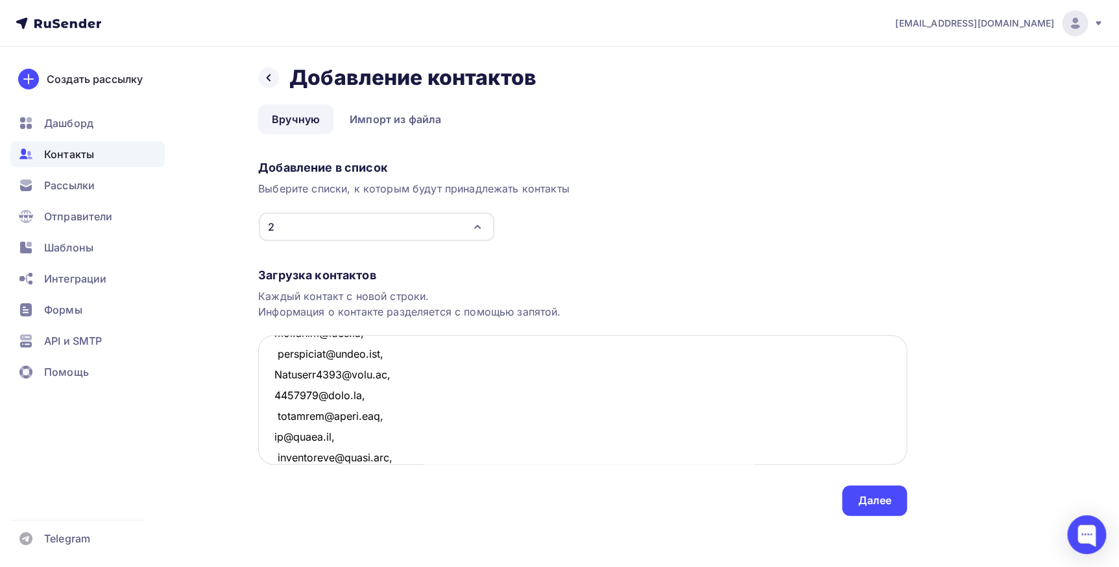
scroll to position [298, 0]
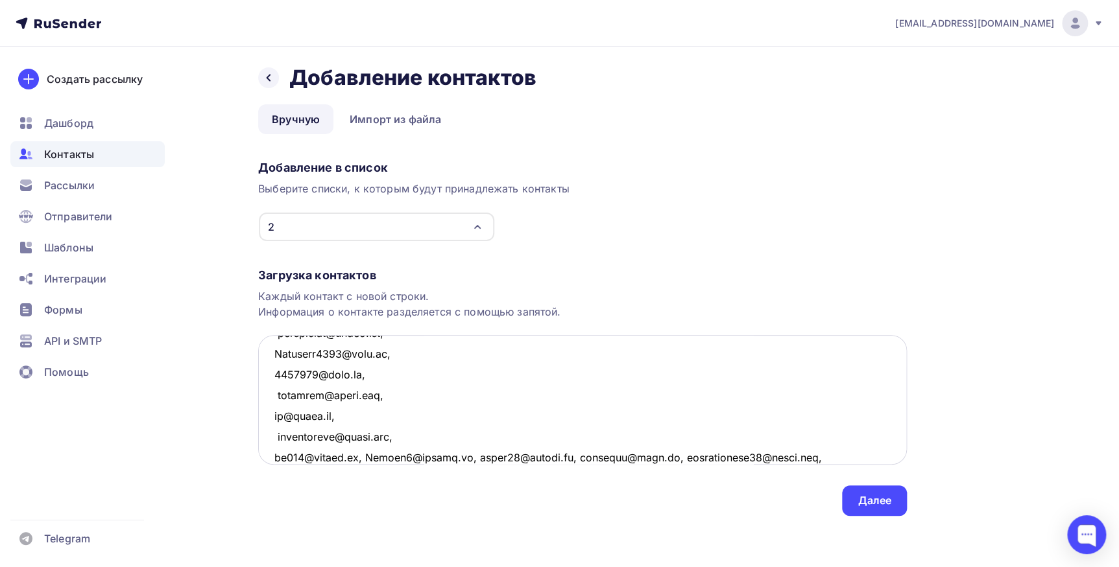
click at [371, 273] on textarea at bounding box center [582, 400] width 648 height 130
click at [373, 273] on textarea at bounding box center [582, 400] width 648 height 130
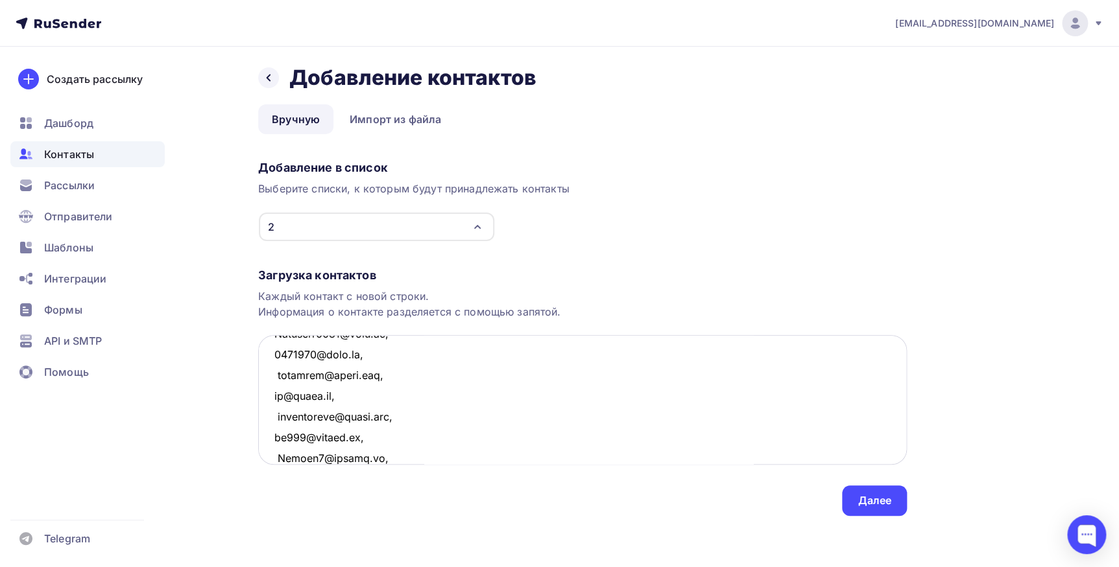
scroll to position [339, 0]
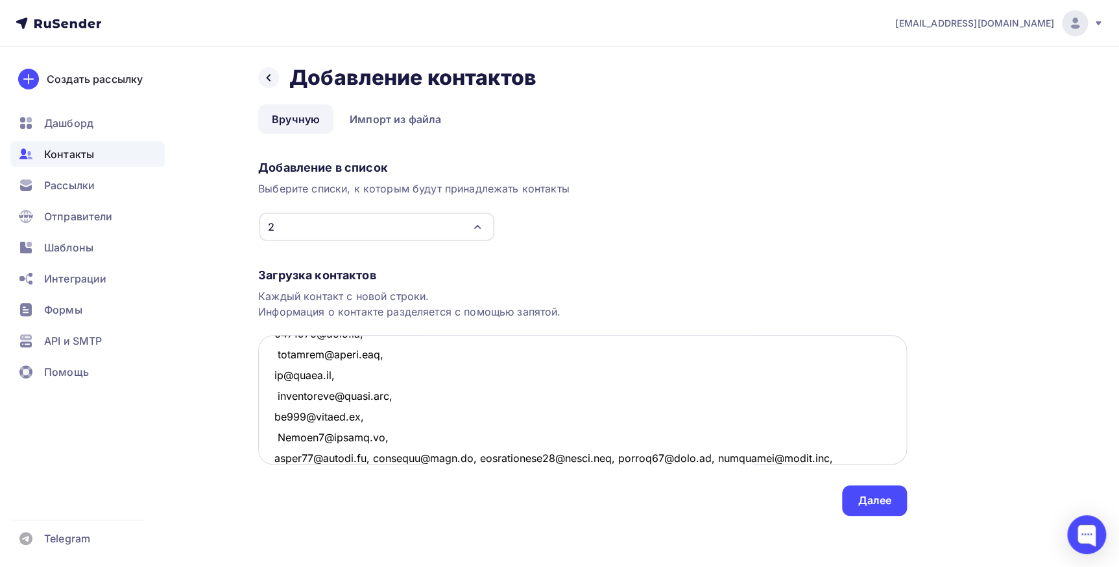
click at [378, 273] on textarea at bounding box center [582, 400] width 648 height 130
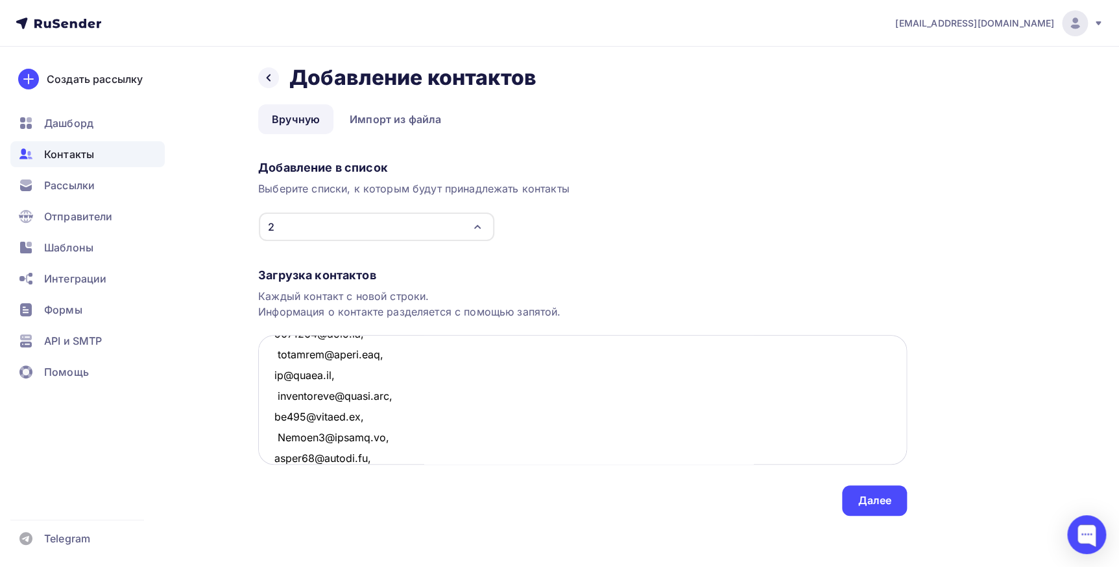
scroll to position [360, 0]
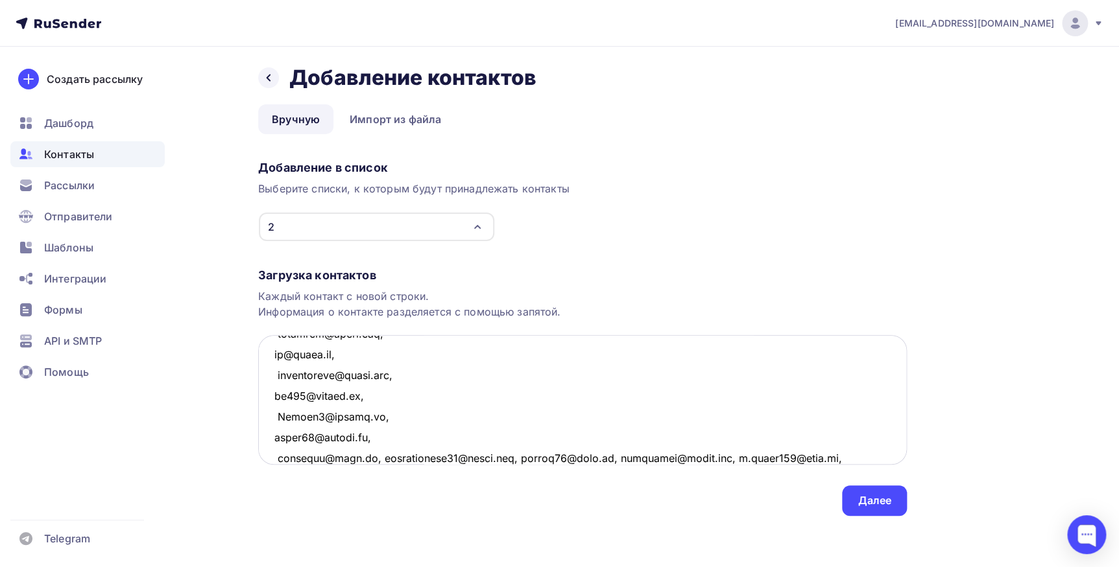
click at [377, 273] on textarea at bounding box center [582, 400] width 648 height 130
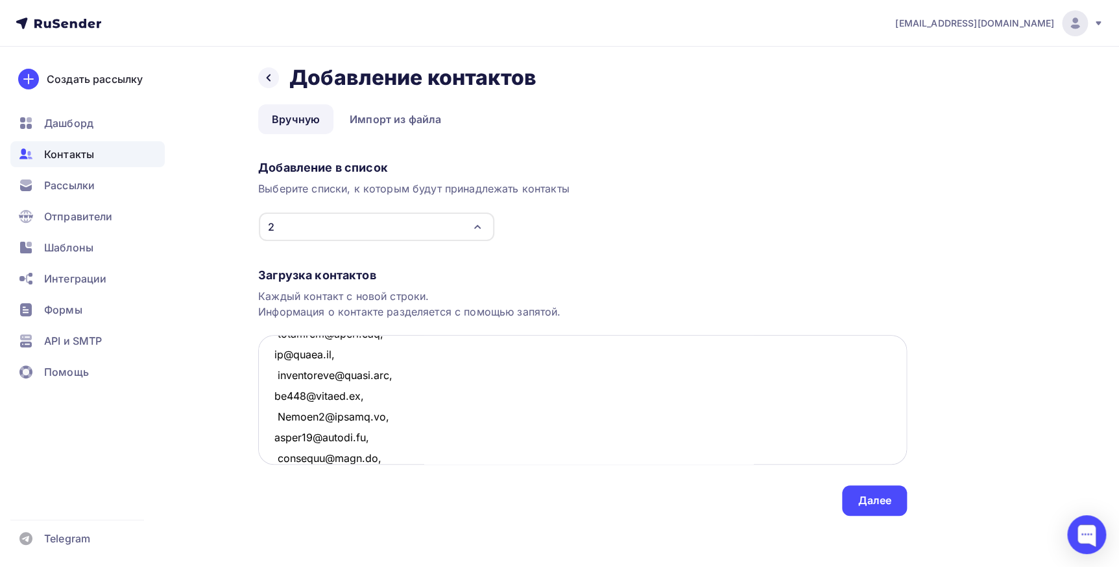
scroll to position [381, 0]
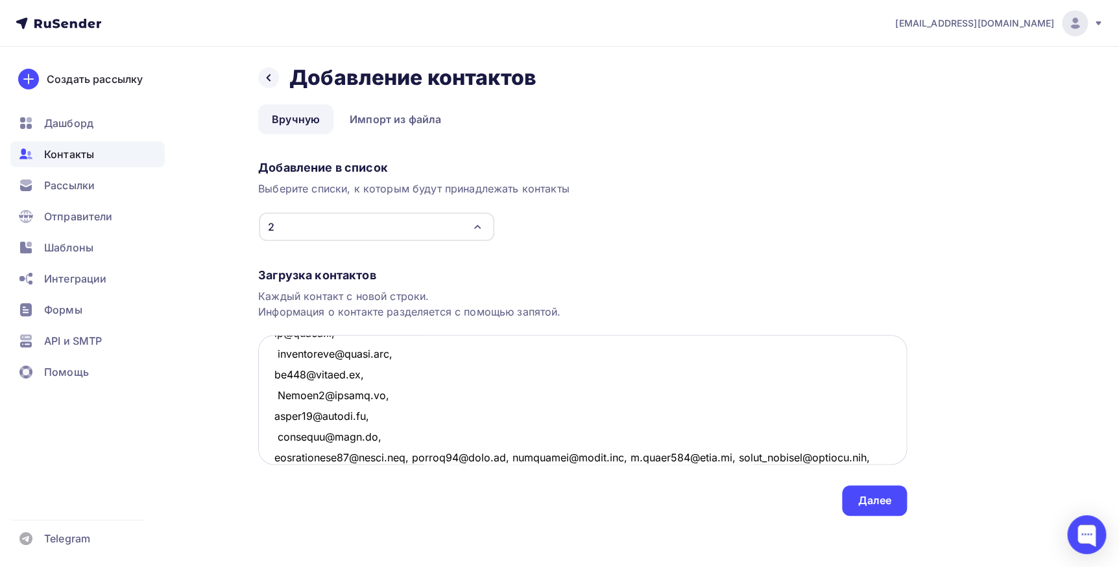
click at [419, 273] on textarea at bounding box center [582, 400] width 648 height 130
click at [363, 273] on textarea at bounding box center [582, 400] width 648 height 130
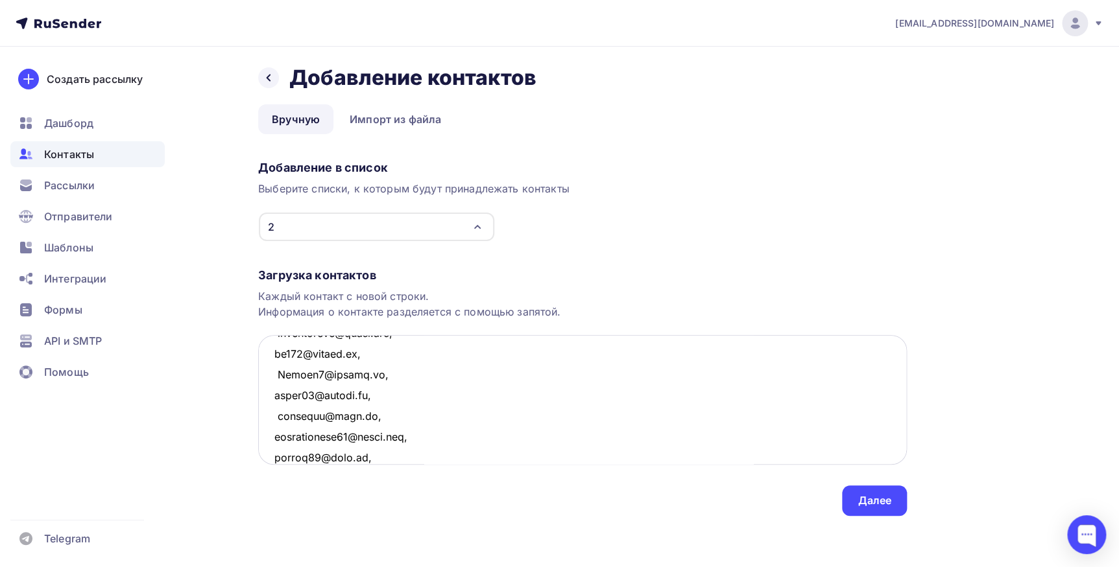
scroll to position [422, 0]
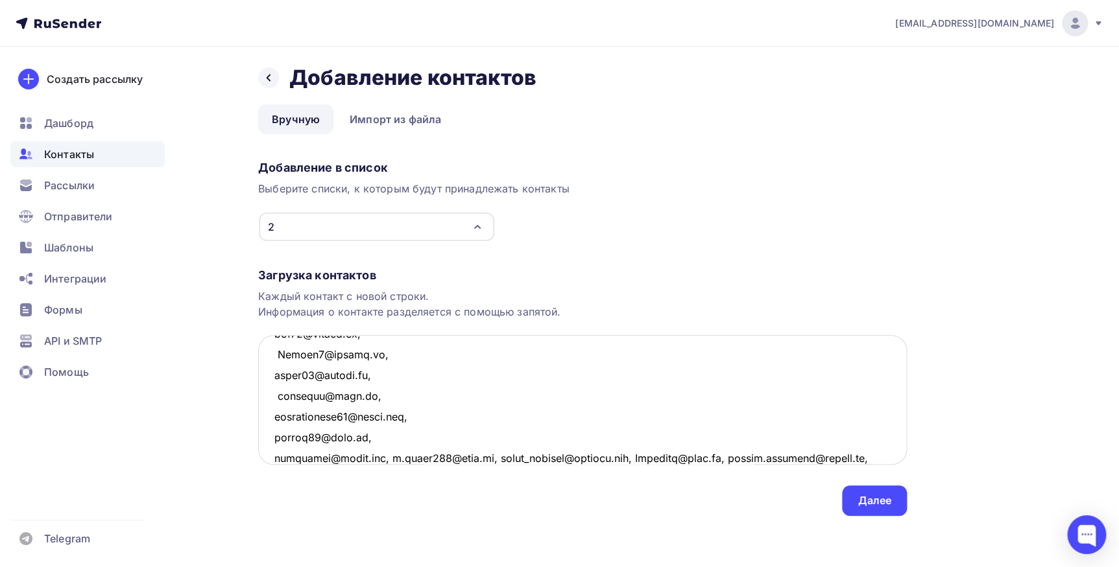
click at [386, 273] on textarea at bounding box center [582, 400] width 648 height 130
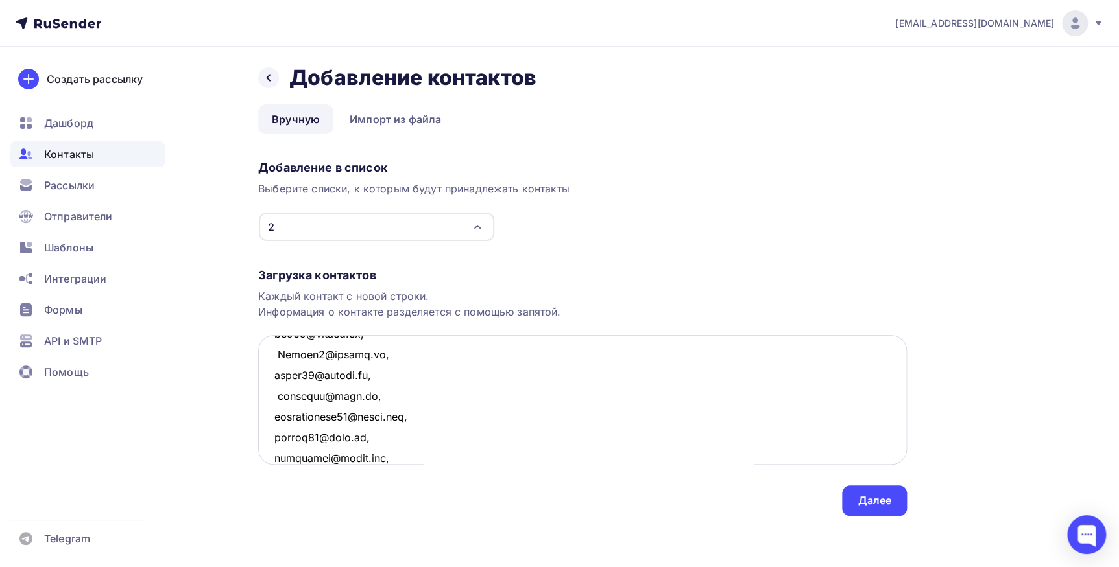
scroll to position [443, 0]
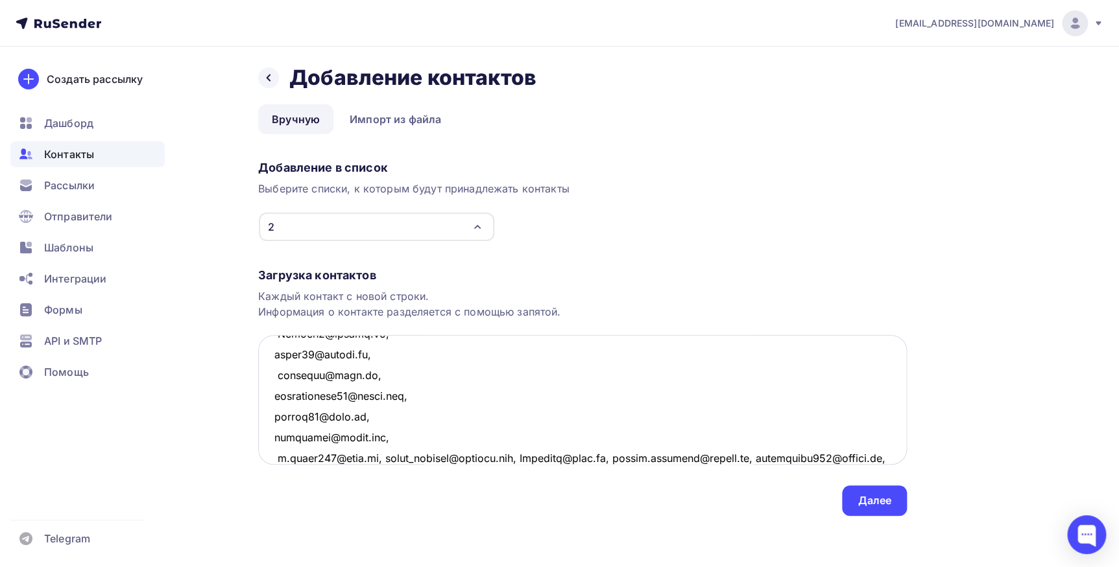
click at [377, 273] on textarea at bounding box center [582, 400] width 648 height 130
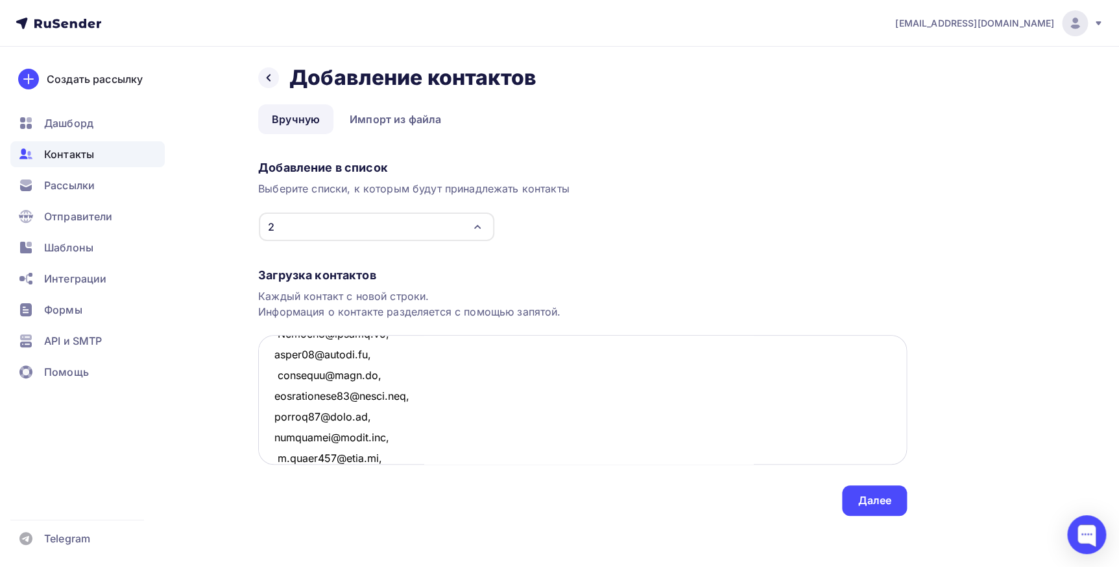
scroll to position [464, 0]
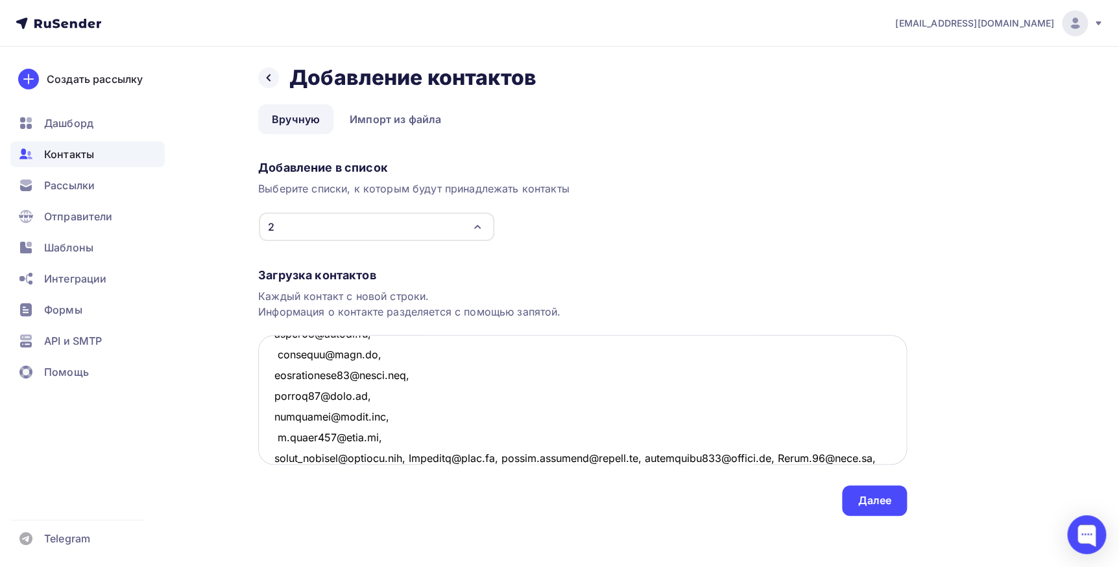
click at [420, 273] on textarea at bounding box center [582, 400] width 648 height 130
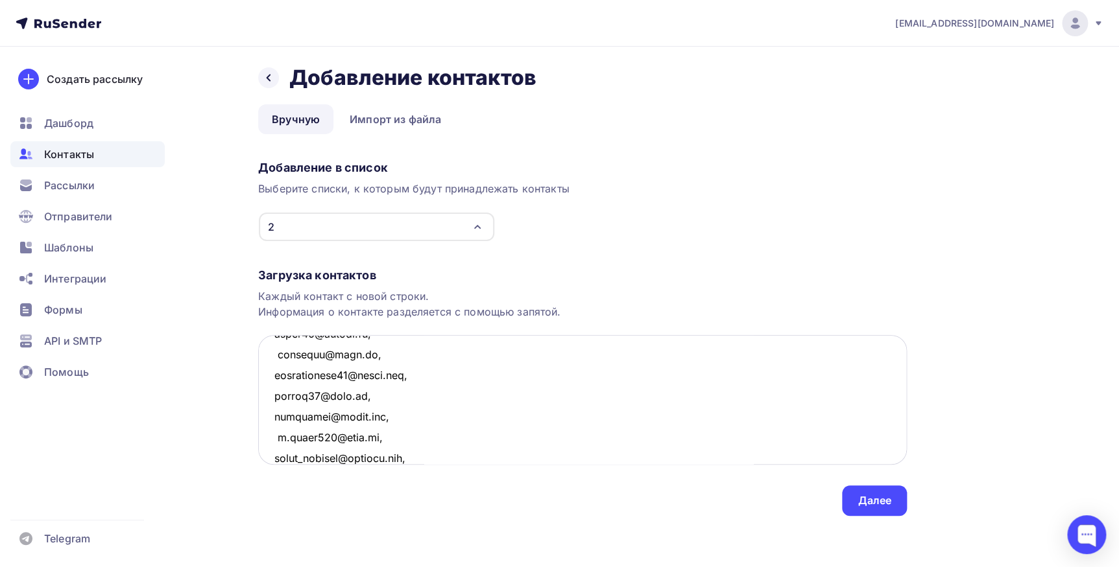
scroll to position [485, 0]
click at [362, 273] on textarea at bounding box center [582, 400] width 648 height 130
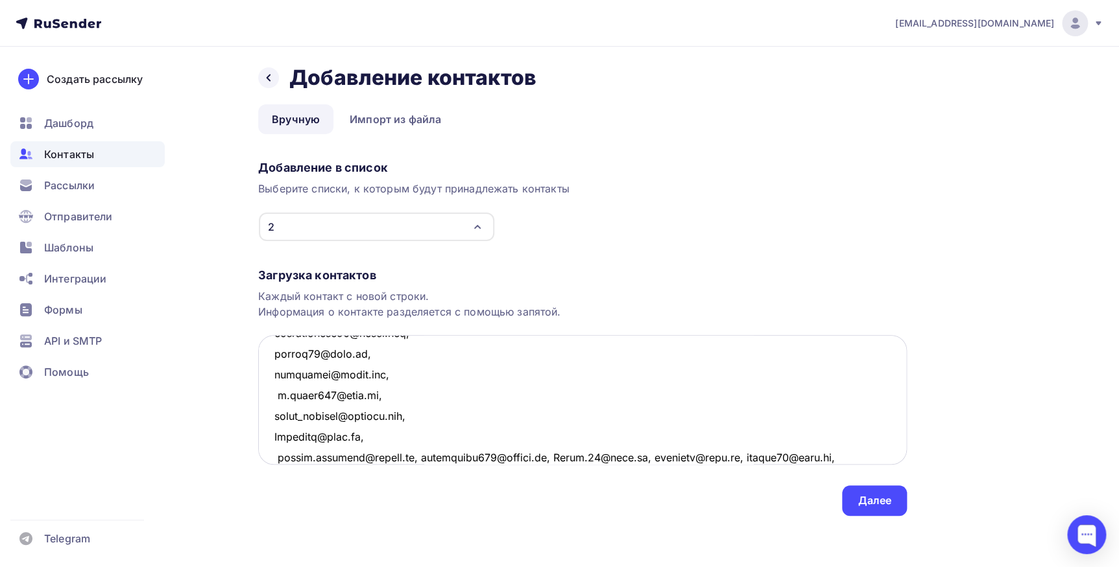
click at [411, 273] on textarea at bounding box center [582, 400] width 648 height 130
click at [412, 273] on textarea at bounding box center [582, 400] width 648 height 130
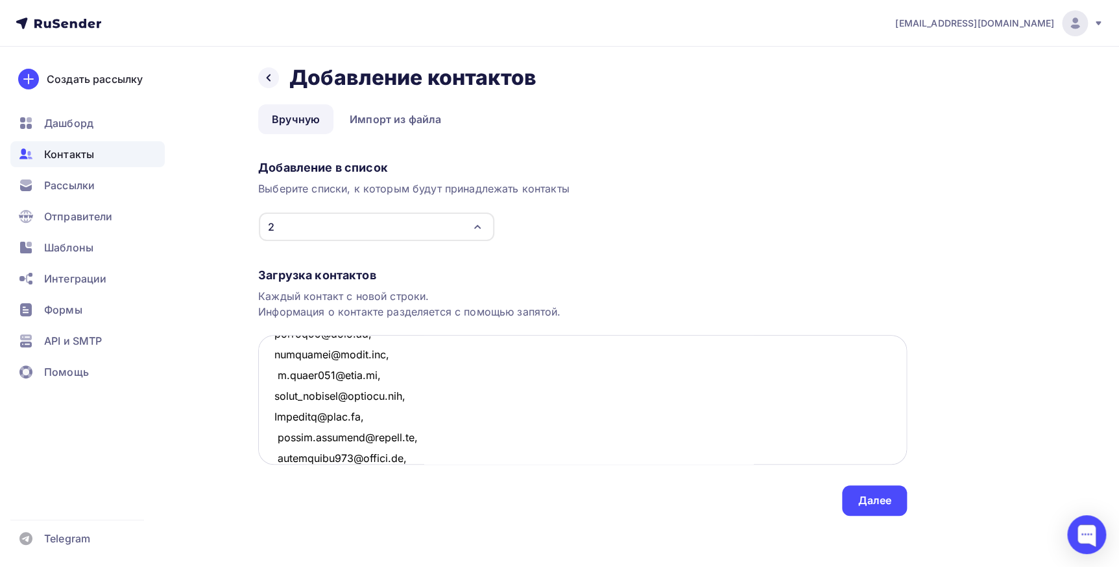
scroll to position [547, 0]
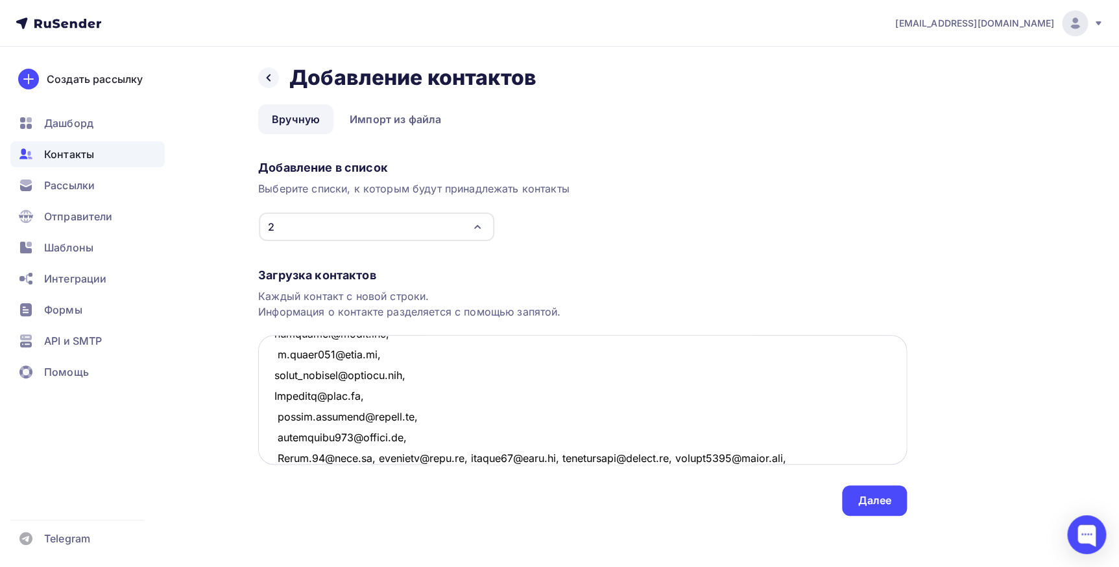
click at [370, 273] on textarea at bounding box center [582, 400] width 648 height 130
click at [362, 273] on textarea at bounding box center [582, 400] width 648 height 130
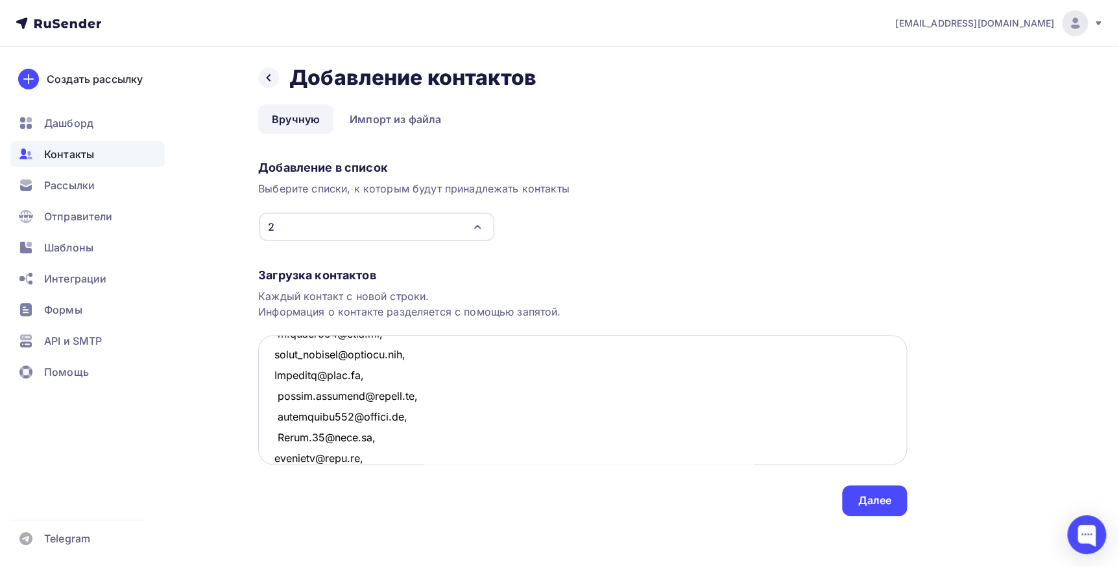
scroll to position [589, 0]
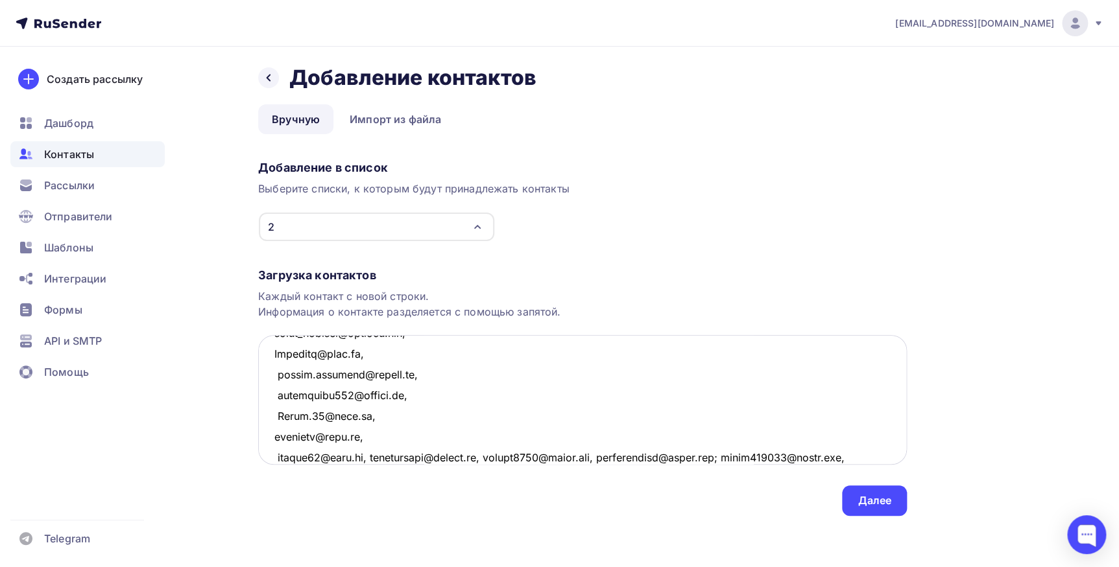
click at [364, 273] on textarea at bounding box center [582, 400] width 648 height 130
click at [392, 273] on textarea at bounding box center [582, 400] width 648 height 130
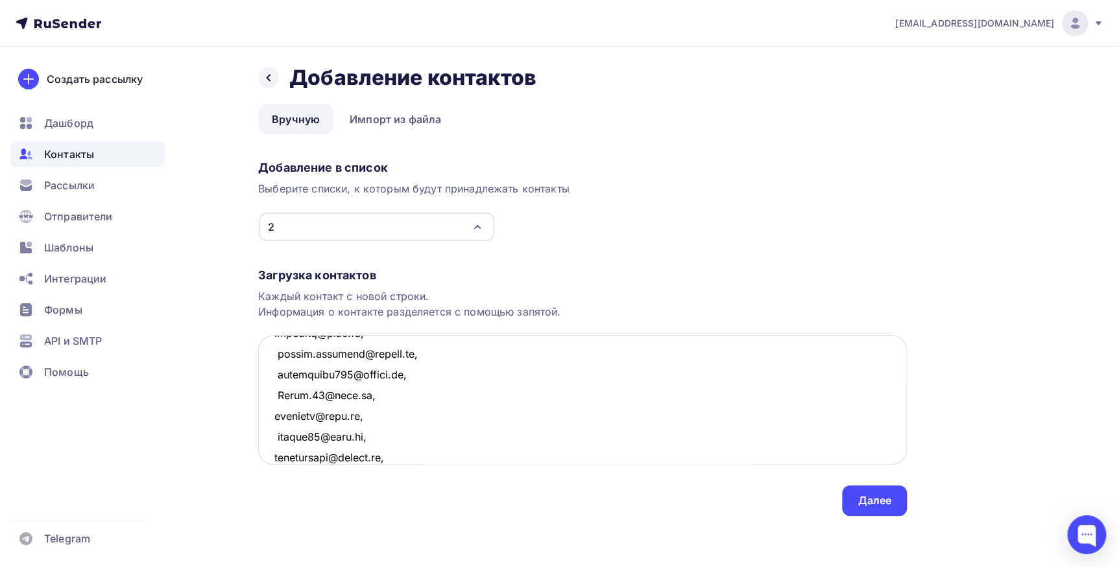
scroll to position [630, 0]
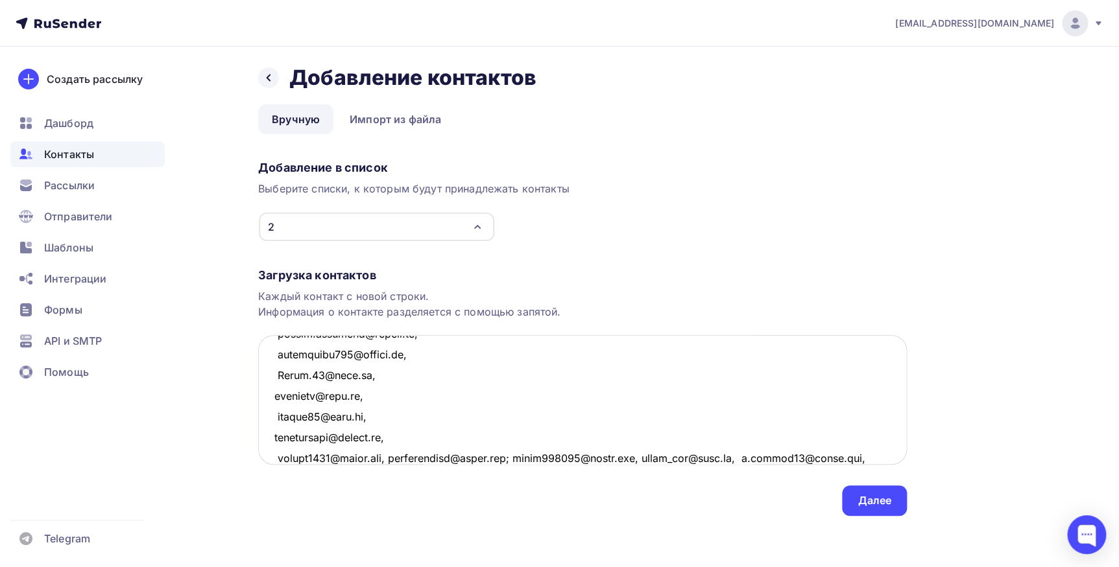
click at [390, 273] on textarea at bounding box center [582, 400] width 648 height 130
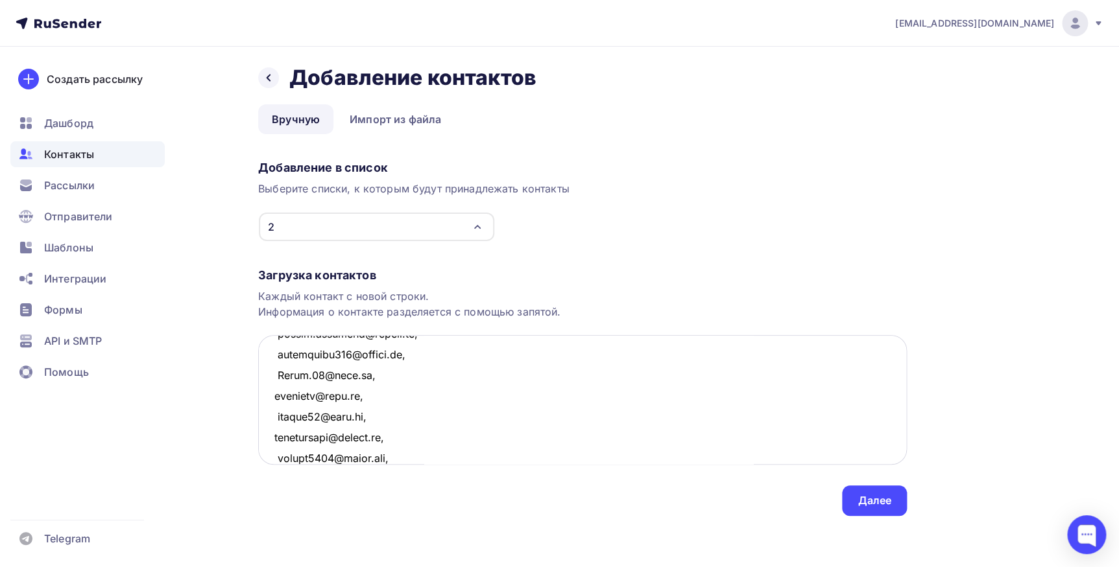
scroll to position [650, 0]
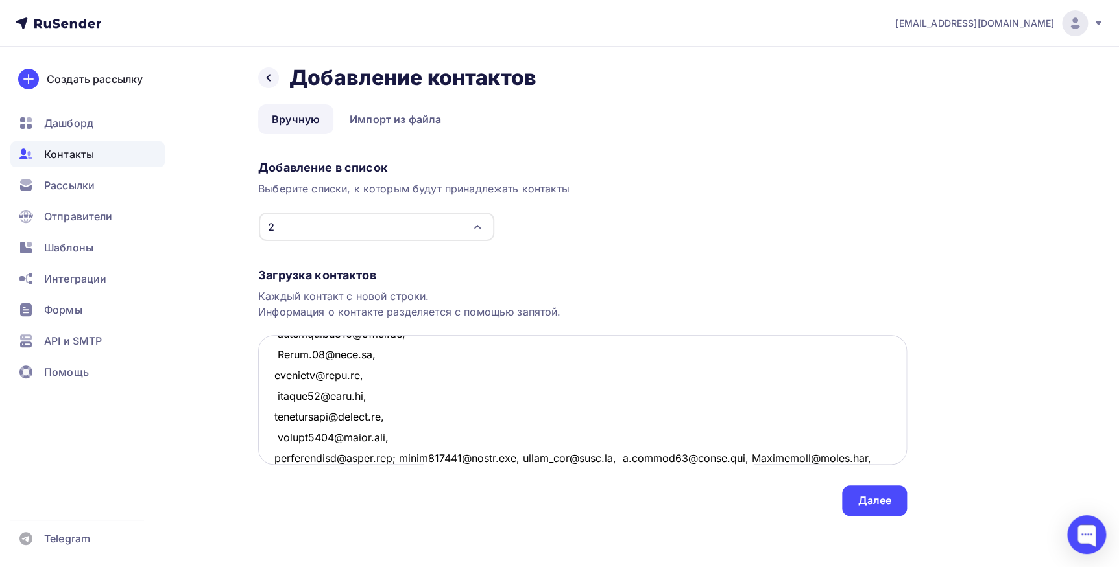
click at [404, 273] on textarea at bounding box center [582, 400] width 648 height 130
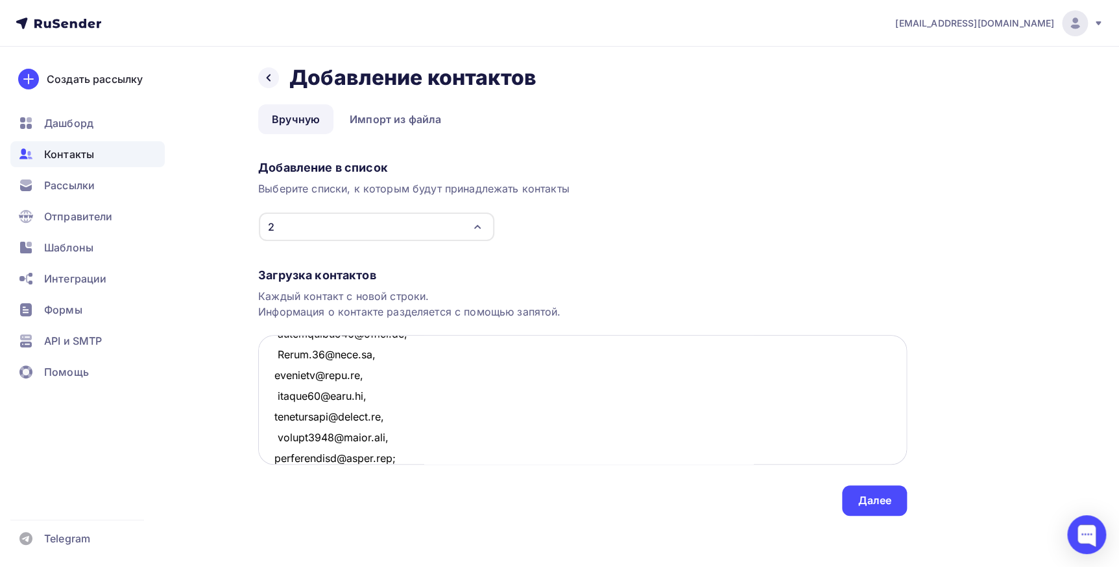
scroll to position [671, 0]
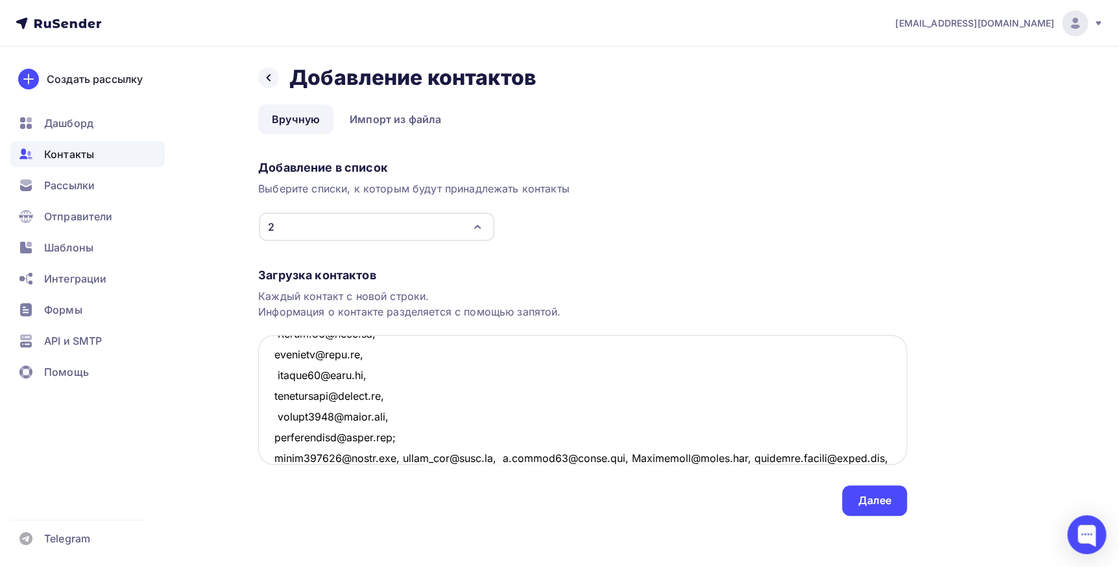
click at [398, 273] on textarea at bounding box center [582, 400] width 648 height 130
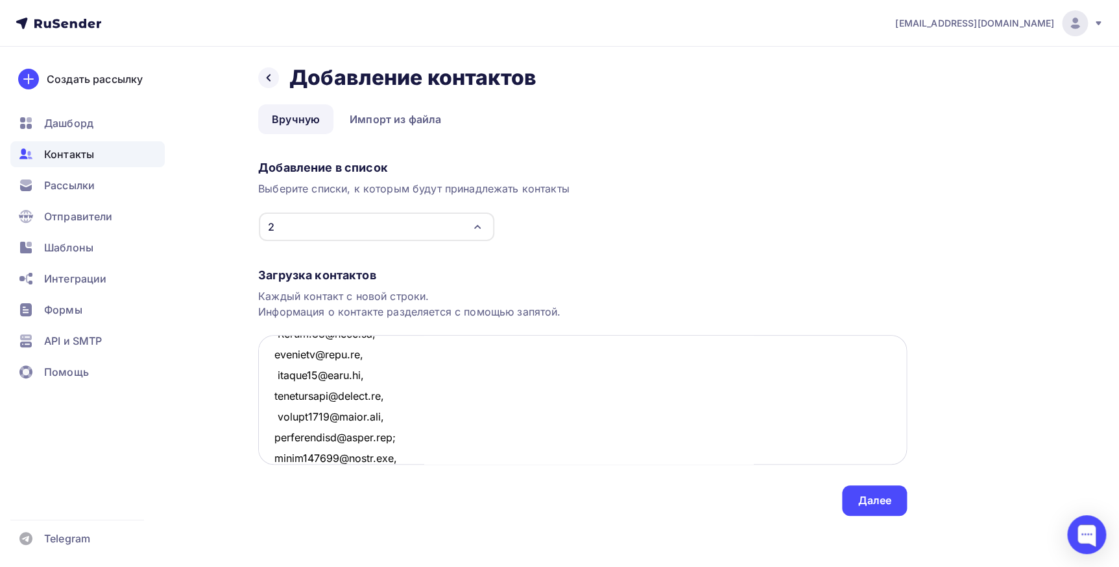
scroll to position [692, 0]
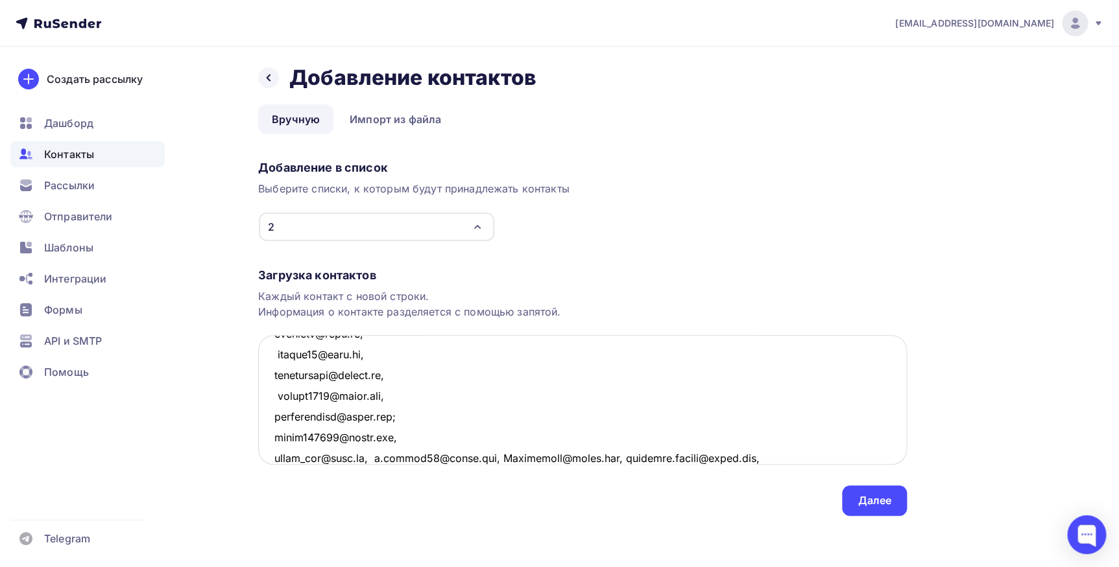
click at [375, 273] on textarea at bounding box center [582, 400] width 648 height 130
click at [397, 273] on textarea at bounding box center [582, 400] width 648 height 130
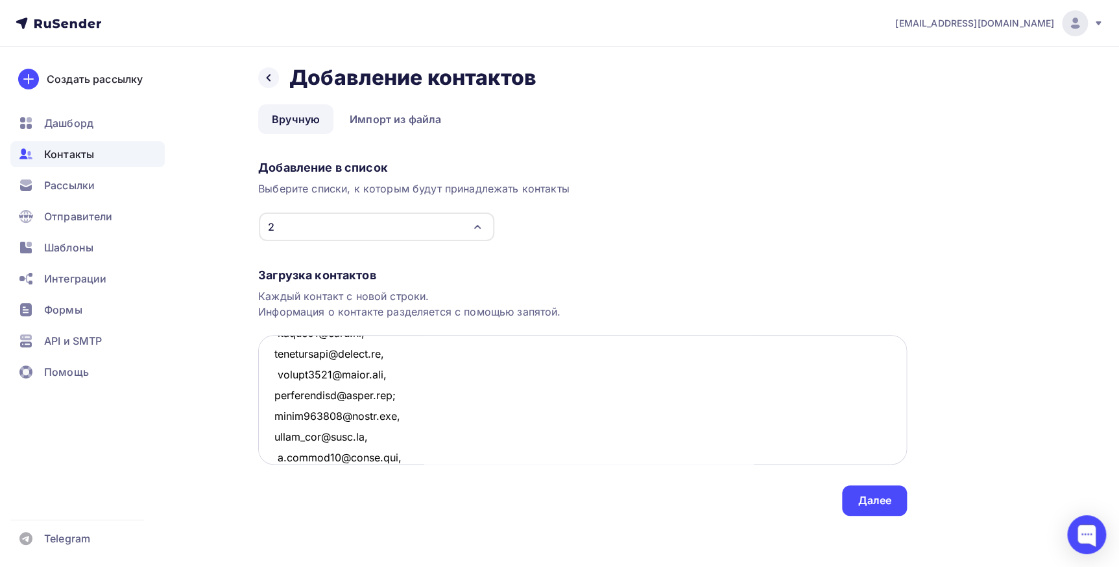
scroll to position [733, 0]
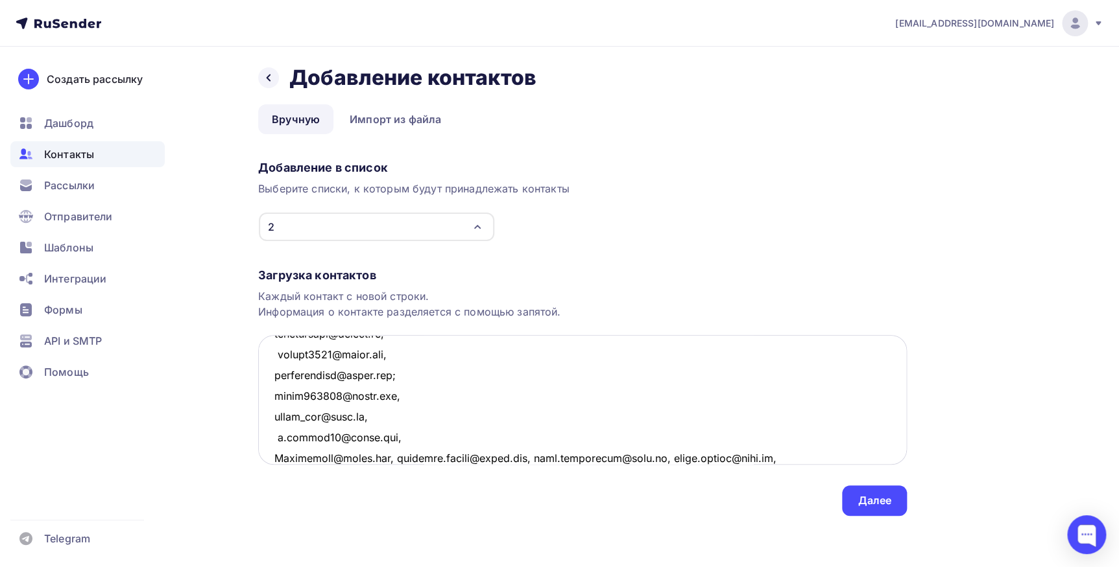
click at [405, 273] on textarea at bounding box center [582, 400] width 648 height 130
click at [410, 273] on textarea at bounding box center [582, 400] width 648 height 130
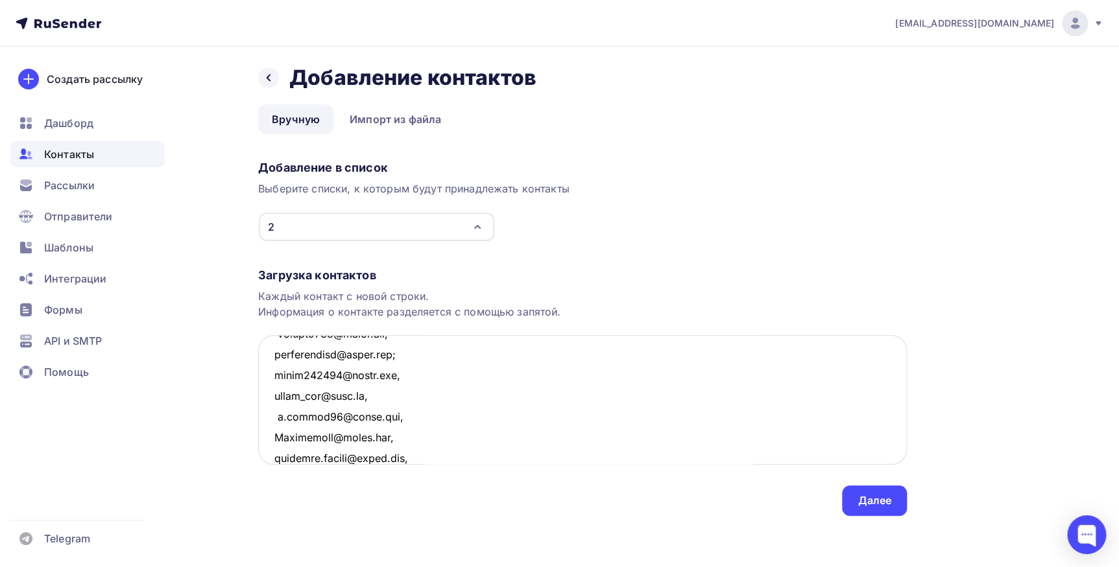
scroll to position [775, 0]
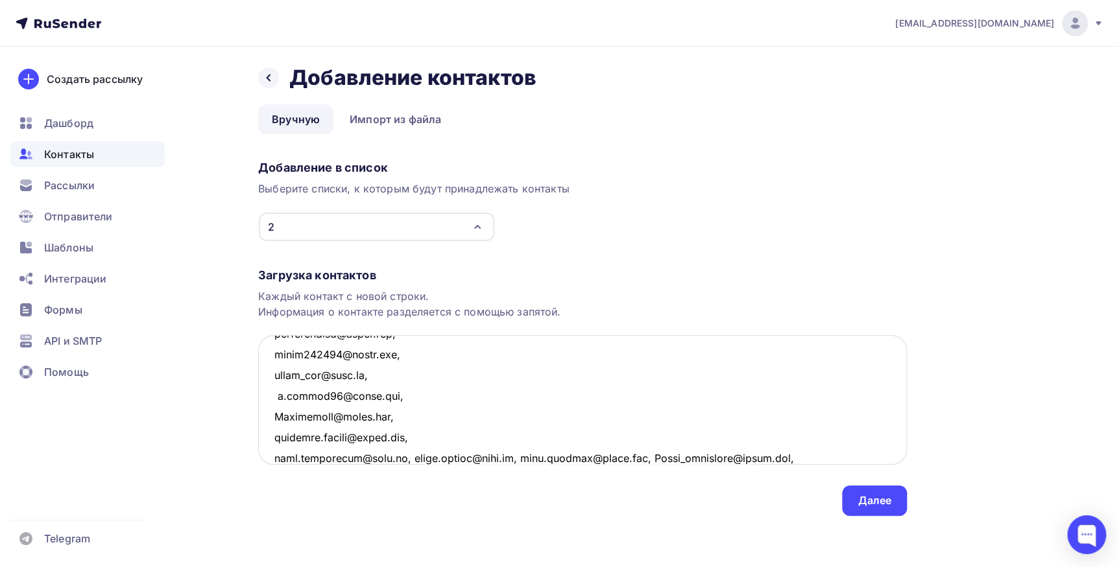
click at [398, 273] on textarea at bounding box center [582, 400] width 648 height 130
click at [384, 273] on textarea at bounding box center [582, 400] width 648 height 130
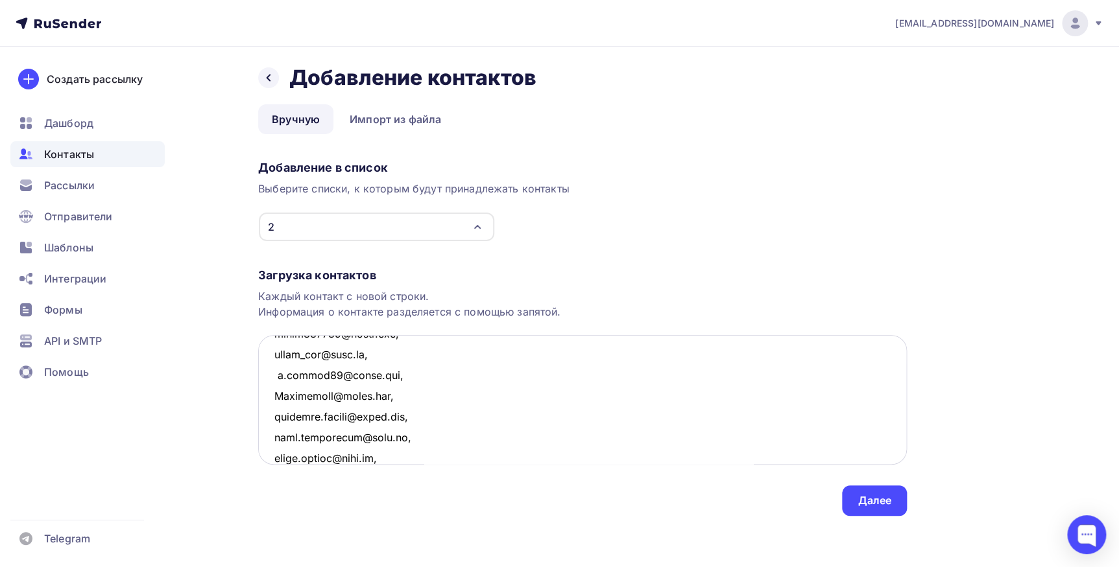
scroll to position [817, 0]
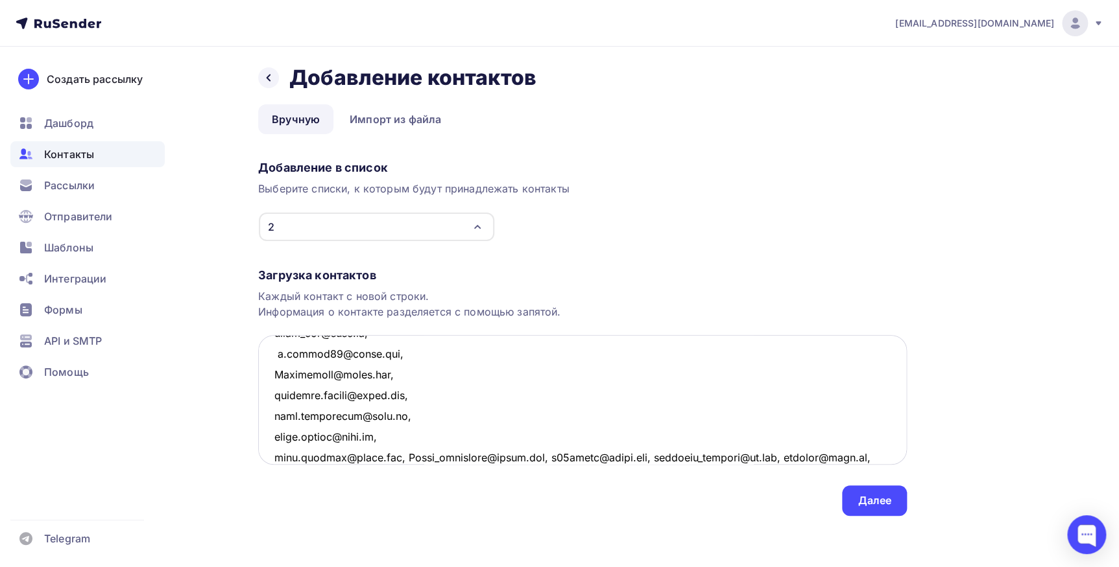
click at [392, 273] on textarea at bounding box center [582, 400] width 648 height 130
click at [430, 273] on textarea at bounding box center [582, 400] width 648 height 130
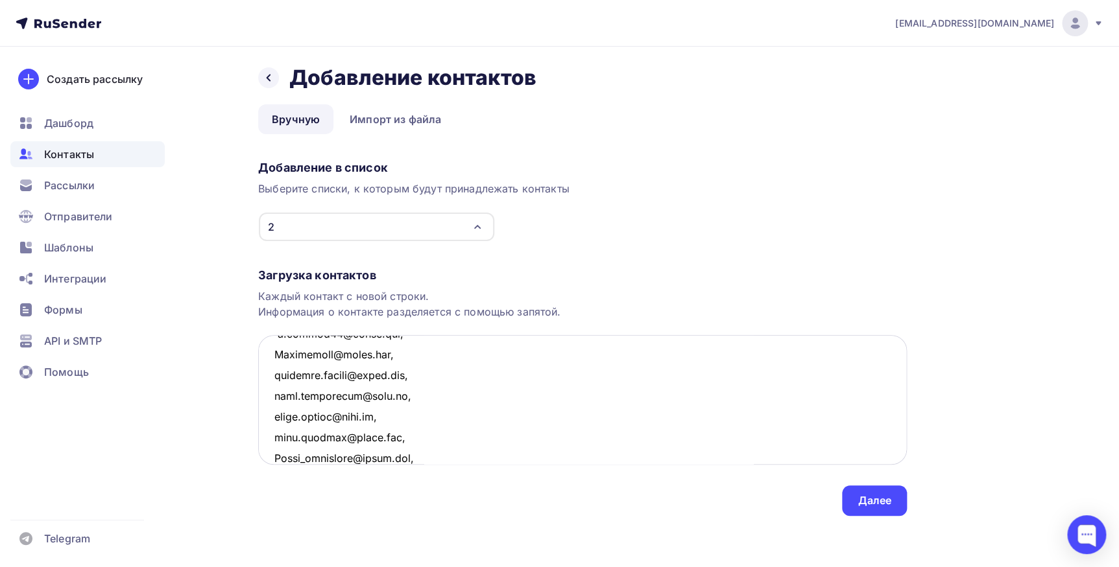
scroll to position [0, 0]
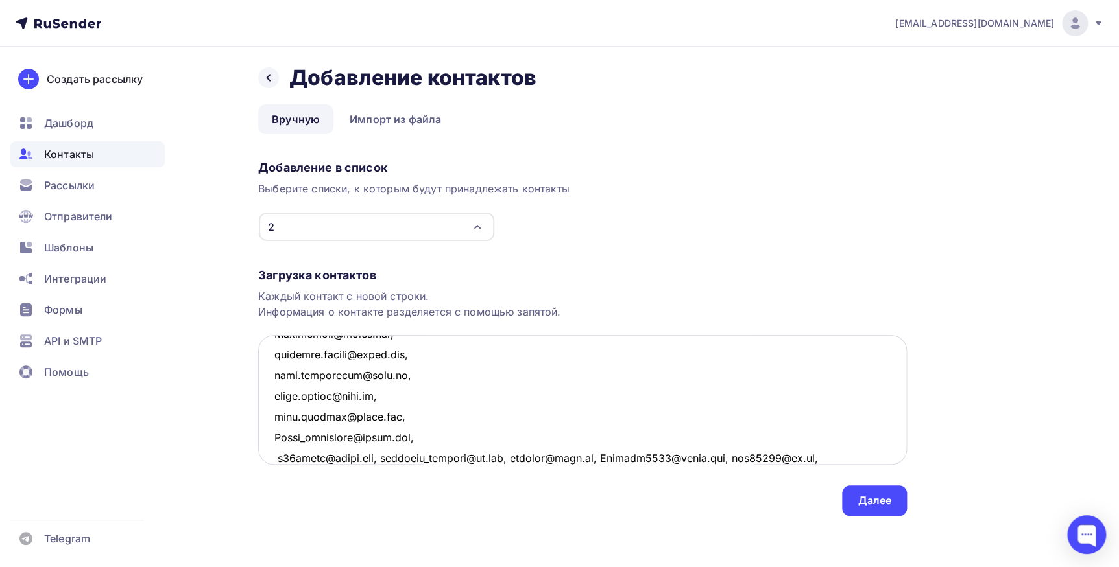
click at [383, 273] on textarea at bounding box center [582, 400] width 648 height 130
click at [407, 273] on textarea at bounding box center [582, 400] width 648 height 130
click at [357, 273] on textarea at bounding box center [582, 400] width 648 height 130
click at [396, 273] on textarea at bounding box center [582, 400] width 648 height 130
click at [360, 273] on textarea at bounding box center [582, 400] width 648 height 130
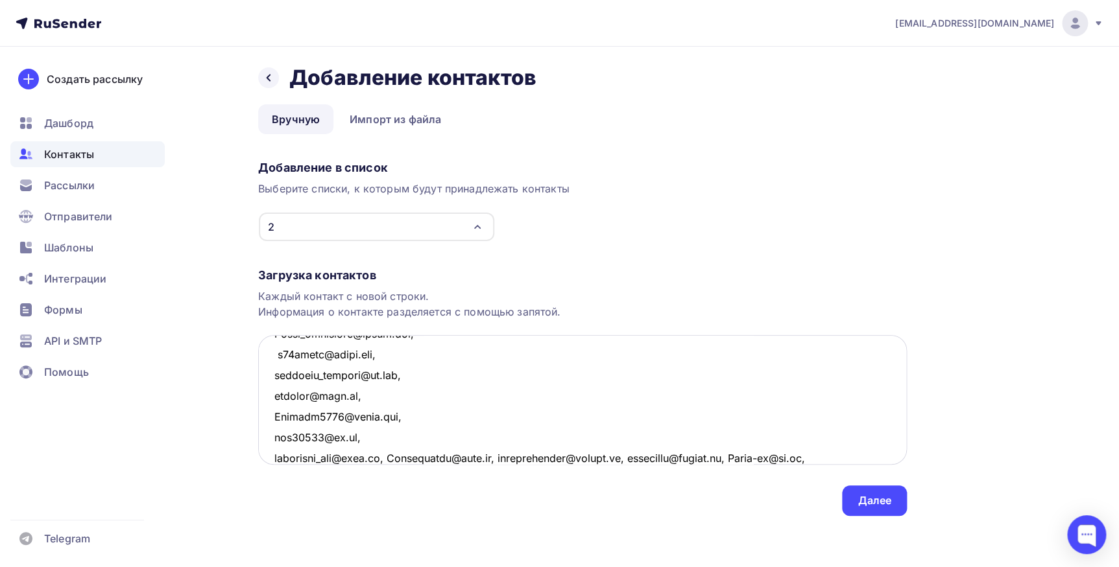
click at [387, 273] on textarea at bounding box center [582, 400] width 648 height 130
click at [385, 273] on textarea at bounding box center [582, 400] width 648 height 130
click at [422, 273] on textarea at bounding box center [582, 400] width 648 height 130
click at [416, 273] on textarea at bounding box center [582, 400] width 648 height 130
click at [384, 273] on textarea at bounding box center [582, 400] width 648 height 130
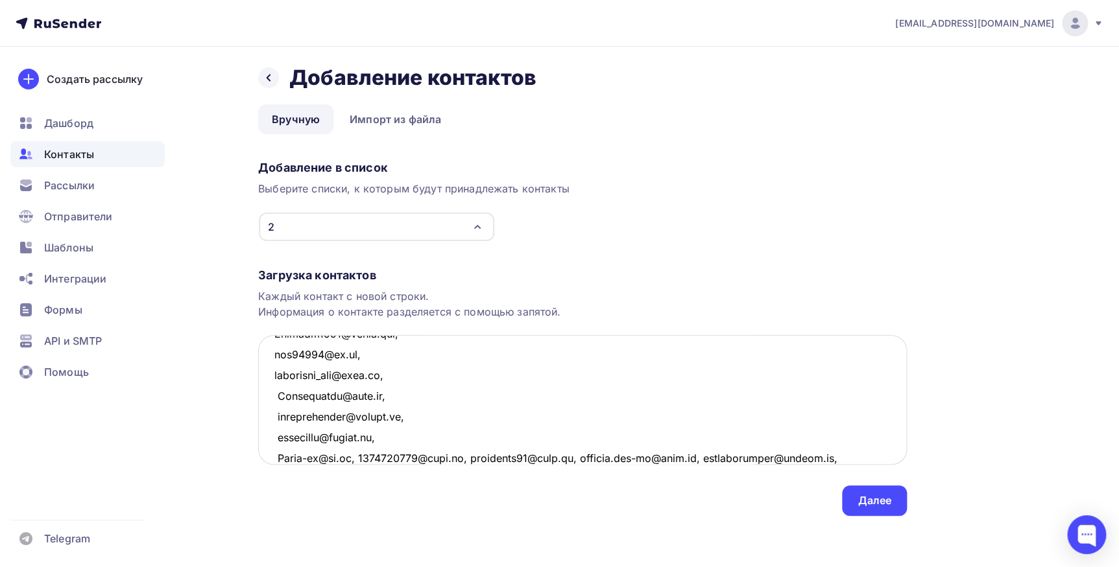
click at [362, 273] on textarea at bounding box center [582, 400] width 648 height 130
click at [383, 273] on textarea at bounding box center [582, 400] width 648 height 130
click at [390, 273] on textarea at bounding box center [582, 400] width 648 height 130
click at [398, 273] on textarea at bounding box center [582, 400] width 648 height 130
click at [407, 273] on textarea at bounding box center [582, 400] width 648 height 130
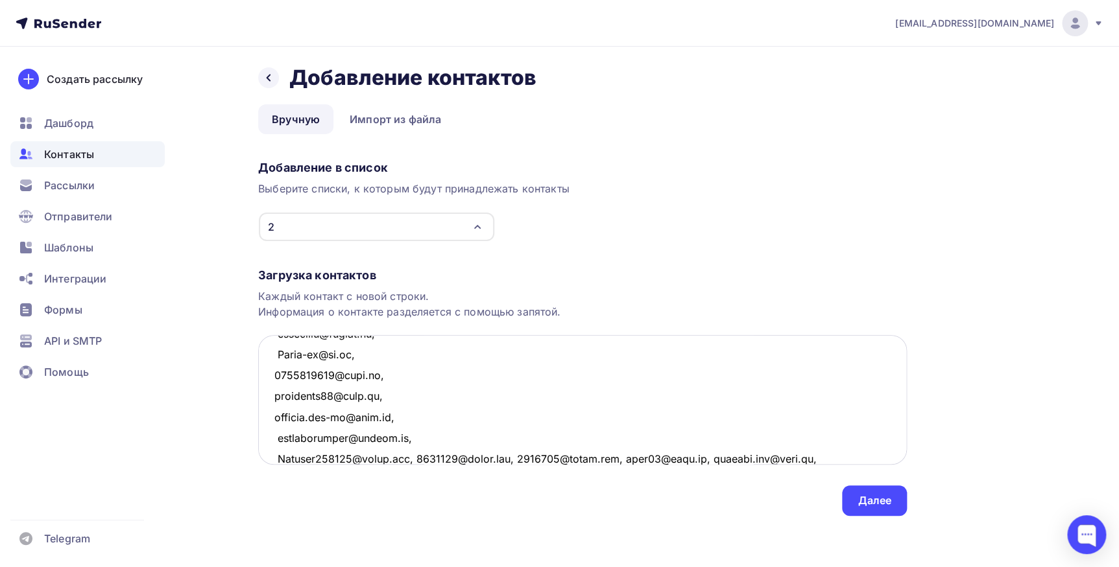
click at [416, 273] on textarea at bounding box center [582, 400] width 648 height 130
click at [384, 273] on textarea at bounding box center [582, 400] width 648 height 130
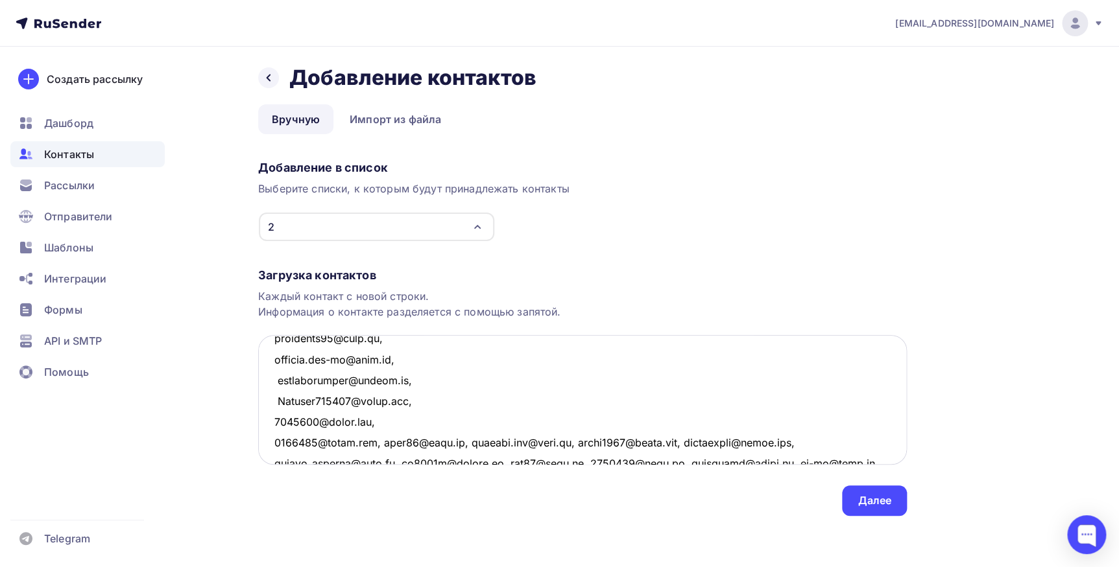
click at [385, 273] on textarea at bounding box center [582, 400] width 648 height 130
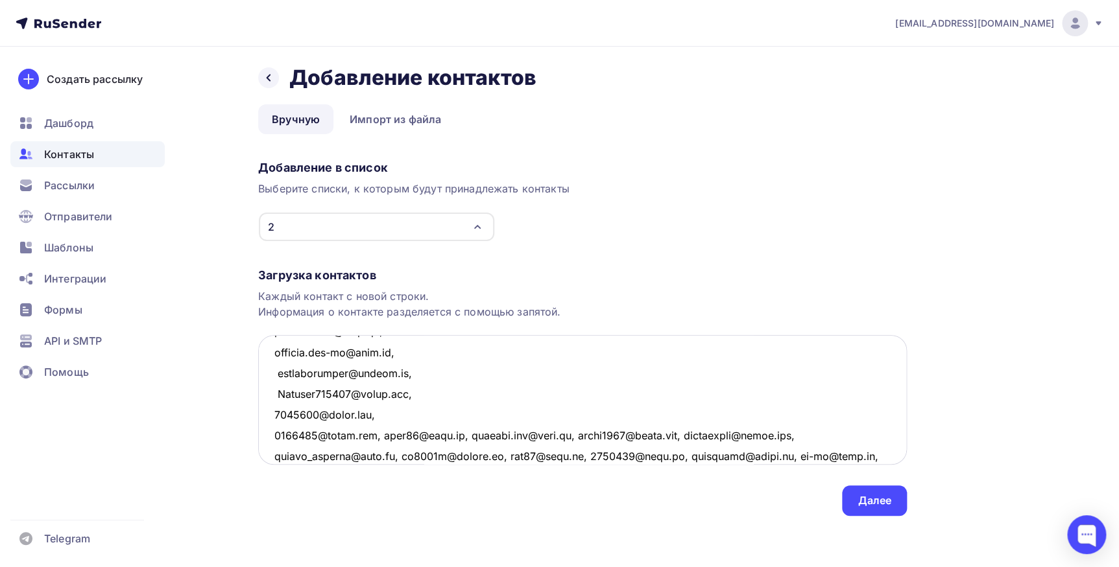
click at [381, 273] on textarea at bounding box center [582, 400] width 648 height 130
click at [383, 273] on textarea at bounding box center [582, 400] width 648 height 130
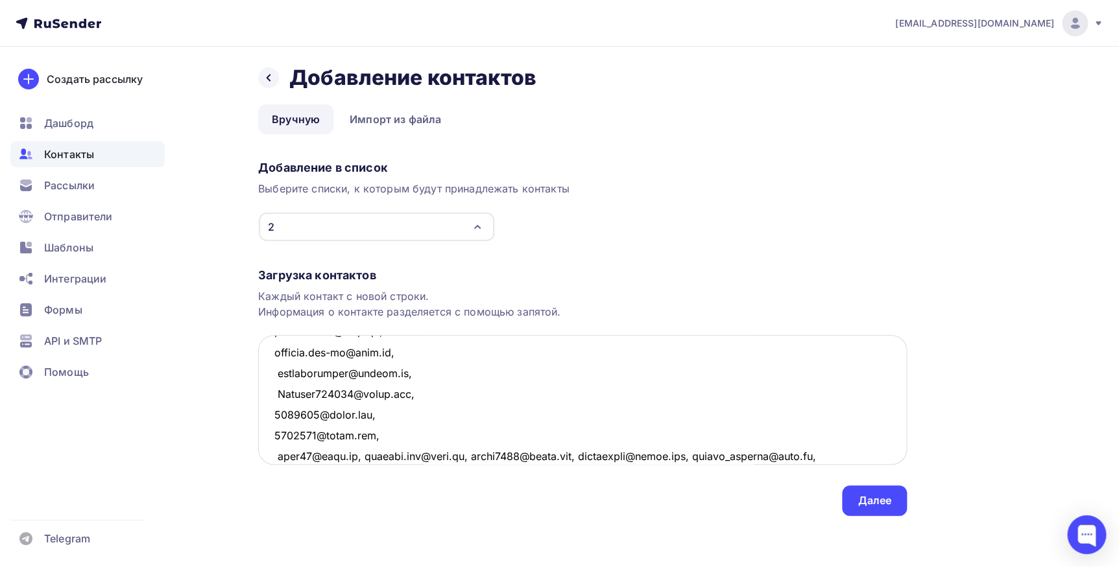
click at [356, 273] on textarea at bounding box center [582, 400] width 648 height 130
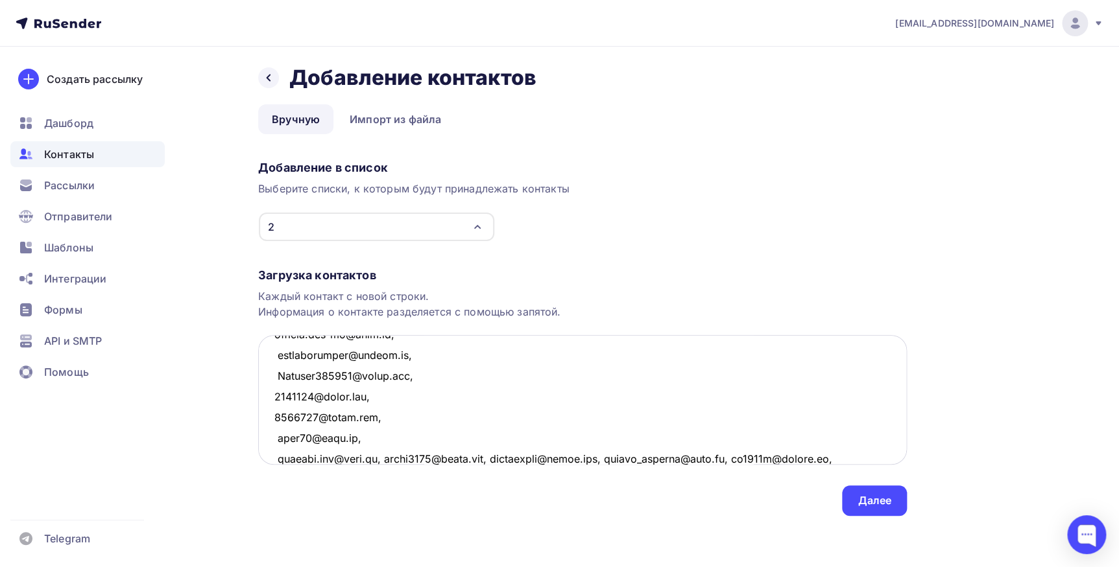
click at [370, 273] on textarea at bounding box center [582, 400] width 648 height 130
click at [392, 273] on textarea at bounding box center [582, 400] width 648 height 130
click at [386, 273] on textarea at bounding box center [582, 400] width 648 height 130
click at [402, 273] on textarea at bounding box center [582, 400] width 648 height 130
click at [380, 273] on textarea at bounding box center [582, 400] width 648 height 130
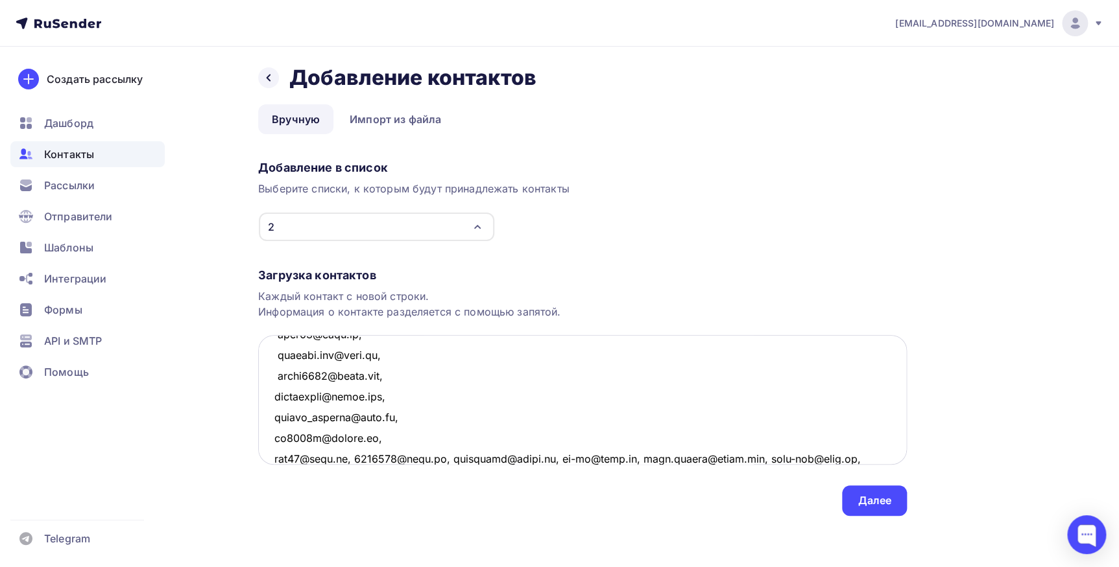
click at [353, 273] on textarea at bounding box center [582, 400] width 648 height 130
click at [367, 273] on textarea at bounding box center [582, 400] width 648 height 130
click at [374, 273] on textarea at bounding box center [582, 400] width 648 height 130
click at [352, 273] on textarea at bounding box center [582, 400] width 648 height 130
click at [387, 273] on textarea at bounding box center [582, 400] width 648 height 130
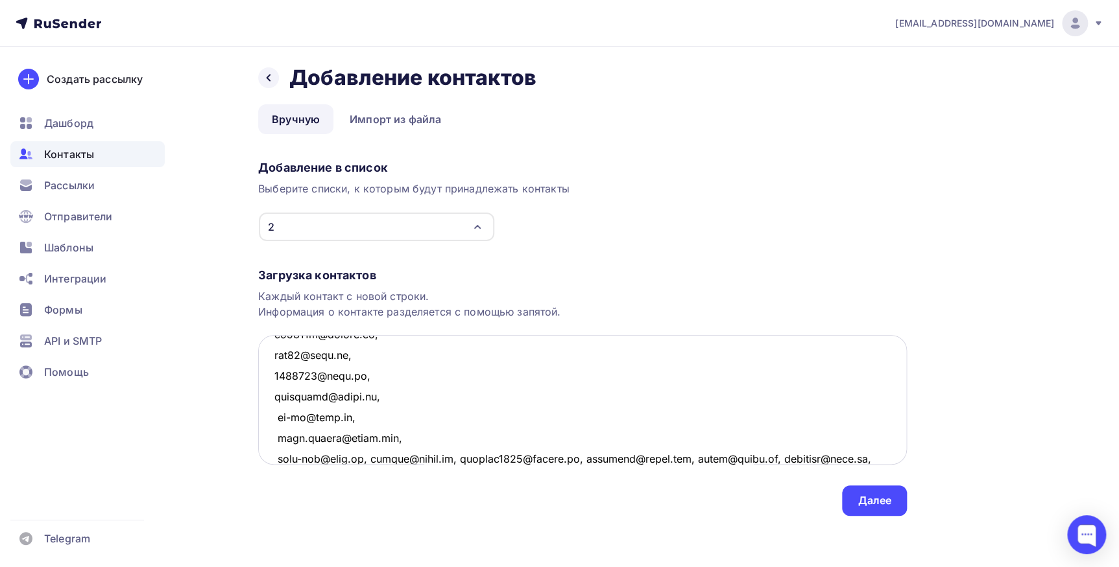
click at [368, 273] on textarea at bounding box center [582, 400] width 648 height 130
click at [366, 273] on textarea at bounding box center [582, 400] width 648 height 130
click at [400, 273] on textarea at bounding box center [582, 400] width 648 height 130
click at [376, 273] on textarea at bounding box center [582, 400] width 648 height 130
click at [353, 273] on textarea at bounding box center [582, 400] width 648 height 130
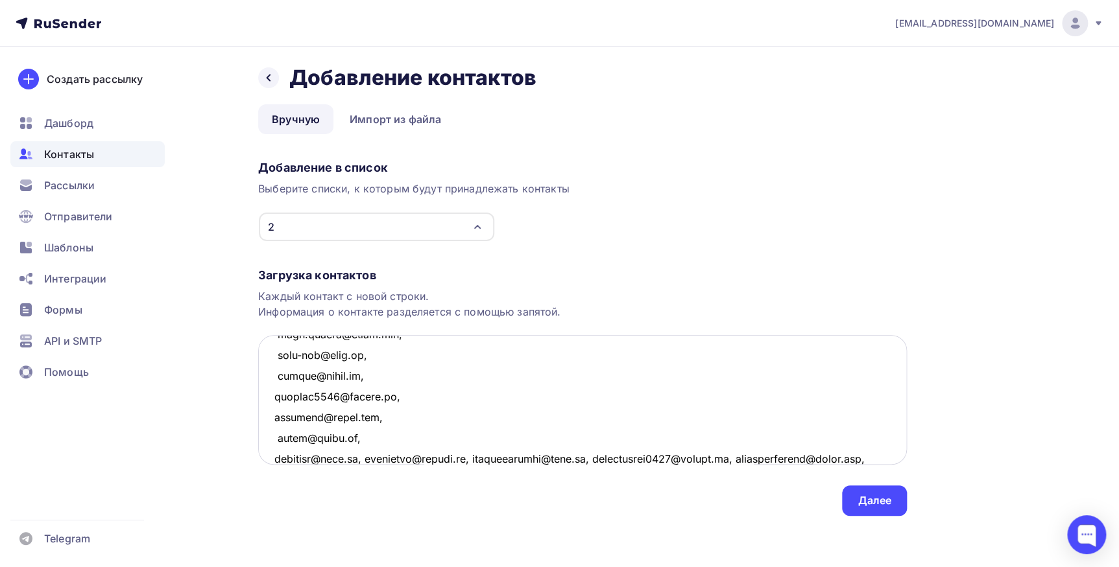
click at [364, 273] on textarea at bounding box center [582, 400] width 648 height 130
click at [383, 273] on textarea at bounding box center [582, 400] width 648 height 130
click at [399, 273] on textarea at bounding box center [582, 400] width 648 height 130
click at [418, 273] on textarea at bounding box center [582, 400] width 648 height 130
click at [420, 273] on textarea at bounding box center [582, 400] width 648 height 130
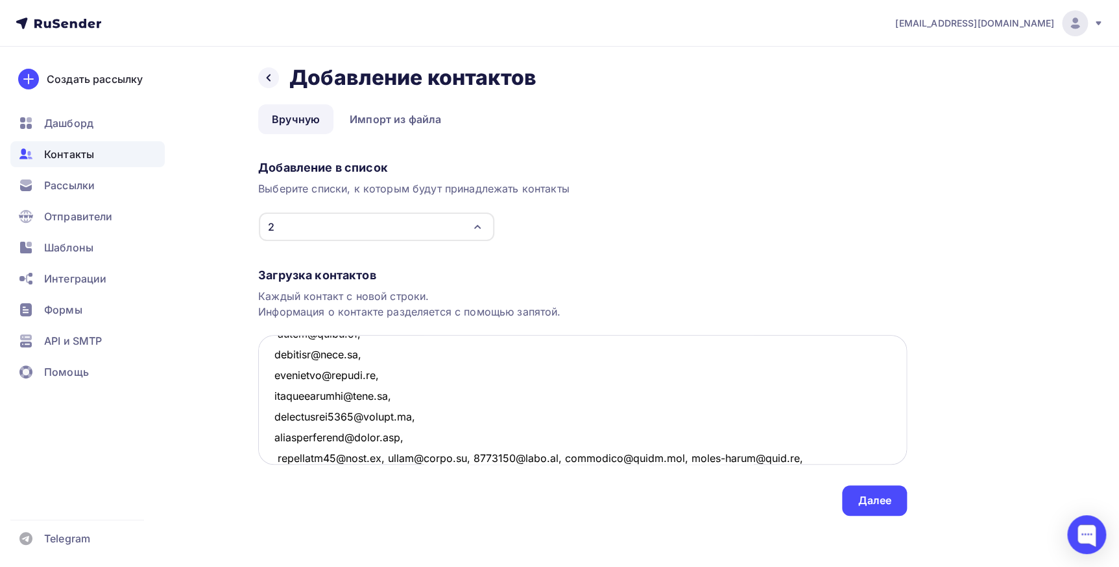
click at [386, 273] on textarea at bounding box center [582, 400] width 648 height 130
click at [355, 273] on textarea at bounding box center [582, 400] width 648 height 130
click at [366, 273] on textarea at bounding box center [582, 400] width 648 height 130
click at [379, 273] on textarea at bounding box center [582, 400] width 648 height 130
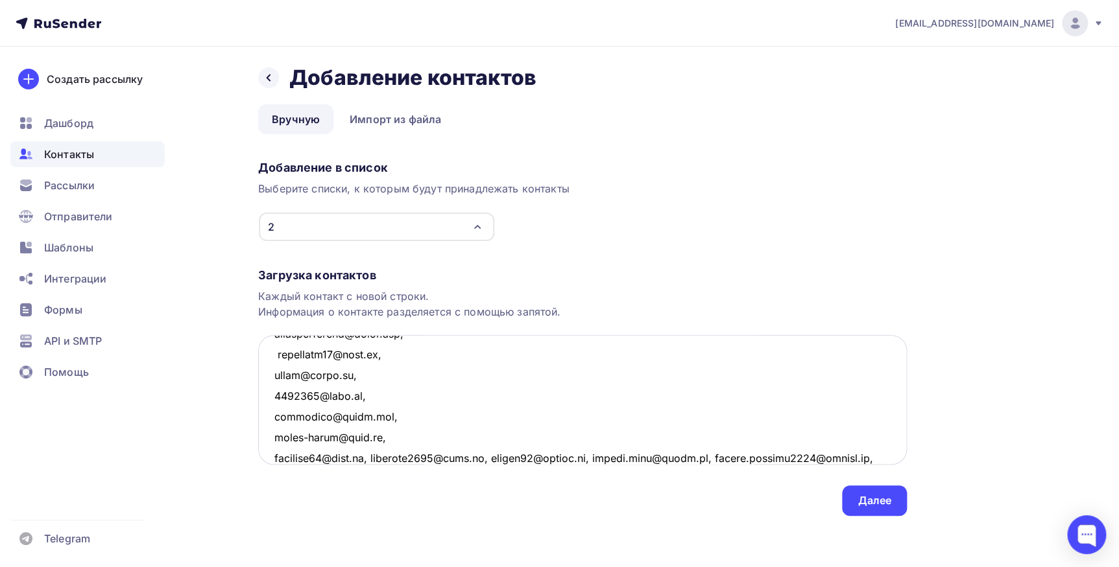
click at [375, 273] on textarea at bounding box center [582, 400] width 648 height 130
click at [389, 273] on textarea at bounding box center [582, 400] width 648 height 130
click at [379, 273] on textarea at bounding box center [582, 400] width 648 height 130
click at [384, 273] on textarea at bounding box center [582, 400] width 648 height 130
click at [434, 273] on textarea at bounding box center [582, 400] width 648 height 130
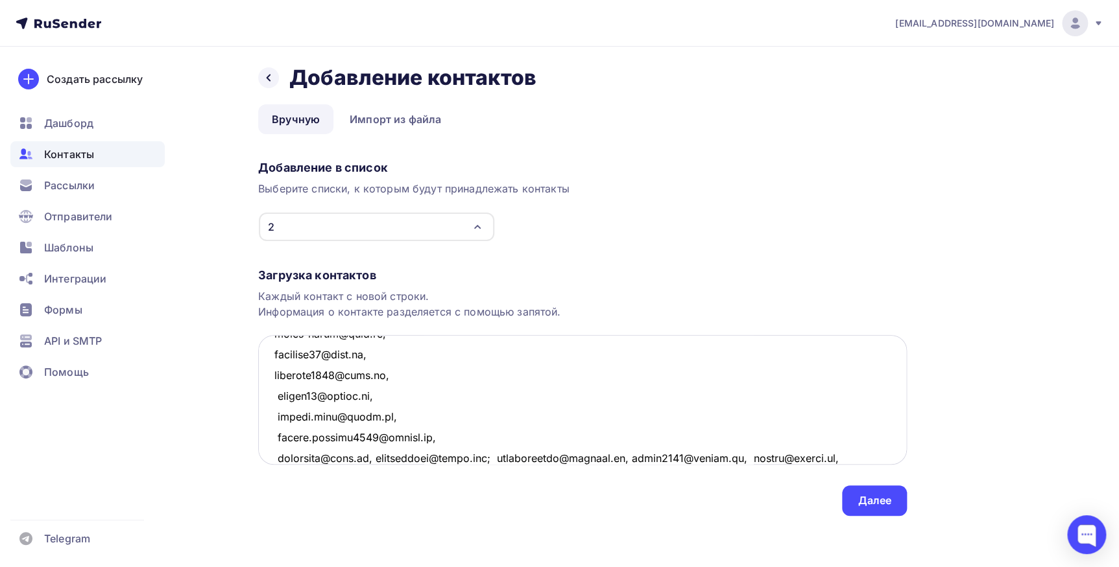
click at [370, 273] on textarea at bounding box center [582, 400] width 648 height 130
click at [396, 273] on textarea at bounding box center [582, 400] width 648 height 130
click at [404, 273] on textarea at bounding box center [582, 400] width 648 height 130
click at [385, 273] on textarea at bounding box center [582, 400] width 648 height 130
click at [377, 273] on textarea at bounding box center [582, 400] width 648 height 130
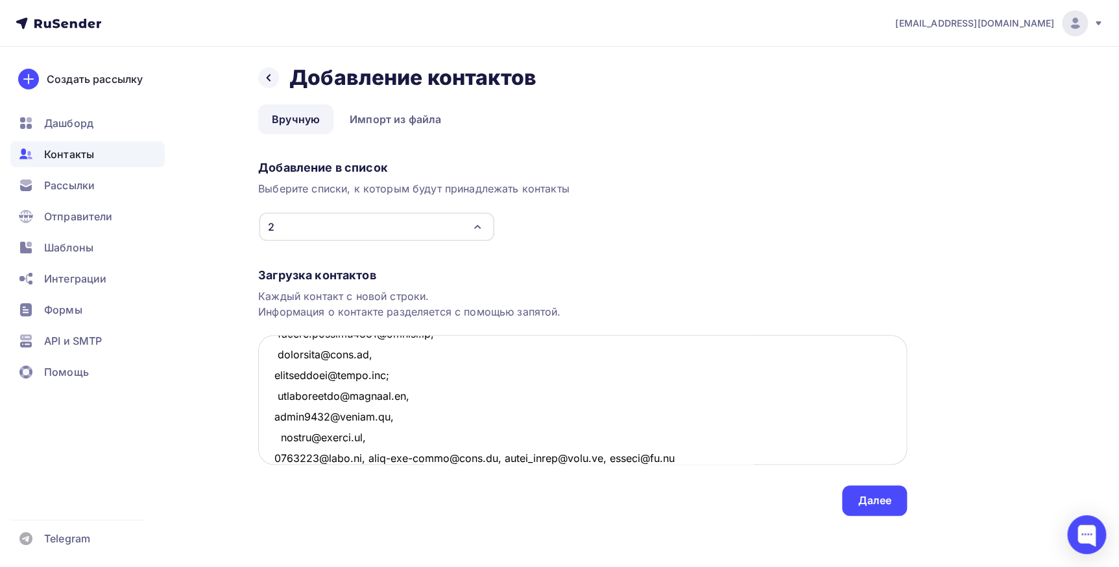
click at [364, 273] on textarea at bounding box center [582, 400] width 648 height 130
click at [399, 273] on textarea at bounding box center [582, 400] width 648 height 130
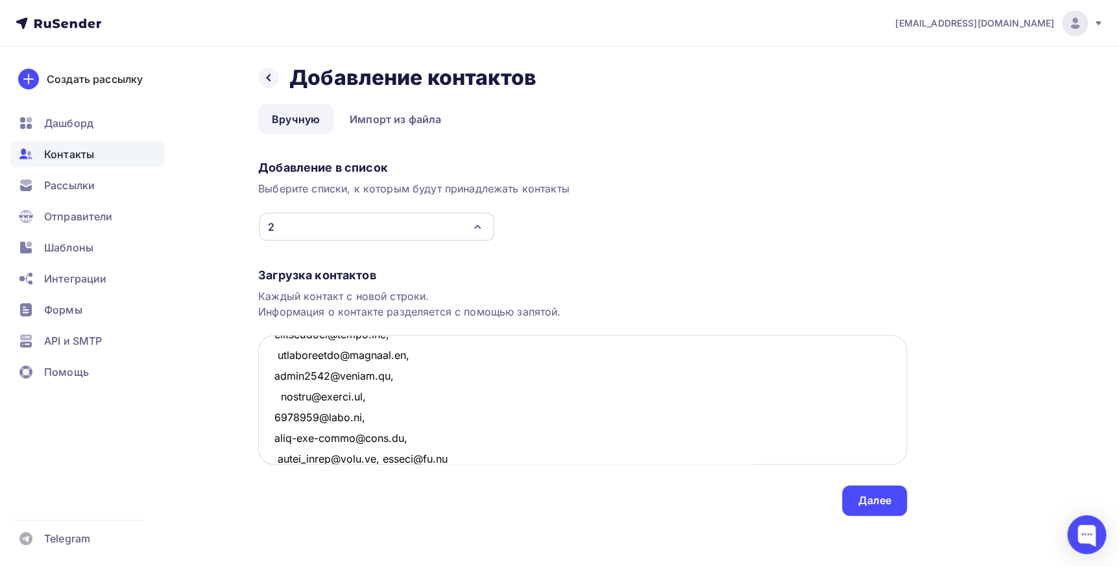
click at [389, 273] on textarea at bounding box center [582, 400] width 648 height 130
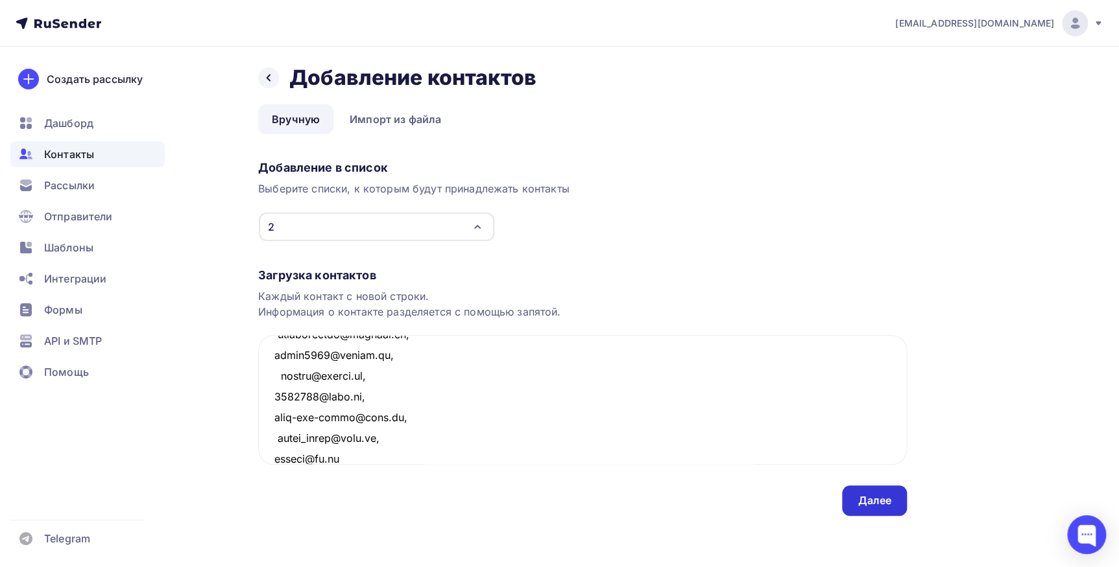
type textarea "Sabadash-alena@yandex.ru, CherezovaYA@mail.ru, kalmykov_lesha@mail.ru, girl25@b…"
click at [864, 273] on div "Далее" at bounding box center [874, 500] width 34 height 15
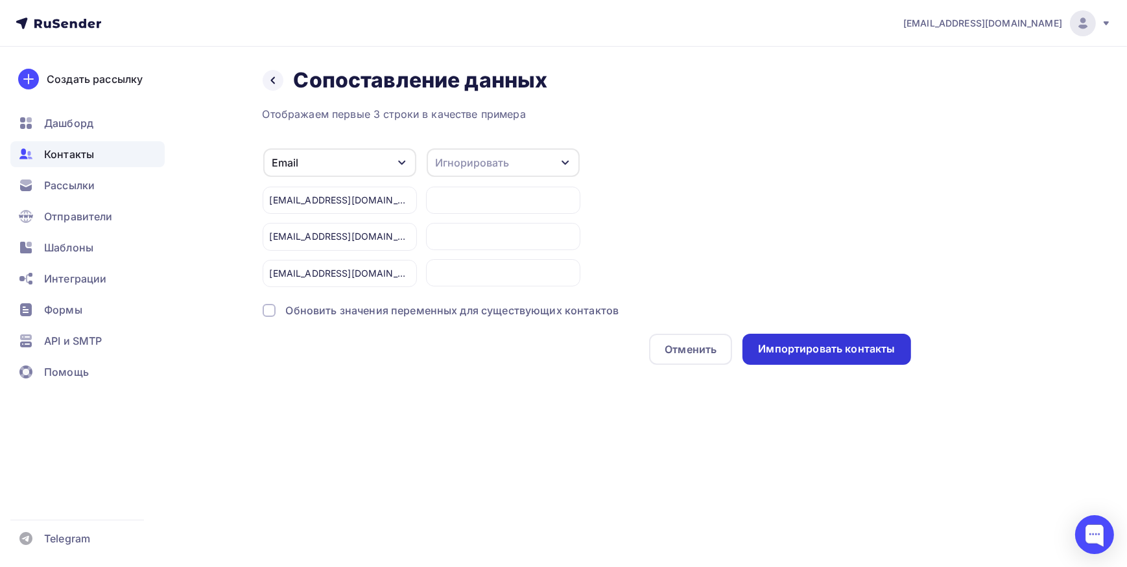
click at [809, 273] on div "Импортировать контакты" at bounding box center [826, 349] width 137 height 15
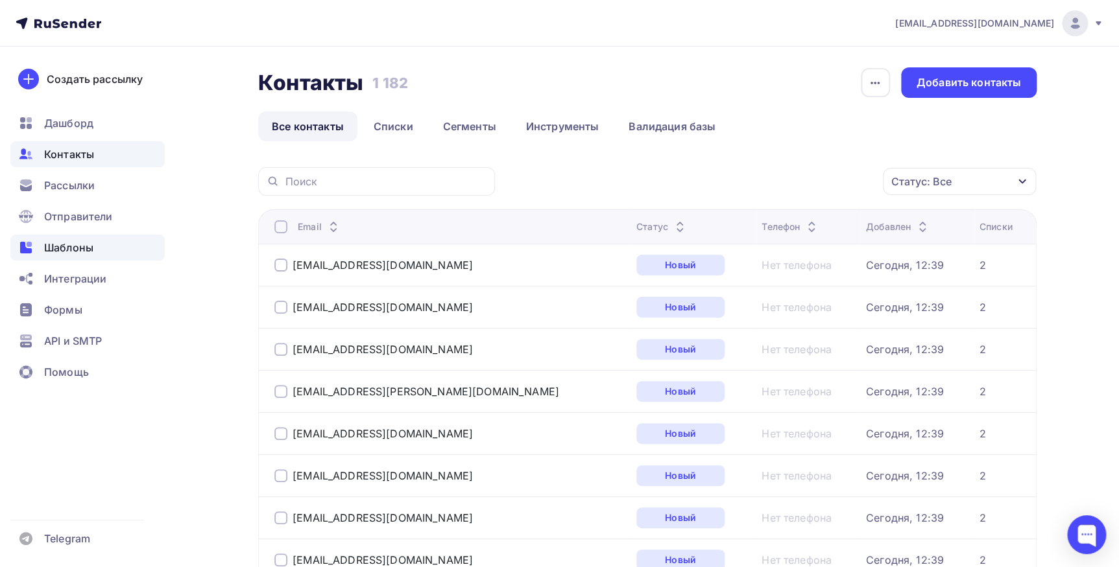
click at [56, 248] on span "Шаблоны" at bounding box center [68, 248] width 49 height 16
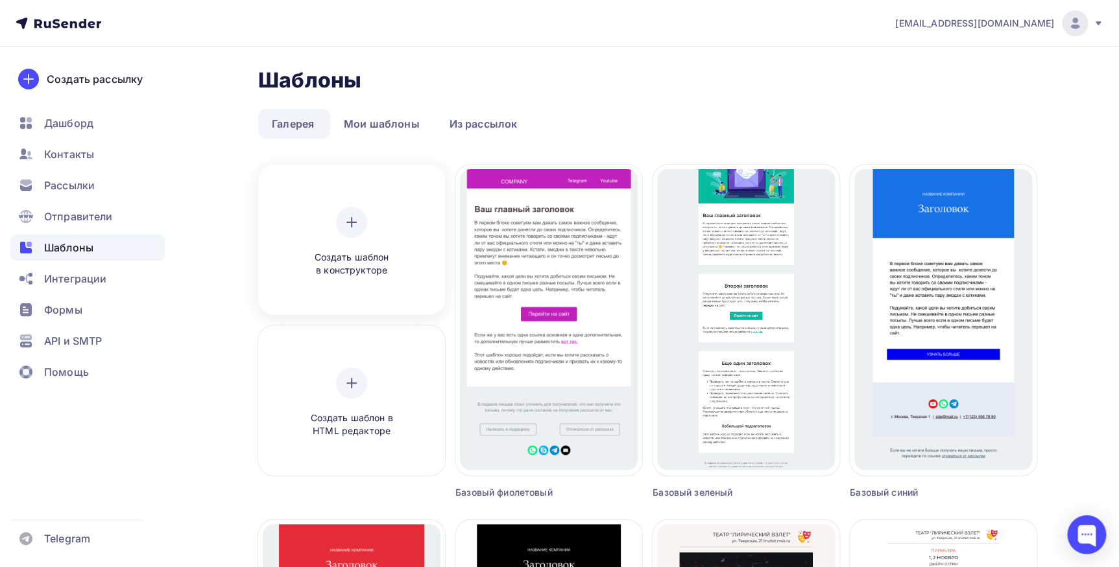
click at [350, 231] on div at bounding box center [351, 222] width 31 height 31
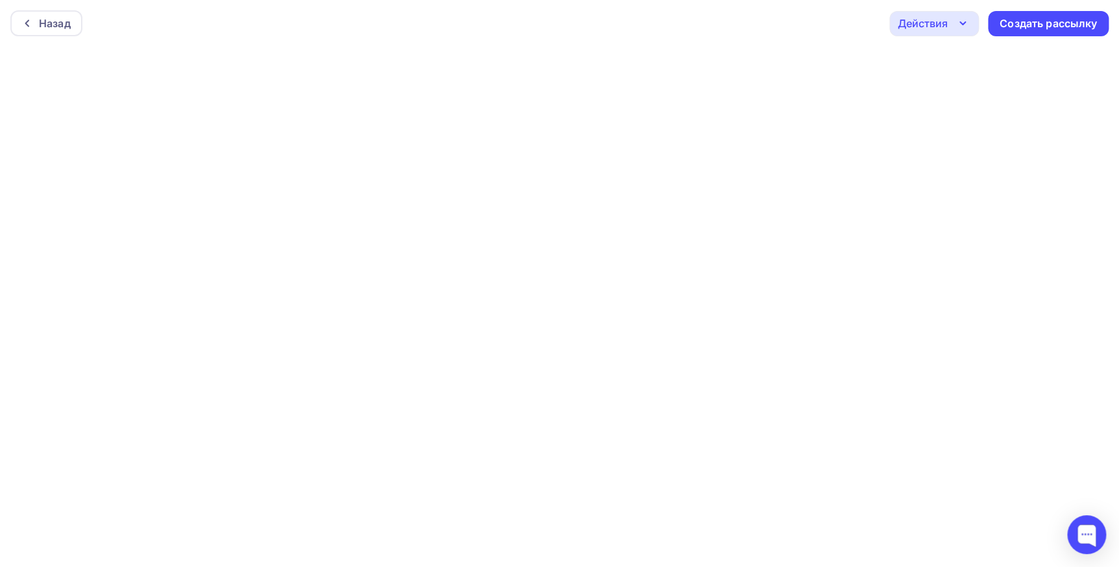
scroll to position [3, 0]
click at [32, 21] on div at bounding box center [30, 20] width 17 height 10
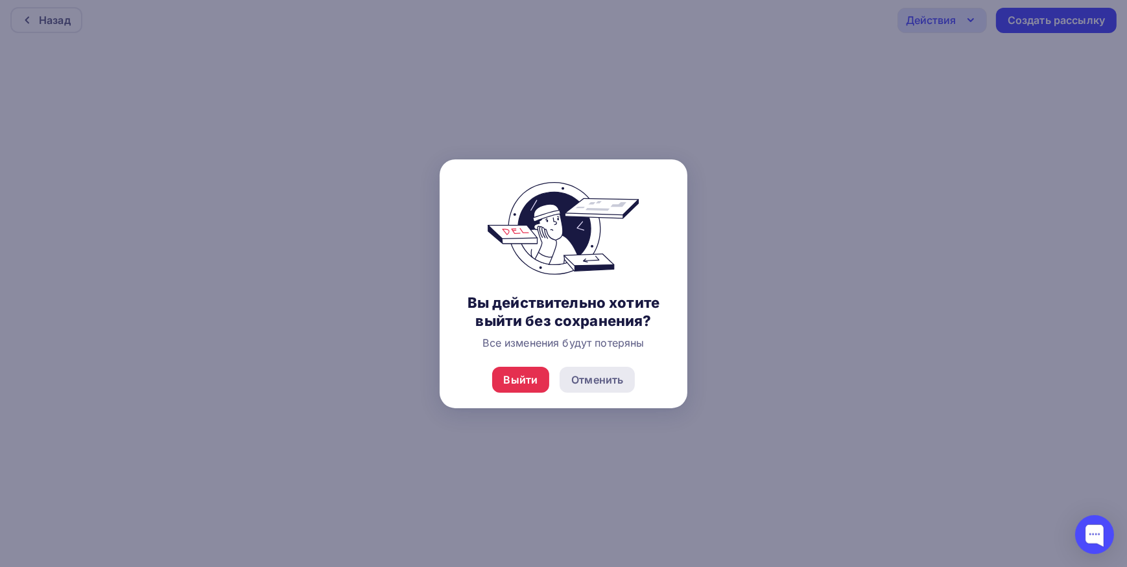
click at [604, 382] on div "Отменить" at bounding box center [597, 380] width 52 height 16
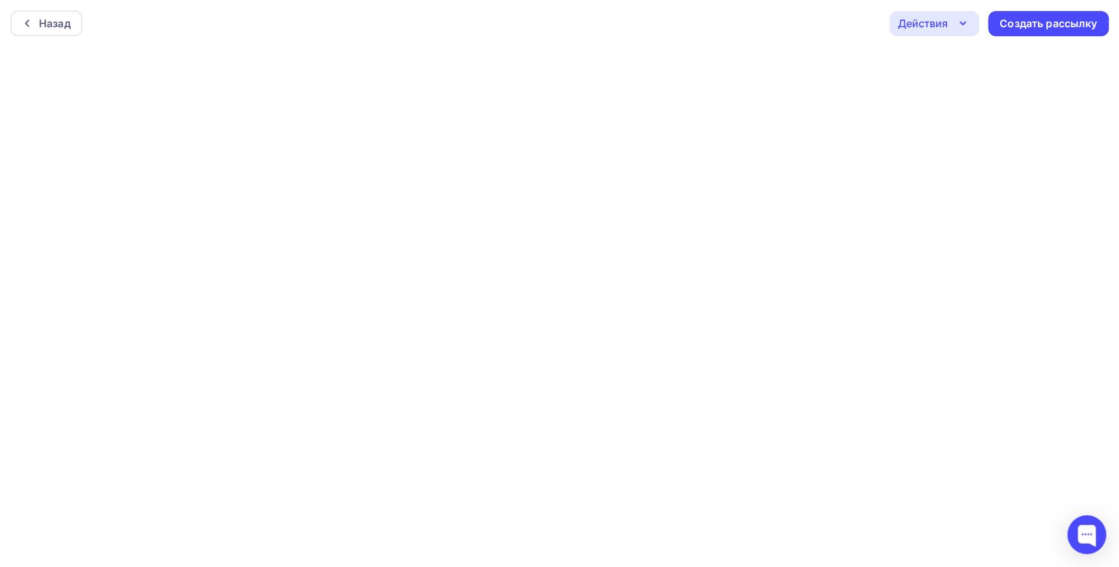
scroll to position [0, 0]
click at [1014, 21] on div "Создать рассылку" at bounding box center [1047, 23] width 97 height 15
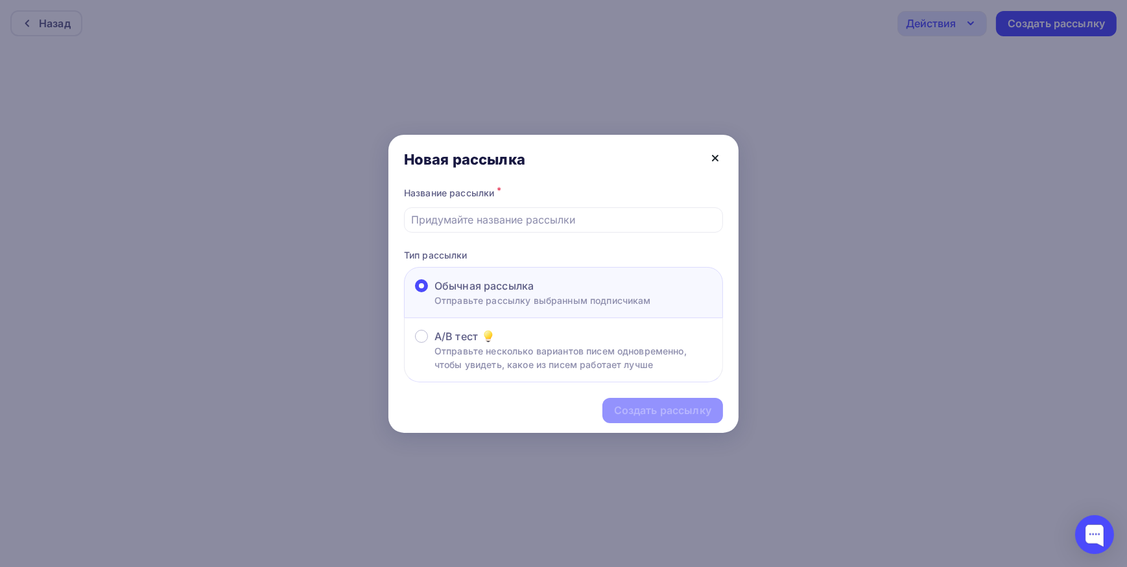
click at [712, 158] on icon at bounding box center [715, 158] width 16 height 16
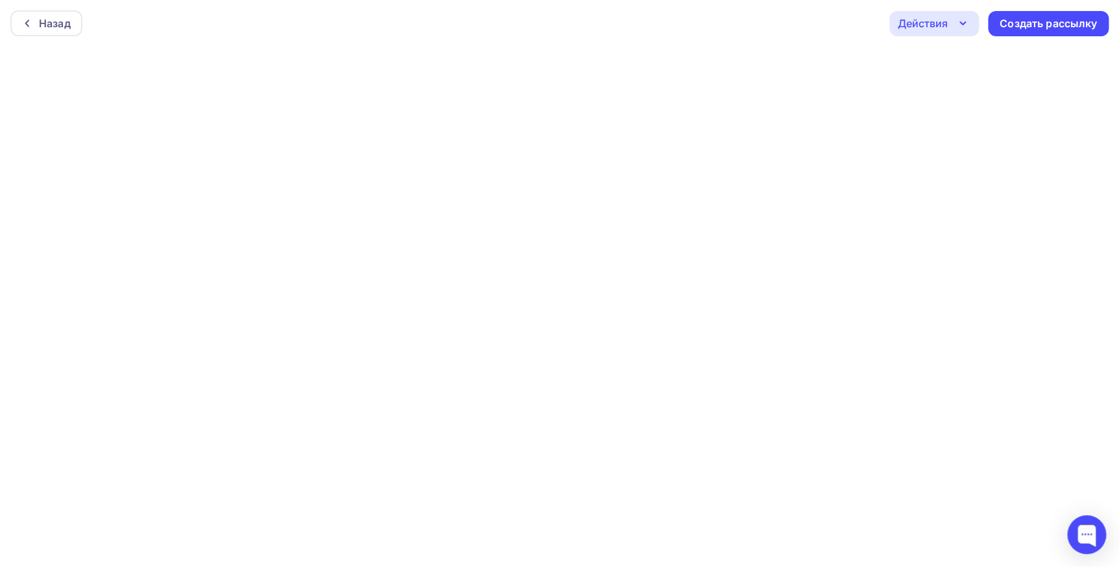
click at [973, 21] on div "Действия" at bounding box center [933, 23] width 89 height 25
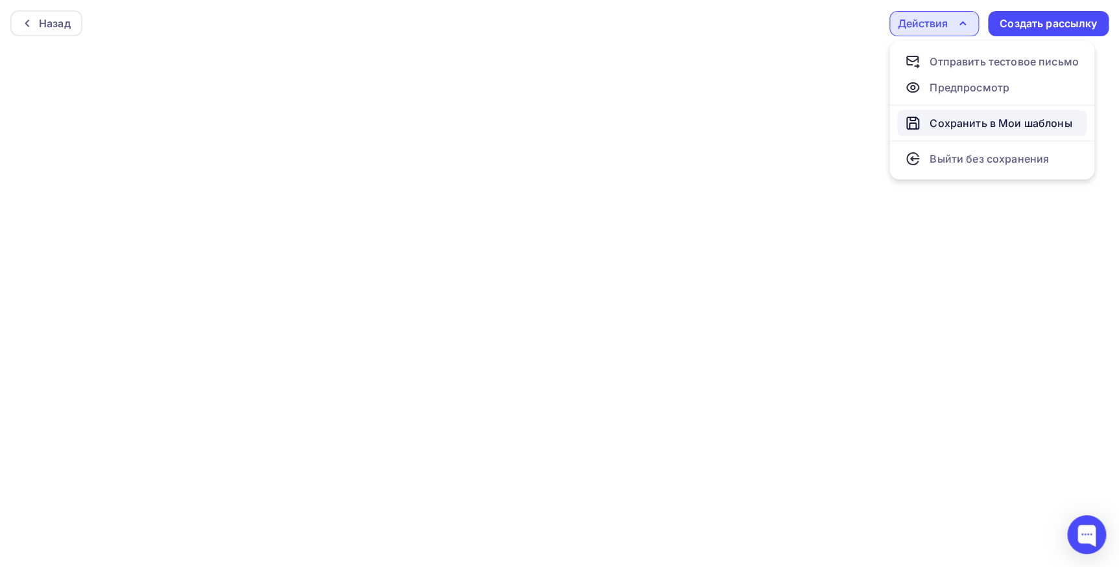
click at [963, 125] on div "Сохранить в Мои шаблоны" at bounding box center [1000, 123] width 142 height 16
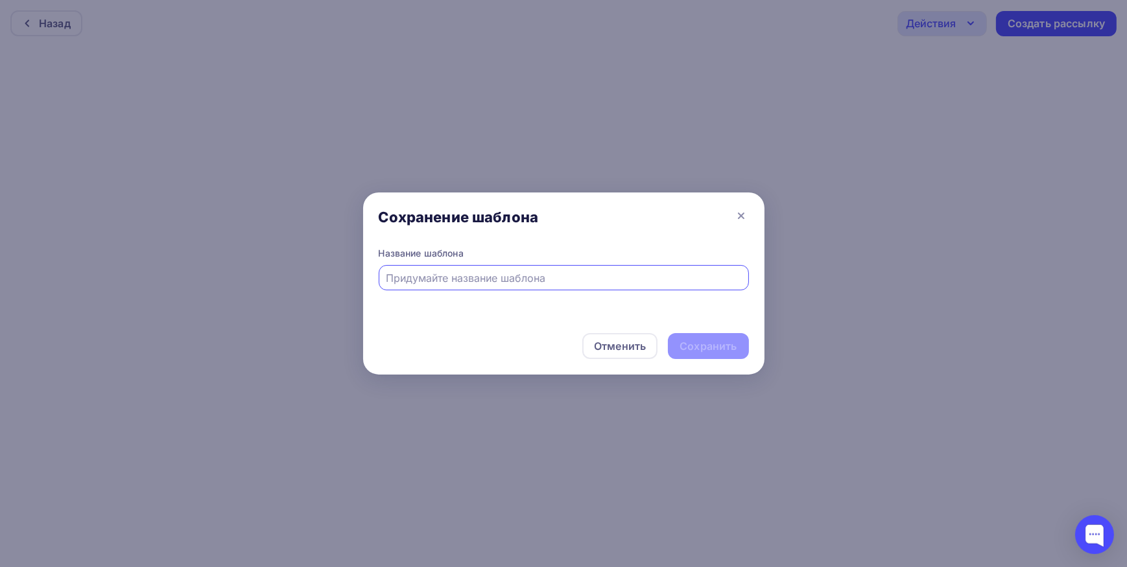
click at [643, 278] on input "text" at bounding box center [563, 278] width 355 height 16
type input "22"
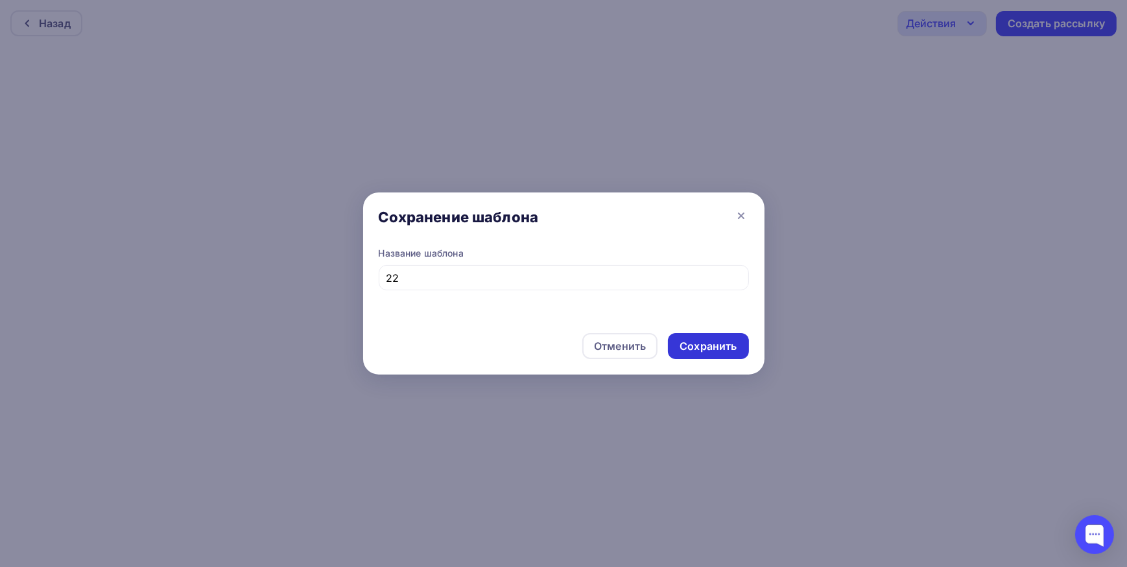
click at [705, 343] on div "Сохранить" at bounding box center [708, 346] width 57 height 15
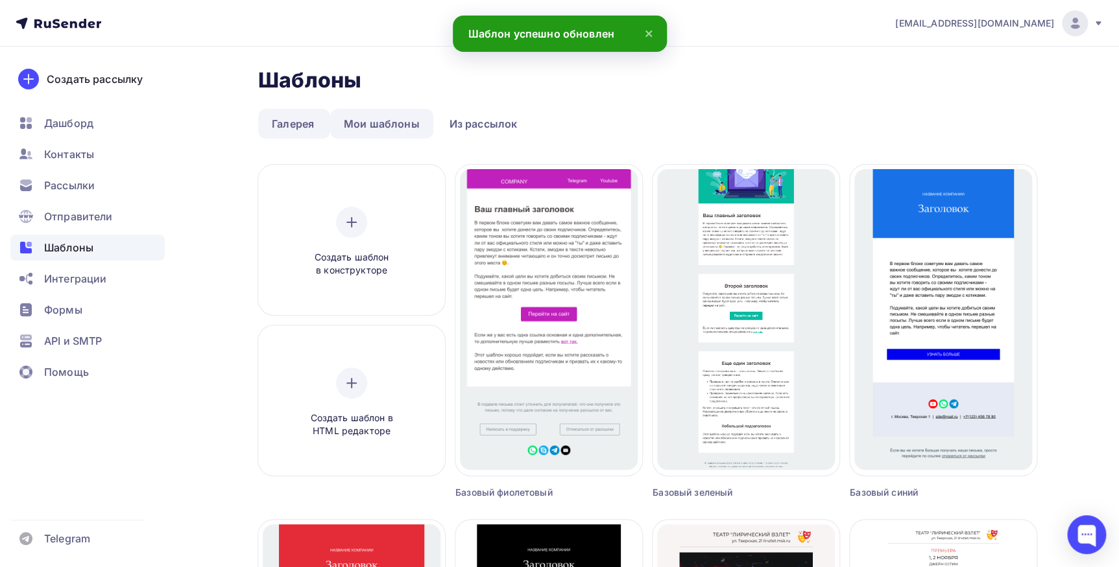
click at [374, 125] on link "Мои шаблоны" at bounding box center [381, 124] width 103 height 30
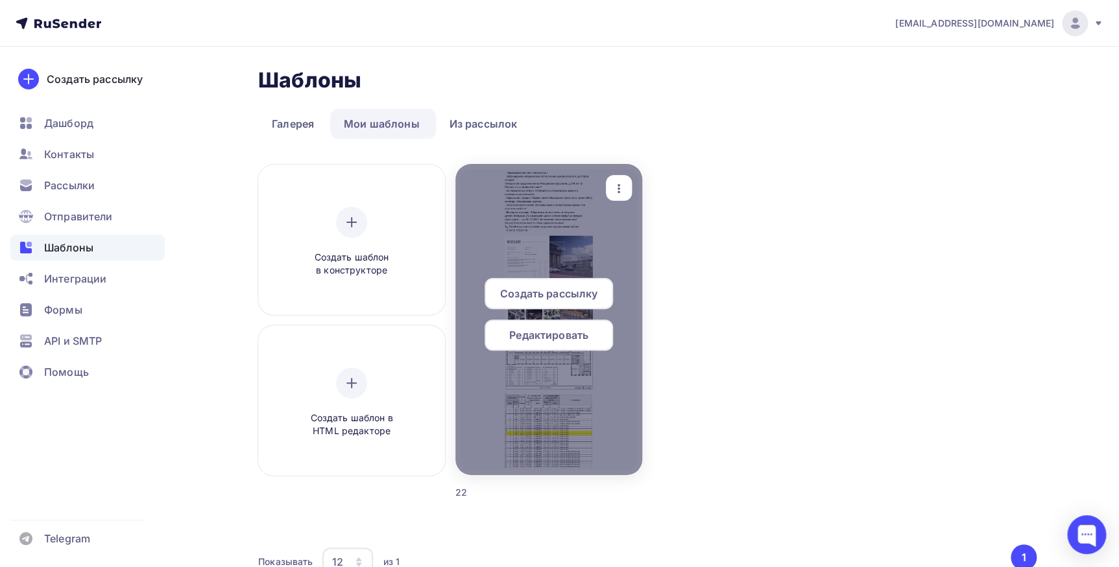
click at [562, 255] on div at bounding box center [548, 319] width 187 height 311
click at [538, 343] on div "Редактировать" at bounding box center [548, 335] width 128 height 31
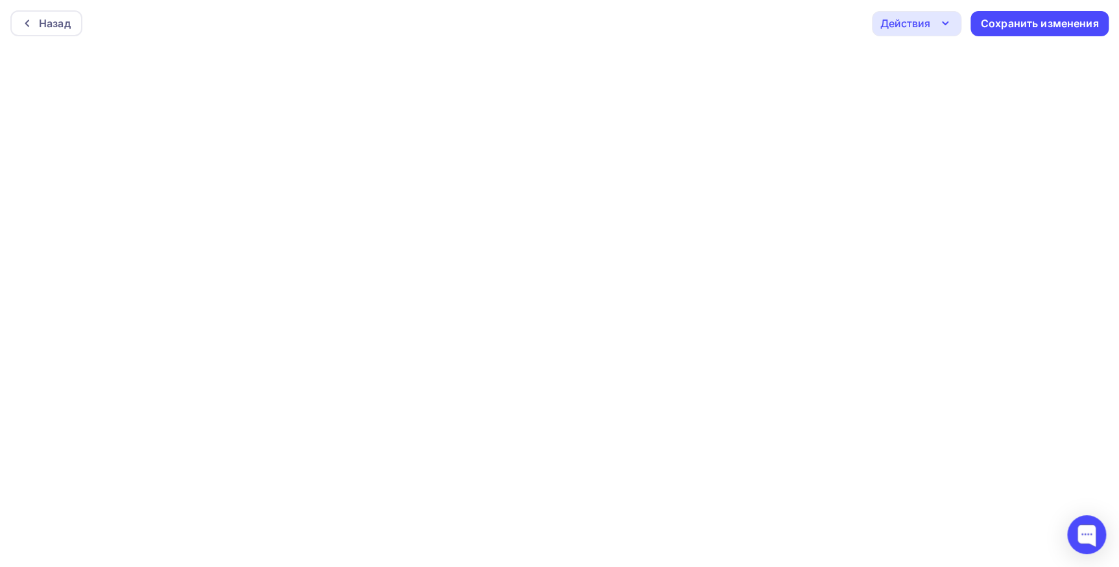
click at [949, 30] on icon "button" at bounding box center [945, 24] width 16 height 16
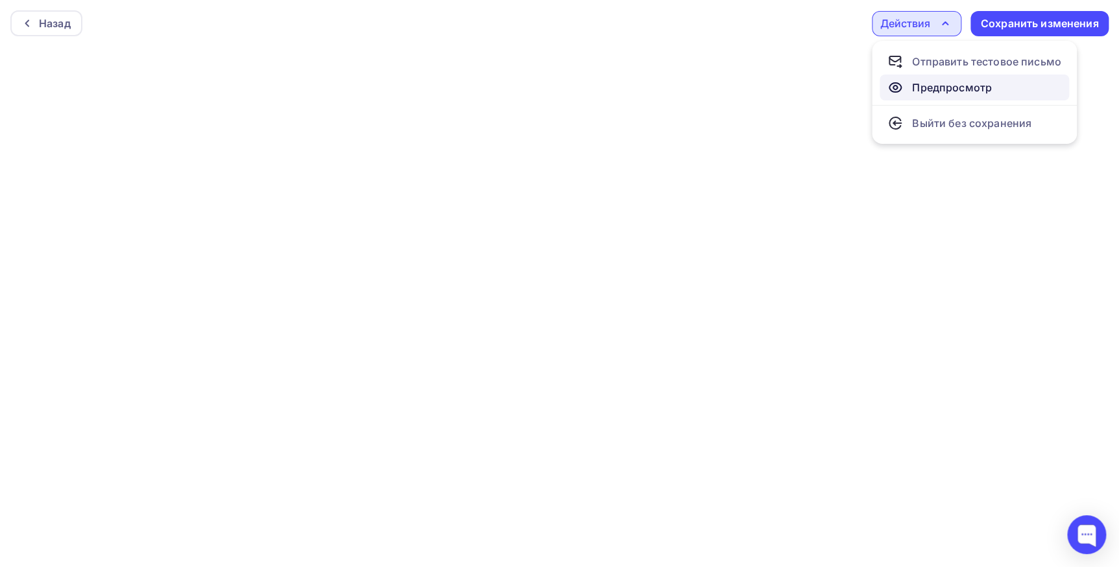
click at [934, 91] on div "Предпросмотр" at bounding box center [952, 88] width 80 height 16
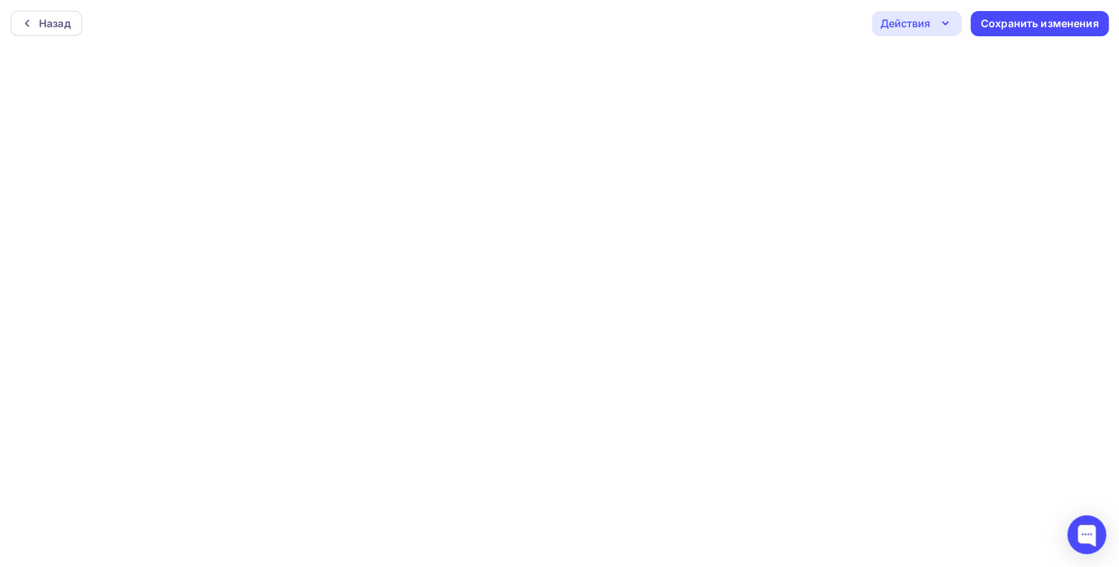
click at [932, 21] on div "Действия" at bounding box center [916, 23] width 89 height 25
click at [38, 26] on div at bounding box center [30, 23] width 17 height 10
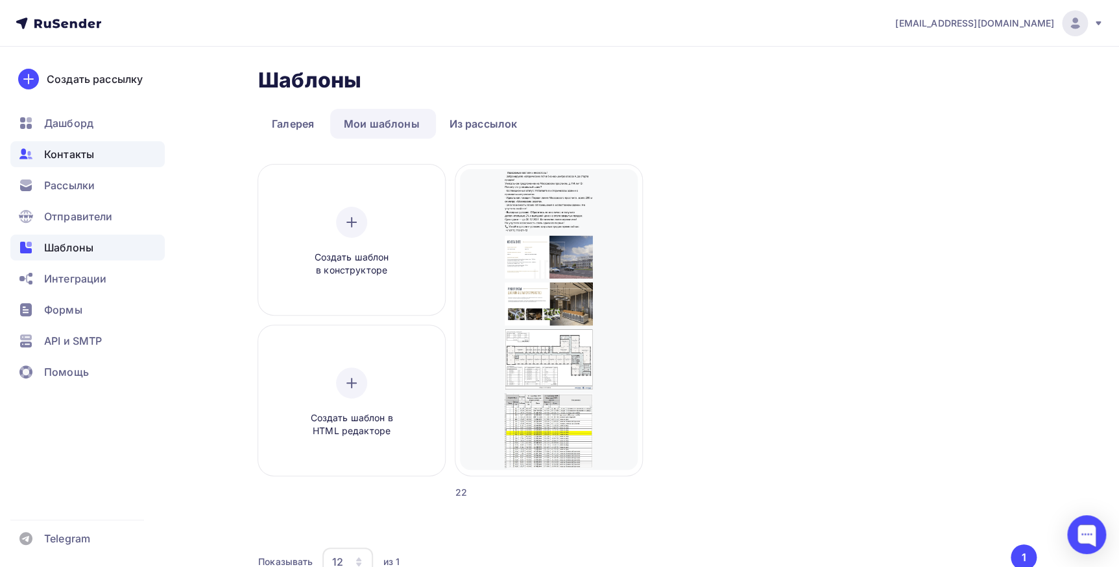
click at [60, 154] on span "Контакты" at bounding box center [69, 155] width 50 height 16
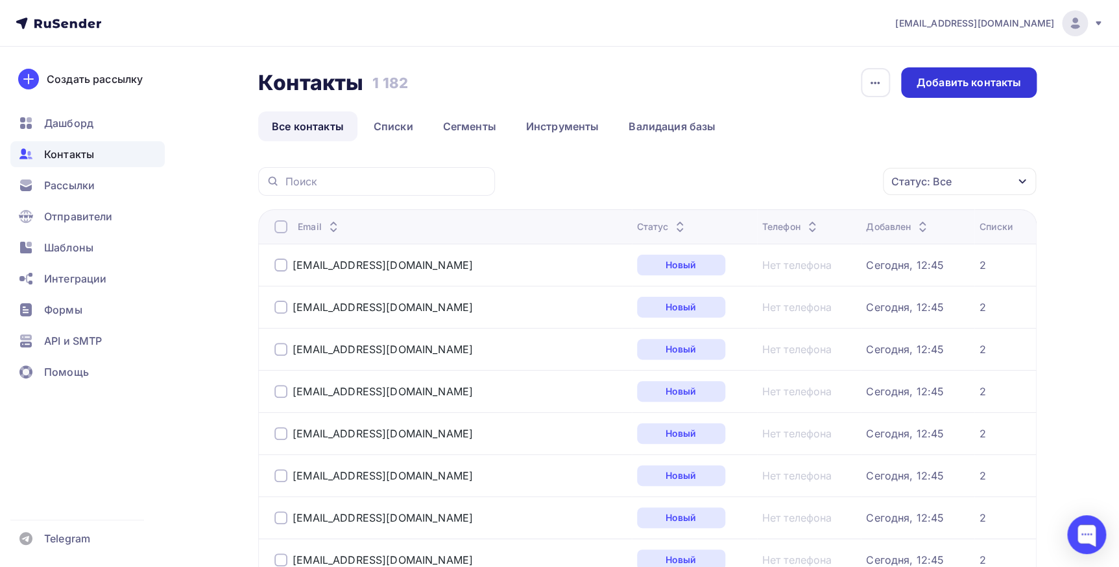
click at [934, 80] on div "Добавить контакты" at bounding box center [968, 82] width 104 height 15
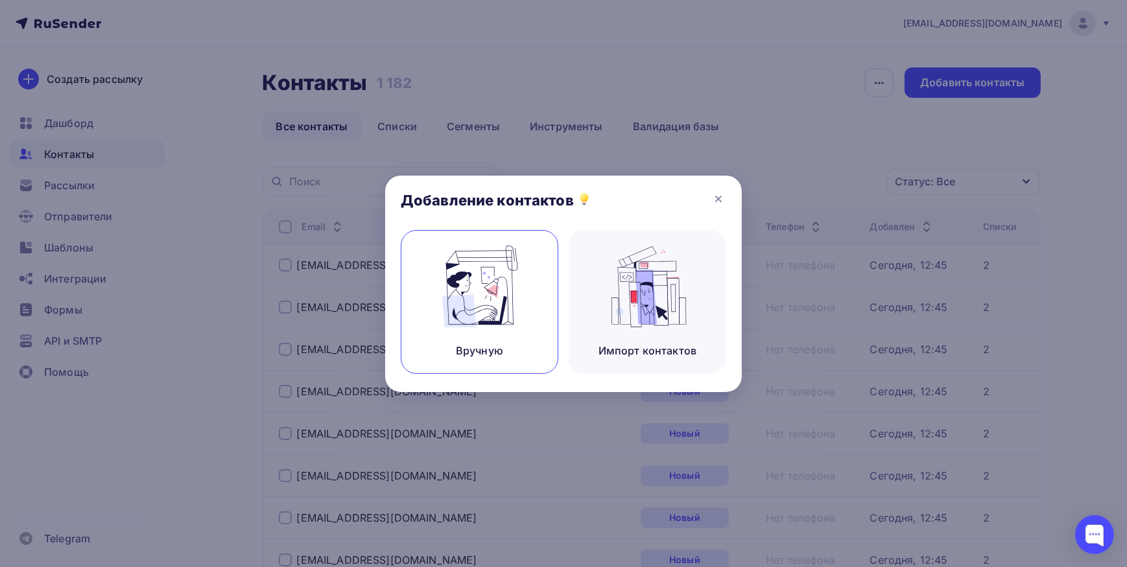
click at [436, 344] on div "Вручную" at bounding box center [480, 302] width 158 height 144
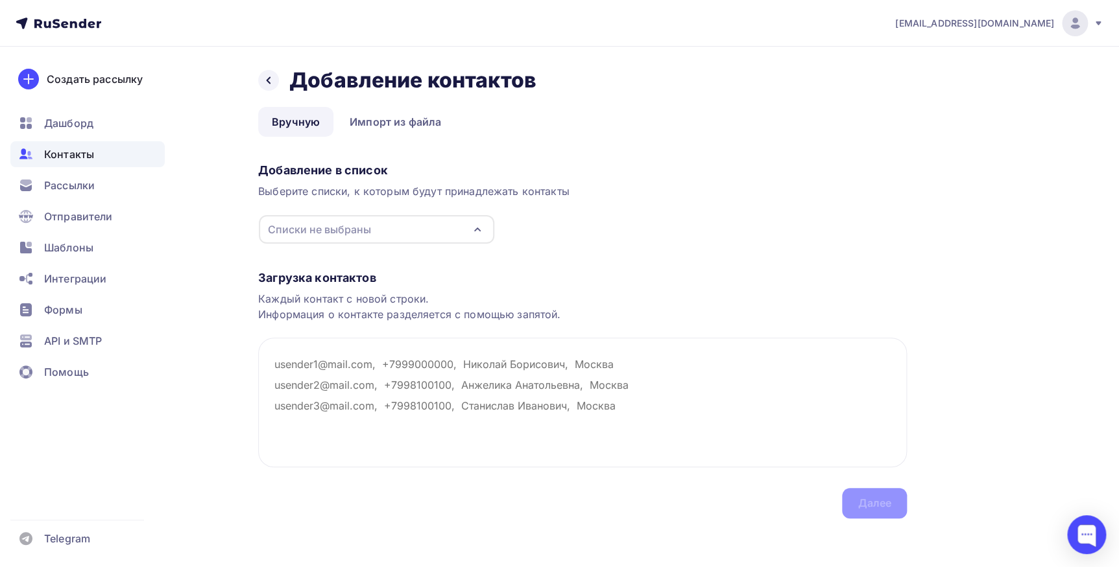
click at [476, 225] on icon "button" at bounding box center [477, 230] width 16 height 16
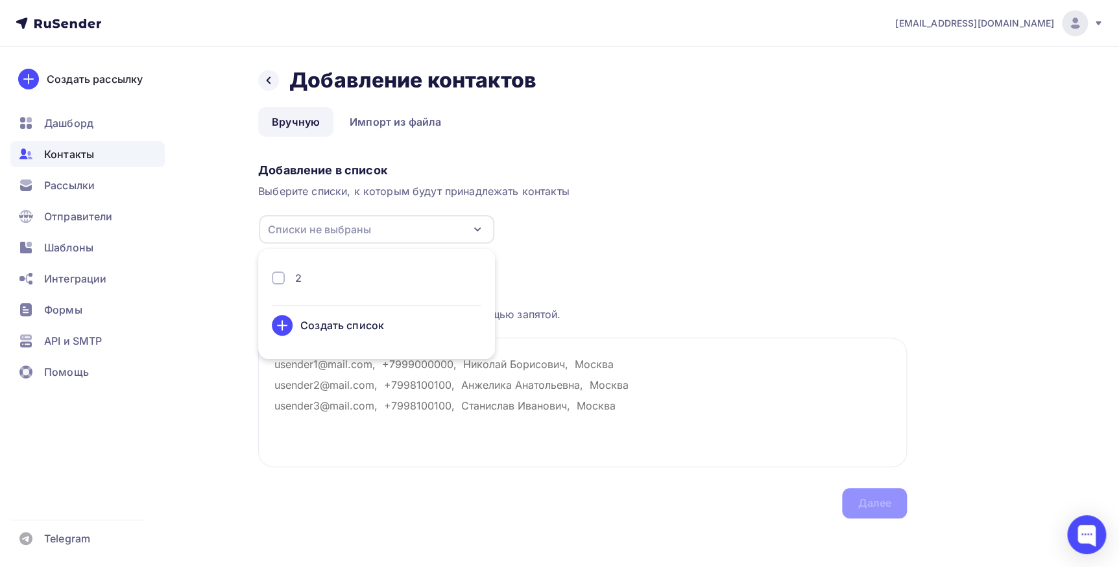
click at [362, 281] on div "2" at bounding box center [376, 278] width 209 height 16
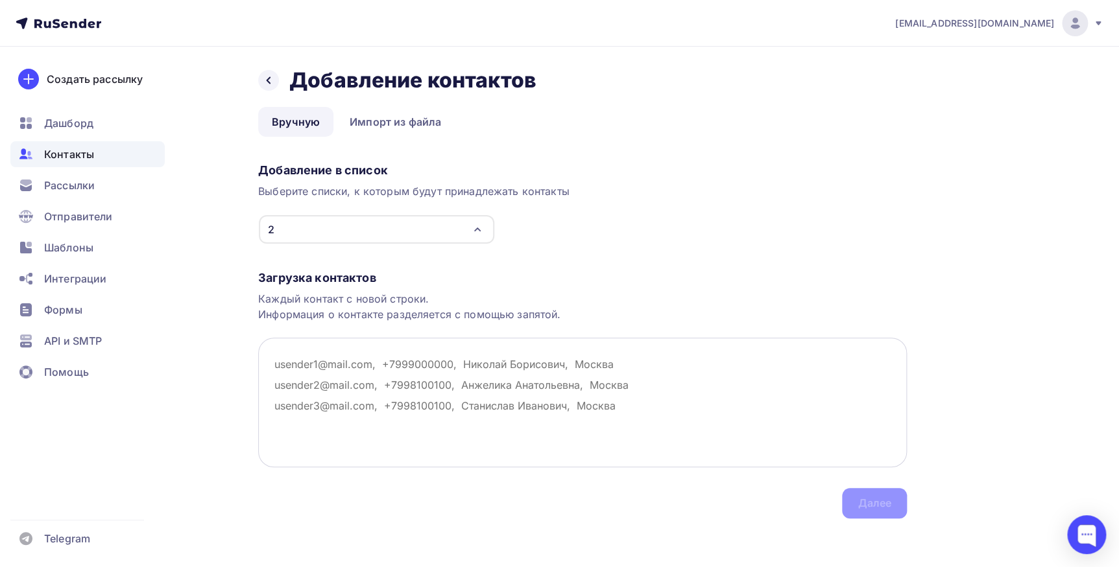
click at [488, 389] on textarea at bounding box center [582, 403] width 648 height 130
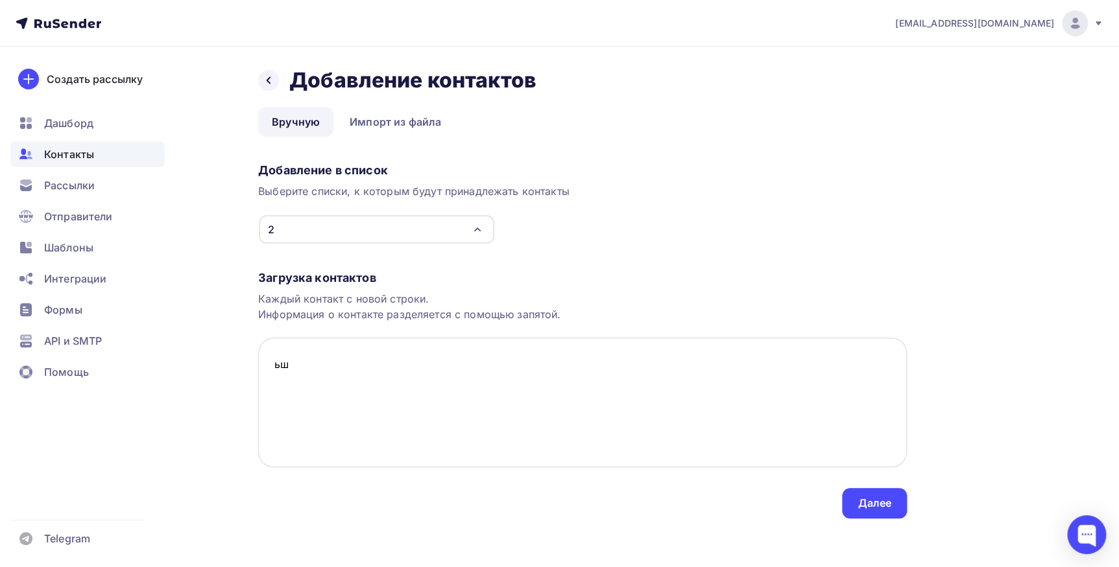
type textarea "ь"
type textarea "[EMAIL_ADDRESS][DOMAIN_NAME]"
click at [866, 496] on div "Далее" at bounding box center [874, 503] width 34 height 15
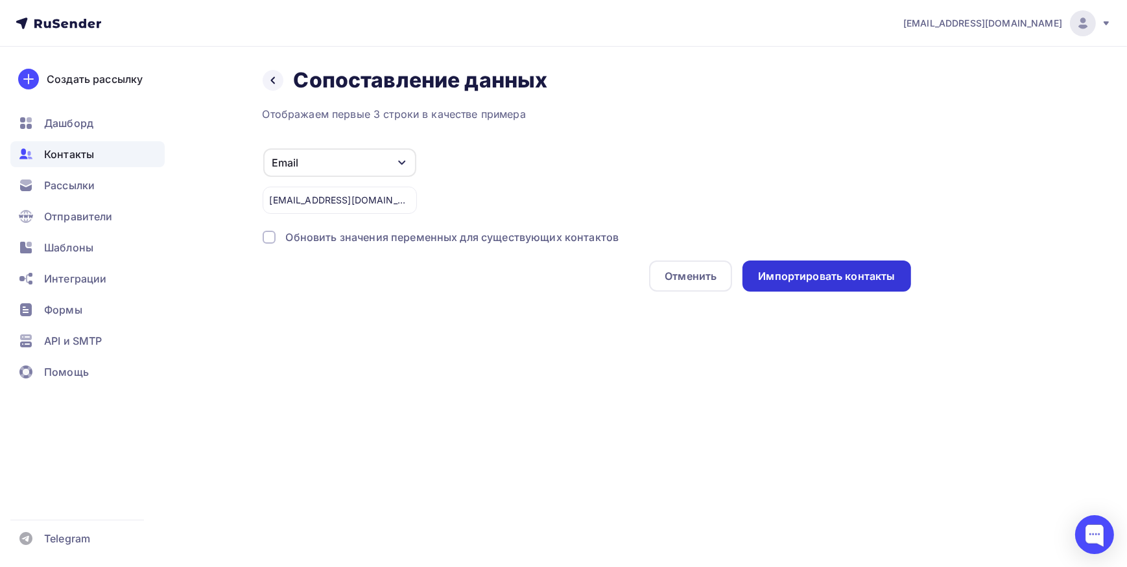
click at [799, 275] on div "Импортировать контакты" at bounding box center [826, 276] width 137 height 15
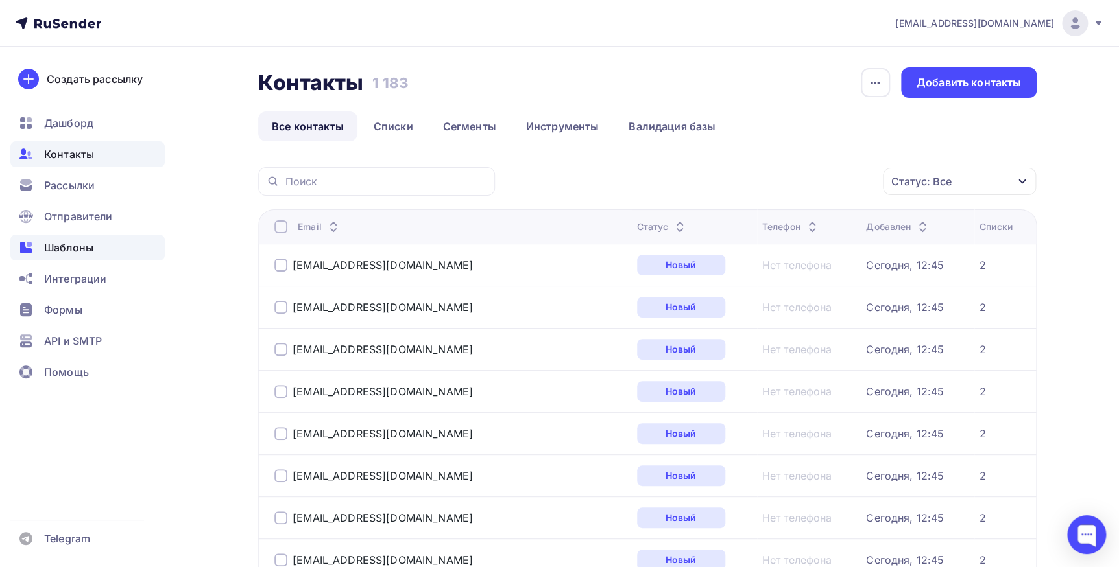
click at [78, 244] on span "Шаблоны" at bounding box center [68, 248] width 49 height 16
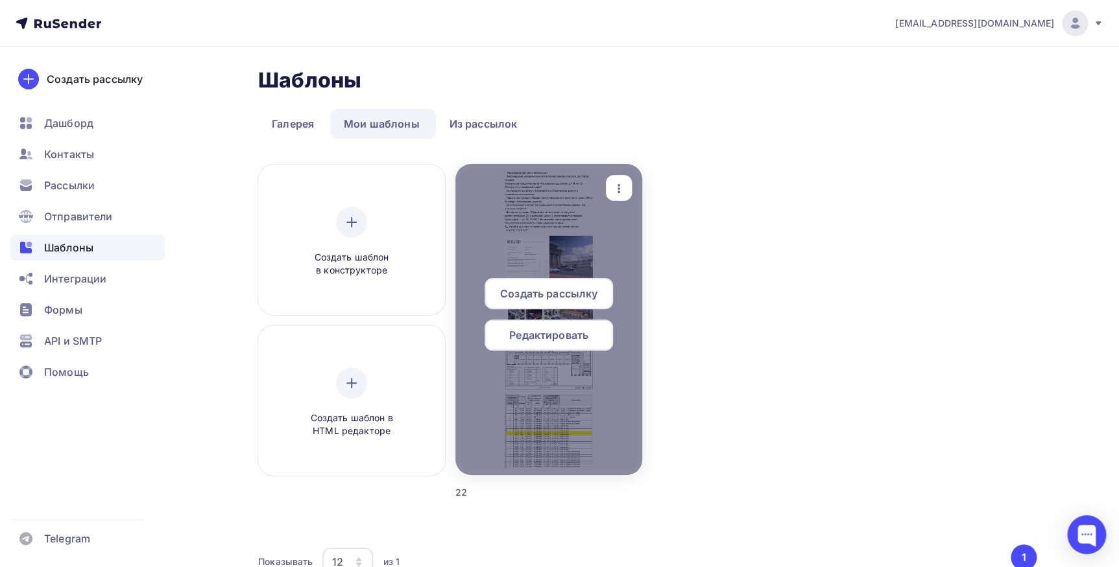
click at [603, 325] on div "Редактировать" at bounding box center [548, 335] width 128 height 31
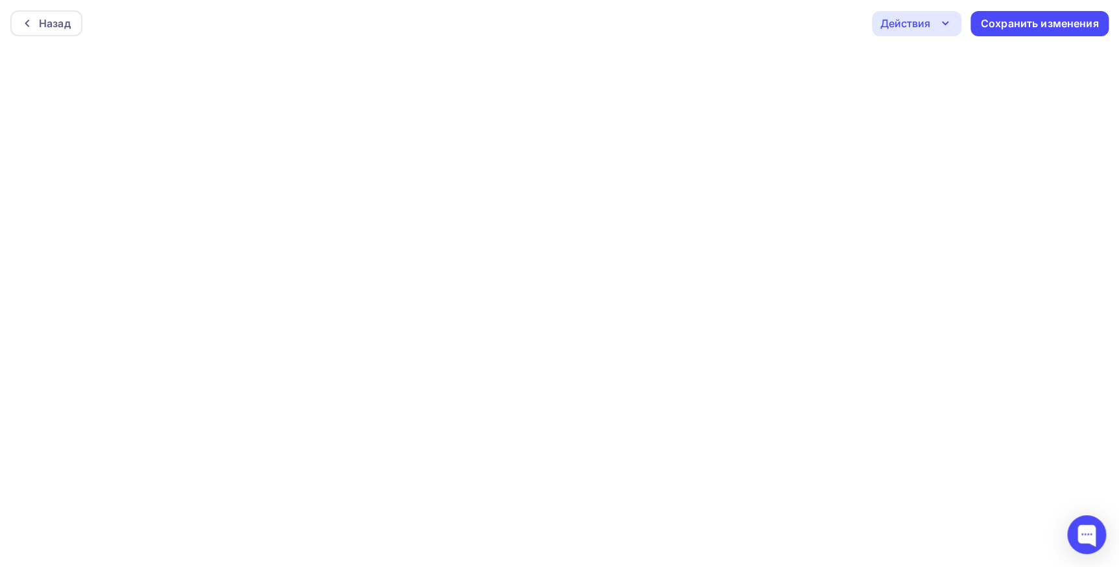
click at [949, 25] on icon "button" at bounding box center [945, 24] width 16 height 16
click at [757, 26] on div "Назад Действия Отправить тестовое письмо Предпросмотр Выйти без сохранения Сохр…" at bounding box center [559, 23] width 1119 height 47
click at [10, 28] on div "Назад Действия Отправить тестовое письмо Предпросмотр Выйти без сохранения Сохр…" at bounding box center [559, 23] width 1119 height 47
click at [26, 25] on icon at bounding box center [27, 23] width 4 height 7
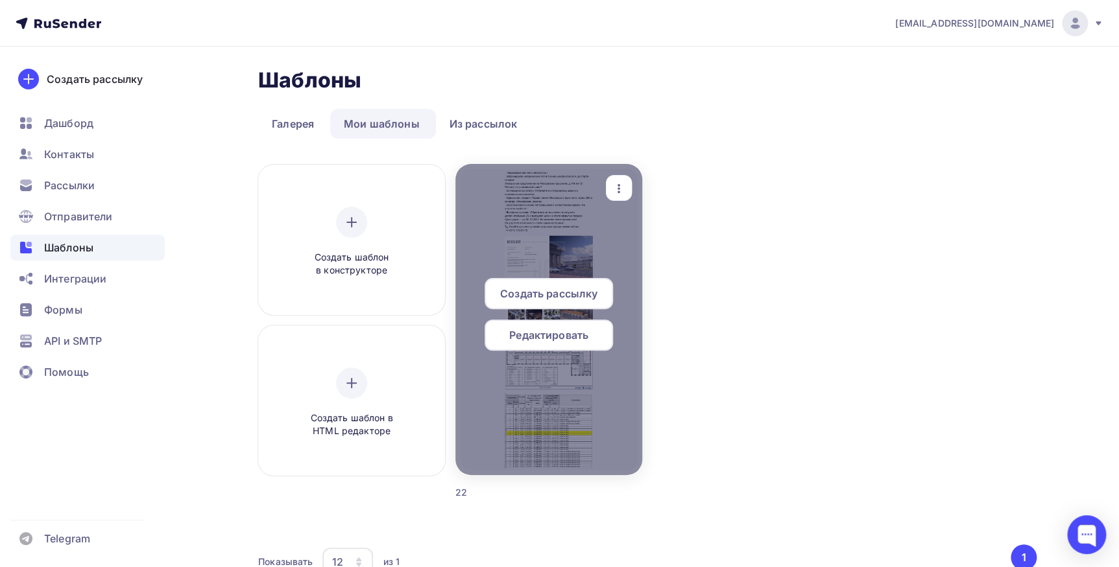
click at [534, 294] on span "Создать рассылку" at bounding box center [548, 294] width 97 height 16
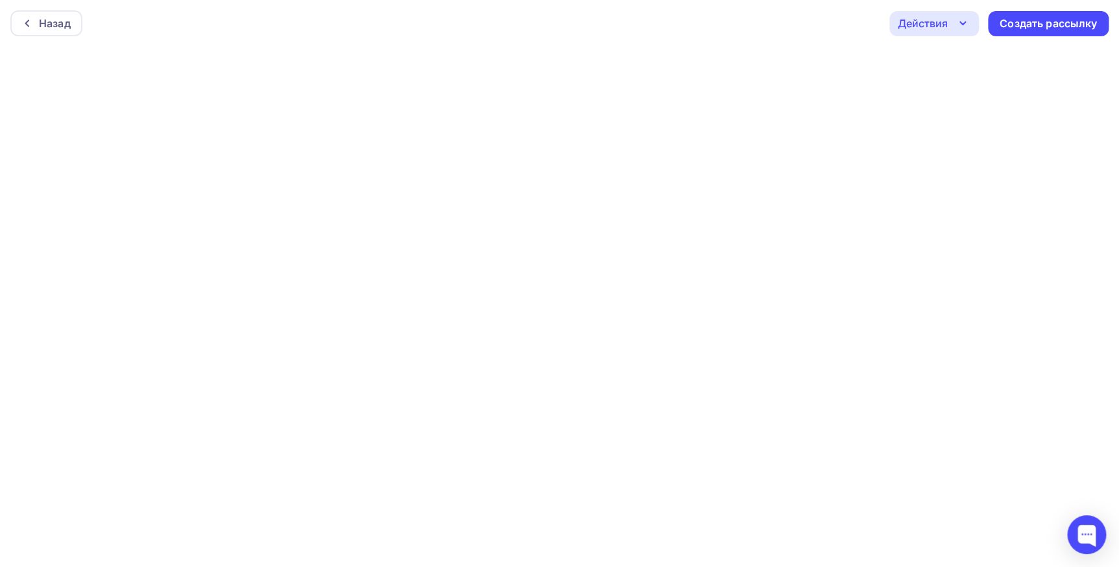
click at [1049, 10] on div "Назад Действия Отправить тестовое письмо Предпросмотр Сохранить в Мои шаблоны В…" at bounding box center [559, 23] width 1119 height 47
click at [1043, 26] on div "Создать рассылку" at bounding box center [1047, 23] width 97 height 15
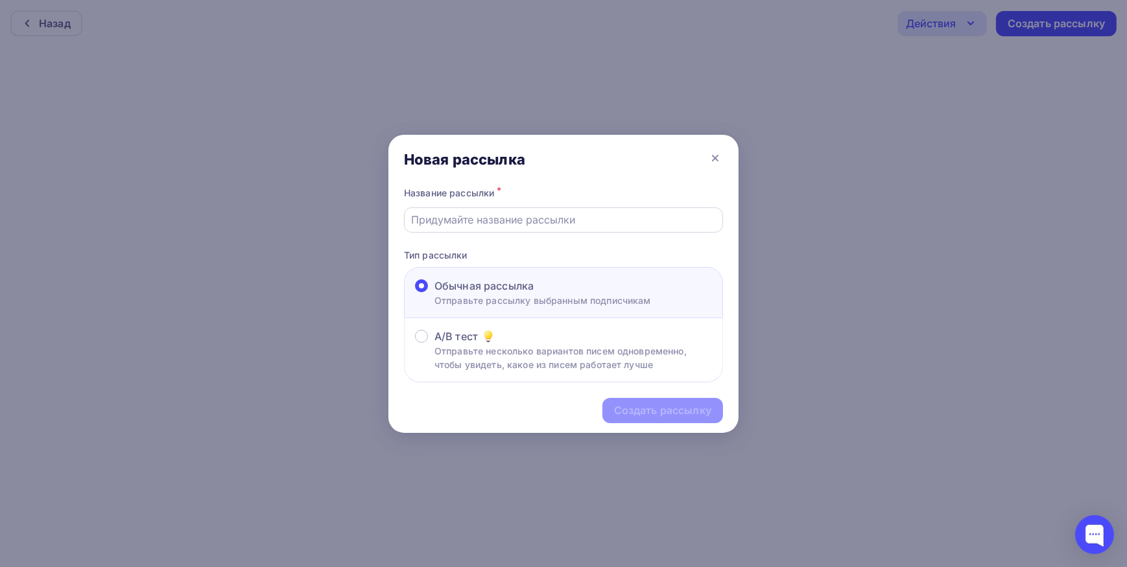
click at [525, 216] on input "text" at bounding box center [564, 220] width 304 height 16
paste input "Эксклюзивное предложение: Бизнес-центр класса А на [STREET_ADDRESS]"
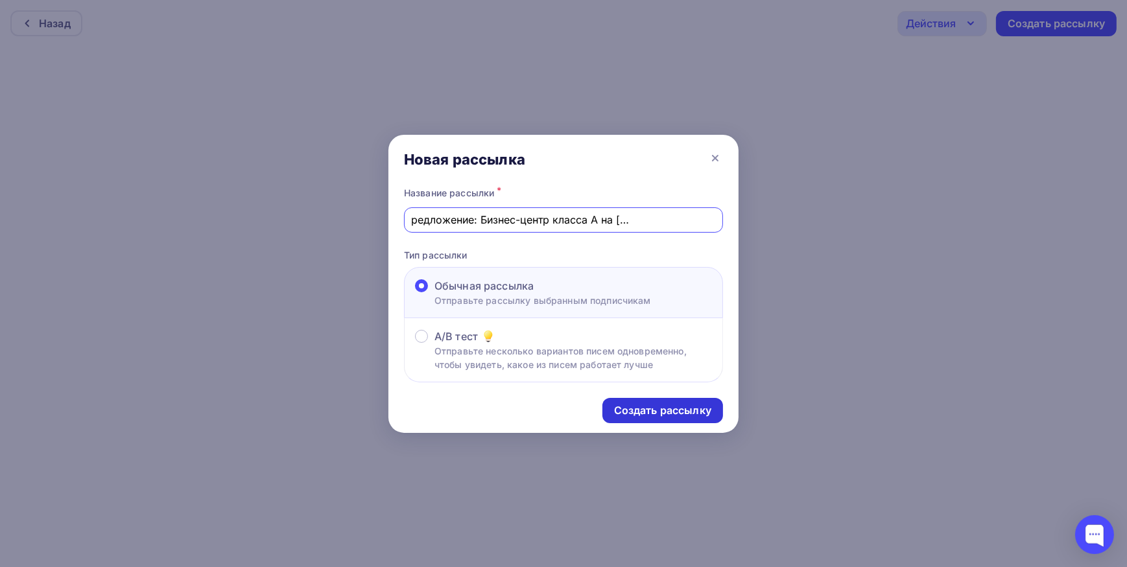
type input "Эксклюзивное предложение: Бизнес-центр класса А на [STREET_ADDRESS]"
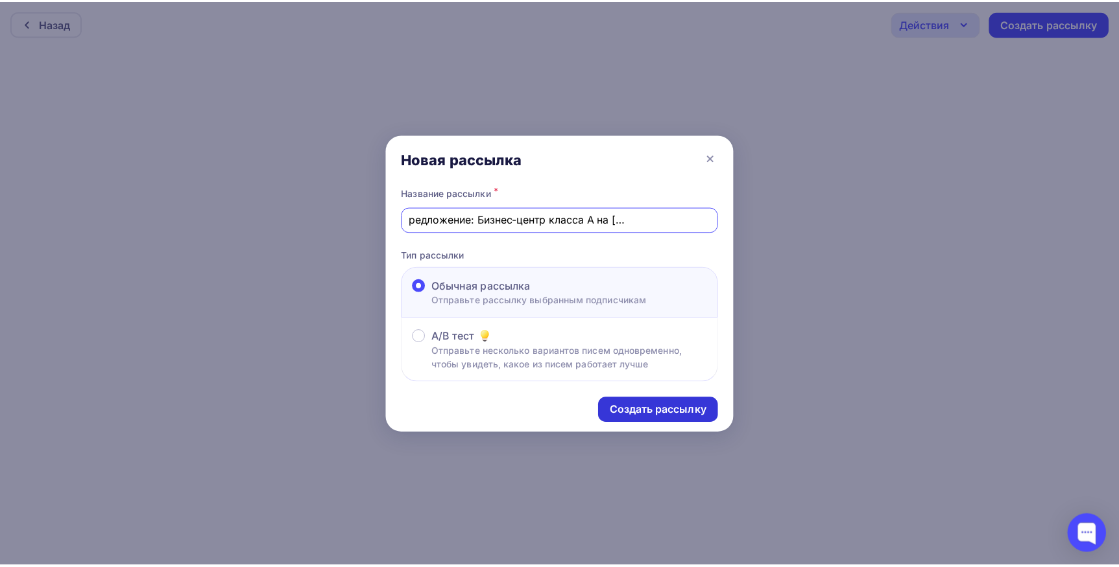
scroll to position [0, 0]
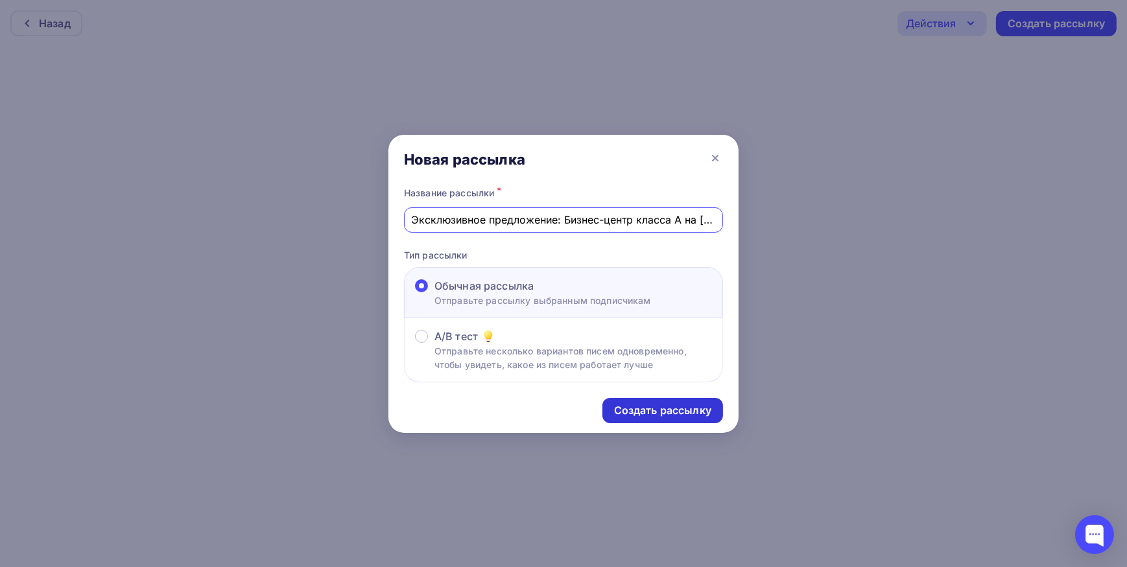
click at [628, 412] on div "Создать рассылку" at bounding box center [662, 410] width 97 height 15
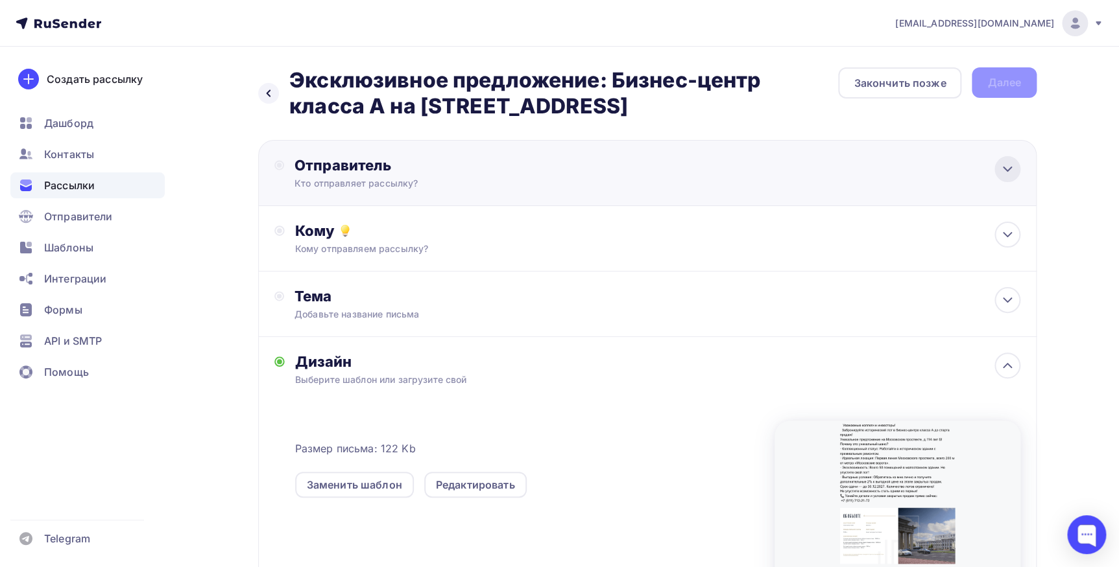
click at [1007, 174] on icon at bounding box center [1007, 169] width 16 height 16
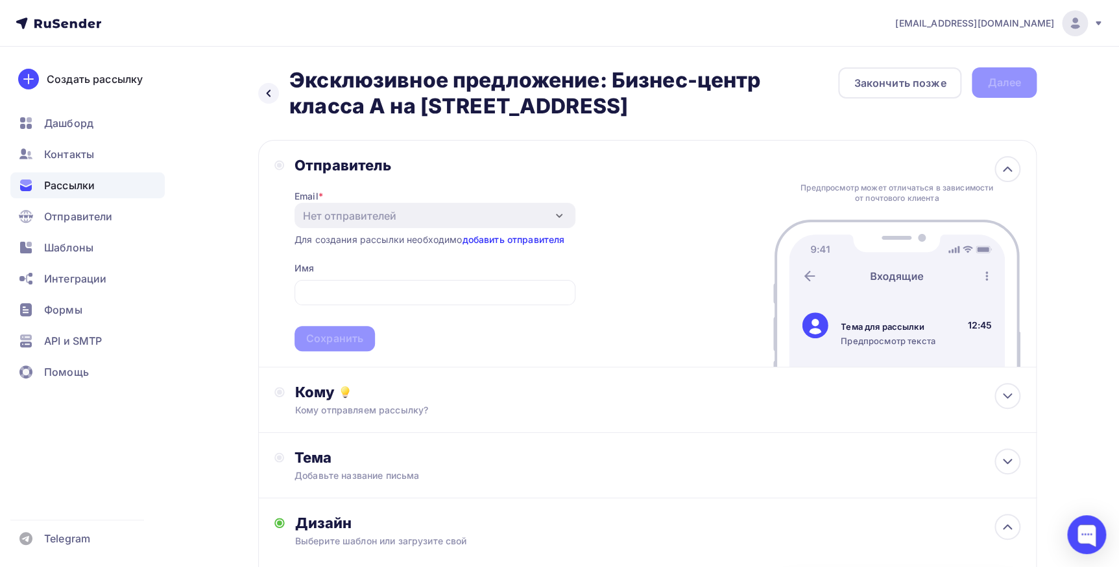
click at [535, 235] on link "добавить отправителя" at bounding box center [513, 239] width 102 height 11
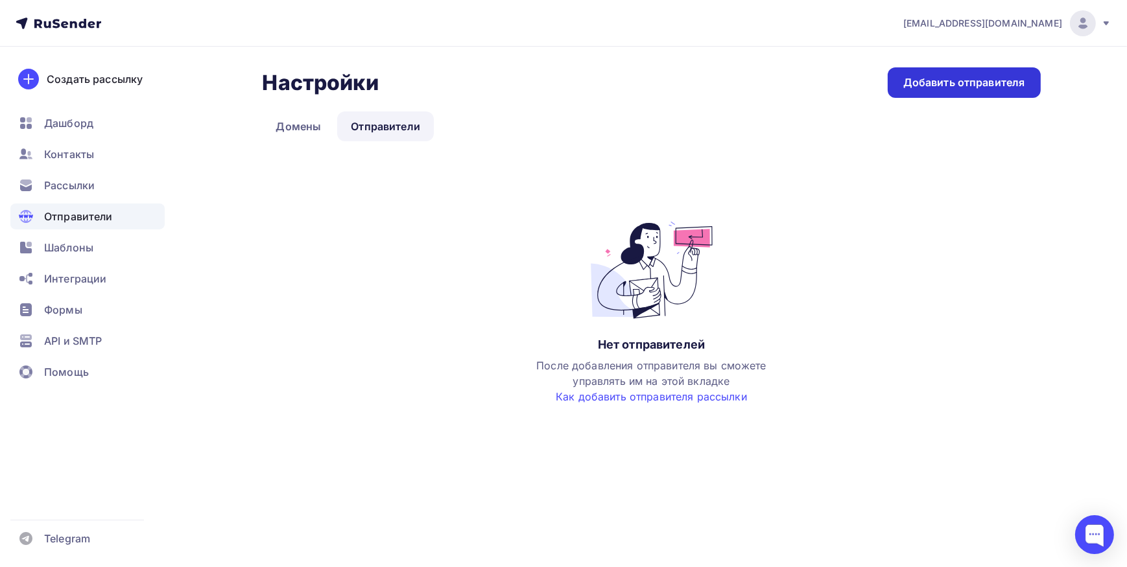
click at [928, 86] on div "Добавить отправителя" at bounding box center [964, 82] width 122 height 15
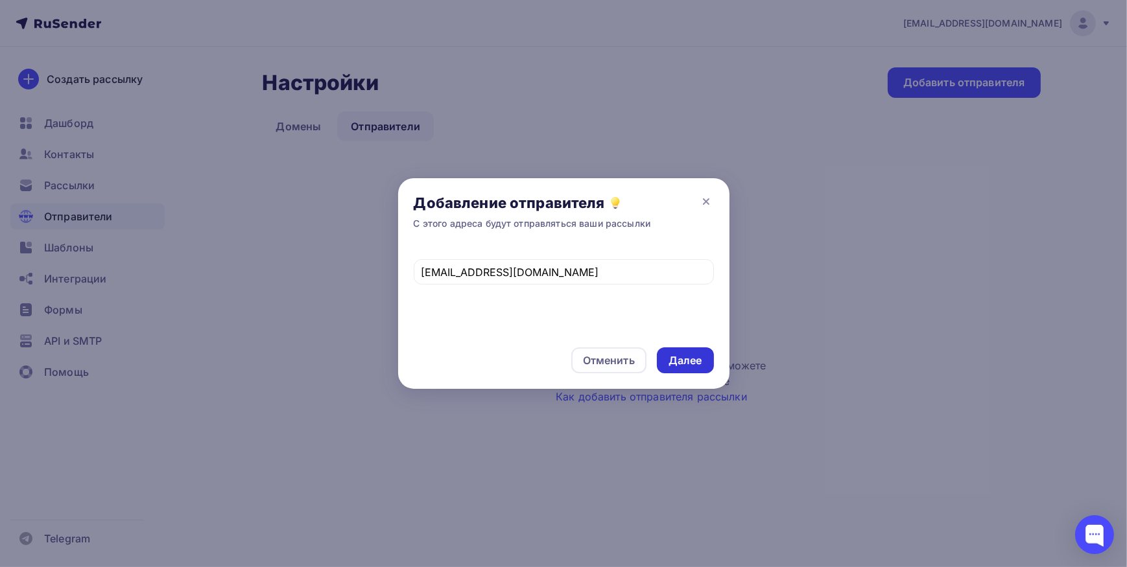
click at [698, 358] on div "Далее" at bounding box center [686, 360] width 34 height 15
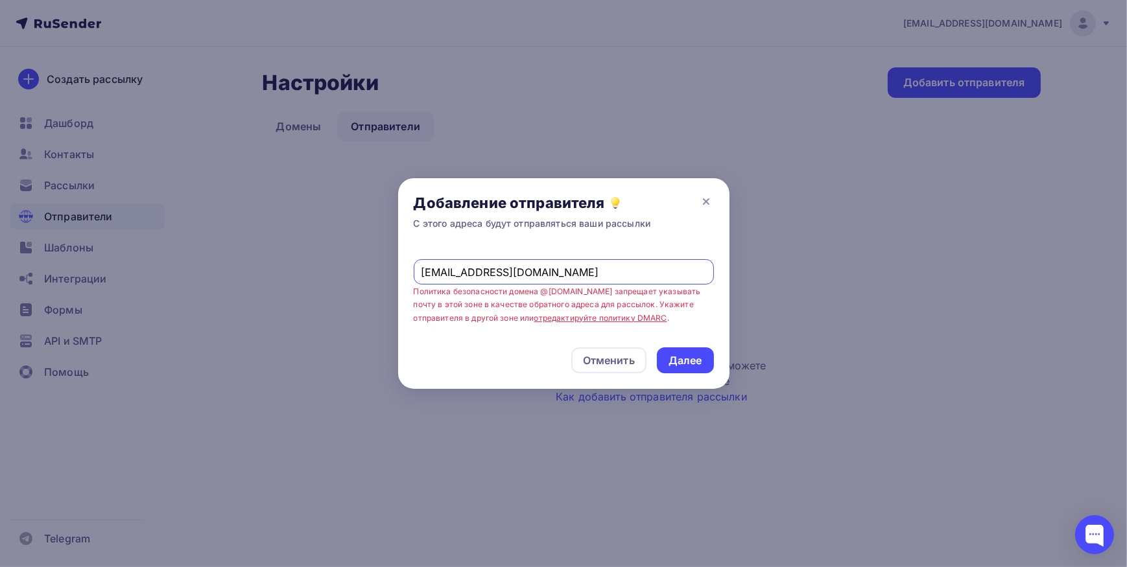
drag, startPoint x: 523, startPoint y: 265, endPoint x: 405, endPoint y: 253, distance: 119.3
click at [405, 253] on div "[EMAIL_ADDRESS][DOMAIN_NAME] Политика безопасности домена @[DOMAIN_NAME] запрещ…" at bounding box center [563, 289] width 331 height 86
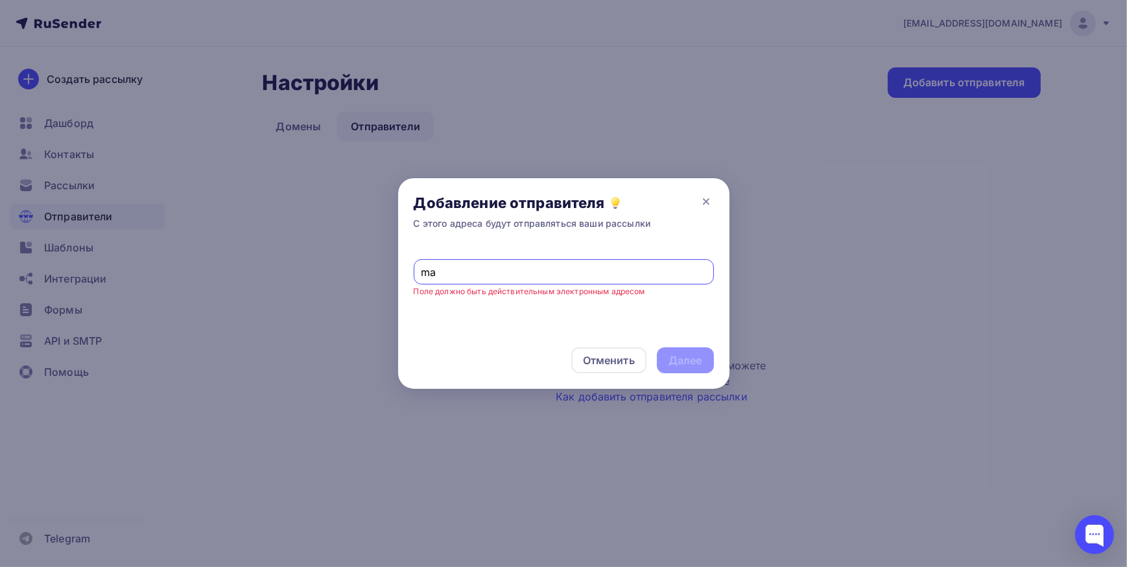
type input "[EMAIL_ADDRESS][DOMAIN_NAME]"
click at [685, 361] on div "Далее" at bounding box center [686, 360] width 34 height 15
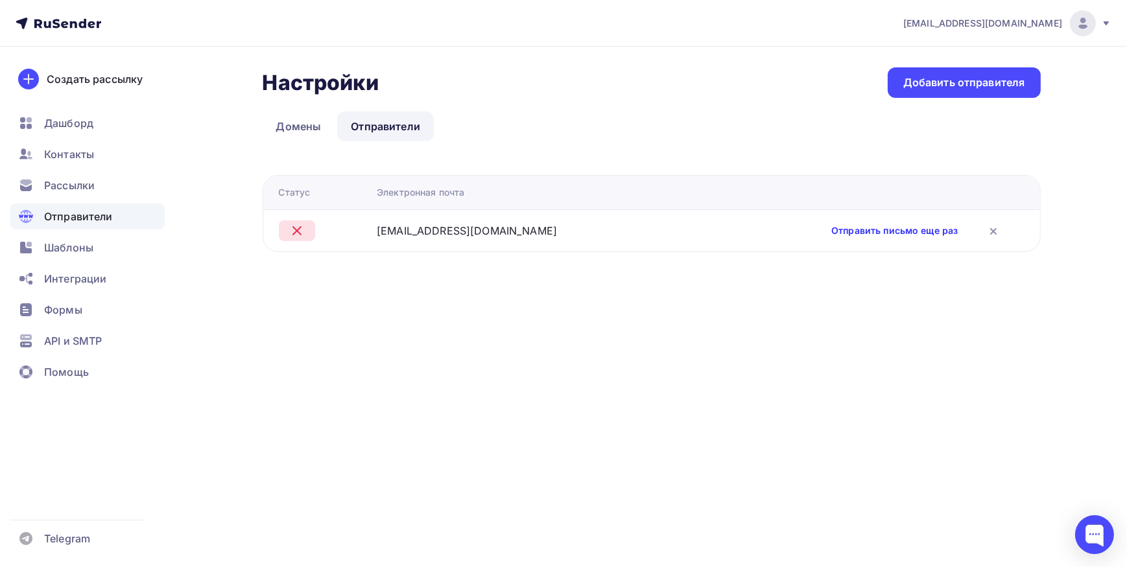
click at [870, 226] on link "Отправить письмо еще раз" at bounding box center [894, 230] width 126 height 13
click at [291, 125] on link "Домены" at bounding box center [299, 127] width 73 height 30
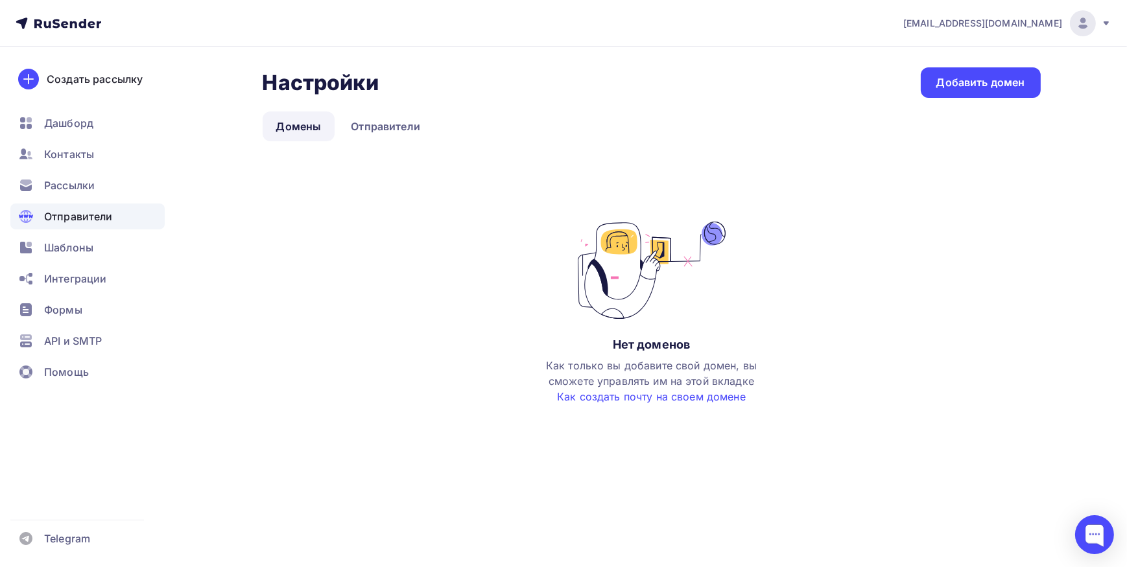
click at [406, 259] on div "Нет доменов Как только вы добавите свой домен, вы сможете управлять им на этой …" at bounding box center [652, 326] width 778 height 209
click at [74, 248] on span "Шаблоны" at bounding box center [68, 248] width 49 height 16
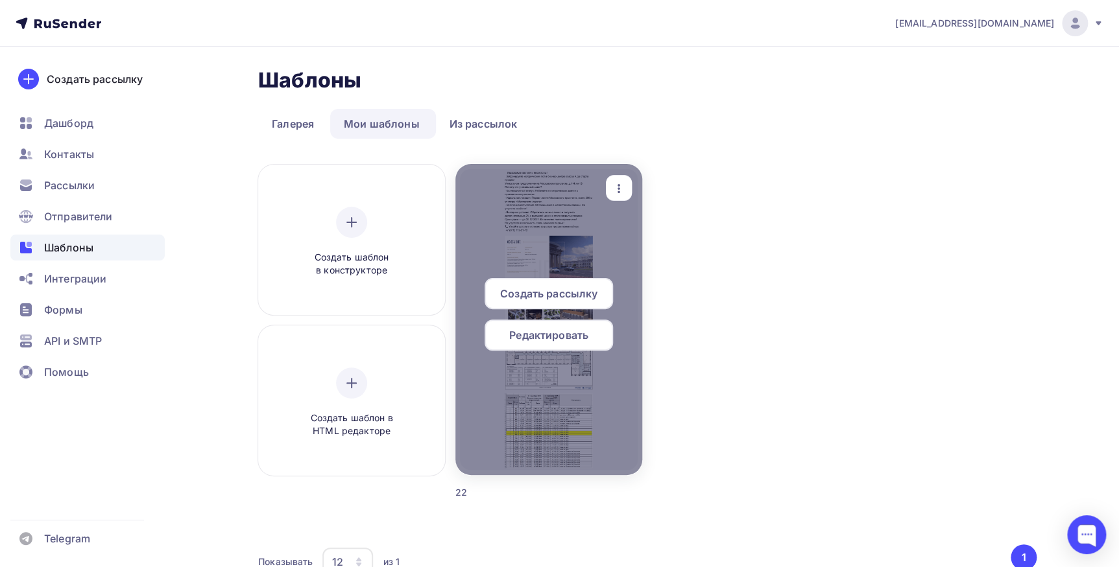
click at [559, 291] on span "Создать рассылку" at bounding box center [548, 294] width 97 height 16
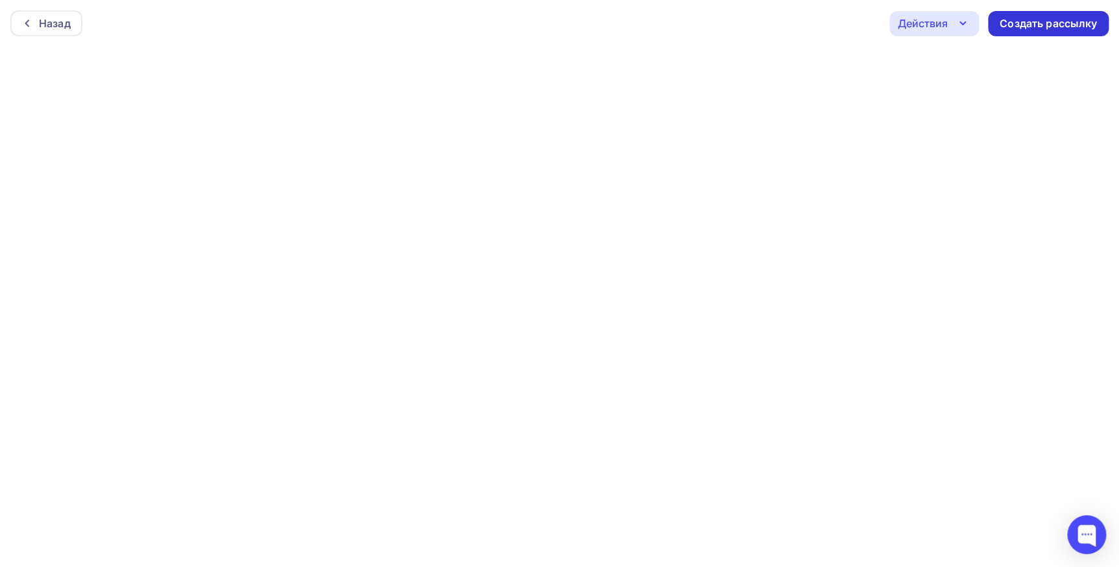
click at [1025, 20] on div "Создать рассылку" at bounding box center [1047, 23] width 97 height 15
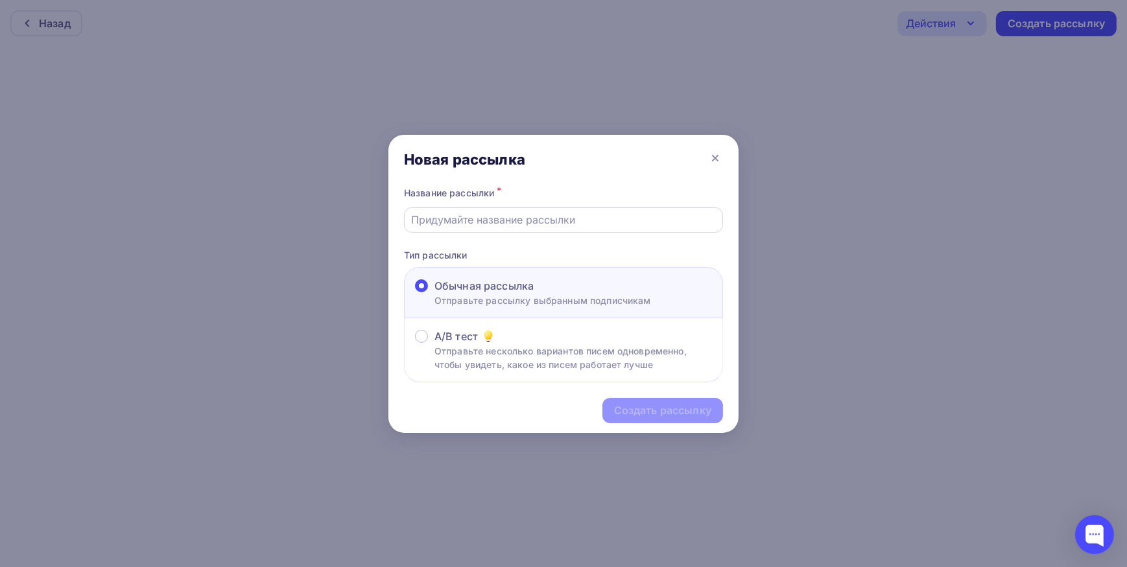
click at [520, 222] on input "text" at bounding box center [564, 220] width 304 height 16
paste input "Эксклюзивное предложение: Бизнес-центр класса А на [STREET_ADDRESS]"
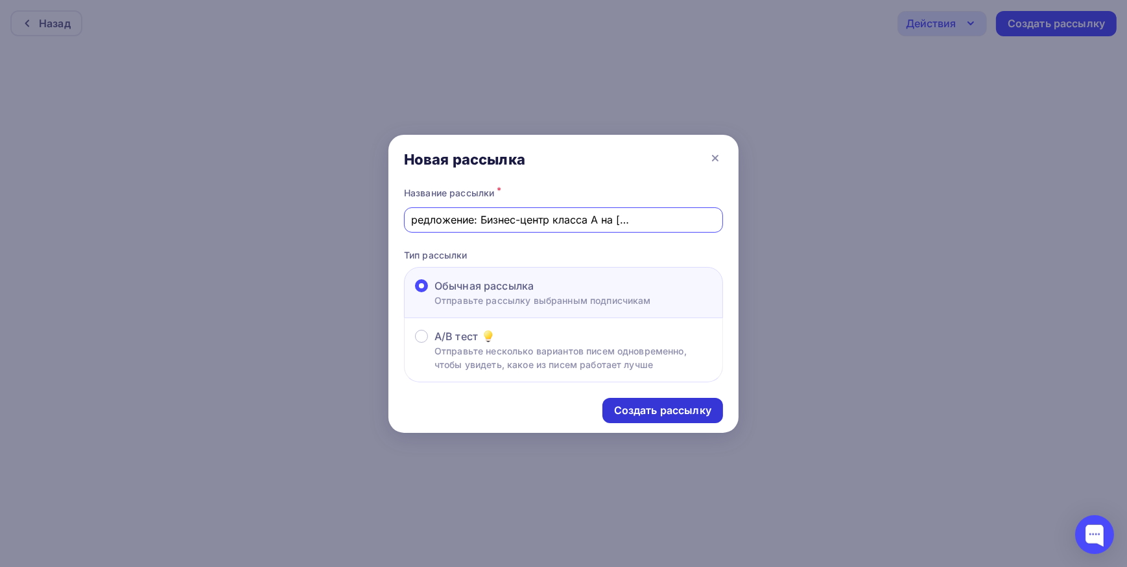
type input "Эксклюзивное предложение: Бизнес-центр класса А на [STREET_ADDRESS]"
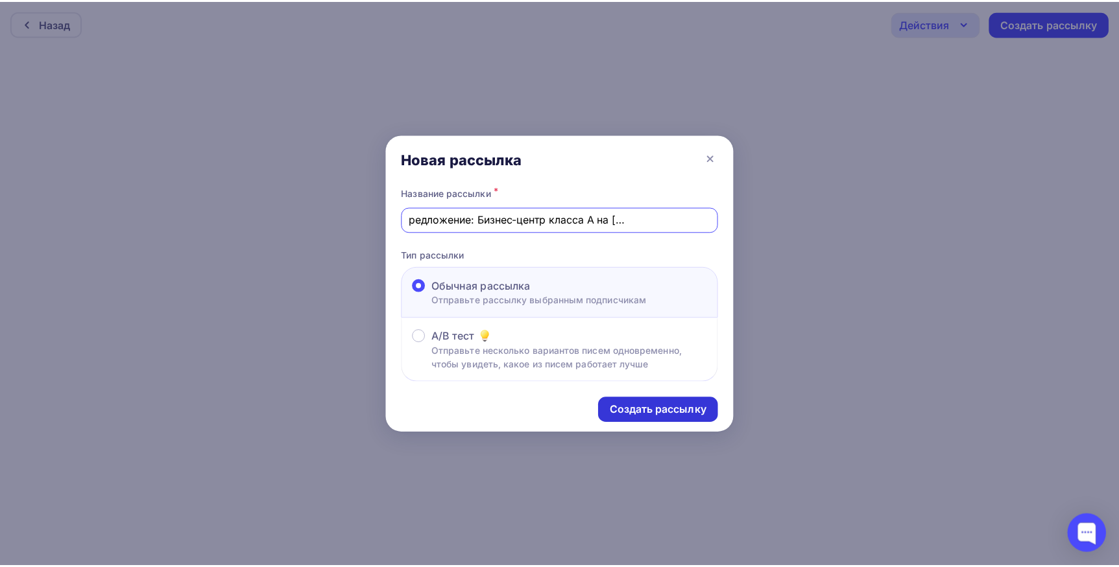
scroll to position [0, 0]
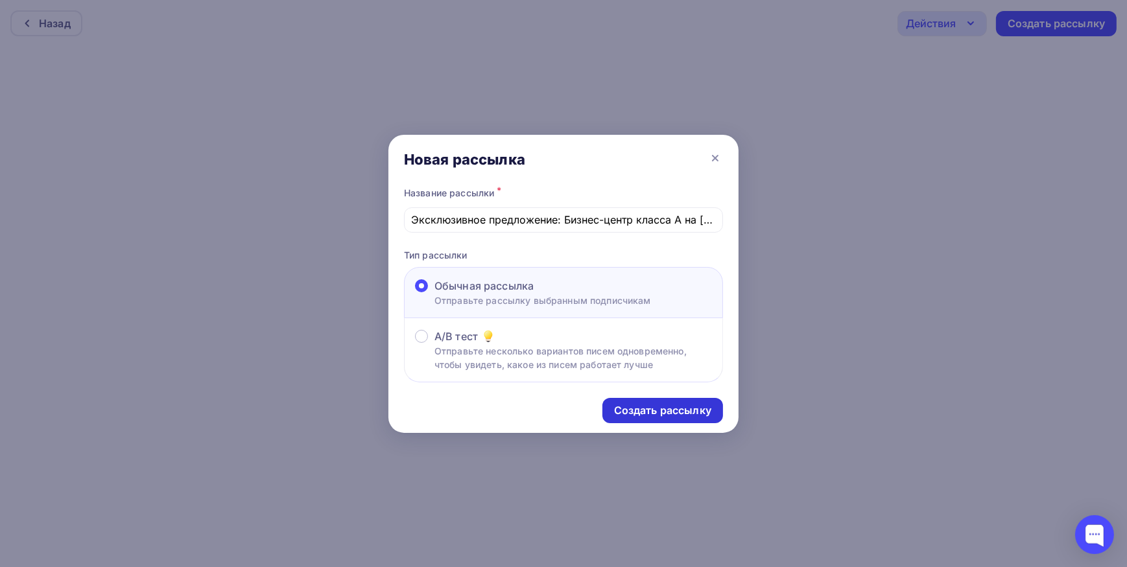
click at [636, 414] on div "Создать рассылку" at bounding box center [662, 410] width 97 height 15
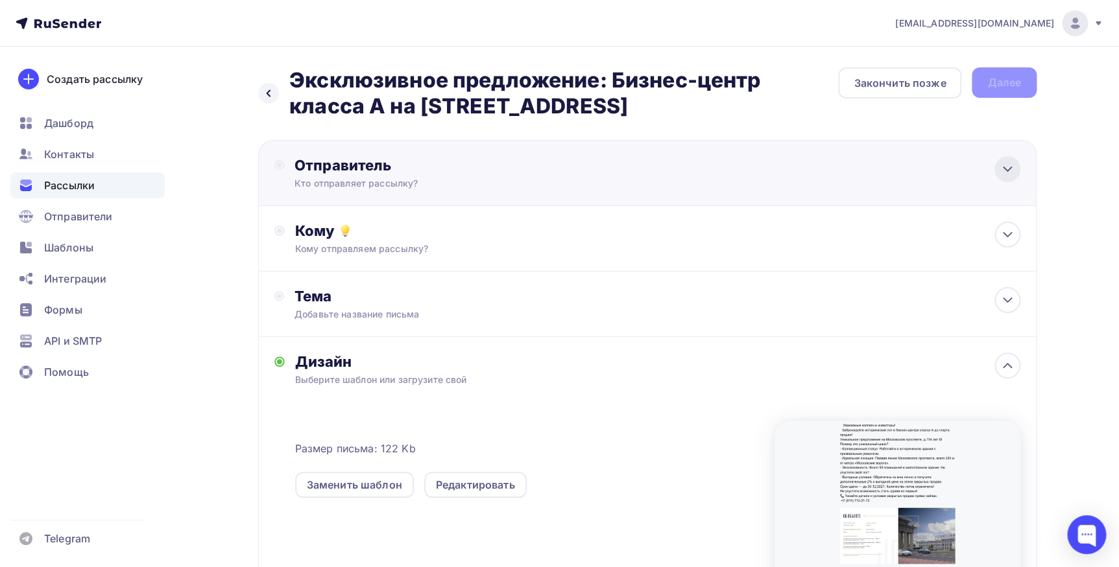
click at [1007, 170] on icon at bounding box center [1007, 169] width 8 height 4
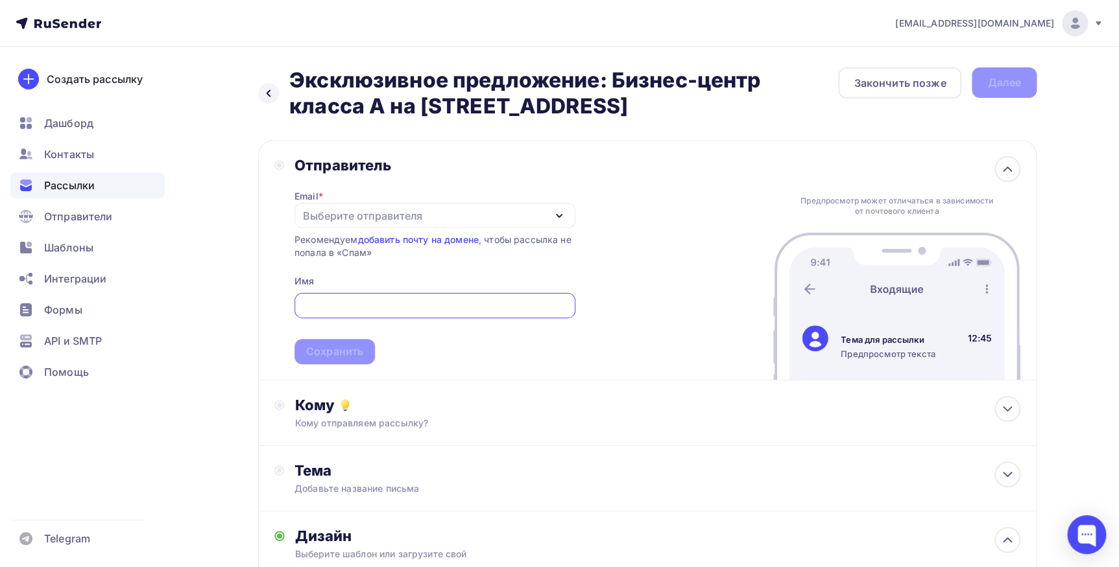
click at [554, 217] on icon "button" at bounding box center [559, 216] width 16 height 16
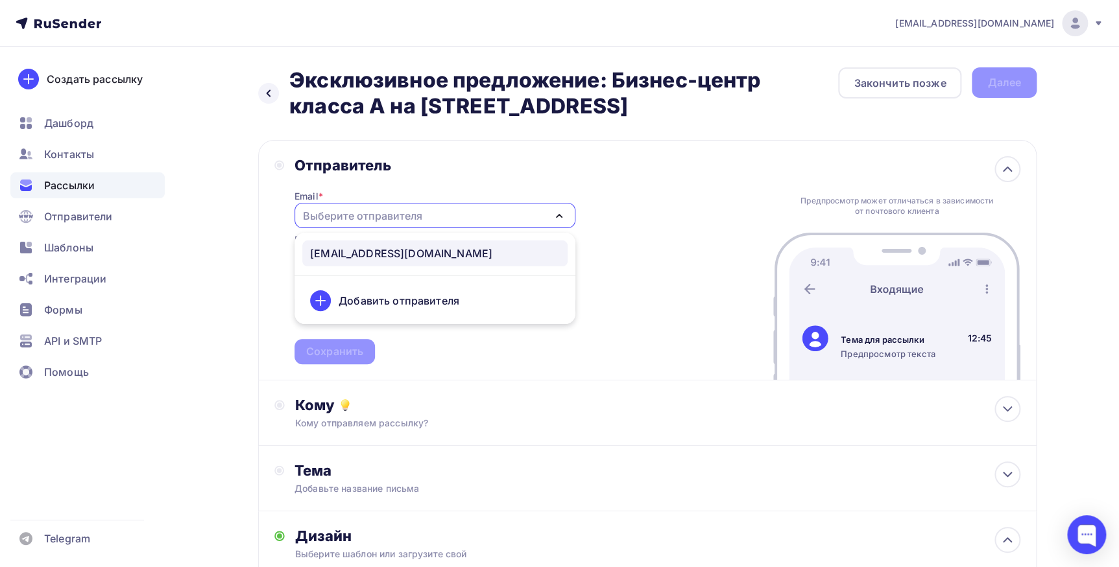
click at [508, 249] on div "[EMAIL_ADDRESS][DOMAIN_NAME]" at bounding box center [435, 254] width 250 height 16
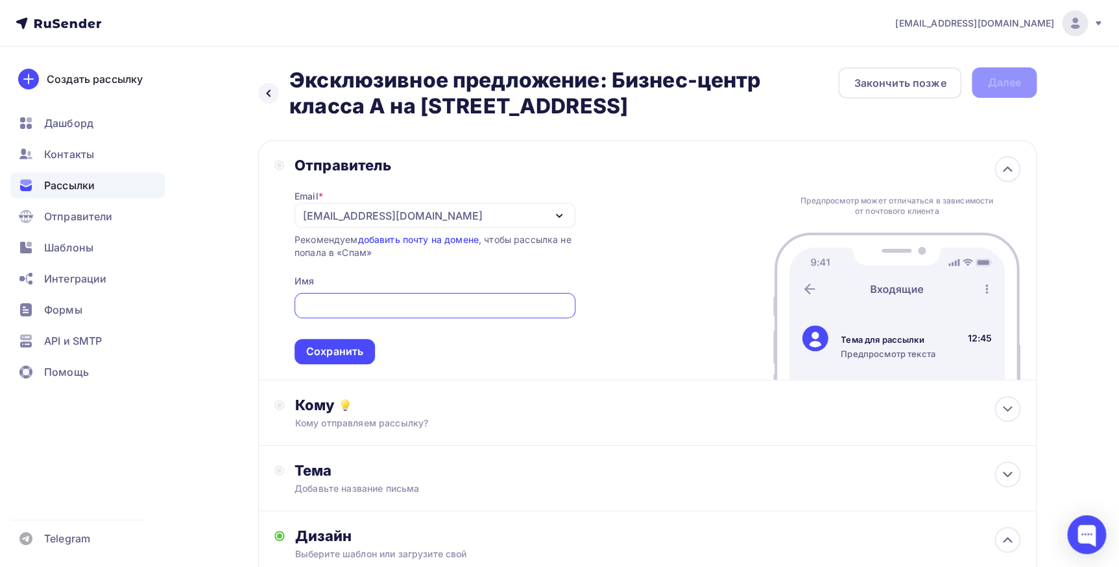
click at [438, 300] on input "text" at bounding box center [435, 306] width 266 height 16
type input "[PERSON_NAME]"
click at [368, 351] on div "Сохранить" at bounding box center [334, 351] width 80 height 25
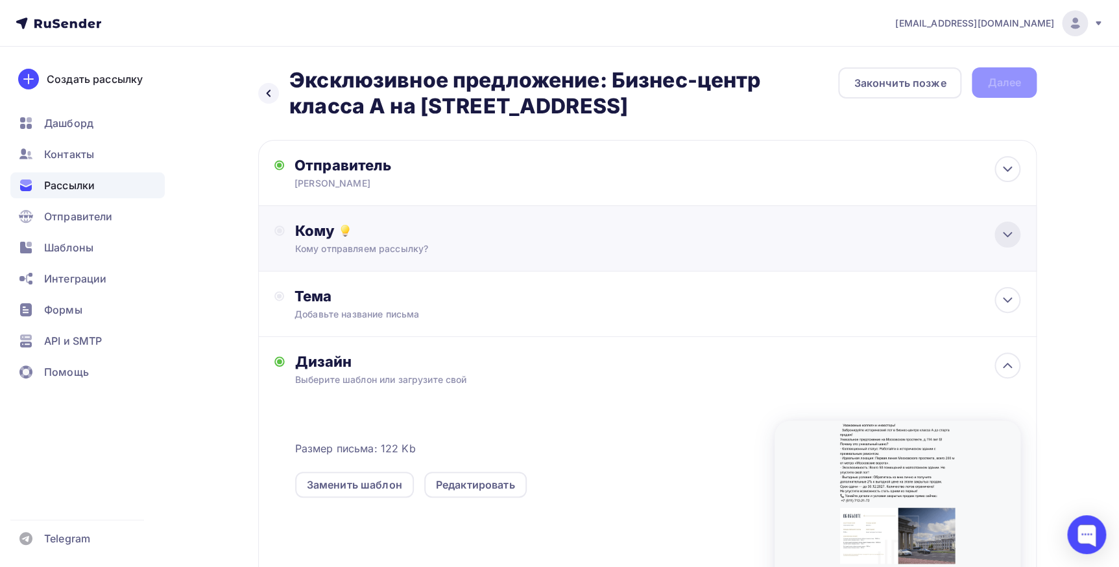
click at [1006, 235] on icon at bounding box center [1007, 235] width 8 height 4
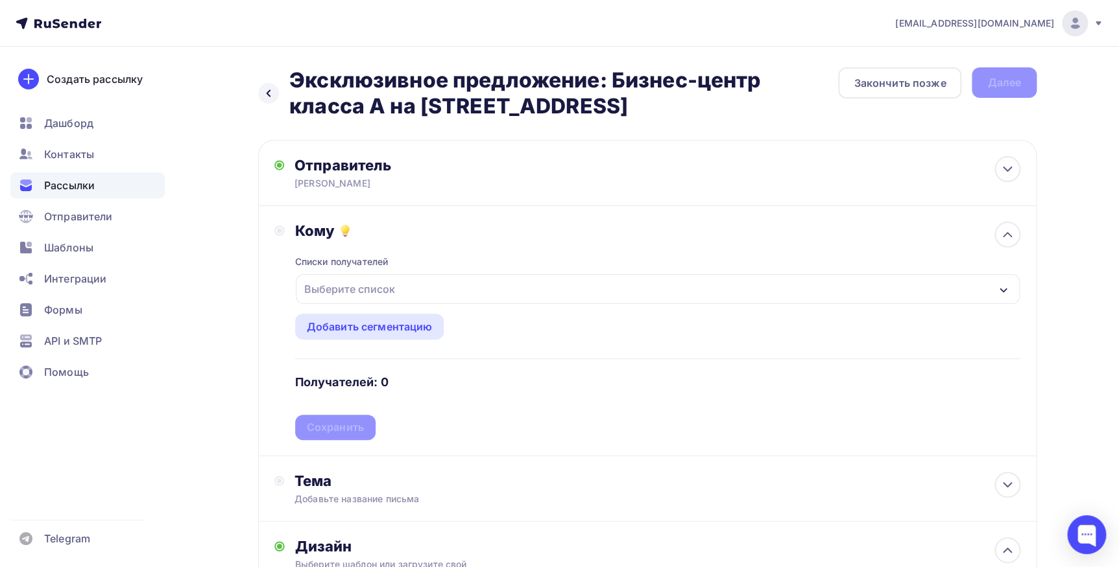
click at [999, 283] on div "button" at bounding box center [1003, 289] width 10 height 16
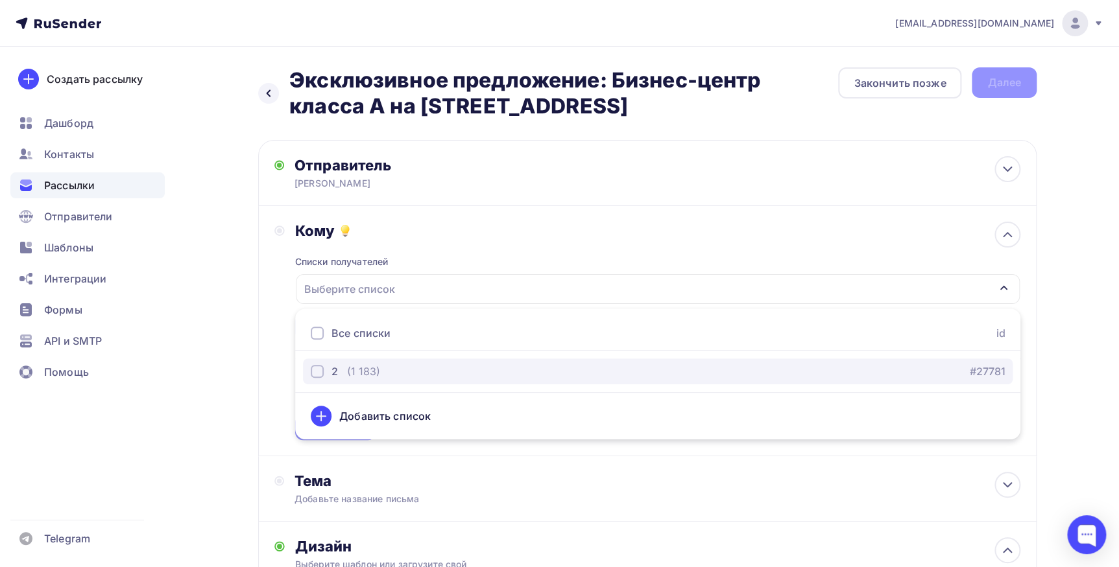
click at [318, 376] on div "button" at bounding box center [317, 371] width 13 height 13
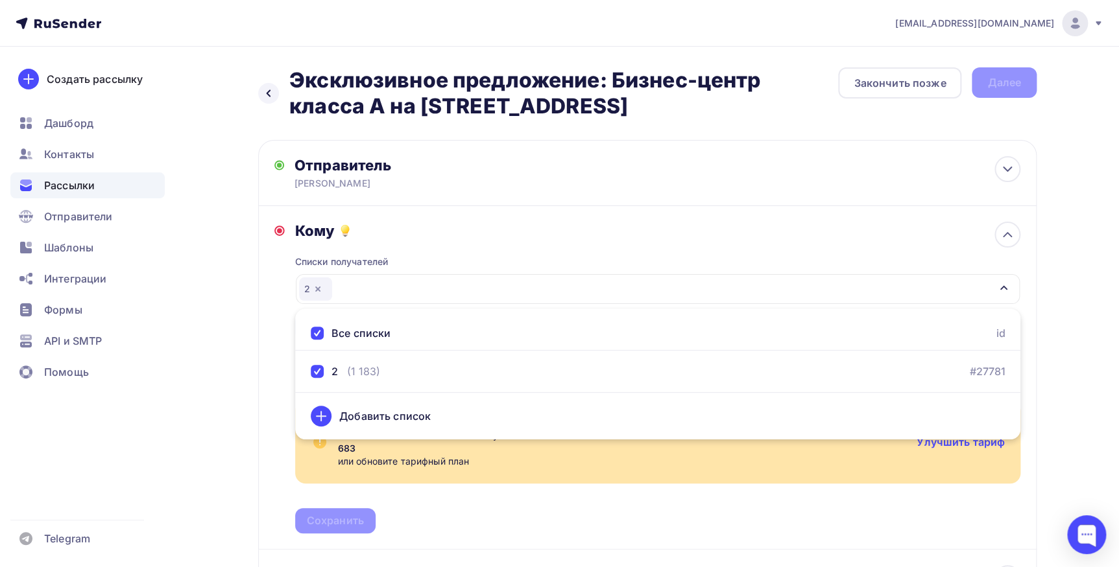
click at [1051, 394] on div "Назад Эксклюзивное предложение: Бизнес-центр класса А на [STREET_ADDRESS] Экскл…" at bounding box center [559, 549] width 1063 height 1004
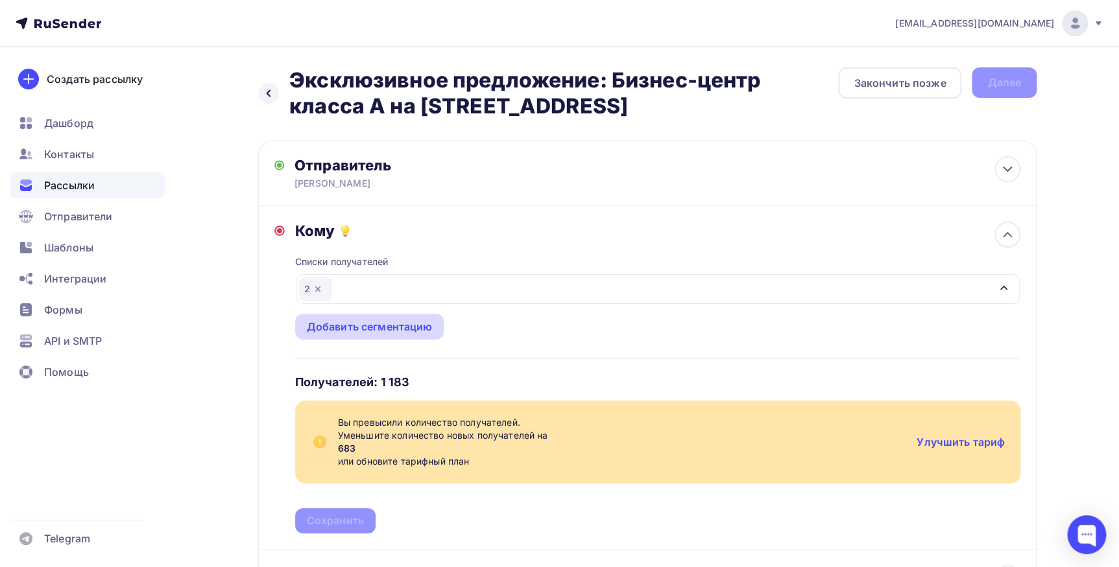
click at [418, 326] on div "Добавить сегментацию" at bounding box center [370, 327] width 126 height 16
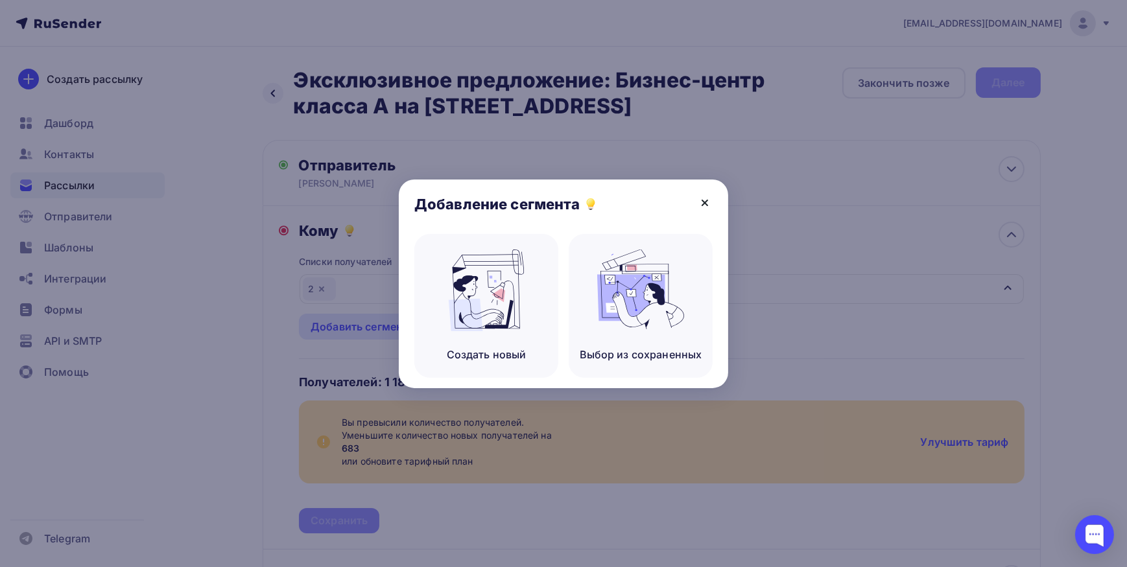
click at [711, 201] on icon at bounding box center [705, 203] width 16 height 16
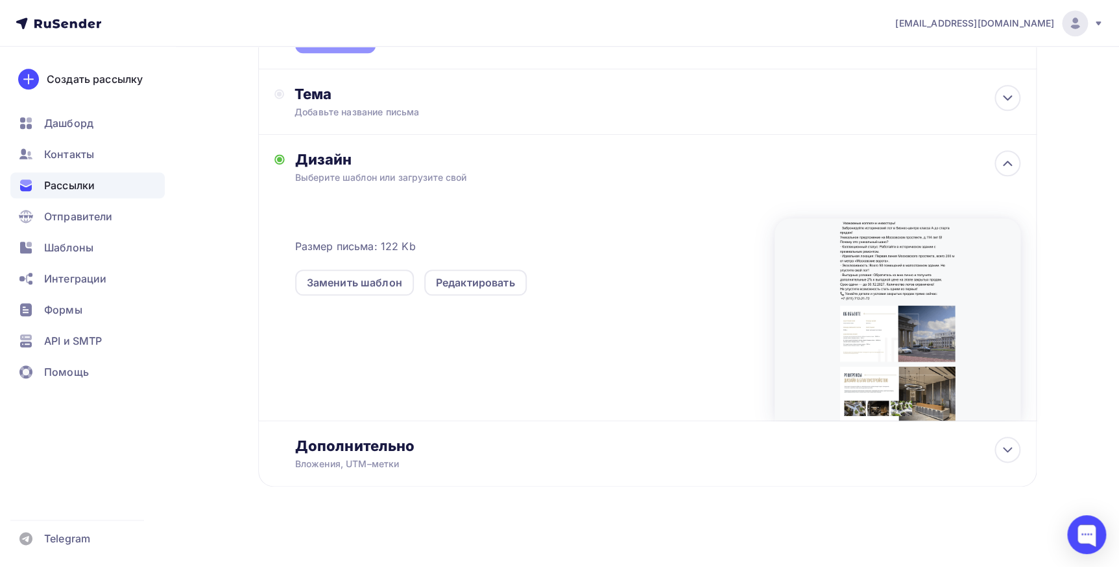
scroll to position [483, 0]
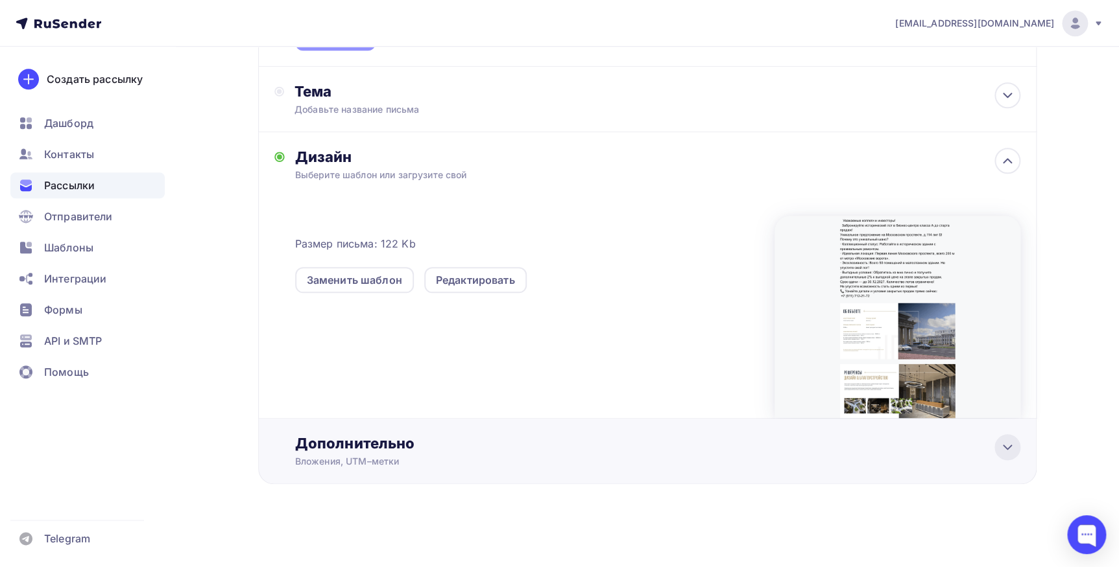
click at [1008, 446] on icon at bounding box center [1007, 448] width 16 height 16
click at [1008, 446] on icon at bounding box center [1007, 447] width 8 height 4
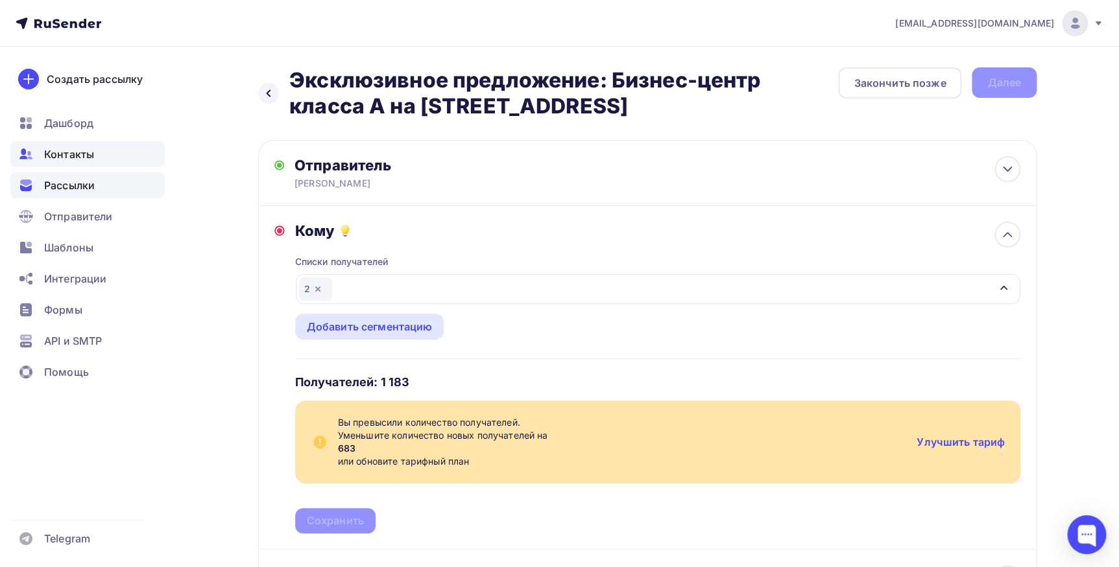
click at [72, 147] on span "Контакты" at bounding box center [69, 155] width 50 height 16
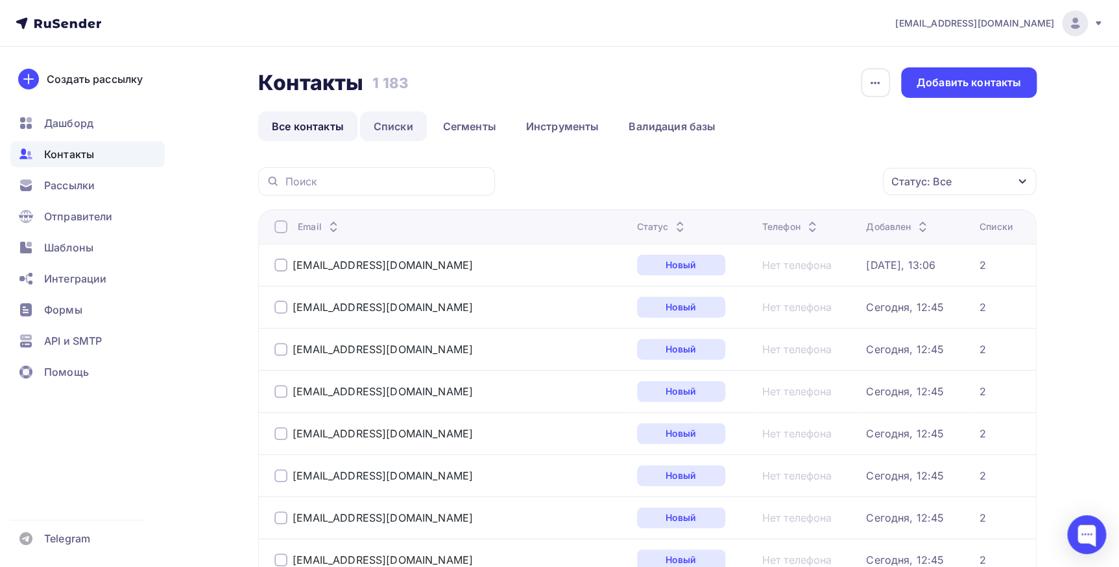
click at [390, 127] on link "Списки" at bounding box center [393, 127] width 67 height 30
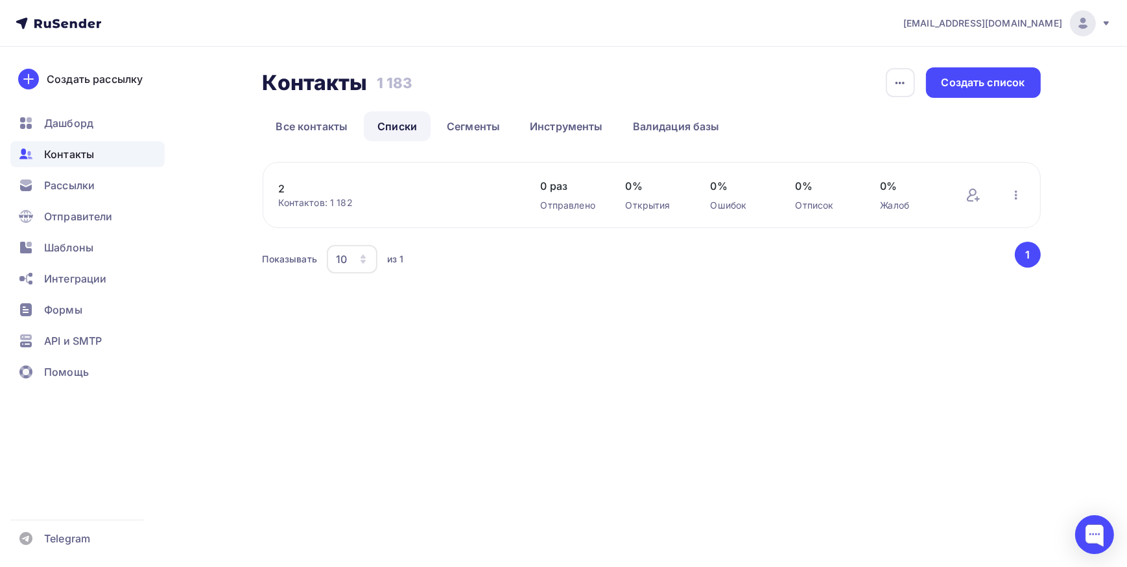
click at [69, 151] on span "Контакты" at bounding box center [69, 155] width 50 height 16
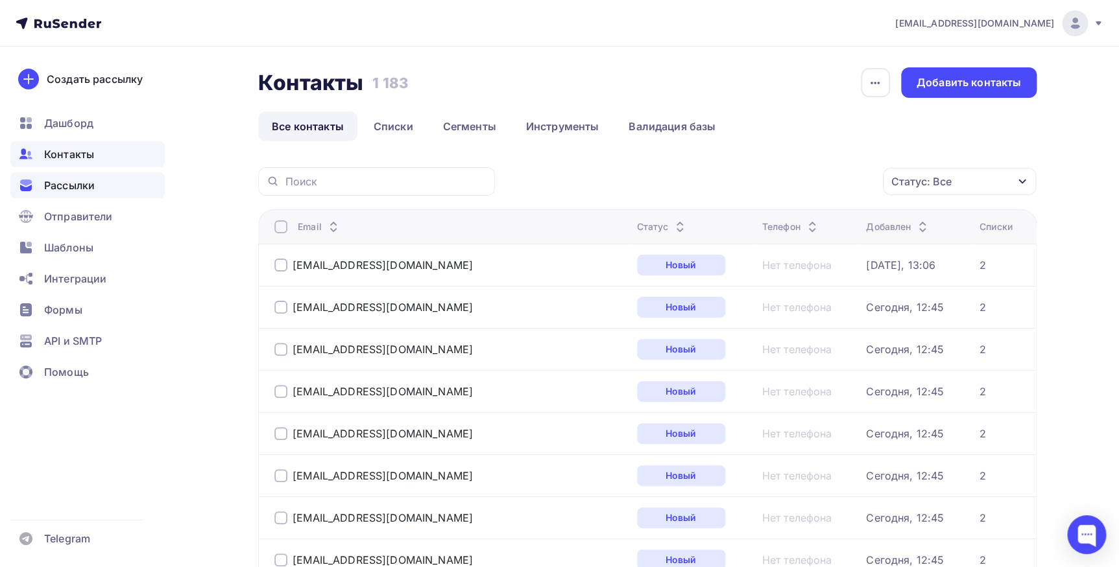
click at [65, 187] on span "Рассылки" at bounding box center [69, 186] width 51 height 16
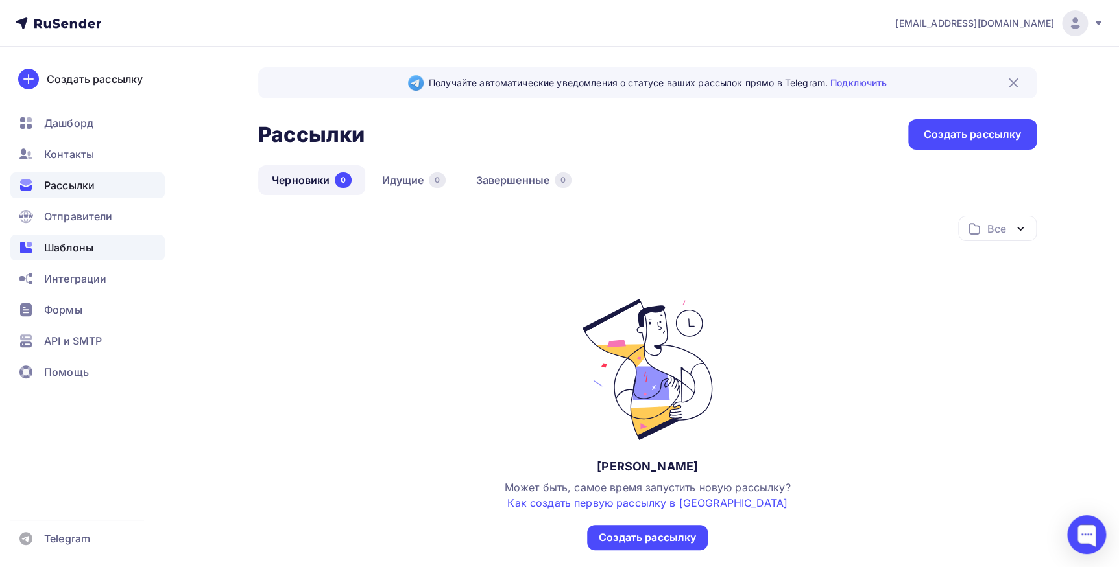
click at [78, 249] on span "Шаблоны" at bounding box center [68, 248] width 49 height 16
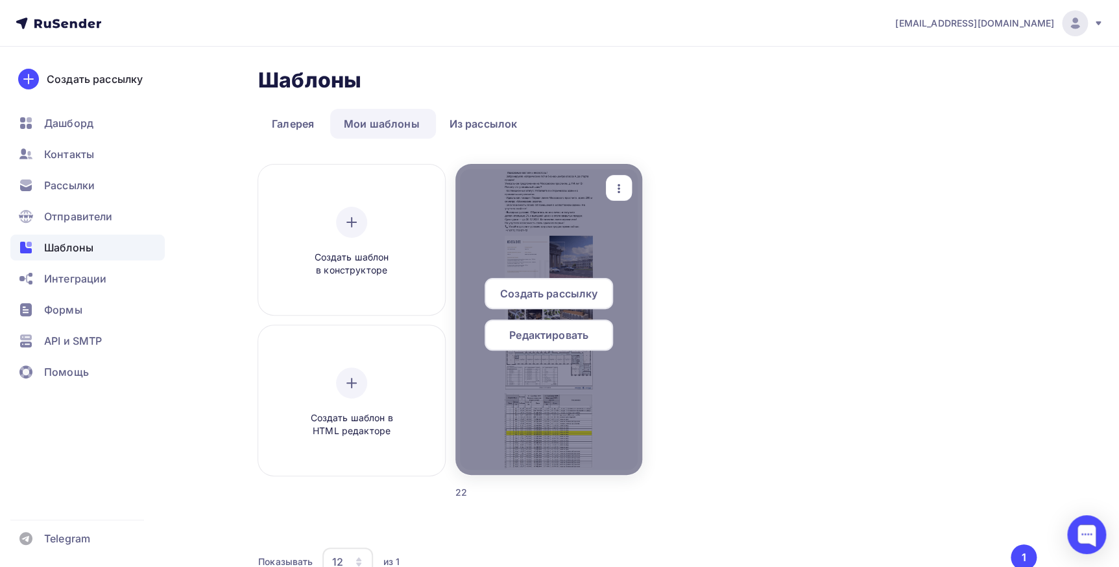
click at [547, 300] on span "Создать рассылку" at bounding box center [548, 294] width 97 height 16
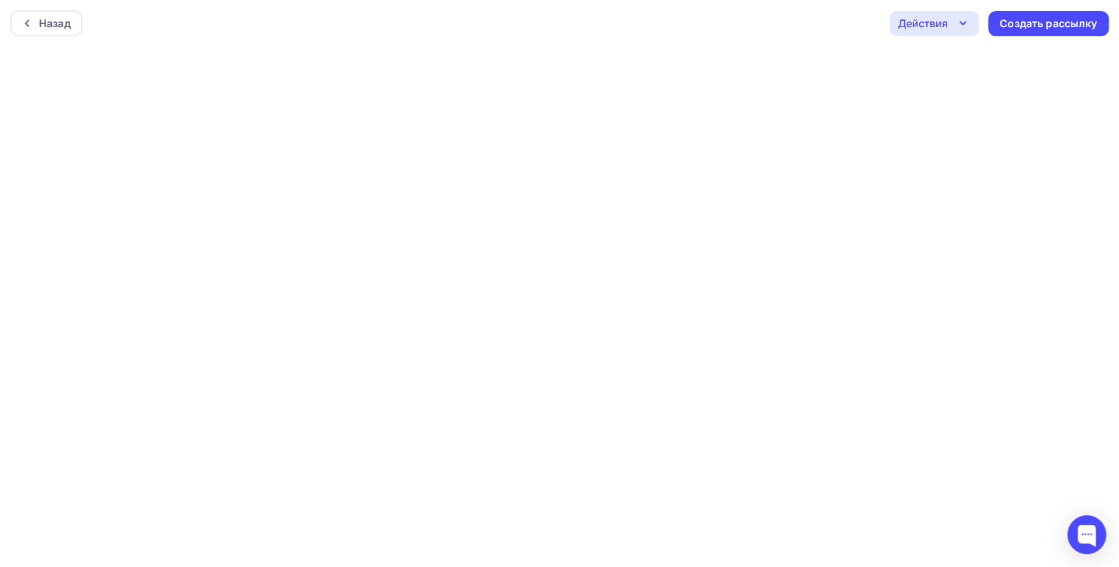
click at [964, 25] on icon "button" at bounding box center [963, 24] width 16 height 16
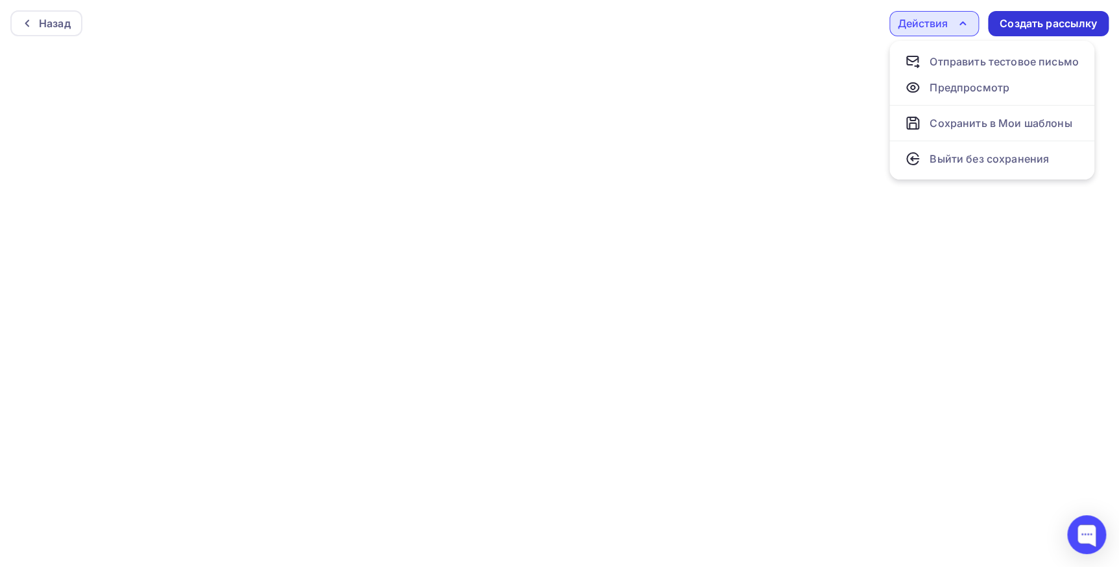
click at [1072, 19] on div "Создать рассылку" at bounding box center [1047, 23] width 97 height 15
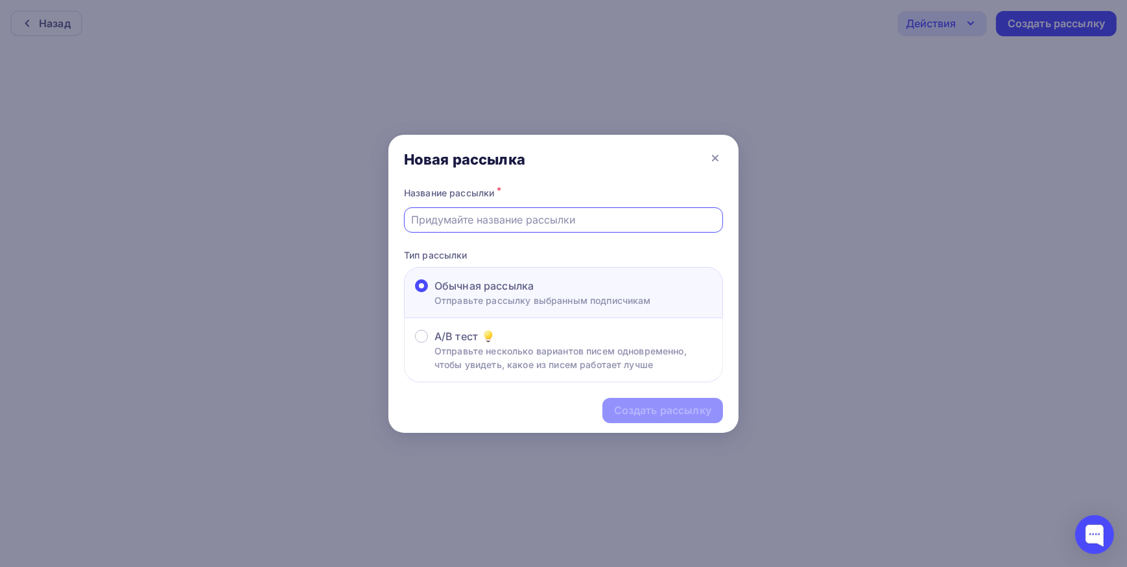
click at [636, 225] on input "text" at bounding box center [564, 220] width 304 height 16
click at [479, 220] on input "text" at bounding box center [564, 220] width 304 height 16
paste input "Эксклюзивное предложение: Бизнес-центр класса А на Московском проспекте, д.114 …"
type input "Эксклюзивное предложение: Бизнес-центр класса А на Московском проспекте, д.114 …"
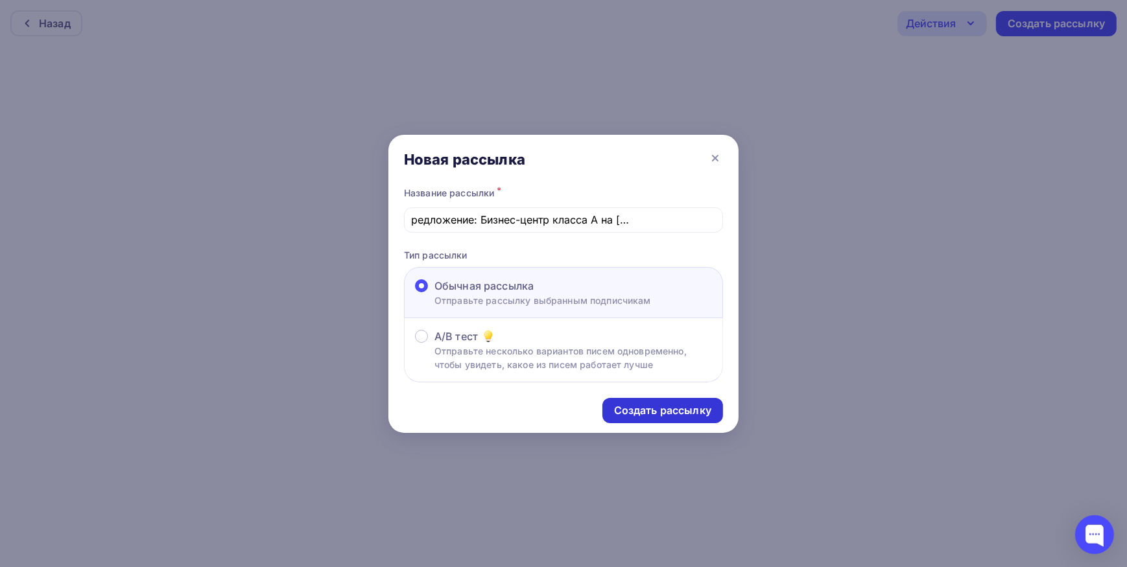
click at [642, 401] on div "Создать рассылку" at bounding box center [662, 410] width 121 height 25
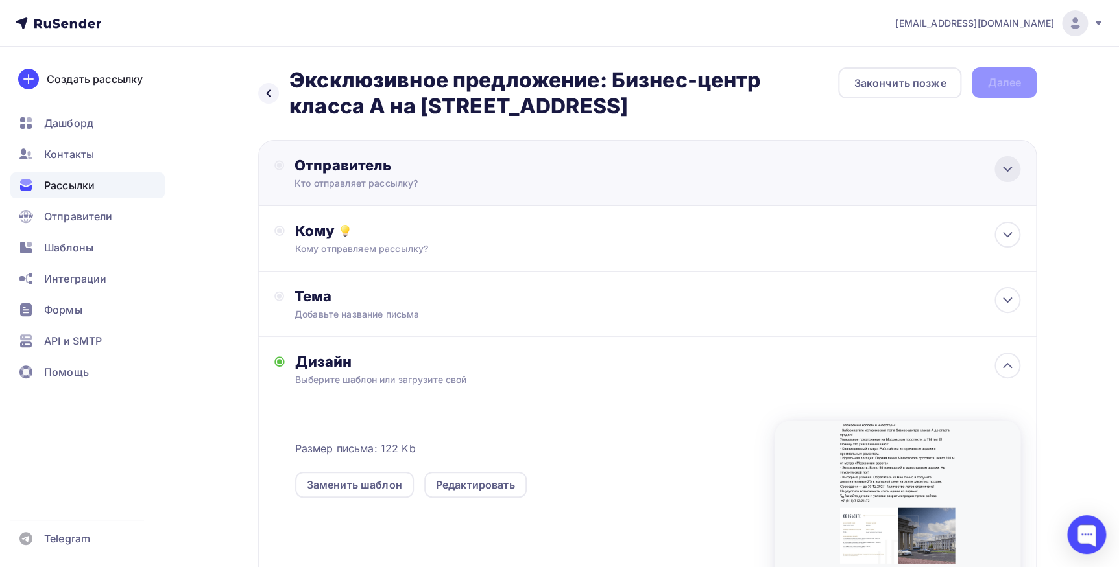
click at [1000, 167] on icon at bounding box center [1007, 169] width 16 height 16
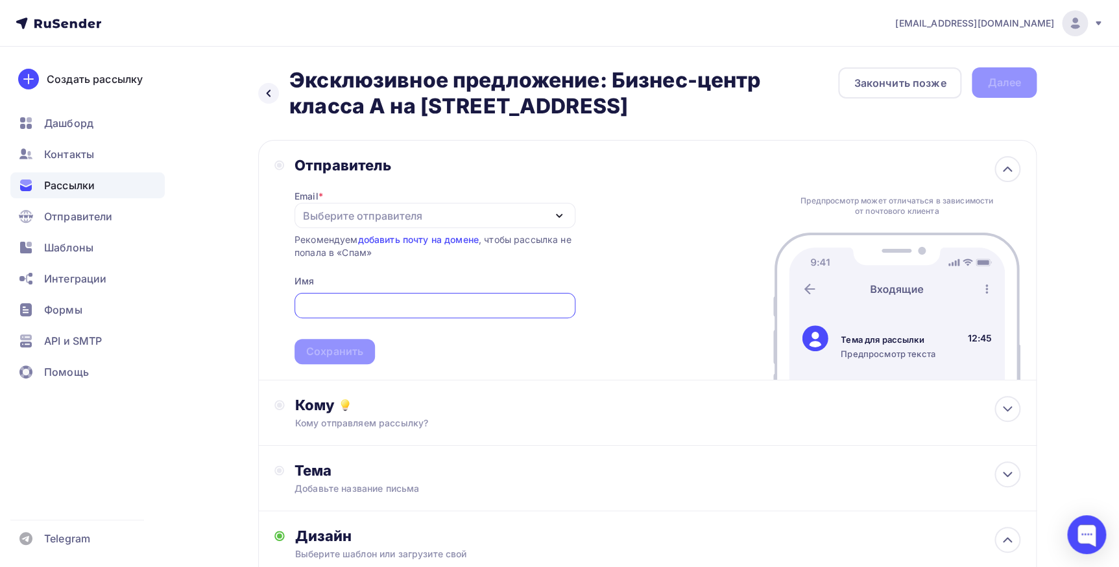
click at [559, 216] on icon "button" at bounding box center [558, 216] width 5 height 3
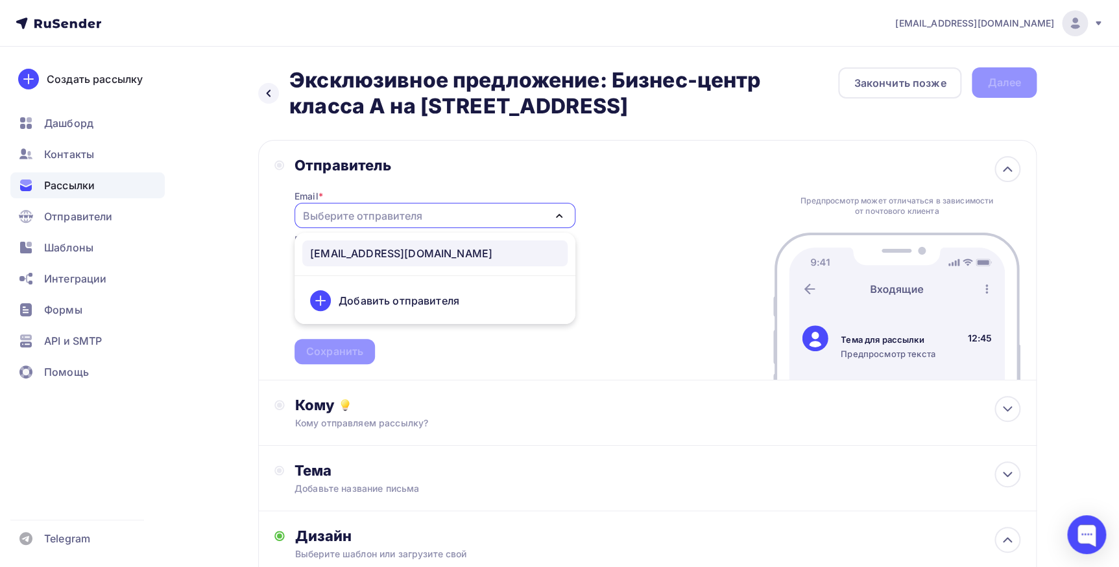
click at [501, 253] on div "matveevmihail316@gmail.com" at bounding box center [435, 254] width 250 height 16
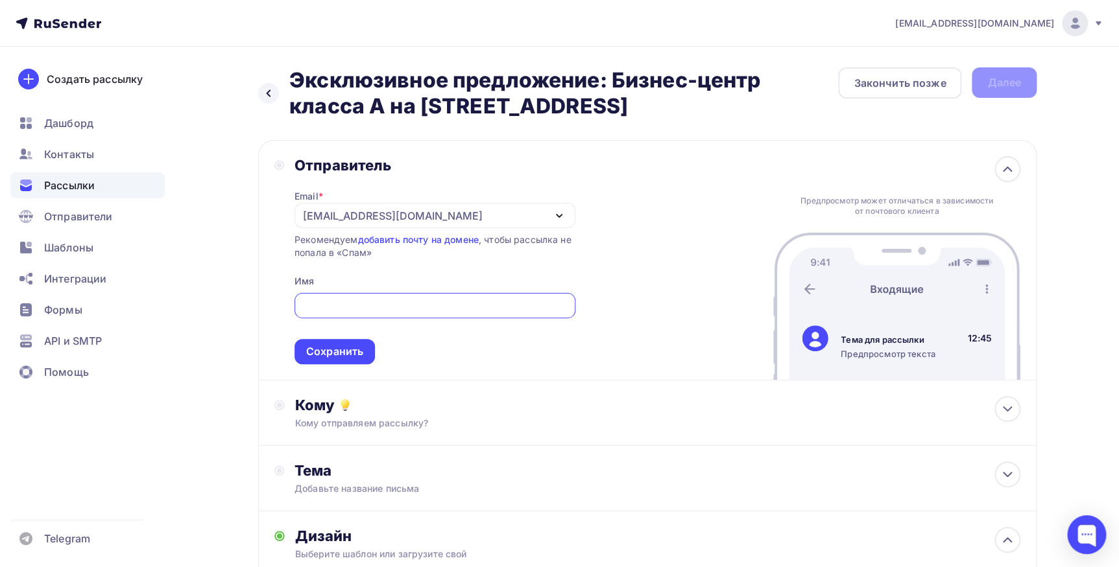
click at [378, 312] on input "text" at bounding box center [435, 306] width 266 height 16
type input "Михаил"
click at [396, 418] on div "Кому отправляем рассылку?" at bounding box center [621, 423] width 653 height 13
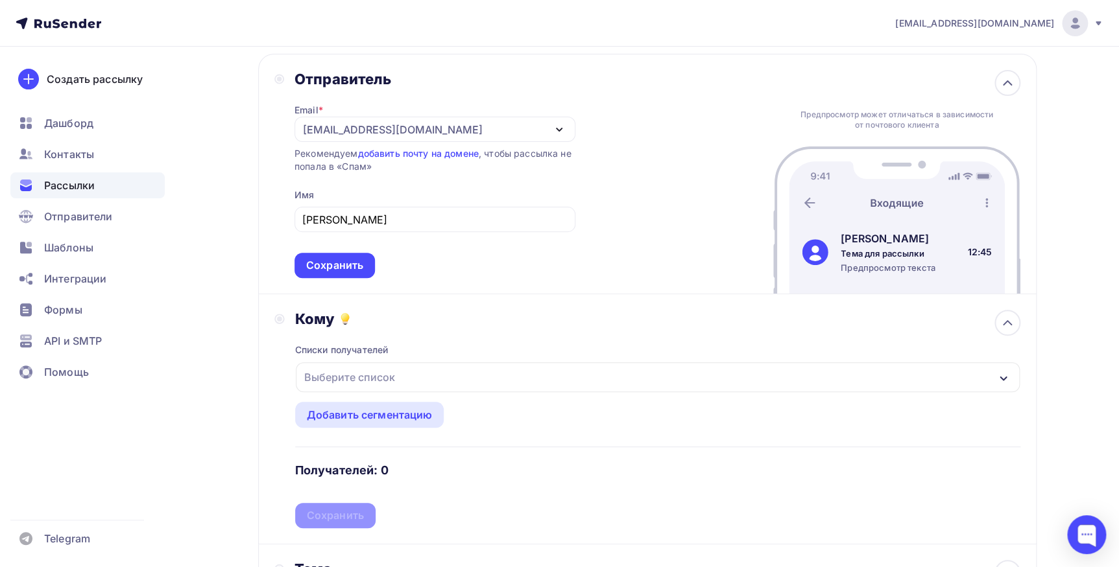
scroll to position [117, 0]
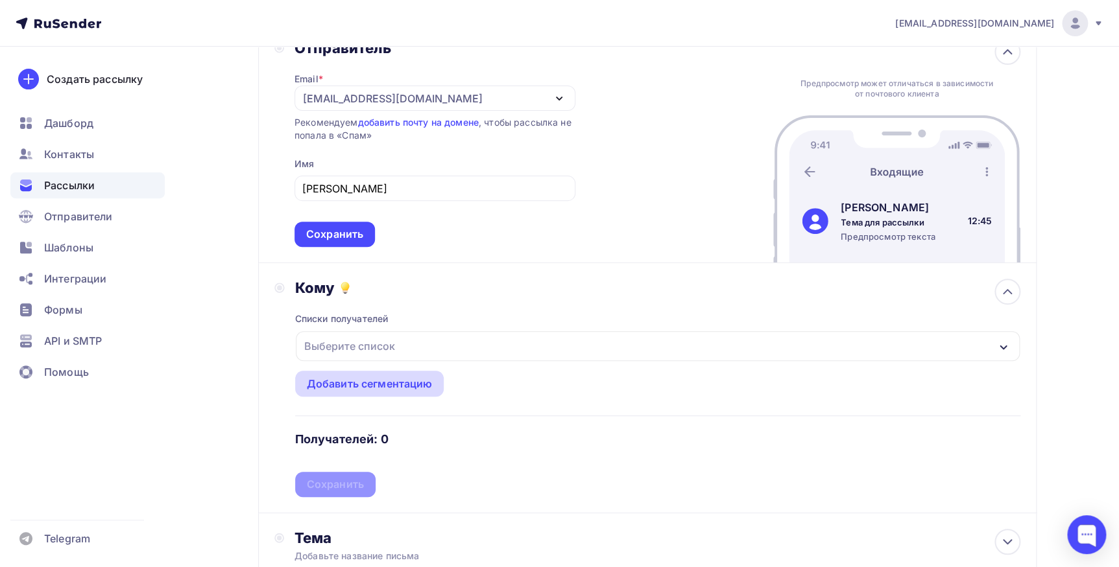
click at [383, 387] on div "Добавить сегментацию" at bounding box center [370, 384] width 126 height 16
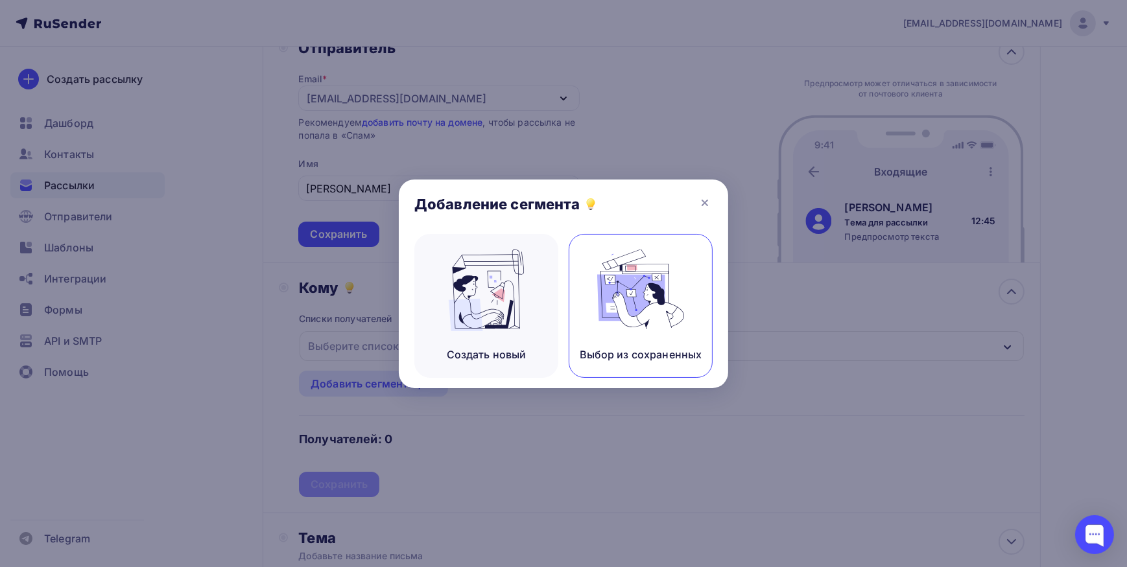
click at [643, 338] on div "Выбор из сохраненных" at bounding box center [641, 306] width 144 height 144
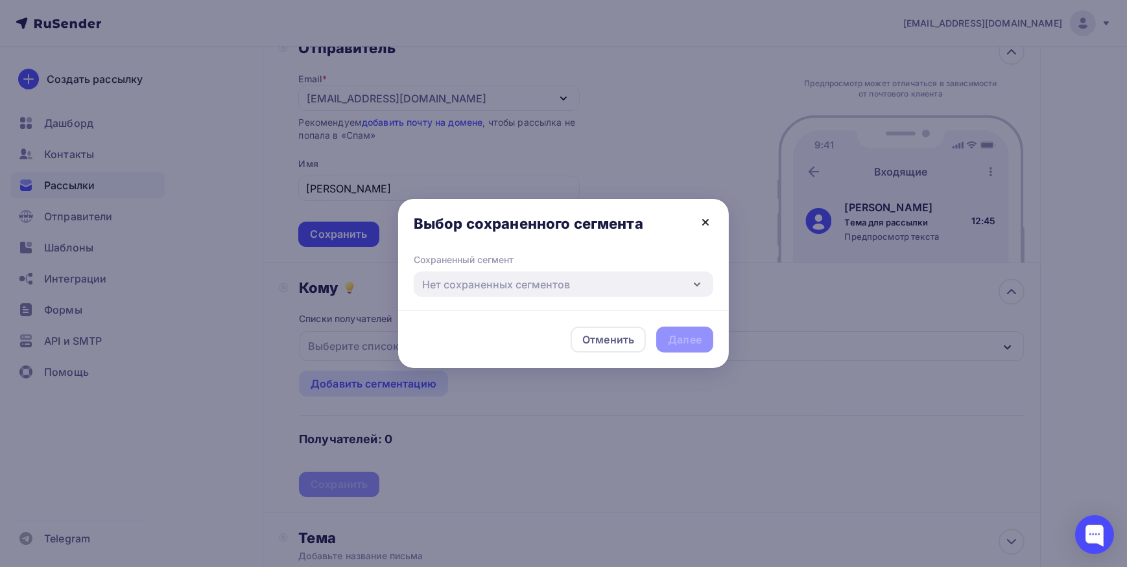
click at [702, 217] on icon at bounding box center [706, 223] width 16 height 16
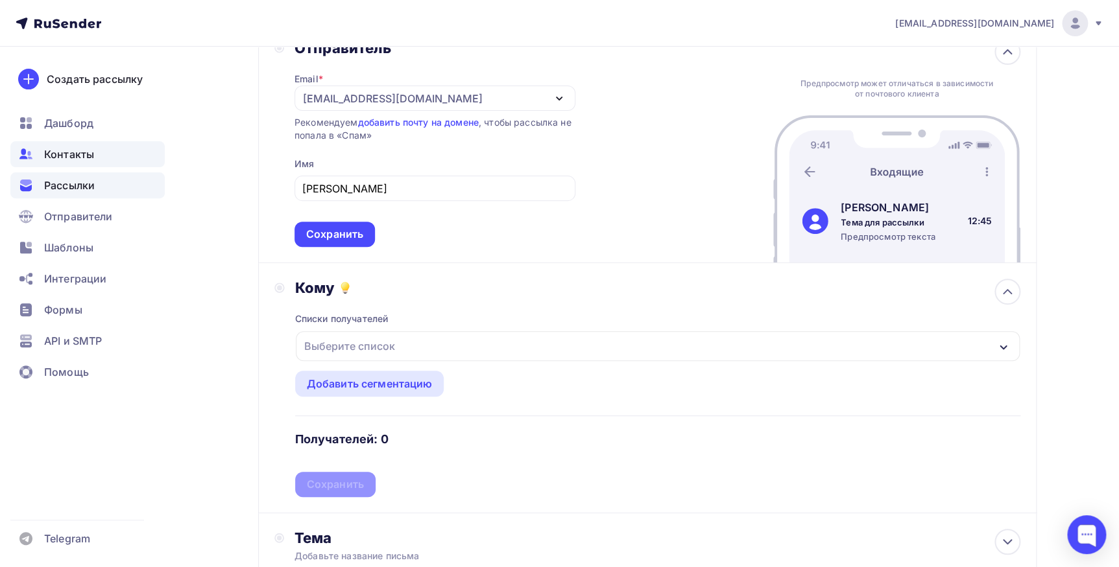
click at [62, 156] on span "Контакты" at bounding box center [69, 155] width 50 height 16
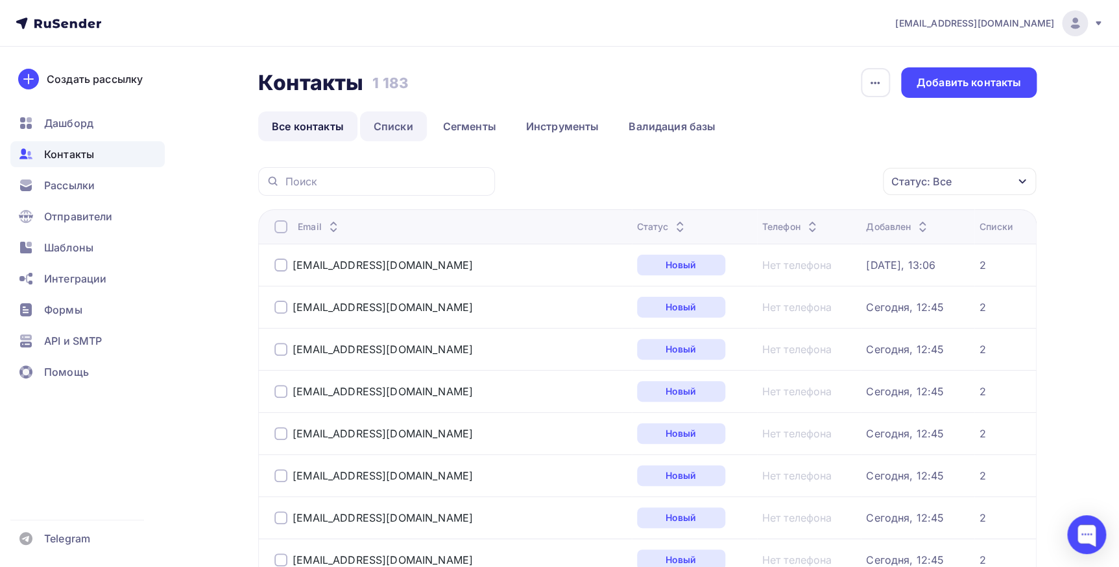
click at [394, 123] on link "Списки" at bounding box center [393, 127] width 67 height 30
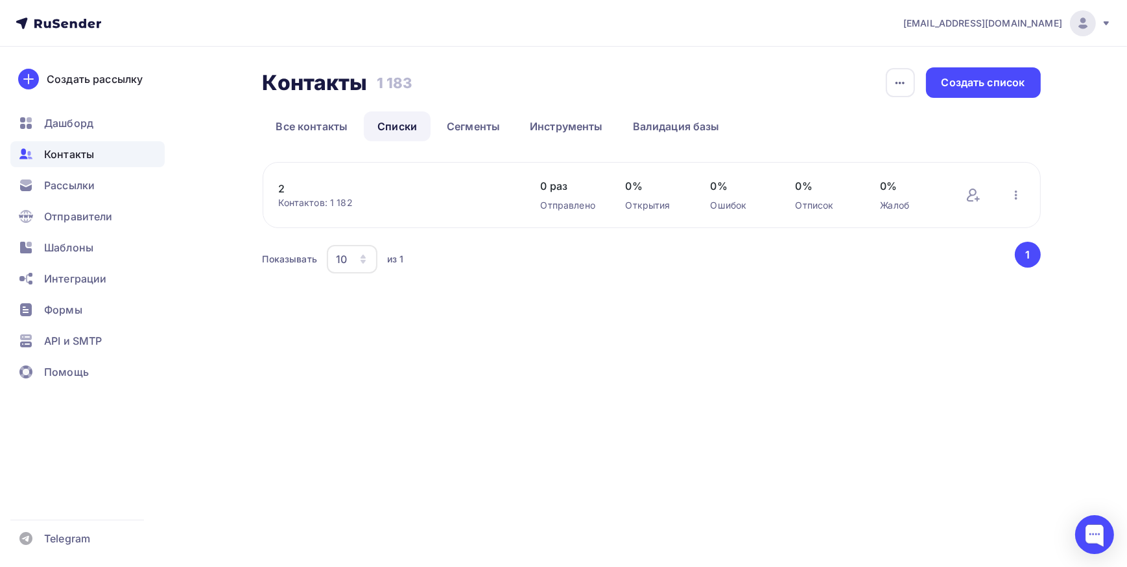
click at [280, 192] on link "2" at bounding box center [389, 189] width 220 height 16
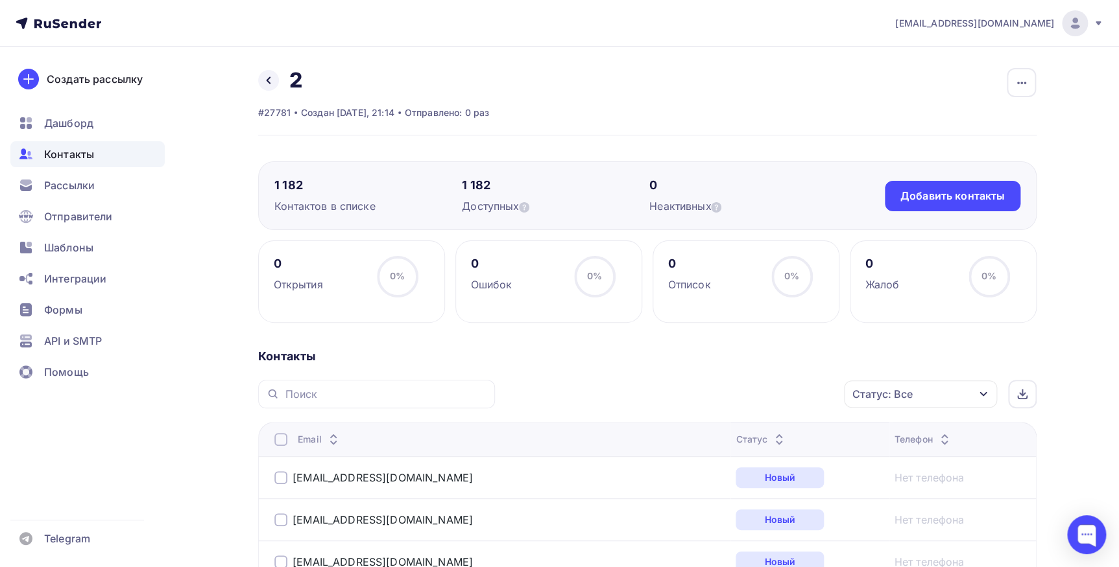
click at [980, 394] on icon "button" at bounding box center [983, 394] width 10 height 10
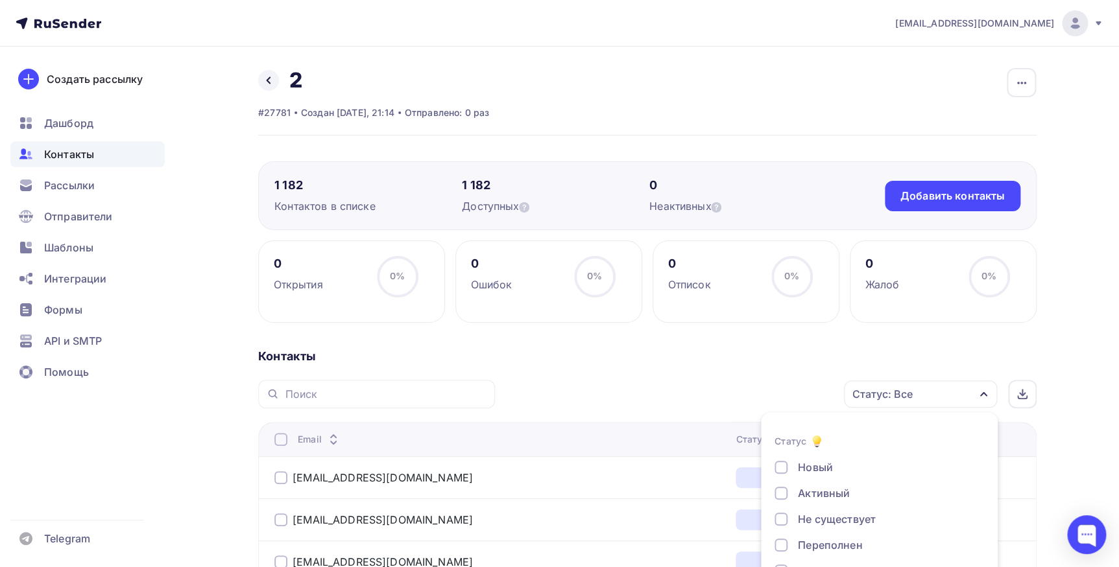
scroll to position [71, 0]
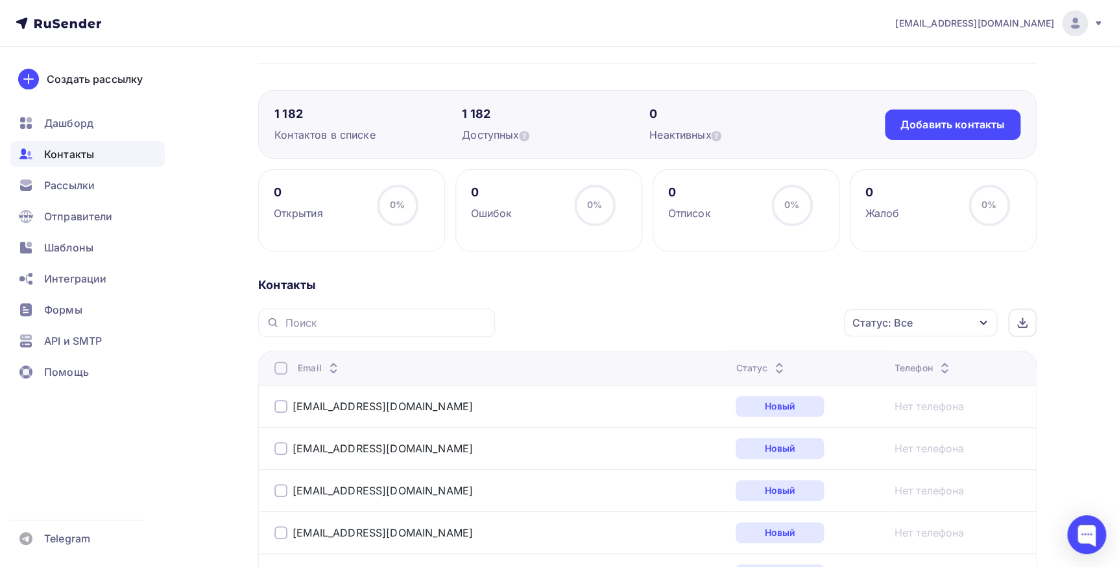
scroll to position [0, 0]
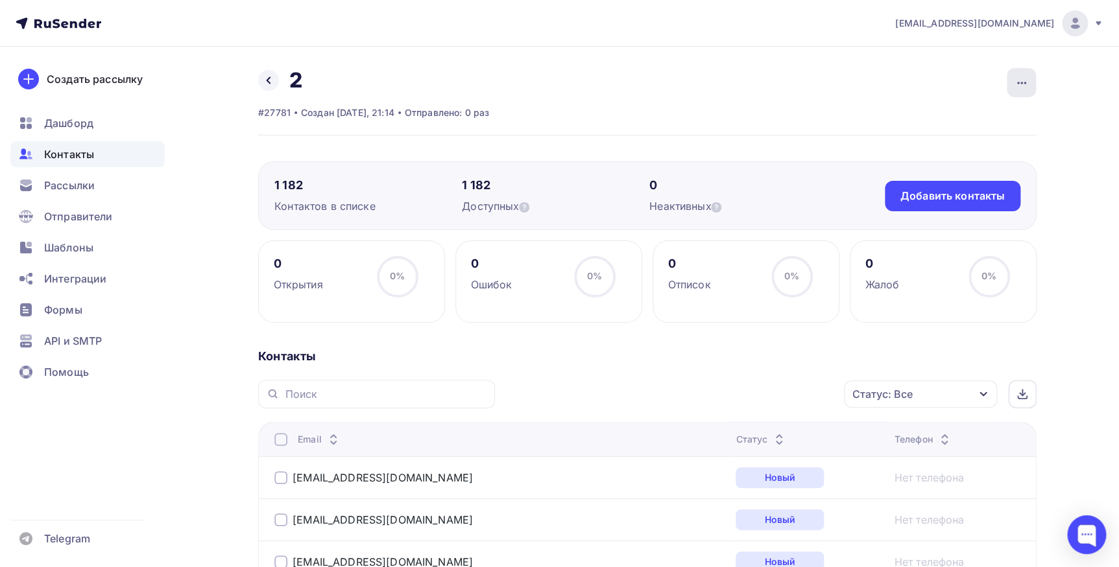
click at [1028, 82] on icon "button" at bounding box center [1022, 83] width 16 height 16
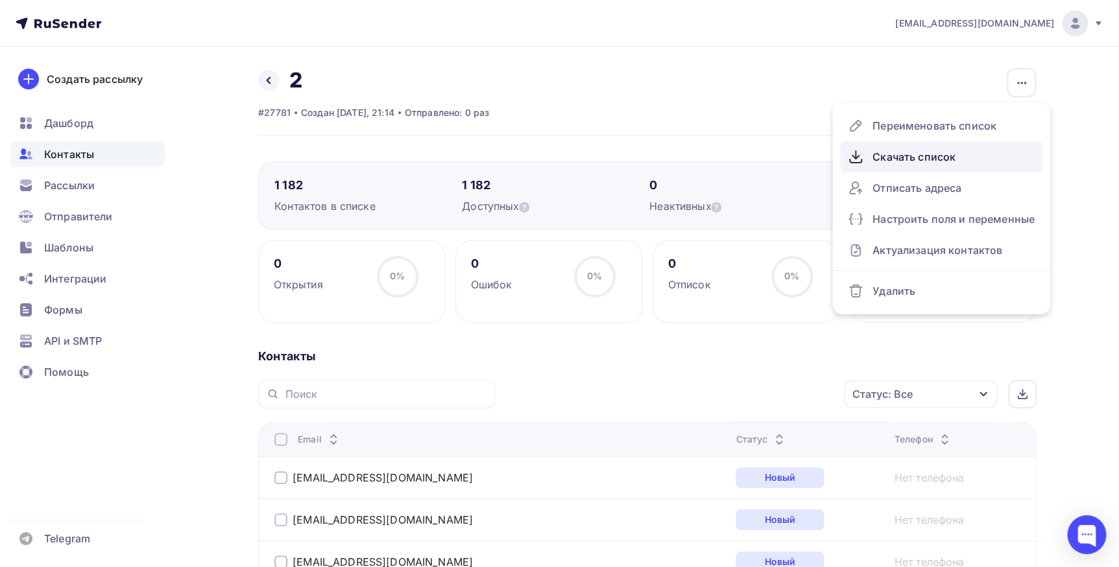
click at [931, 155] on div "Скачать список" at bounding box center [941, 157] width 187 height 21
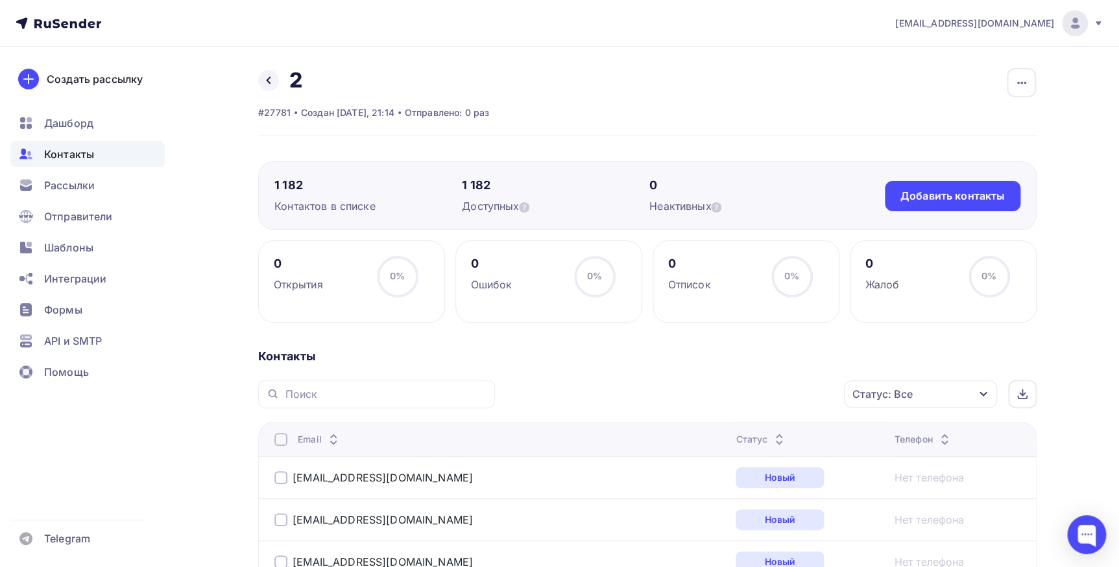
click at [61, 158] on span "Контакты" at bounding box center [69, 155] width 50 height 16
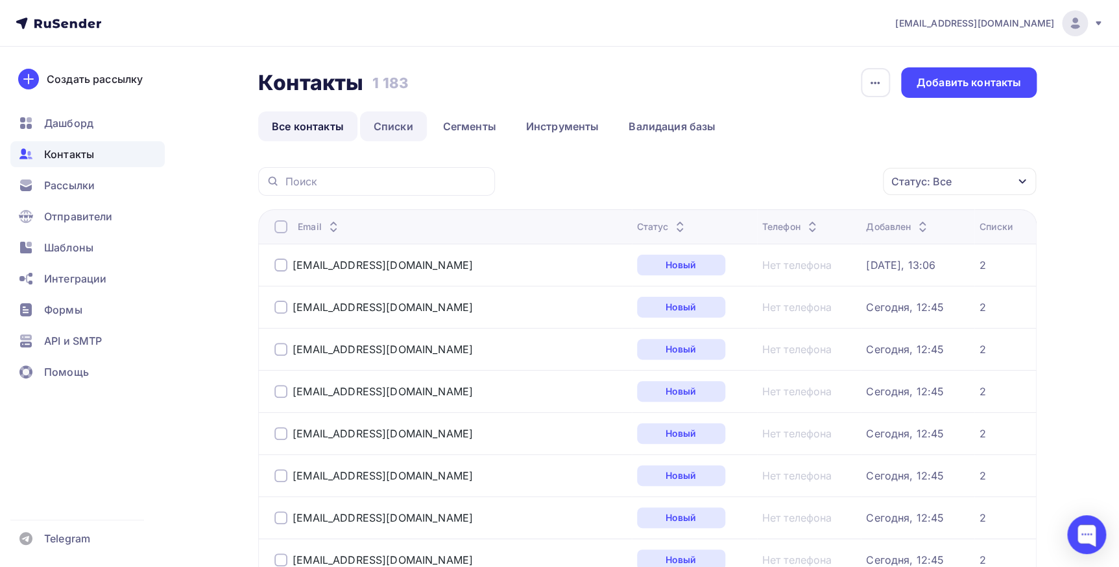
click at [370, 120] on link "Списки" at bounding box center [393, 127] width 67 height 30
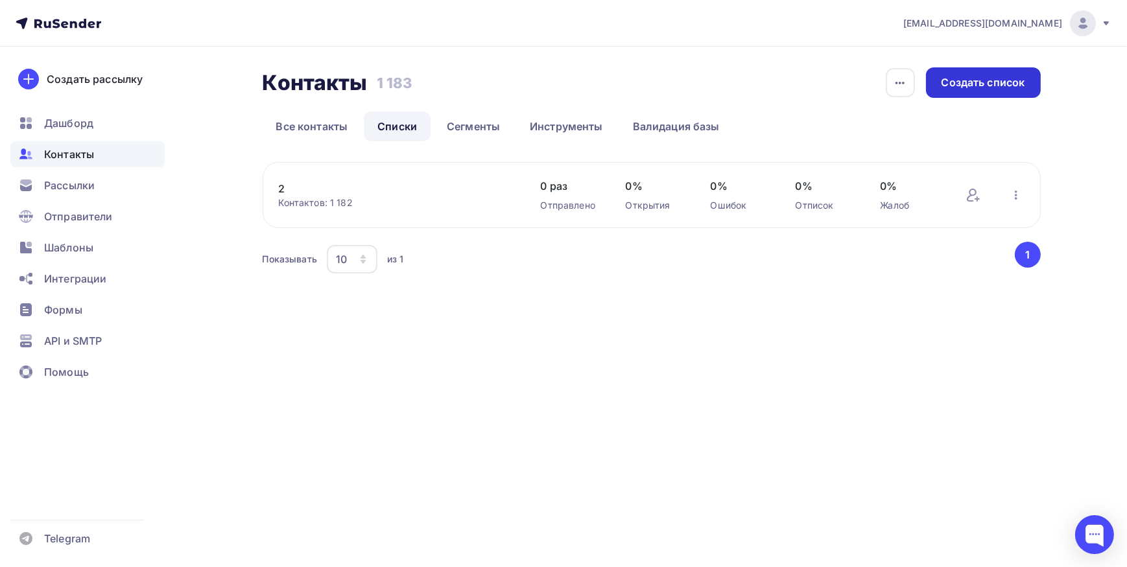
click at [1003, 88] on div "Создать список" at bounding box center [984, 82] width 84 height 15
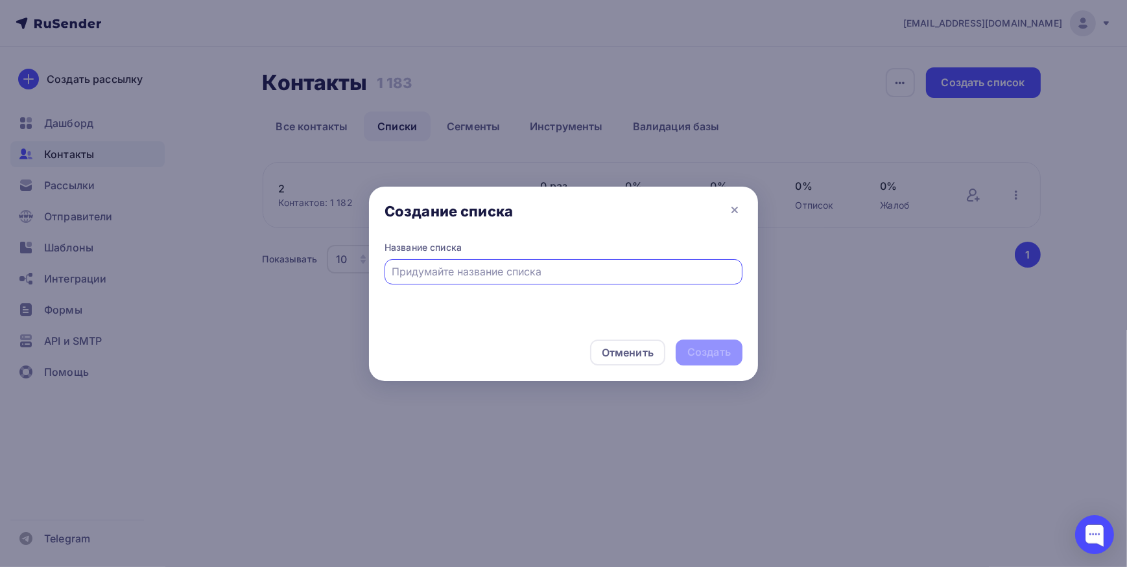
click at [700, 267] on input "text" at bounding box center [563, 272] width 343 height 16
type input "1-500"
click at [711, 356] on div "Создать" at bounding box center [708, 352] width 43 height 15
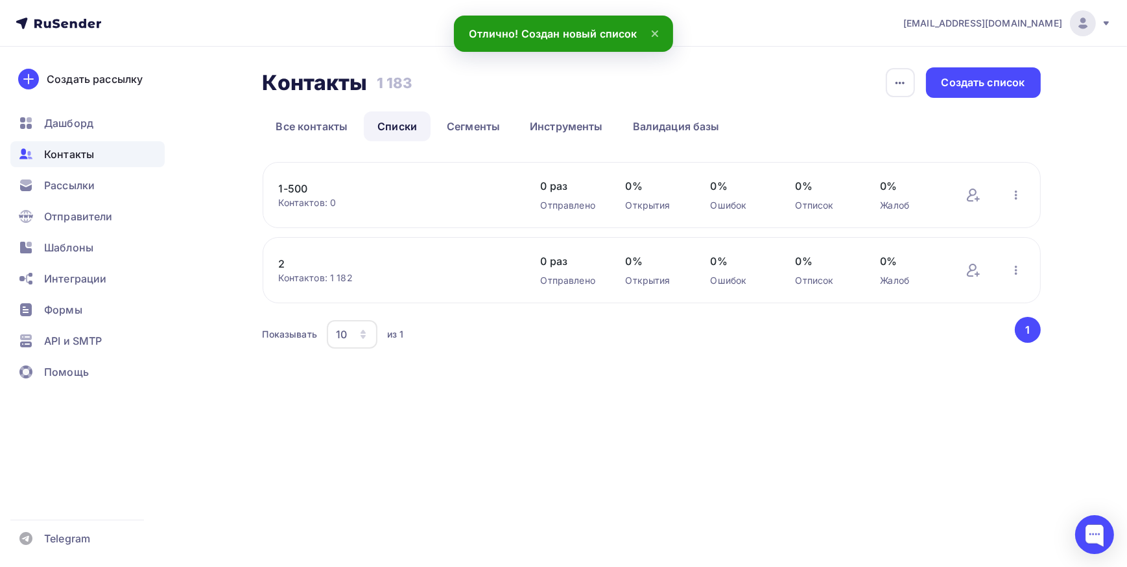
click at [304, 200] on div "Контактов: 0" at bounding box center [397, 202] width 236 height 13
click at [297, 189] on link "1-500" at bounding box center [389, 189] width 220 height 16
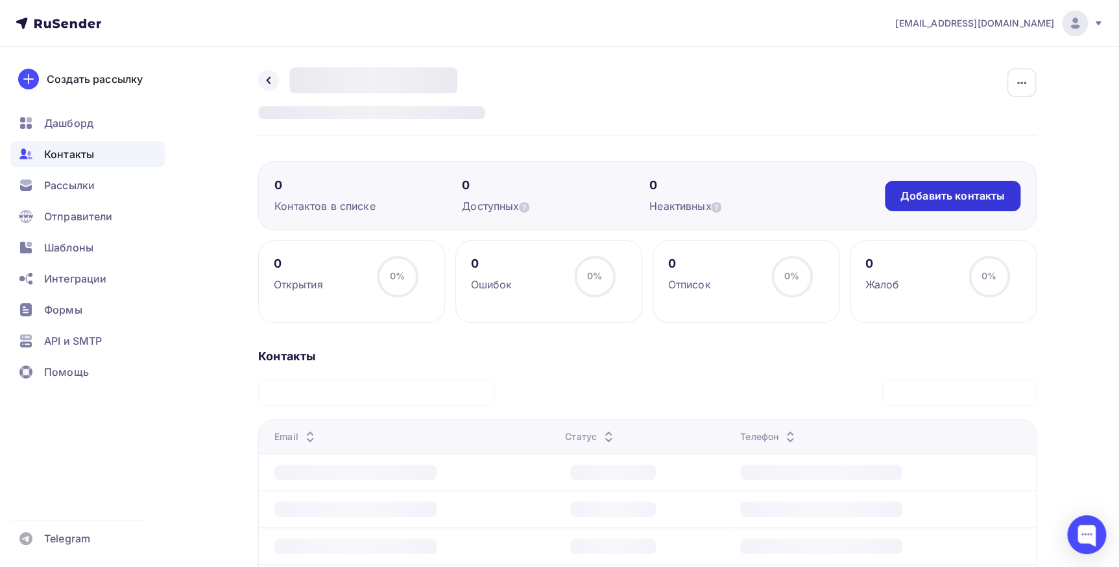
click at [937, 195] on div "Добавить контакты" at bounding box center [952, 196] width 104 height 15
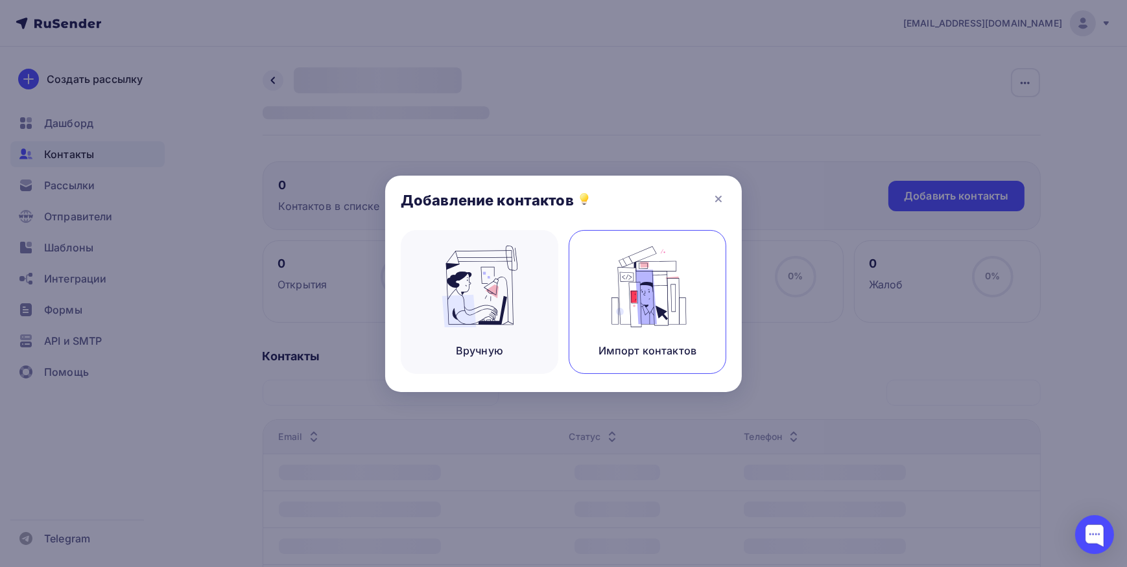
click at [666, 297] on img at bounding box center [647, 287] width 87 height 82
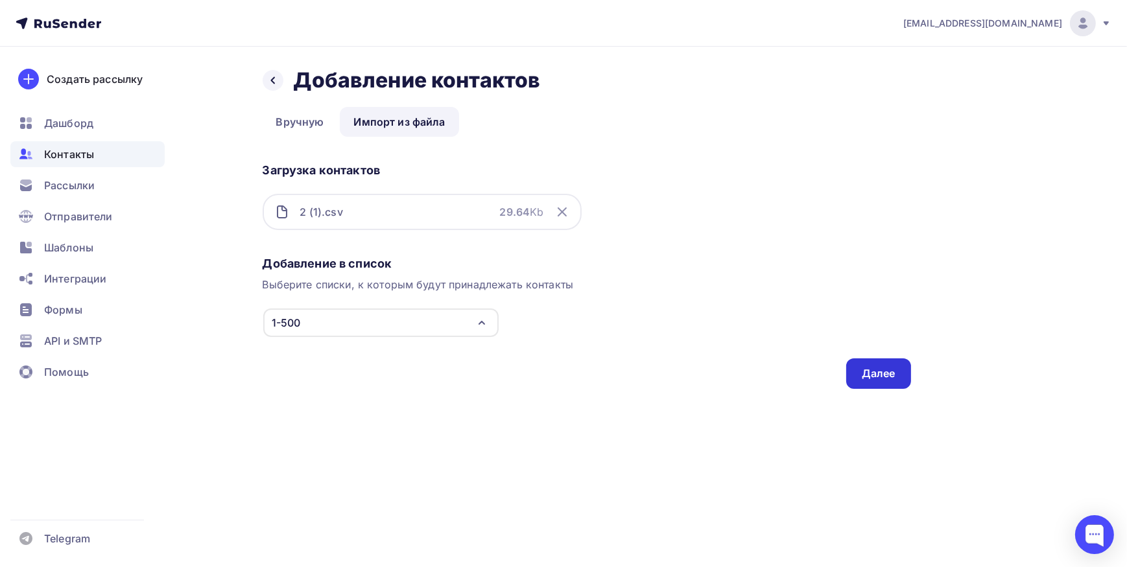
click at [875, 375] on div "Далее" at bounding box center [879, 373] width 34 height 15
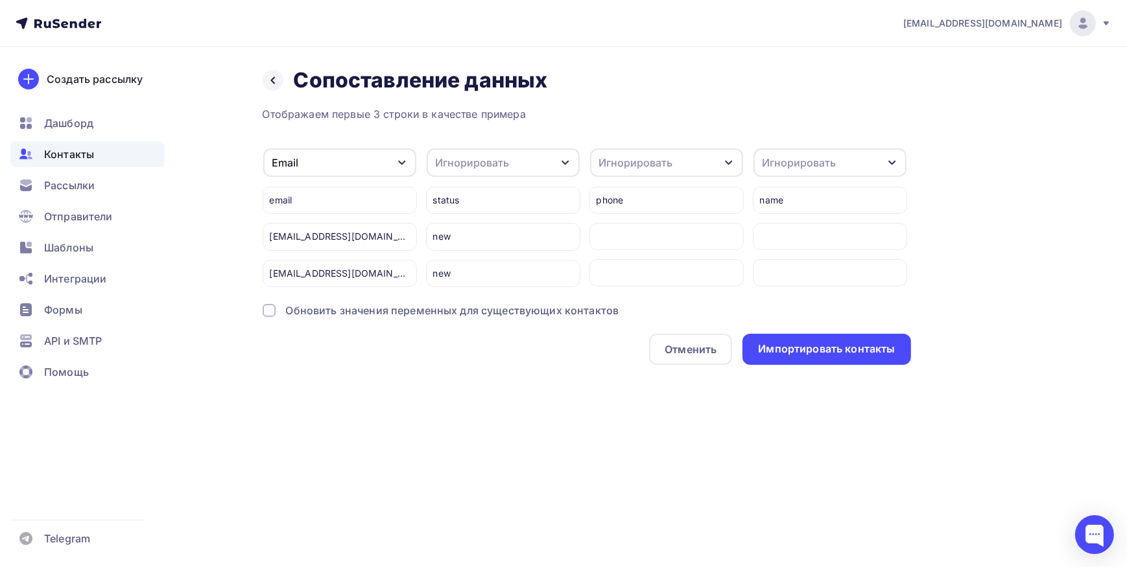
click at [889, 158] on icon "button" at bounding box center [892, 163] width 10 height 10
click at [864, 348] on div "Импортировать контакты" at bounding box center [826, 349] width 137 height 15
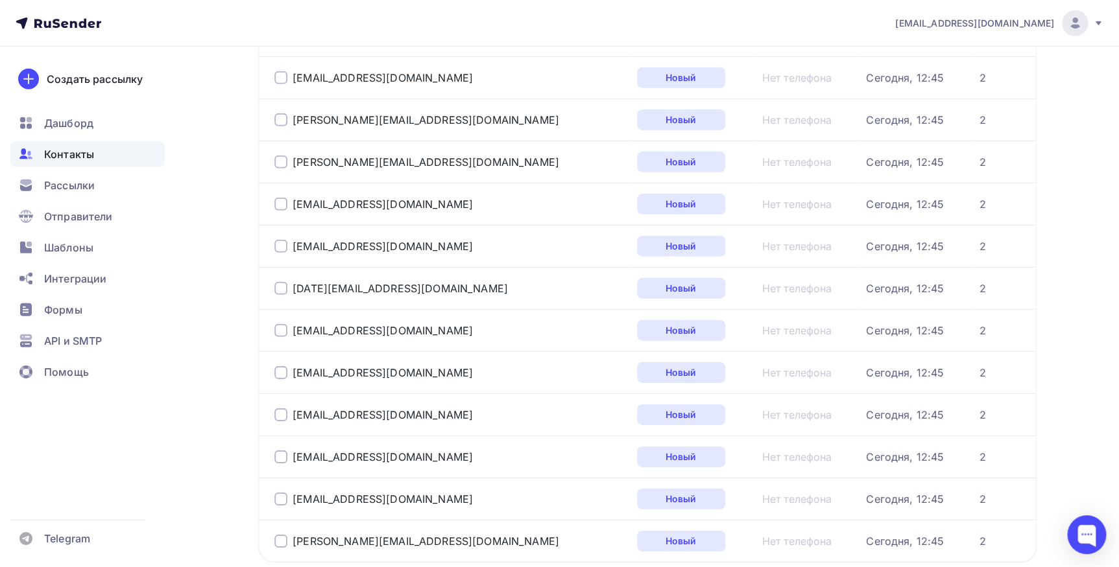
scroll to position [1913, 0]
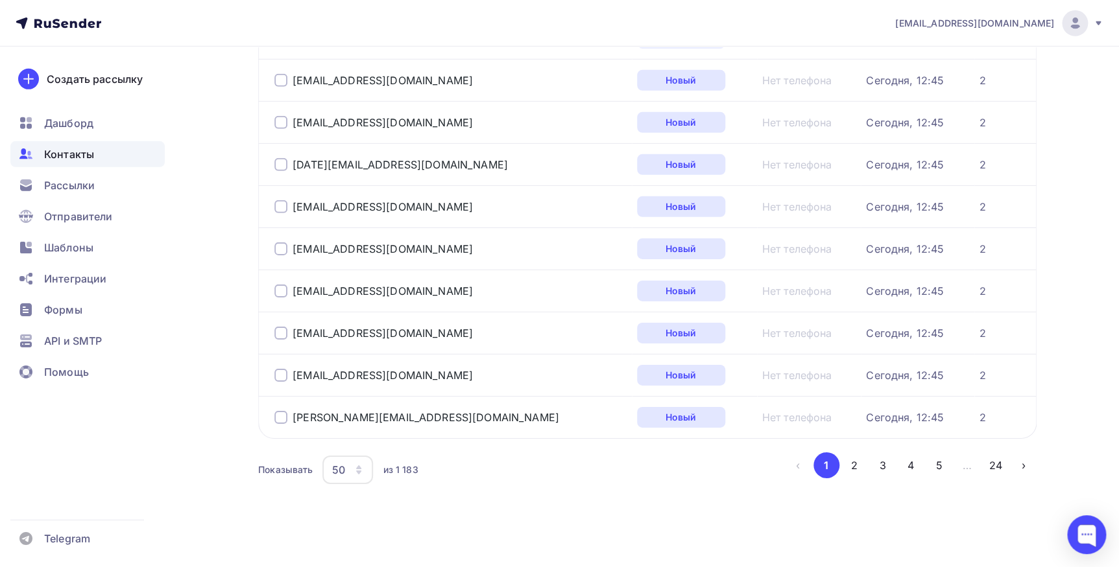
click at [361, 469] on icon "button" at bounding box center [358, 470] width 10 height 10
click at [350, 431] on div "100" at bounding box center [399, 426] width 125 height 16
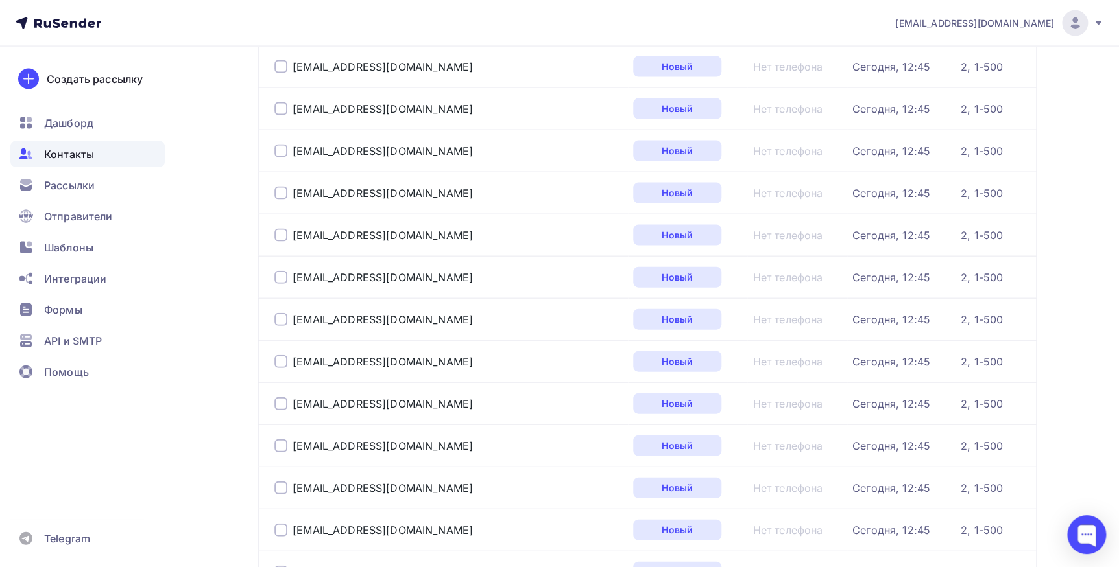
scroll to position [4017, 0]
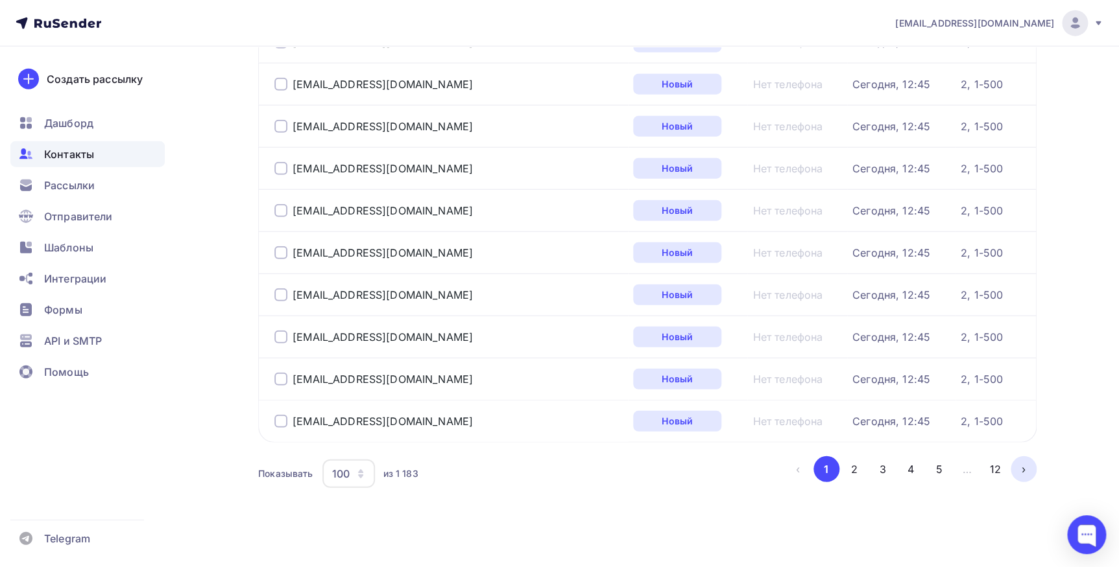
click at [1023, 460] on button "›" at bounding box center [1023, 470] width 26 height 26
click at [0, 0] on tbody at bounding box center [0, 0] width 0 height 0
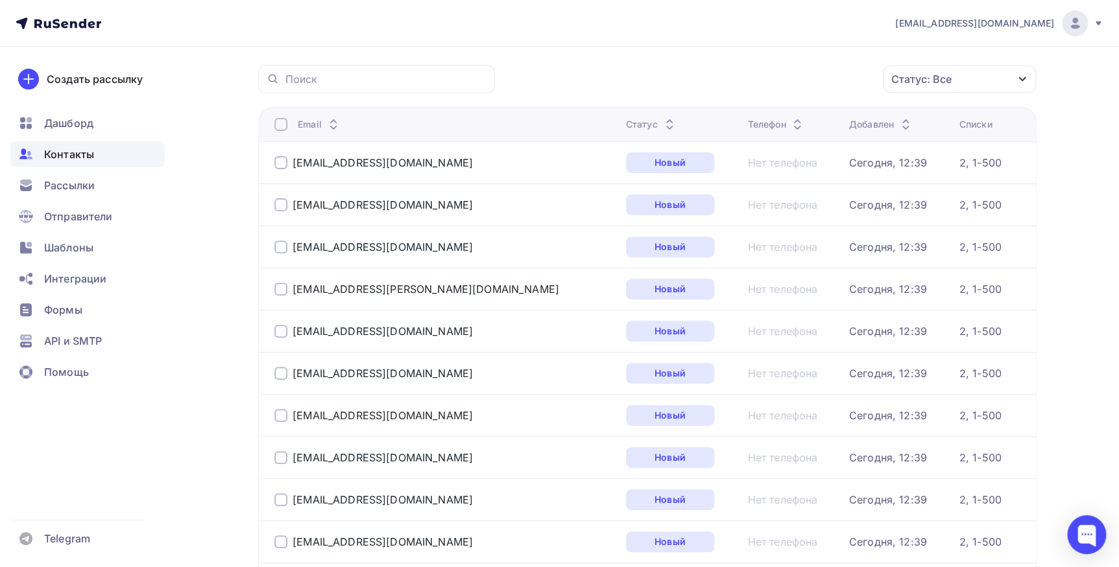
click at [1023, 460] on td "2, 1-500" at bounding box center [995, 457] width 82 height 42
drag, startPoint x: 1023, startPoint y: 460, endPoint x: 1087, endPoint y: 295, distance: 177.4
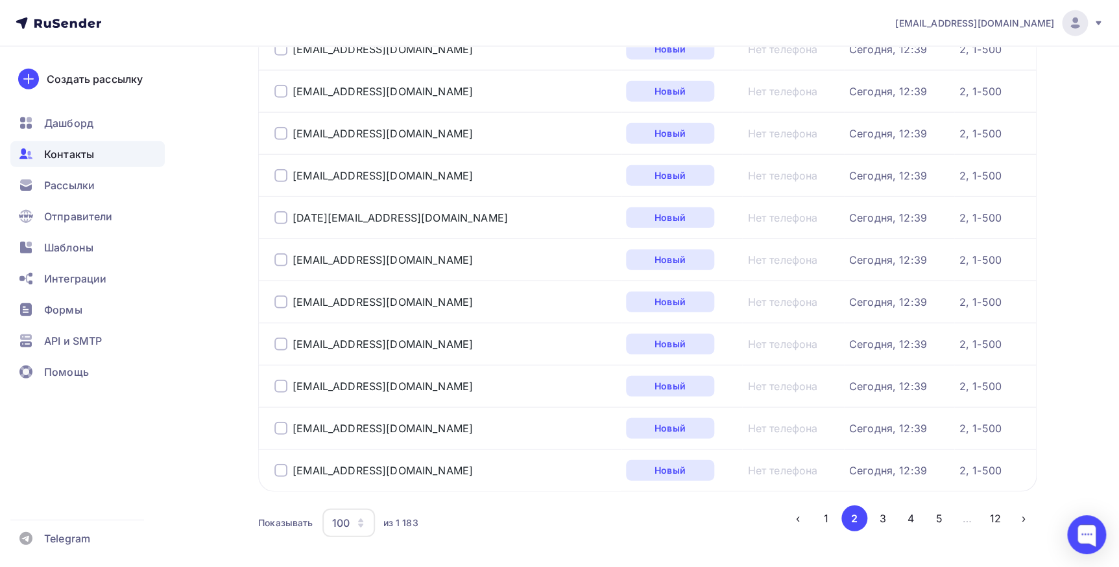
scroll to position [4013, 0]
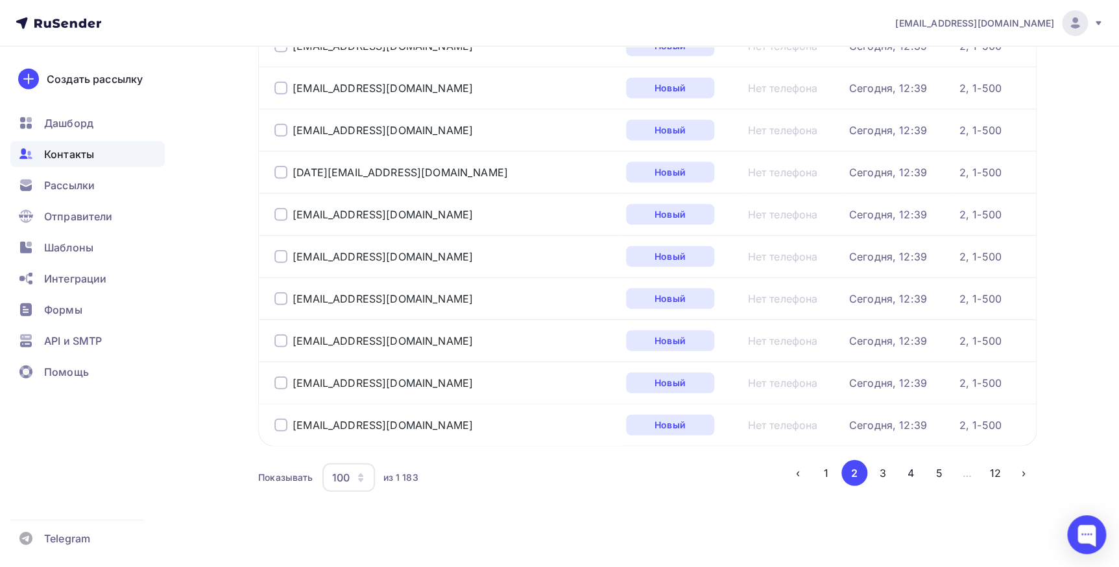
click at [799, 472] on button "‹" at bounding box center [798, 473] width 26 height 26
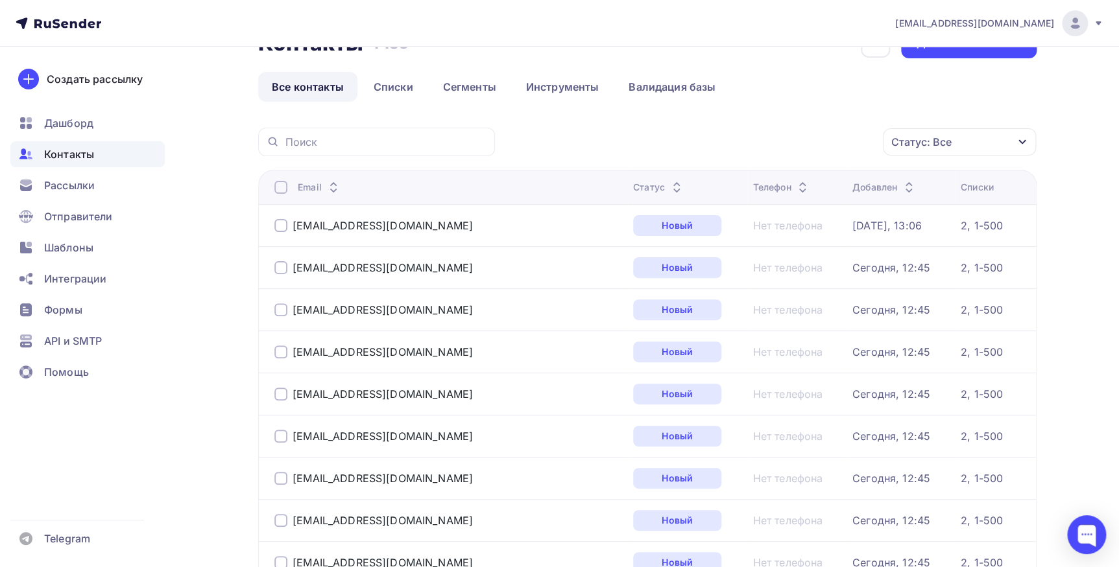
scroll to position [0, 0]
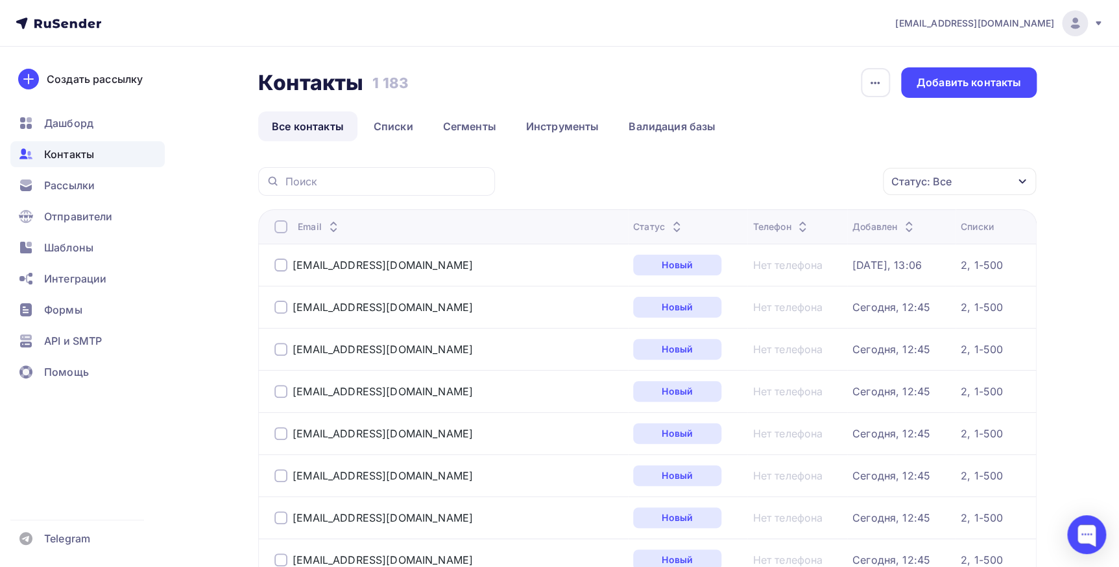
click at [276, 221] on div at bounding box center [280, 226] width 13 height 13
click at [859, 182] on icon "button" at bounding box center [856, 182] width 16 height 16
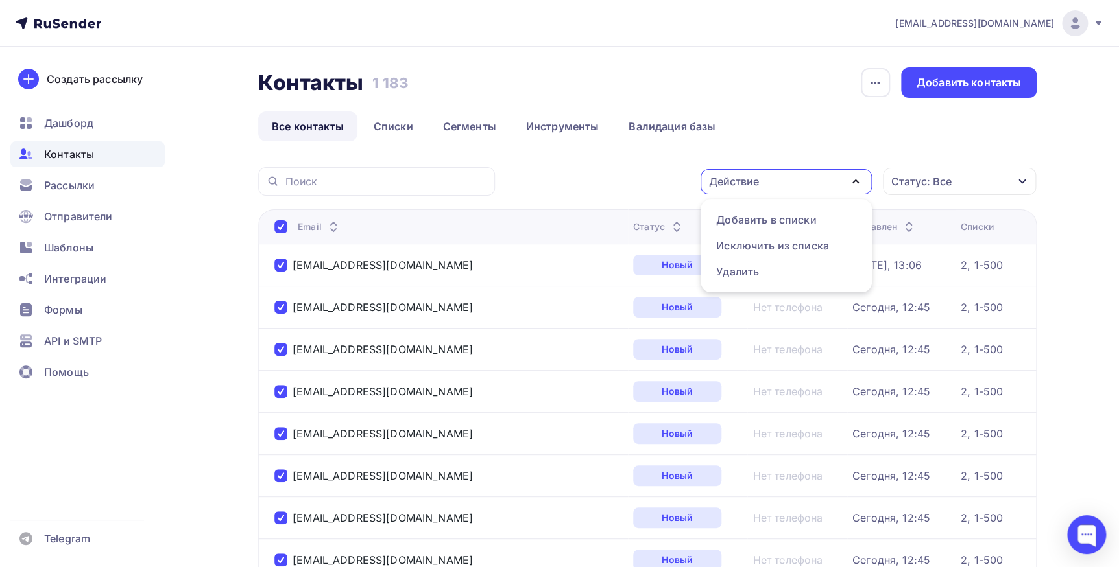
click at [859, 182] on icon "button" at bounding box center [856, 182] width 16 height 16
drag, startPoint x: 276, startPoint y: 216, endPoint x: 278, endPoint y: 225, distance: 9.3
click at [278, 225] on th "Email" at bounding box center [443, 226] width 370 height 34
click at [278, 225] on div at bounding box center [280, 226] width 13 height 13
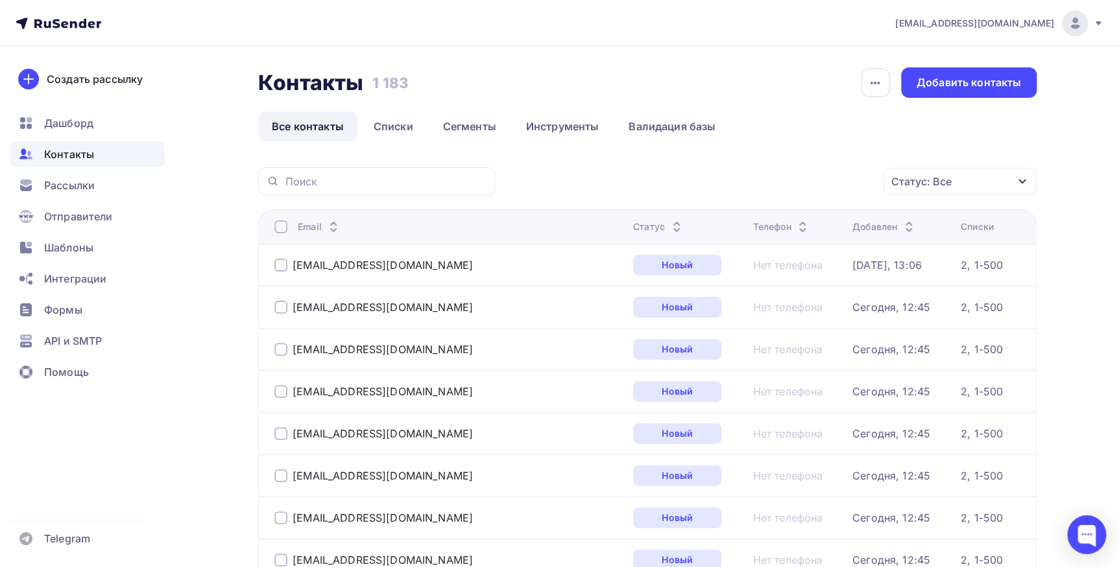
click at [277, 228] on div at bounding box center [280, 226] width 13 height 13
click at [862, 182] on div "Действие" at bounding box center [785, 181] width 171 height 25
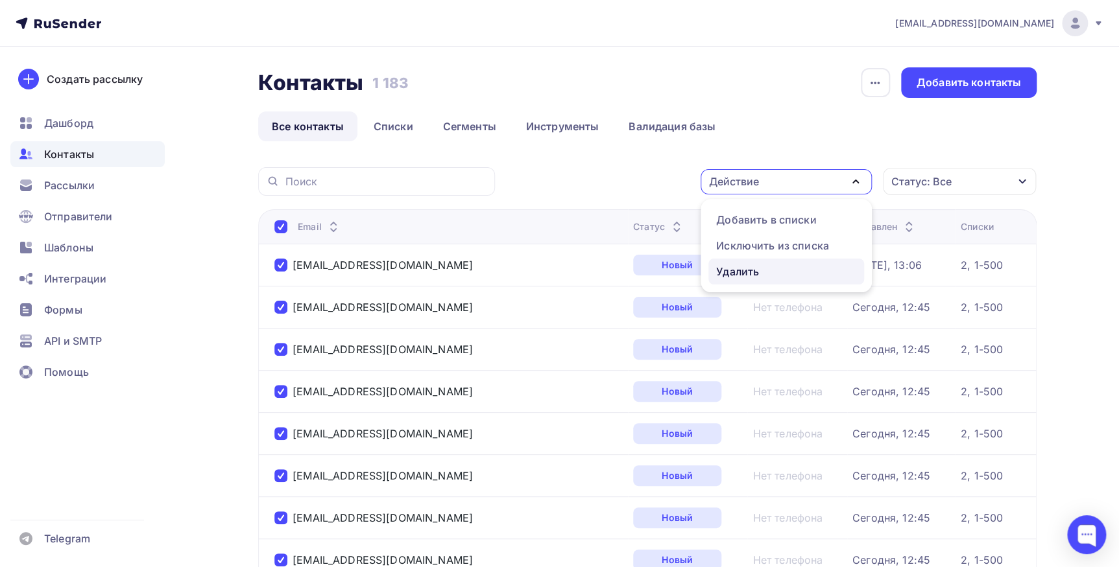
click at [752, 269] on div "Удалить" at bounding box center [737, 272] width 43 height 16
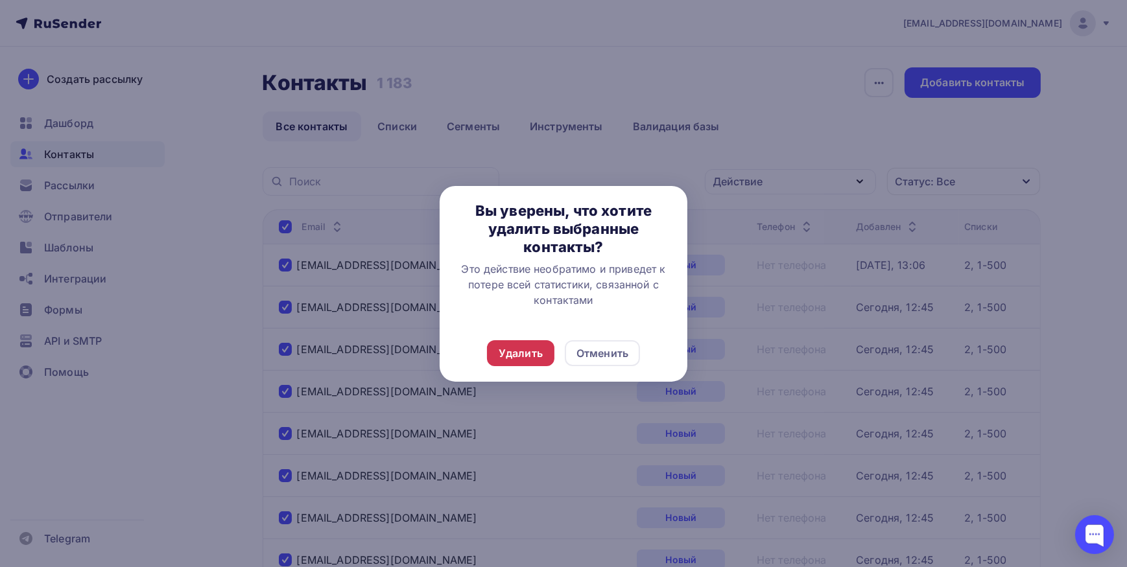
click at [519, 357] on div "Удалить" at bounding box center [521, 354] width 44 height 16
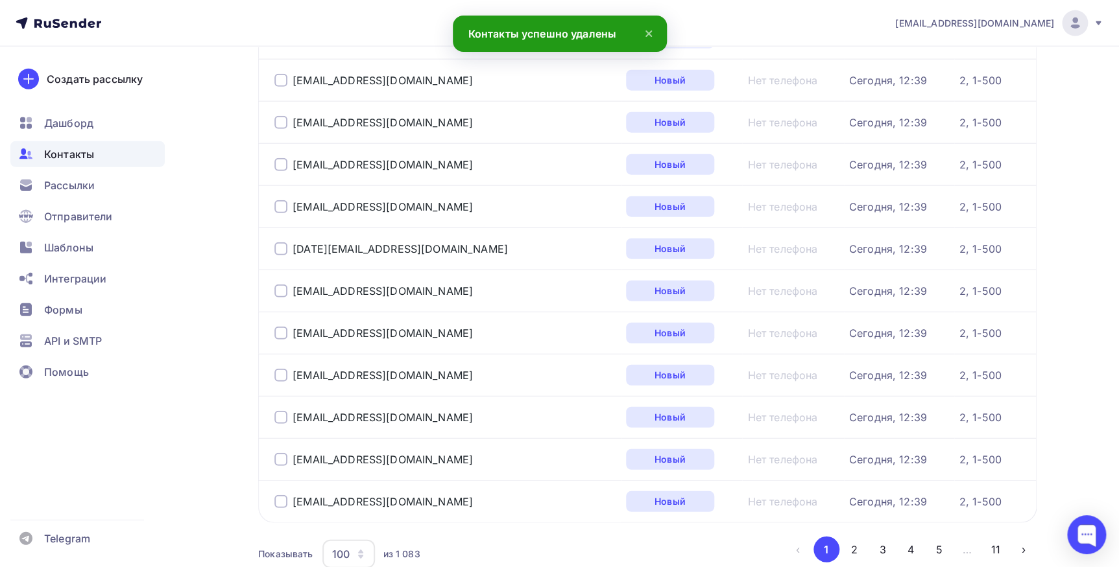
scroll to position [4017, 0]
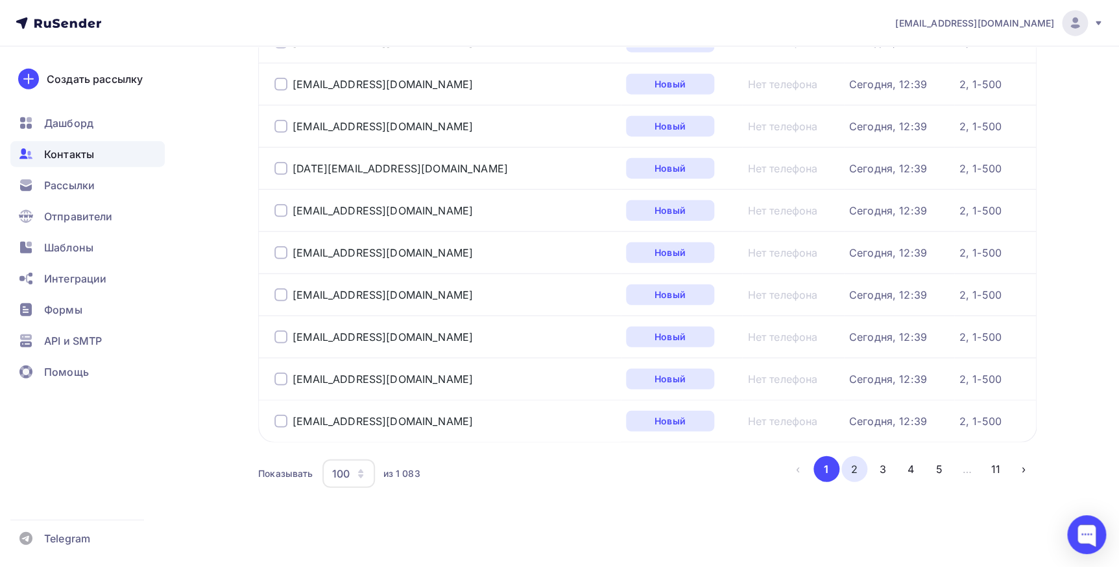
click at [861, 466] on button "2" at bounding box center [854, 470] width 26 height 26
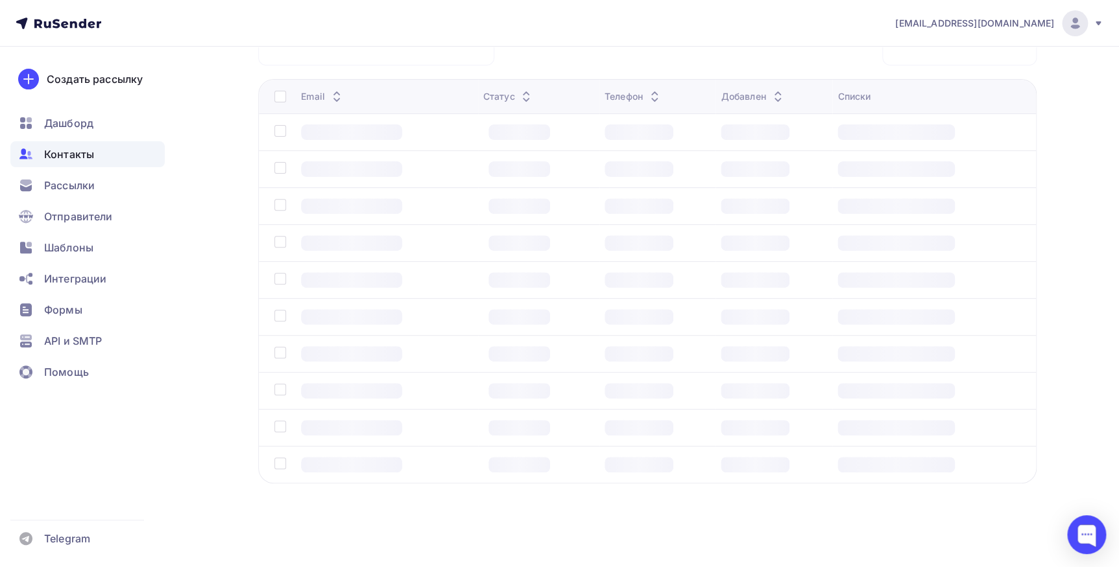
scroll to position [102, 0]
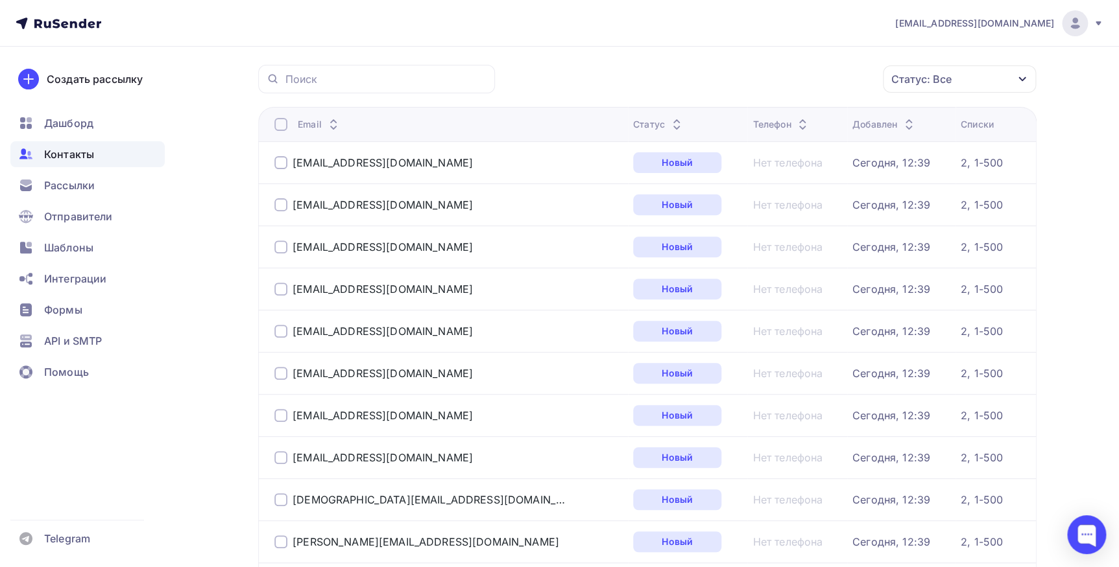
click at [278, 123] on div at bounding box center [280, 124] width 13 height 13
click at [1023, 78] on icon "button" at bounding box center [1021, 79] width 7 height 5
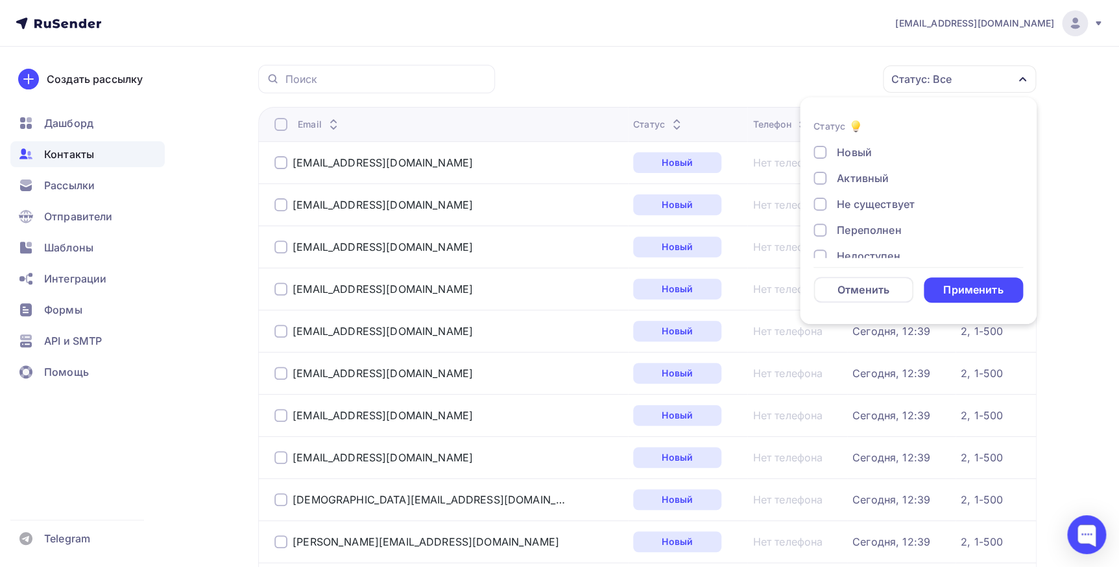
click at [274, 121] on div at bounding box center [280, 124] width 13 height 13
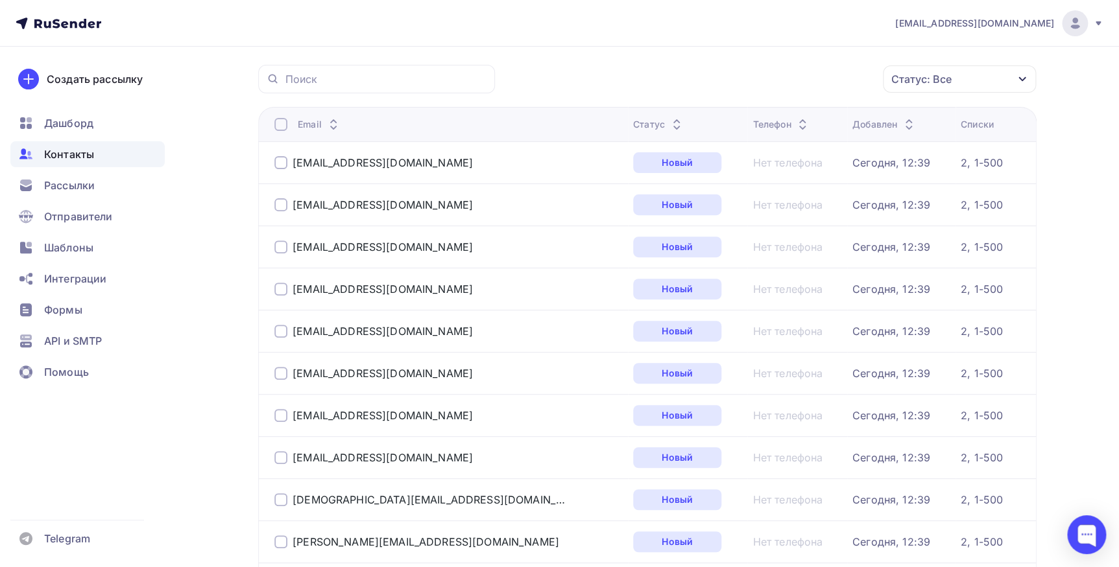
click at [274, 124] on div at bounding box center [280, 124] width 13 height 13
click at [279, 126] on div at bounding box center [280, 124] width 13 height 13
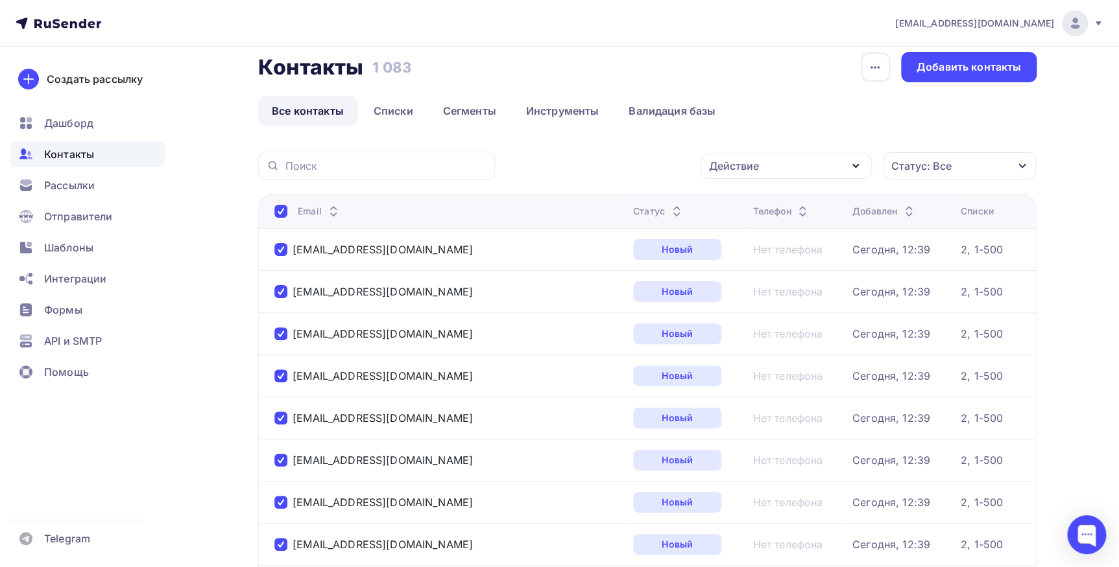
scroll to position [0, 0]
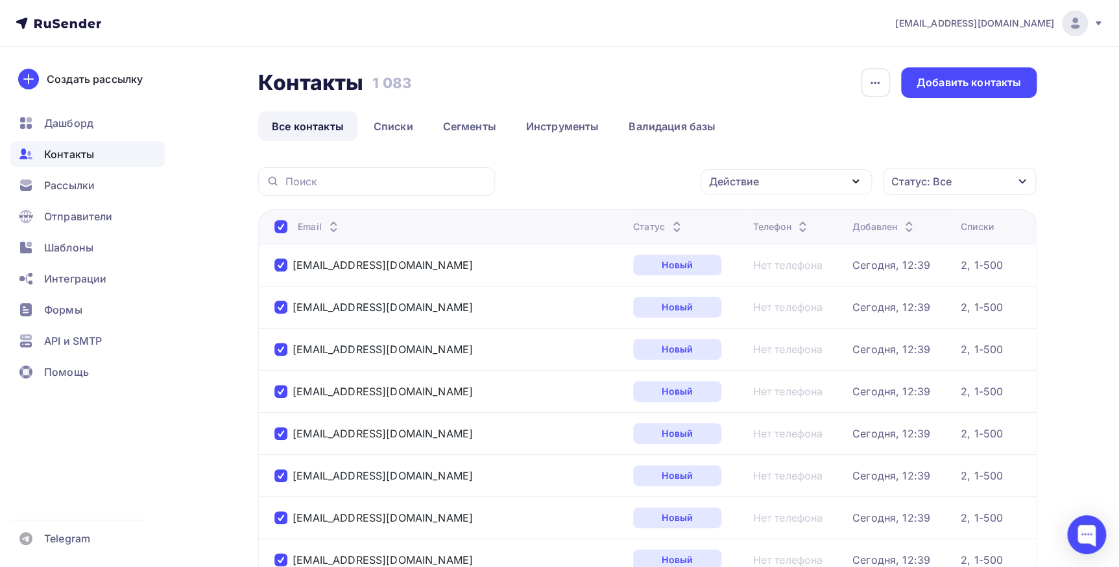
click at [1025, 181] on icon "button" at bounding box center [1022, 181] width 10 height 10
click at [403, 119] on link "Списки" at bounding box center [393, 127] width 67 height 30
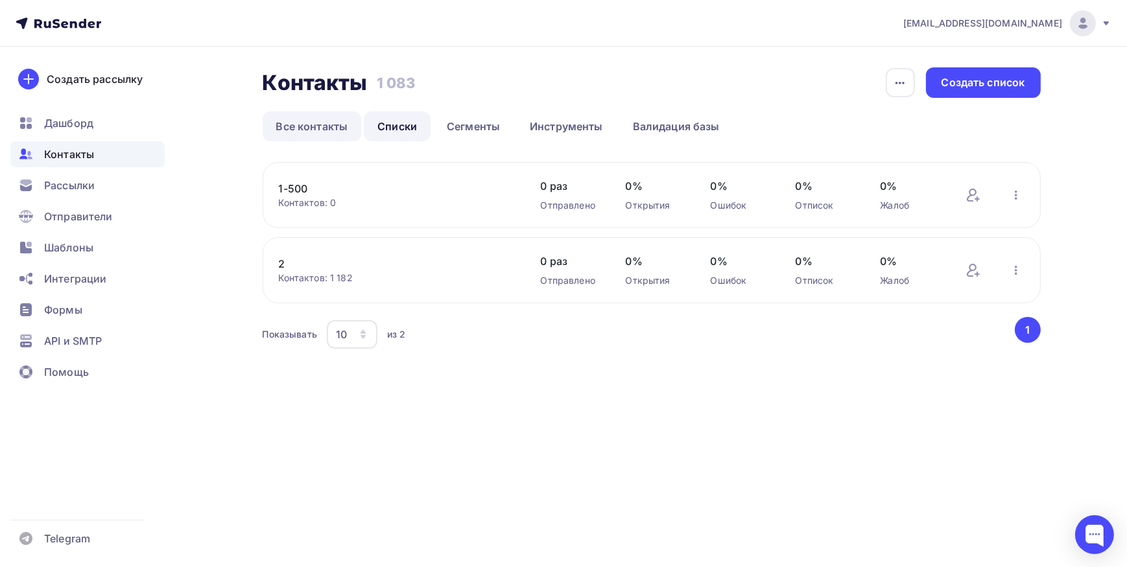
click at [315, 117] on link "Все контакты" at bounding box center [312, 127] width 99 height 30
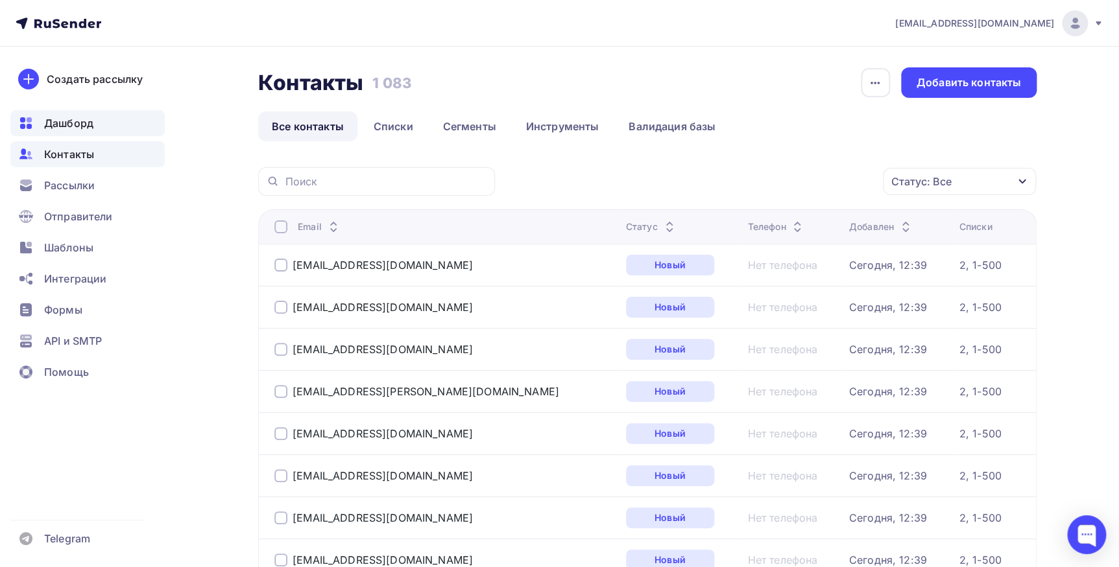
click at [79, 125] on span "Дашборд" at bounding box center [68, 123] width 49 height 16
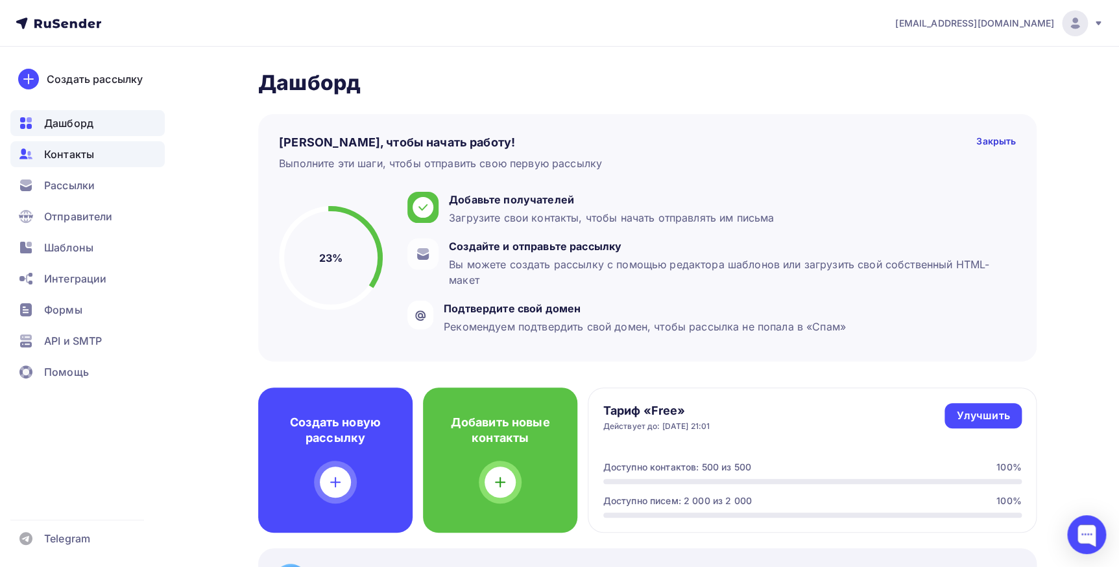
click at [71, 156] on span "Контакты" at bounding box center [69, 155] width 50 height 16
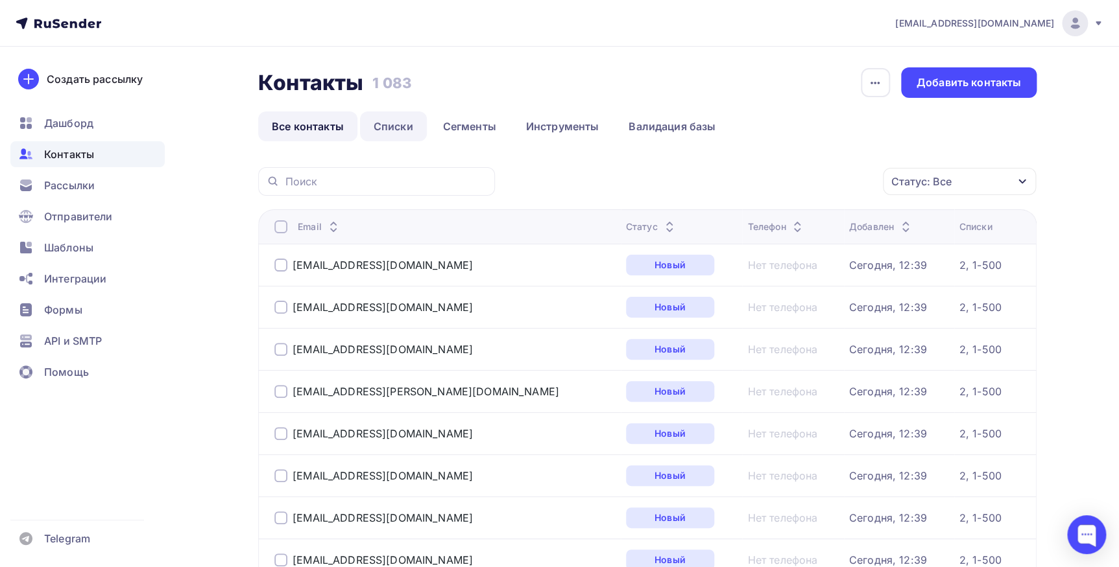
drag, startPoint x: 390, startPoint y: 106, endPoint x: 392, endPoint y: 127, distance: 20.8
click at [393, 112] on div "Контакты Контакты 1 083 1 083 История импорта Добавить контакты Все контакты Сп…" at bounding box center [647, 104] width 778 height 74
click at [392, 127] on link "Списки" at bounding box center [393, 127] width 67 height 30
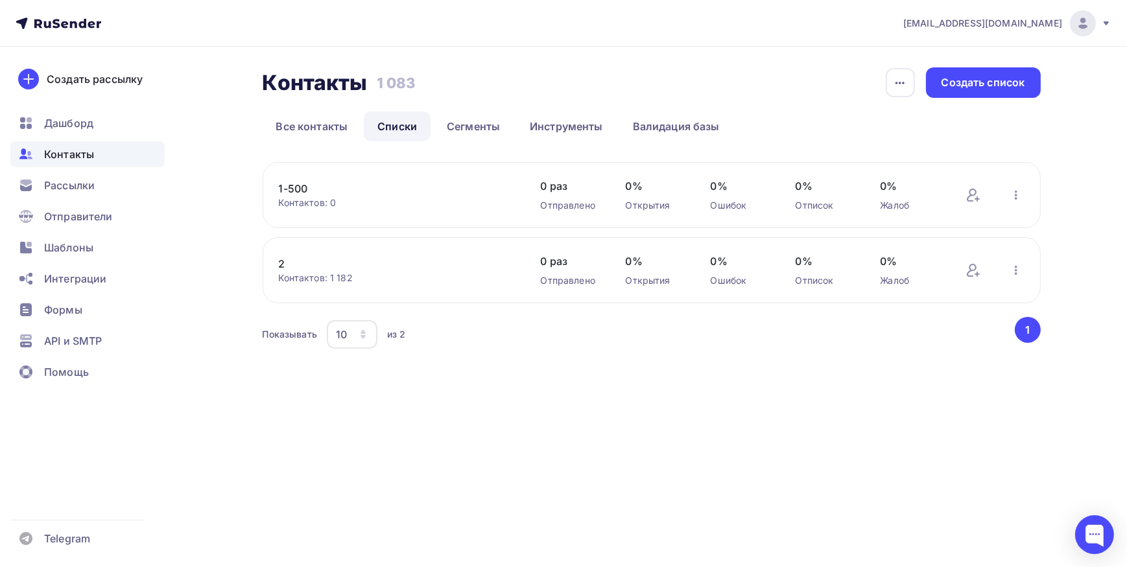
click at [335, 272] on div "Контактов: 1 182" at bounding box center [397, 278] width 236 height 13
click at [283, 268] on link "2" at bounding box center [389, 264] width 220 height 16
click at [1017, 195] on icon "button" at bounding box center [1016, 195] width 3 height 9
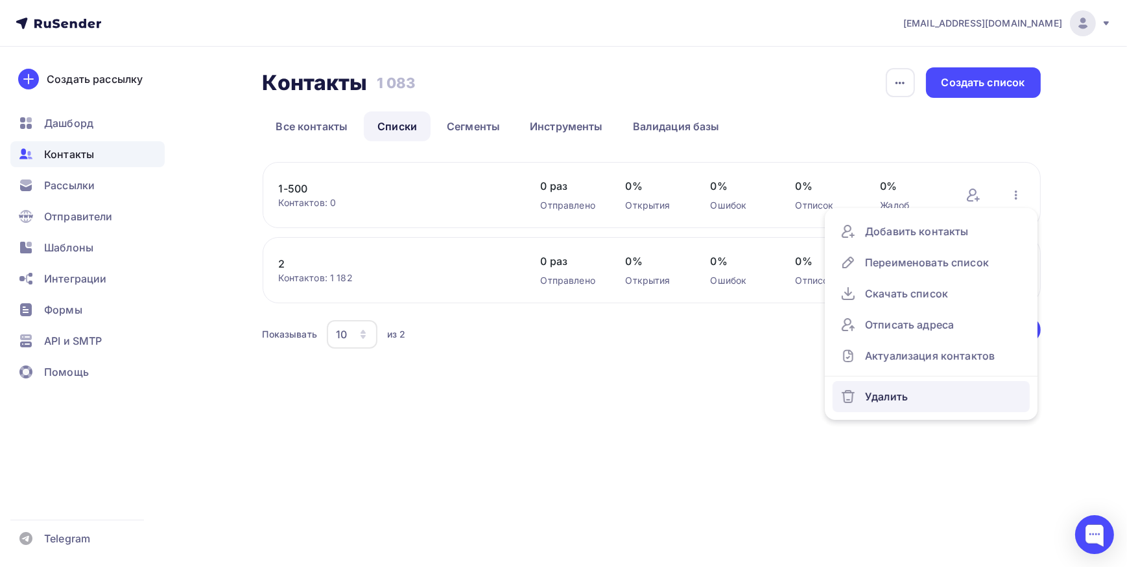
click at [893, 394] on div "Удалить" at bounding box center [931, 396] width 182 height 21
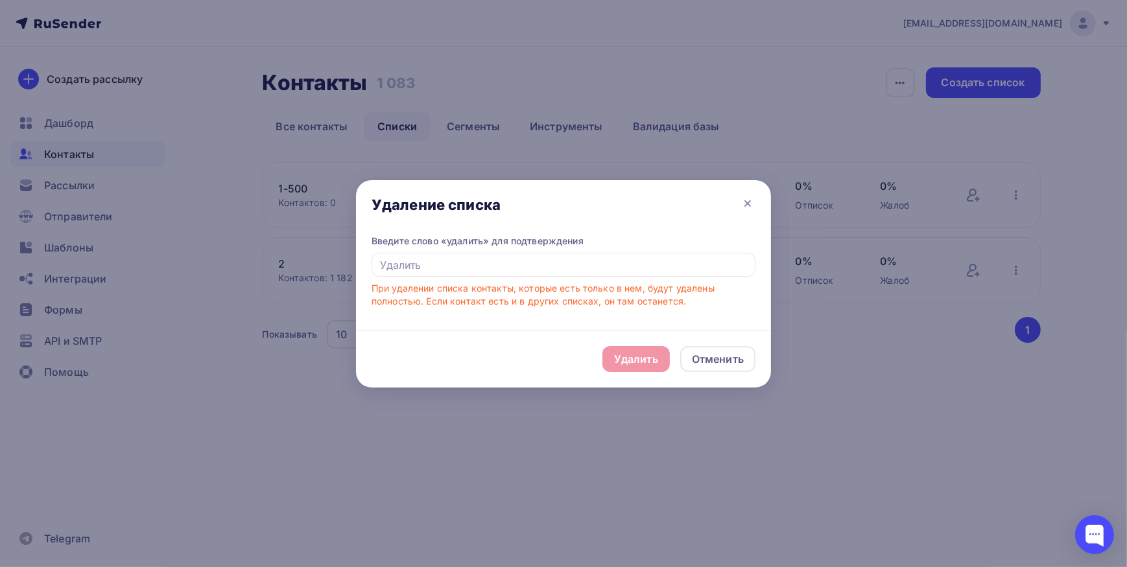
click at [661, 369] on div "Удалить Отменить" at bounding box center [563, 359] width 415 height 58
click at [643, 366] on div "Удалить Отменить" at bounding box center [563, 359] width 415 height 58
click at [635, 357] on div "Удалить Отменить" at bounding box center [563, 359] width 415 height 58
click at [658, 261] on input "text" at bounding box center [564, 265] width 384 height 25
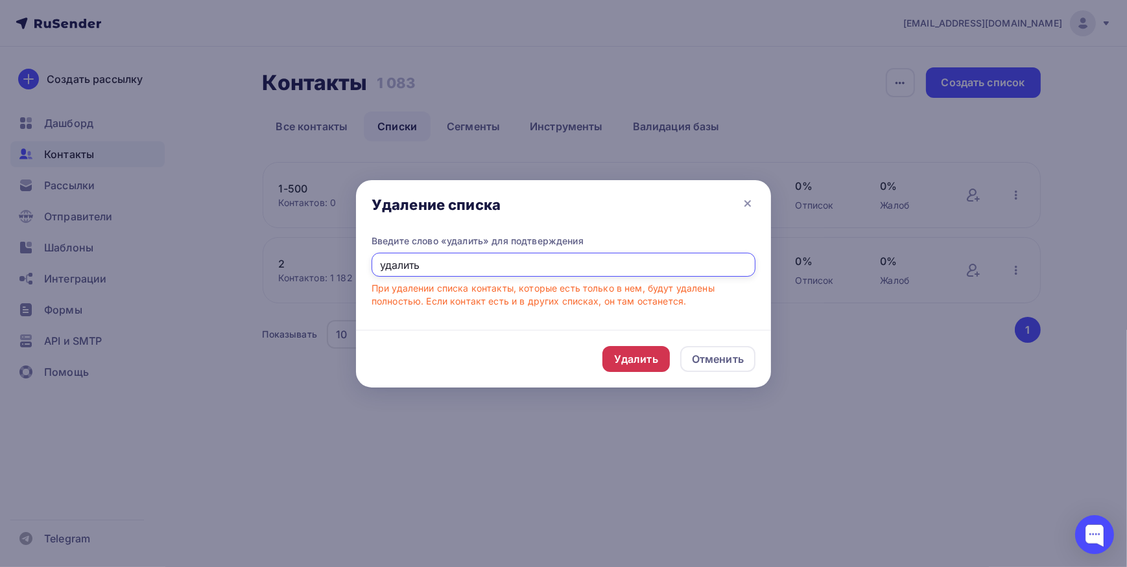
type input "удалить"
click at [637, 355] on div "Удалить" at bounding box center [636, 359] width 44 height 16
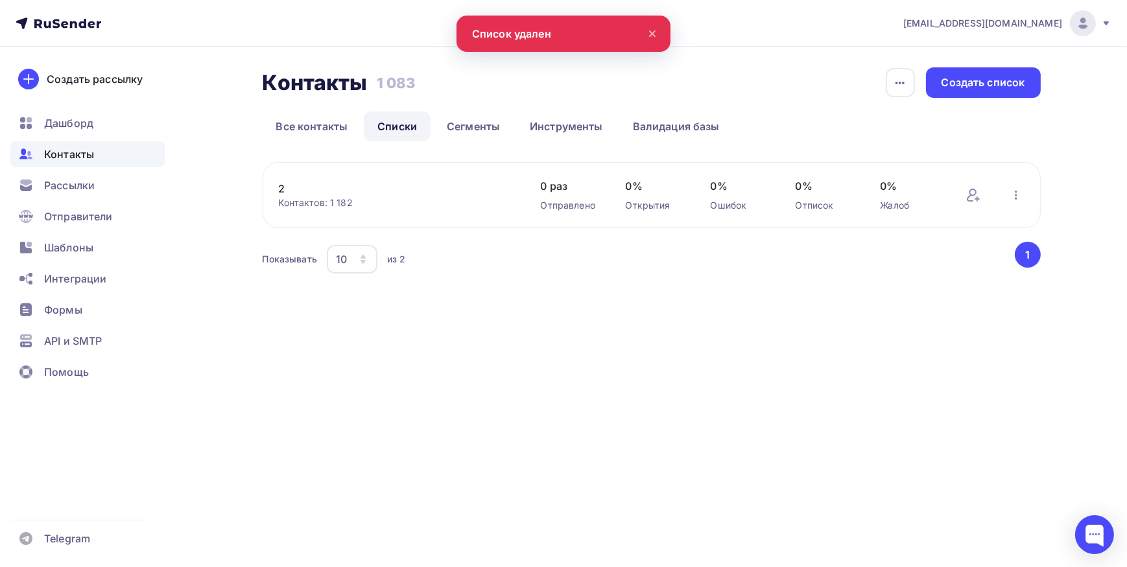
click at [587, 351] on div "[EMAIL_ADDRESS][DOMAIN_NAME] Аккаунт Тарифы Выйти Создать рассылку [GEOGRAPHIC_…" at bounding box center [563, 283] width 1127 height 567
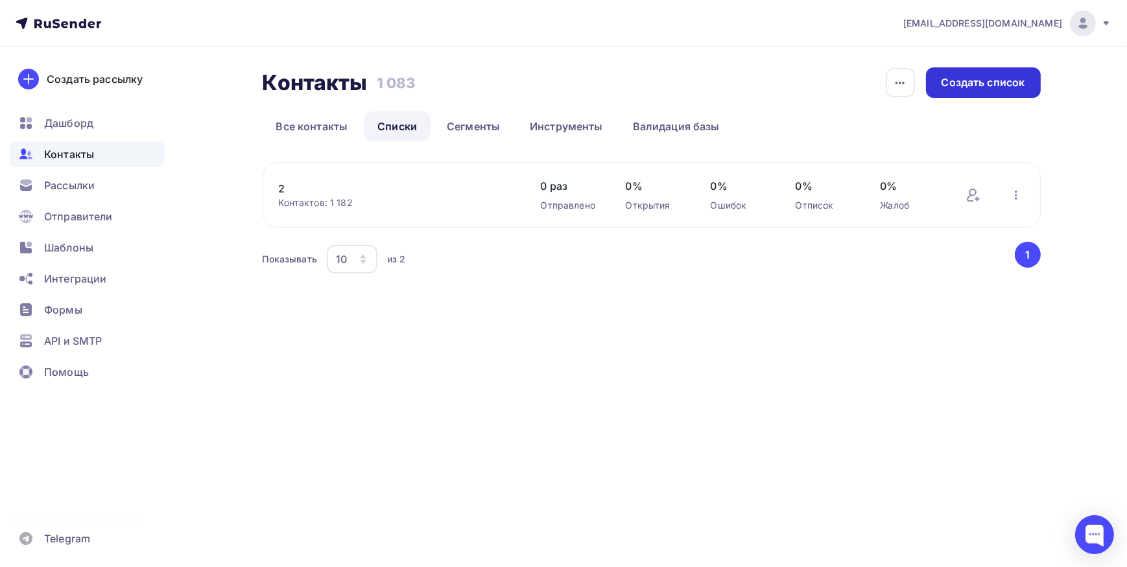
click at [991, 80] on div "Создать список" at bounding box center [984, 82] width 84 height 15
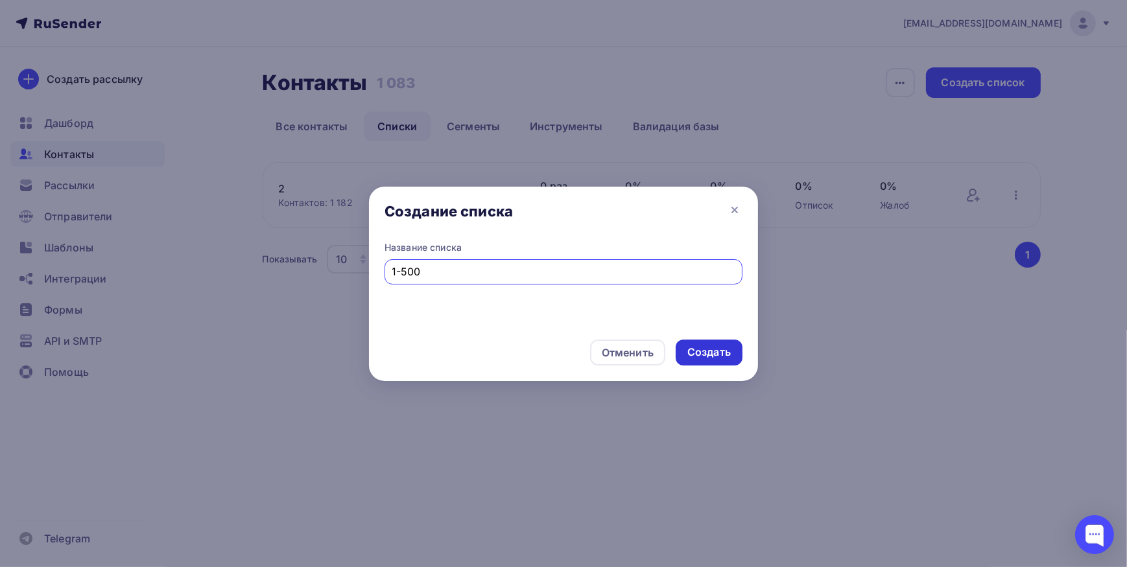
type input "1-500"
click at [707, 354] on div "Создать" at bounding box center [708, 352] width 43 height 15
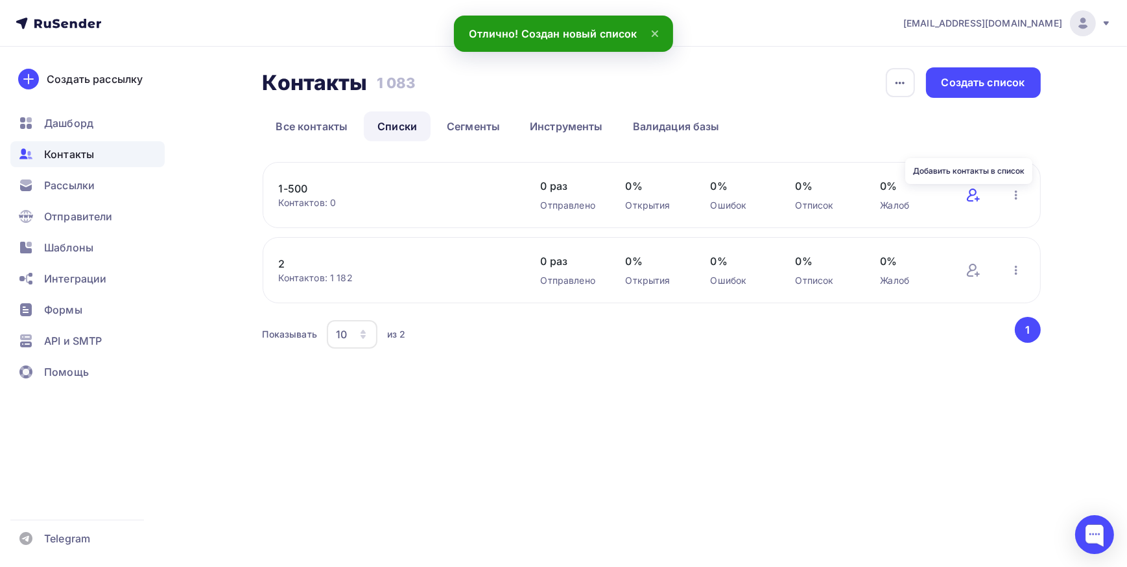
click at [967, 199] on icon at bounding box center [972, 195] width 10 height 13
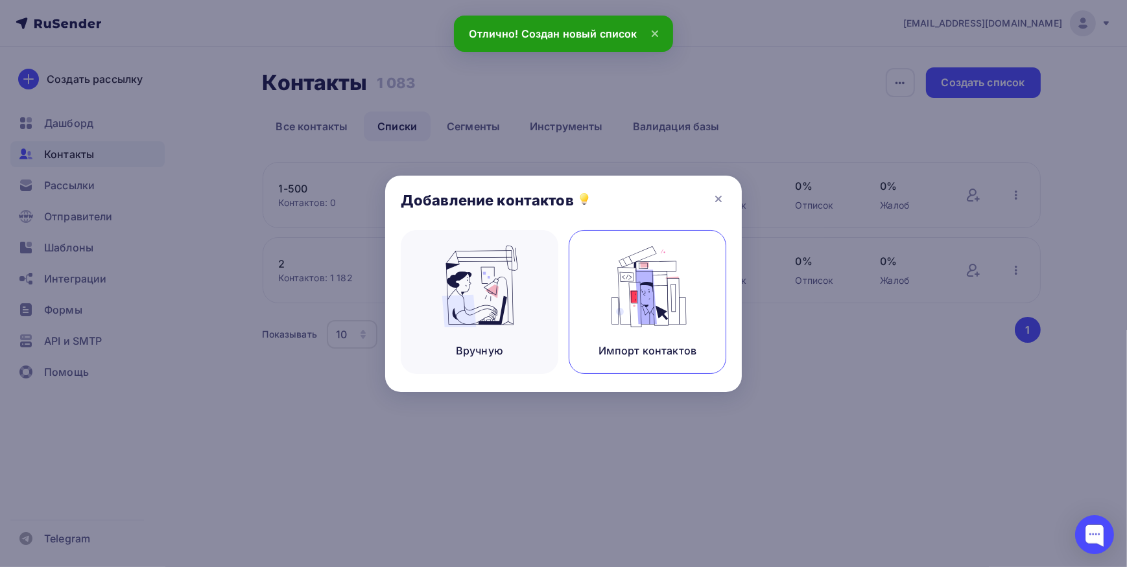
click at [680, 287] on img at bounding box center [647, 287] width 87 height 82
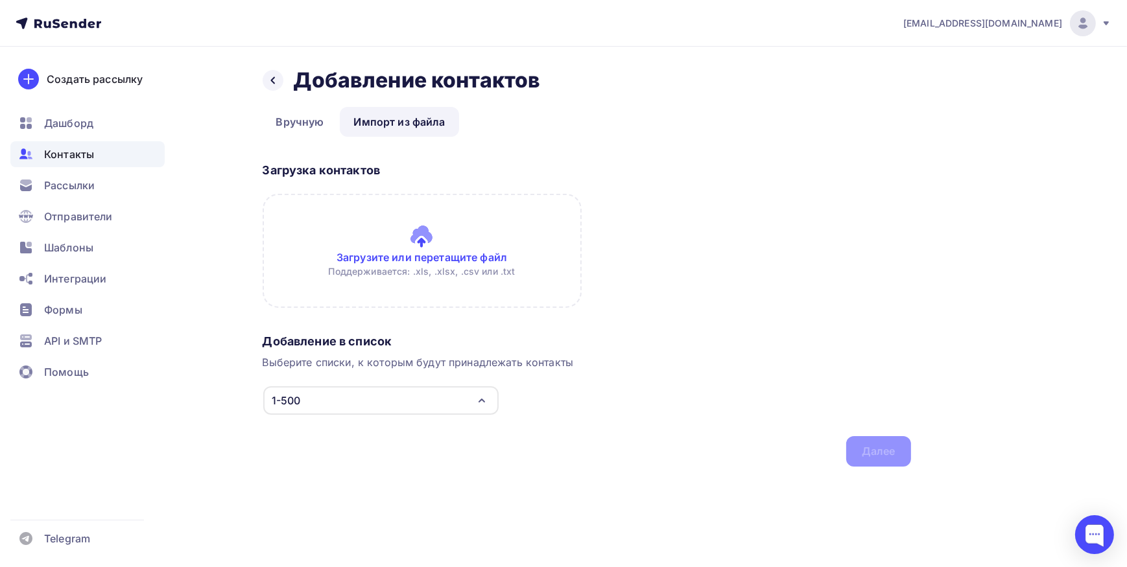
click at [417, 257] on input "file" at bounding box center [422, 251] width 319 height 114
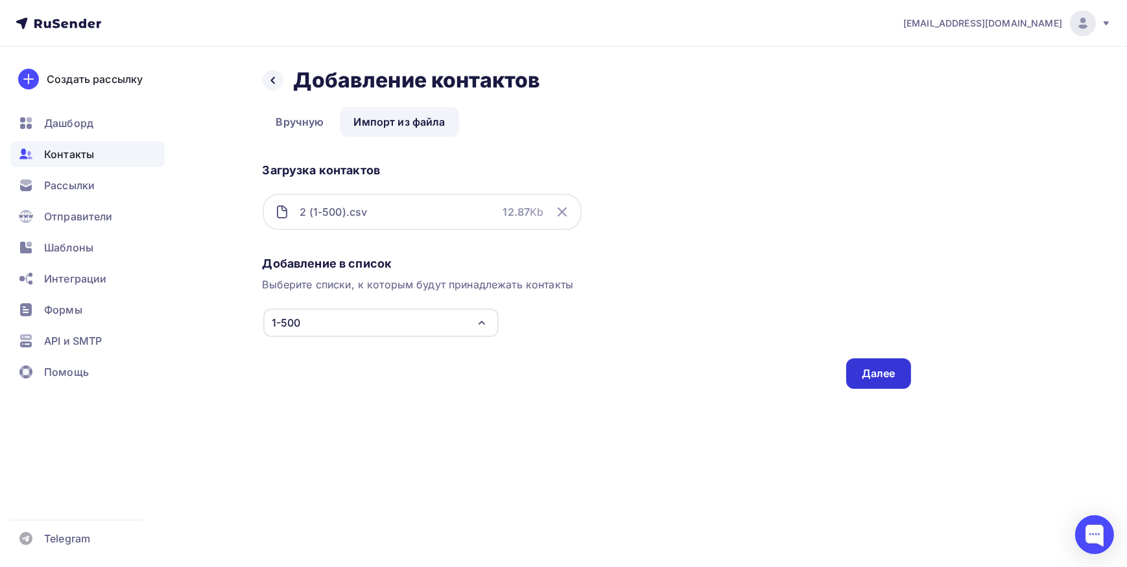
click at [875, 377] on div "Далее" at bounding box center [879, 373] width 34 height 15
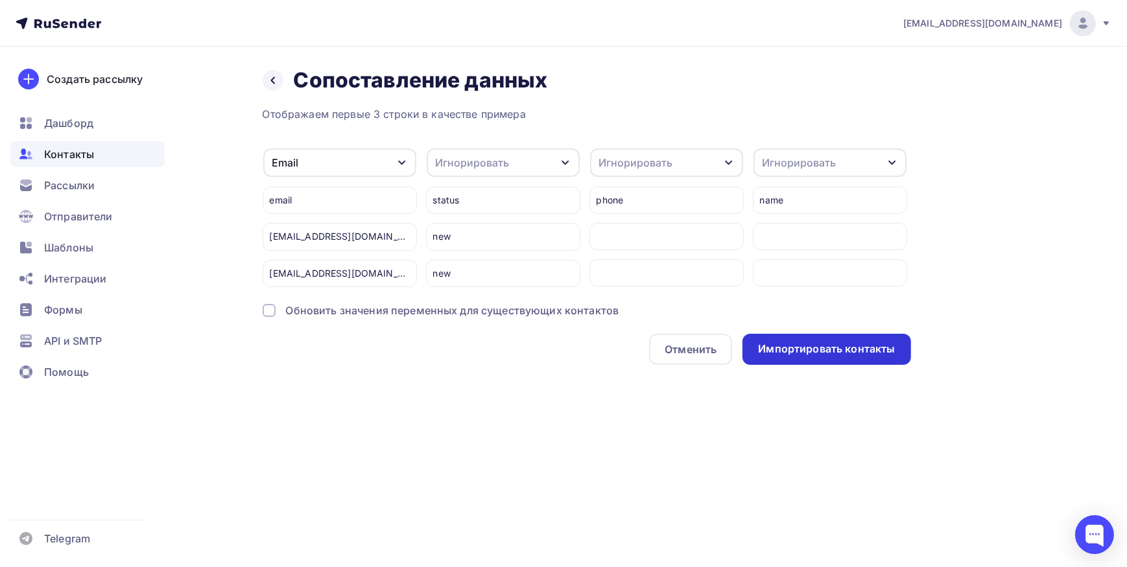
click at [843, 355] on div "Импортировать контакты" at bounding box center [826, 349] width 137 height 15
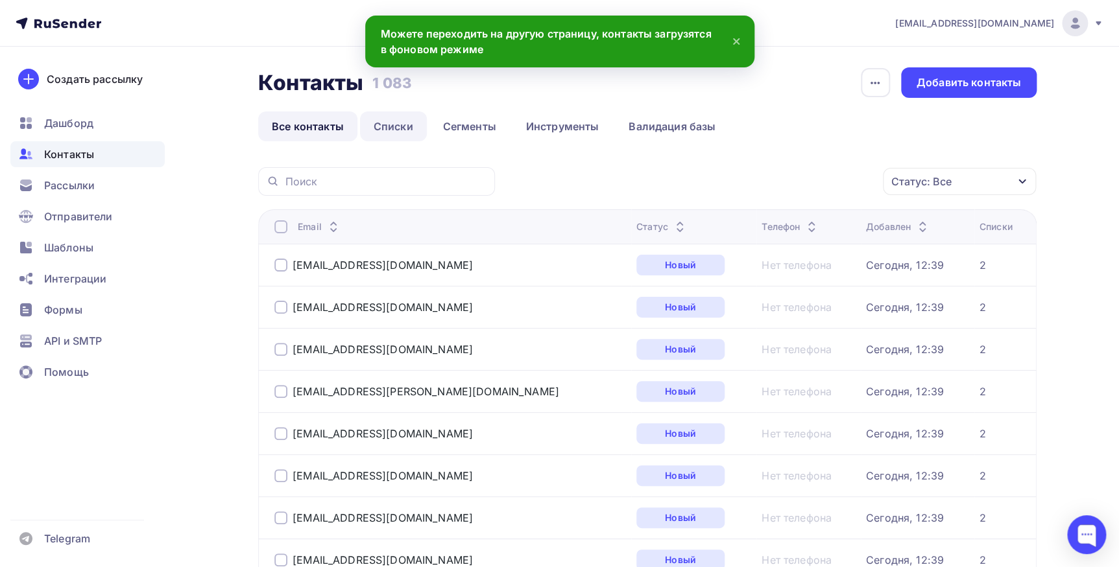
click at [392, 127] on link "Списки" at bounding box center [393, 127] width 67 height 30
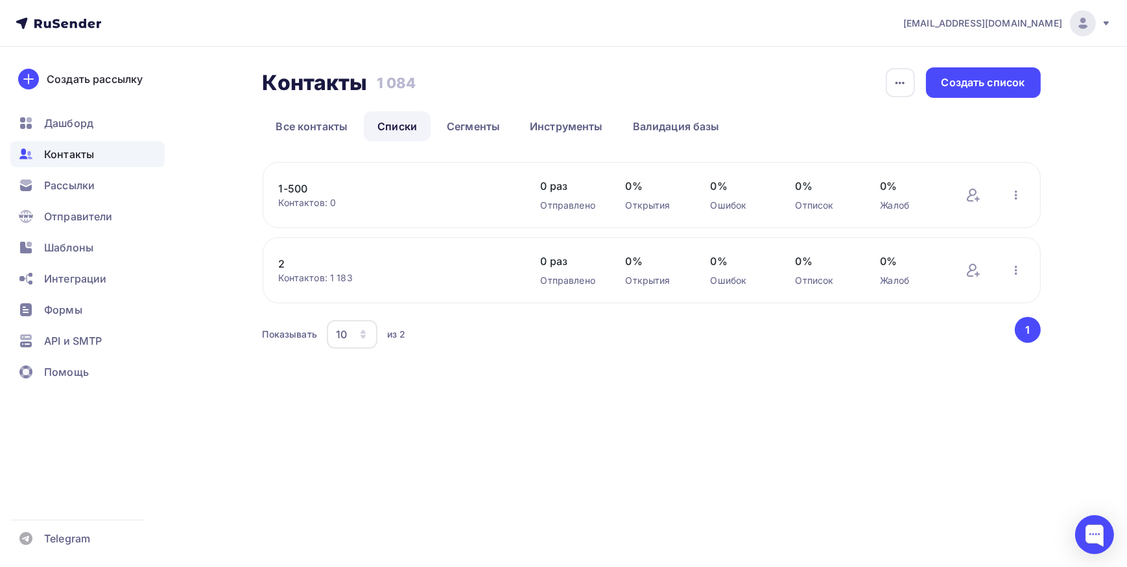
click at [291, 191] on link "1-500" at bounding box center [389, 189] width 220 height 16
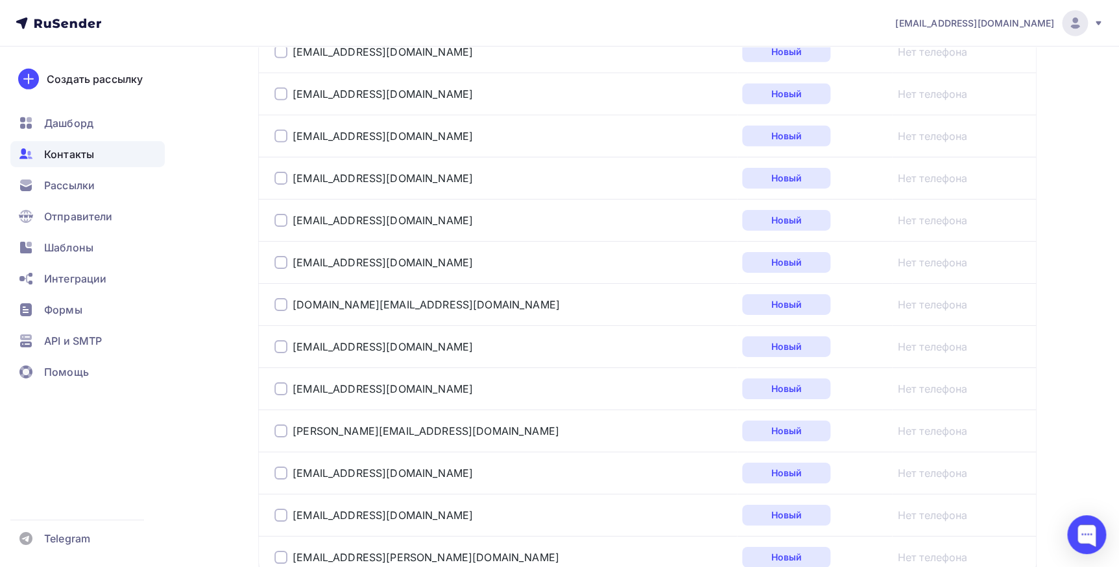
scroll to position [2126, 0]
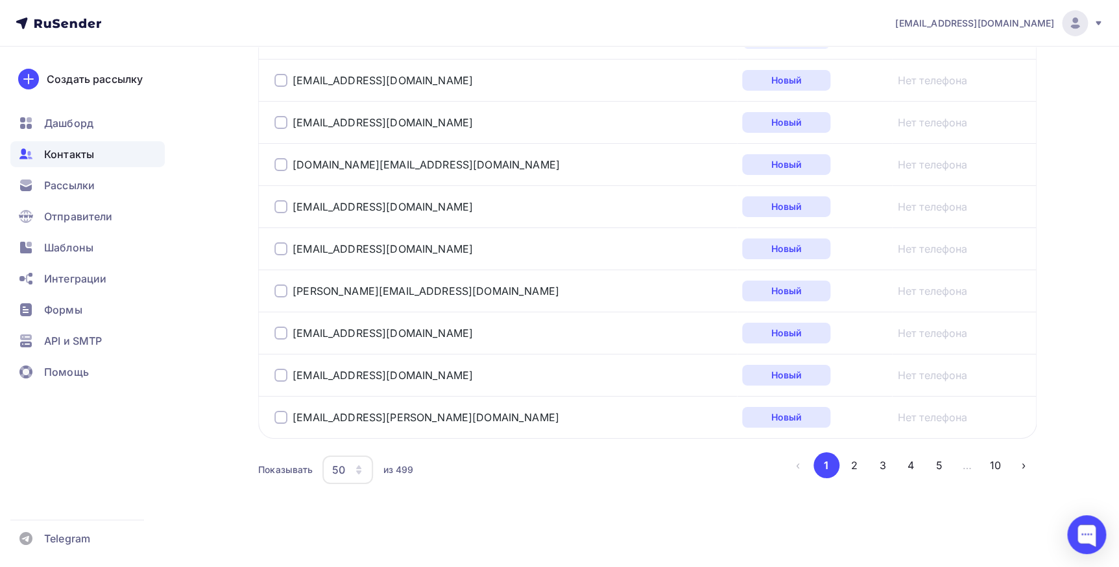
click at [354, 468] on icon "button" at bounding box center [358, 470] width 10 height 10
click at [346, 431] on div "100" at bounding box center [399, 426] width 125 height 16
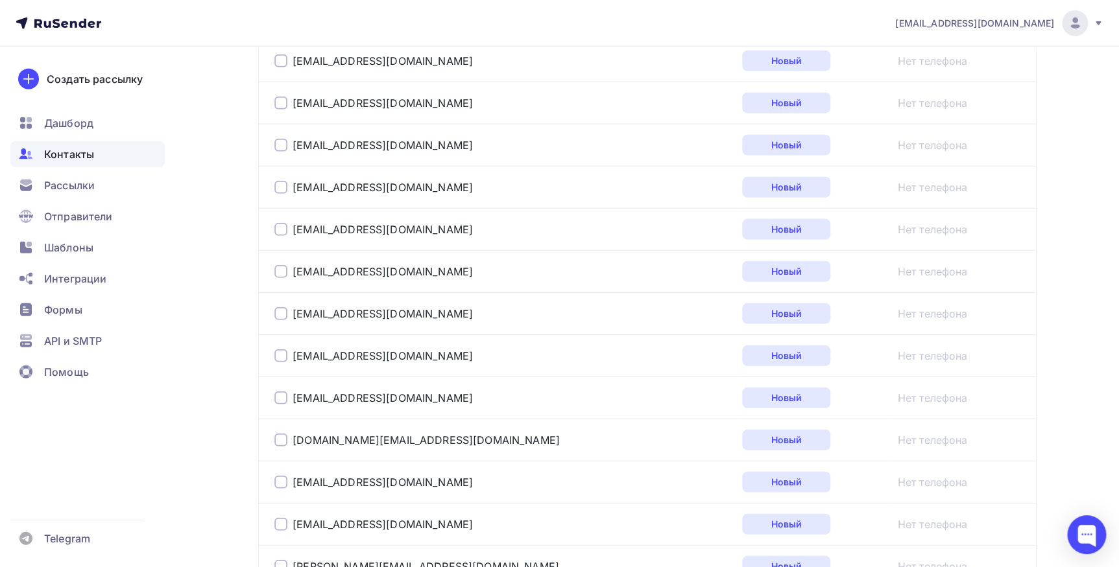
scroll to position [4229, 0]
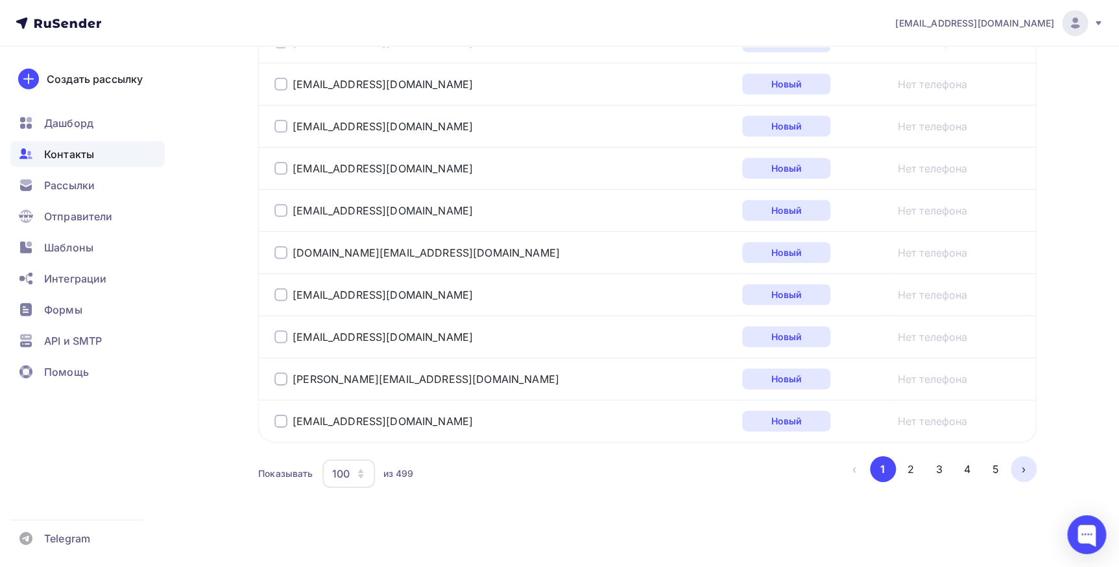
click at [1023, 464] on button "›" at bounding box center [1023, 470] width 26 height 26
click at [995, 464] on button "5" at bounding box center [995, 470] width 26 height 26
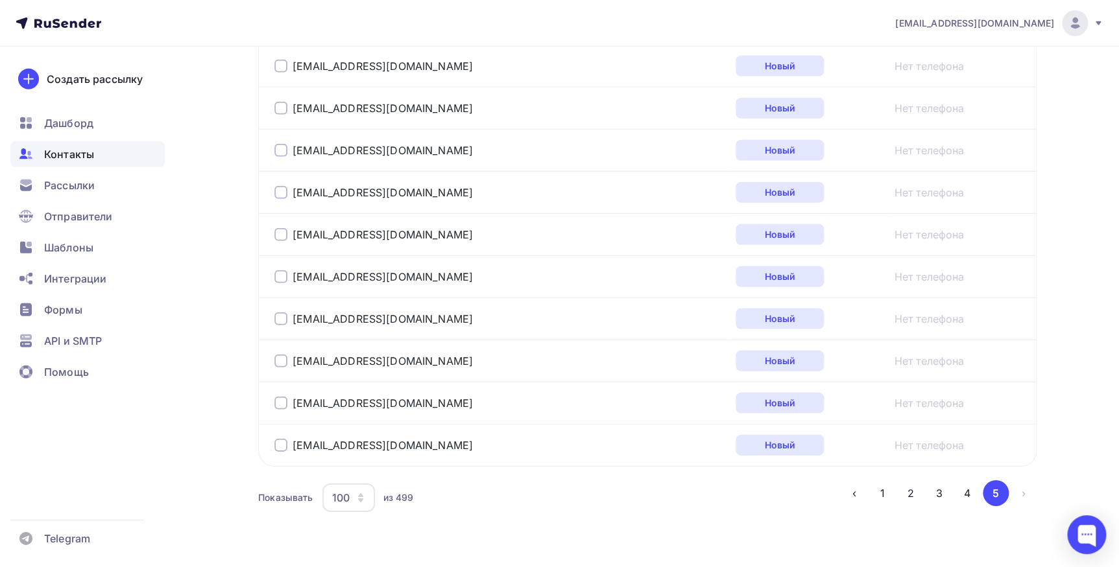
scroll to position [4187, 0]
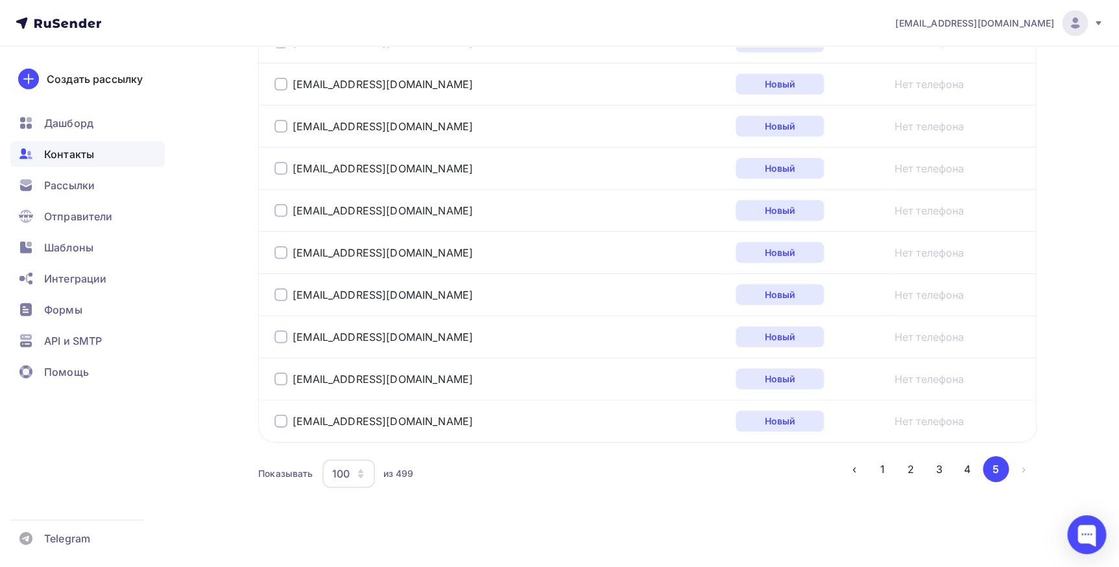
click at [1023, 462] on li "›" at bounding box center [1022, 470] width 29 height 26
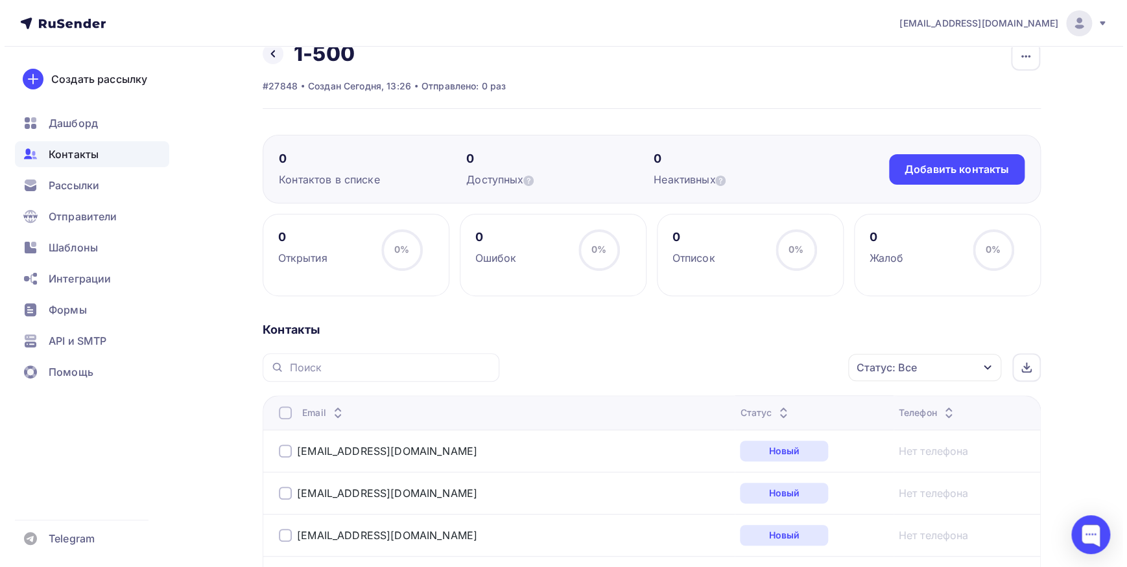
scroll to position [0, 0]
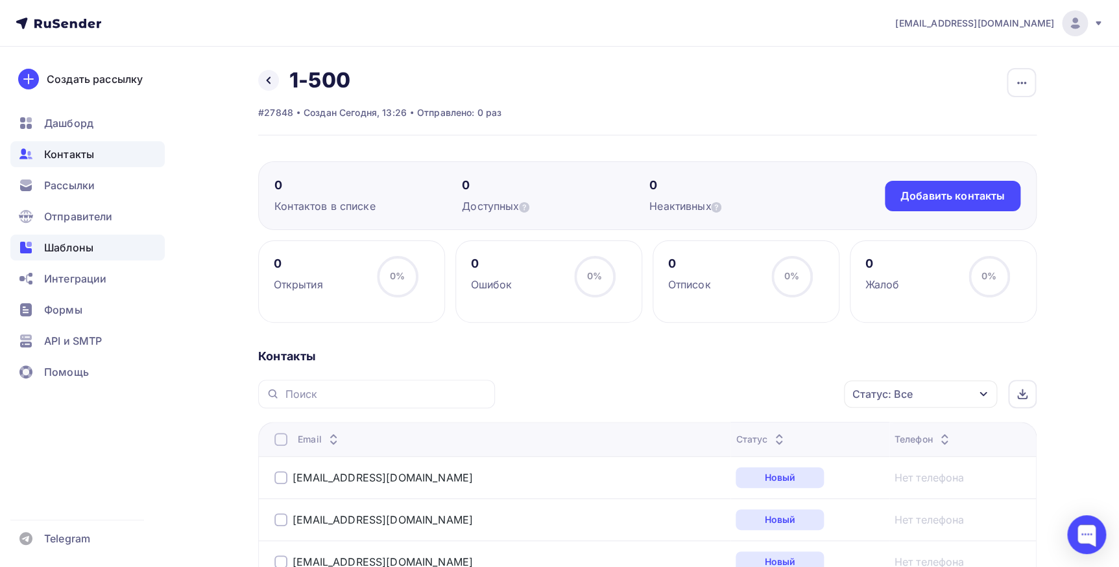
click at [64, 246] on span "Шаблоны" at bounding box center [68, 248] width 49 height 16
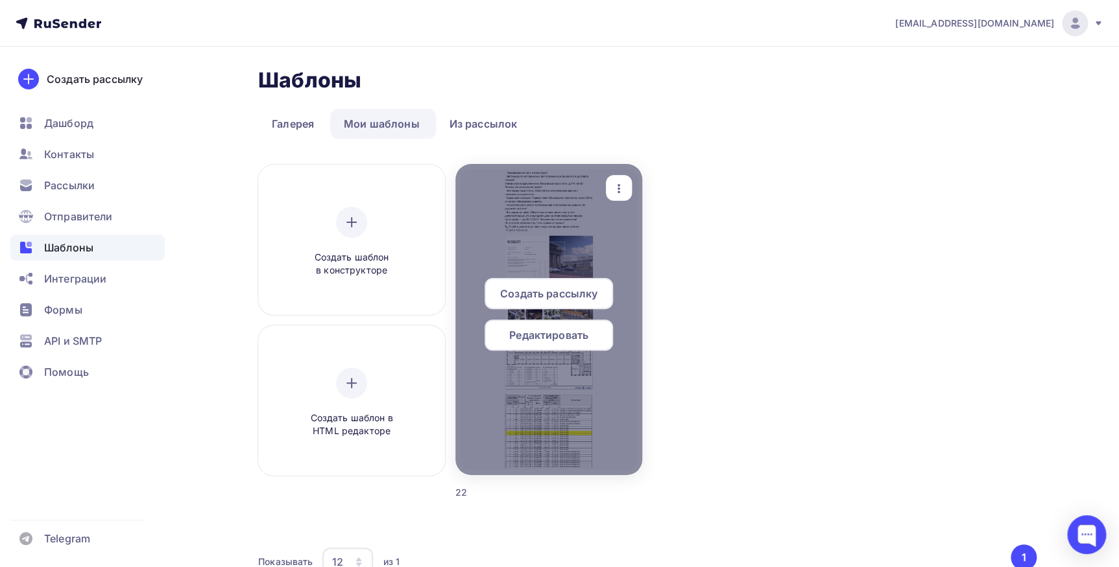
click at [487, 270] on div at bounding box center [548, 319] width 187 height 311
click at [554, 291] on span "Создать рассылку" at bounding box center [548, 294] width 97 height 16
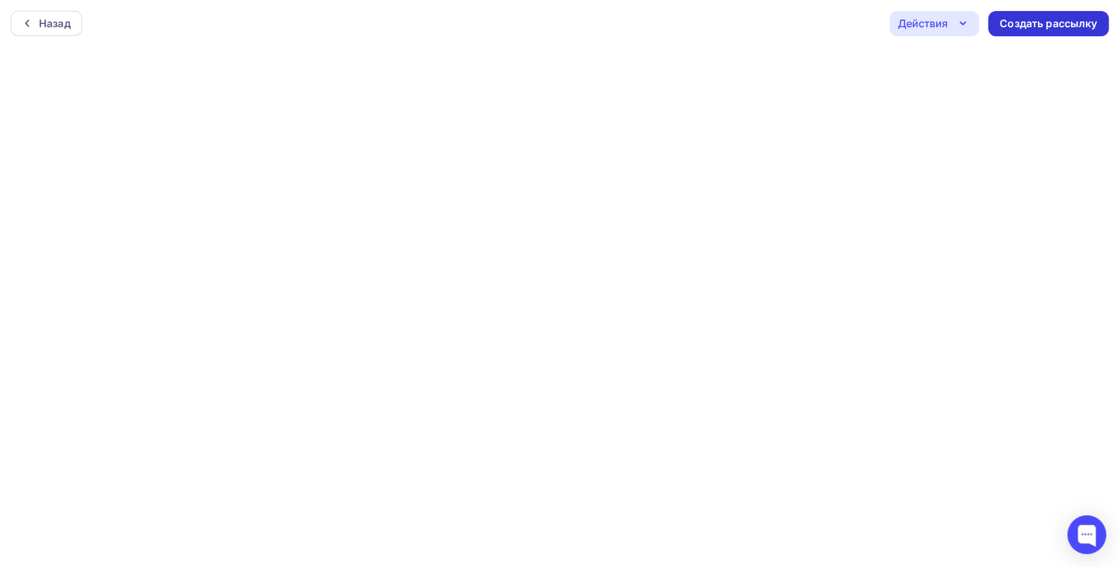
click at [1027, 25] on div "Создать рассылку" at bounding box center [1047, 23] width 97 height 15
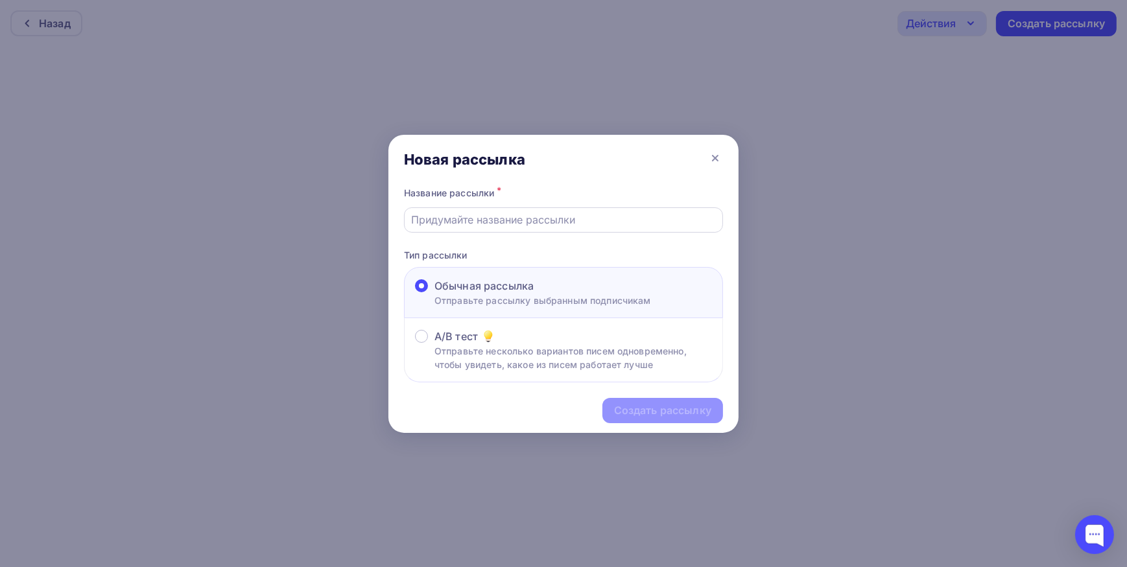
click at [455, 215] on input "text" at bounding box center [564, 220] width 304 height 16
paste input "Эксклюзивное предложение: Бизнес-центр класса А на Московском проспекте, д.114 …"
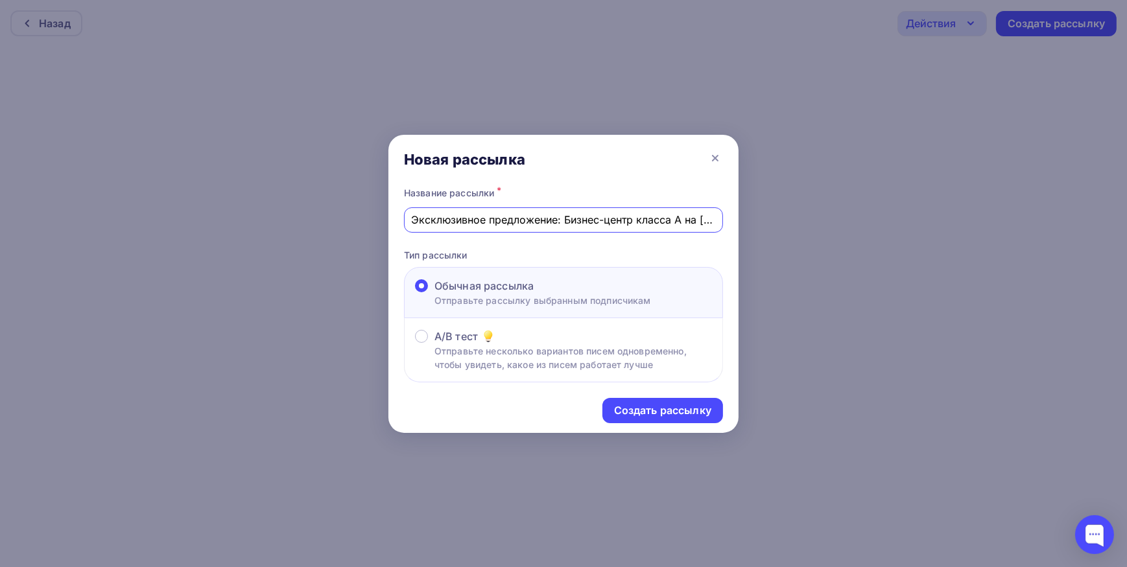
scroll to position [0, 164]
type input "Эксклюзивное предложение: Бизнес-центр класса А на Московском проспекте, д.114 …"
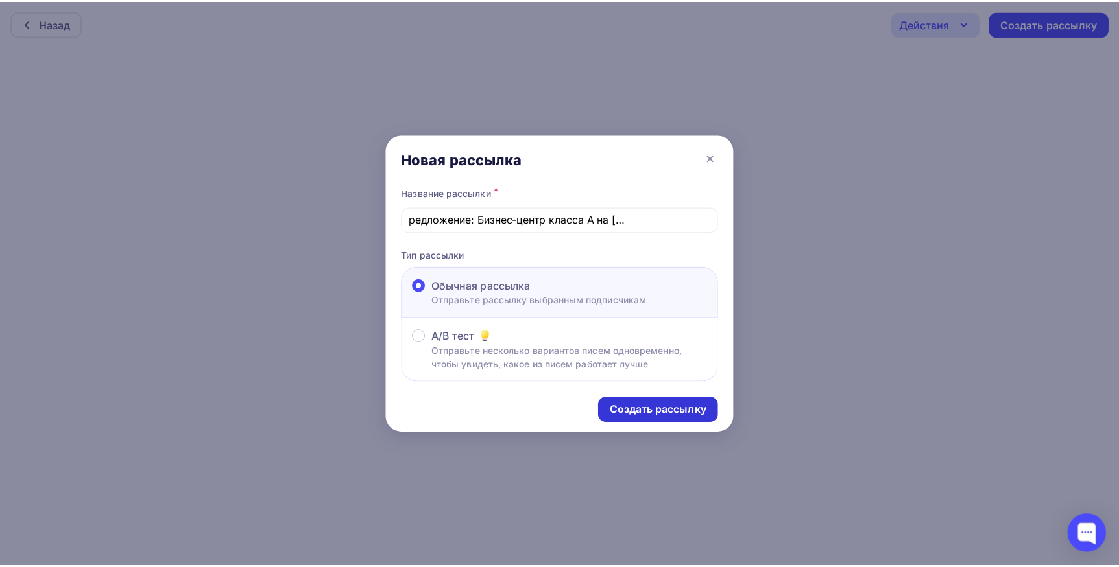
scroll to position [0, 0]
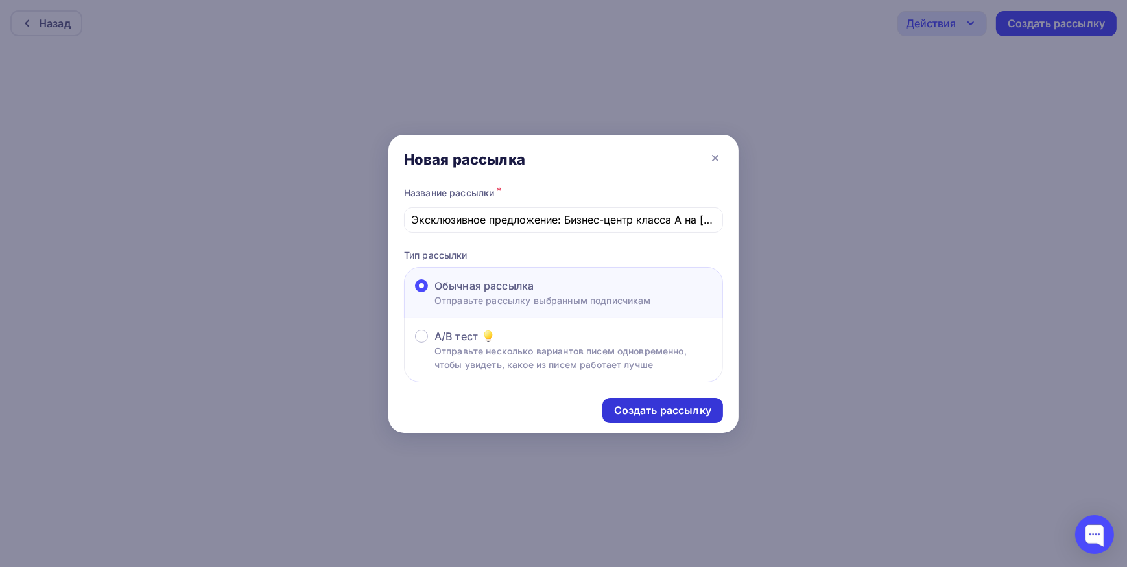
click at [699, 409] on div "Создать рассылку" at bounding box center [662, 410] width 97 height 15
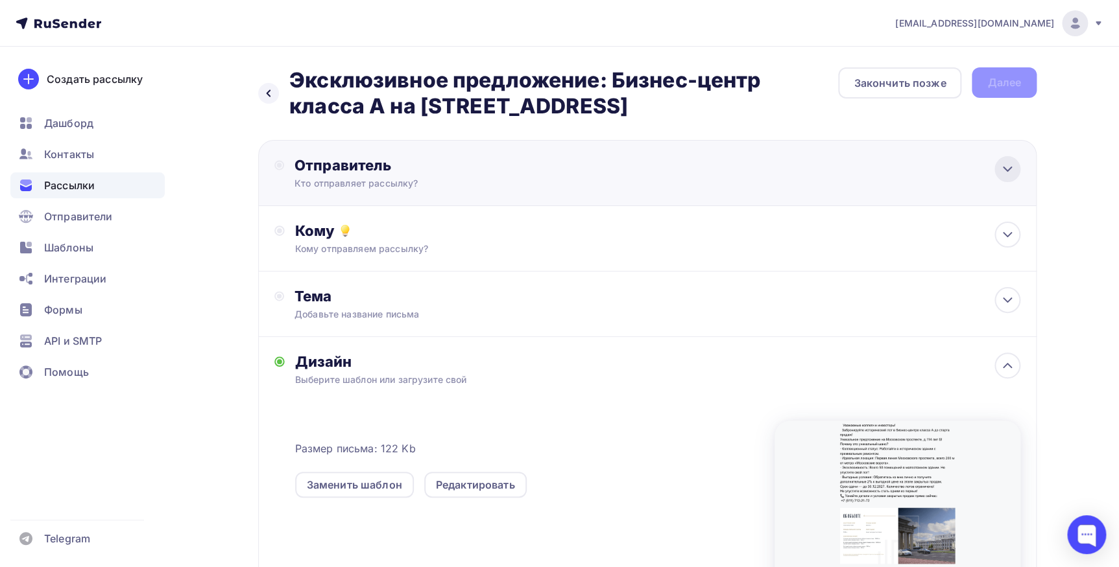
click at [1005, 168] on icon at bounding box center [1007, 169] width 16 height 16
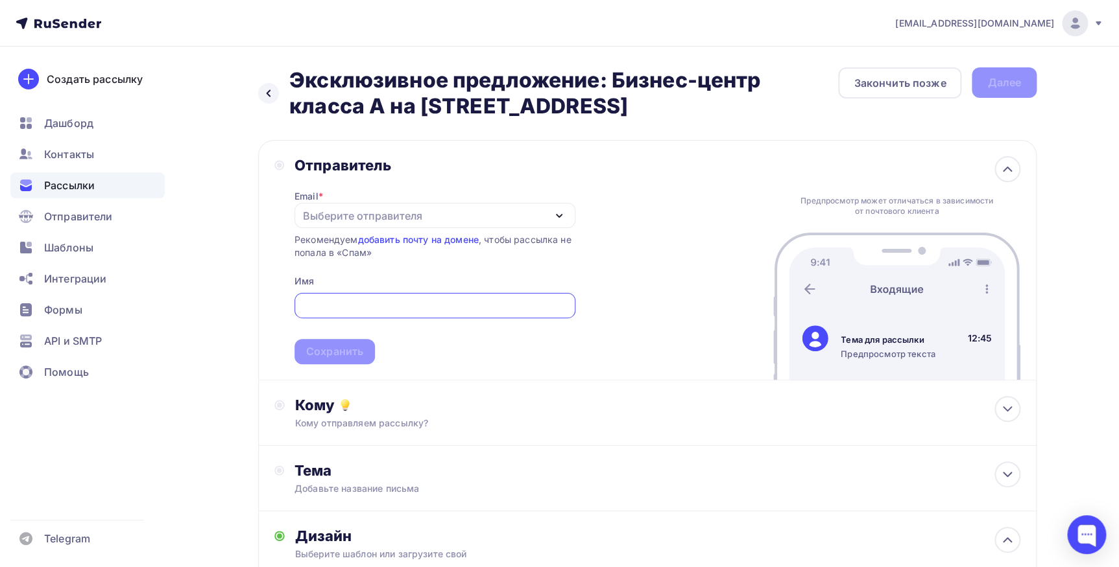
click at [554, 220] on icon "button" at bounding box center [559, 216] width 16 height 16
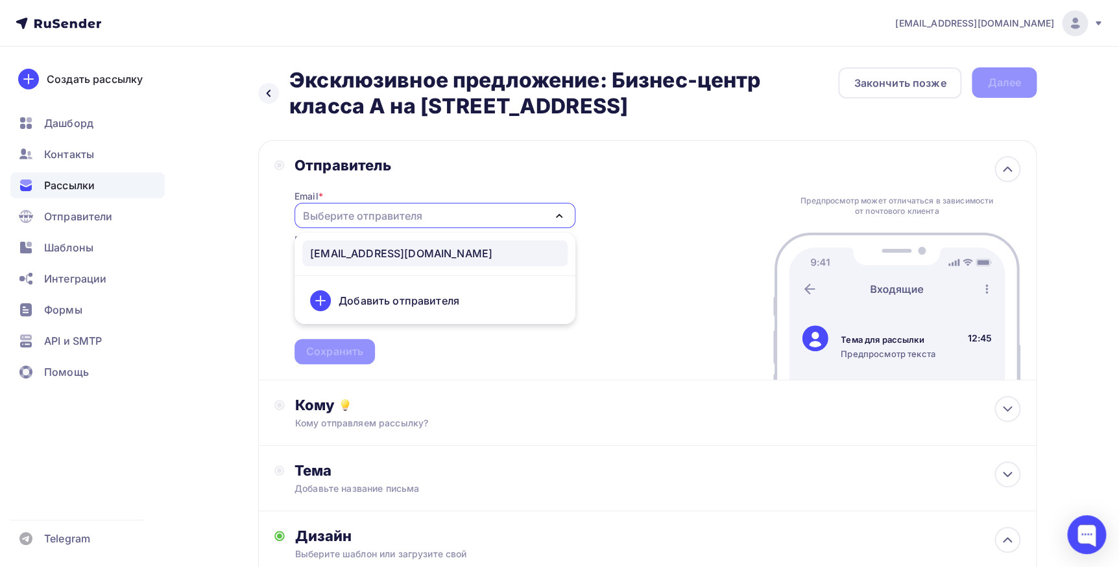
click at [508, 248] on div "matveevmihail316@gmail.com" at bounding box center [435, 254] width 250 height 16
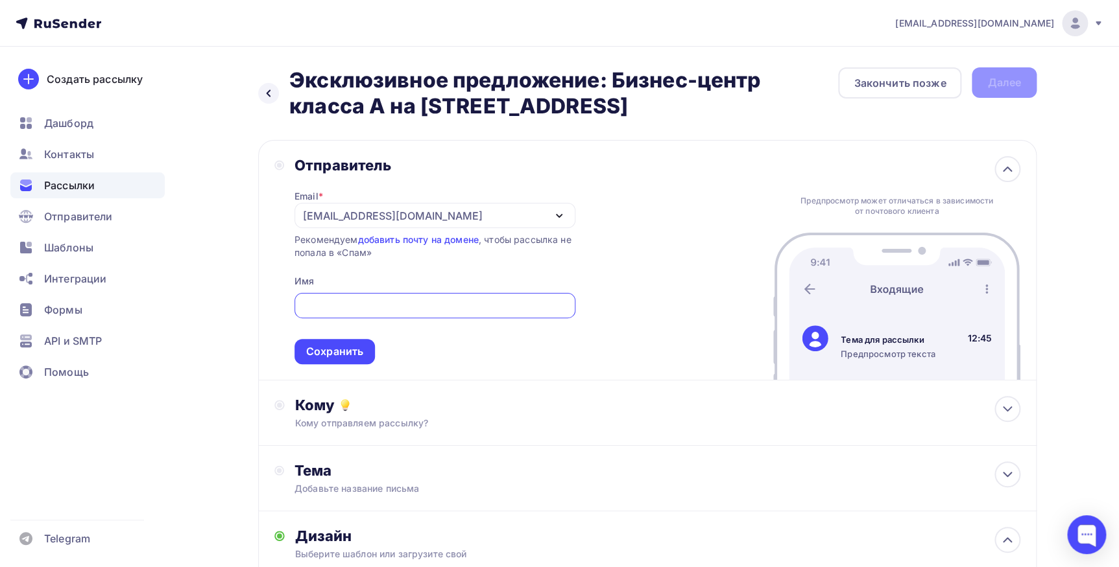
click at [410, 307] on input "text" at bounding box center [435, 306] width 266 height 16
type input "Михаил"
click at [349, 350] on div "Сохранить" at bounding box center [334, 351] width 57 height 15
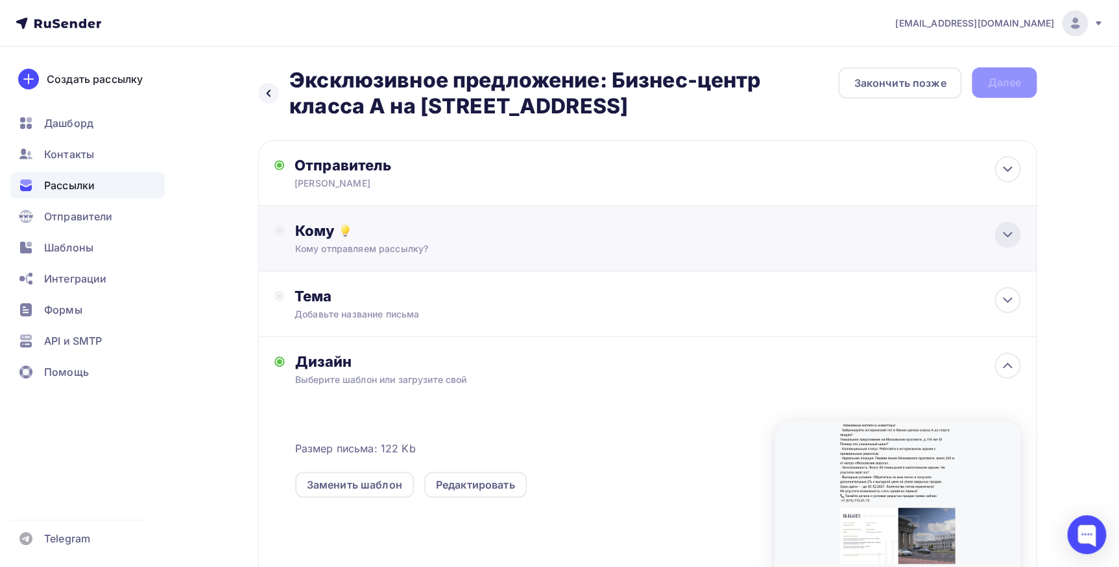
click at [1001, 233] on icon at bounding box center [1007, 235] width 16 height 16
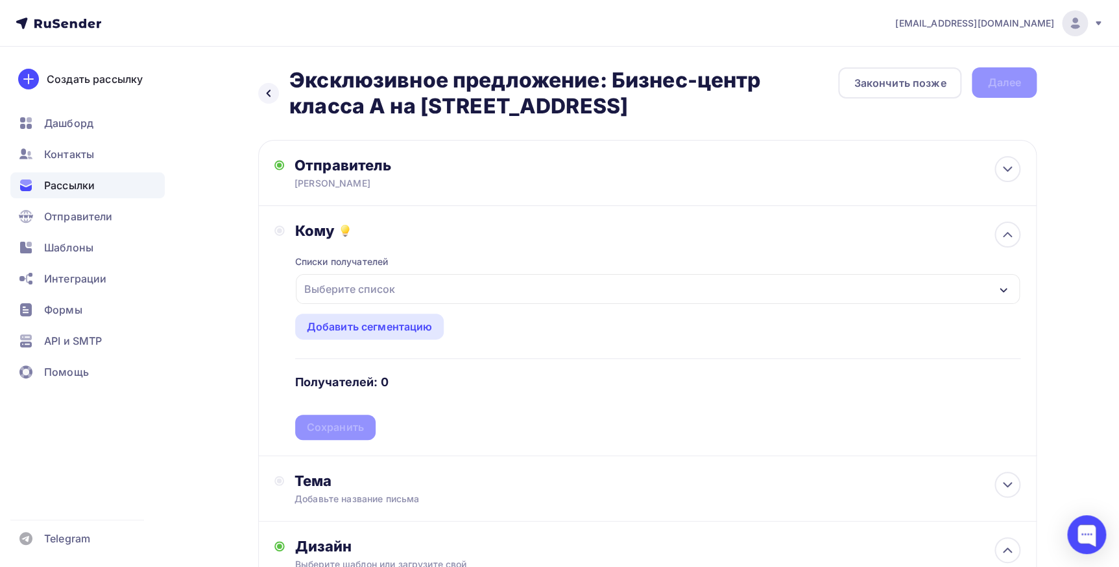
click at [993, 292] on div "Выберите список" at bounding box center [658, 289] width 724 height 30
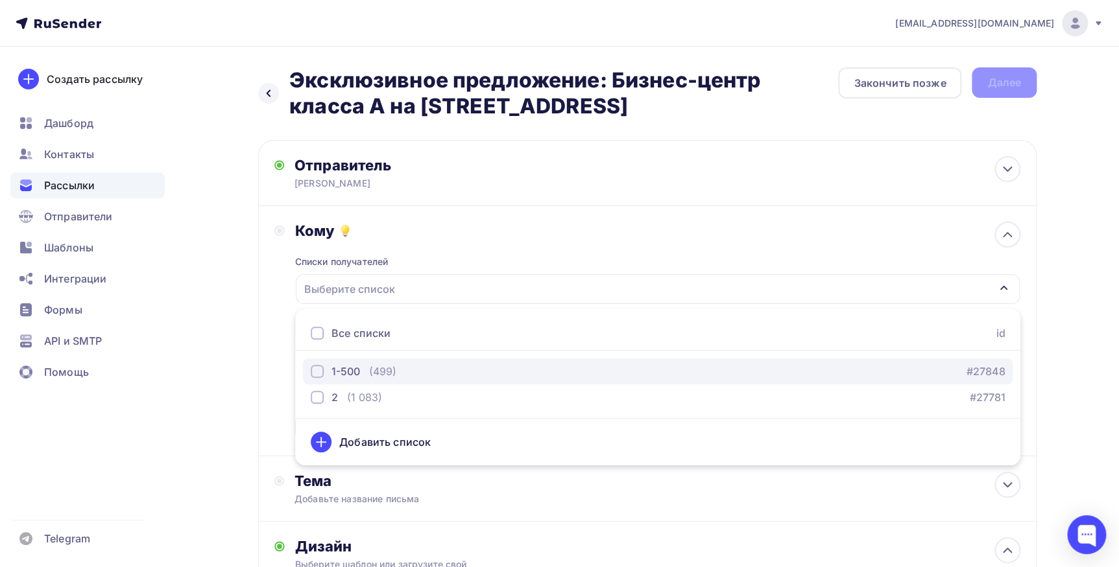
click at [357, 370] on div "1-500" at bounding box center [345, 372] width 29 height 16
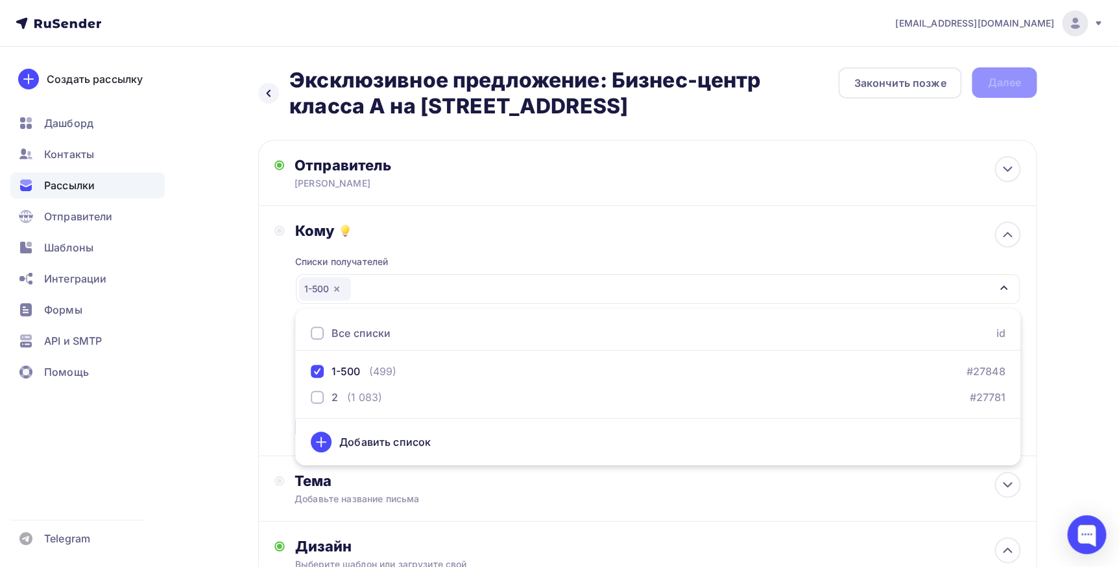
click at [174, 353] on div "Создать рассылку Дашборд Контакты Рассылки Отправители Шаблоны Интеграции Формы…" at bounding box center [87, 307] width 175 height 521
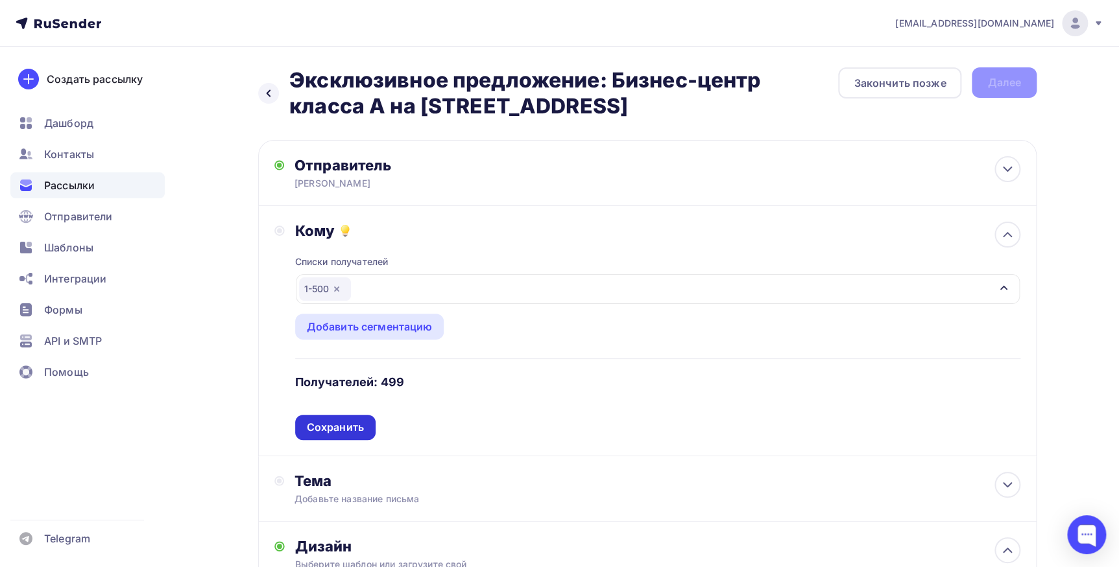
click at [325, 429] on div "Сохранить" at bounding box center [335, 427] width 57 height 15
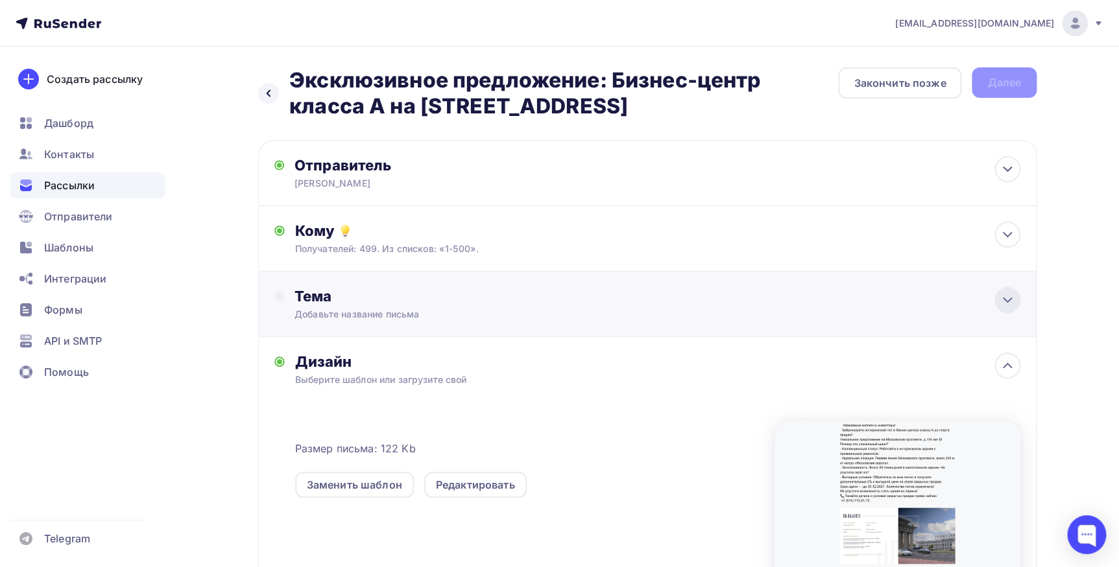
click at [1010, 300] on icon at bounding box center [1007, 300] width 16 height 16
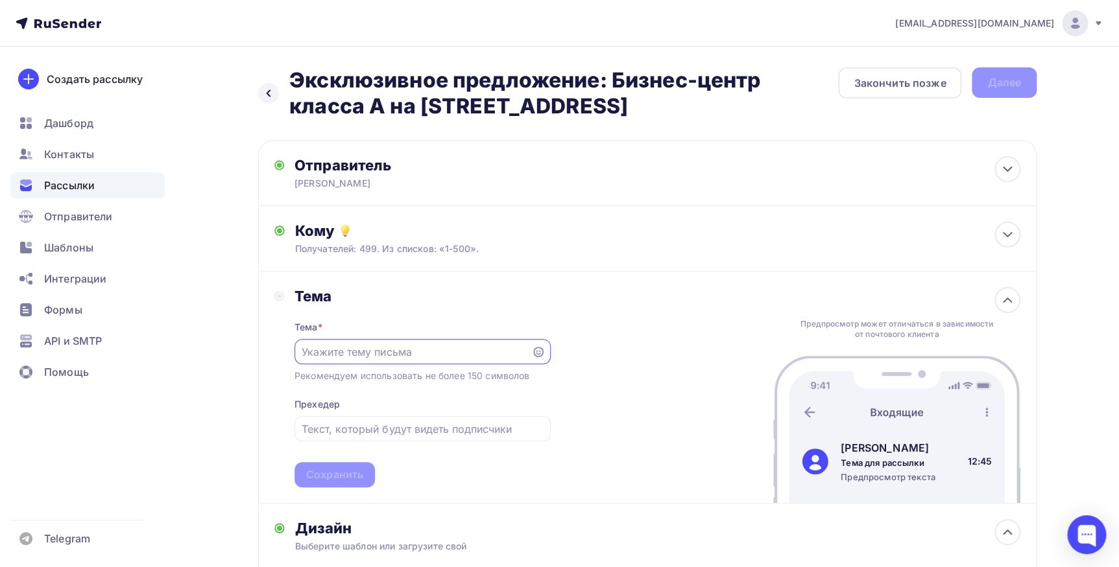
paste input "Эксклюзивное предложение: Бизнес-центр класса А на Московском проспекте, д.114 …"
drag, startPoint x: 401, startPoint y: 351, endPoint x: 191, endPoint y: 324, distance: 211.9
click at [191, 324] on div "Назад Эксклюзивное предложение: Бизнес-центр класса А на Московском проспекте, …" at bounding box center [559, 493] width 1063 height 893
type input "Эксклюзивное предложение: Бизнес-центр класса А на Московском проспекте, д.114 …"
click at [435, 392] on div "Тема * Эксклюзивное предложение: Бизнес-центр класса А на Московском проспекте,…" at bounding box center [422, 396] width 256 height 182
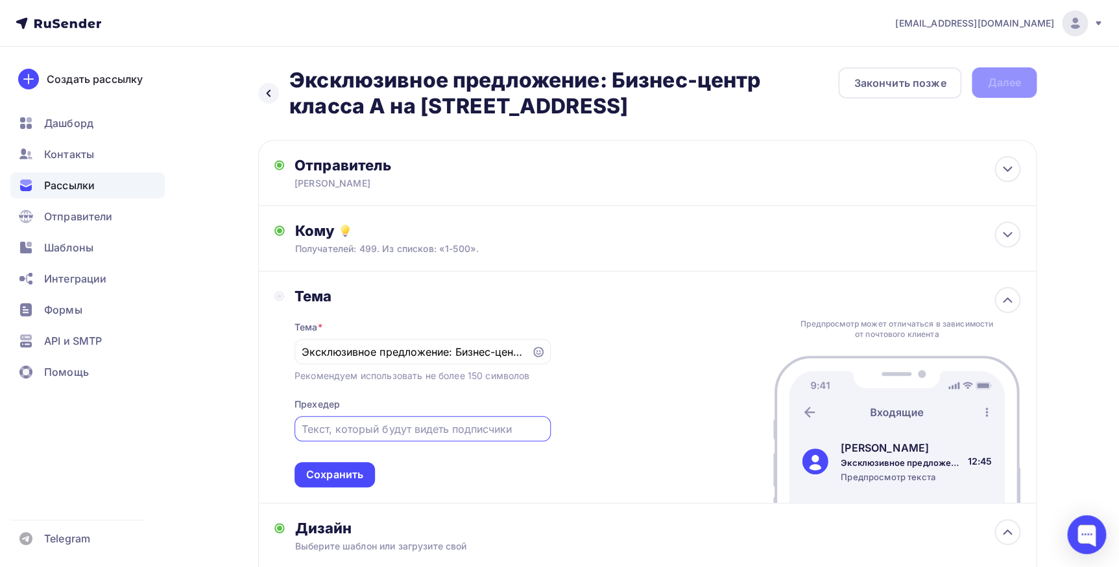
click at [428, 427] on input "text" at bounding box center [422, 430] width 241 height 16
paste input "Эксклюзивное предложение: Бизнес-центр класса А на Московском проспекте, д.114 …"
type input "Эксклюзивное предложение: Бизнес-центр класса А на Московском проспекте, д.114 …"
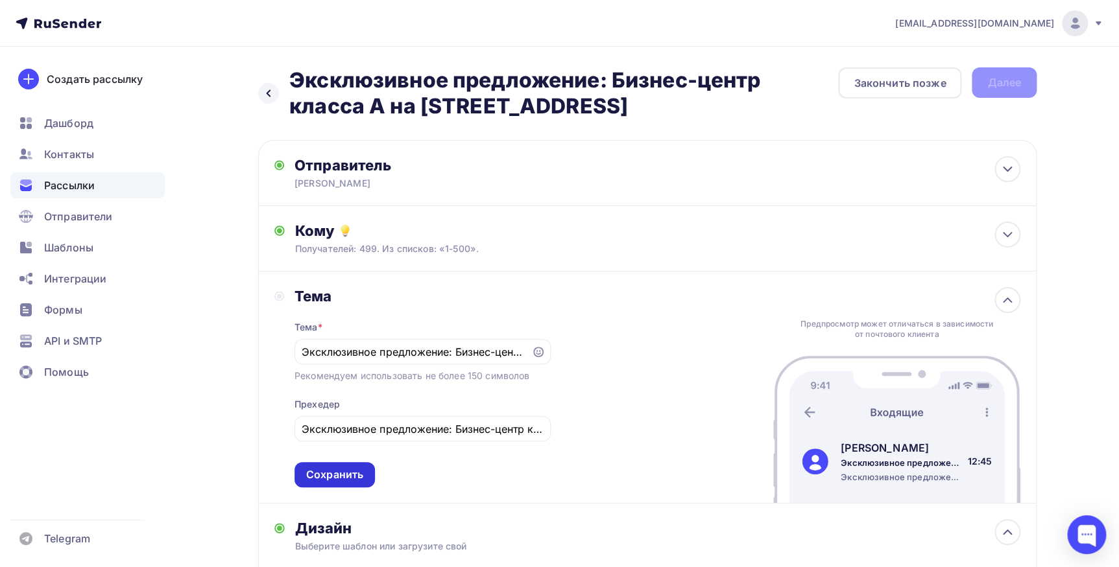
click at [350, 476] on div "Сохранить" at bounding box center [334, 475] width 57 height 15
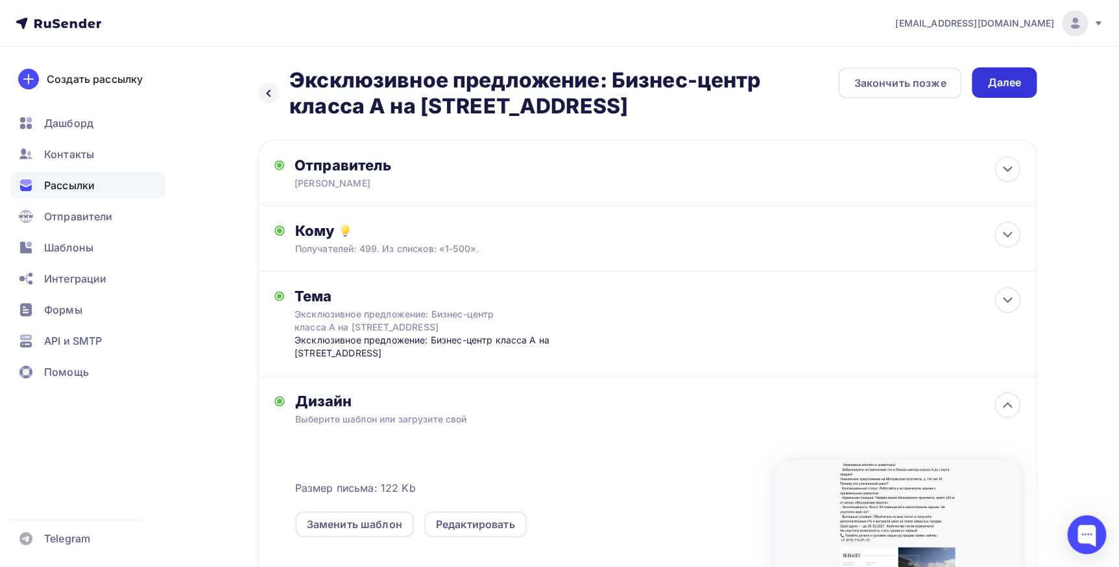
click at [994, 90] on div "Далее" at bounding box center [1003, 82] width 65 height 30
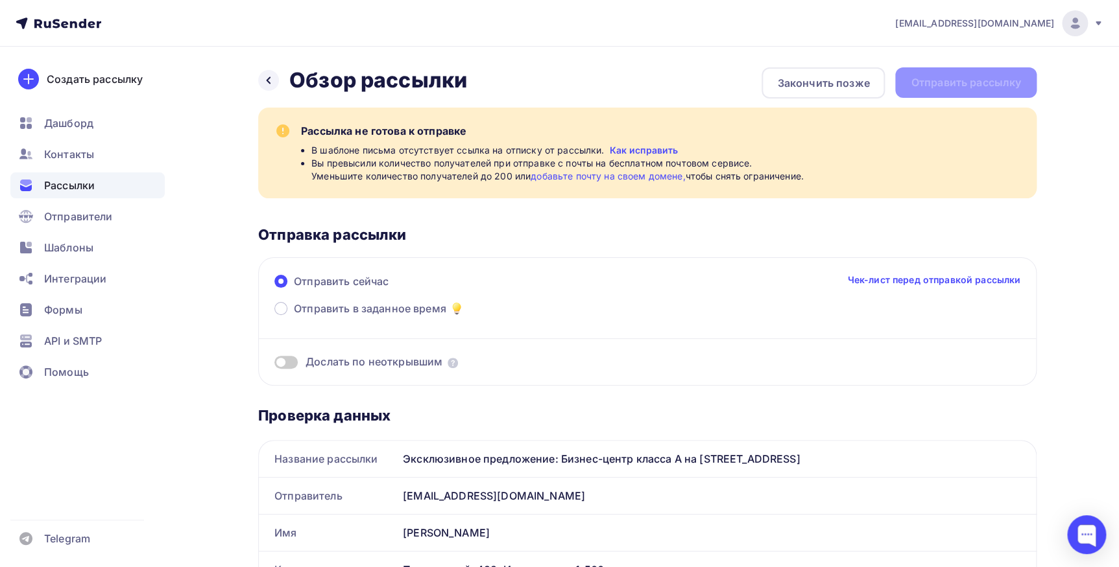
click at [289, 362] on span at bounding box center [285, 362] width 23 height 13
click at [274, 364] on input "checkbox" at bounding box center [274, 364] width 0 height 0
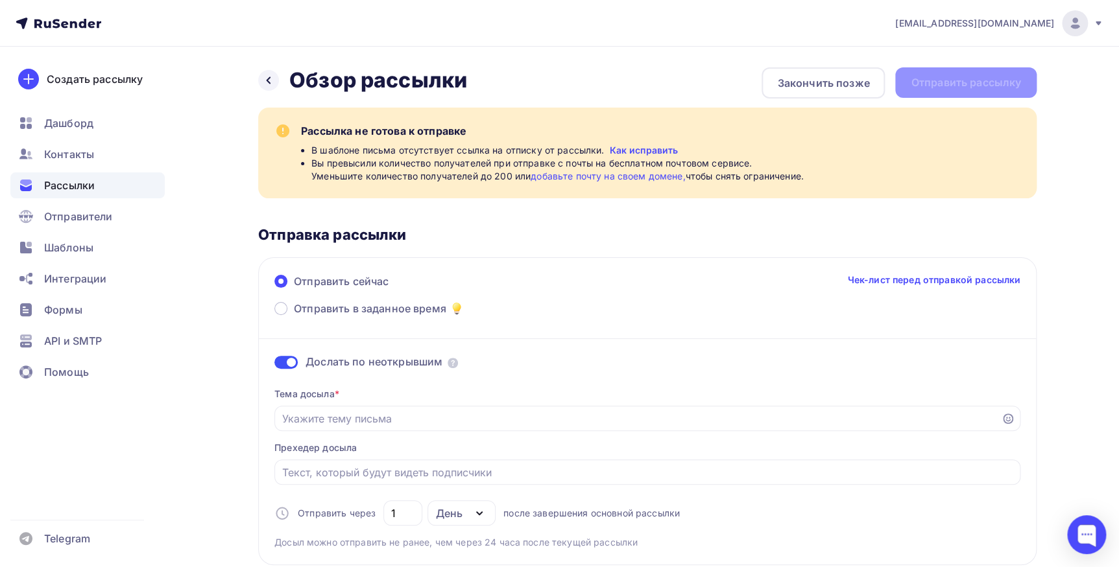
click at [281, 362] on span at bounding box center [285, 362] width 23 height 13
click at [274, 364] on input "checkbox" at bounding box center [274, 364] width 0 height 0
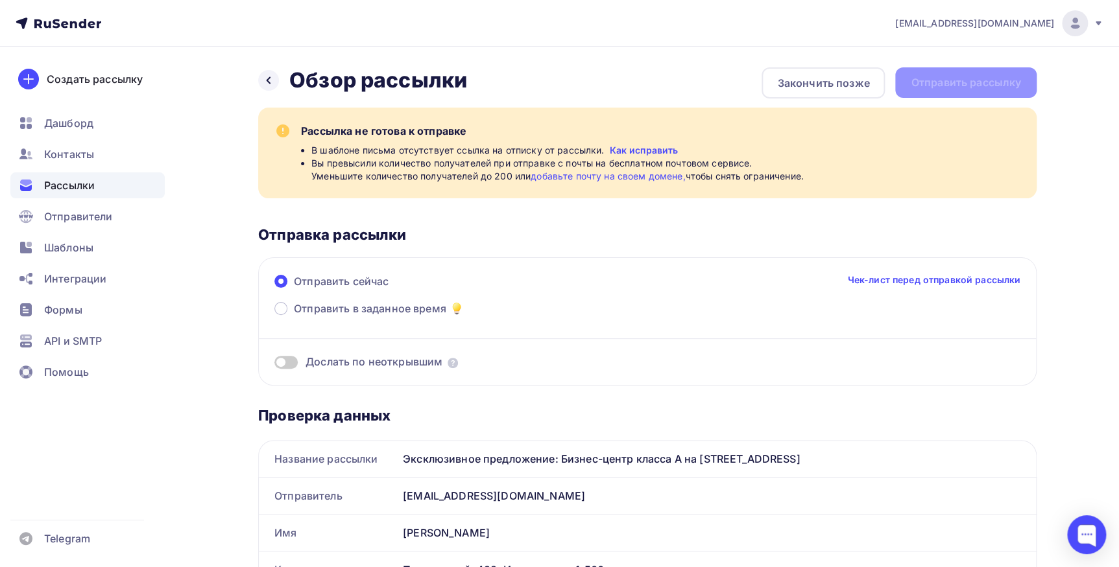
click at [624, 150] on link "Как исправить" at bounding box center [643, 150] width 69 height 13
click at [74, 246] on span "Шаблоны" at bounding box center [68, 248] width 49 height 16
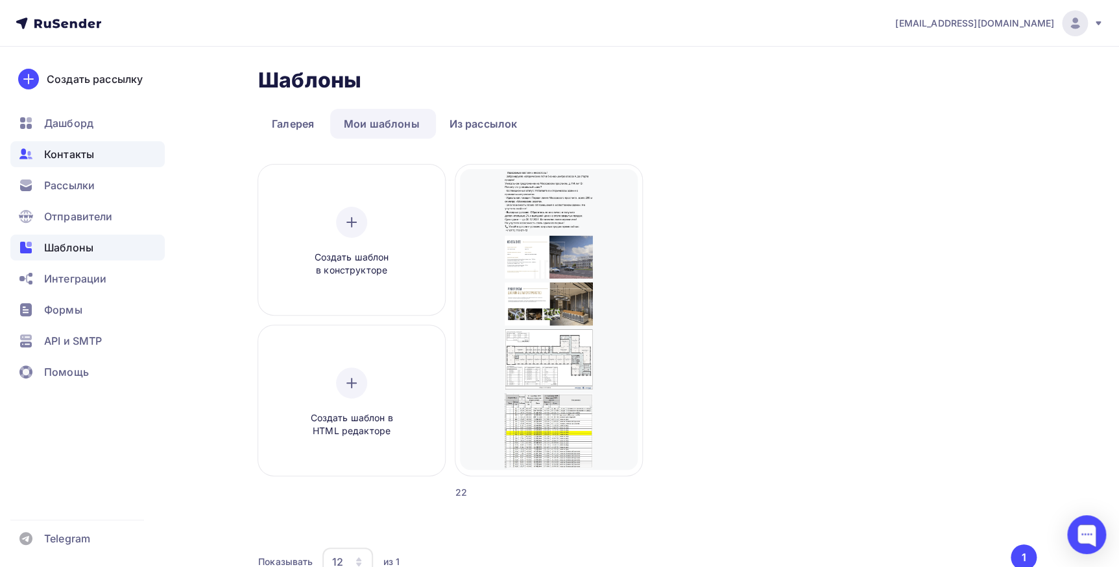
click at [65, 150] on span "Контакты" at bounding box center [69, 155] width 50 height 16
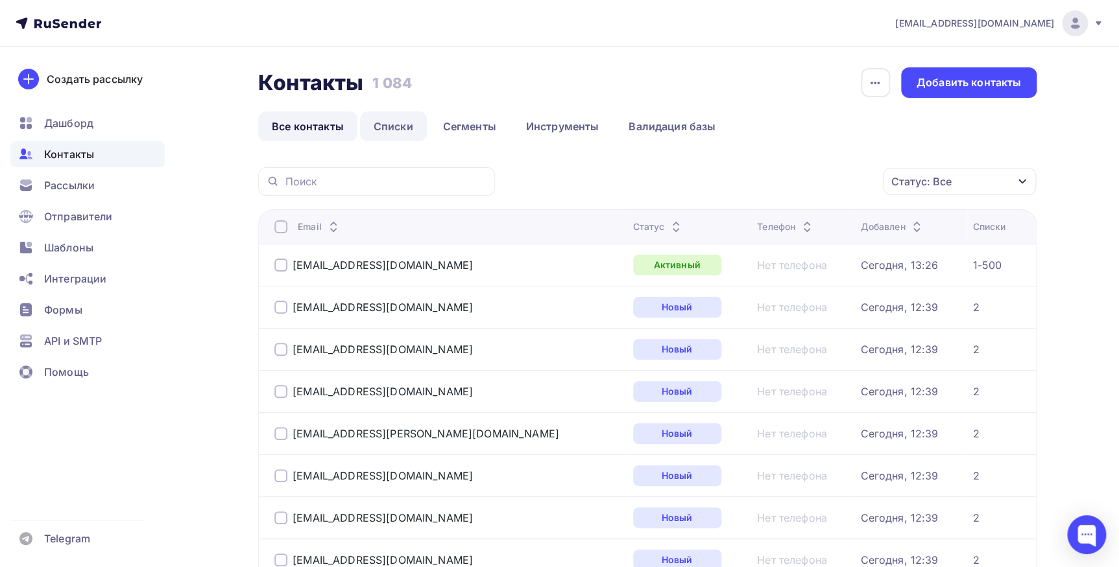
click at [398, 128] on link "Списки" at bounding box center [393, 127] width 67 height 30
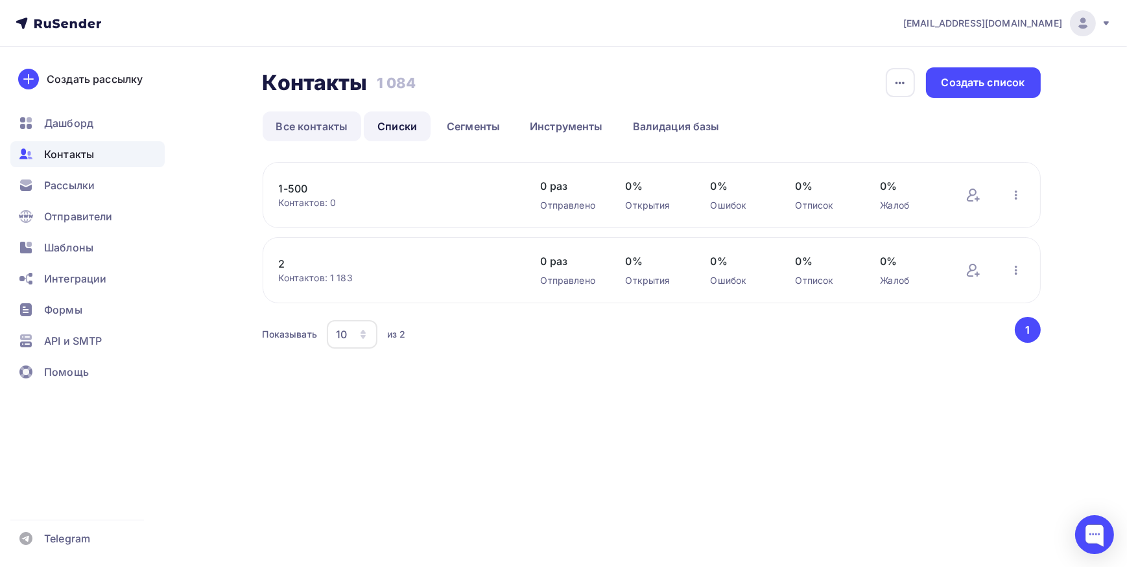
click at [320, 121] on link "Все контакты" at bounding box center [312, 127] width 99 height 30
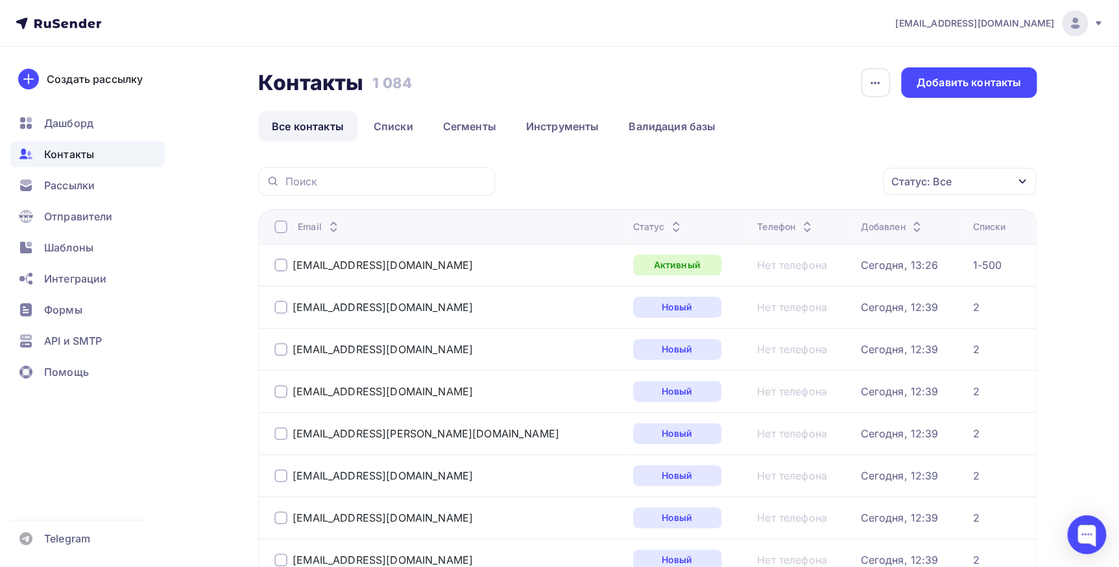
click at [1029, 182] on div "Статус: Все" at bounding box center [959, 181] width 153 height 27
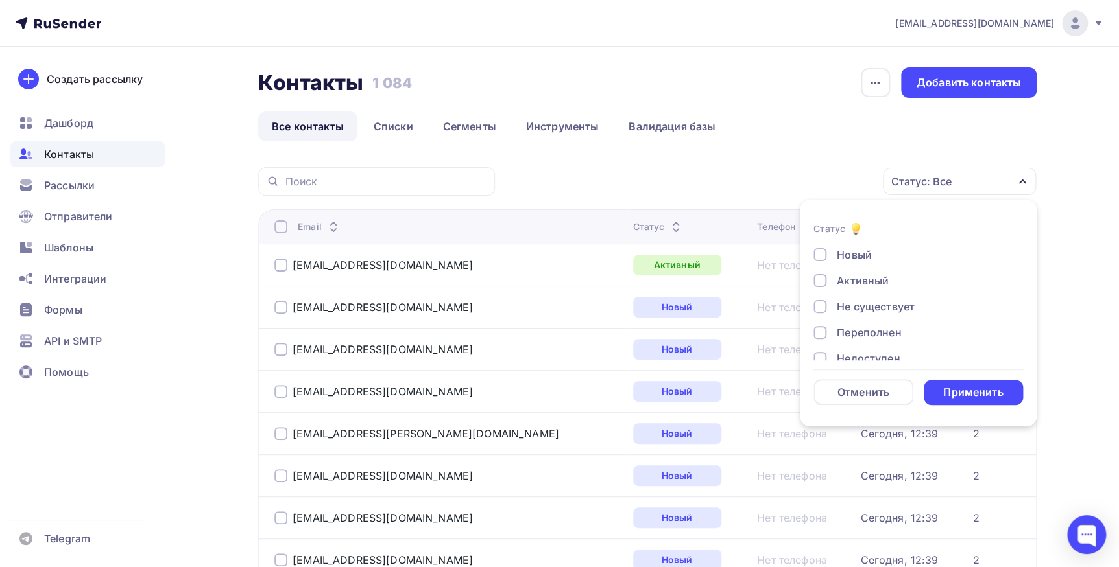
click at [1029, 182] on div "Статус: Все" at bounding box center [959, 181] width 153 height 27
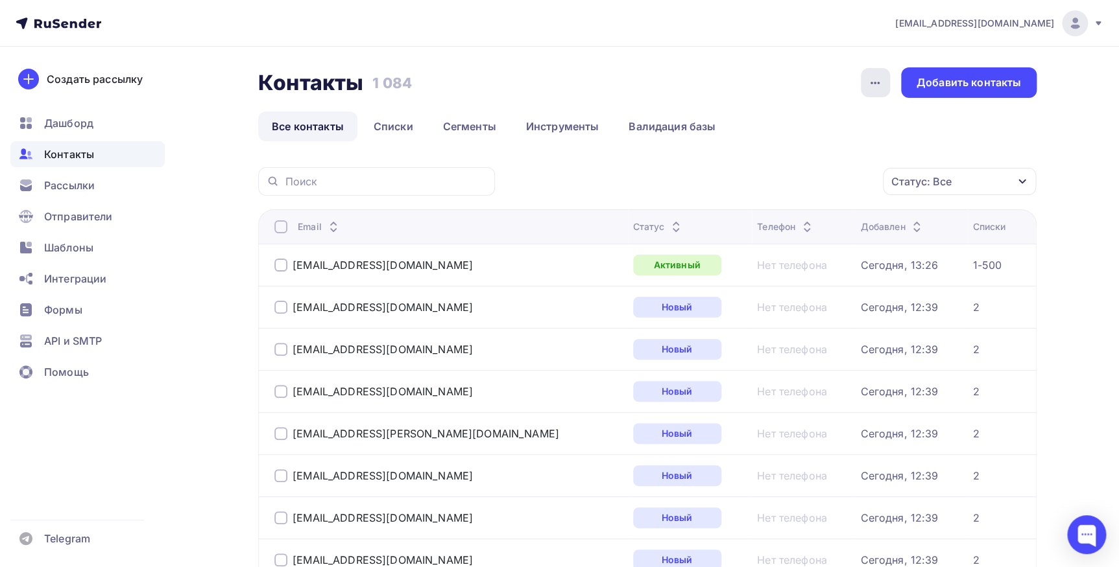
click at [876, 79] on icon "button" at bounding box center [875, 83] width 16 height 16
click at [838, 174] on div "Статус: Все Статус Новый Активный Не существует Переполнен Недоступен Отписан О…" at bounding box center [770, 181] width 532 height 29
click at [377, 122] on link "Списки" at bounding box center [393, 127] width 67 height 30
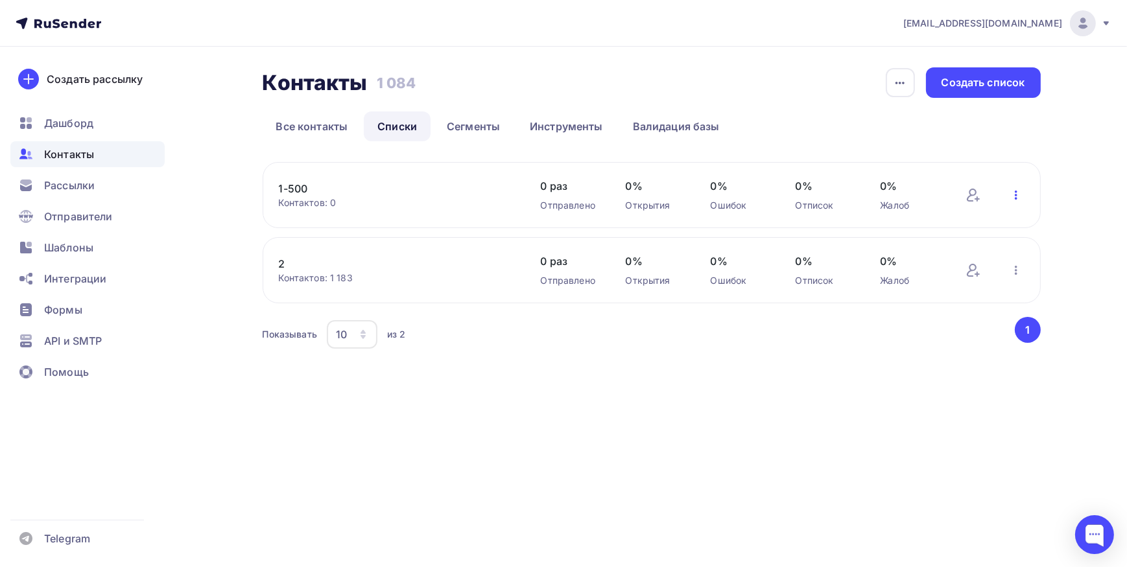
click at [1017, 195] on icon "button" at bounding box center [1016, 195] width 3 height 9
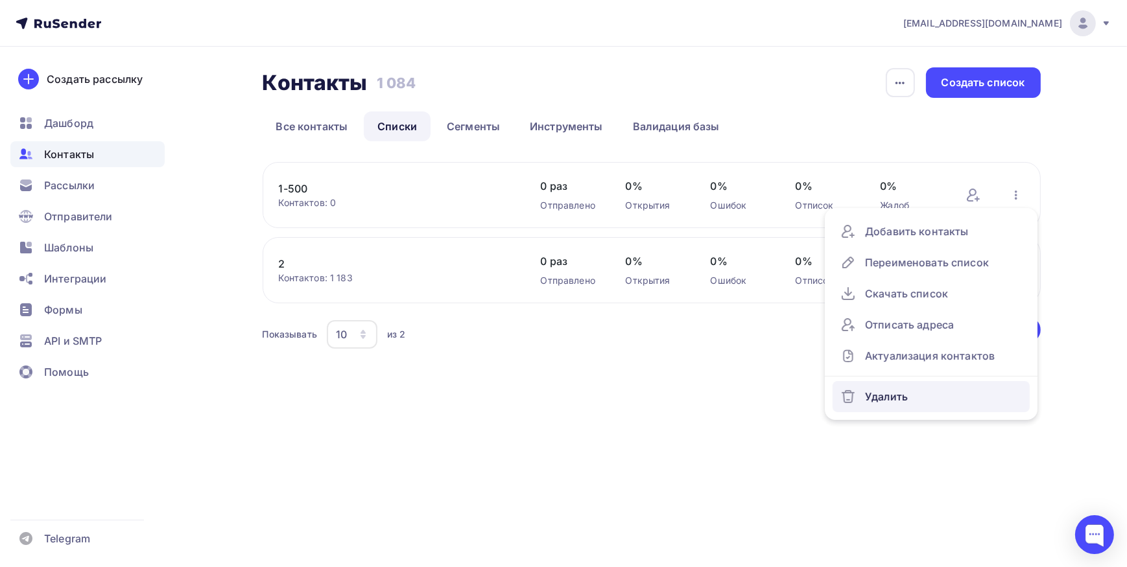
click at [899, 393] on div "Удалить" at bounding box center [931, 396] width 182 height 21
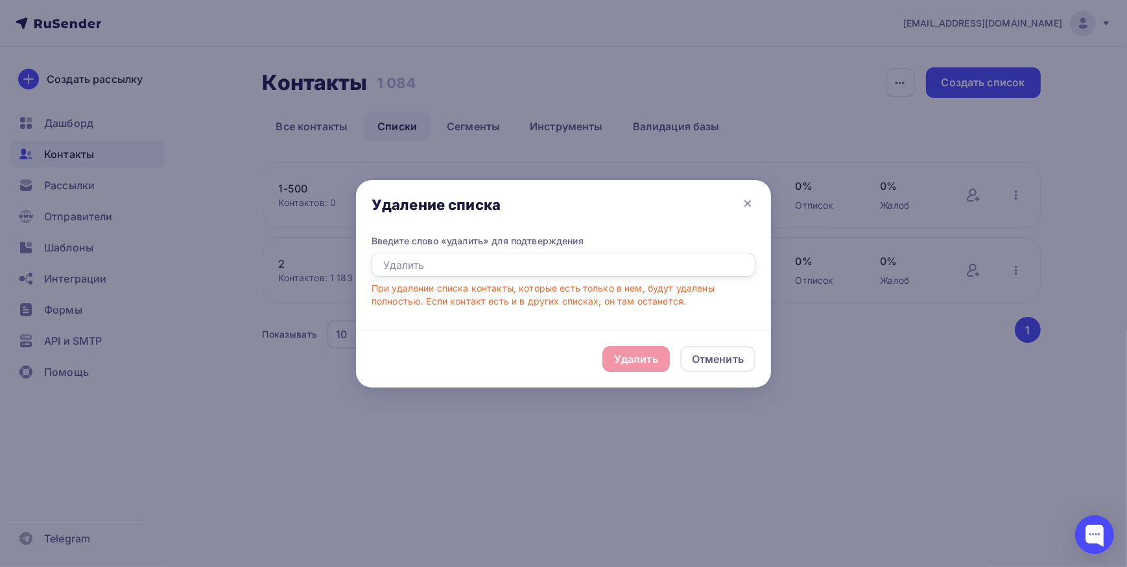
click at [495, 272] on input "text" at bounding box center [564, 265] width 384 height 25
type input "удалить"
click at [622, 354] on div "Удалить" at bounding box center [636, 359] width 44 height 16
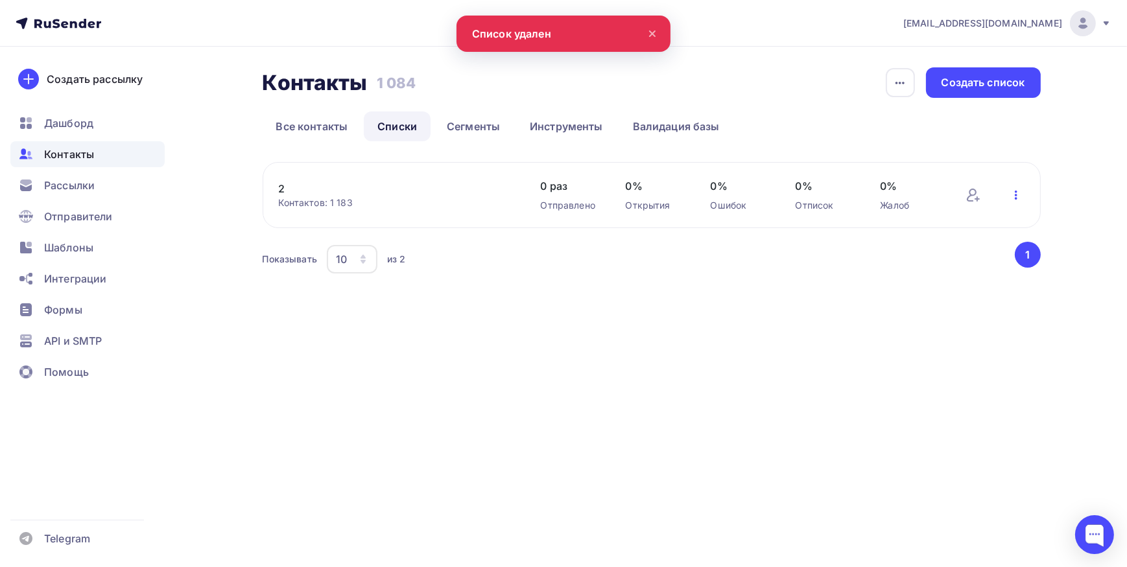
click at [1017, 198] on icon "button" at bounding box center [1016, 195] width 3 height 9
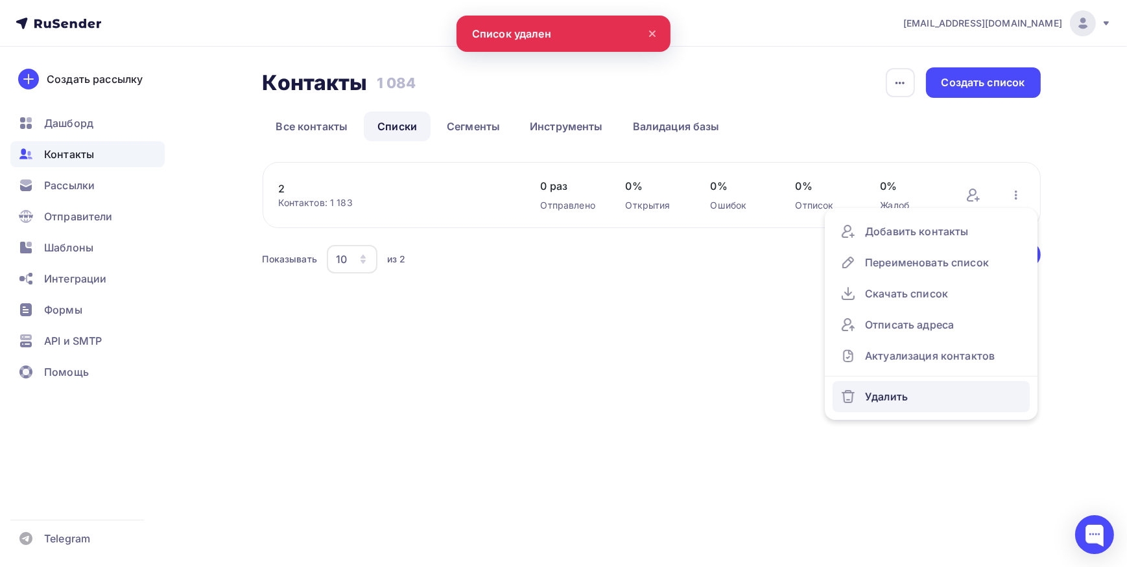
click at [902, 396] on div "Удалить" at bounding box center [931, 396] width 182 height 21
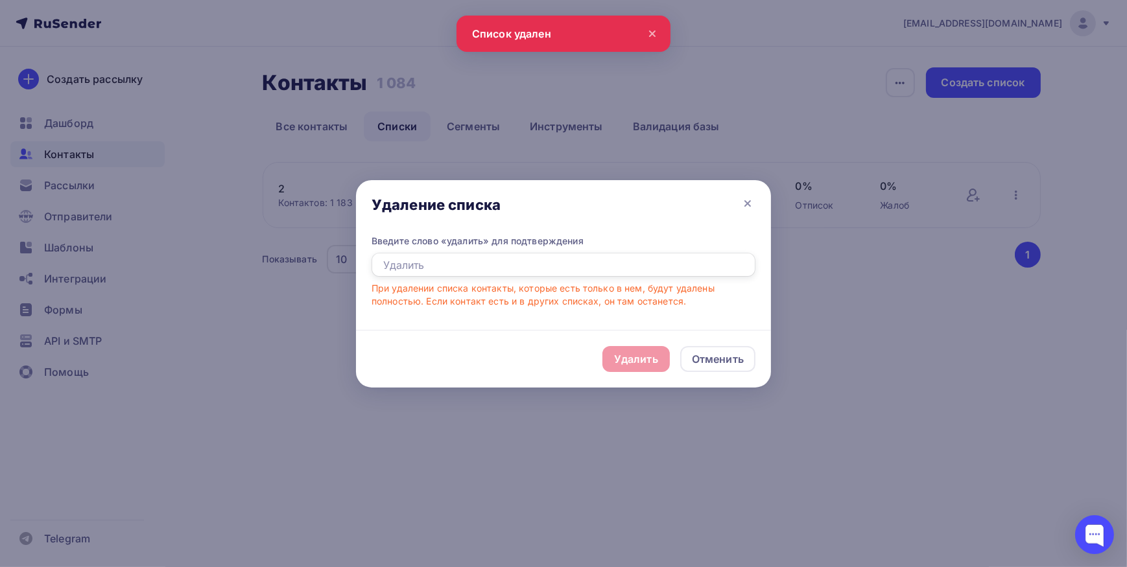
click at [524, 266] on input "text" at bounding box center [564, 265] width 384 height 25
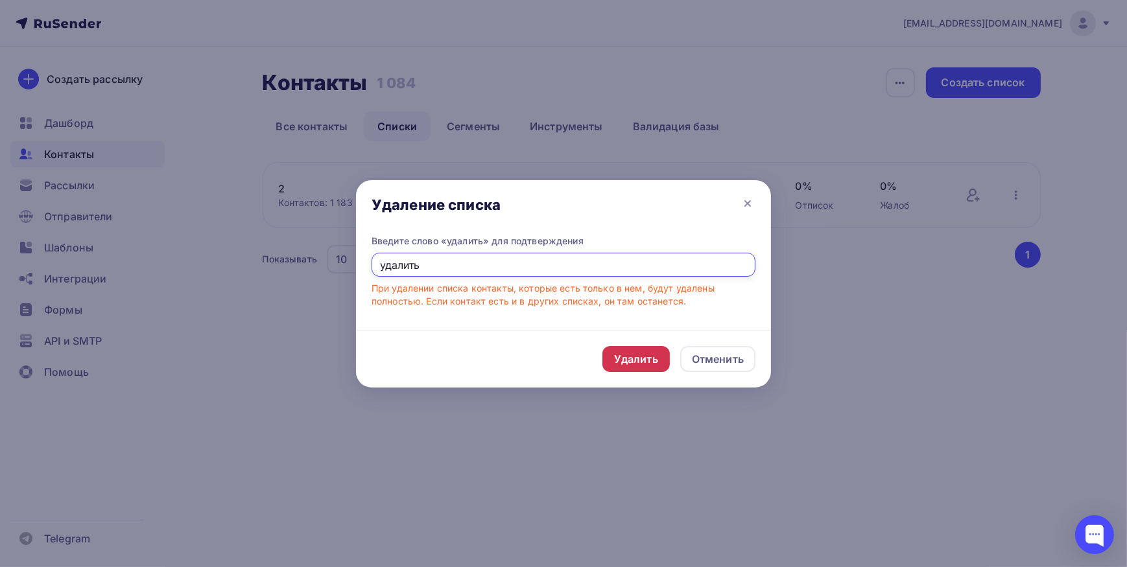
type input "удалить"
click at [641, 350] on div "Удалить" at bounding box center [635, 359] width 67 height 26
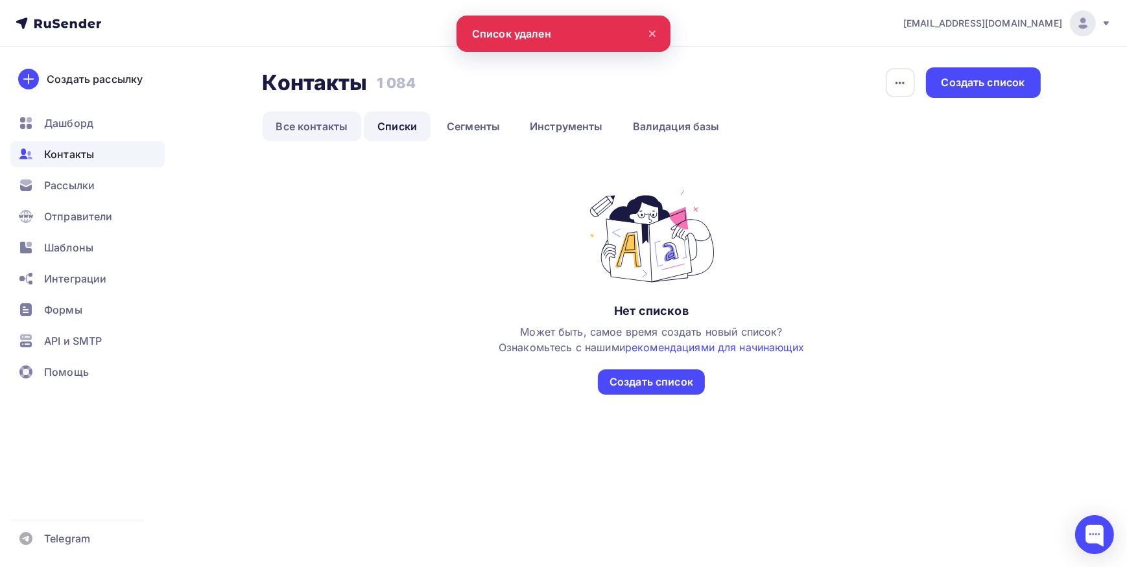
click at [327, 113] on link "Все контакты" at bounding box center [312, 127] width 99 height 30
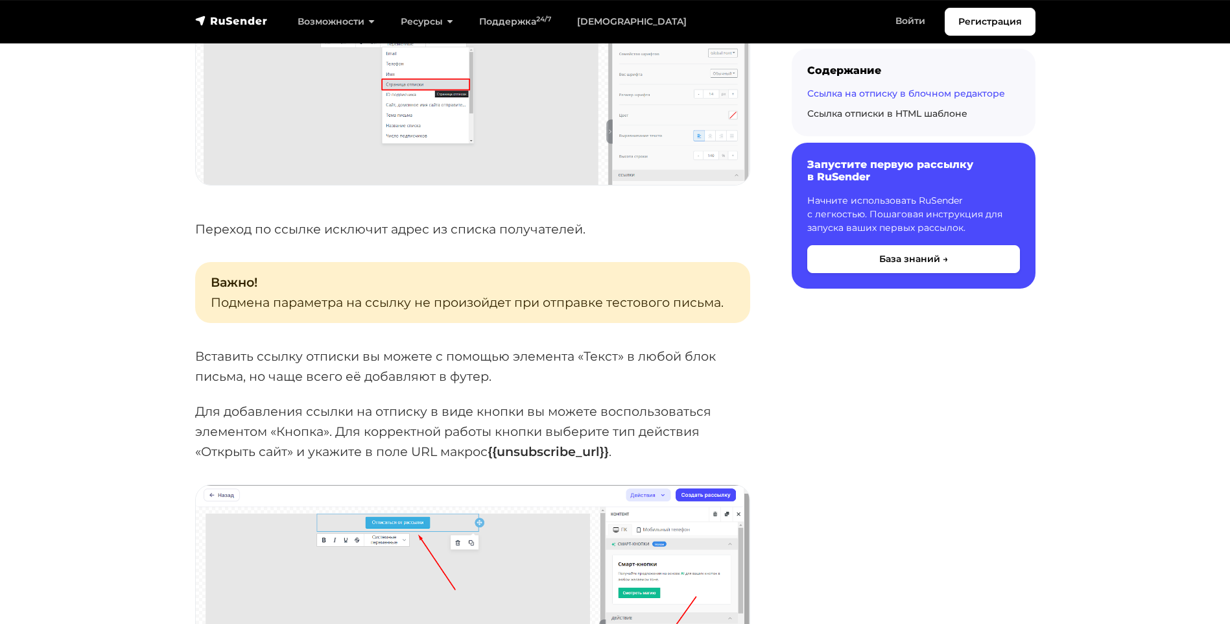
scroll to position [1167, 0]
